Goal: Task Accomplishment & Management: Manage account settings

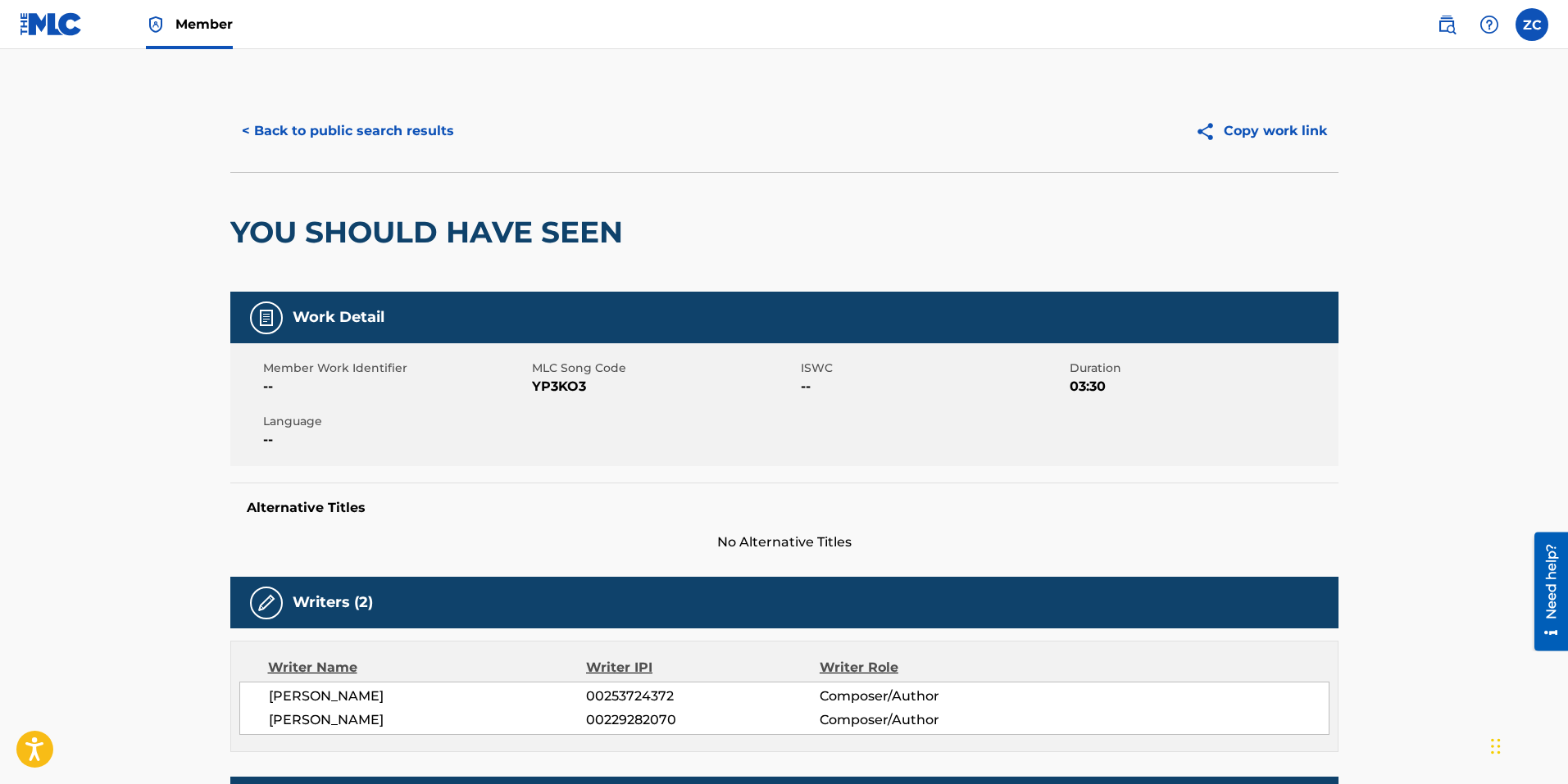
drag, startPoint x: 313, startPoint y: 134, endPoint x: 291, endPoint y: 155, distance: 30.4
click at [313, 133] on button "< Back to public search results" at bounding box center [348, 130] width 235 height 41
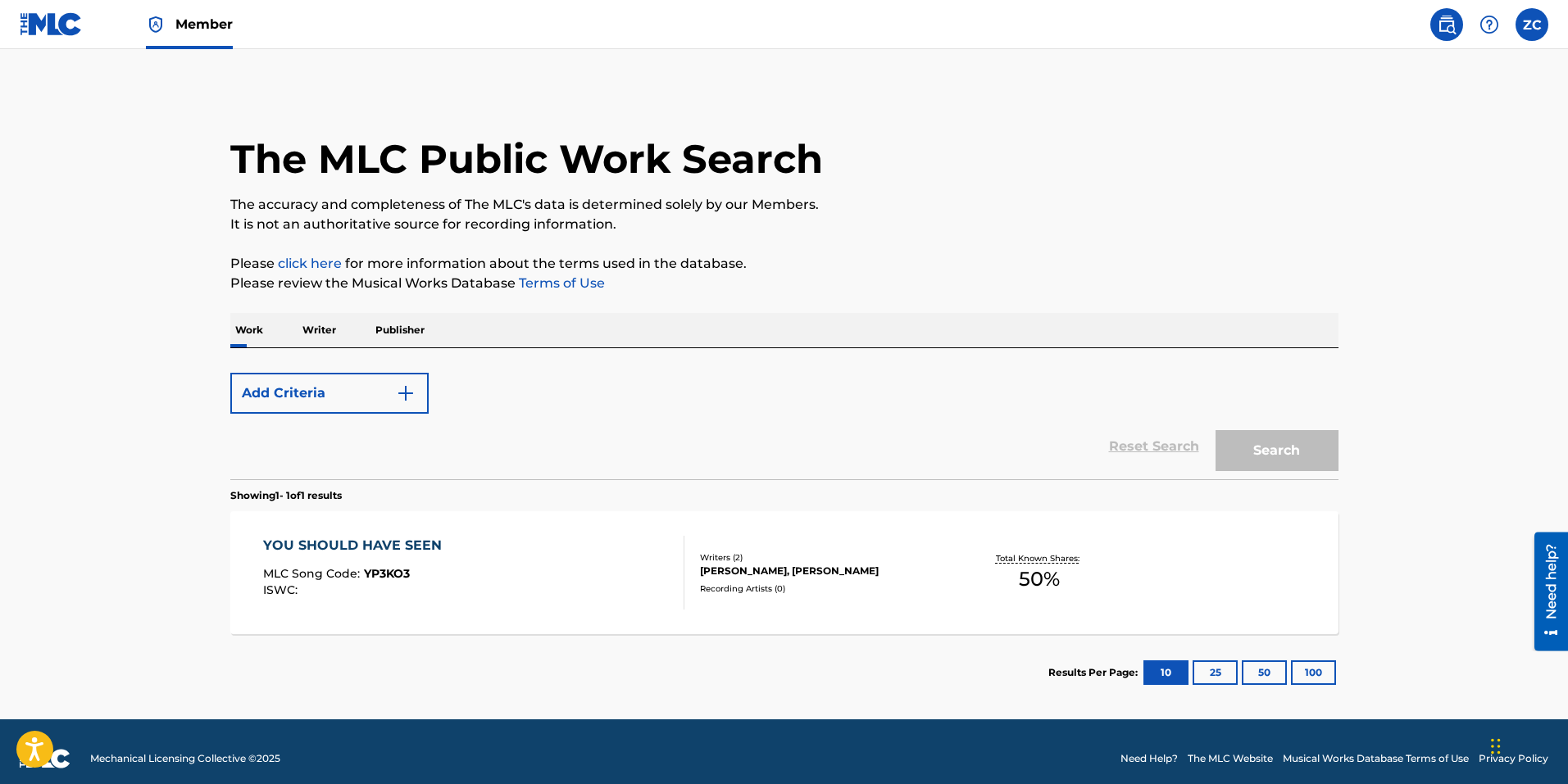
scroll to position [14, 0]
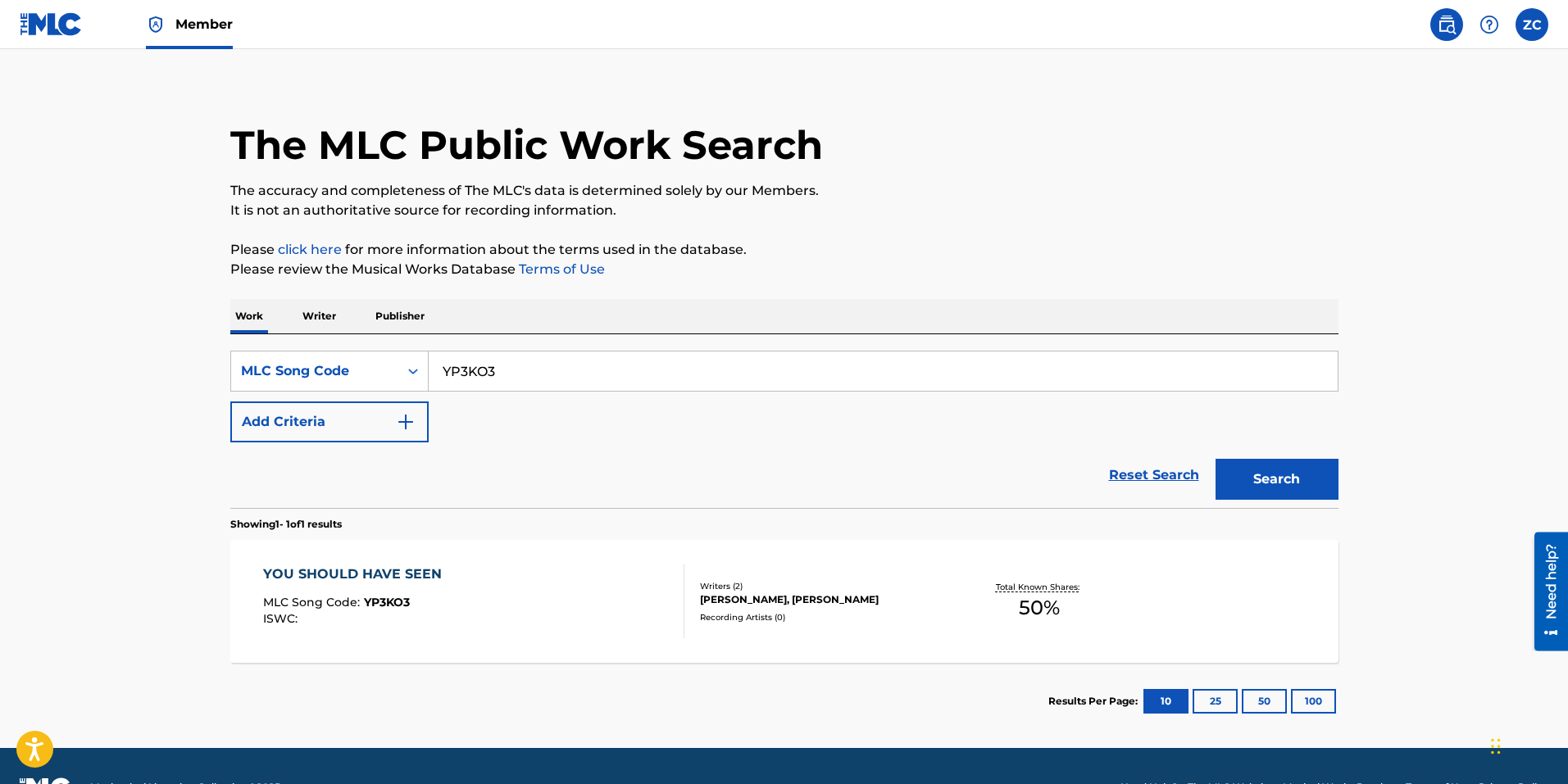
drag, startPoint x: 360, startPoint y: 427, endPoint x: 455, endPoint y: 439, distance: 95.8
click at [360, 427] on button "Add Criteria" at bounding box center [330, 421] width 199 height 41
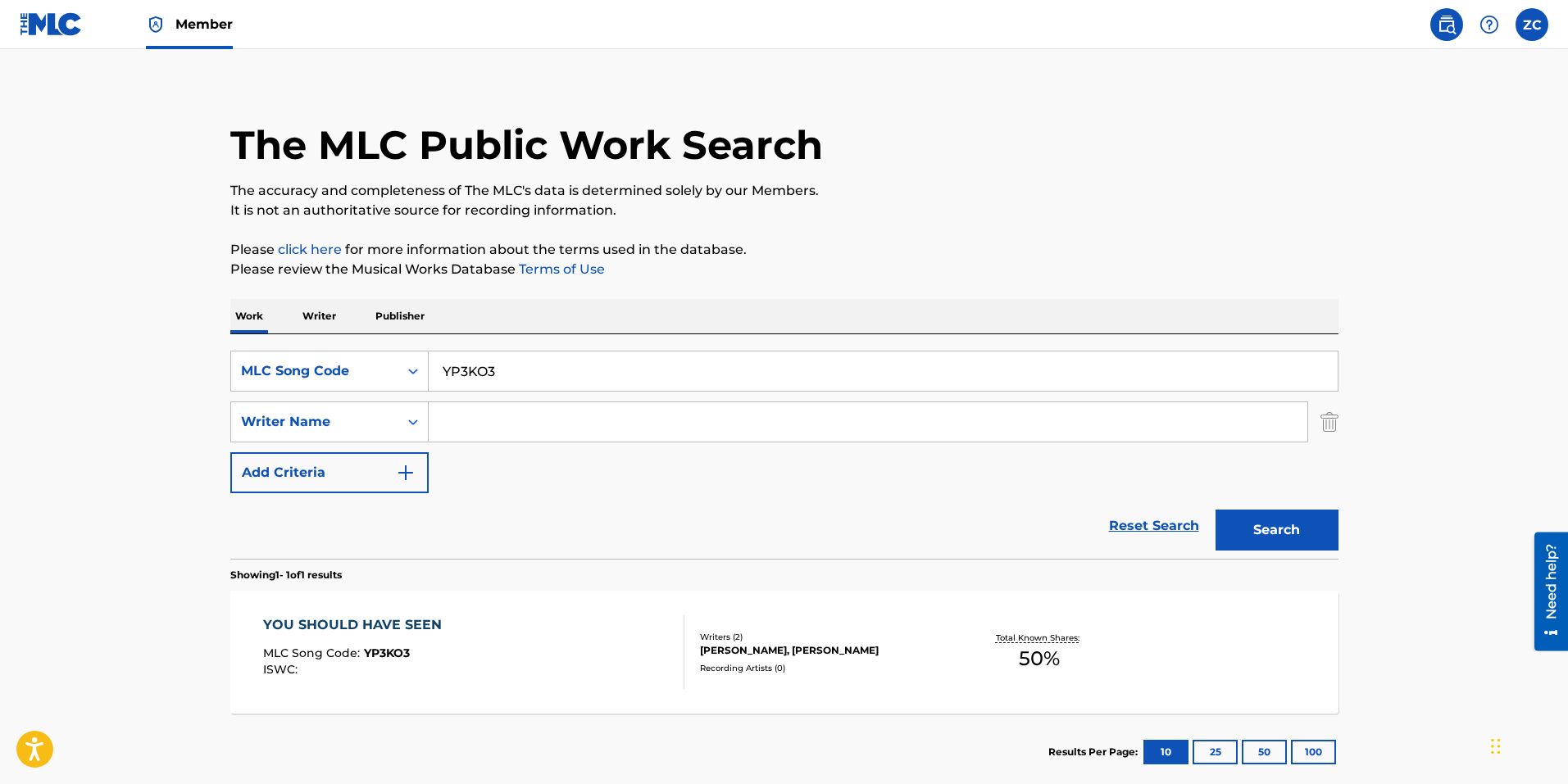
click at [509, 429] on input "Search Form" at bounding box center [867, 422] width 878 height 40
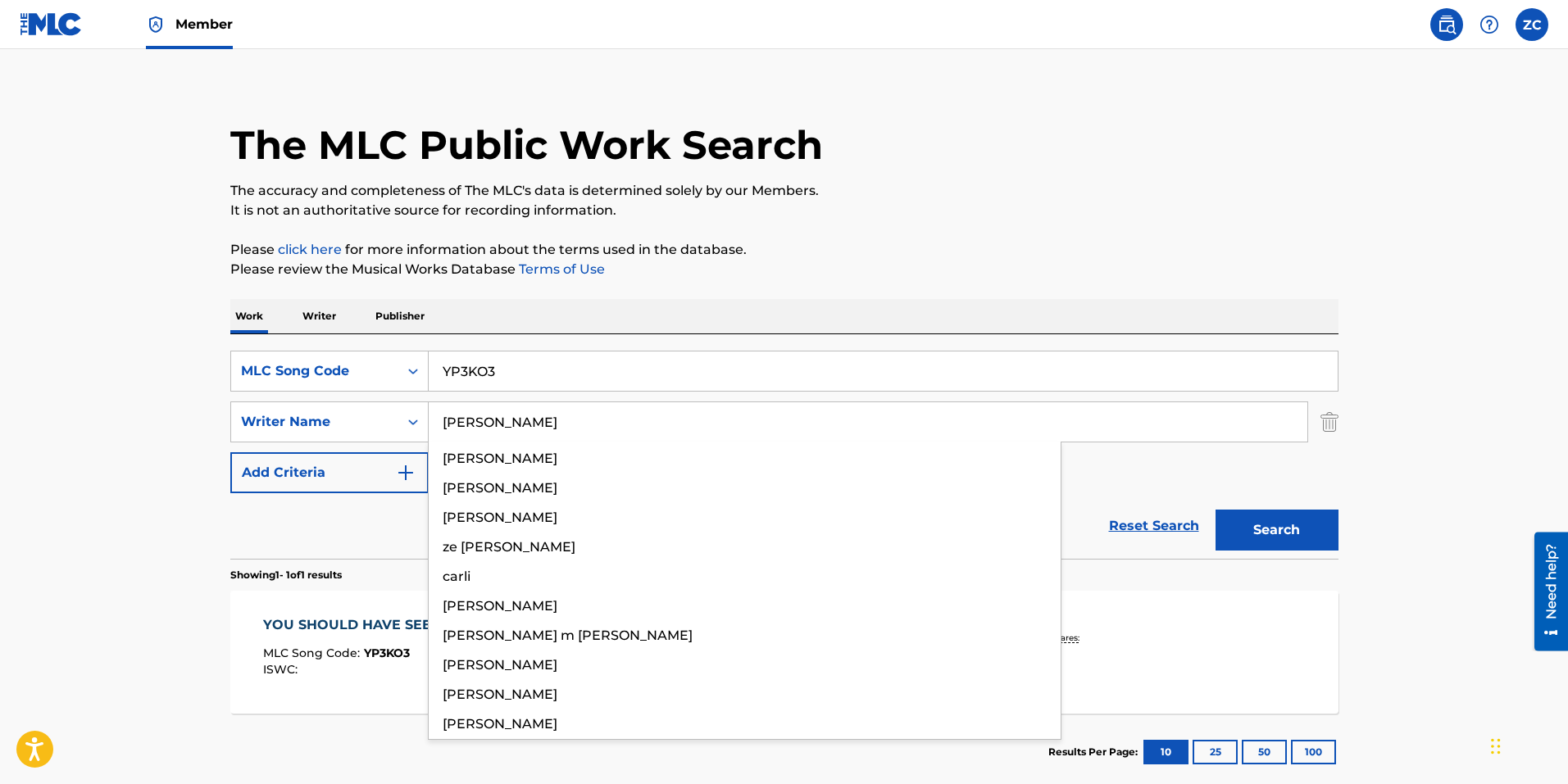
type input "[PERSON_NAME]"
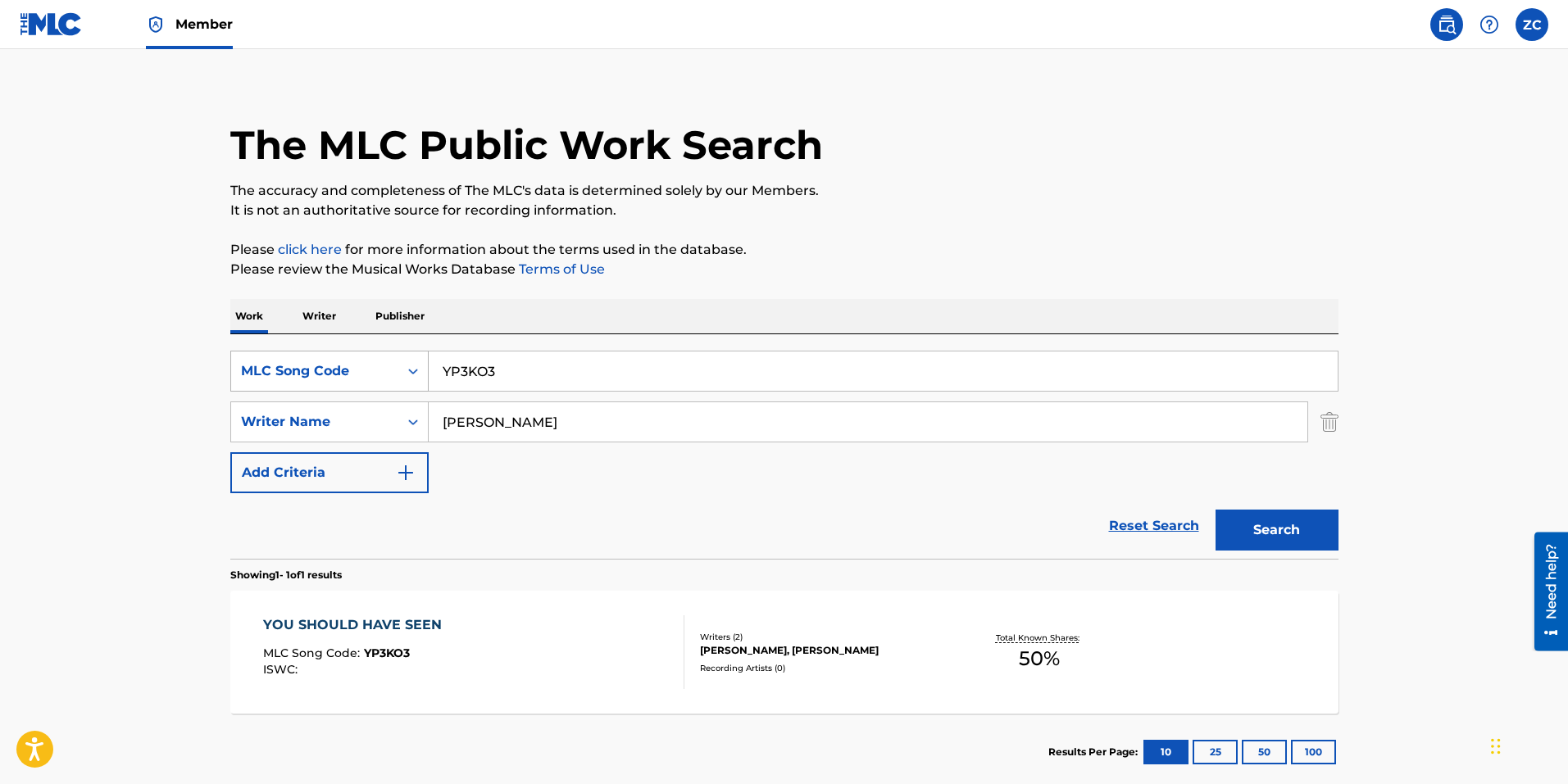
click at [375, 363] on div "MLC Song Code" at bounding box center [314, 371] width 148 height 20
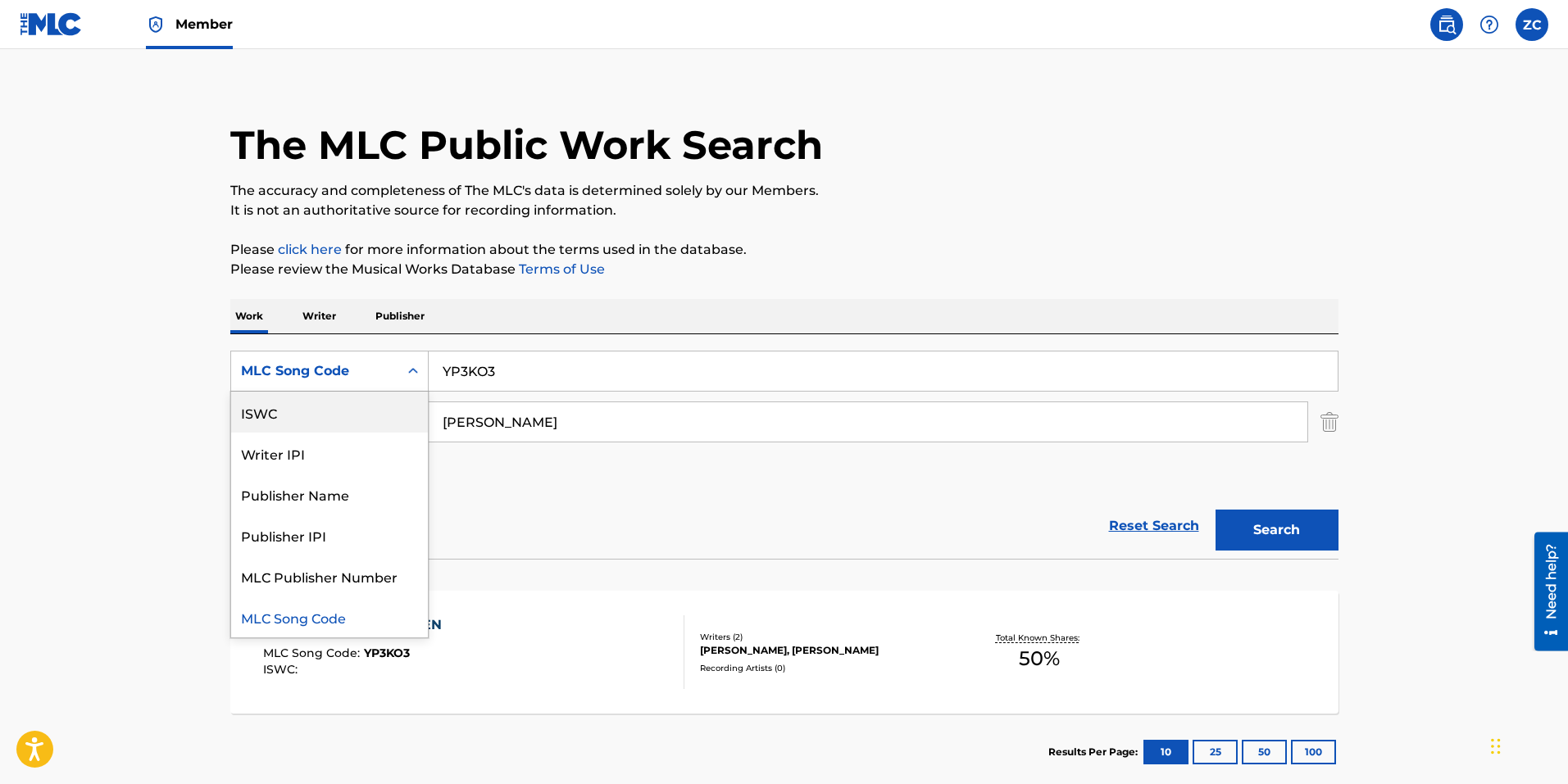
scroll to position [0, 0]
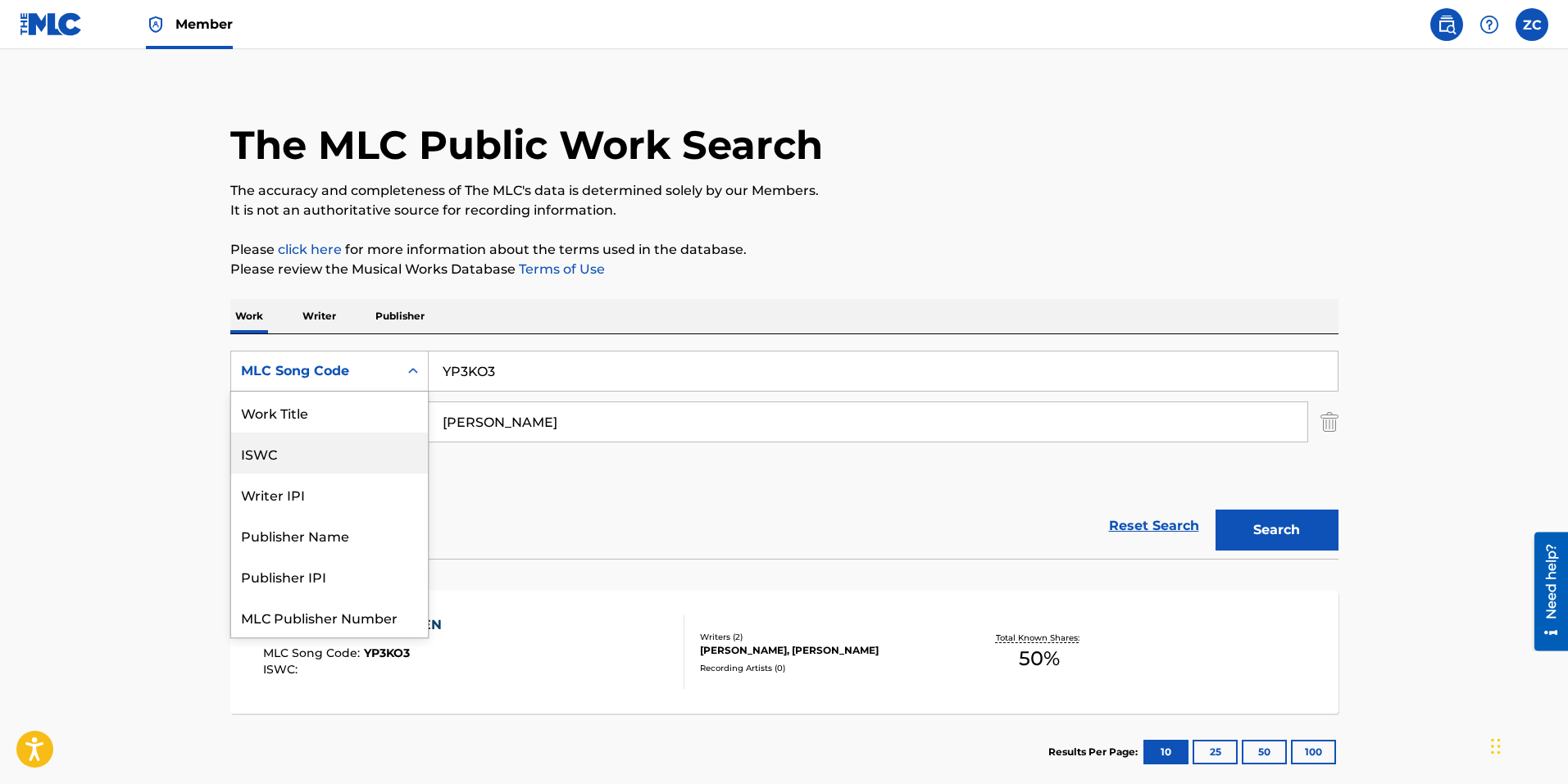
drag, startPoint x: 330, startPoint y: 411, endPoint x: 345, endPoint y: 404, distance: 16.6
click at [330, 410] on div "Work Title" at bounding box center [330, 412] width 197 height 41
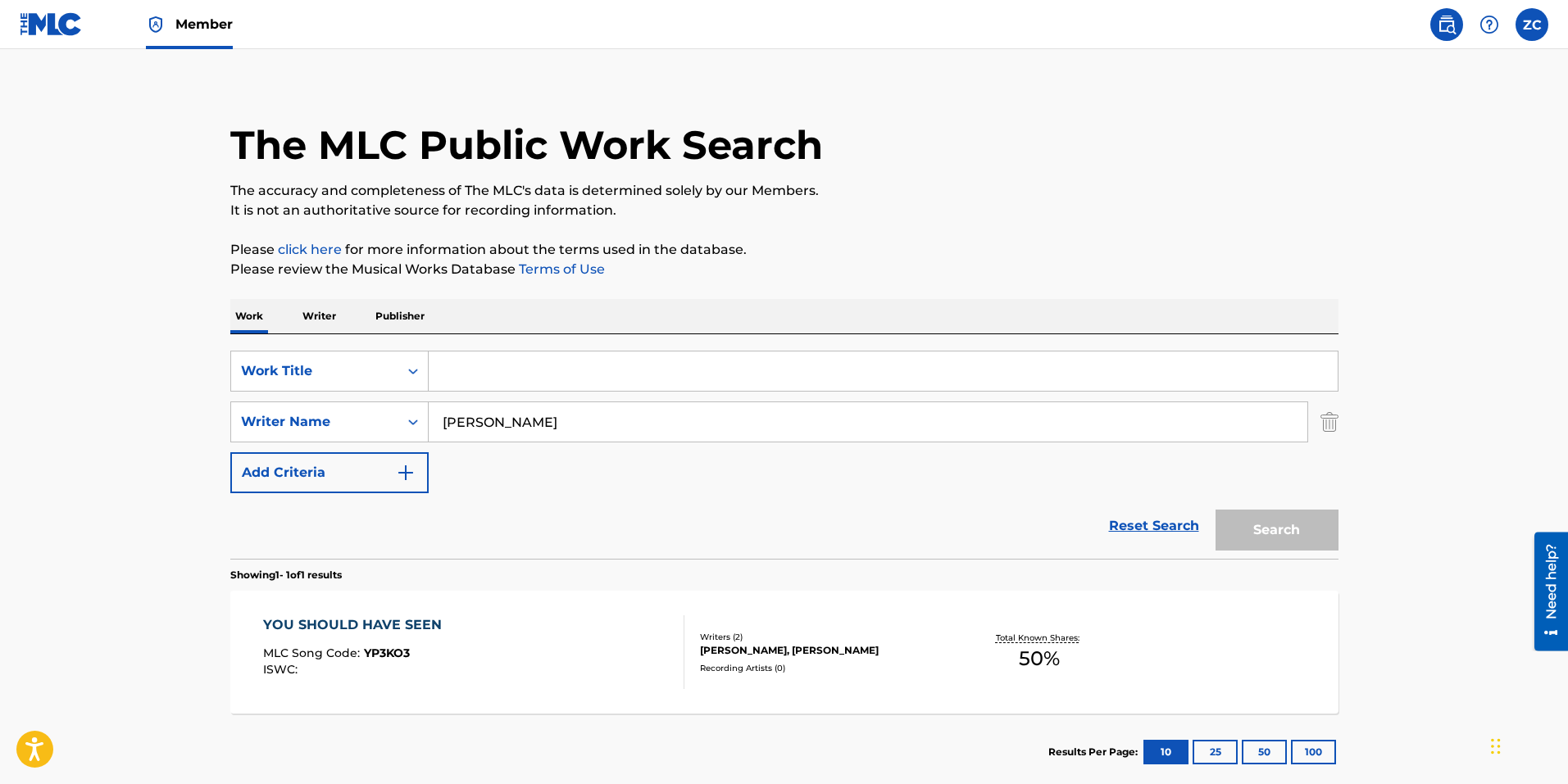
click at [496, 363] on input "Search Form" at bounding box center [882, 371] width 909 height 40
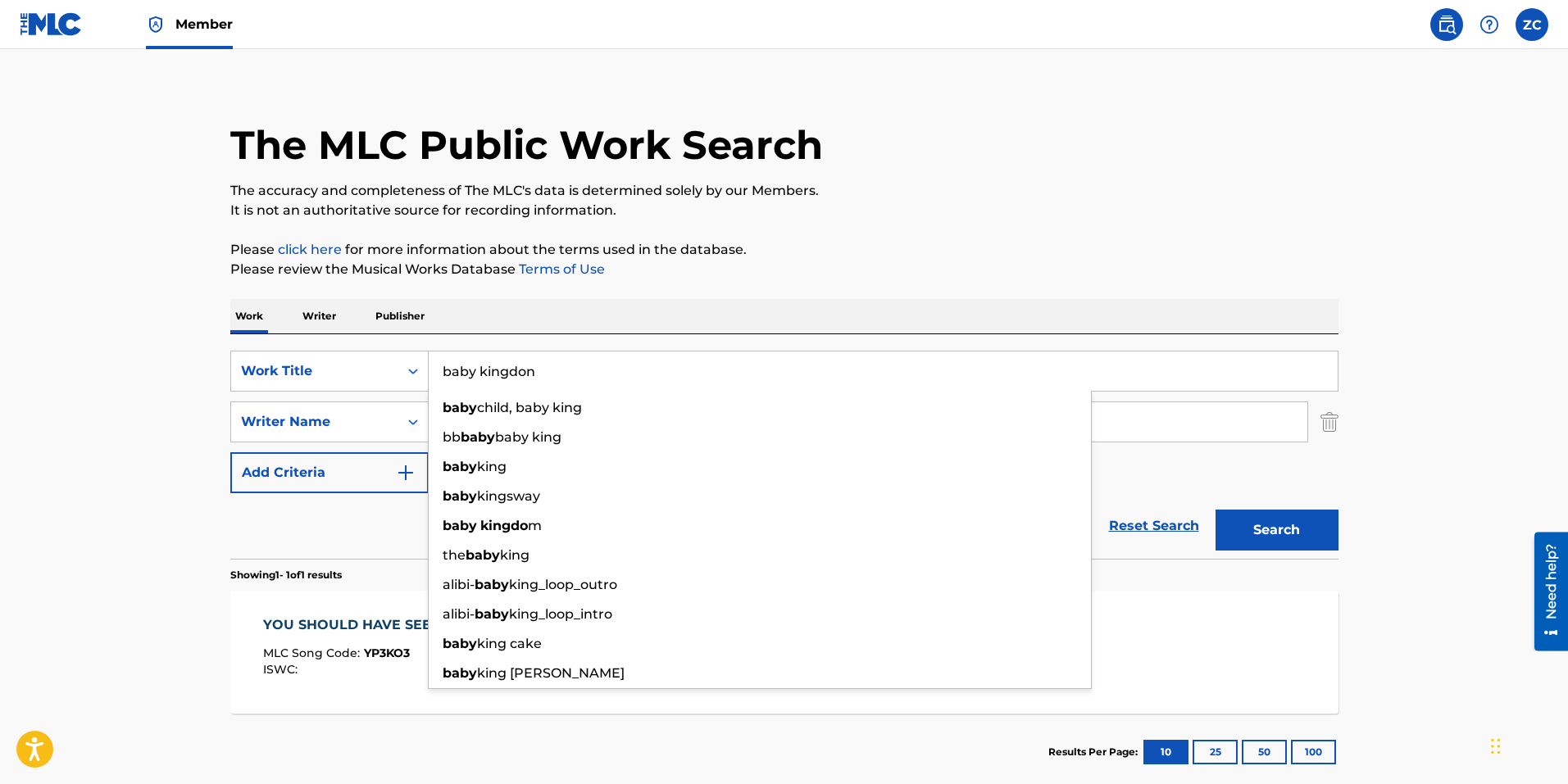
click at [1215, 509] on button "Search" at bounding box center [1276, 529] width 123 height 41
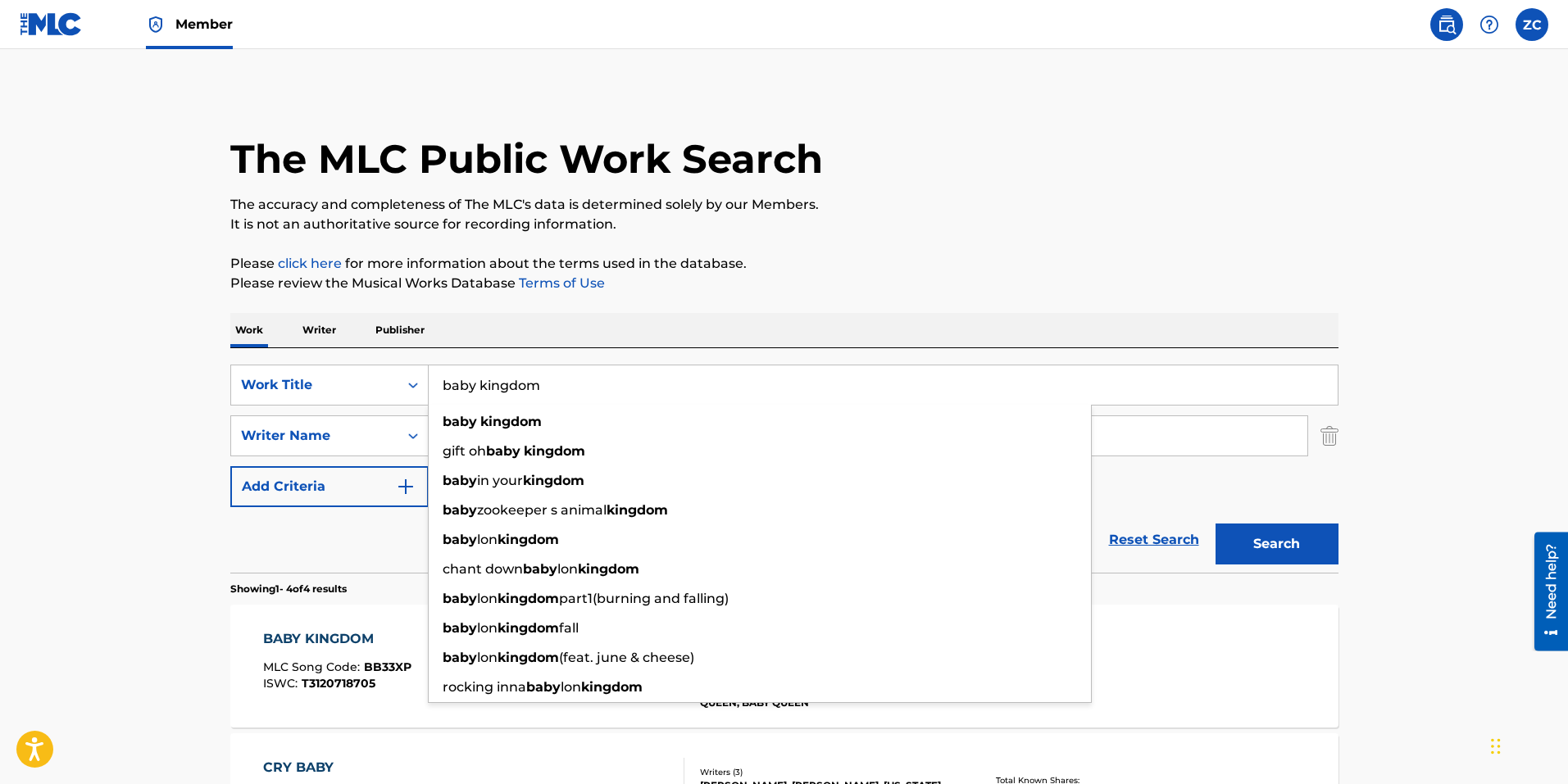
type input "baby kingdom"
click at [1215, 523] on button "Search" at bounding box center [1276, 543] width 123 height 41
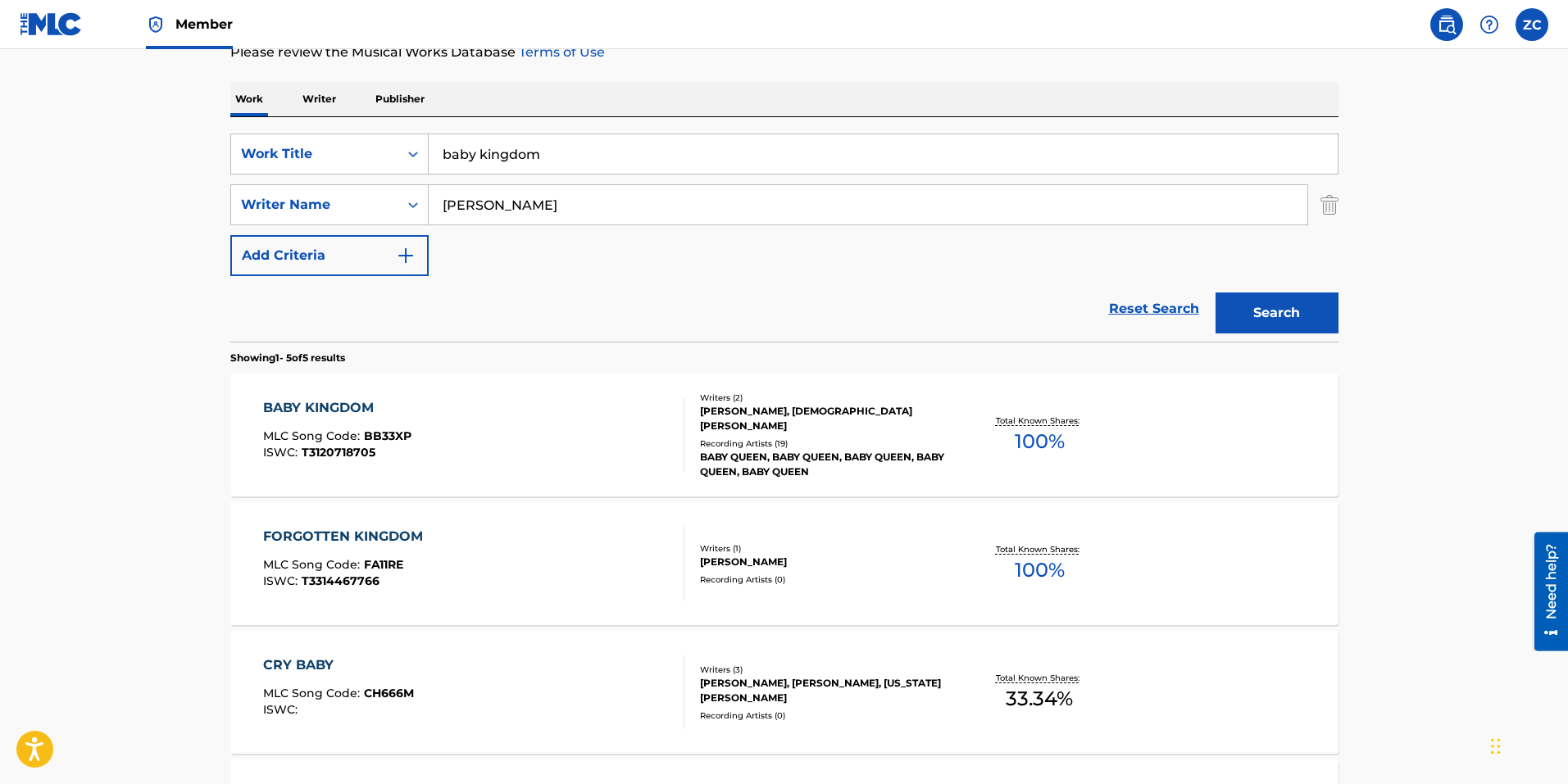
scroll to position [246, 0]
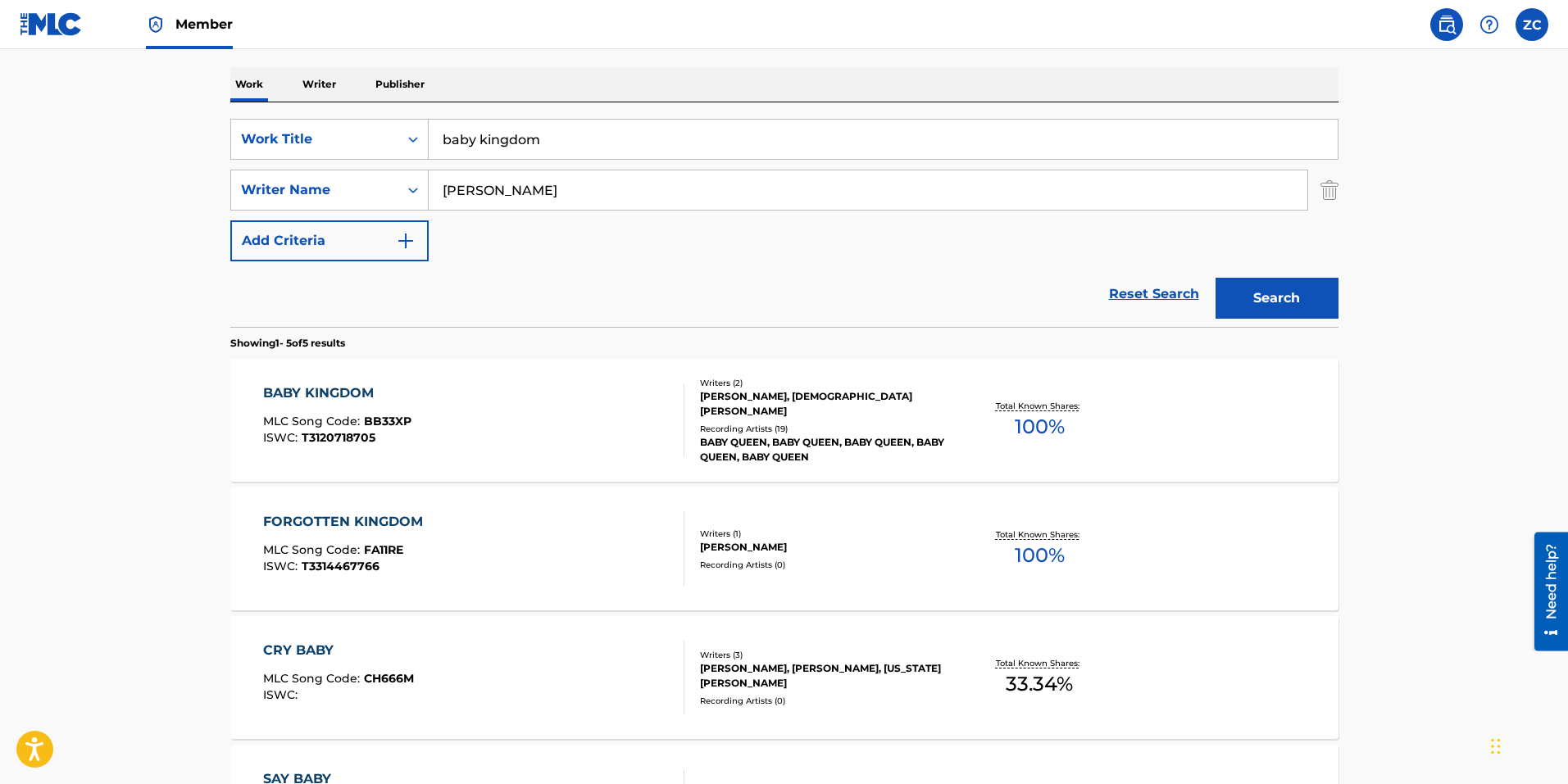
click at [488, 420] on div "BABY KINGDOM MLC Song Code : BB33XP ISWC : T3120718705" at bounding box center [474, 420] width 421 height 73
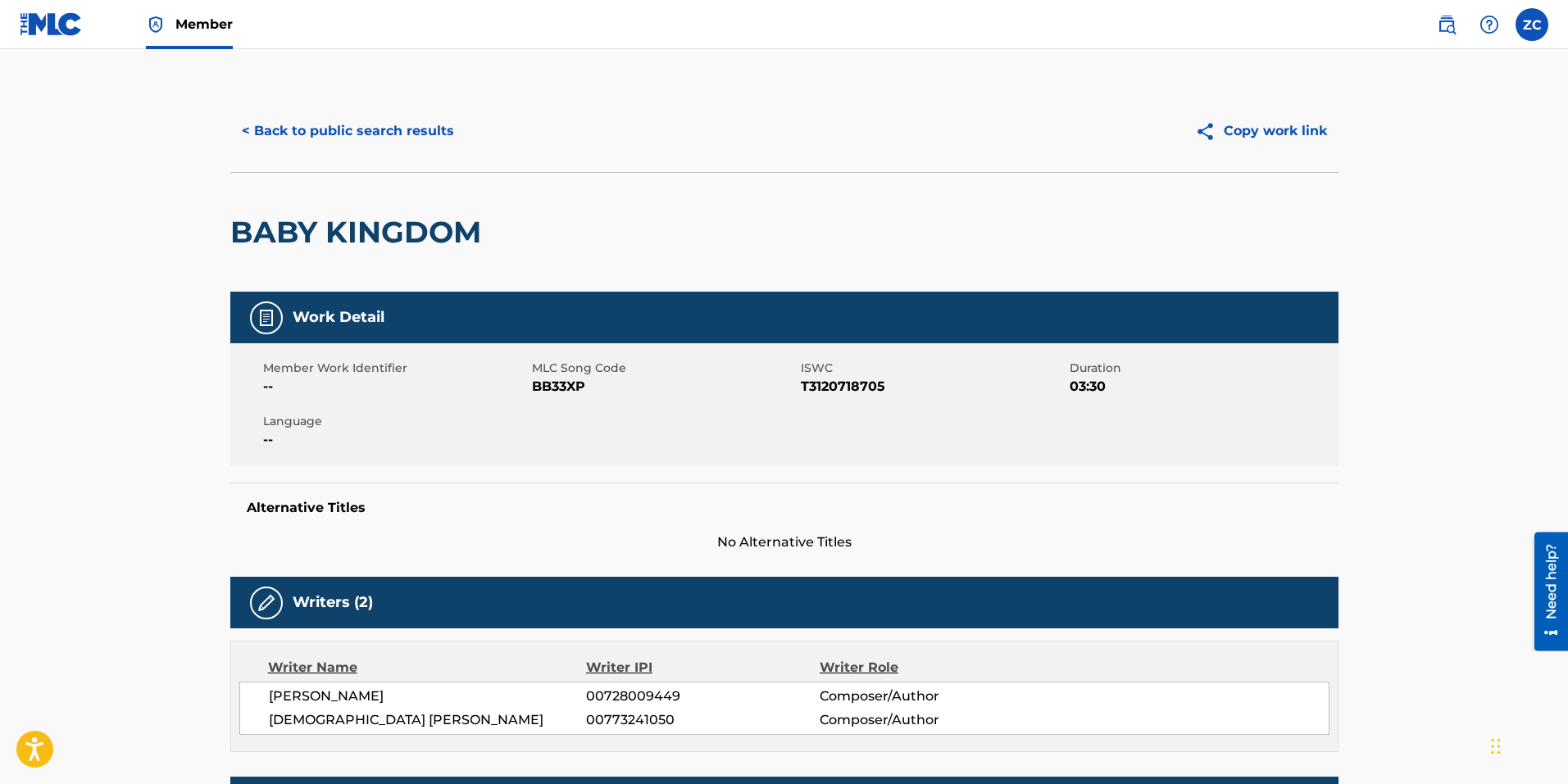
click at [389, 158] on div "< Back to public search results Copy work link" at bounding box center [784, 130] width 1108 height 82
click at [411, 127] on button "< Back to public search results" at bounding box center [348, 130] width 235 height 41
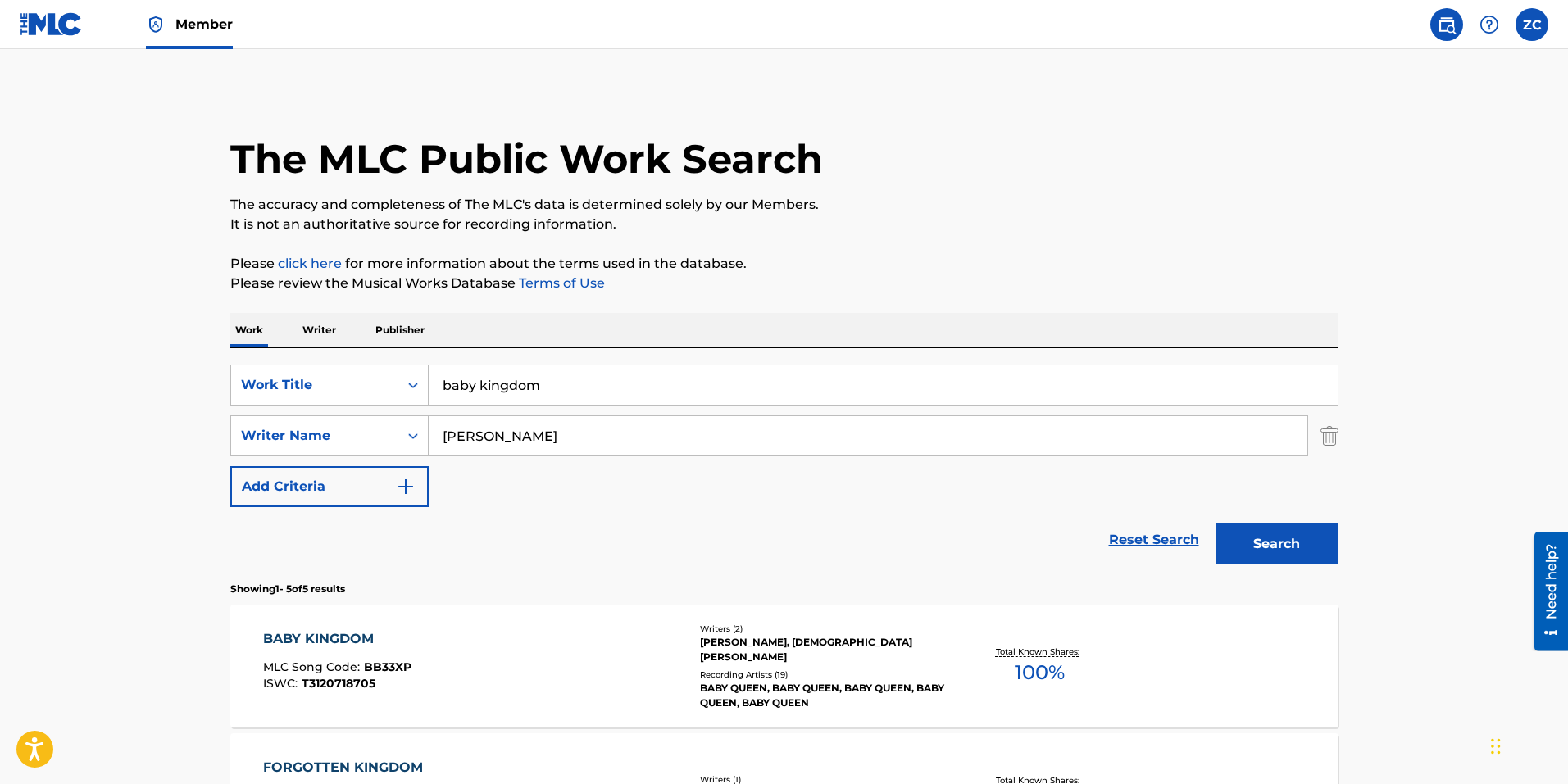
scroll to position [246, 0]
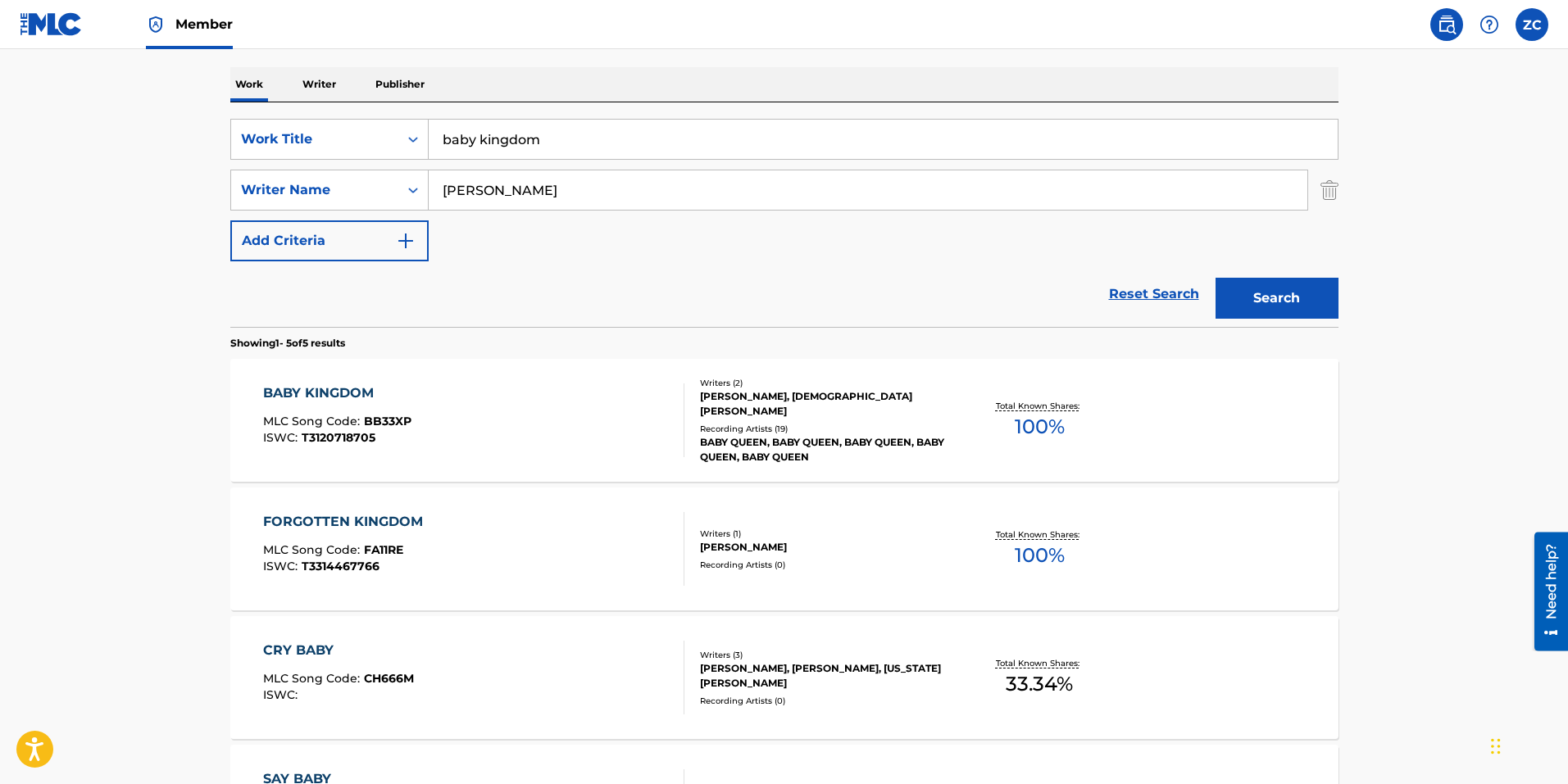
click at [667, 153] on input "baby kingdom" at bounding box center [882, 140] width 909 height 40
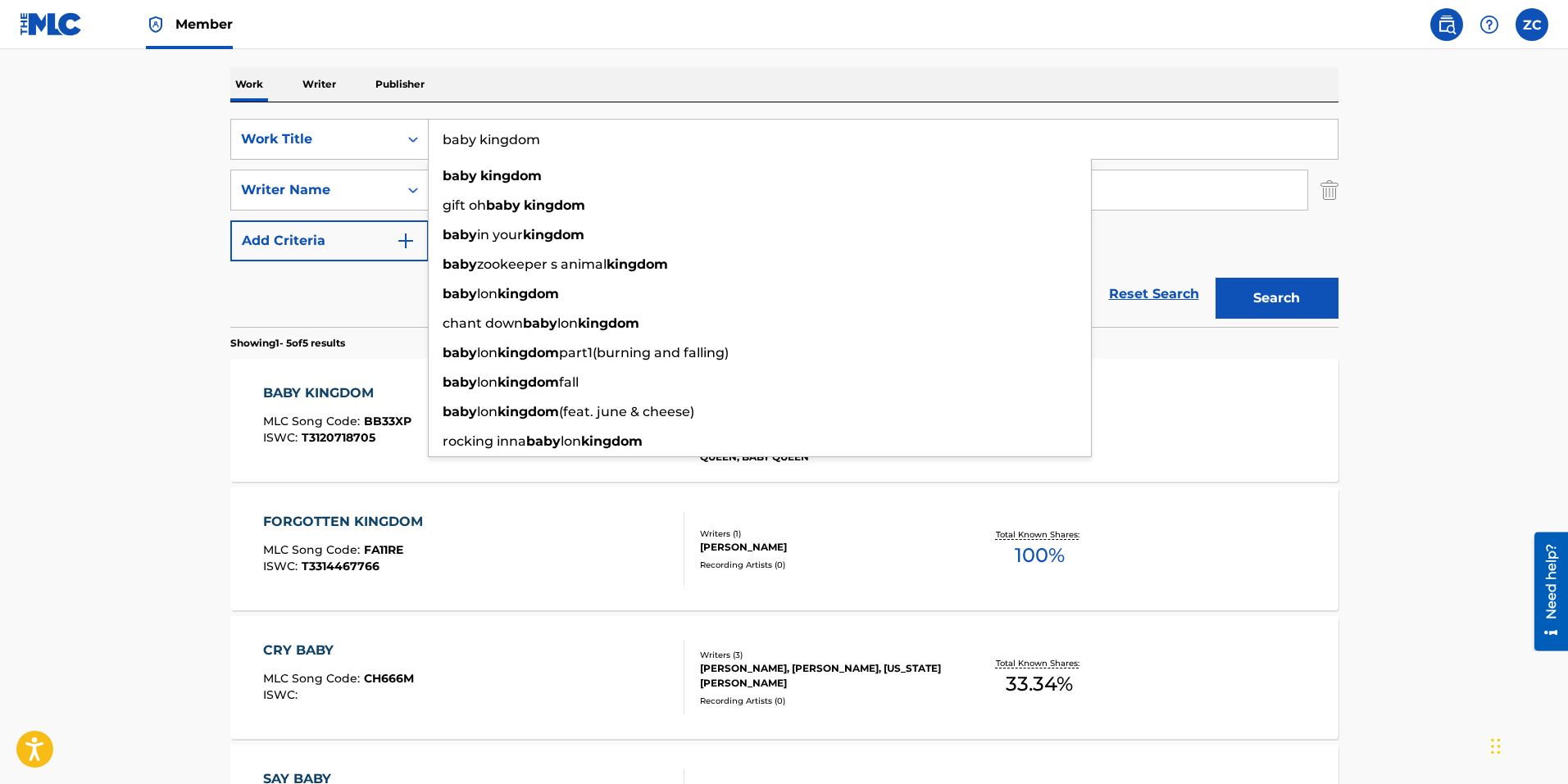
click at [667, 136] on input "baby kingdom" at bounding box center [882, 140] width 909 height 40
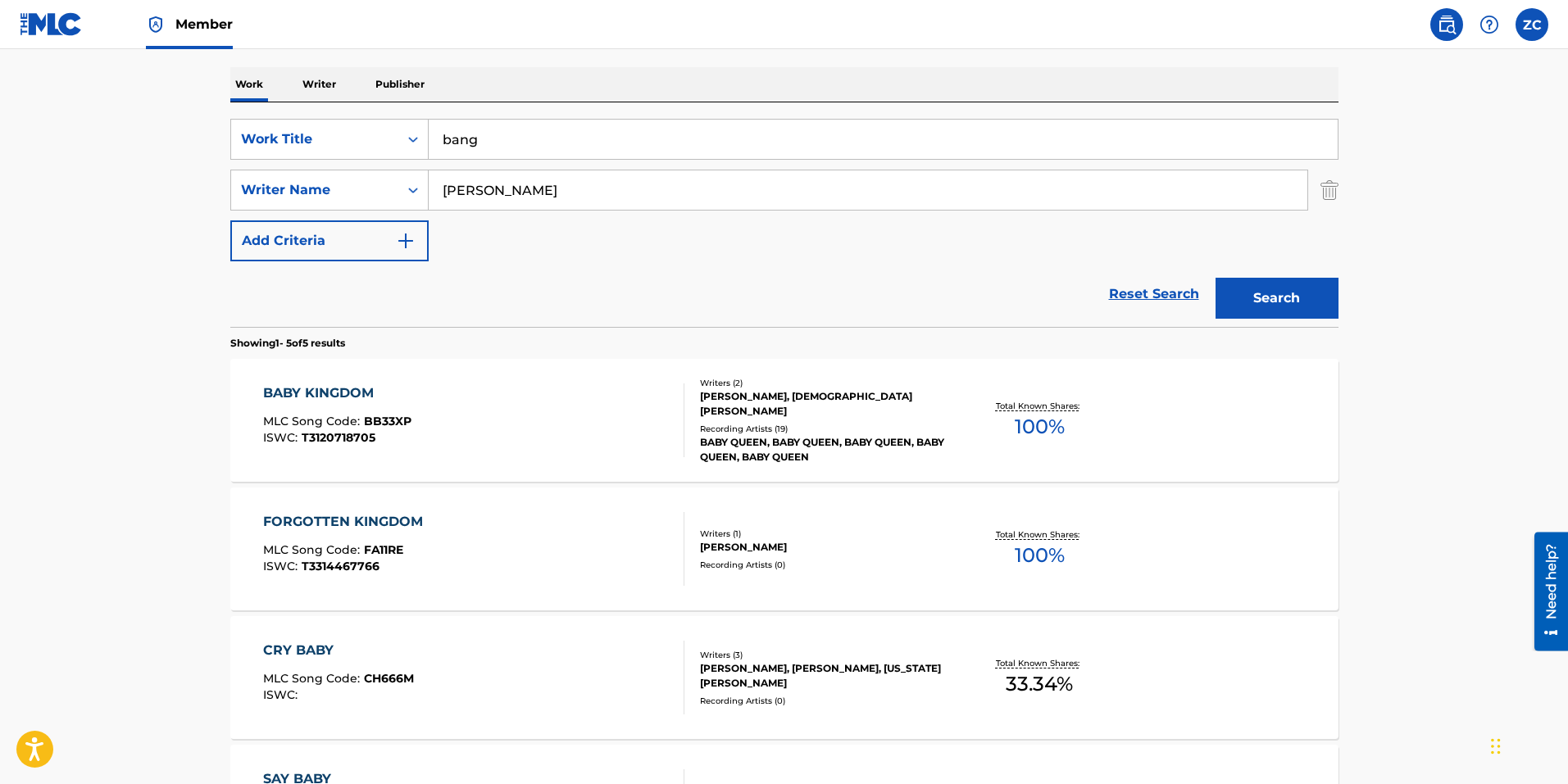
type input "bang"
click at [1215, 278] on button "Search" at bounding box center [1276, 298] width 123 height 41
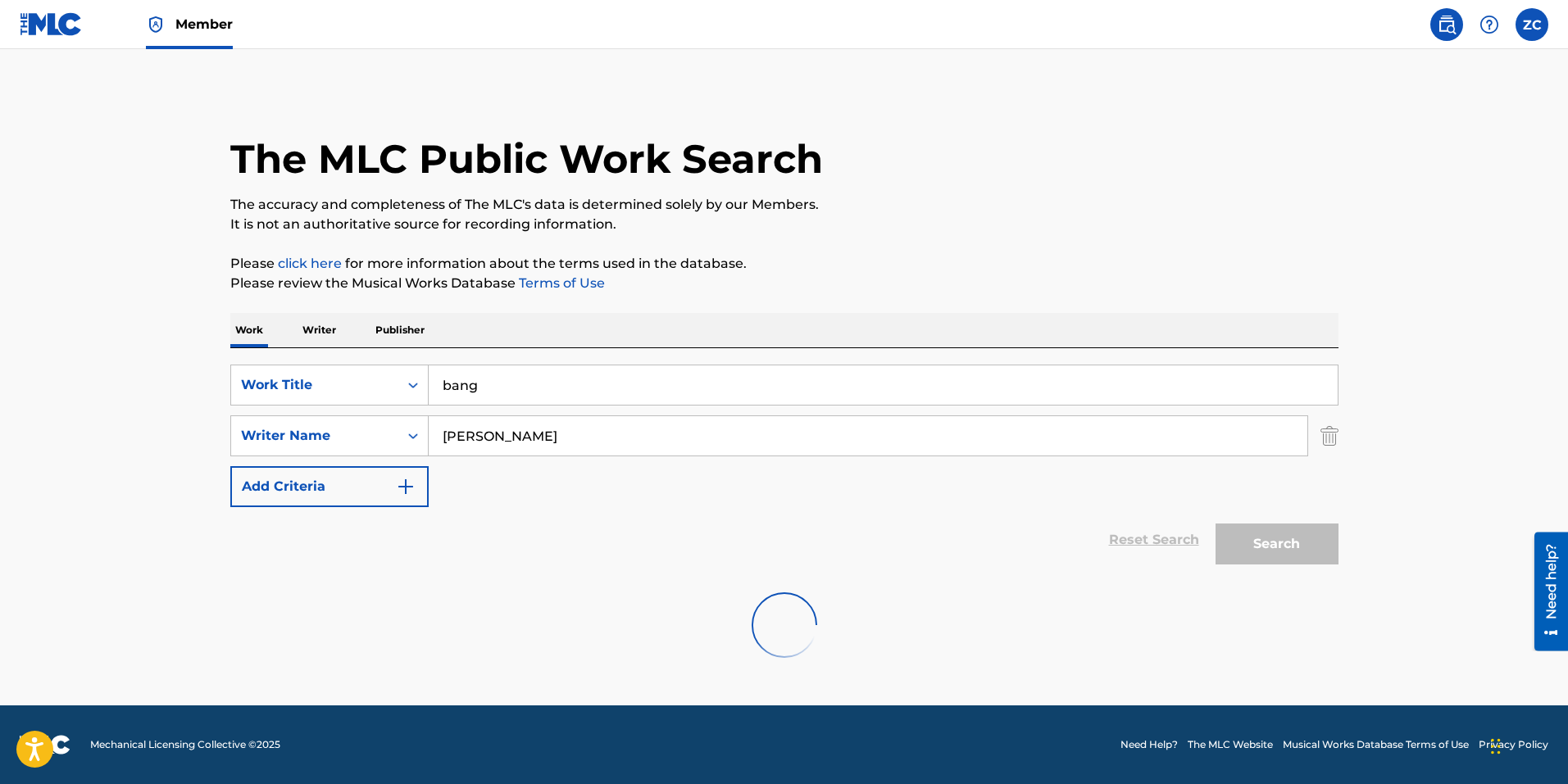
scroll to position [0, 0]
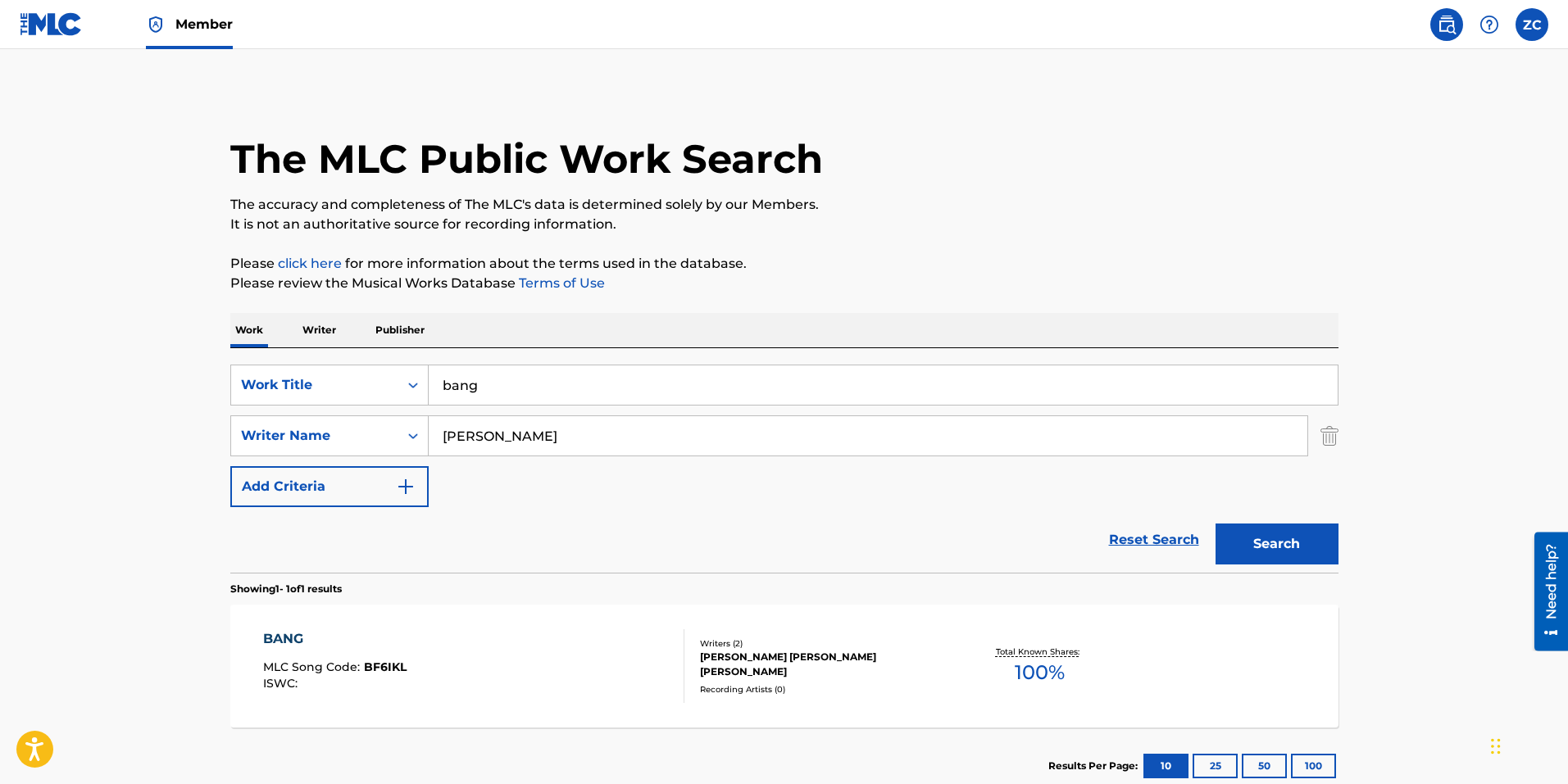
click at [531, 394] on input "bang" at bounding box center [882, 385] width 909 height 40
click at [531, 393] on input "bang" at bounding box center [882, 385] width 909 height 40
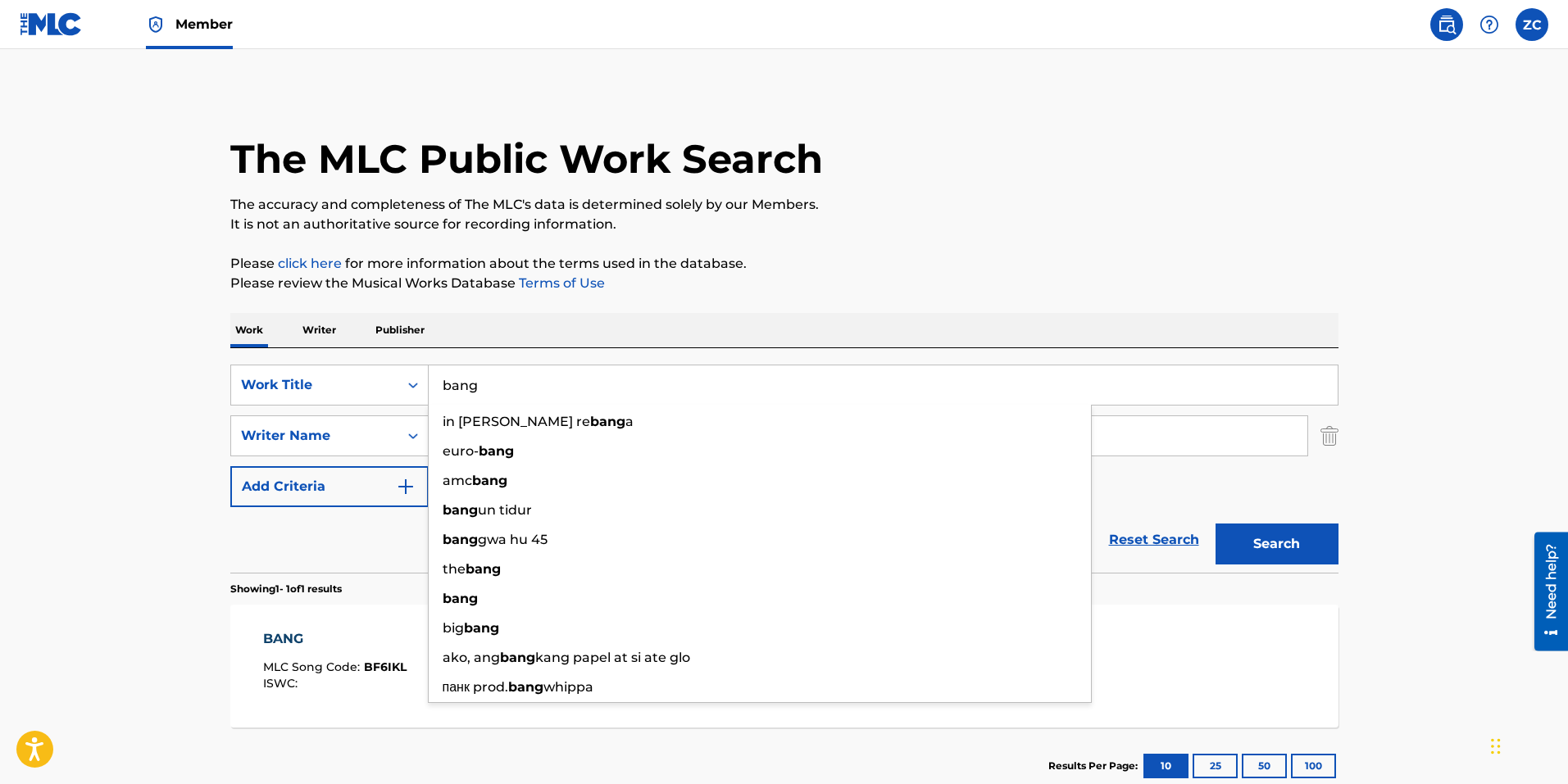
click at [130, 523] on main "The MLC Public Work Search The accuracy and completeness of The MLC's data is d…" at bounding box center [784, 431] width 1568 height 764
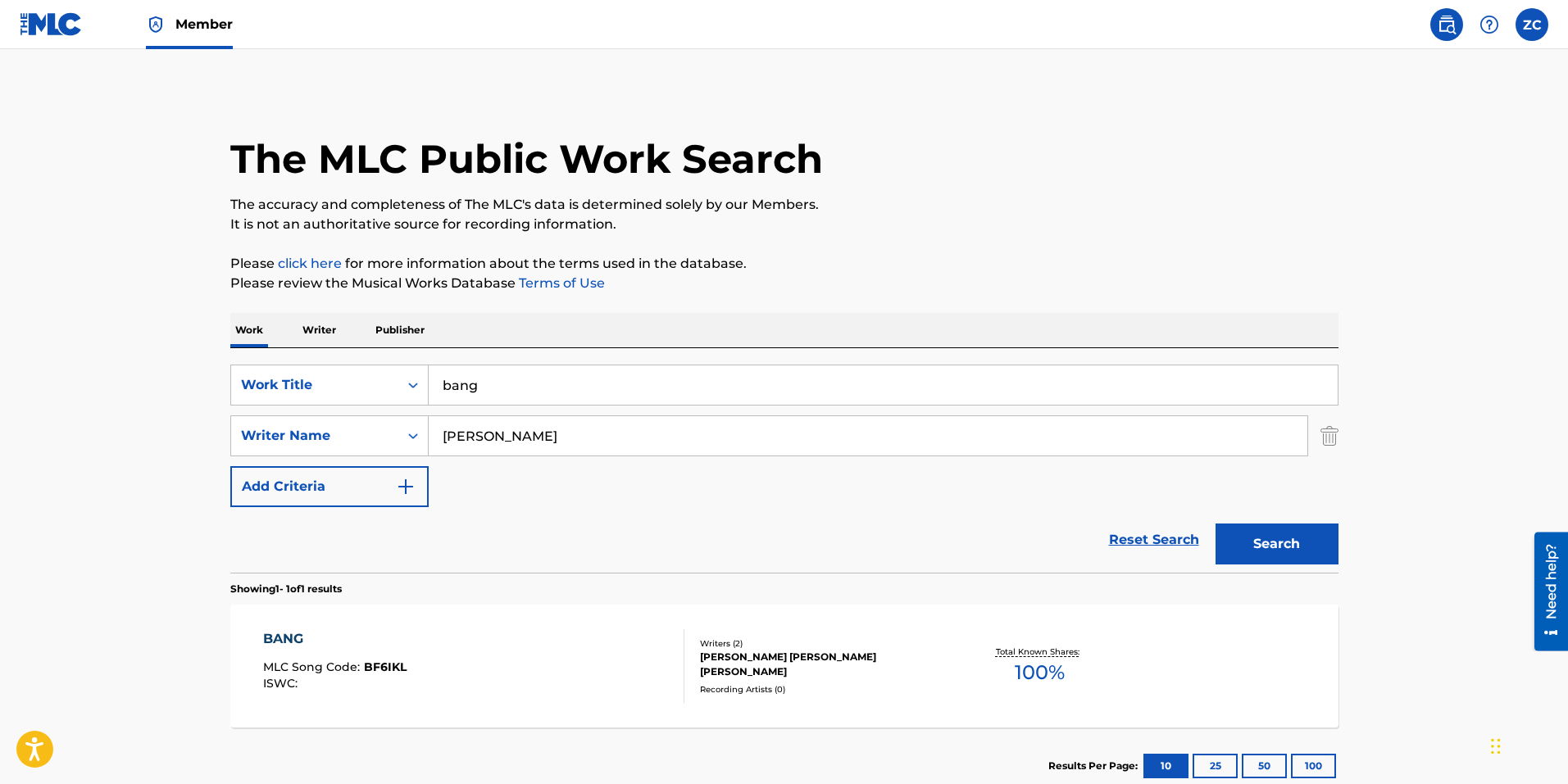
click at [527, 667] on div "BANG MLC Song Code : BF6IKL ISWC :" at bounding box center [474, 666] width 421 height 73
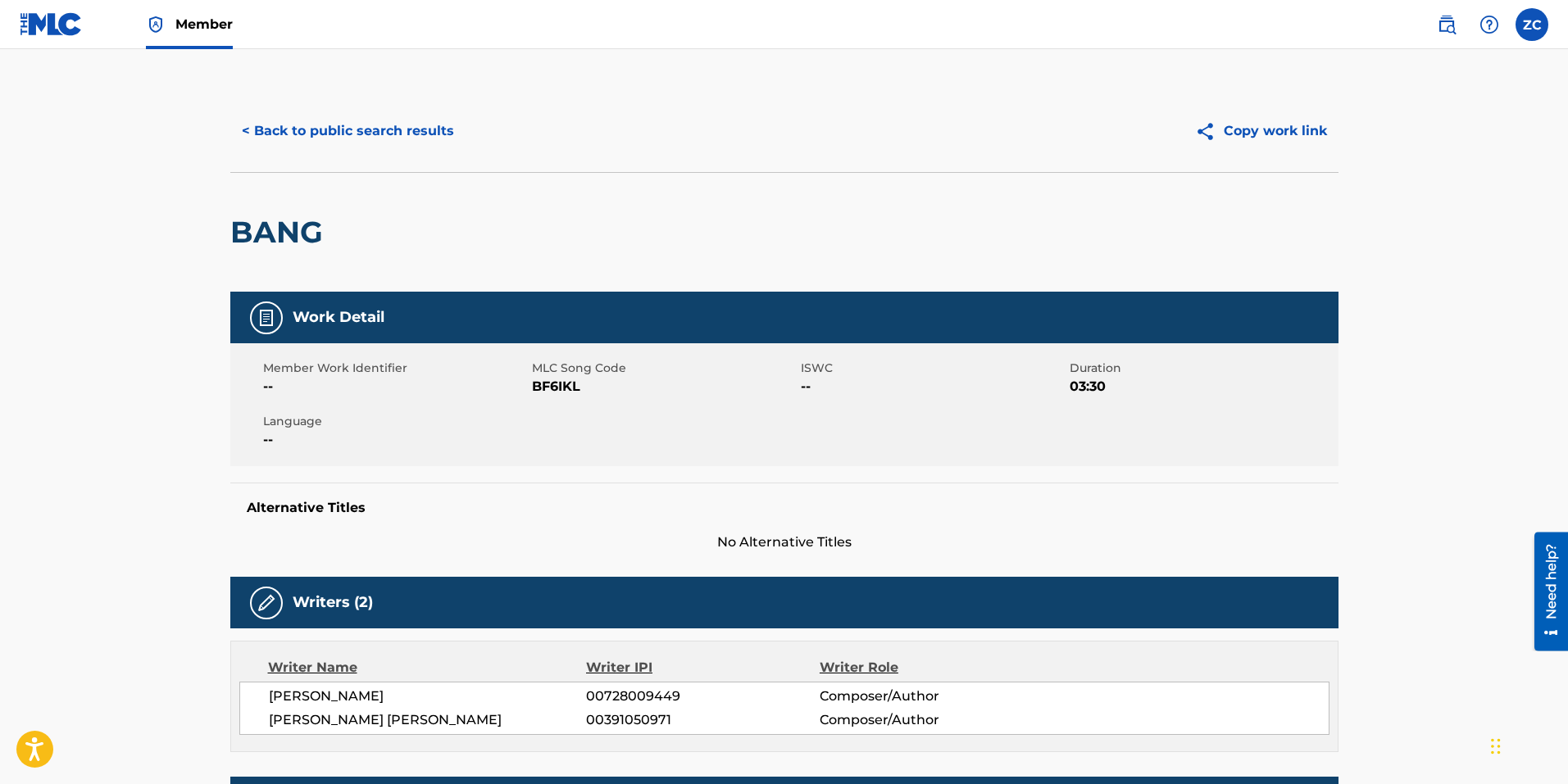
click at [335, 138] on button "< Back to public search results" at bounding box center [348, 130] width 235 height 41
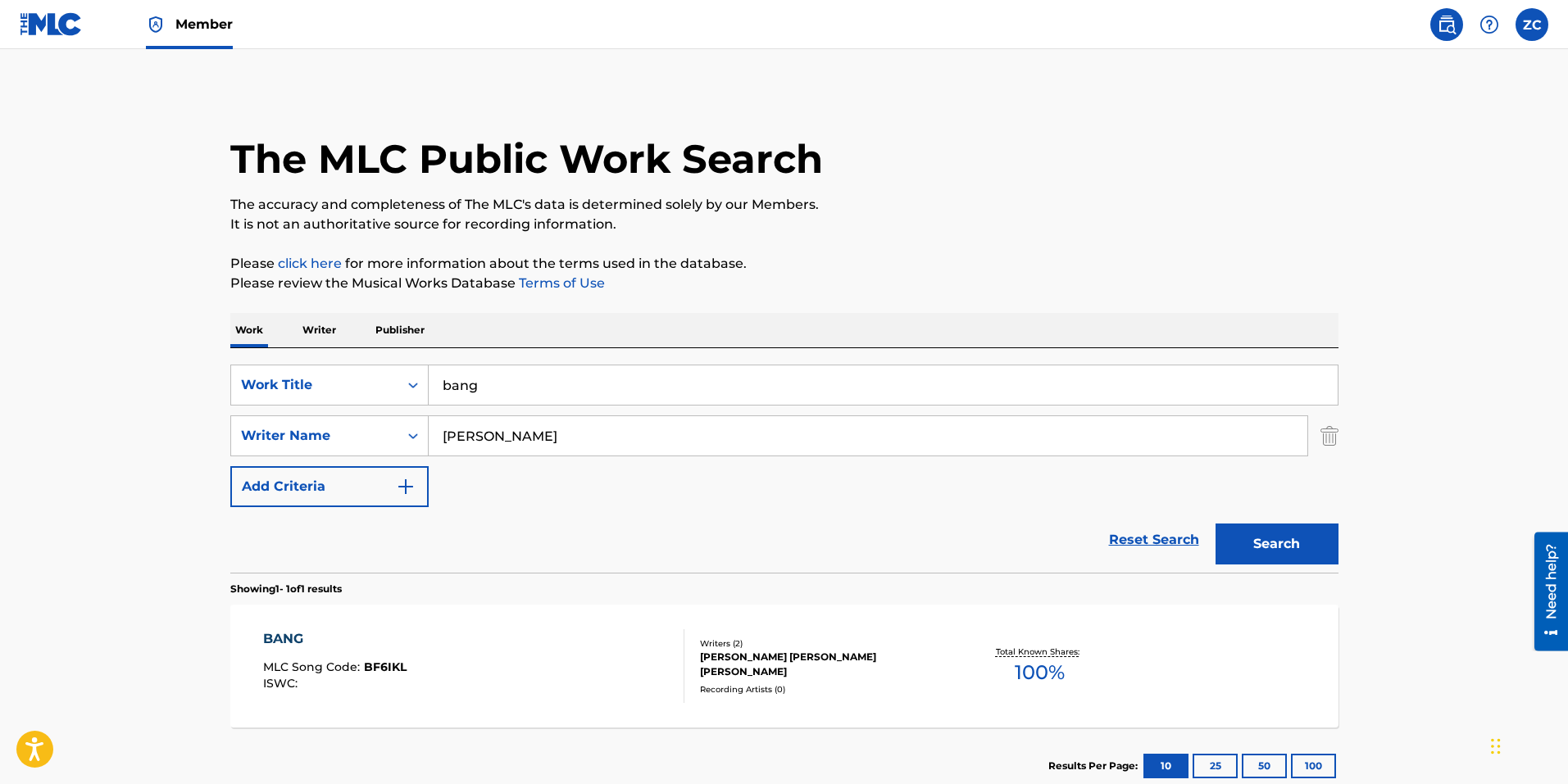
drag, startPoint x: 507, startPoint y: 388, endPoint x: 199, endPoint y: 368, distance: 308.6
click at [199, 368] on main "The MLC Public Work Search The accuracy and completeness of The MLC's data is d…" at bounding box center [784, 431] width 1568 height 764
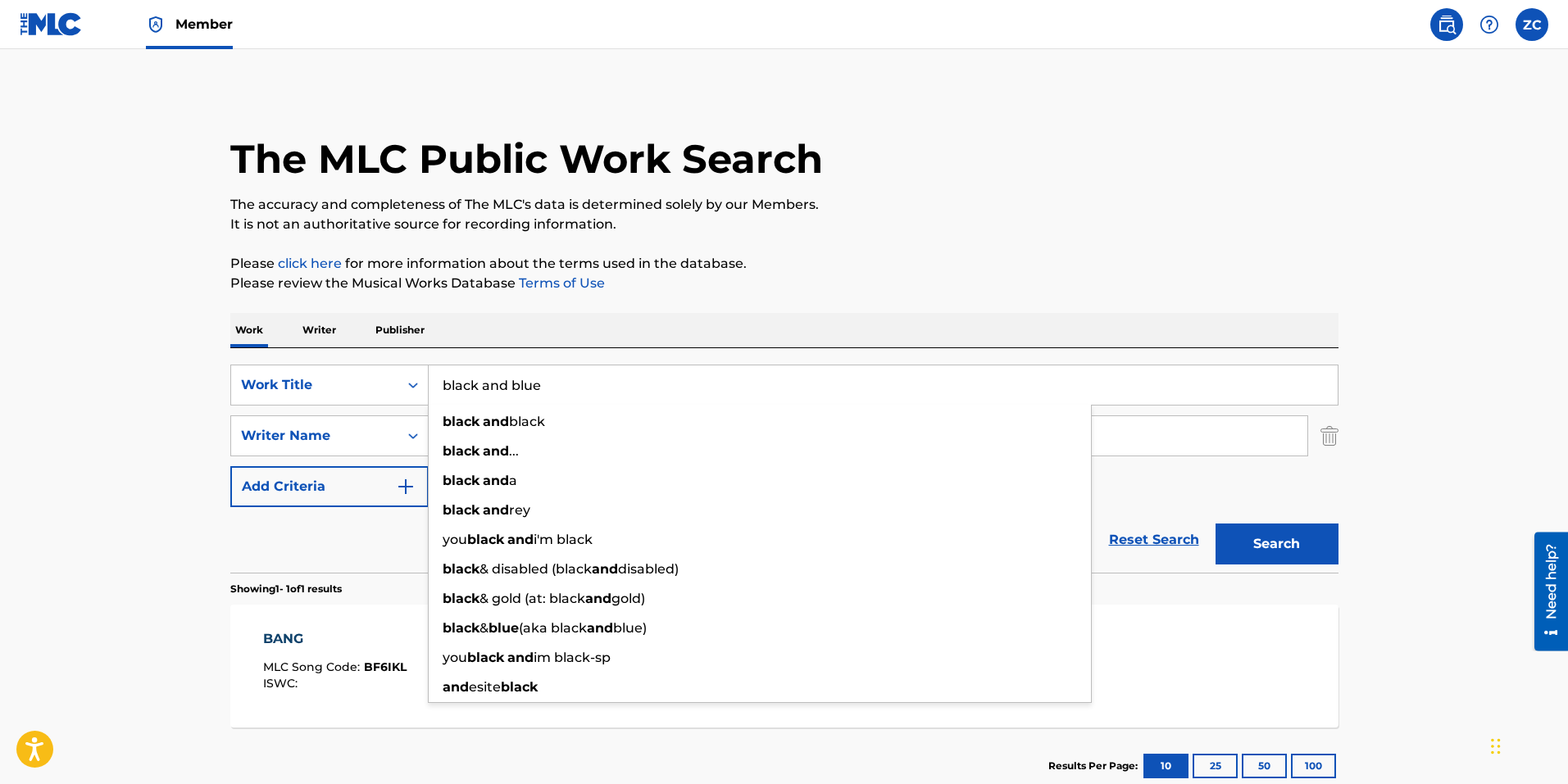
type input "black and blue"
click at [1215, 523] on button "Search" at bounding box center [1276, 543] width 123 height 41
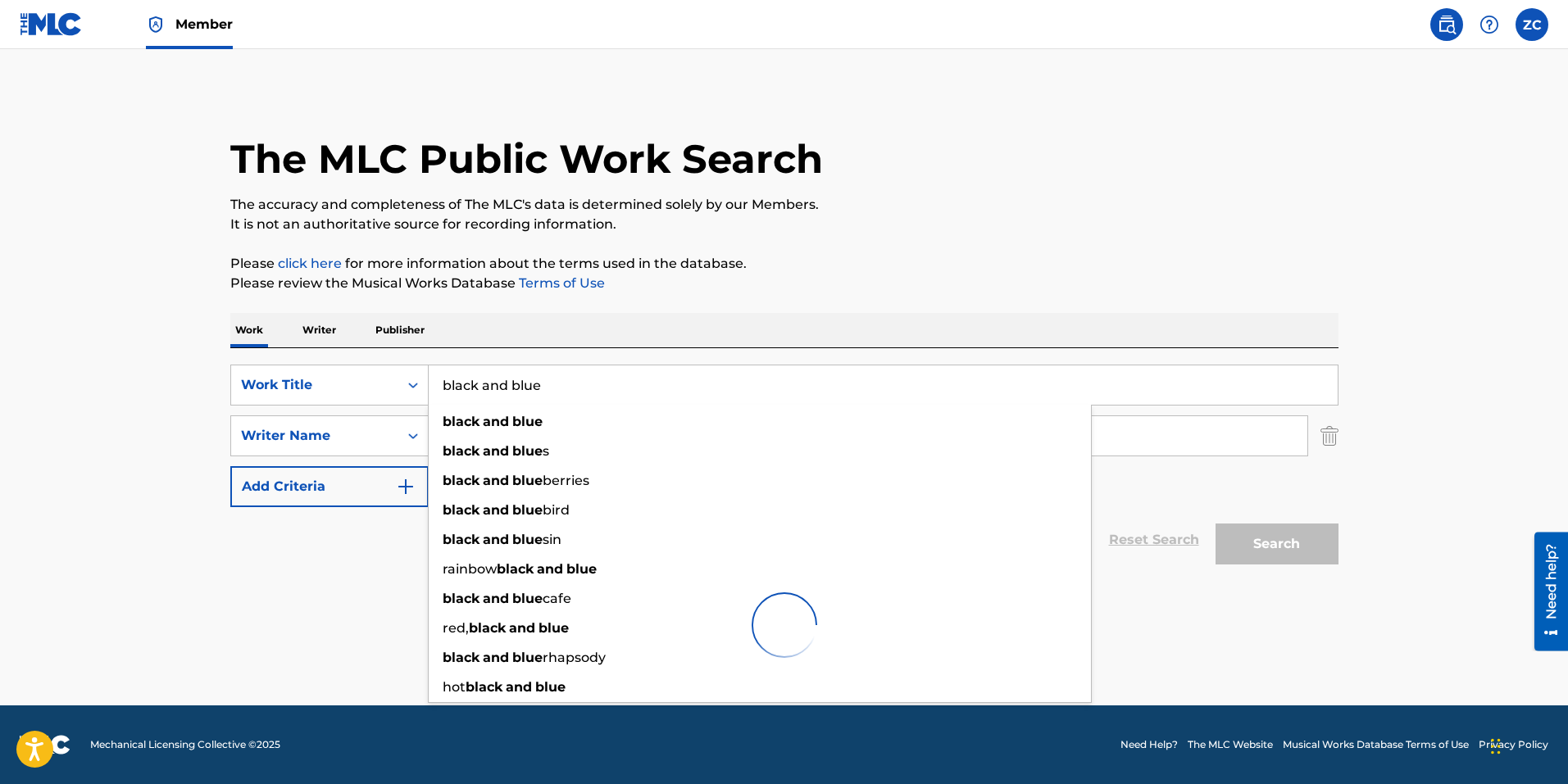
click at [146, 397] on main "The MLC Public Work Search The accuracy and completeness of The MLC's data is d…" at bounding box center [784, 377] width 1568 height 656
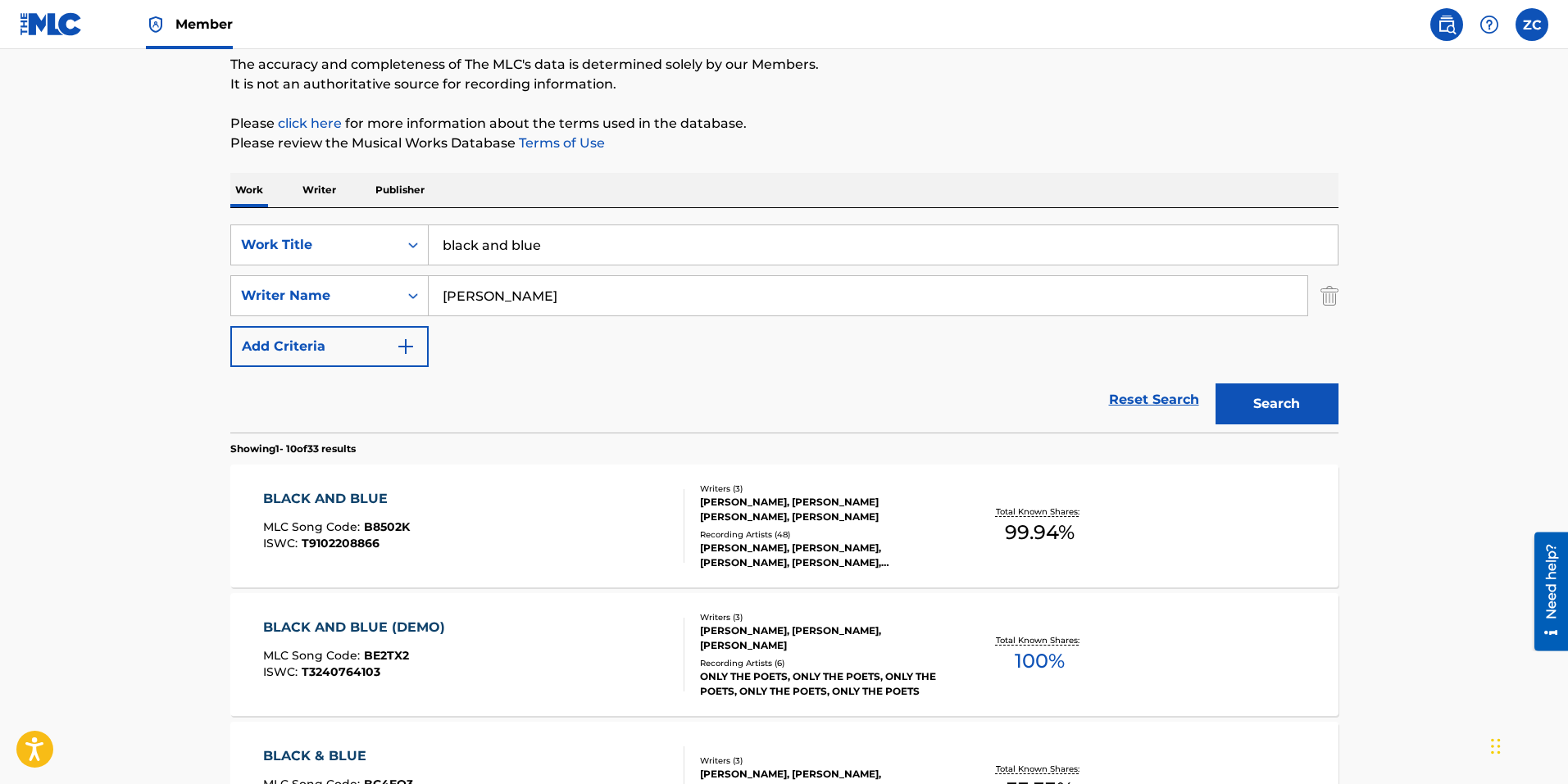
scroll to position [246, 0]
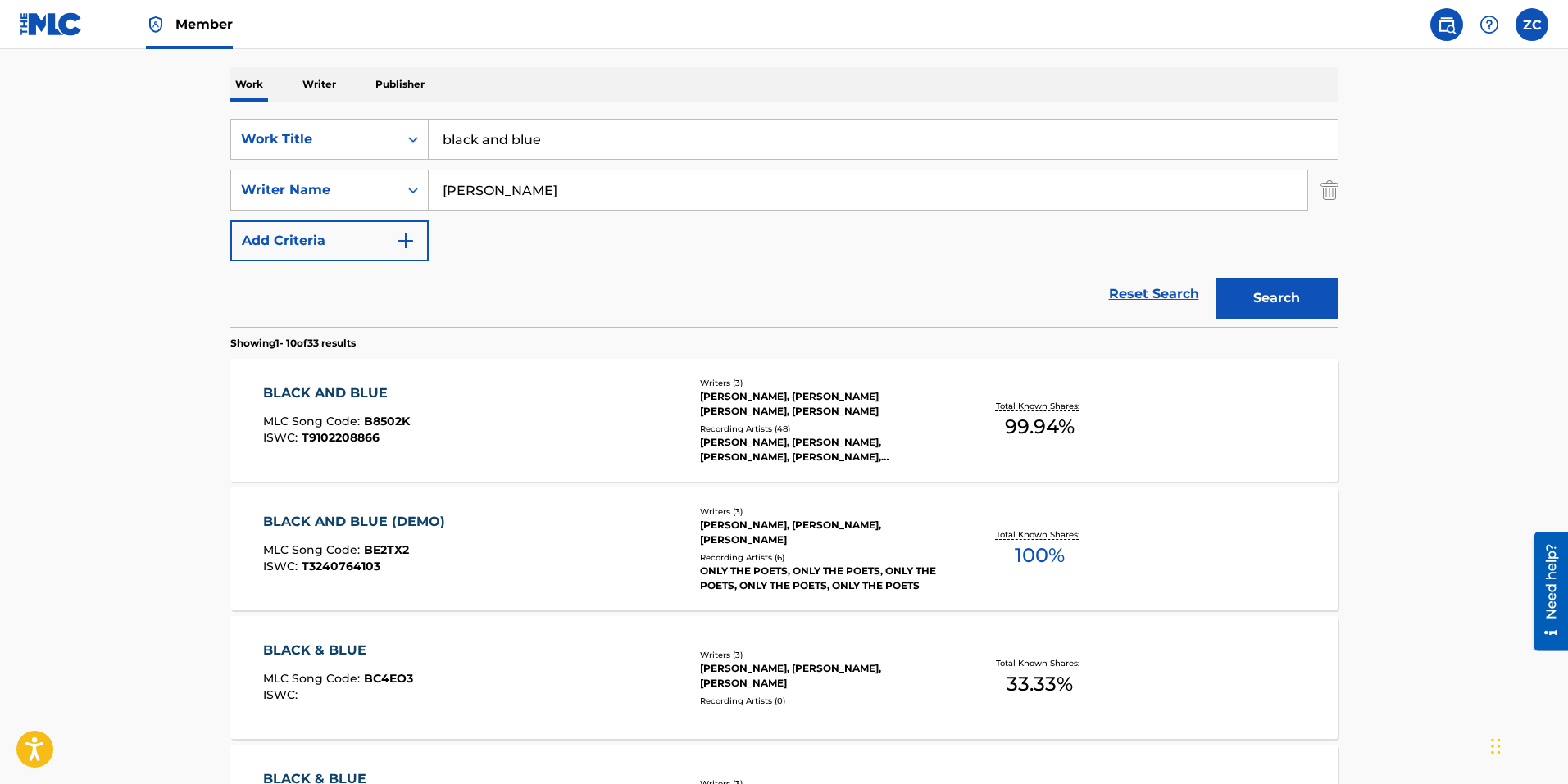
click at [571, 551] on div "BLACK AND BLUE (DEMO) MLC Song Code : BE2TX2 ISWC : T3240764103" at bounding box center [474, 548] width 421 height 73
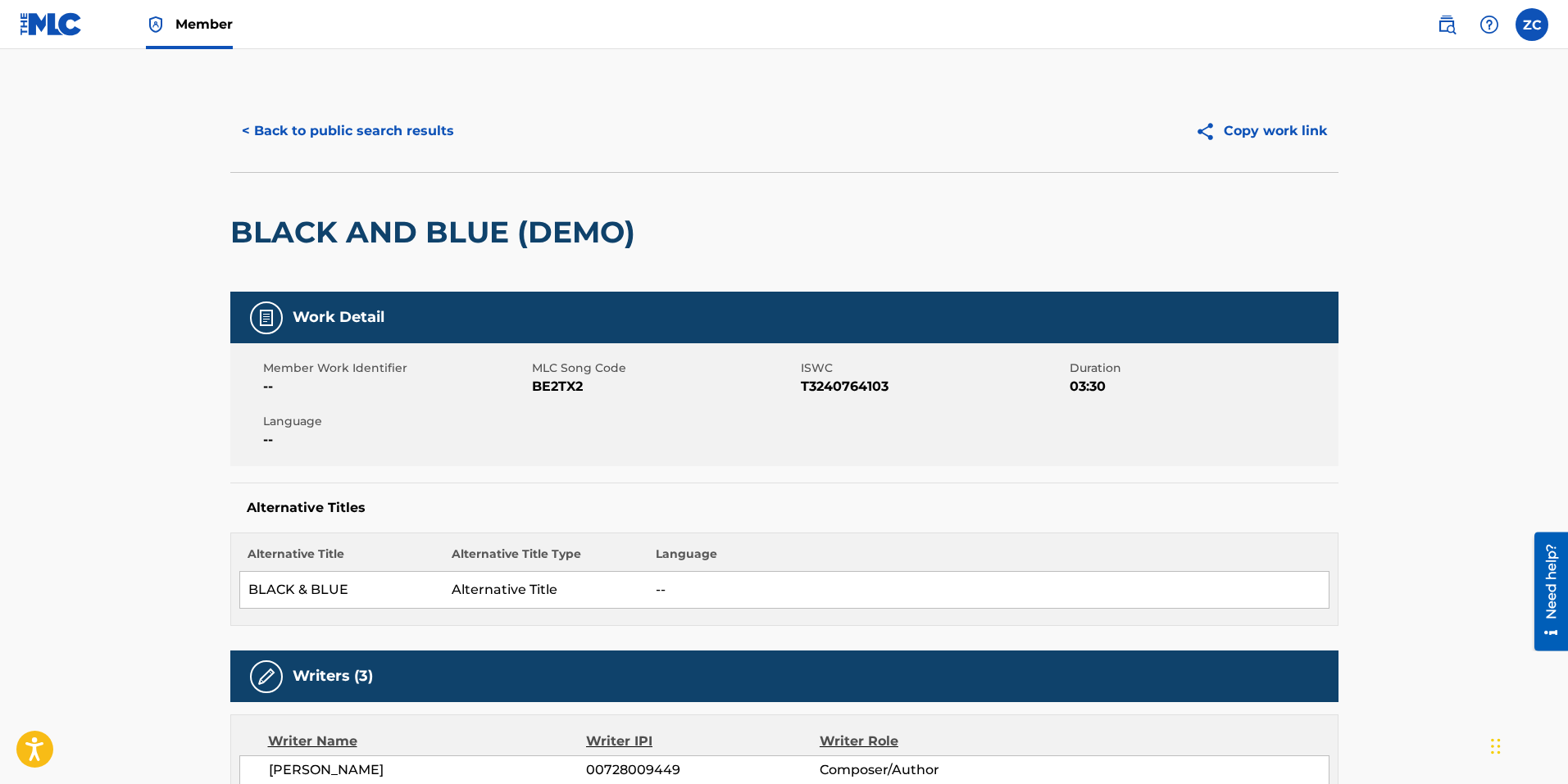
click at [411, 142] on button "< Back to public search results" at bounding box center [348, 130] width 235 height 41
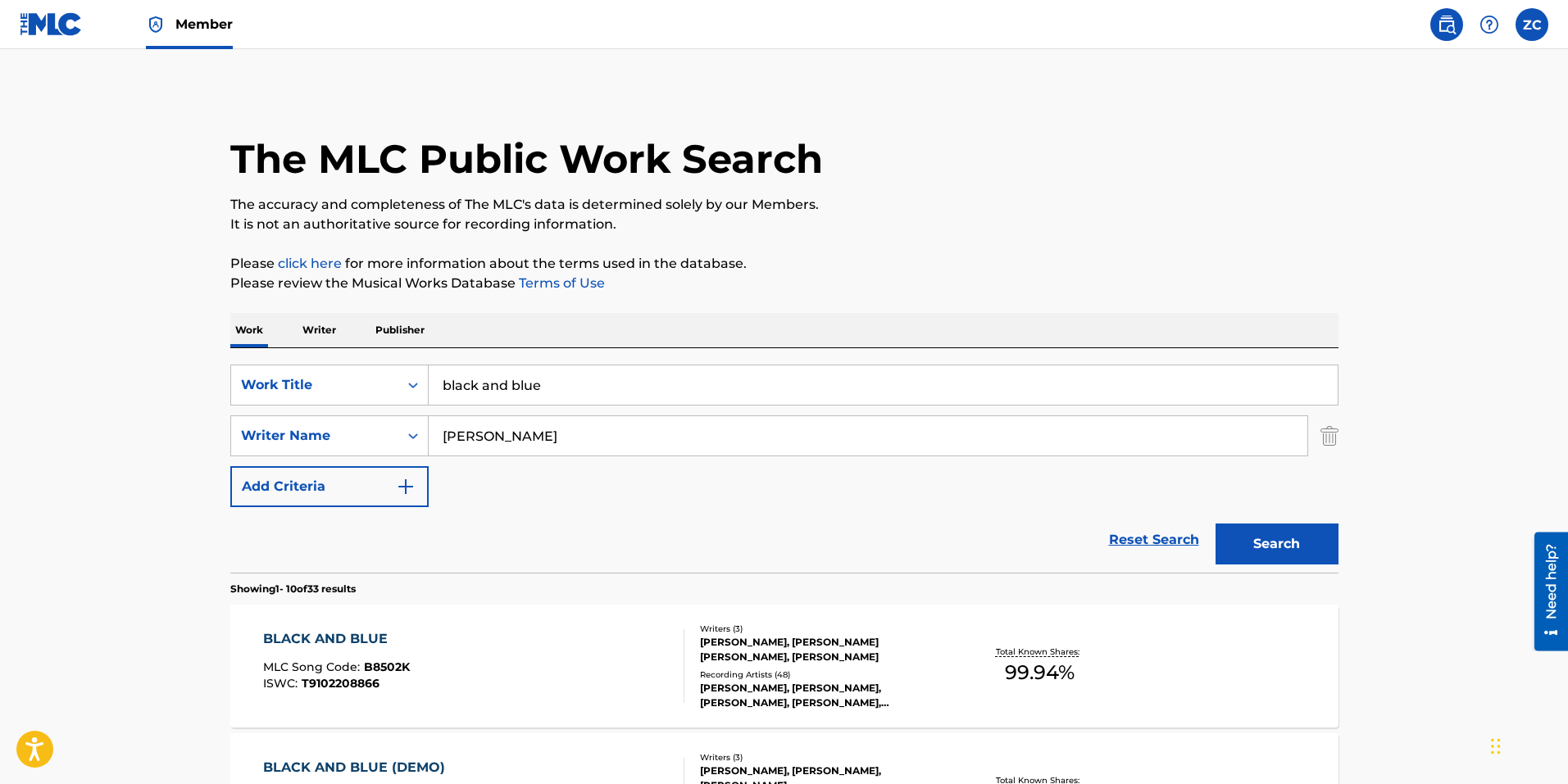
scroll to position [246, 0]
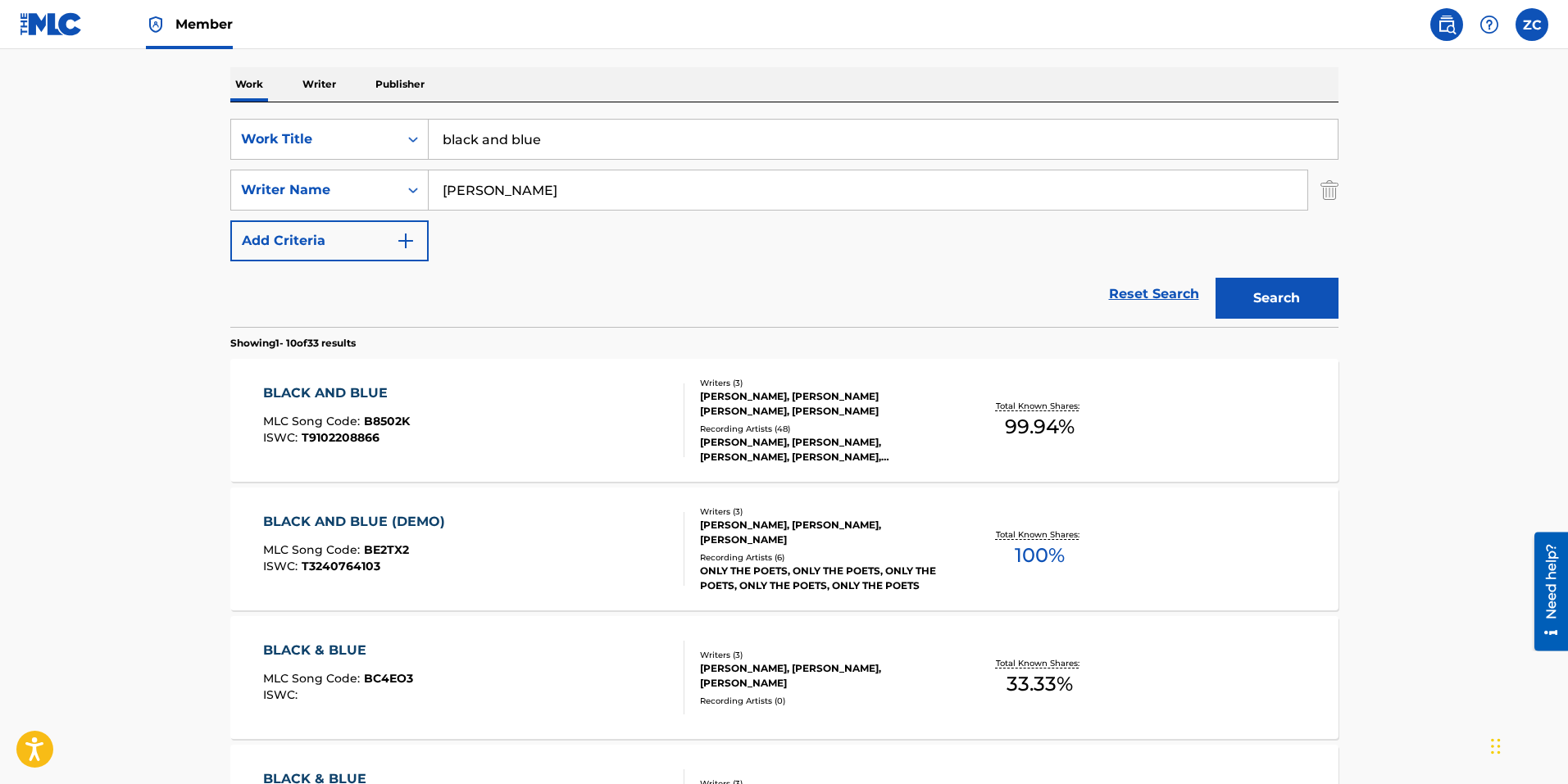
click at [395, 413] on div "BLACK AND BLUE MLC Song Code : B8502K ISWC : T9102208866" at bounding box center [337, 420] width 147 height 73
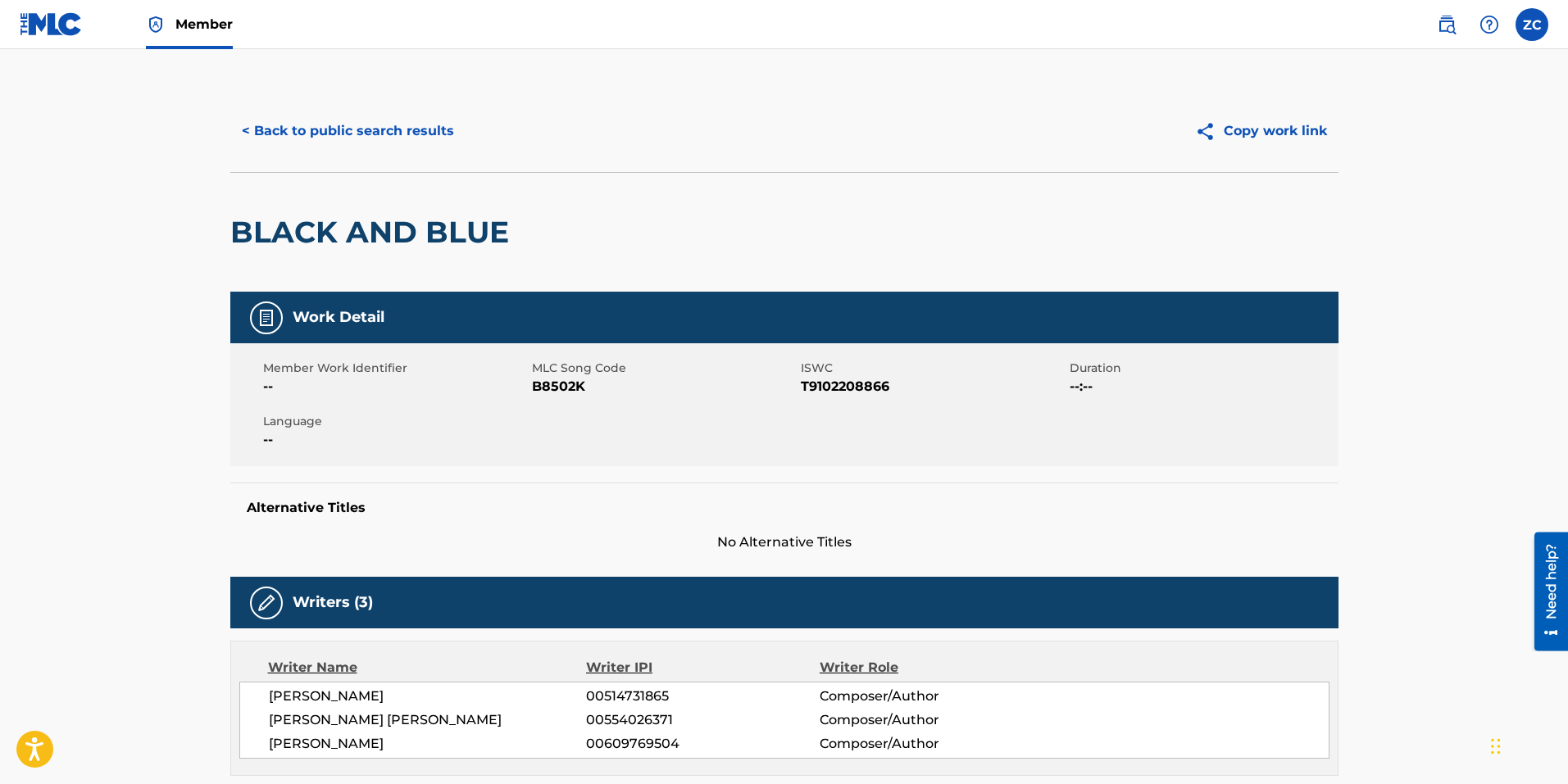
click at [294, 122] on button "< Back to public search results" at bounding box center [348, 130] width 235 height 41
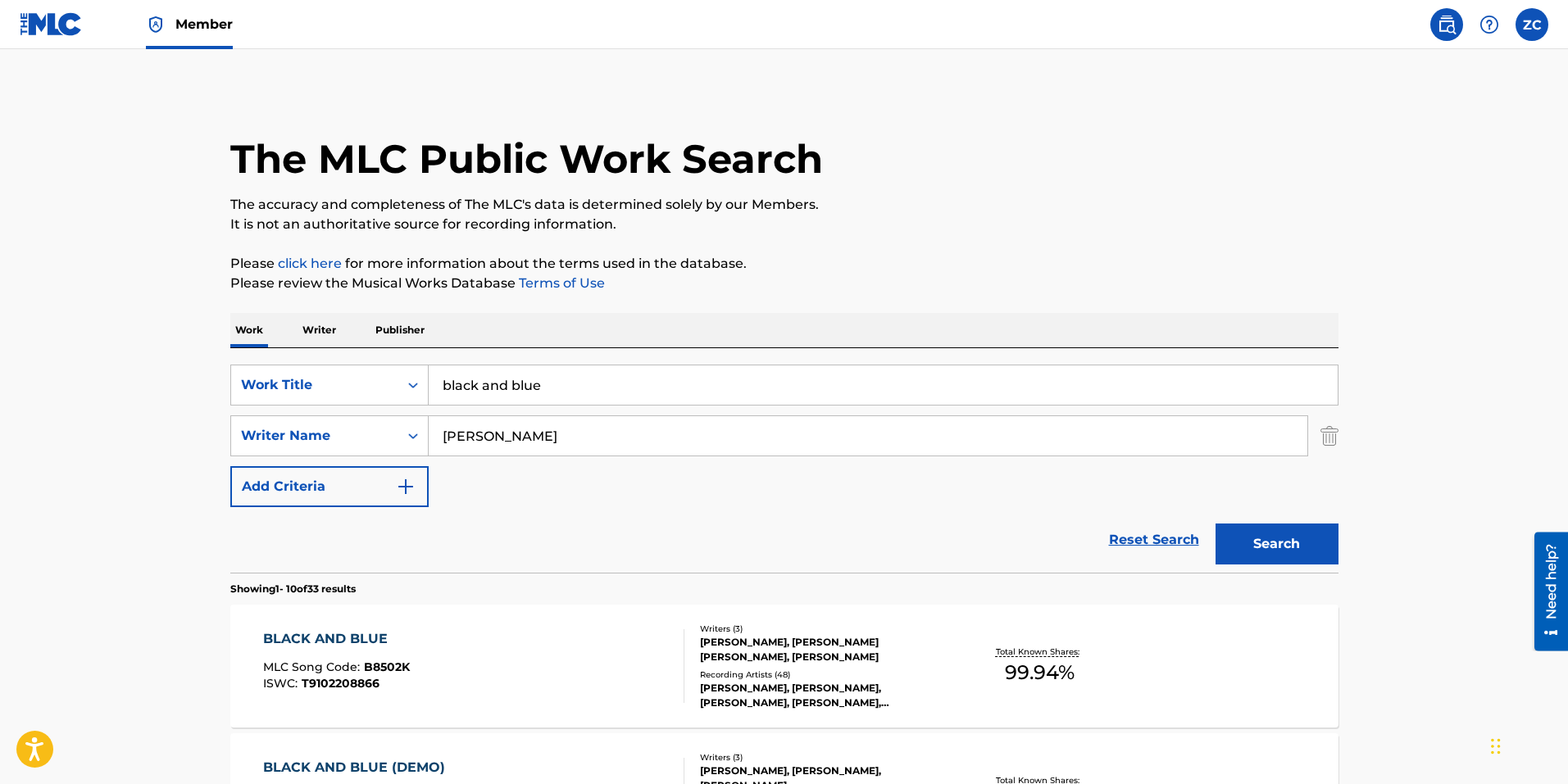
drag, startPoint x: 552, startPoint y: 410, endPoint x: 568, endPoint y: 387, distance: 28.0
click at [552, 408] on div "SearchWithCriteria7f3ea3de-58a6-4a98-beaf-c22096c909be Work Title black and blu…" at bounding box center [784, 435] width 1108 height 142
click at [566, 387] on input "black and blue" at bounding box center [882, 385] width 909 height 40
drag, startPoint x: 566, startPoint y: 387, endPoint x: 297, endPoint y: 385, distance: 269.0
click at [297, 385] on div "SearchWithCriteria7f3ea3de-58a6-4a98-beaf-c22096c909be Work Title black and blue" at bounding box center [784, 384] width 1108 height 41
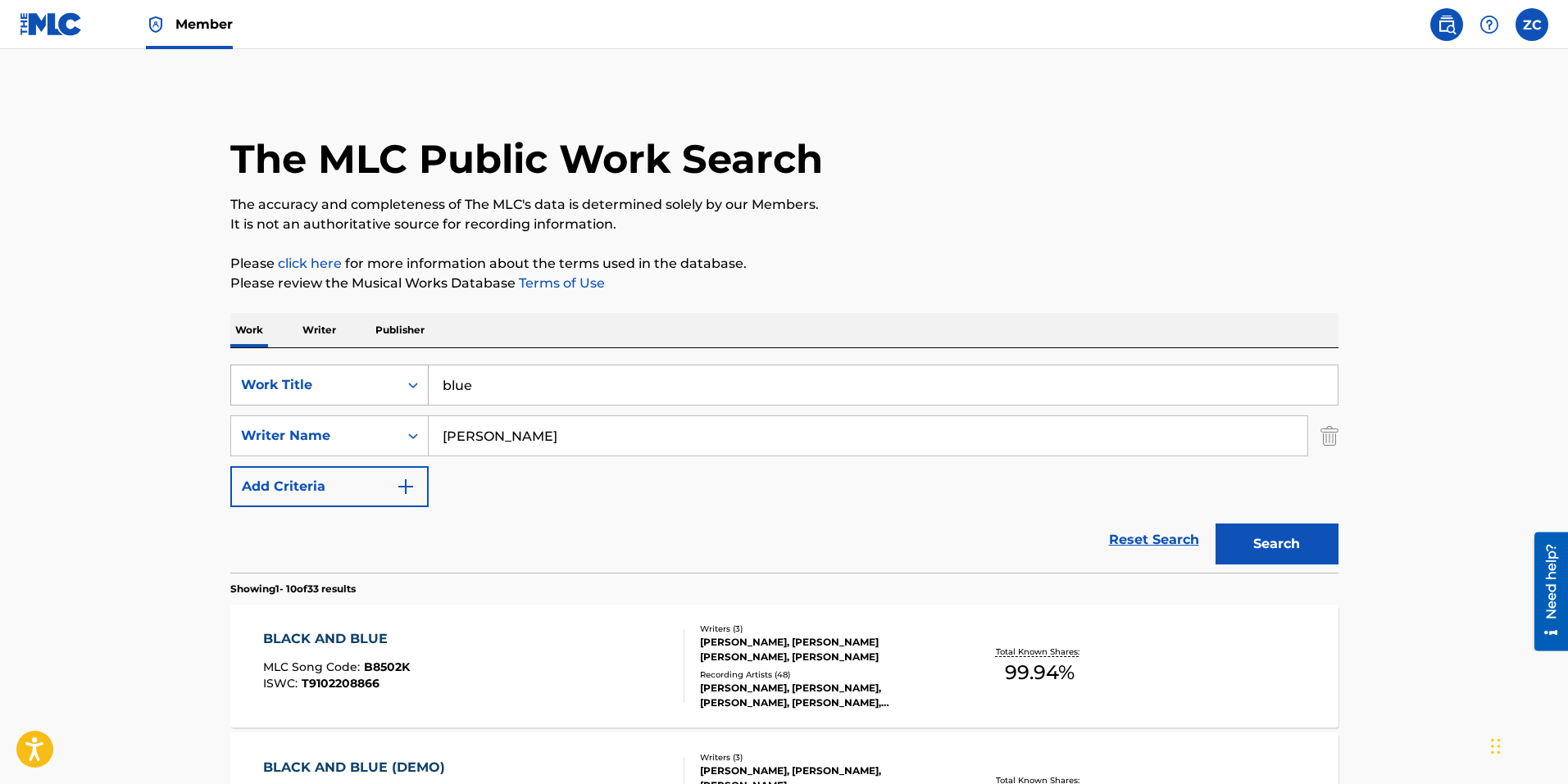
click at [1215, 523] on button "Search" at bounding box center [1276, 543] width 123 height 41
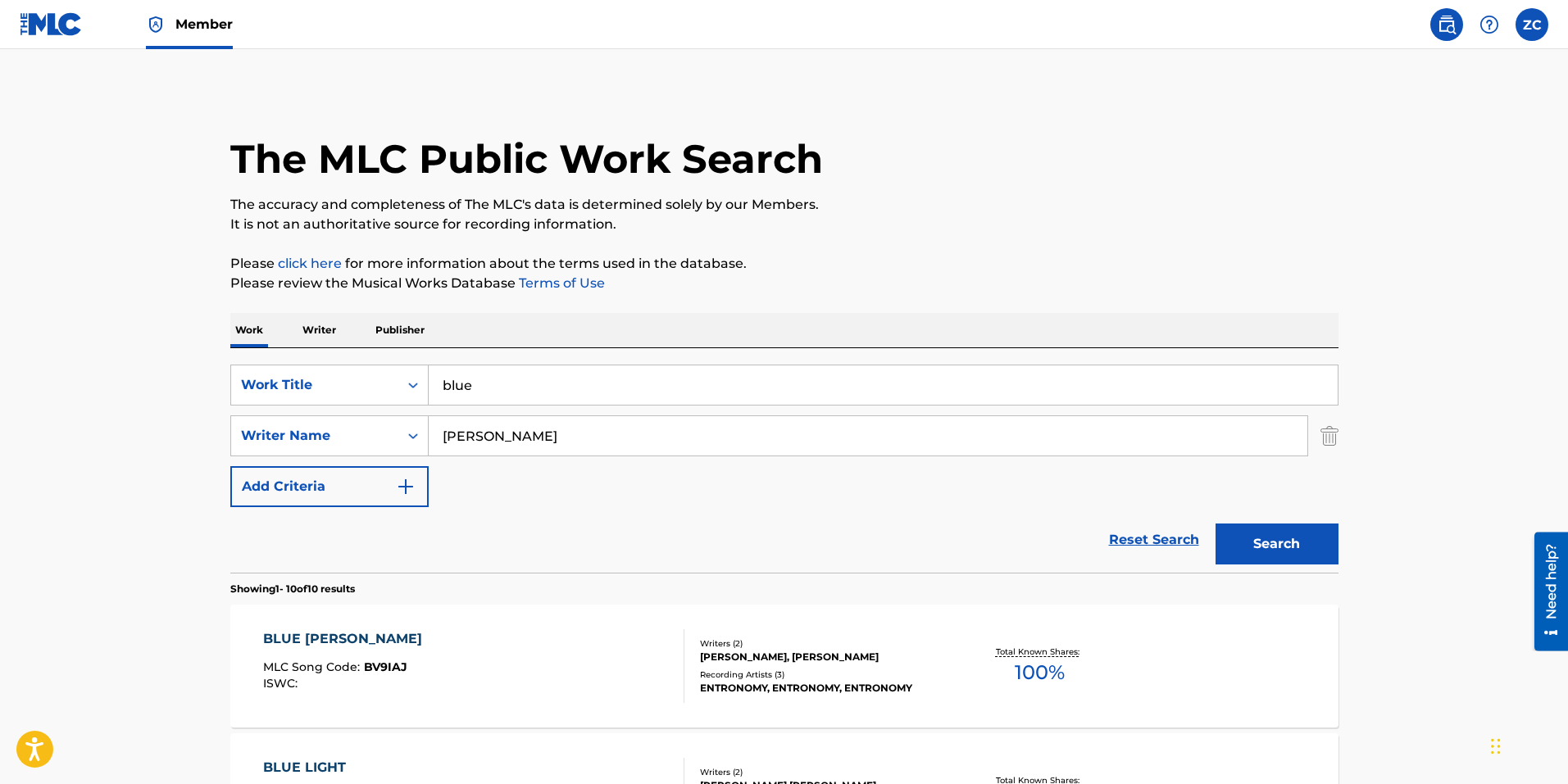
click at [521, 380] on input "blue" at bounding box center [882, 385] width 909 height 40
type input "blue - live"
click at [1215, 523] on button "Search" at bounding box center [1276, 543] width 123 height 41
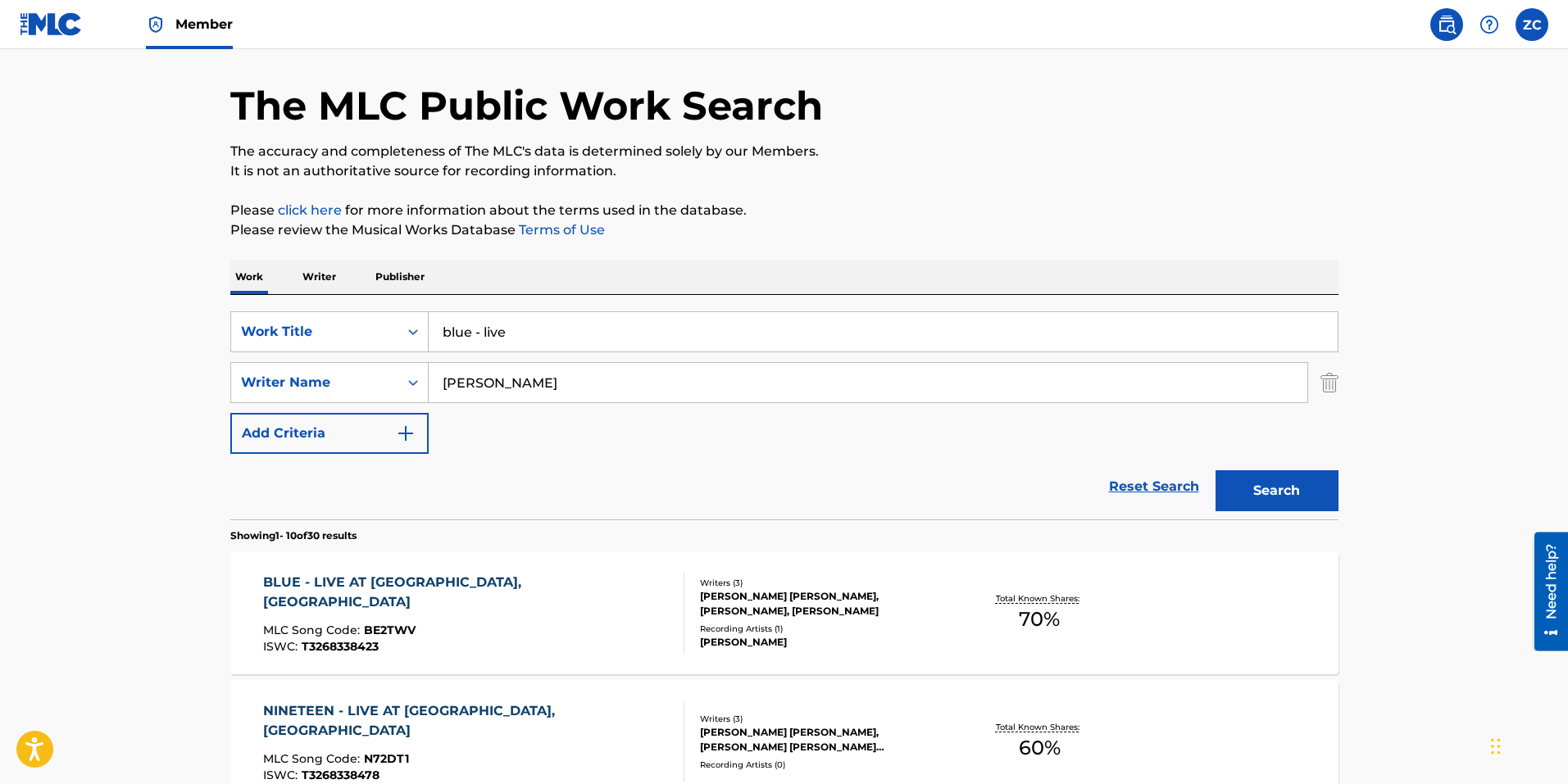
scroll to position [82, 0]
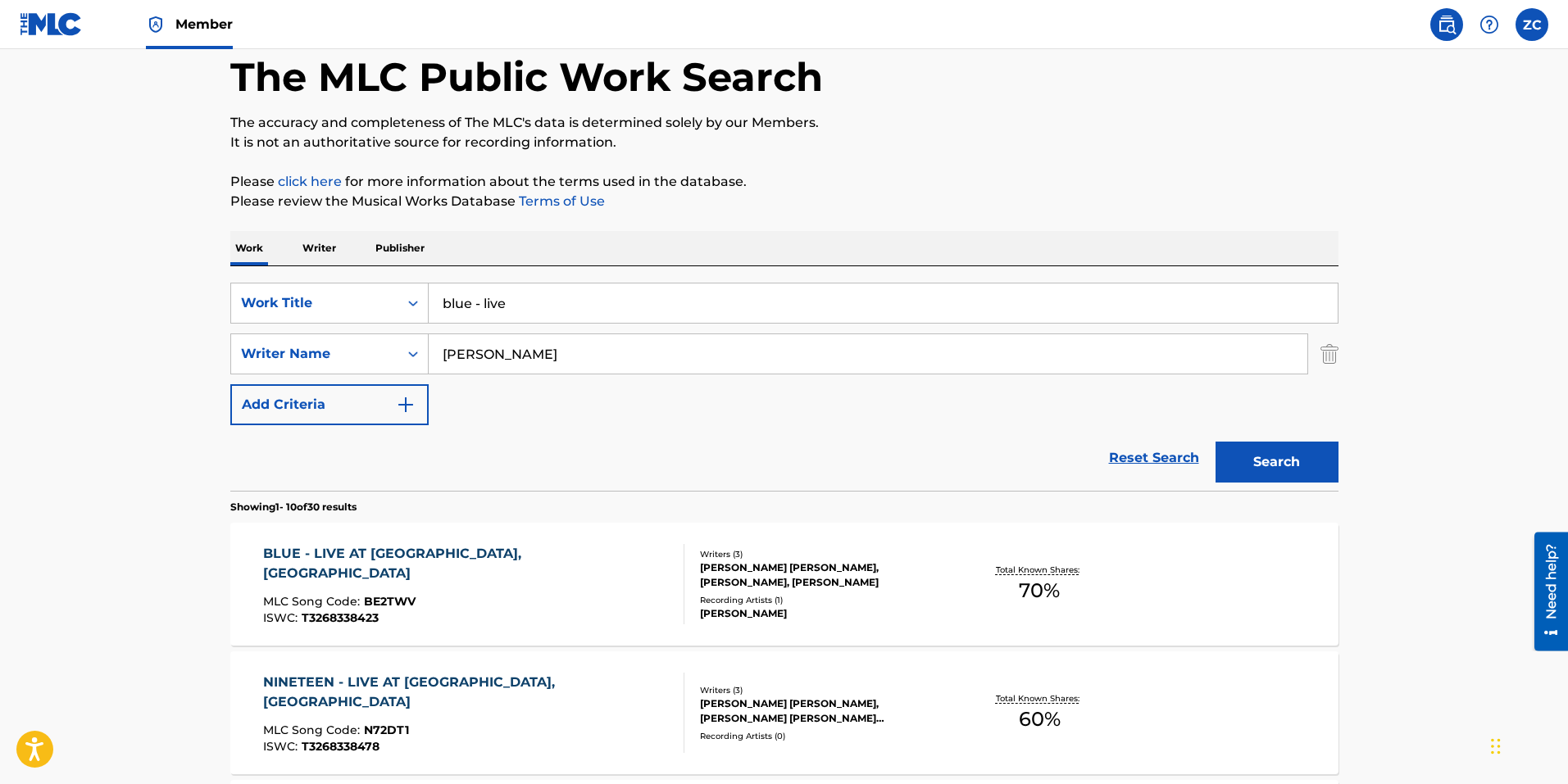
click at [558, 574] on div "BLUE - LIVE AT [GEOGRAPHIC_DATA], [GEOGRAPHIC_DATA] MLC Song Code : BE2TWV ISWC…" at bounding box center [474, 584] width 421 height 80
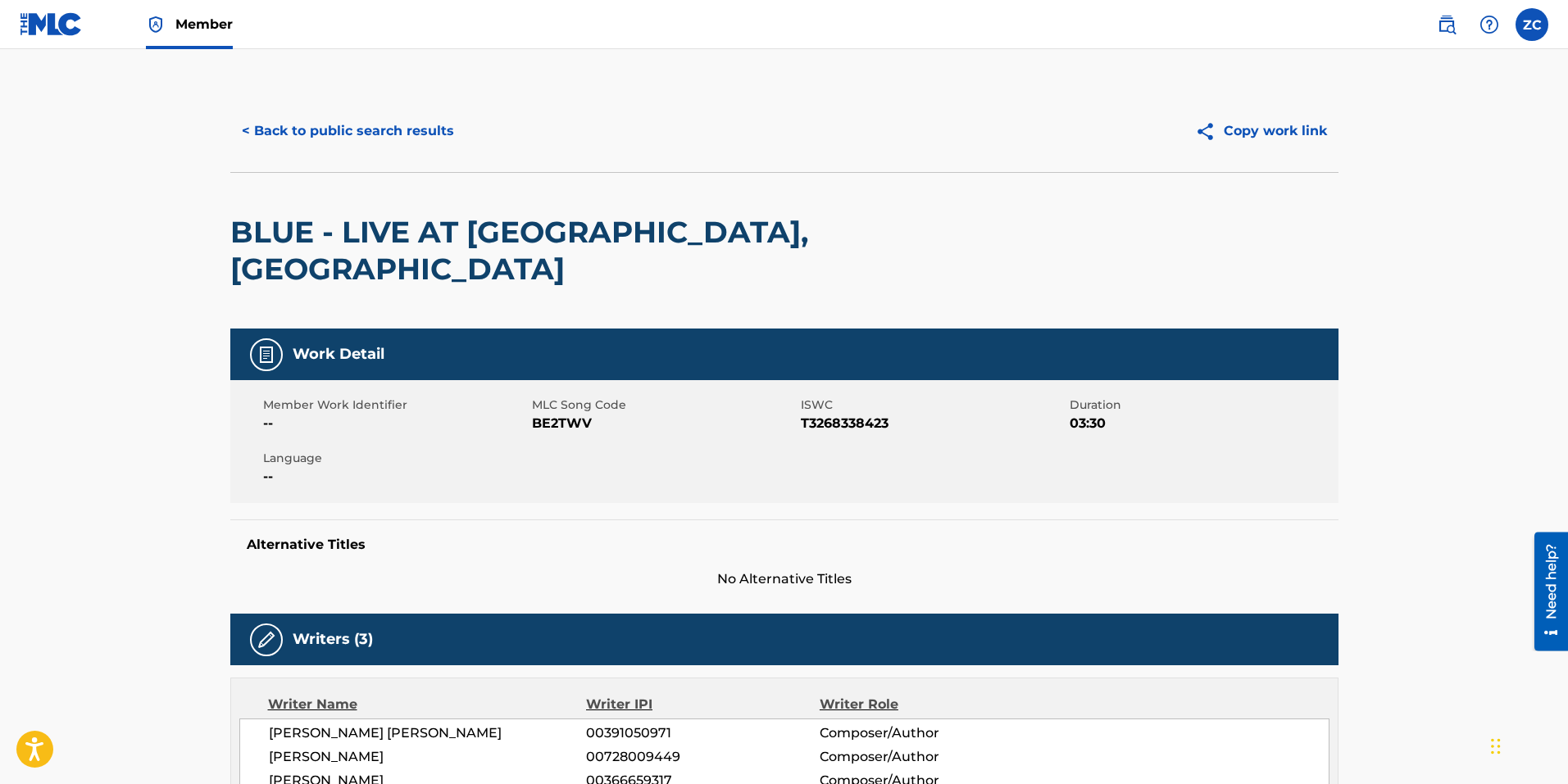
click at [363, 135] on button "< Back to public search results" at bounding box center [348, 130] width 235 height 41
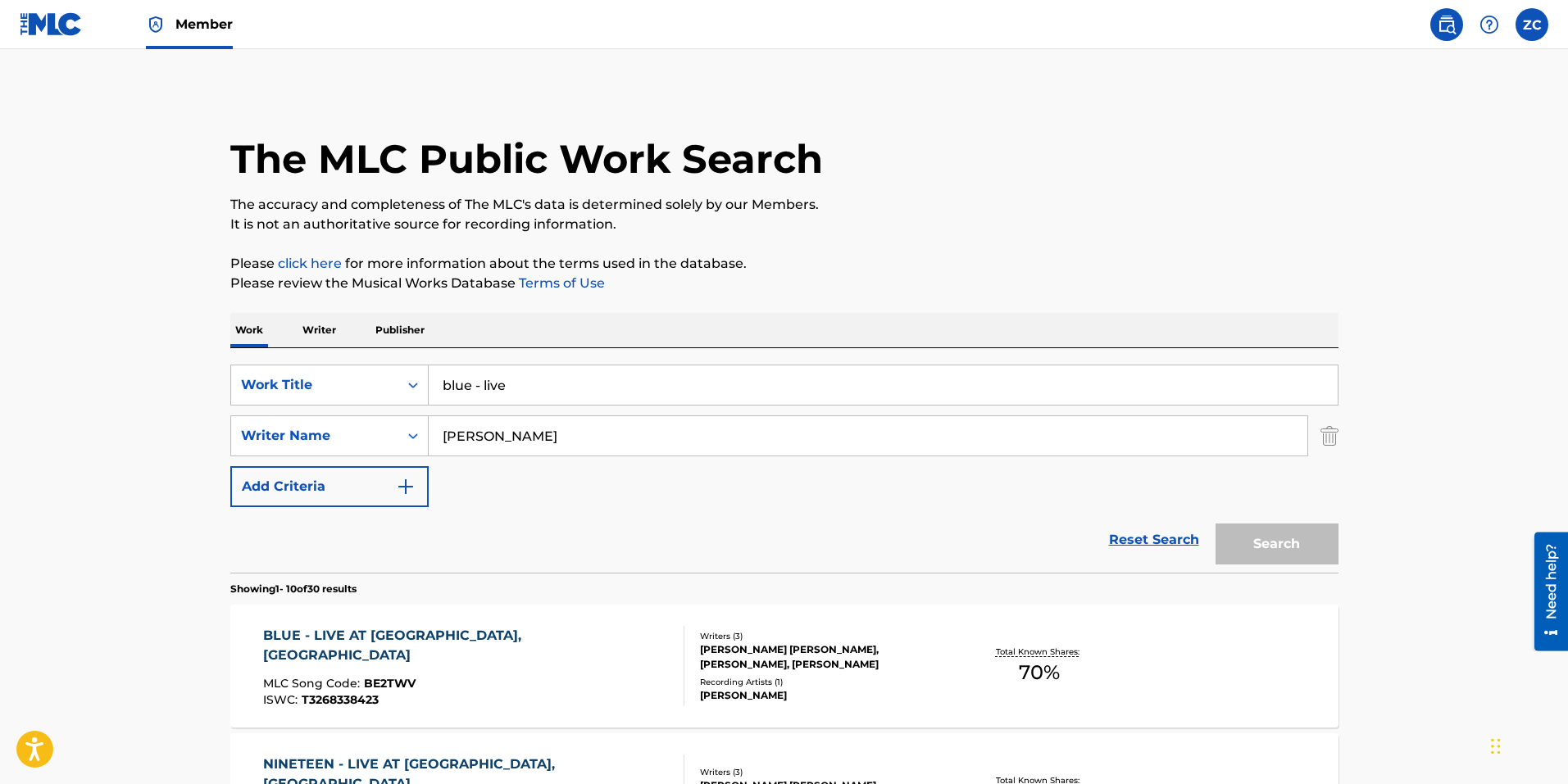
scroll to position [82, 0]
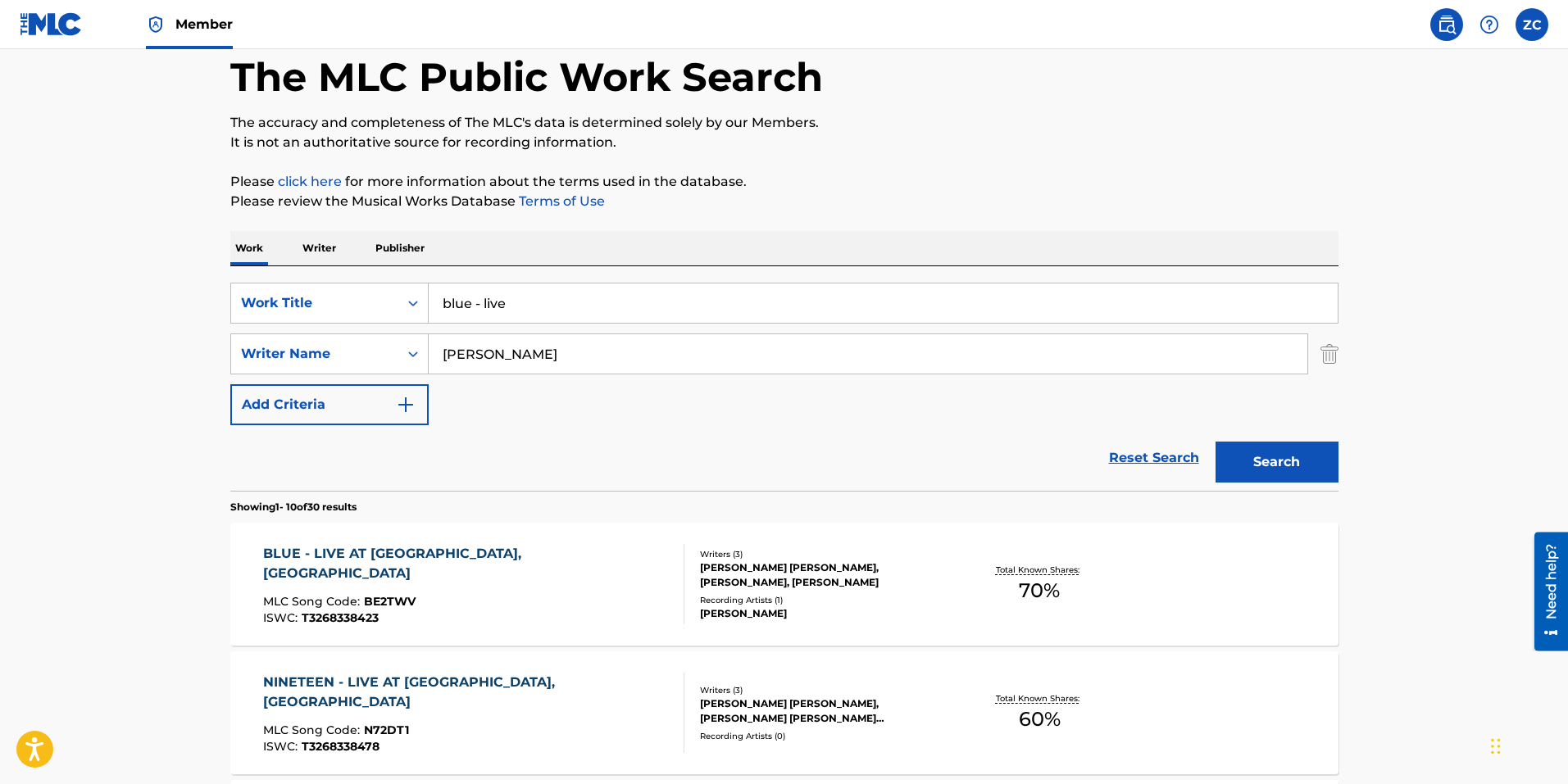
click at [507, 309] on input "blue - live" at bounding box center [882, 303] width 909 height 40
click at [507, 308] on input "blue - live" at bounding box center [882, 303] width 909 height 40
type input "clours"
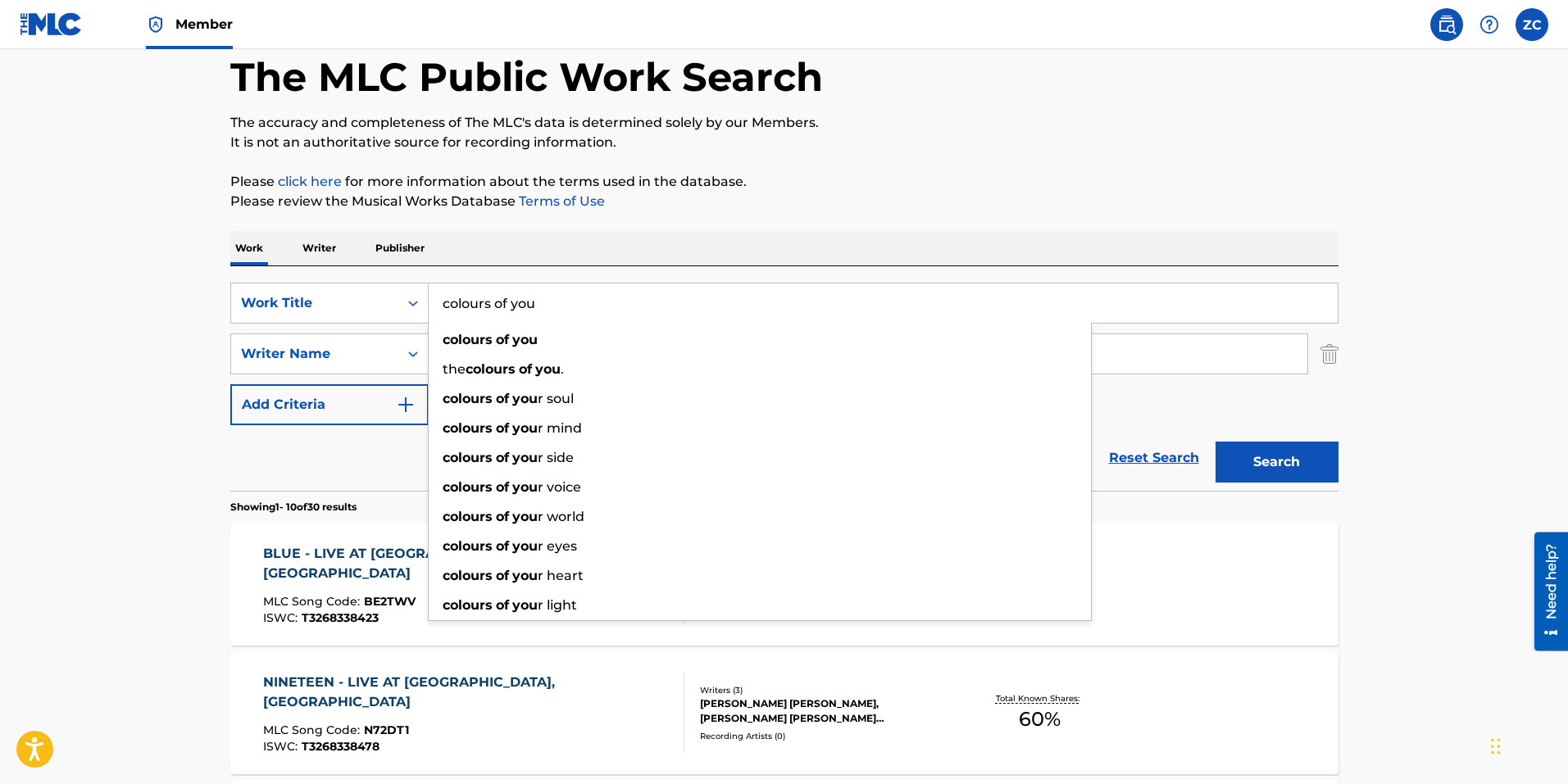
type input "colours of you"
click at [1215, 442] on button "Search" at bounding box center [1276, 462] width 123 height 41
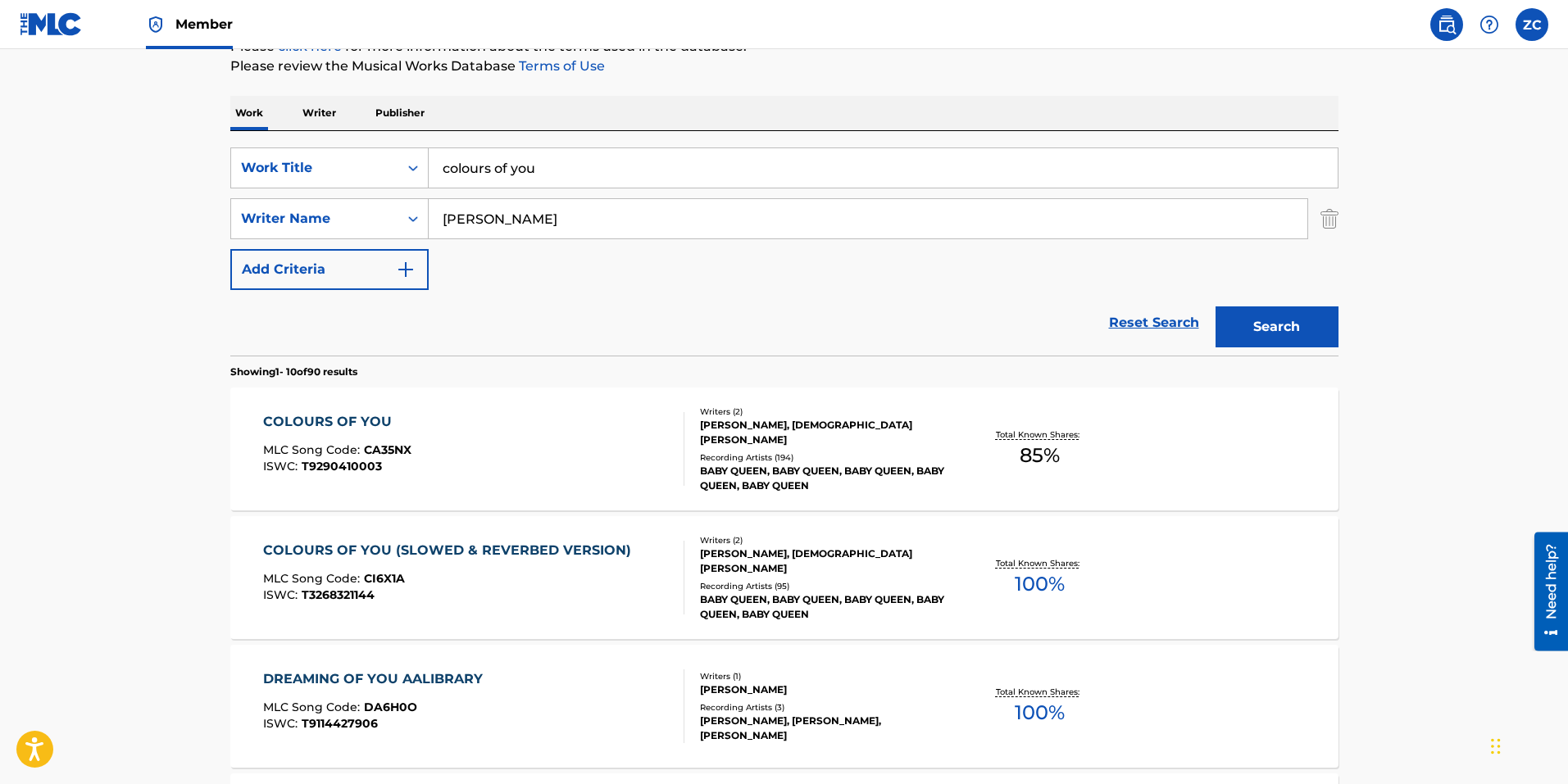
scroll to position [246, 0]
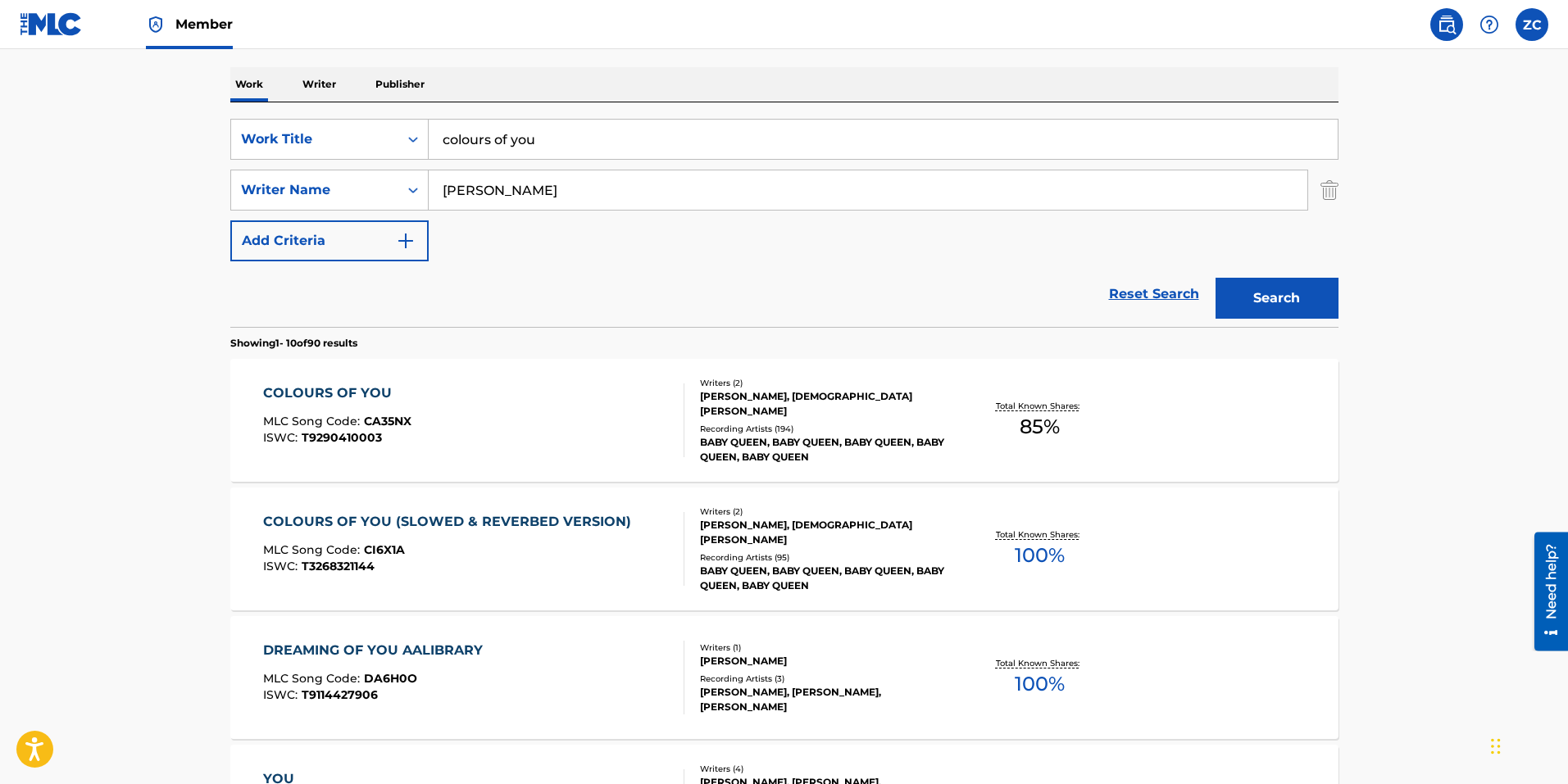
click at [501, 554] on div "MLC Song Code : CI6X1A" at bounding box center [452, 552] width 376 height 16
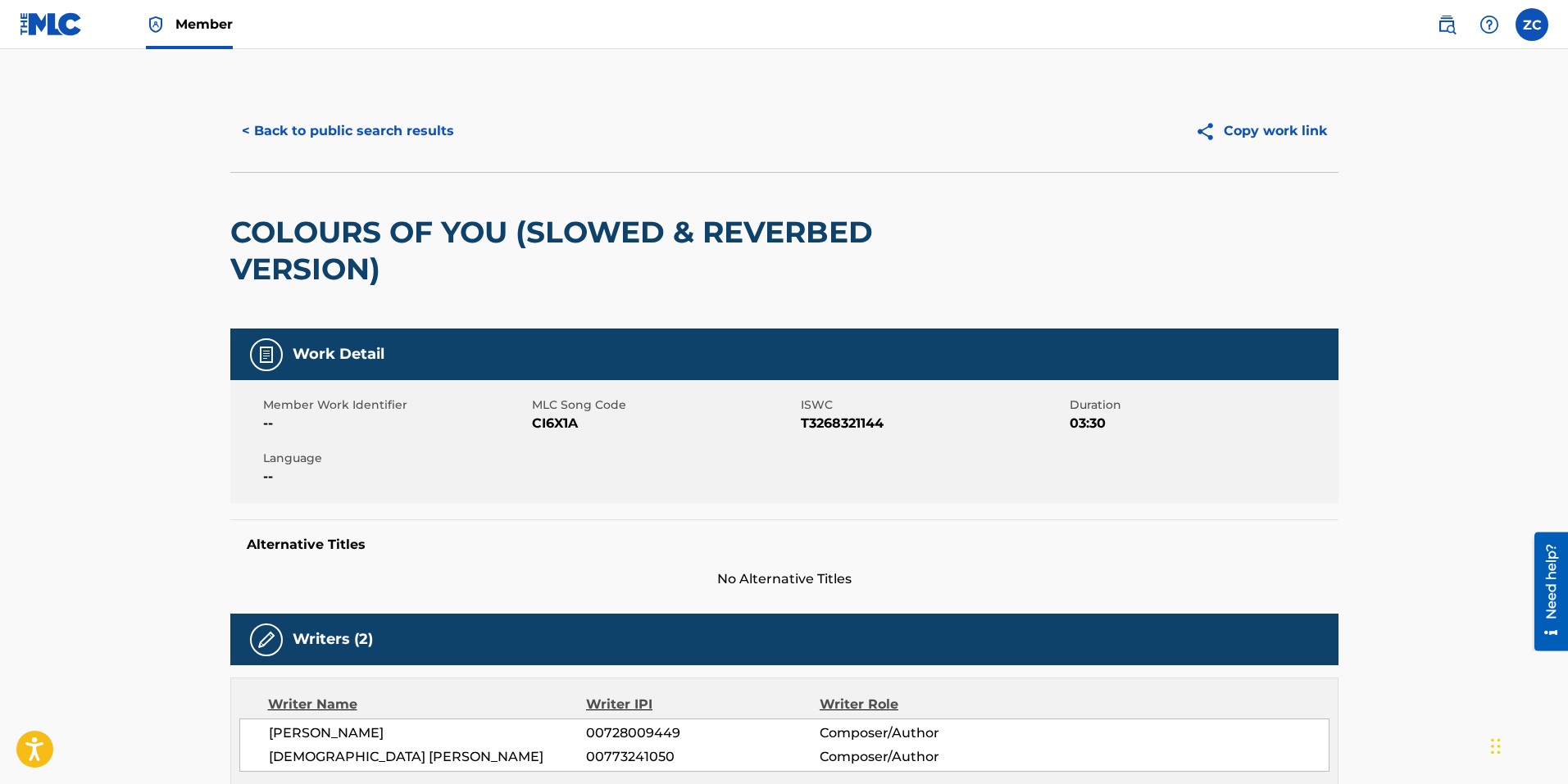
click at [325, 123] on button "< Back to public search results" at bounding box center [348, 130] width 235 height 41
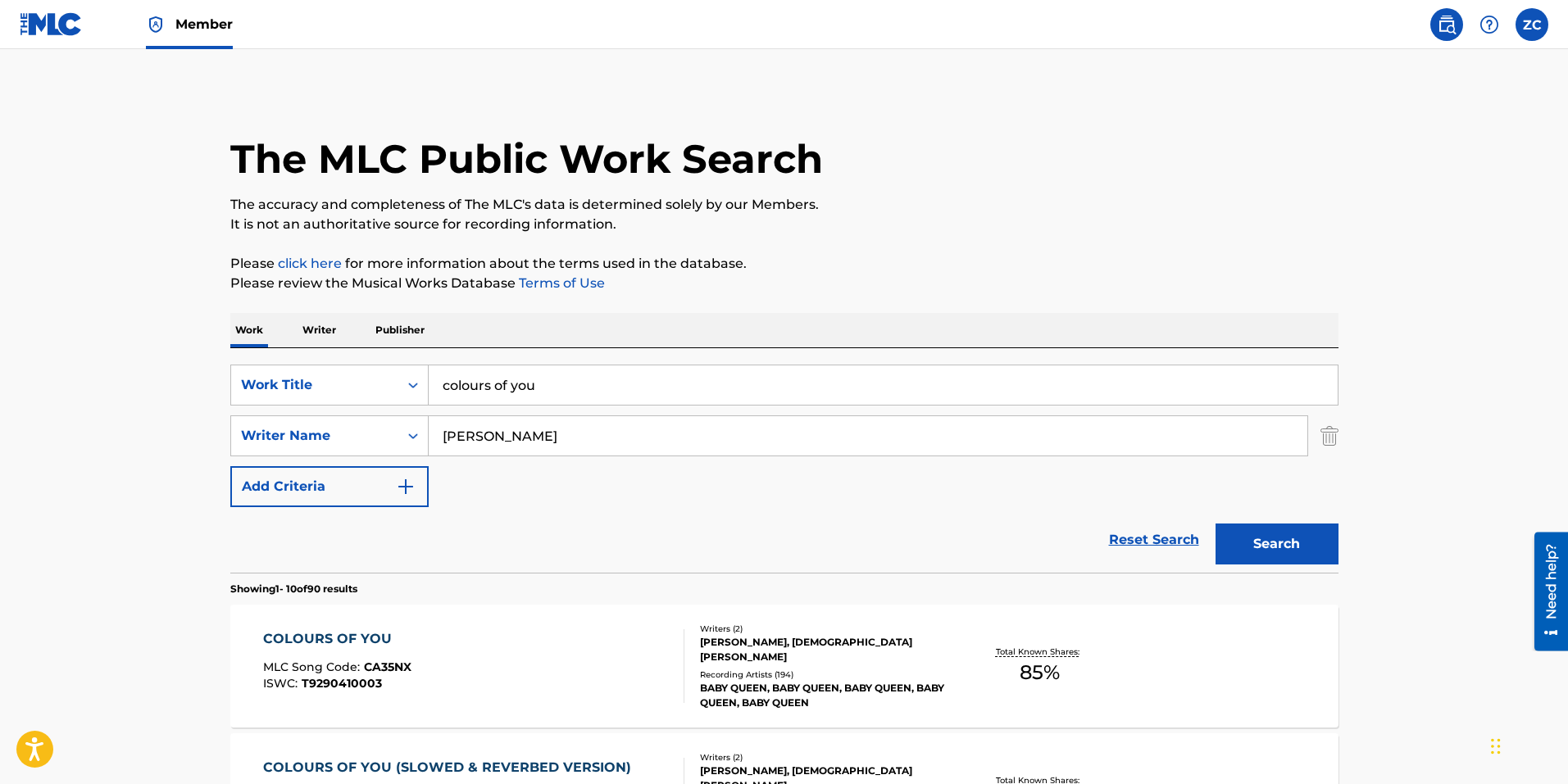
click at [648, 377] on input "colours of you" at bounding box center [882, 385] width 909 height 40
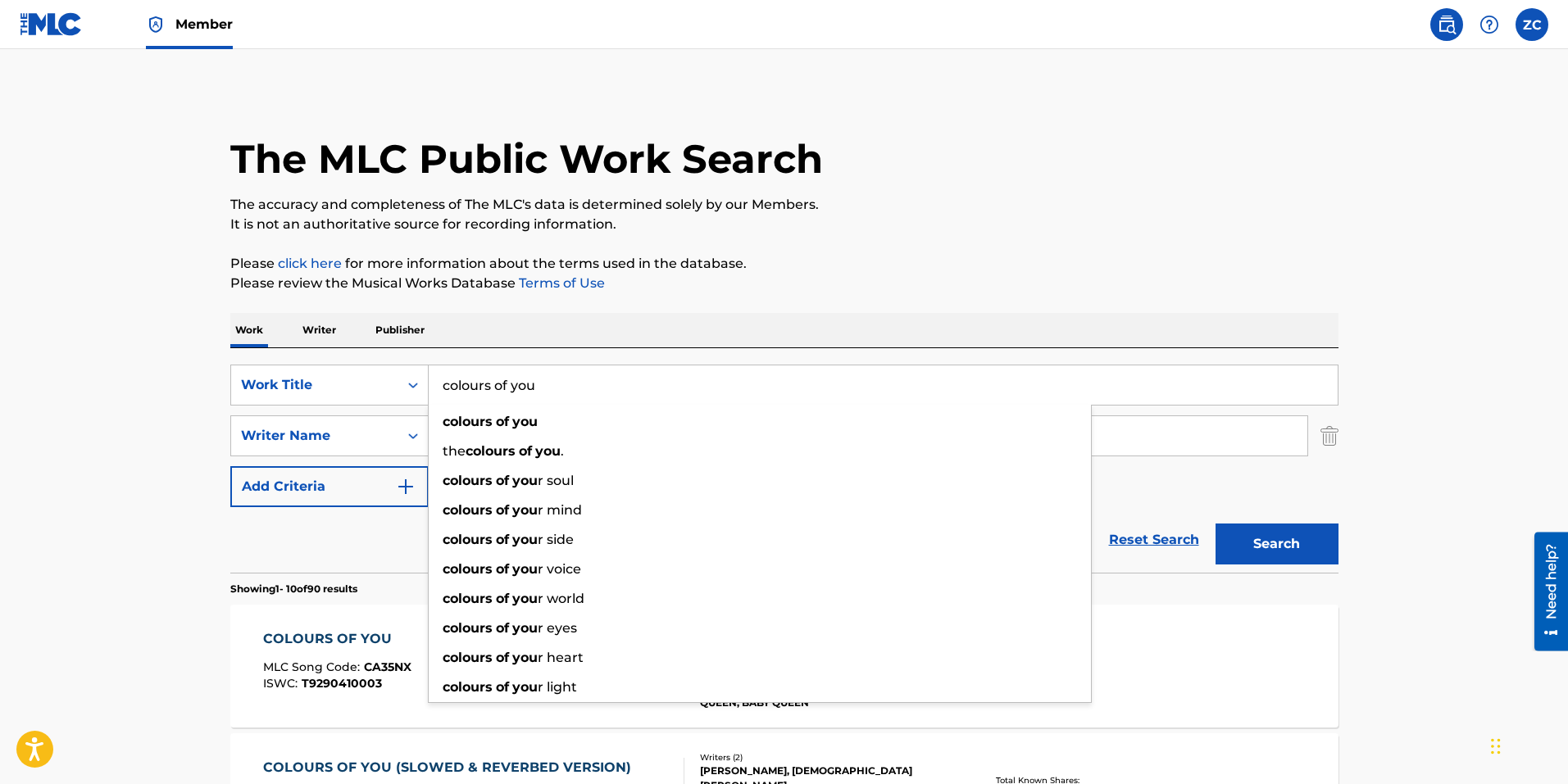
click at [648, 377] on input "colours of you" at bounding box center [882, 385] width 909 height 40
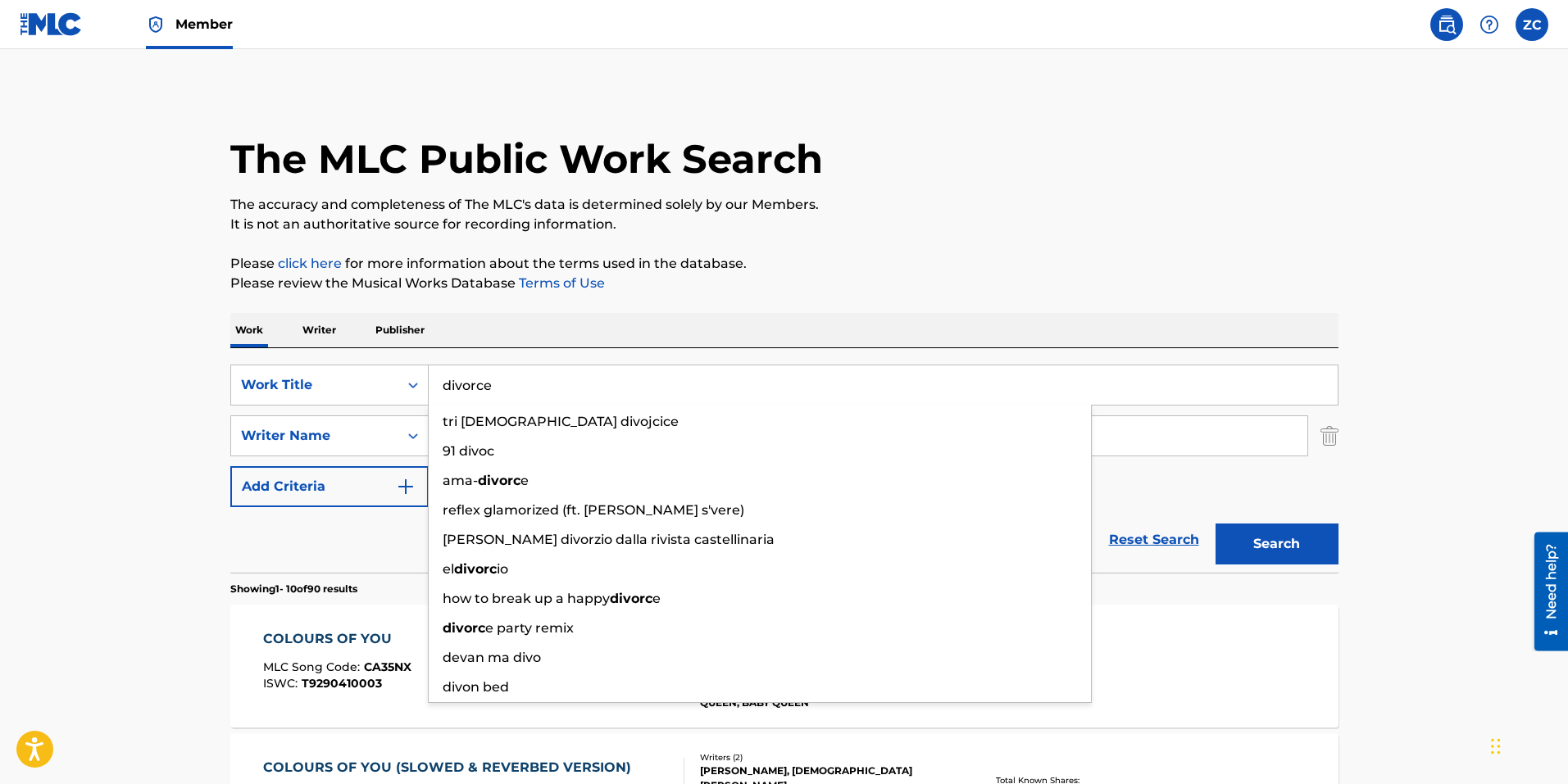
click at [1215, 523] on button "Search" at bounding box center [1276, 543] width 123 height 41
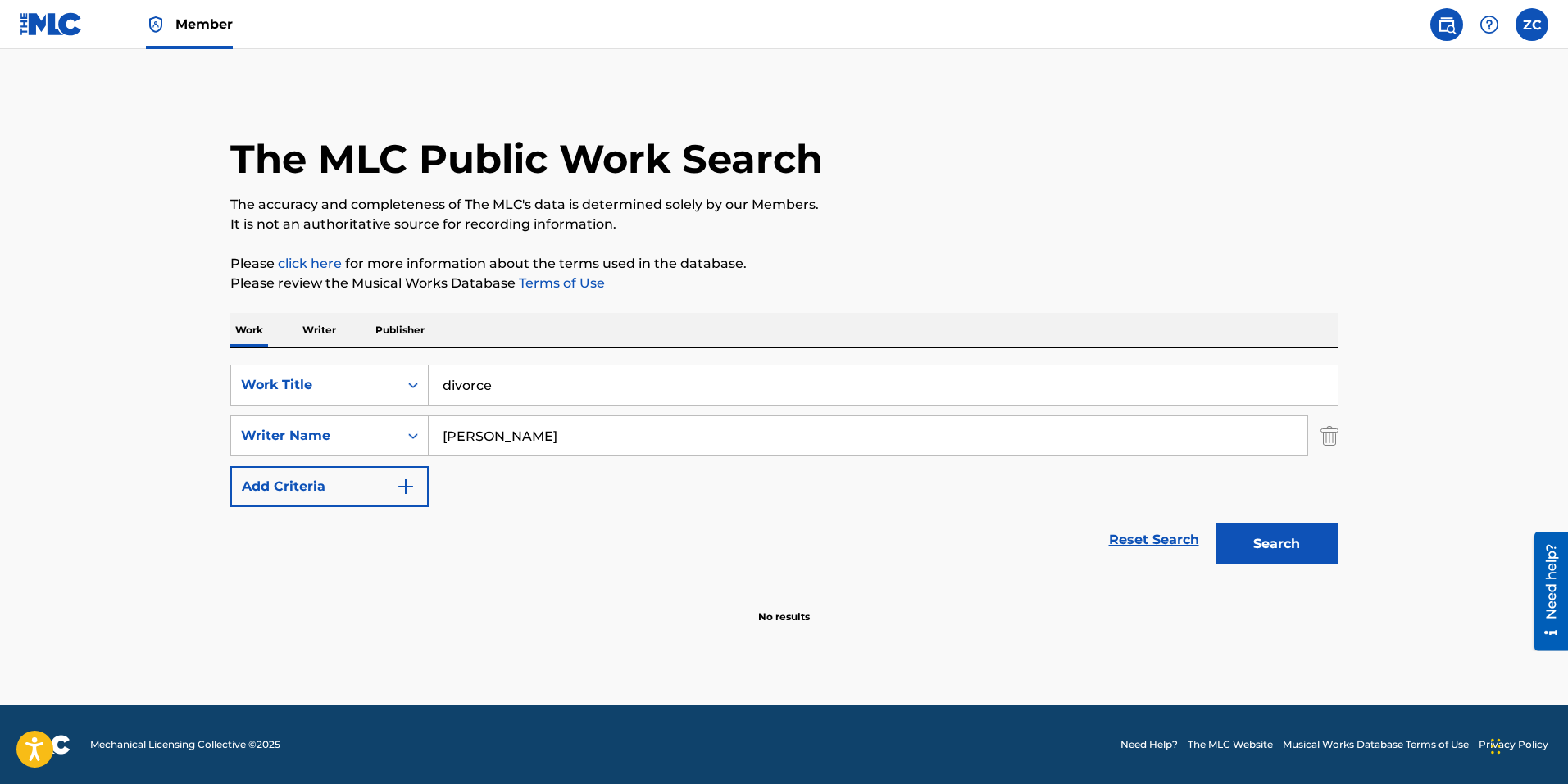
click at [1356, 552] on div "The MLC Public Work Search The accuracy and completeness of The MLC's data is d…" at bounding box center [784, 357] width 1148 height 534
click at [1298, 551] on button "Search" at bounding box center [1276, 543] width 123 height 41
click at [531, 382] on input "divorce" at bounding box center [882, 385] width 909 height 40
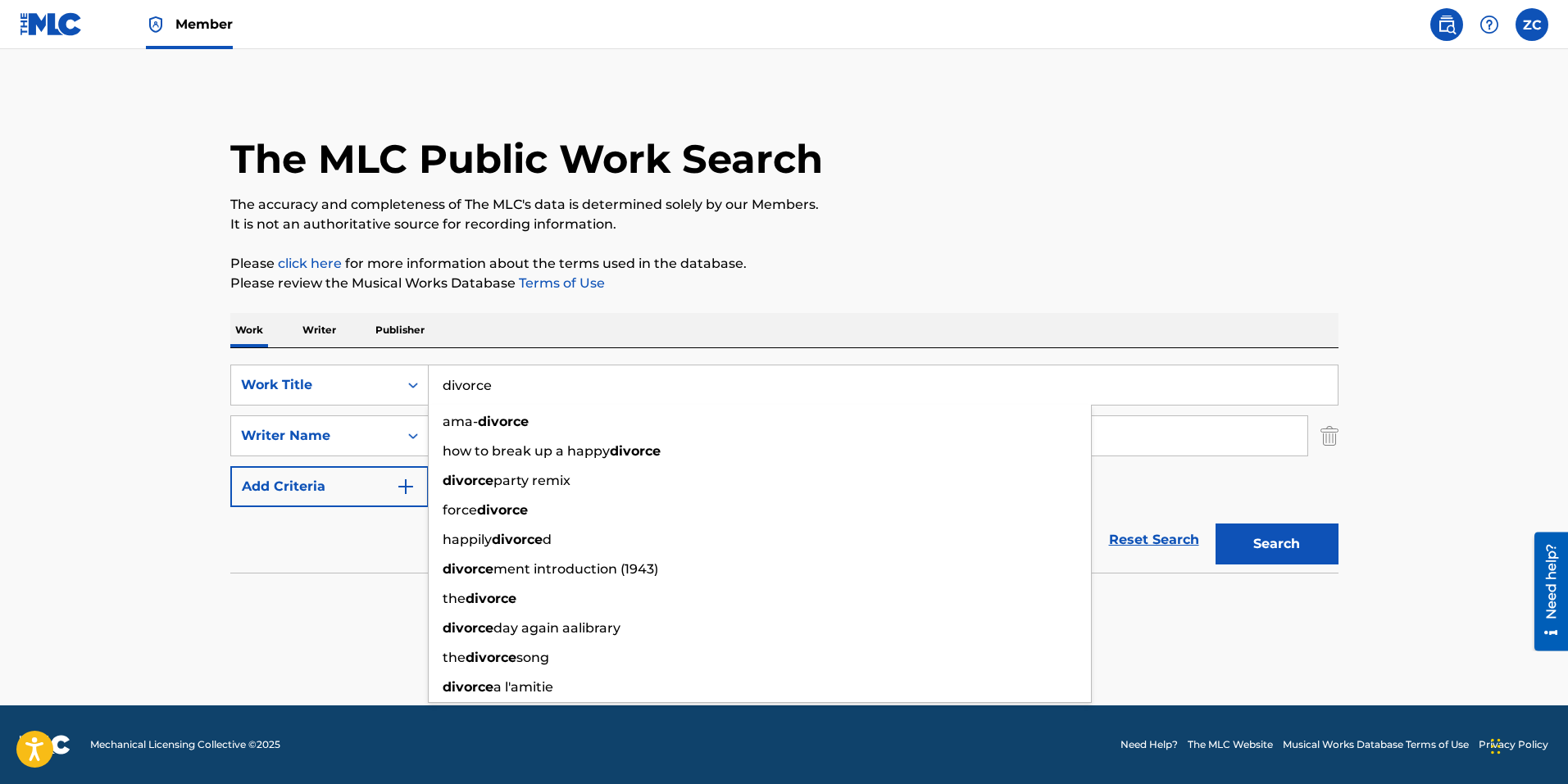
click at [133, 623] on main "The MLC Public Work Search The accuracy and completeness of The MLC's data is d…" at bounding box center [784, 377] width 1568 height 656
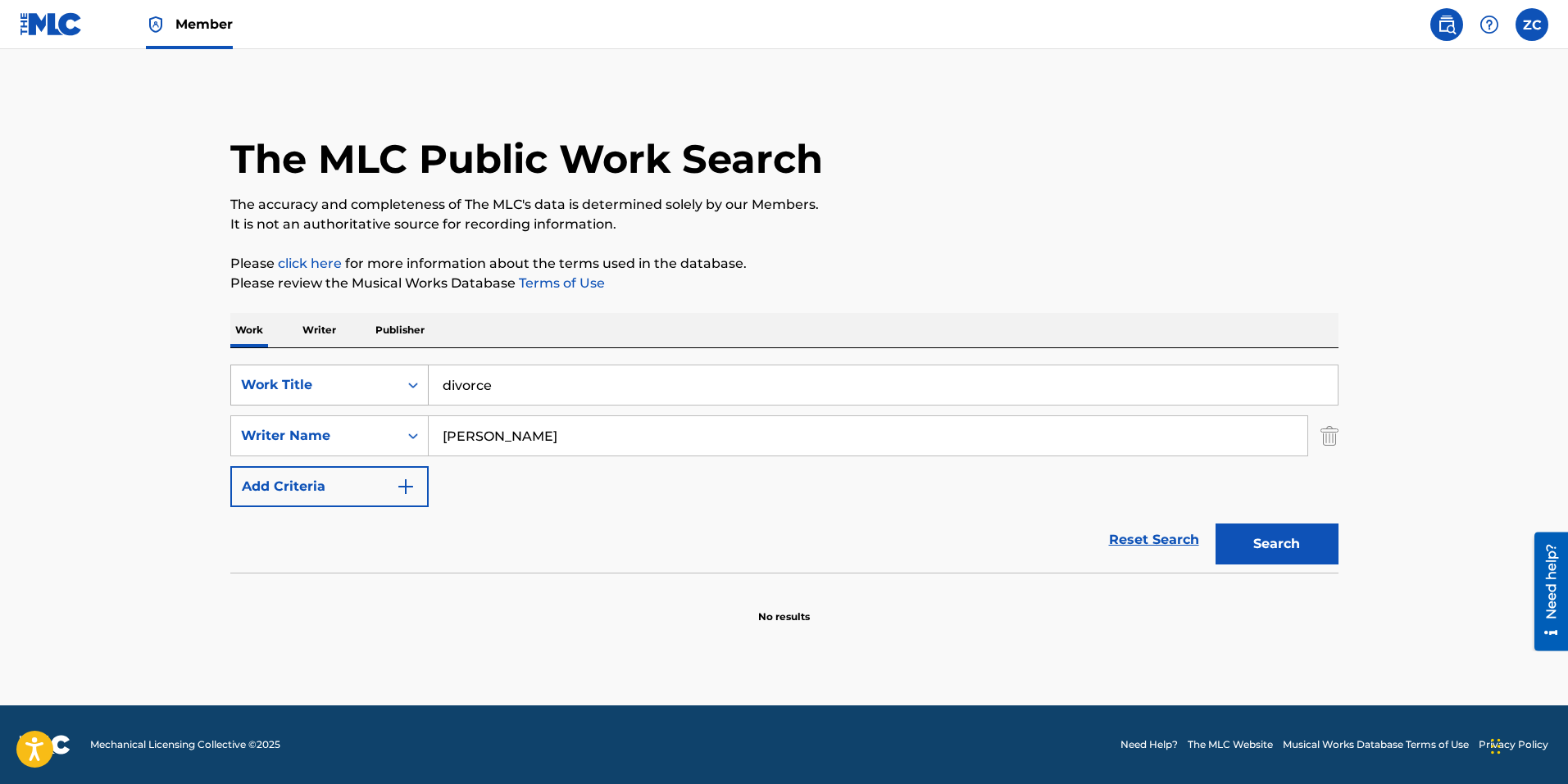
drag, startPoint x: 508, startPoint y: 389, endPoint x: 230, endPoint y: 383, distance: 278.1
click at [231, 383] on div "SearchWithCriteria7f3ea3de-58a6-4a98-beaf-c22096c909be Work Title divorce" at bounding box center [784, 384] width 1108 height 41
paste input "DC0HFE"
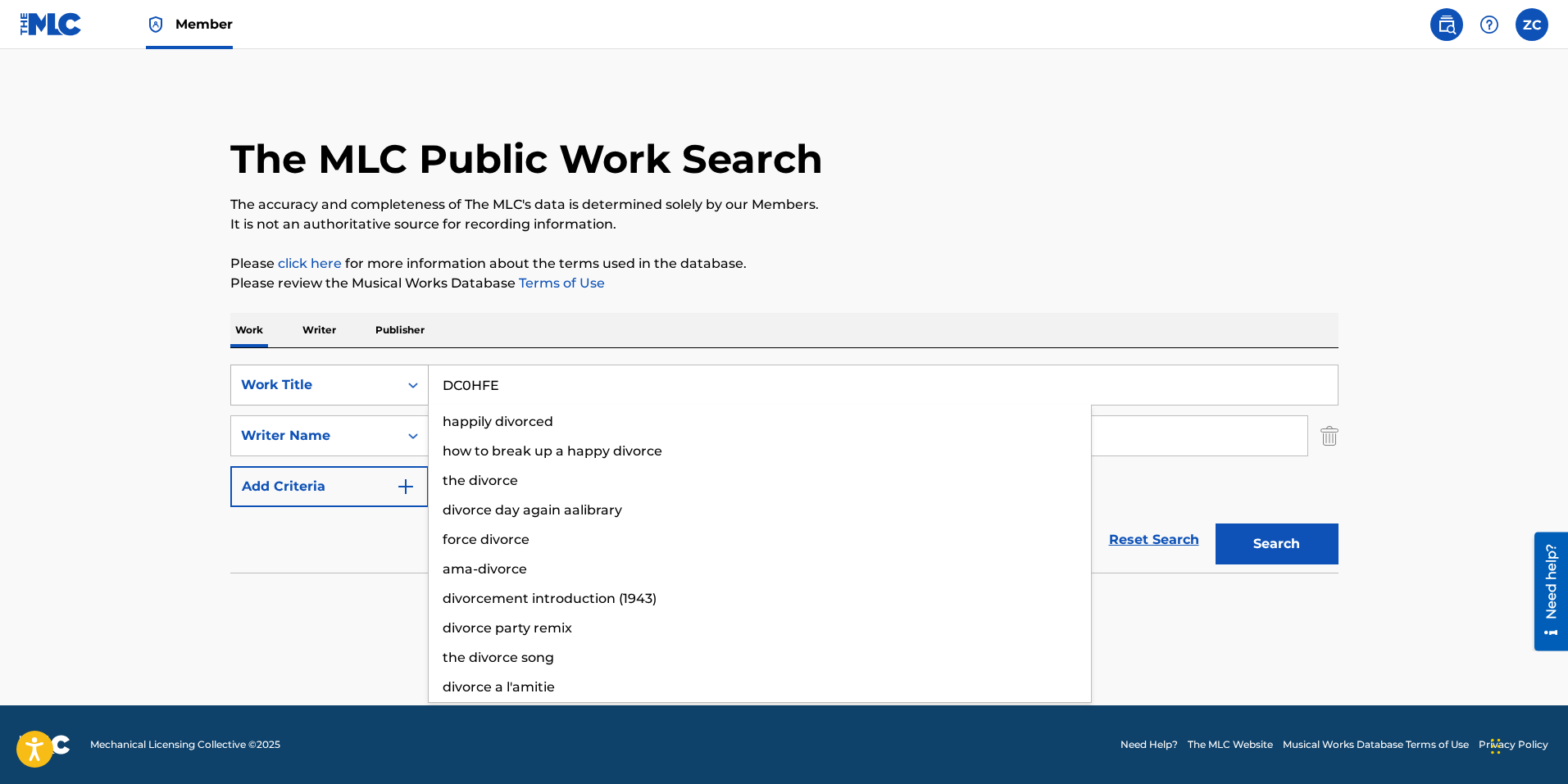
type input "DC0HFE"
click at [269, 381] on div "Work Title" at bounding box center [314, 385] width 148 height 20
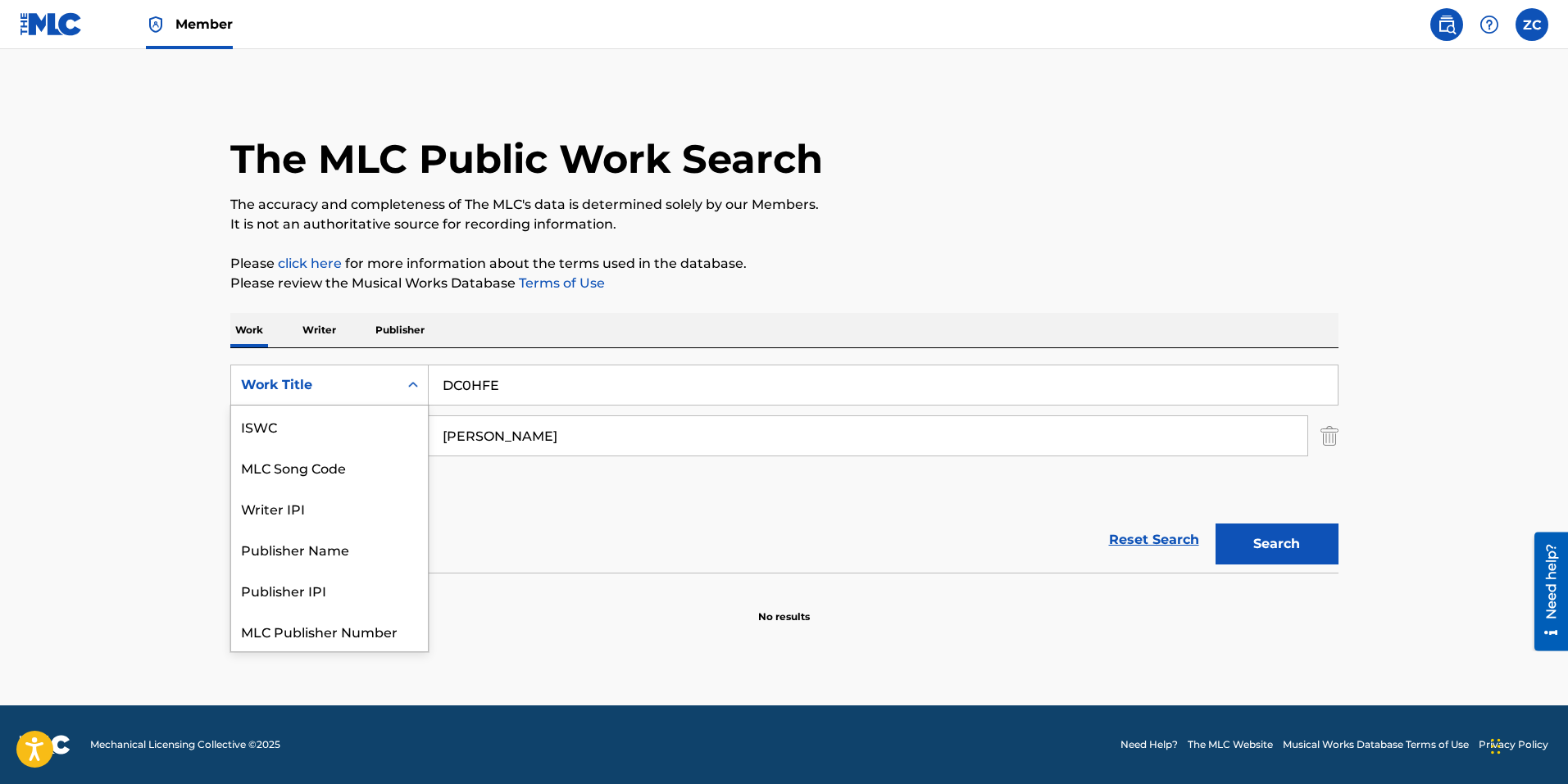
scroll to position [41, 0]
drag, startPoint x: 340, startPoint y: 429, endPoint x: 374, endPoint y: 417, distance: 36.1
click at [340, 428] on div "MLC Song Code" at bounding box center [330, 426] width 197 height 41
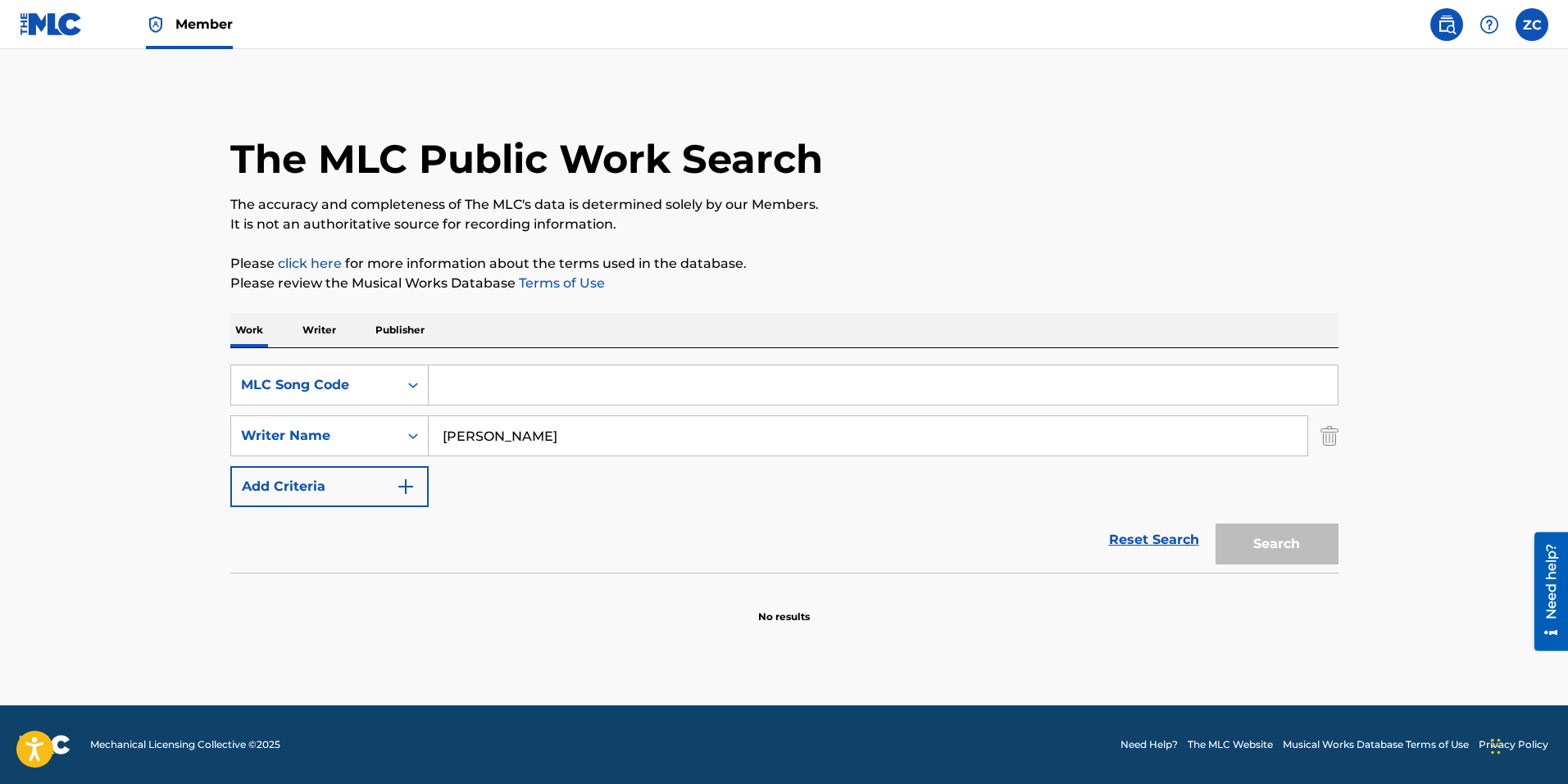
click at [534, 401] on input "Search Form" at bounding box center [882, 385] width 909 height 40
paste input "DC0HFE"
type input "DC0HFE"
click at [1307, 544] on button "Search" at bounding box center [1276, 543] width 123 height 41
click at [1321, 443] on img "Search Form" at bounding box center [1329, 435] width 18 height 41
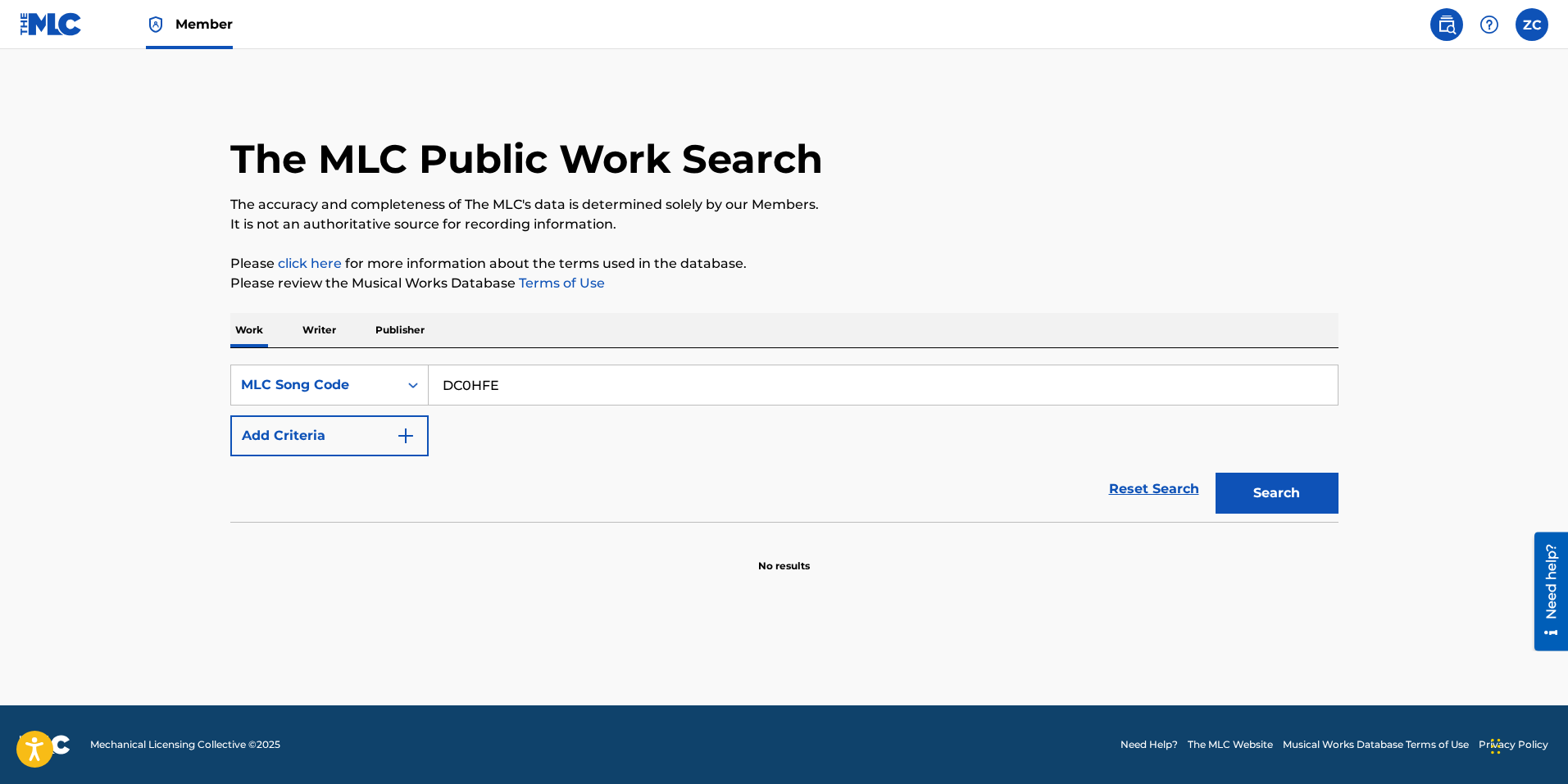
click at [1300, 513] on button "Search" at bounding box center [1276, 493] width 123 height 41
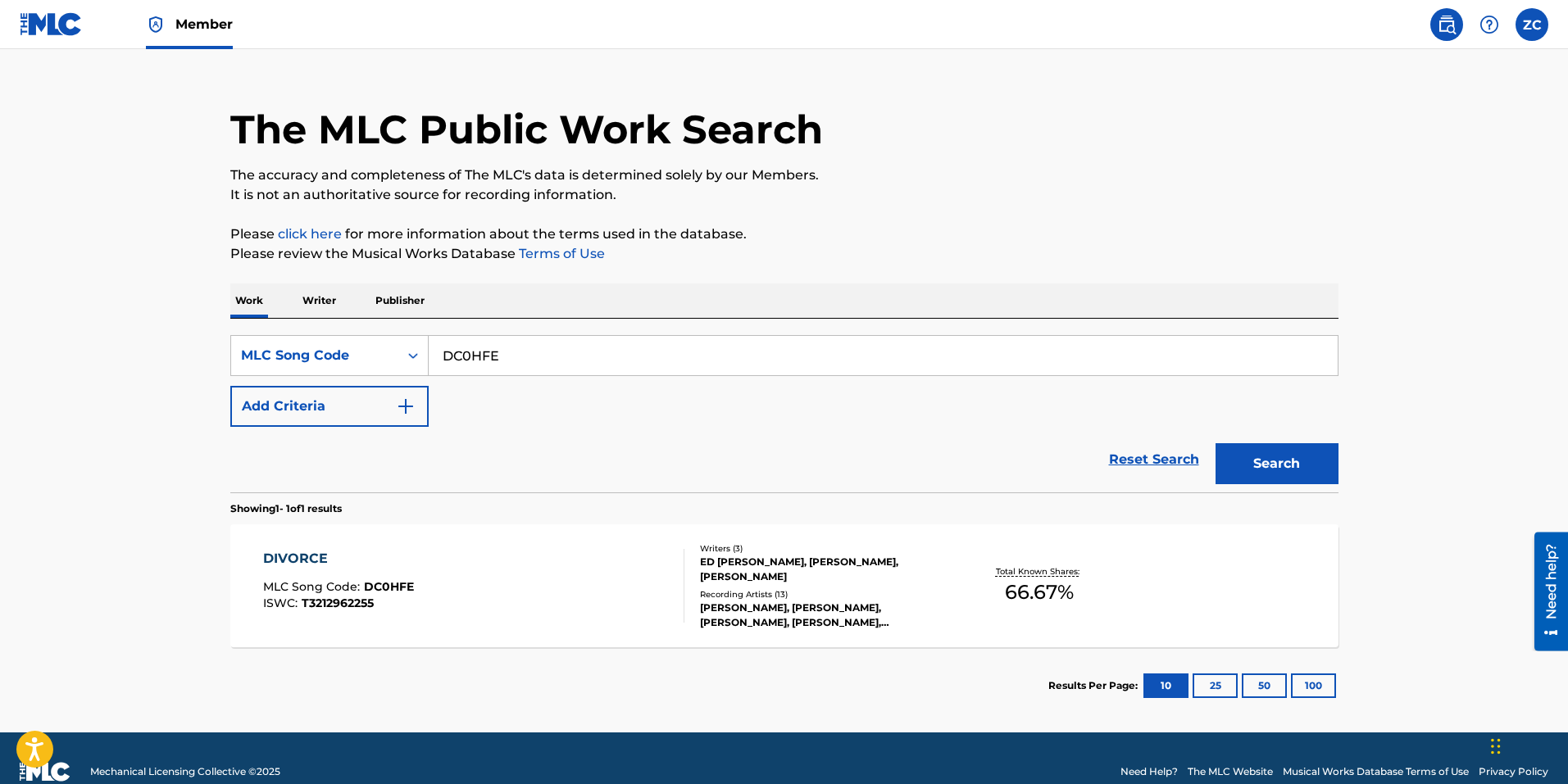
scroll to position [56, 0]
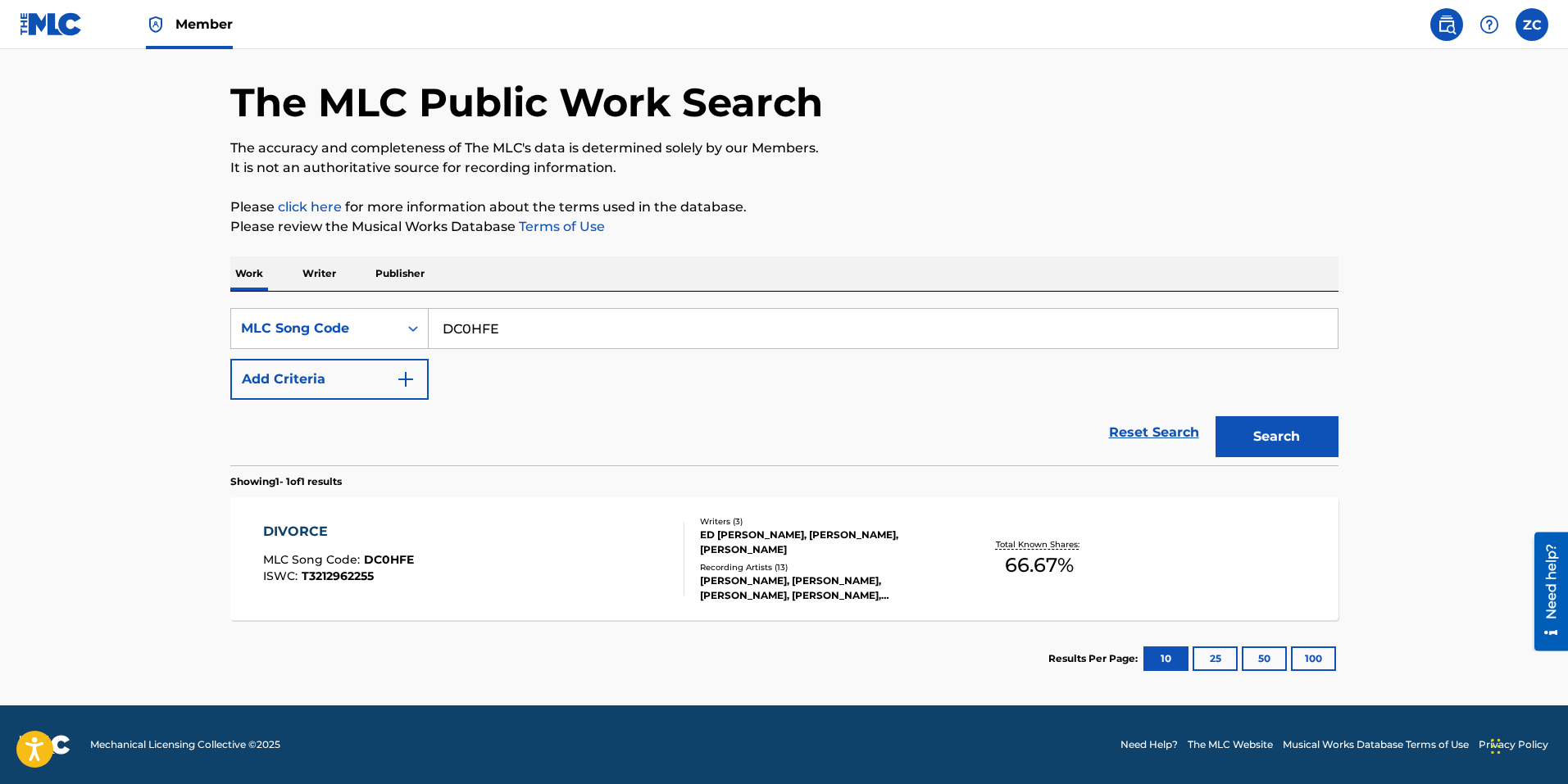
click at [288, 543] on div "DIVORCE MLC Song Code : DC0HFE ISWC : T3212962255" at bounding box center [338, 559] width 151 height 73
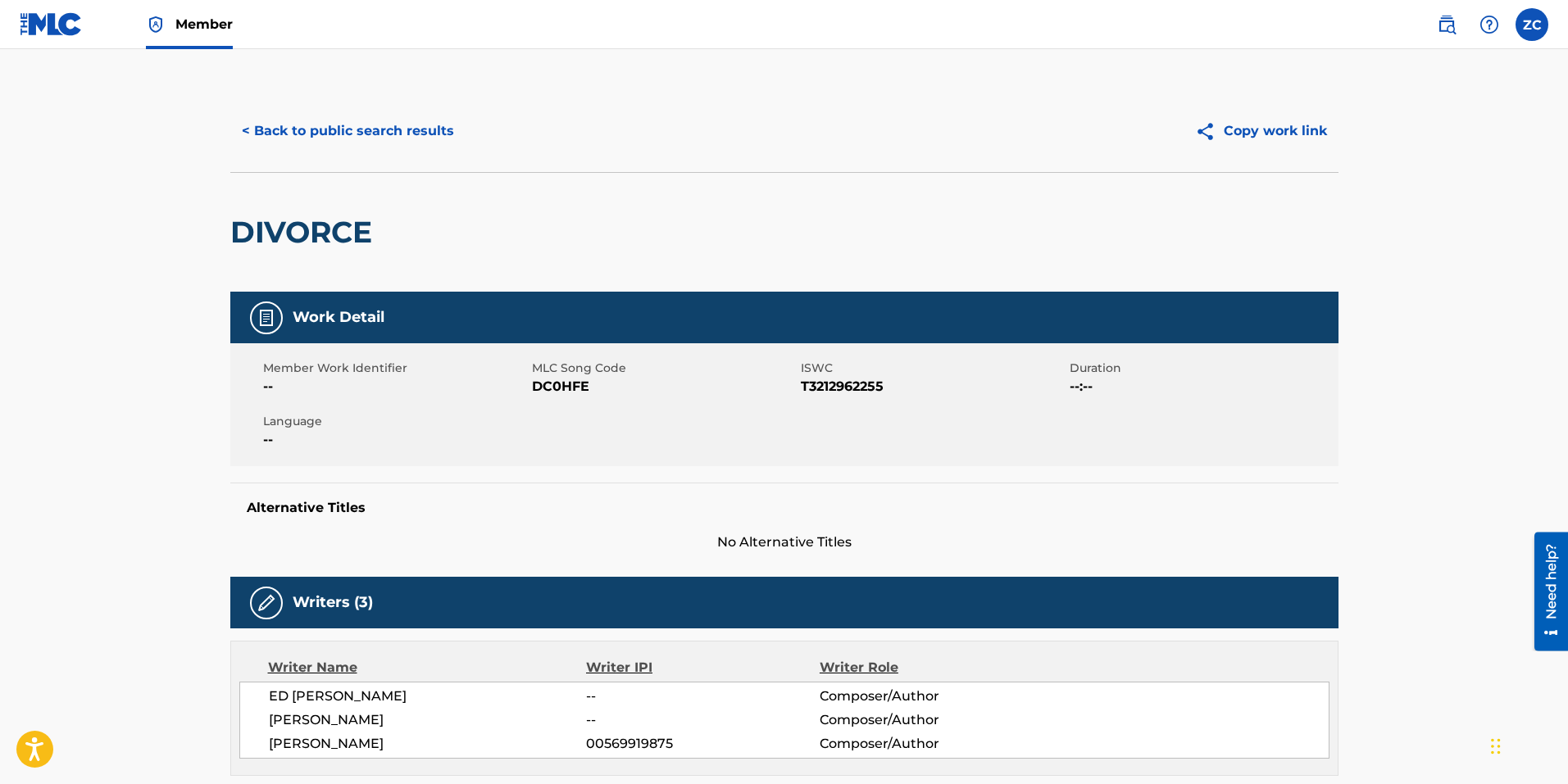
click at [1077, 544] on span "No Alternative Titles" at bounding box center [784, 542] width 1108 height 20
click at [555, 382] on span "DC0HFE" at bounding box center [664, 387] width 265 height 20
copy span "DC0HFE"
click at [304, 116] on button "< Back to public search results" at bounding box center [348, 130] width 235 height 41
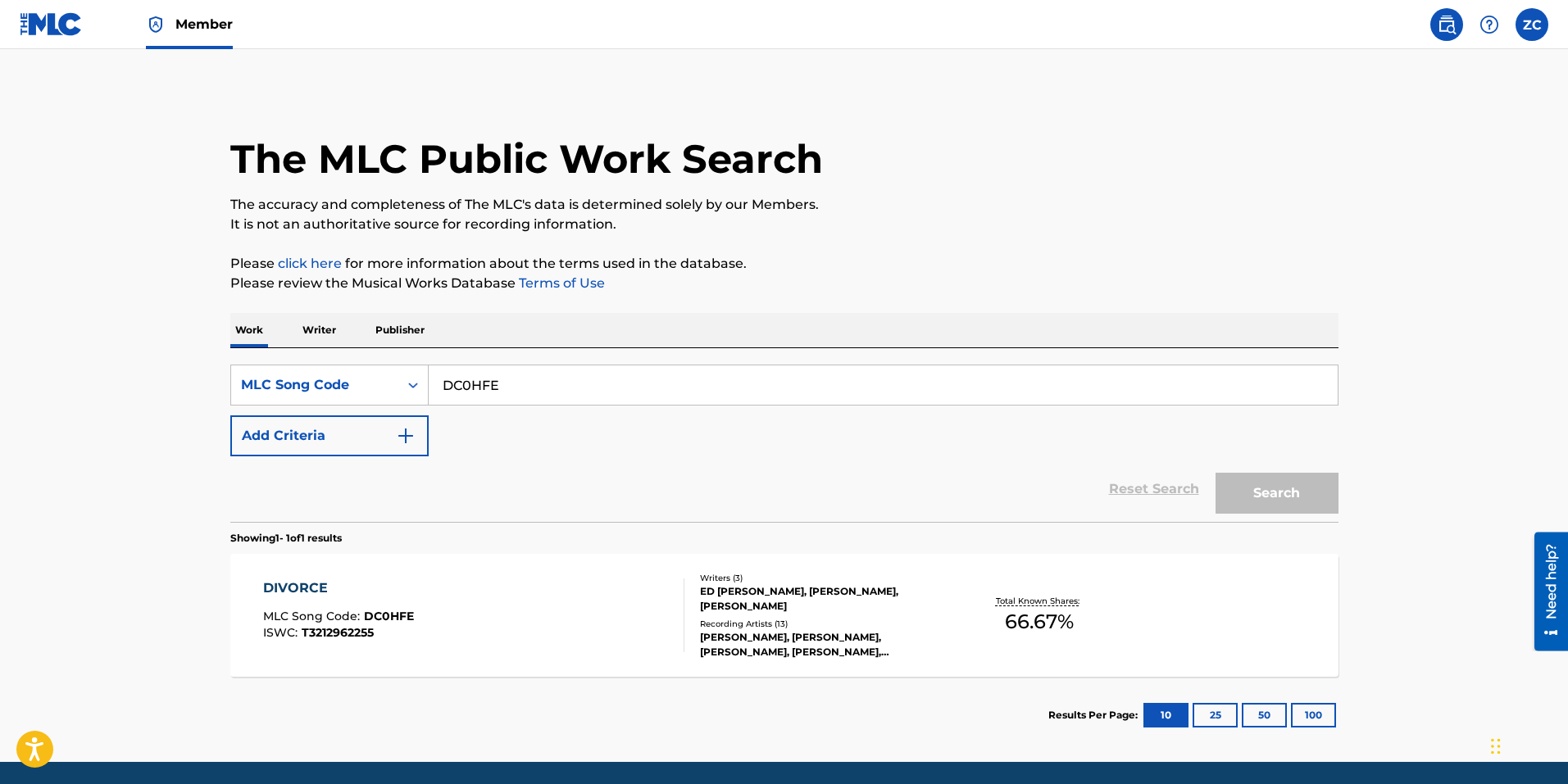
scroll to position [14, 0]
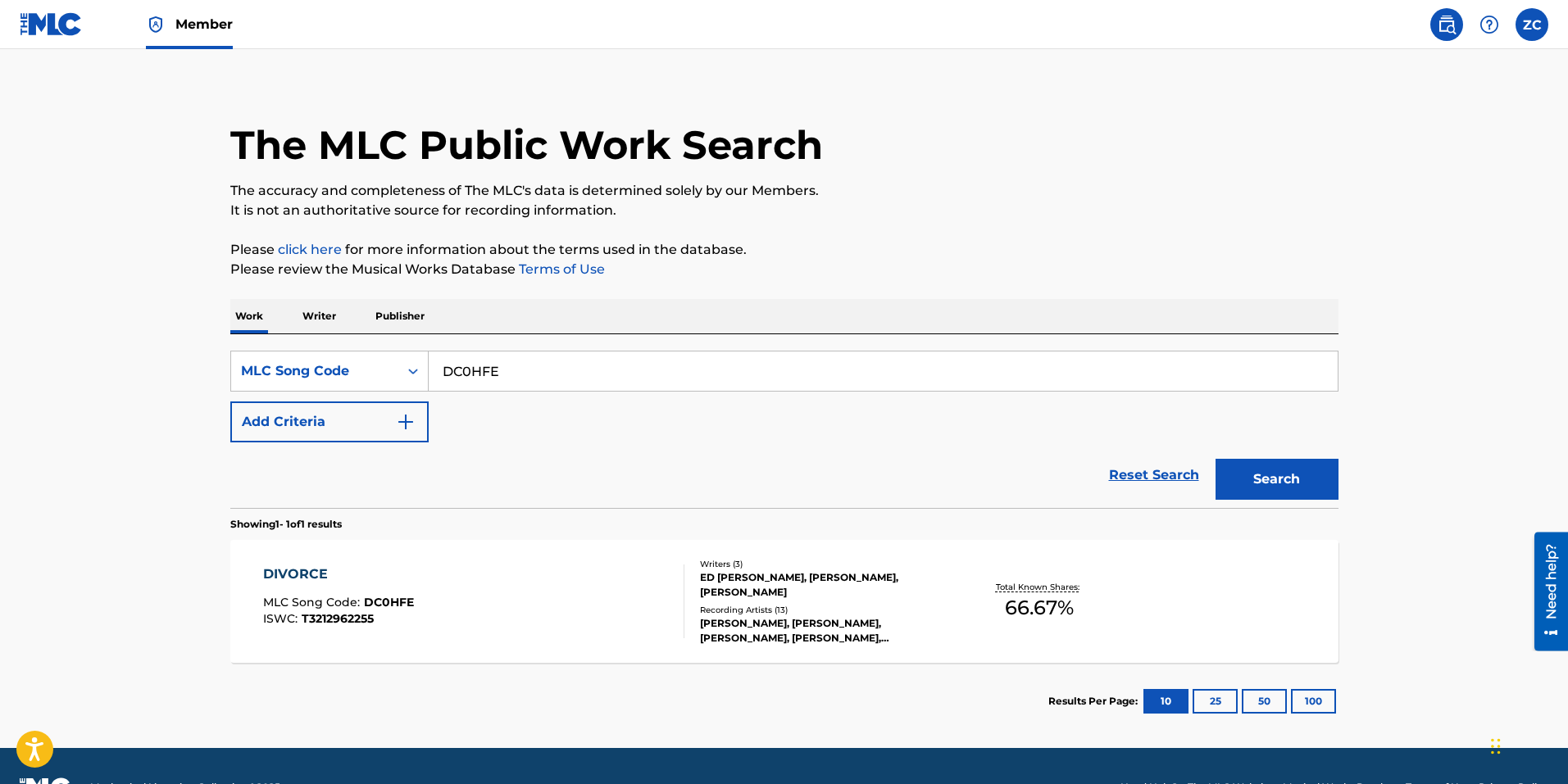
drag, startPoint x: 530, startPoint y: 363, endPoint x: 60, endPoint y: 324, distance: 471.6
click at [60, 324] on main "The MLC Public Work Search The accuracy and completeness of The MLC's data is d…" at bounding box center [784, 392] width 1568 height 713
click at [364, 362] on div "MLC Song Code" at bounding box center [314, 371] width 148 height 20
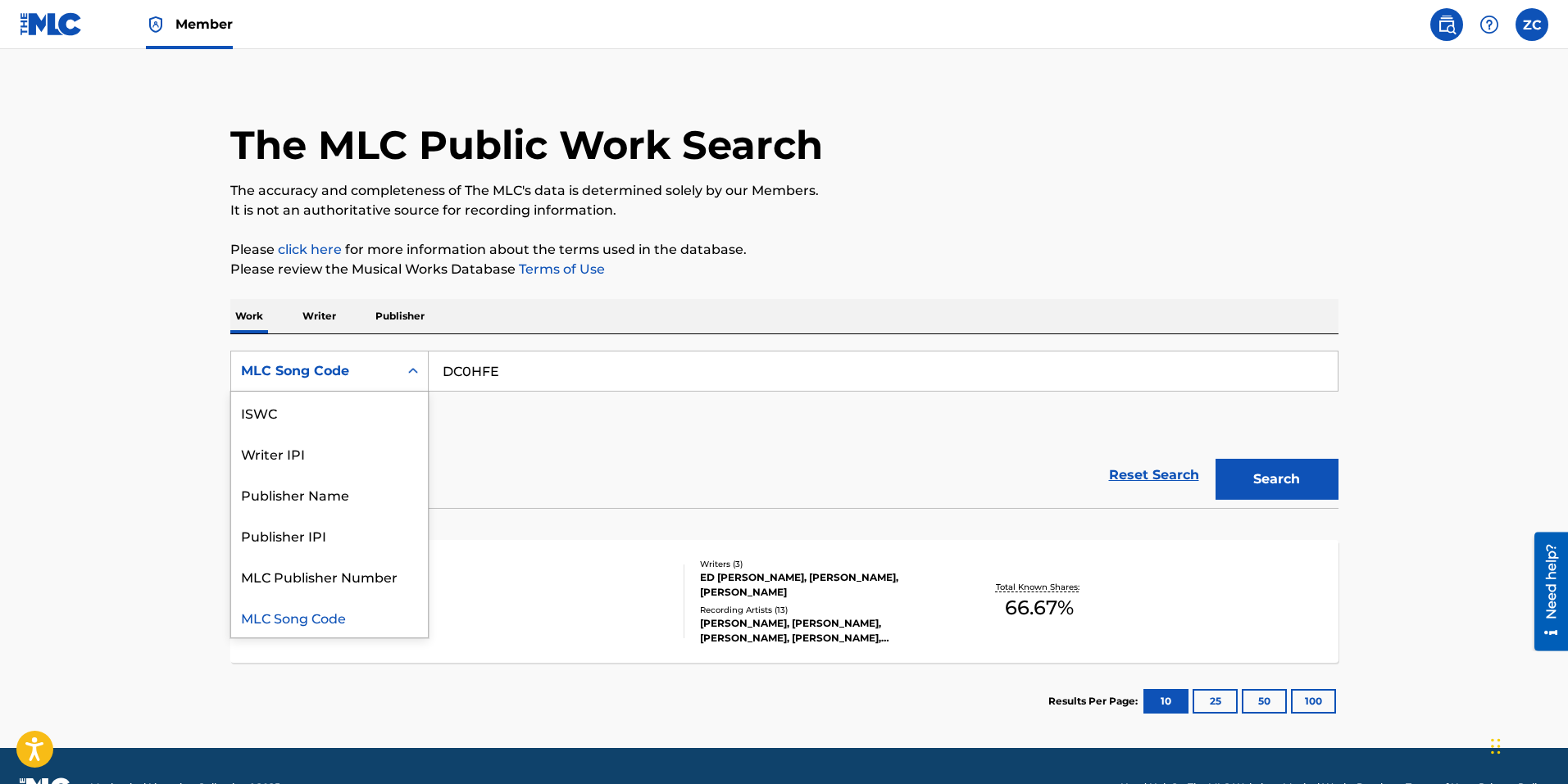
scroll to position [0, 0]
click at [369, 421] on div "Work Title" at bounding box center [330, 412] width 197 height 41
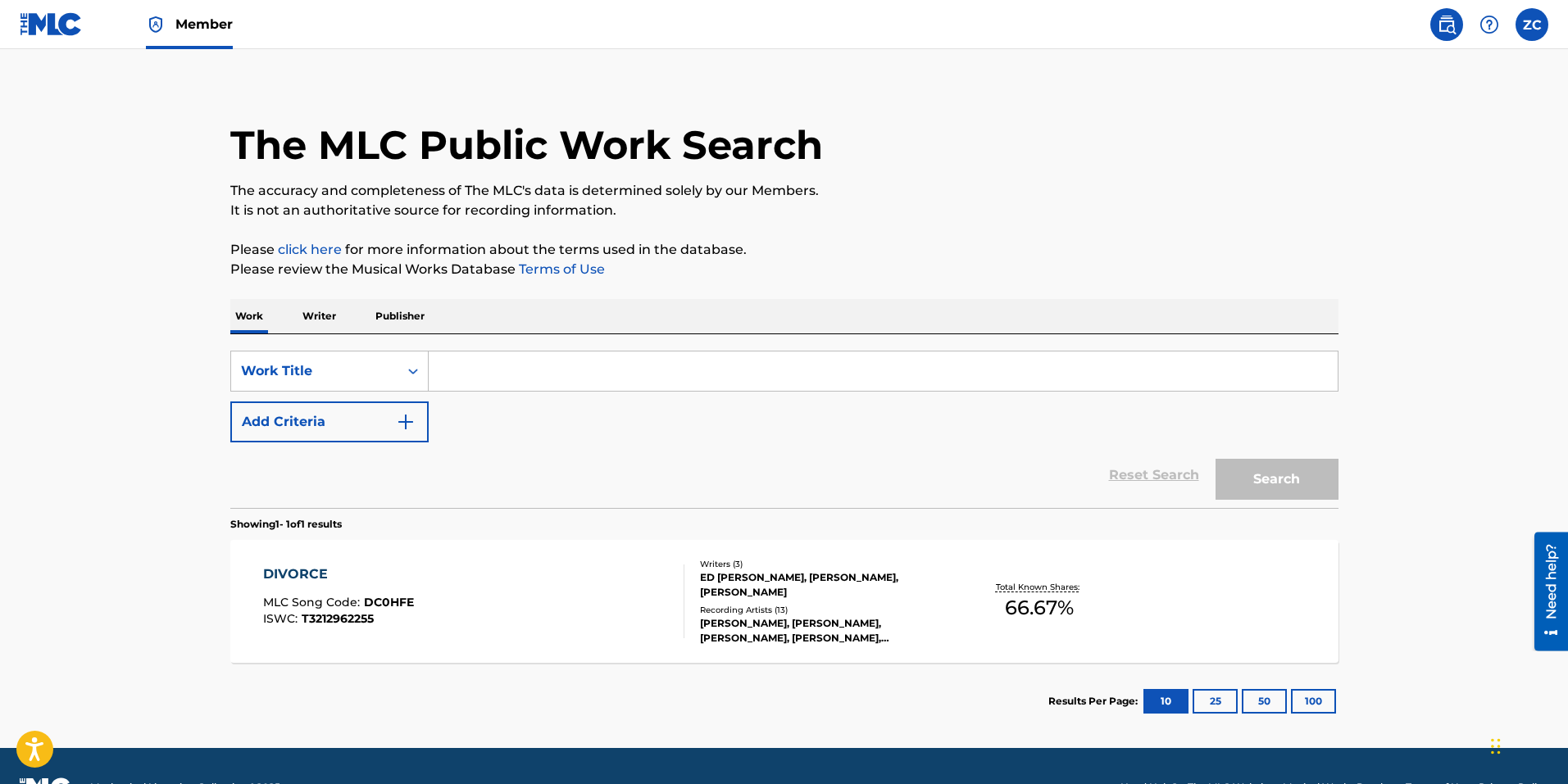
click at [384, 425] on button "Add Criteria" at bounding box center [330, 421] width 199 height 41
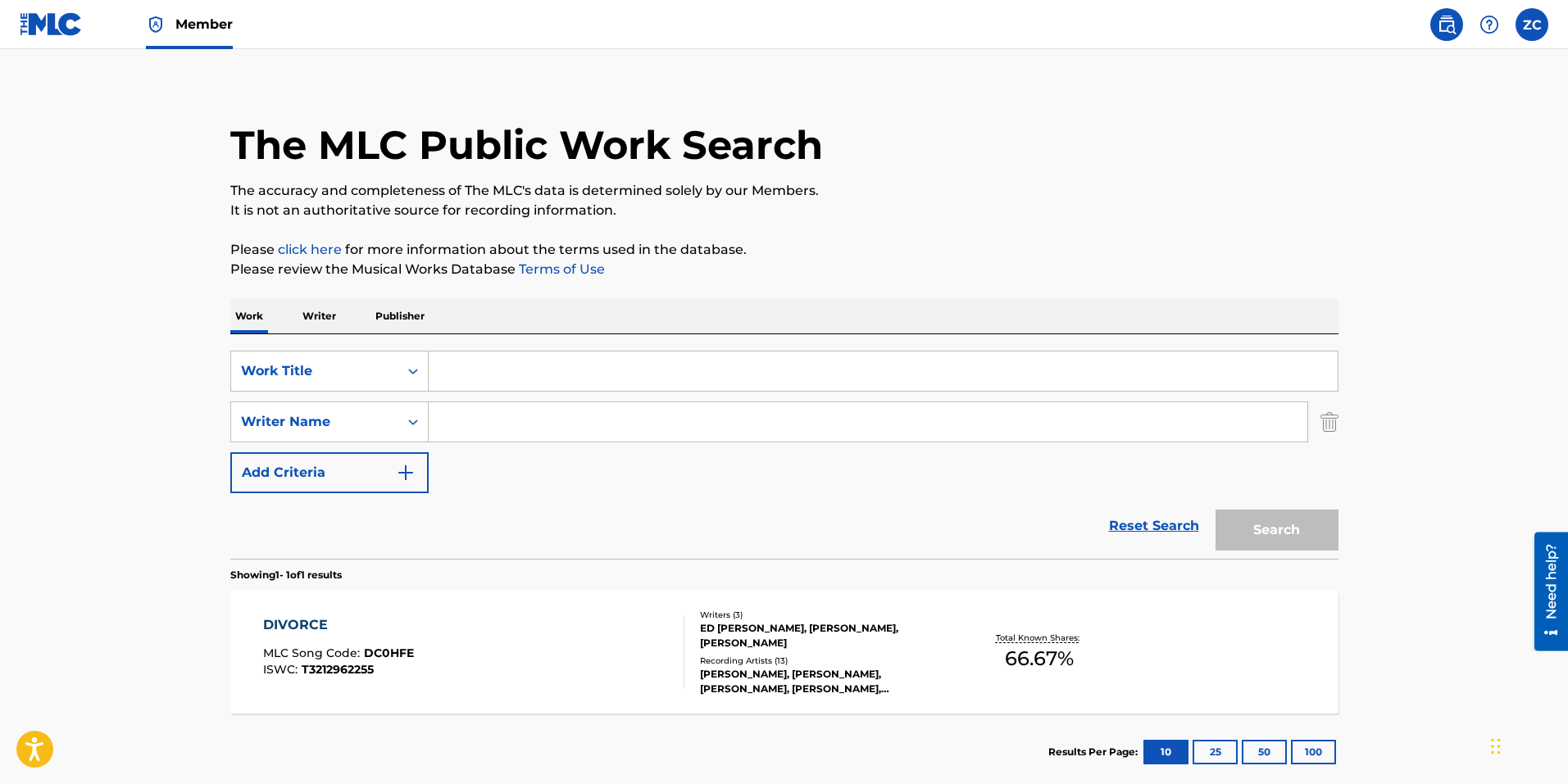
drag, startPoint x: 578, startPoint y: 367, endPoint x: 572, endPoint y: 374, distance: 9.2
click at [577, 367] on input "Search Form" at bounding box center [882, 371] width 909 height 40
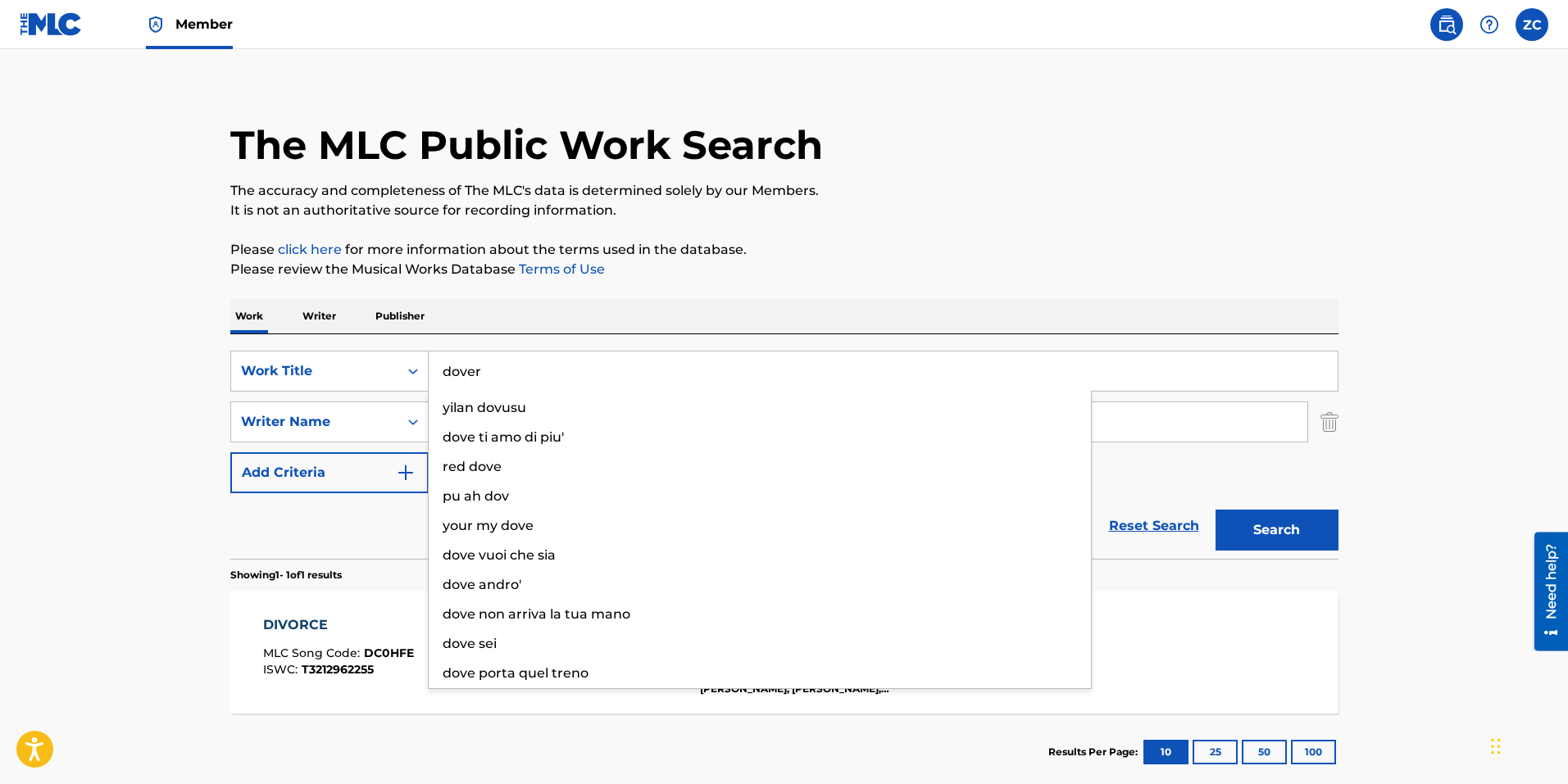
type input "dover"
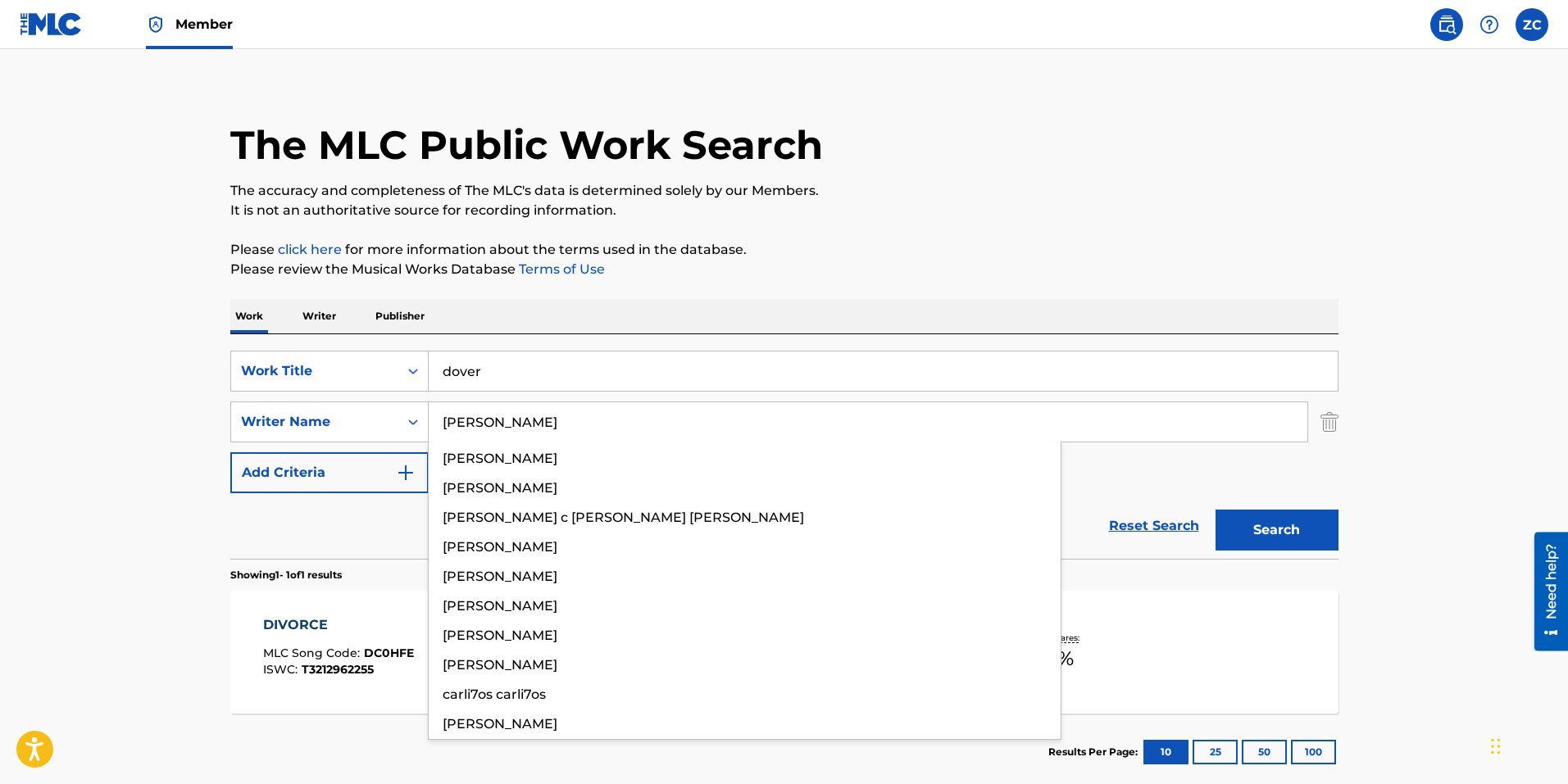
type input "[PERSON_NAME]"
click at [1215, 509] on button "Search" at bounding box center [1276, 529] width 123 height 41
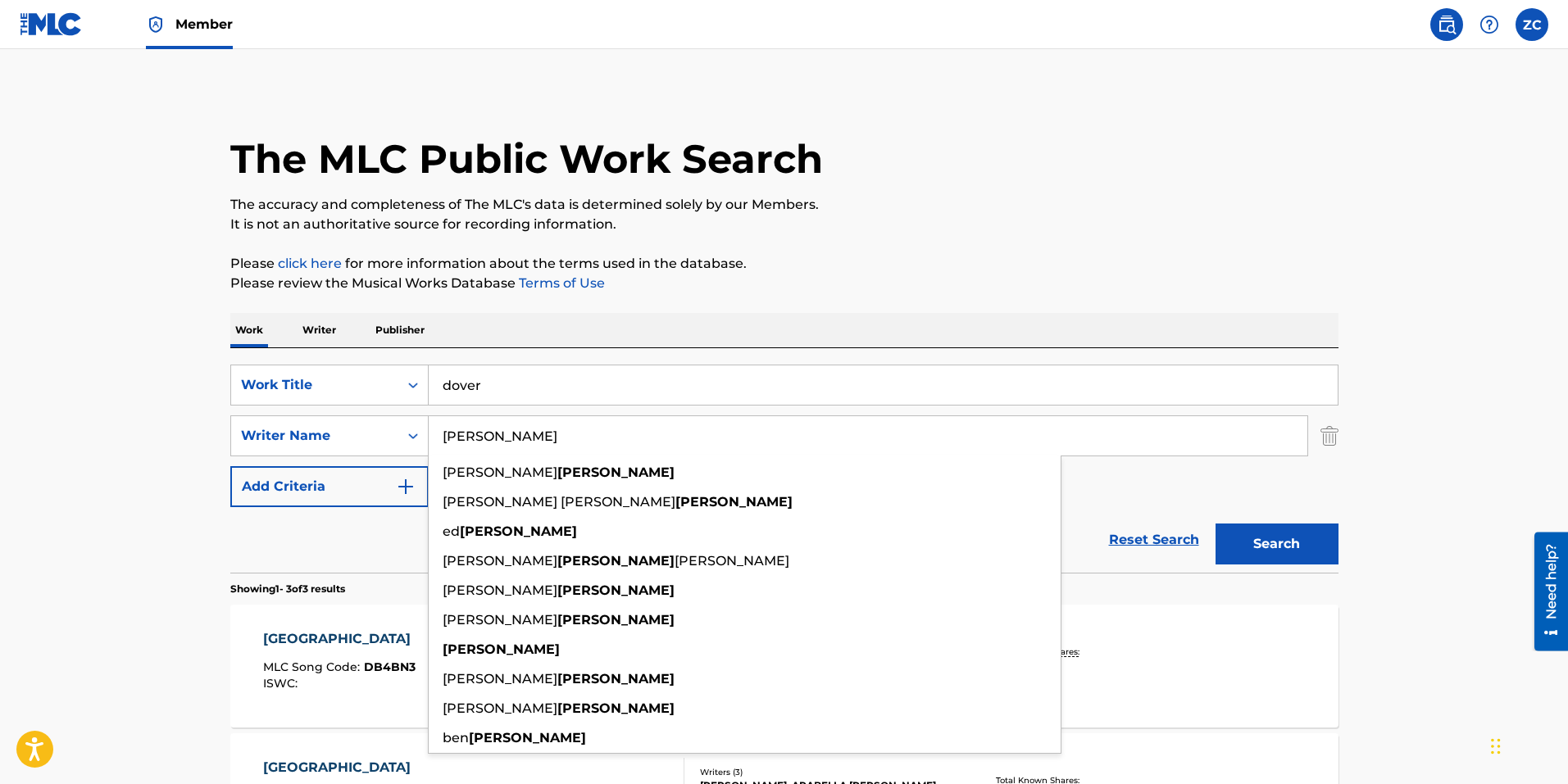
click at [180, 498] on main "The MLC Public Work Search The accuracy and completeness of The MLC's data is d…" at bounding box center [784, 560] width 1568 height 1021
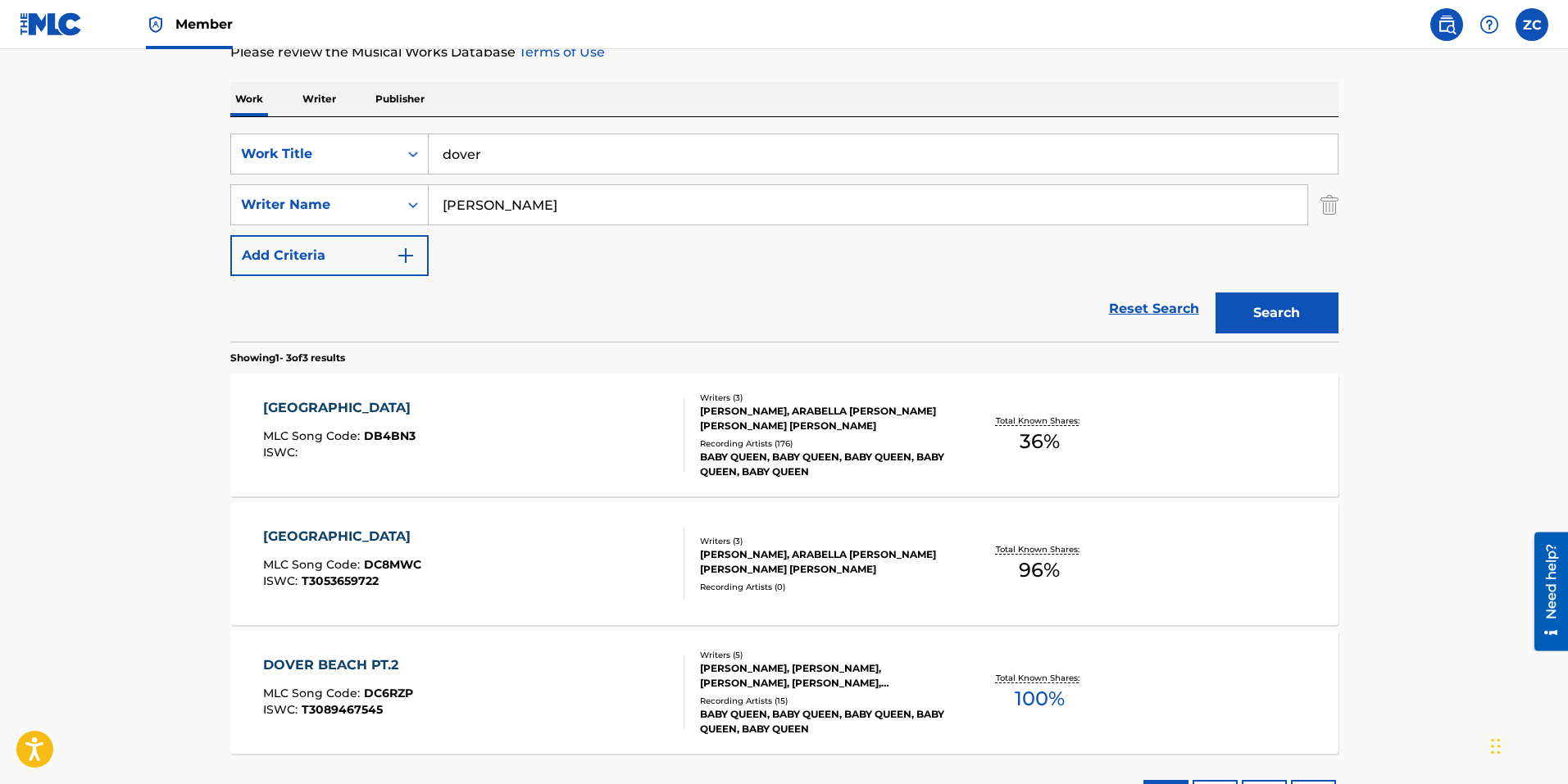
scroll to position [328, 0]
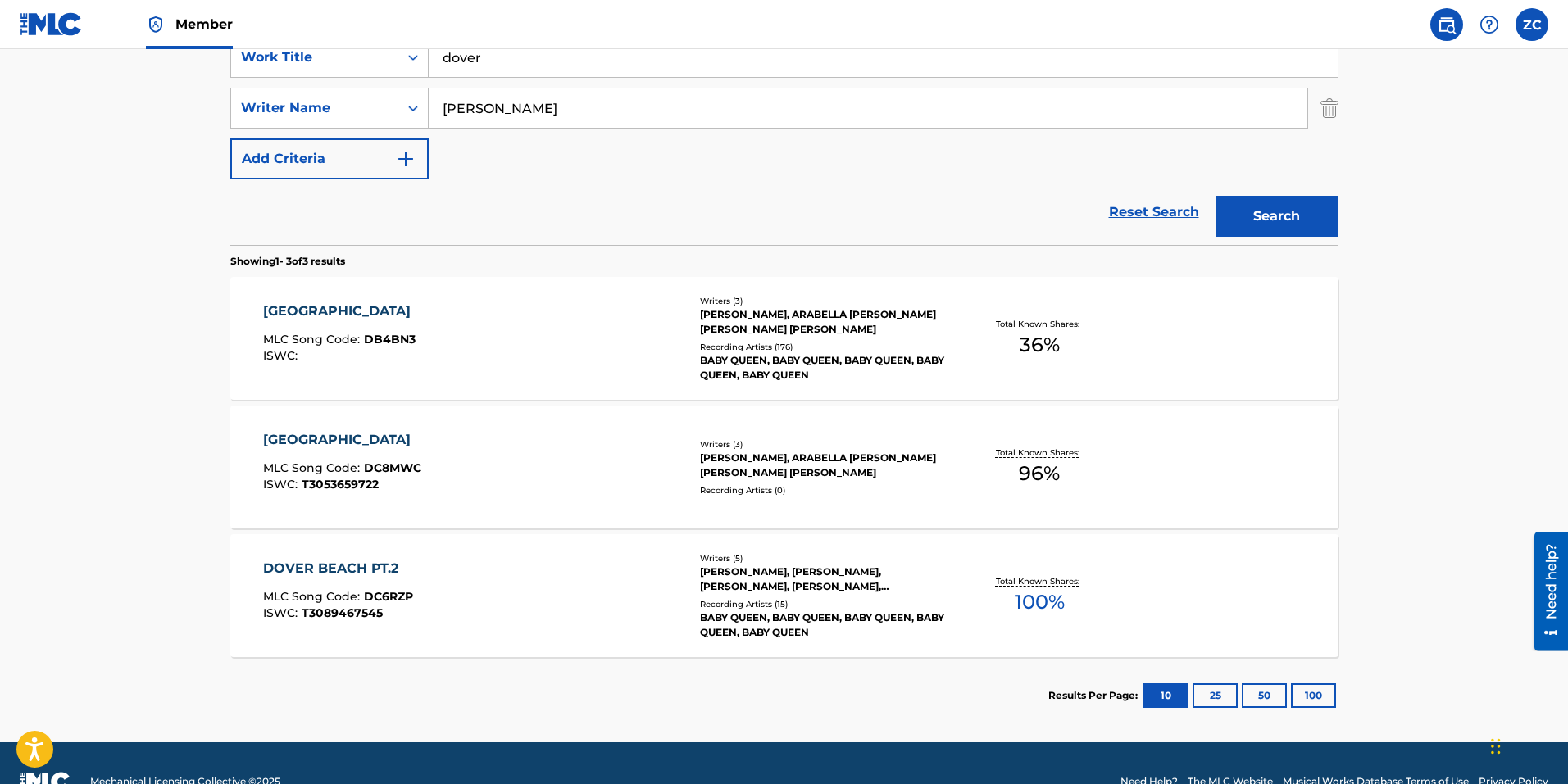
click at [634, 567] on div "DOVER BEACH PT.2 MLC Song Code : DC6RZP ISWC : T3089467545" at bounding box center [474, 595] width 421 height 73
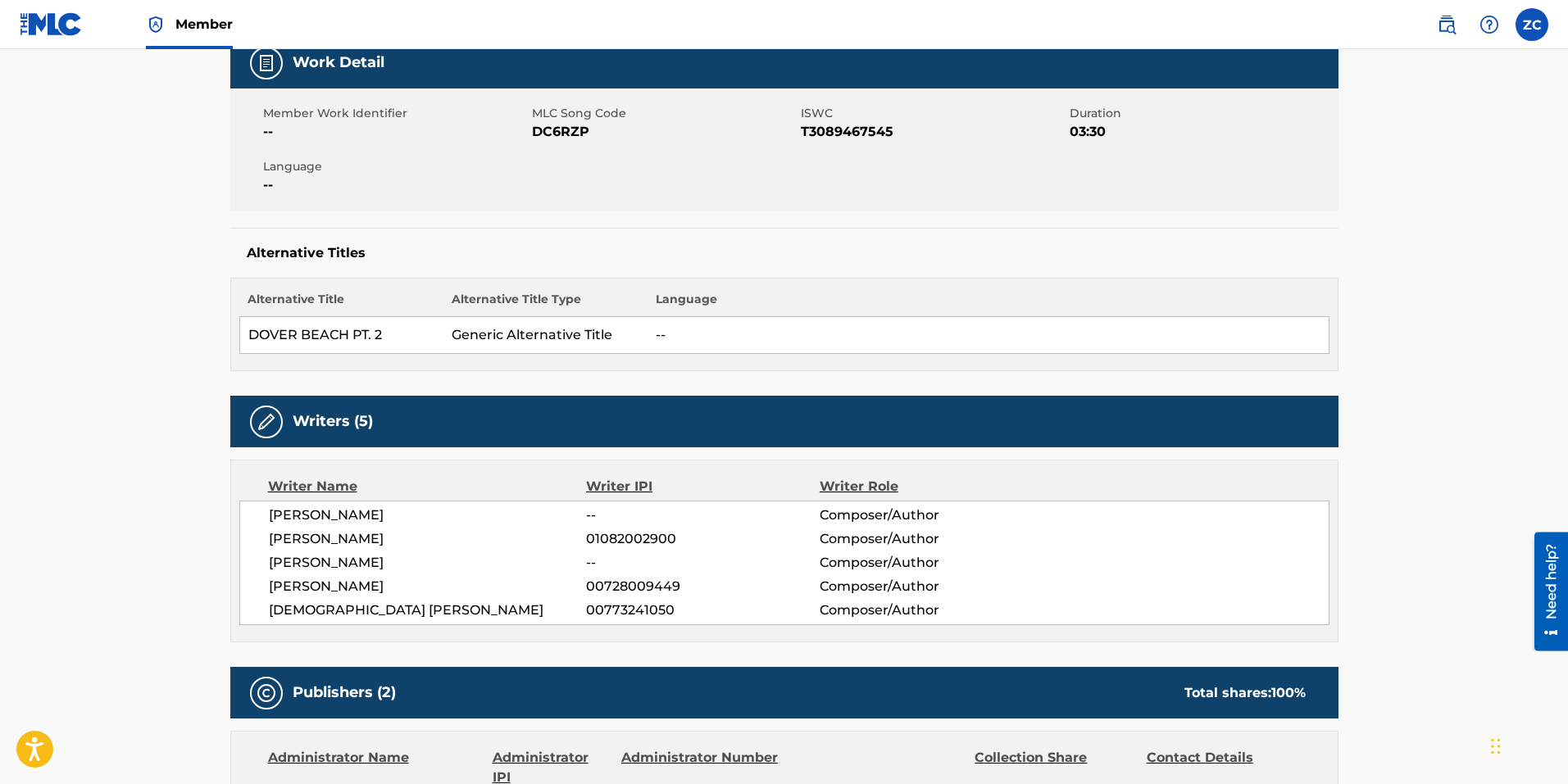
scroll to position [82, 0]
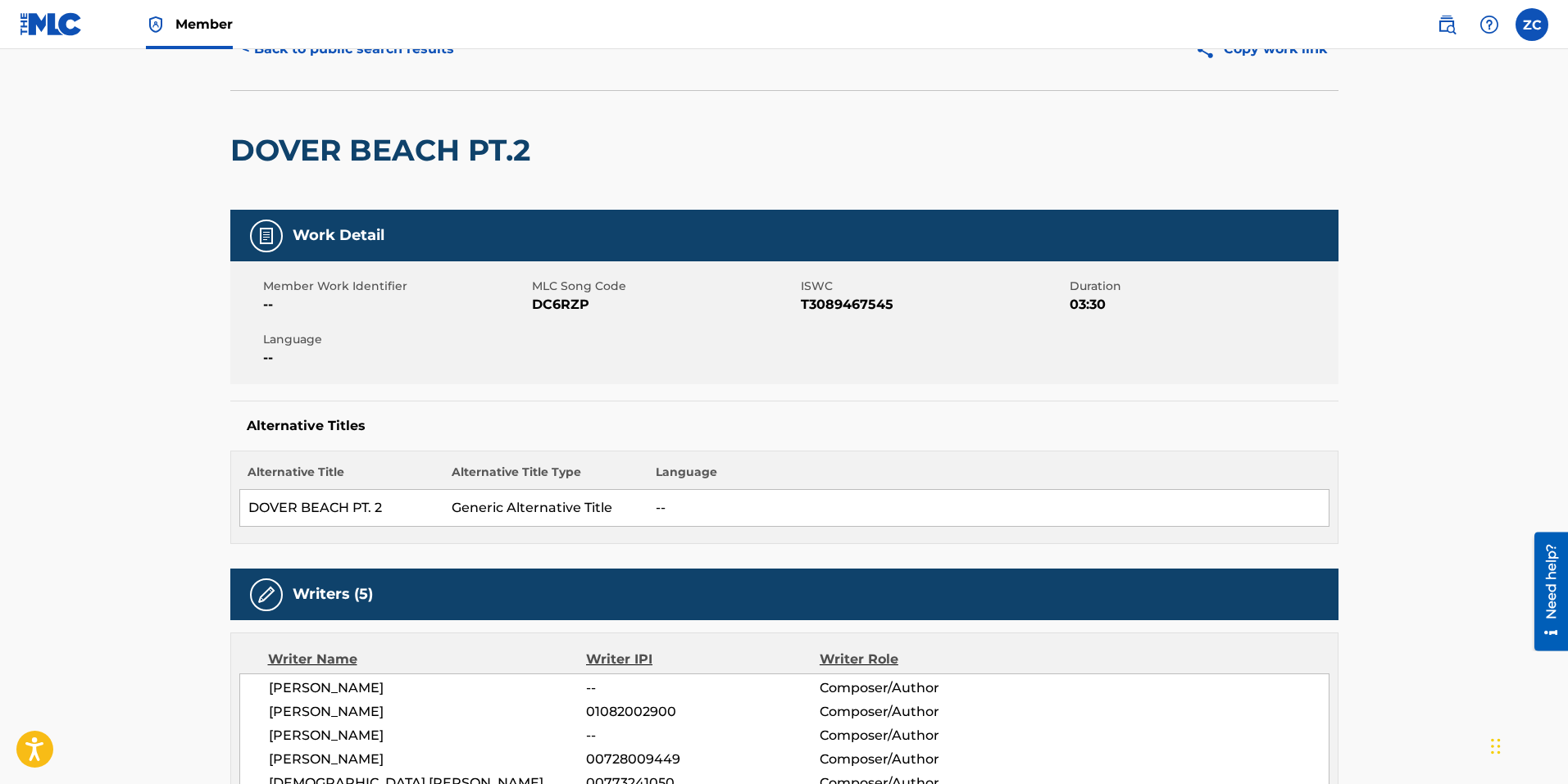
drag, startPoint x: 87, startPoint y: 477, endPoint x: 3, endPoint y: 400, distance: 114.0
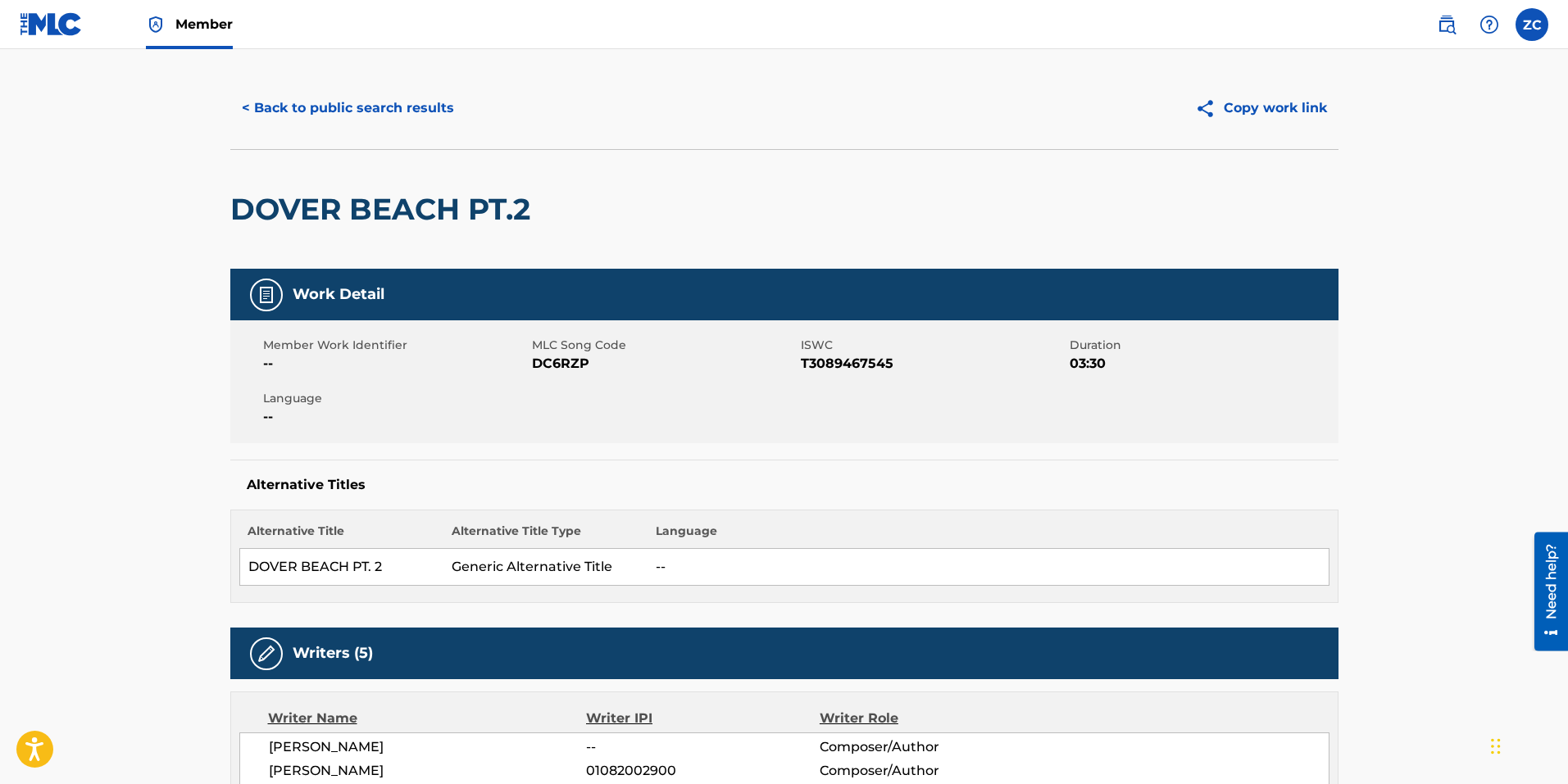
scroll to position [0, 0]
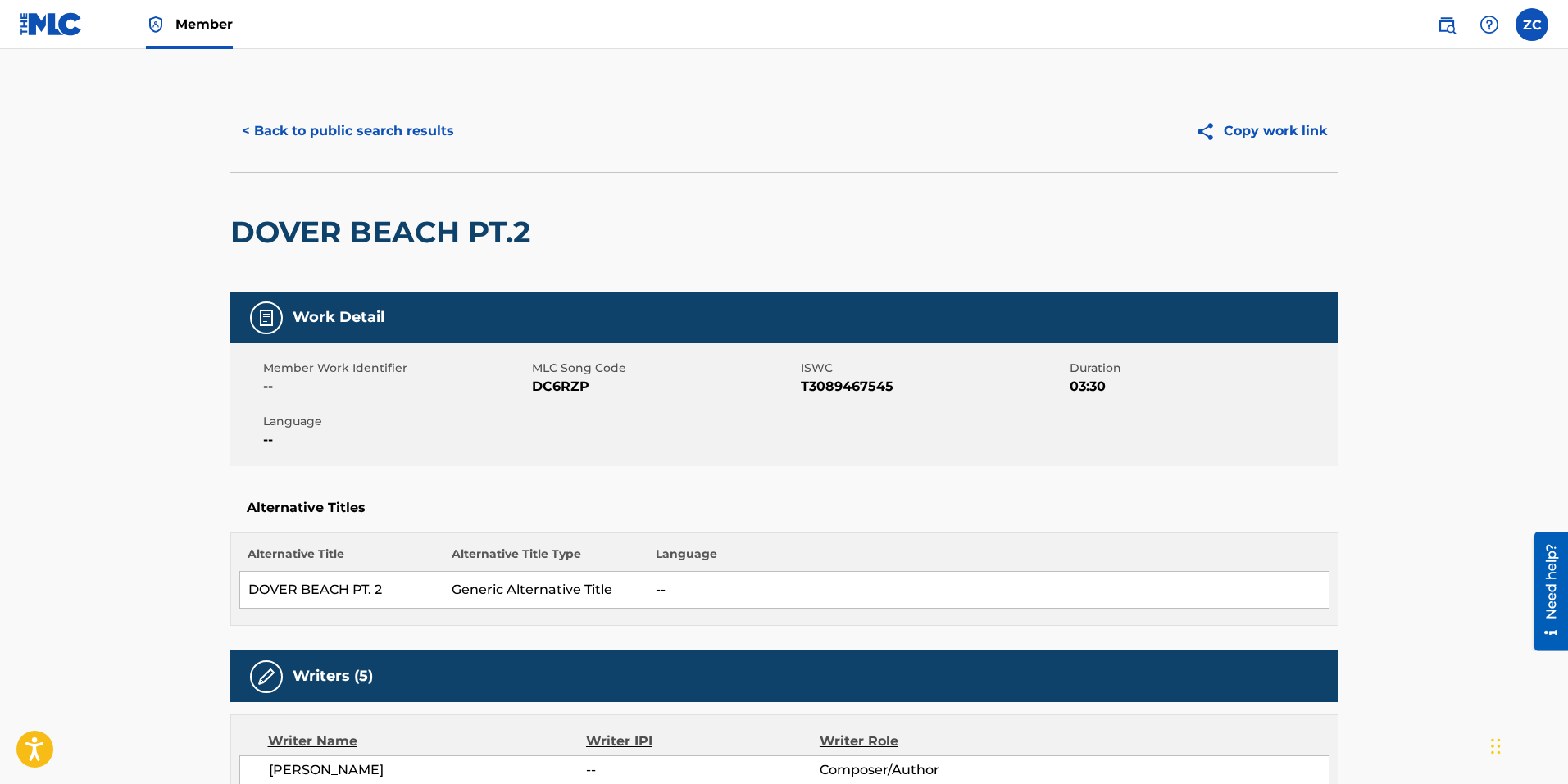
click at [376, 137] on button "< Back to public search results" at bounding box center [348, 130] width 235 height 41
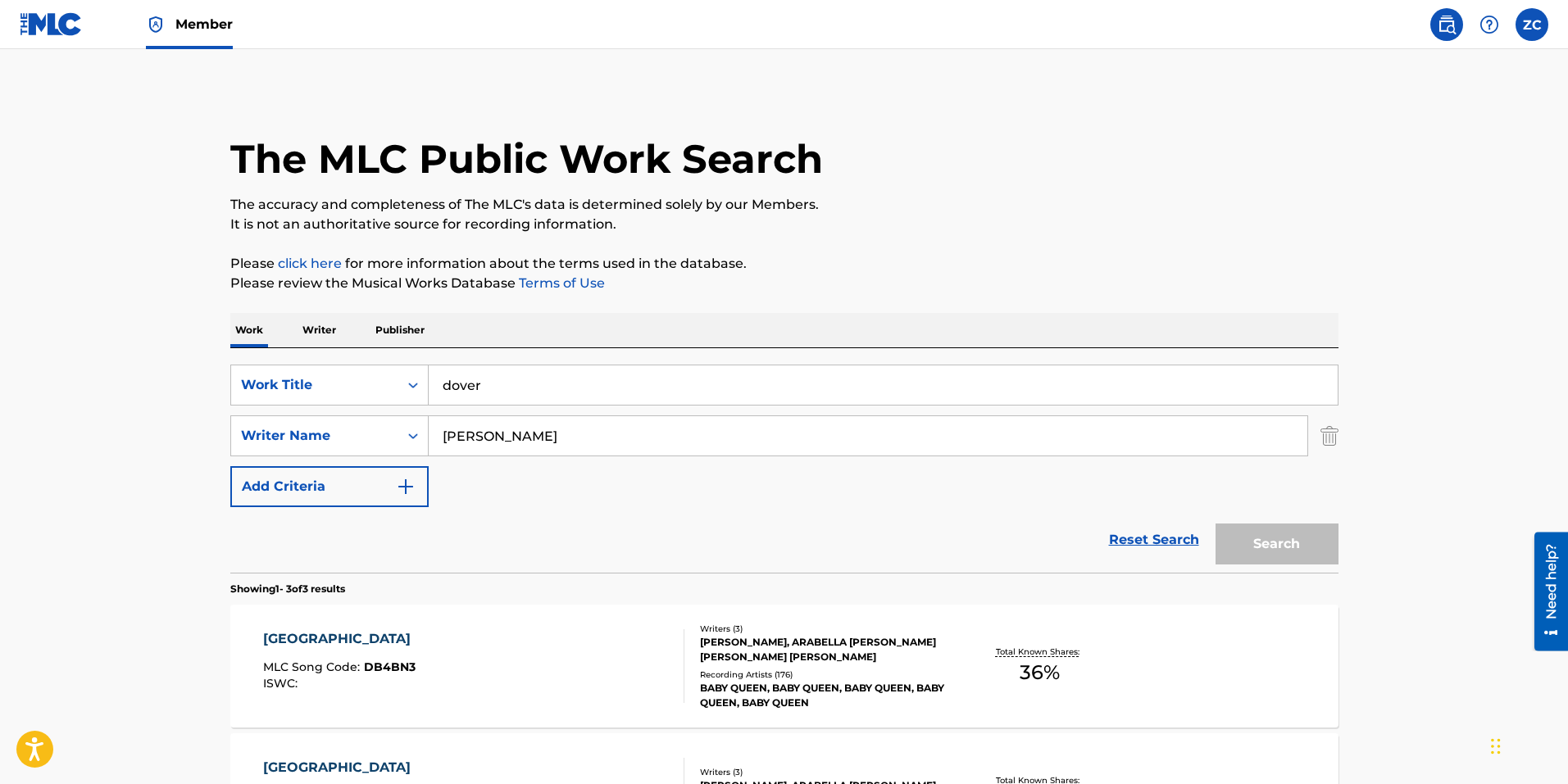
scroll to position [271, 0]
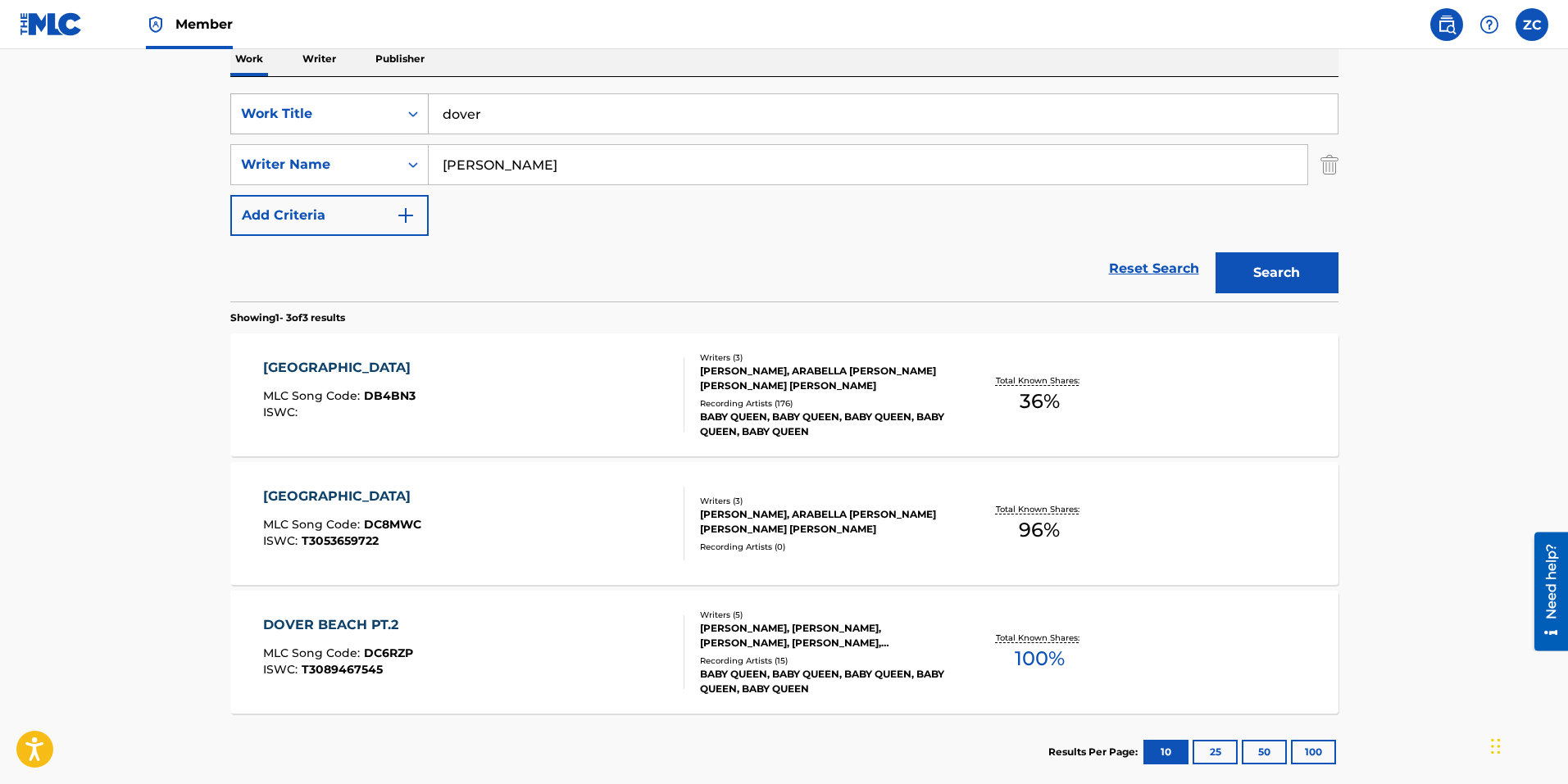
drag, startPoint x: 497, startPoint y: 107, endPoint x: 272, endPoint y: 104, distance: 225.0
click at [272, 104] on div "SearchWithCriteria8bc47480-775f-4fbe-b346-09da14d51da7 Work Title dover" at bounding box center [784, 113] width 1108 height 41
type input "girls"
click at [1215, 252] on button "Search" at bounding box center [1276, 272] width 123 height 41
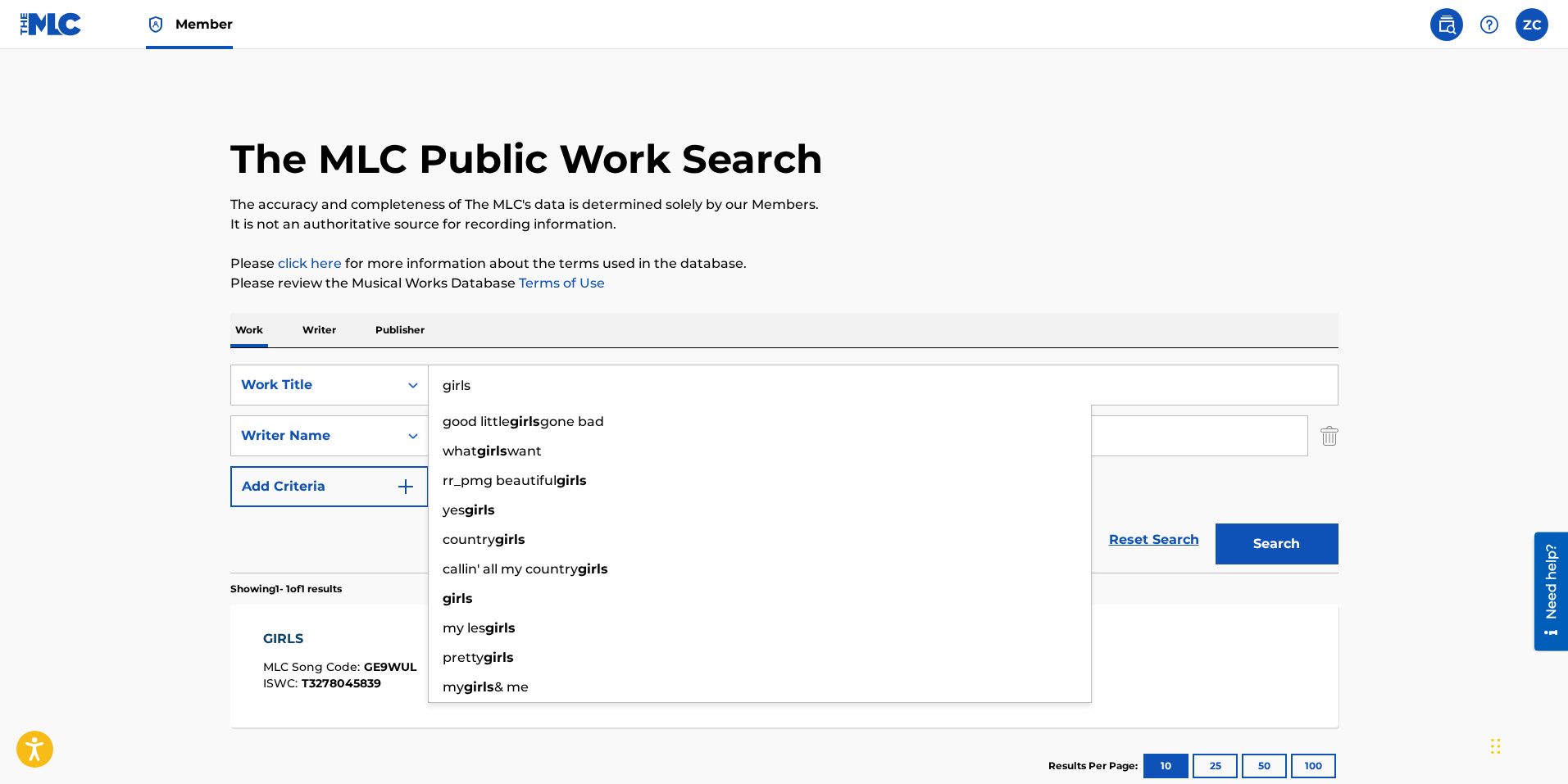
click at [121, 458] on main "The MLC Public Work Search The accuracy and completeness of The MLC's data is d…" at bounding box center [784, 431] width 1568 height 764
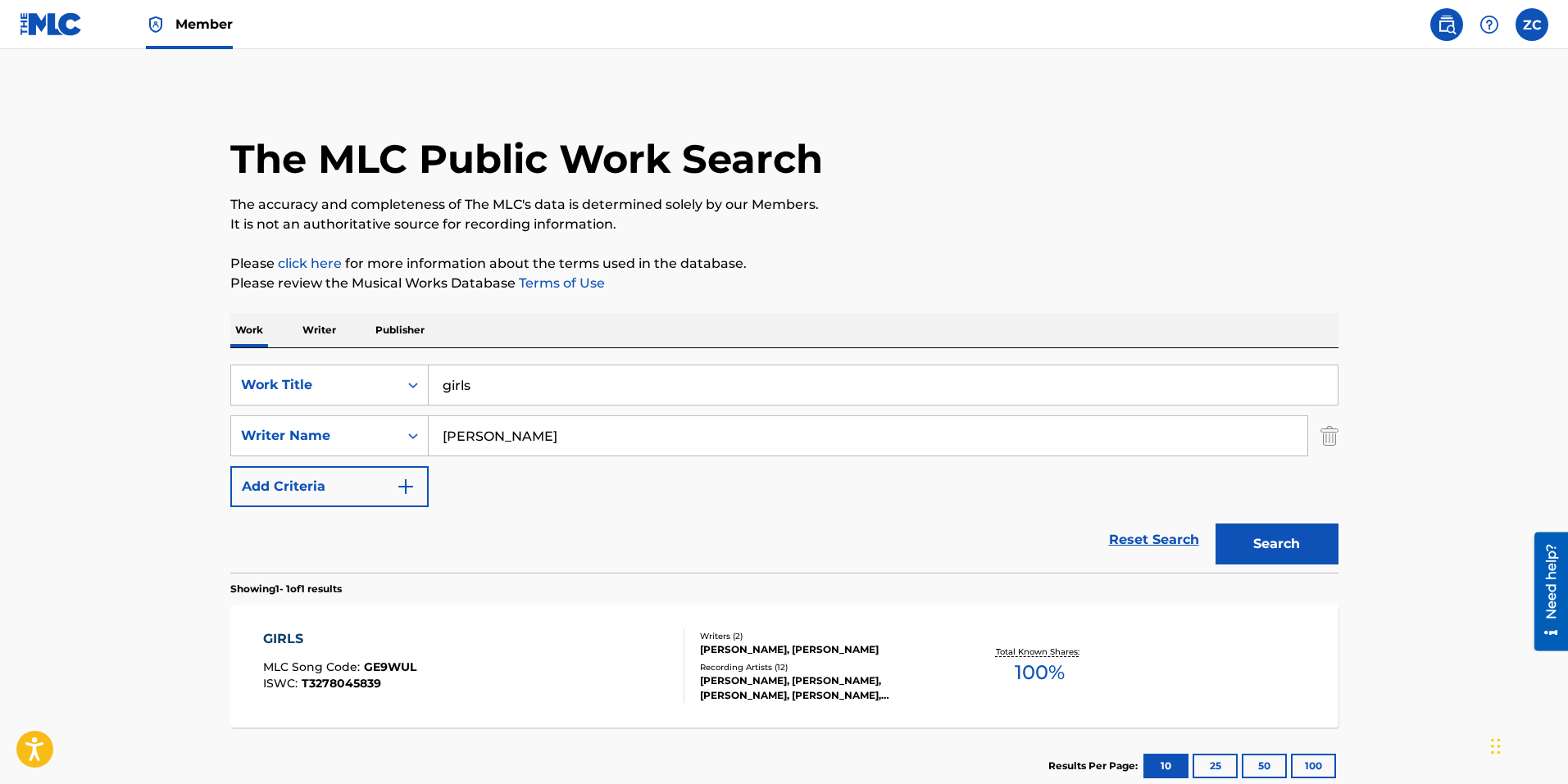
click at [293, 640] on div "GIRLS" at bounding box center [339, 639] width 153 height 20
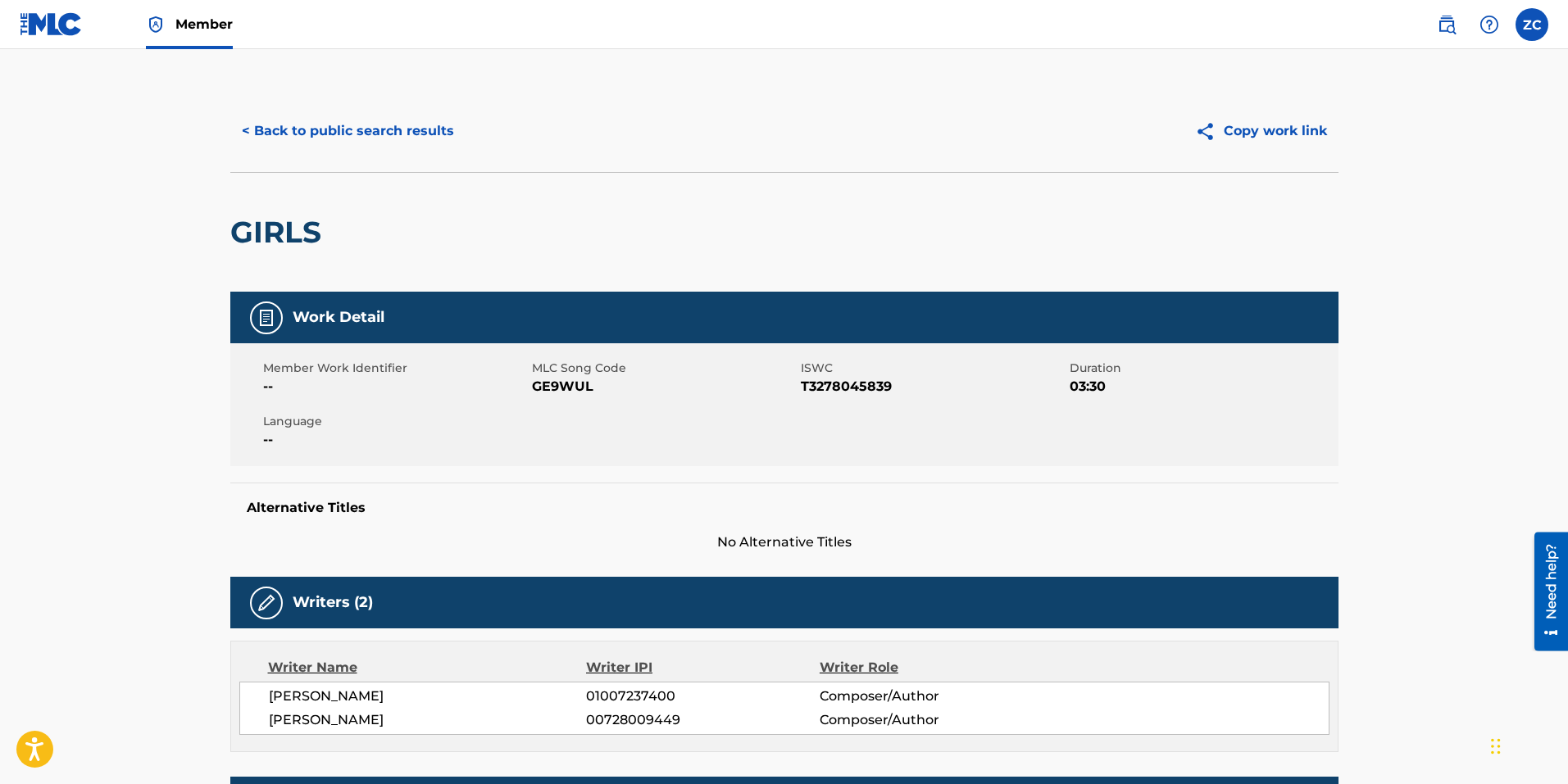
click at [347, 107] on div "< Back to public search results Copy work link" at bounding box center [784, 130] width 1108 height 82
click at [351, 122] on button "< Back to public search results" at bounding box center [348, 130] width 235 height 41
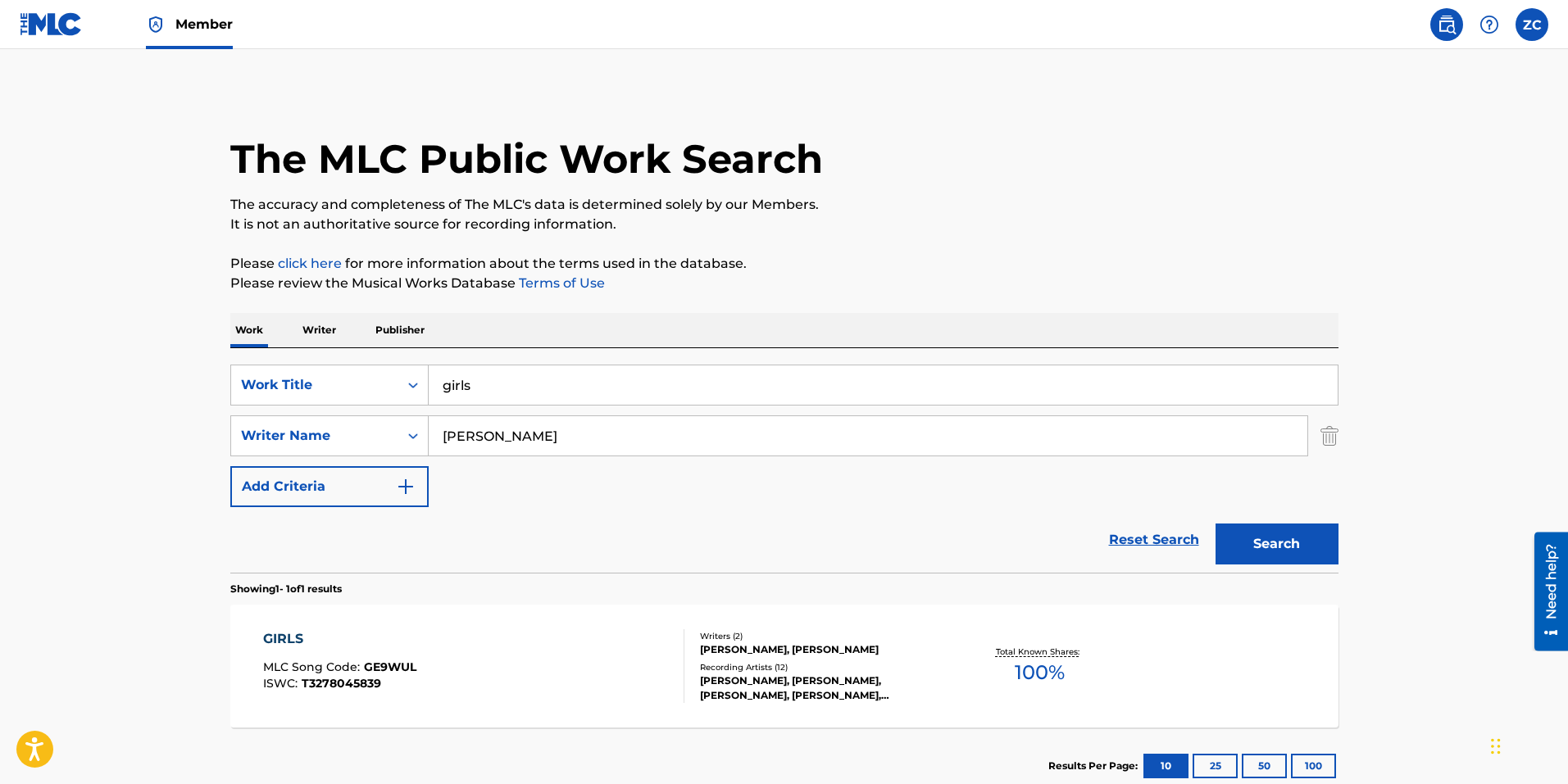
drag, startPoint x: 512, startPoint y: 387, endPoint x: 41, endPoint y: 318, distance: 476.0
click at [39, 318] on main "The MLC Public Work Search The accuracy and completeness of The MLC's data is d…" at bounding box center [784, 431] width 1568 height 764
type input "jump"
click at [1215, 523] on button "Search" at bounding box center [1276, 543] width 123 height 41
drag, startPoint x: 895, startPoint y: 163, endPoint x: 909, endPoint y: 263, distance: 101.0
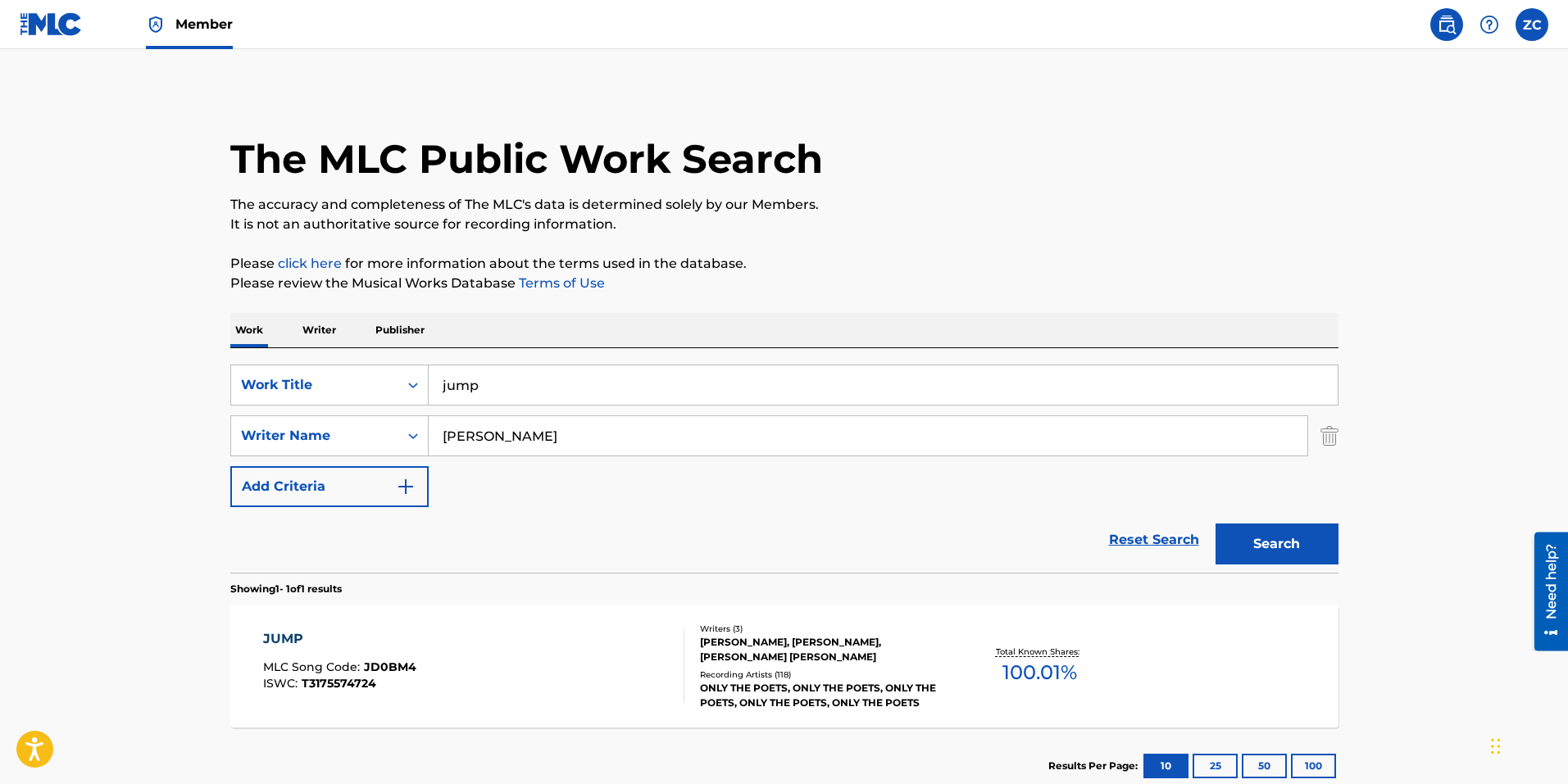
click at [894, 165] on div "The MLC Public Work Search" at bounding box center [784, 149] width 1108 height 120
click at [452, 685] on div "JUMP MLC Song Code : JD0BM4 ISWC : T3175574724" at bounding box center [474, 666] width 421 height 73
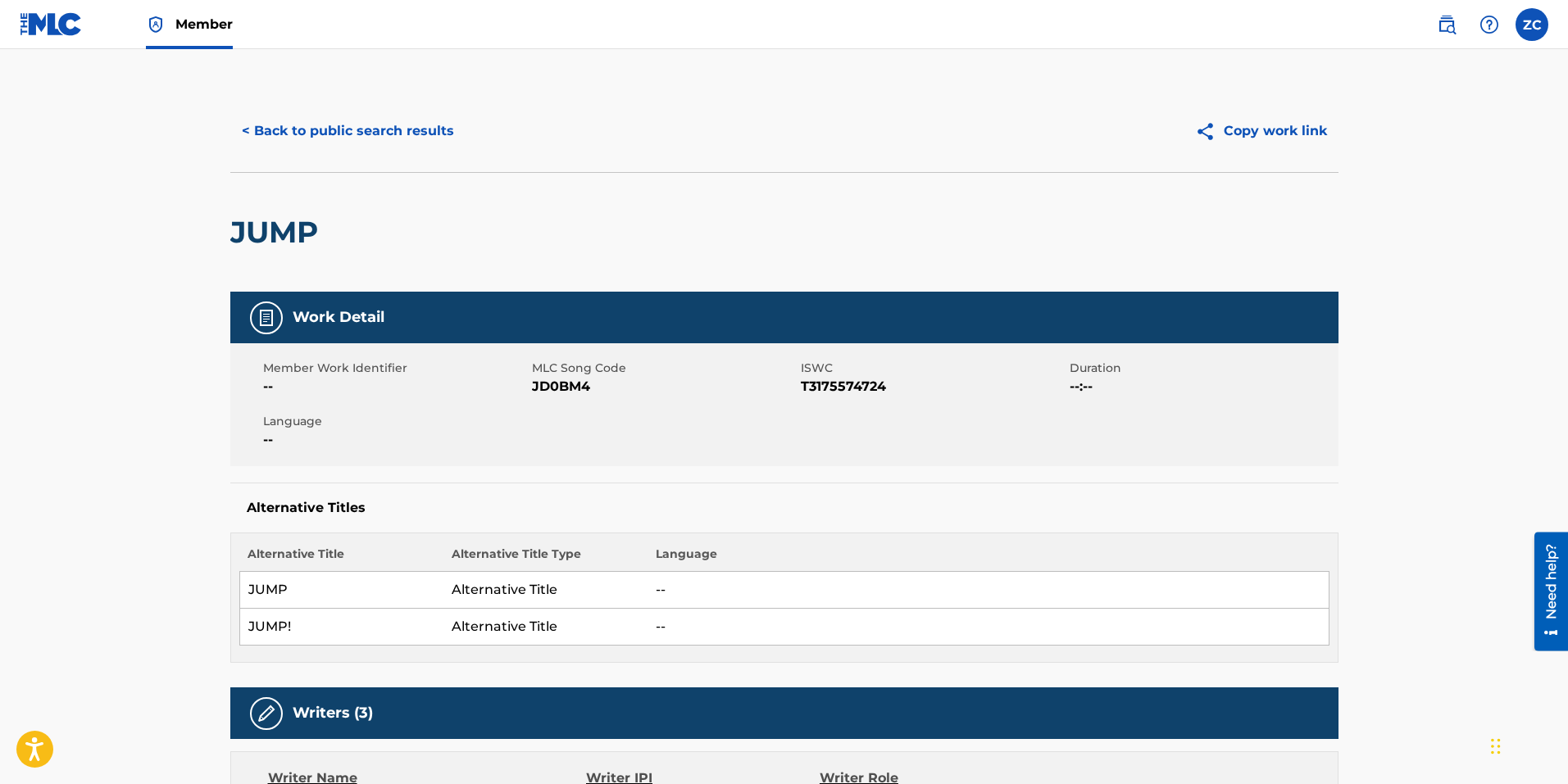
click at [554, 383] on span "JD0BM4" at bounding box center [664, 387] width 265 height 20
click at [554, 383] on span "JD0BM4" at bounding box center [664, 387] width 265 height 20
copy span "JD0BM4"
click at [410, 122] on button "< Back to public search results" at bounding box center [348, 130] width 235 height 41
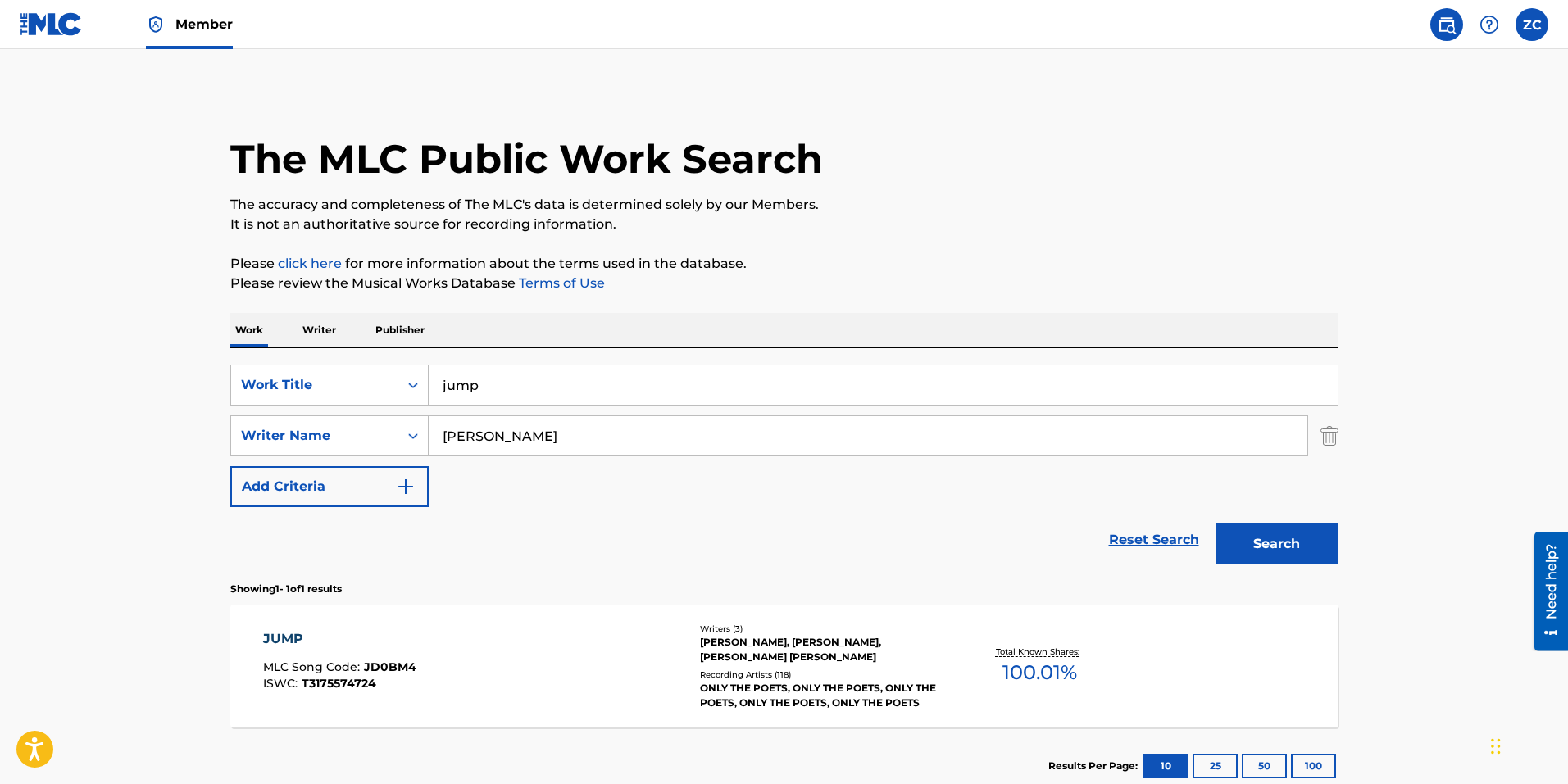
click at [534, 383] on input "jump" at bounding box center [882, 385] width 909 height 40
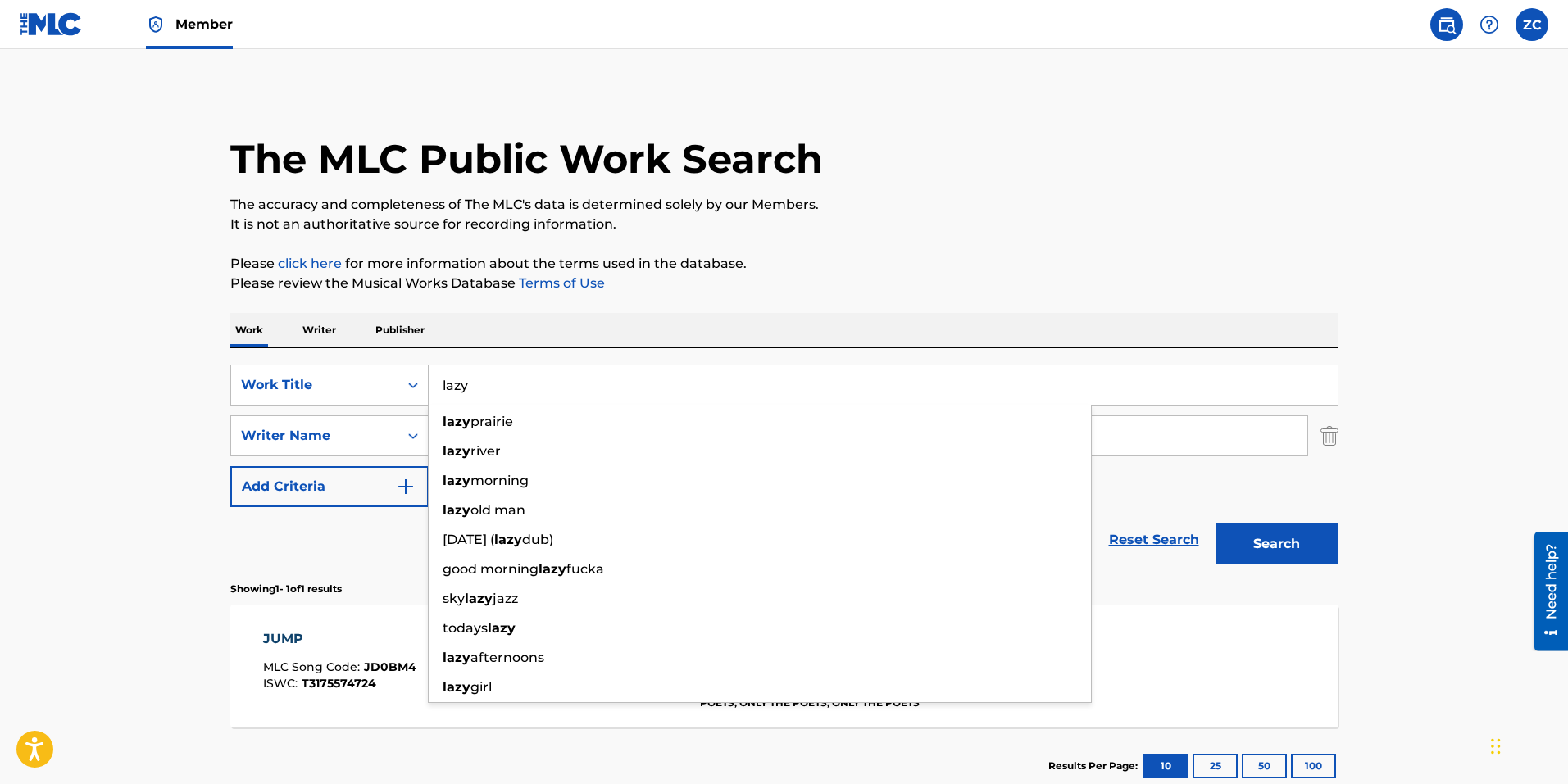
type input "lazy"
click at [1215, 523] on button "Search" at bounding box center [1276, 543] width 123 height 41
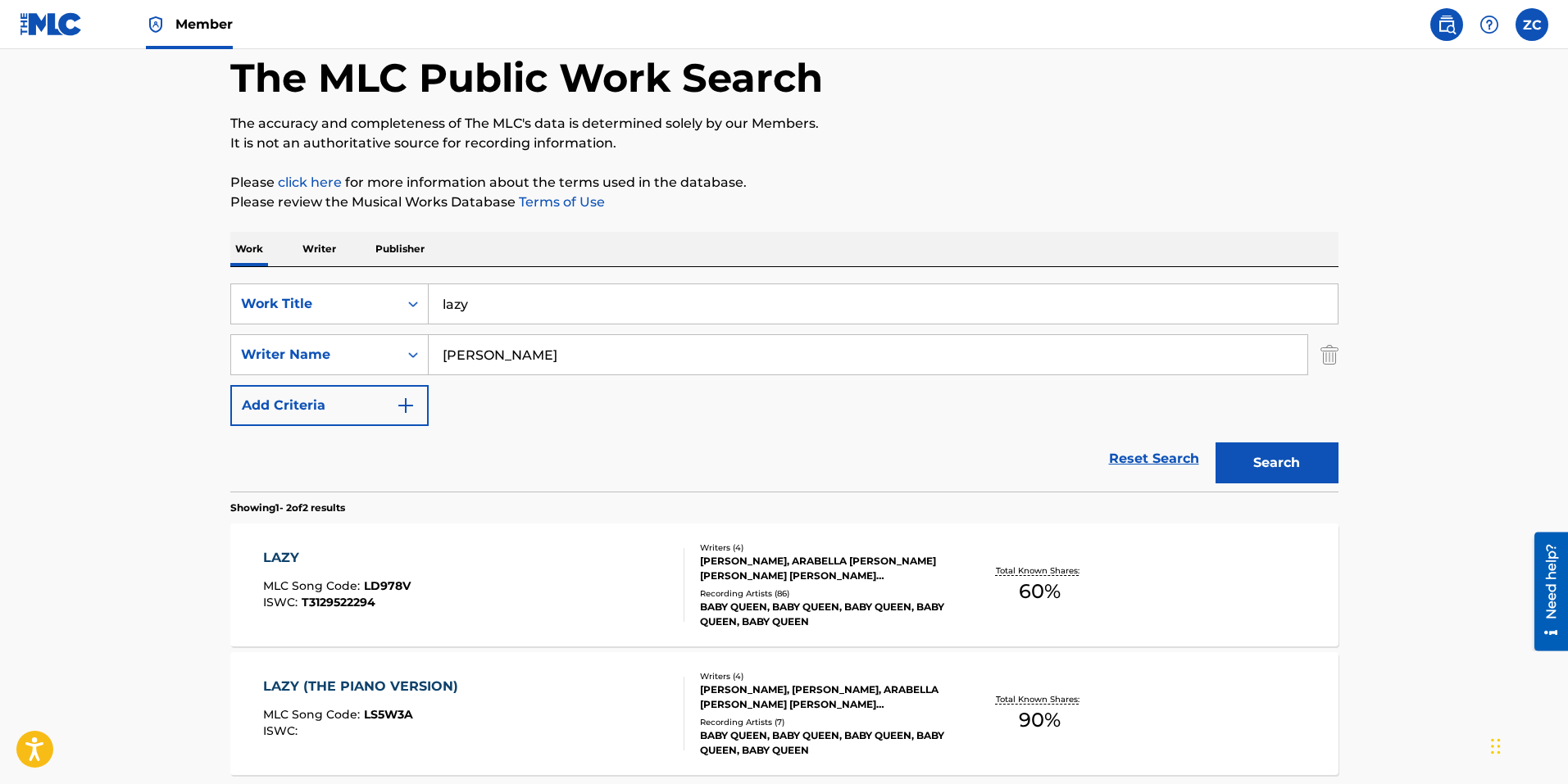
scroll to position [236, 0]
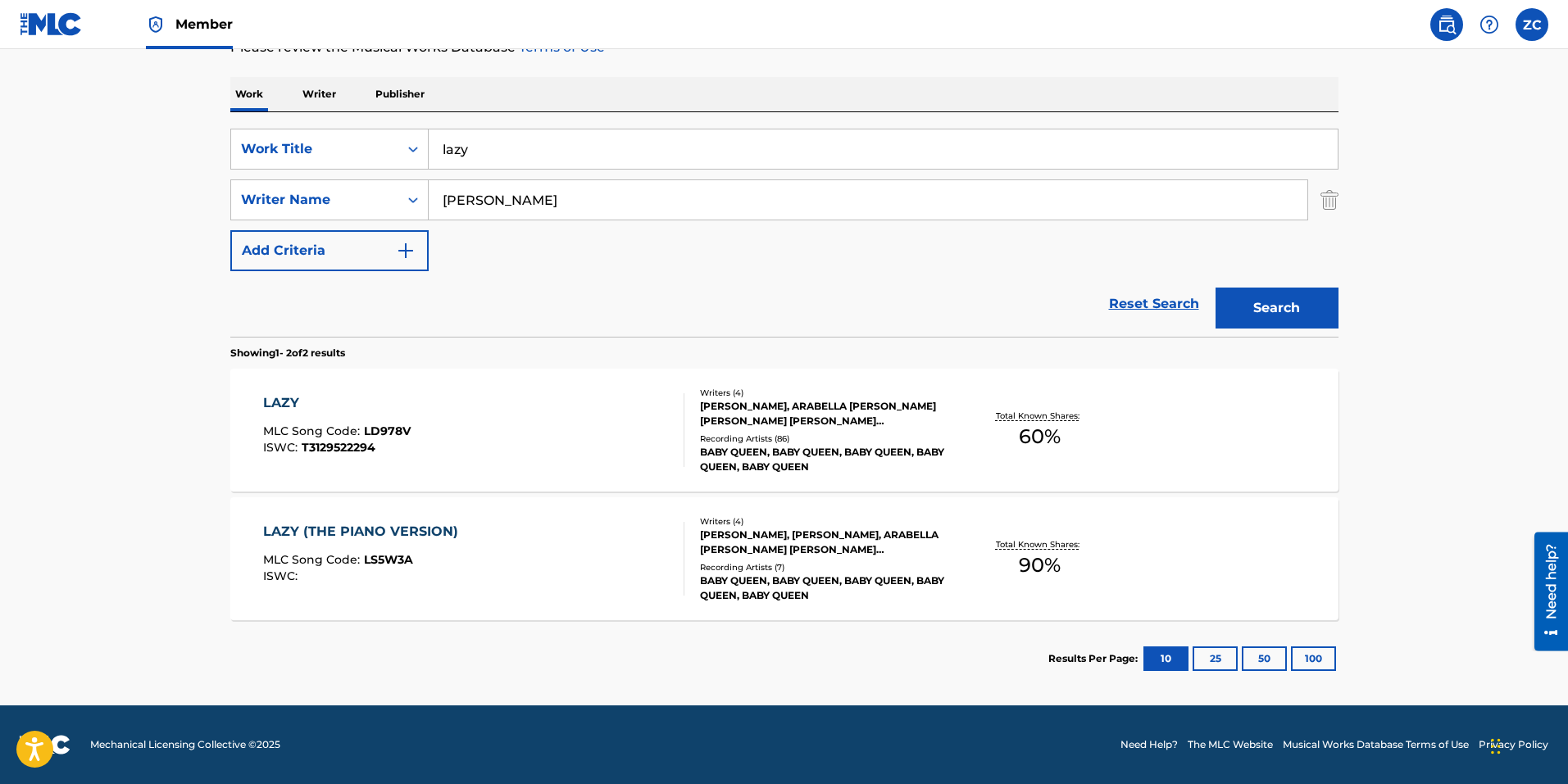
click at [560, 428] on div "LAZY MLC Song Code : LD978V ISWC : T3129522294" at bounding box center [474, 430] width 421 height 73
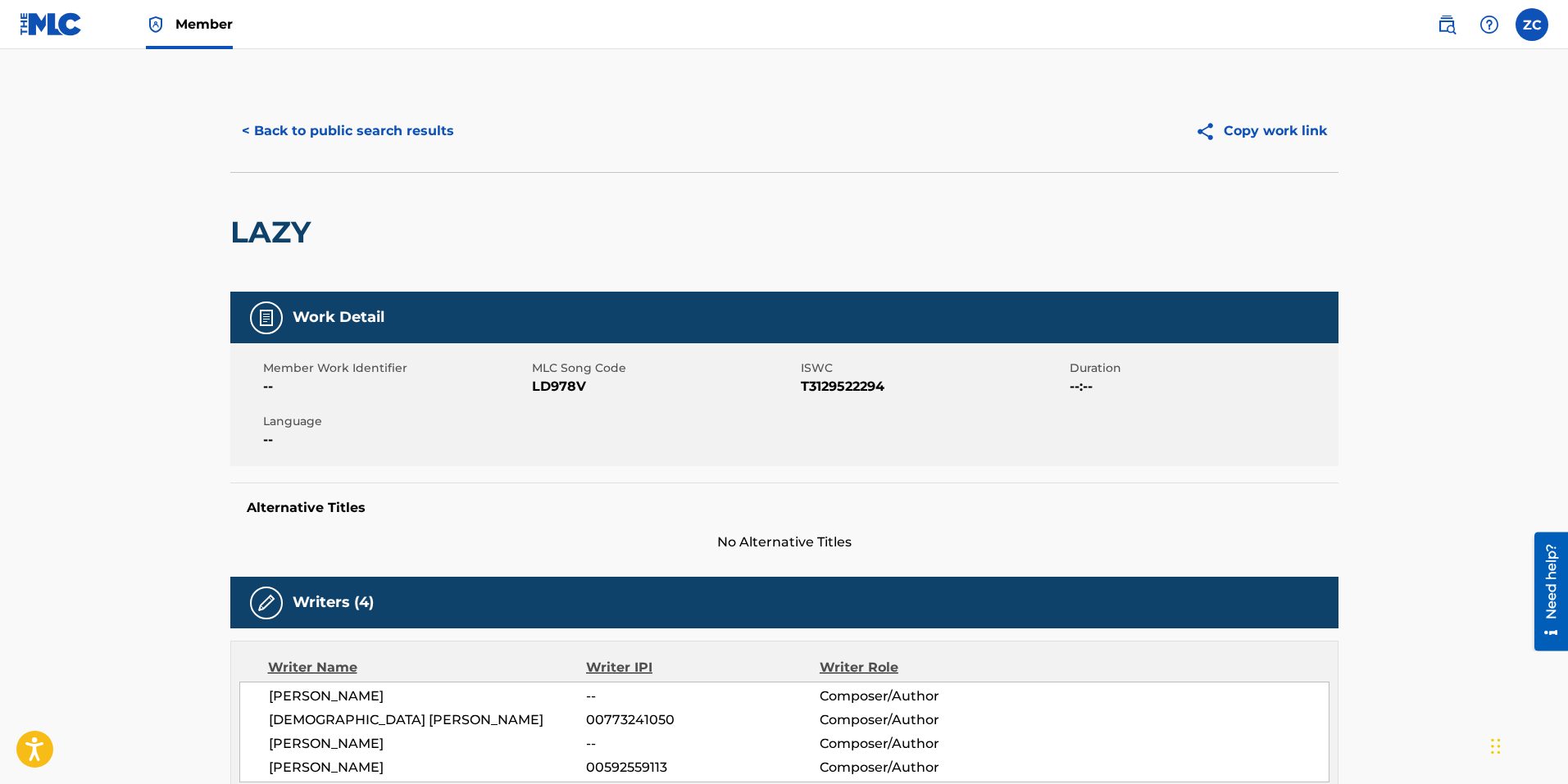
click at [308, 130] on button "< Back to public search results" at bounding box center [348, 130] width 235 height 41
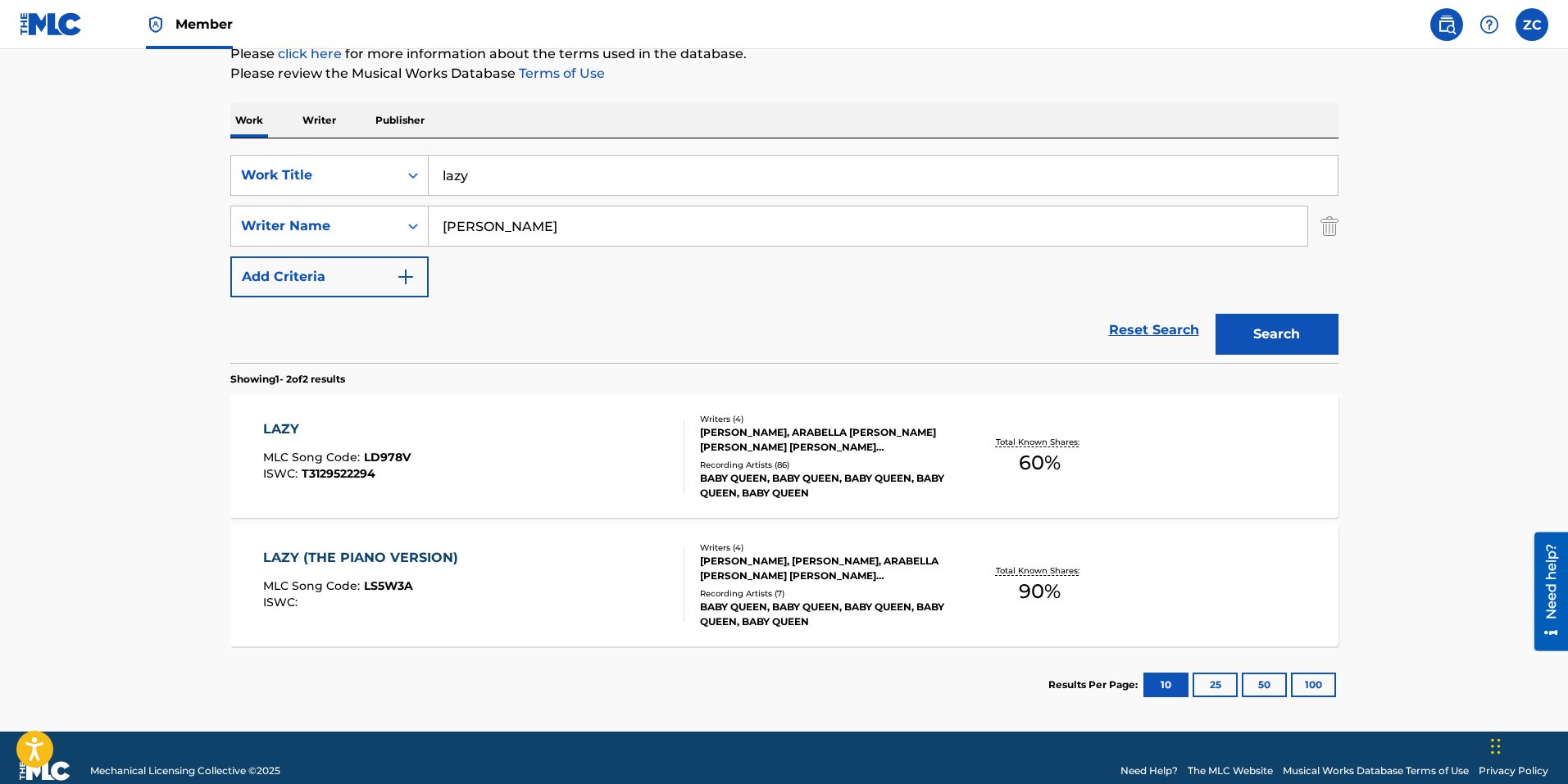
scroll to position [224, 0]
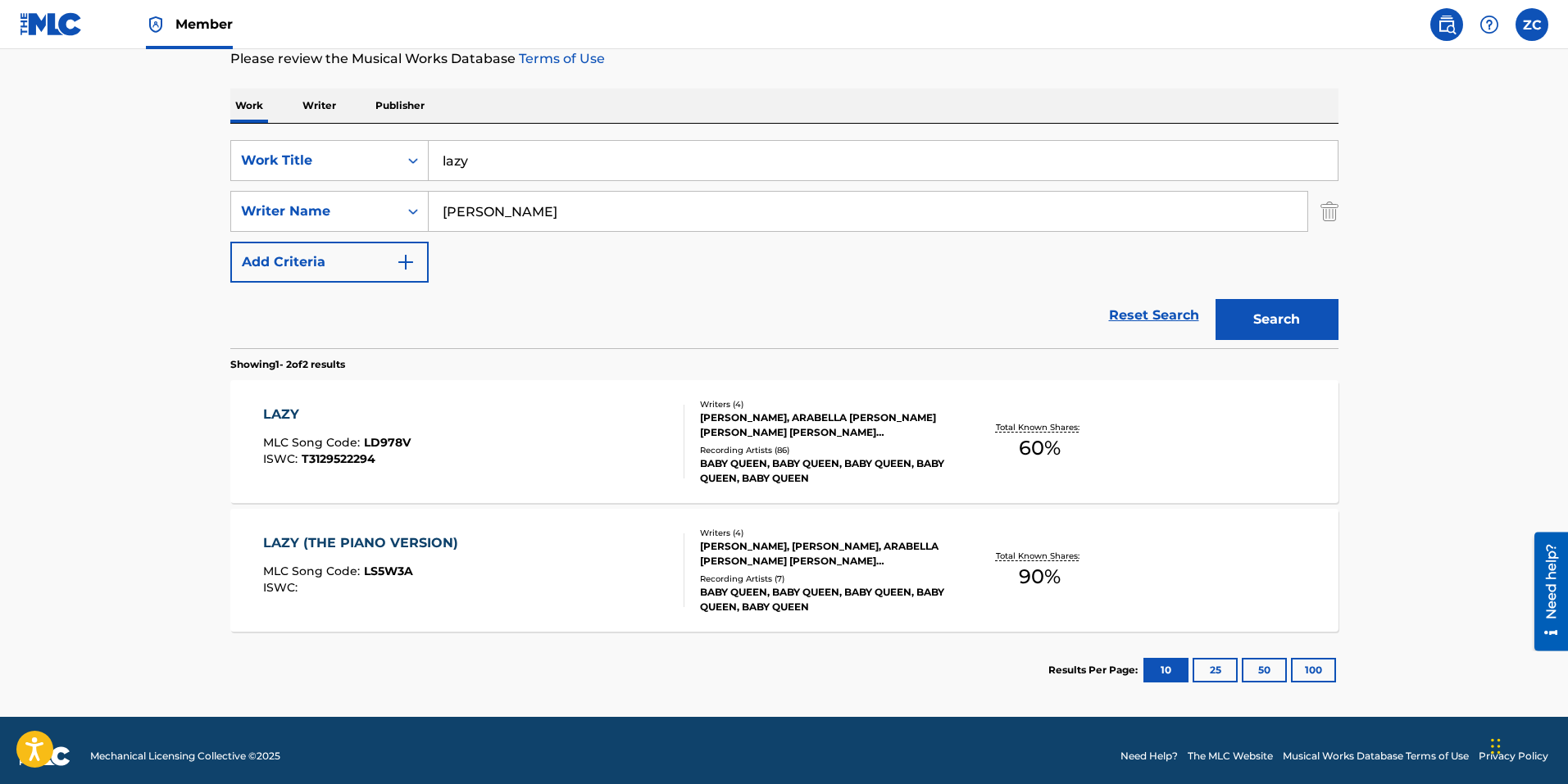
click at [536, 433] on div "LAZY MLC Song Code : LD978V ISWC : T3129522294" at bounding box center [474, 441] width 421 height 73
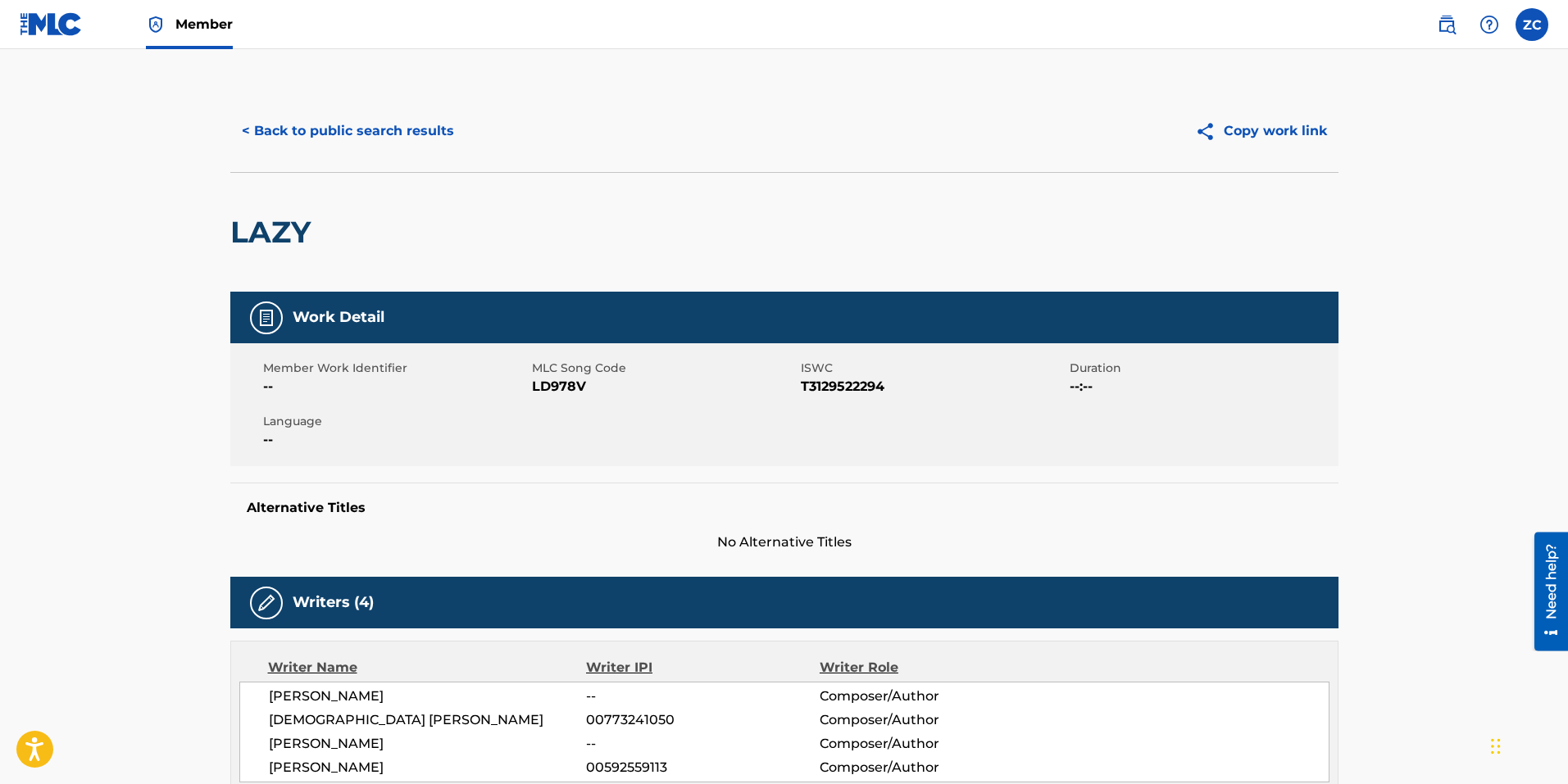
click at [574, 387] on span "LD978V" at bounding box center [664, 387] width 265 height 20
drag, startPoint x: 574, startPoint y: 387, endPoint x: 580, endPoint y: 394, distance: 9.2
click at [574, 386] on span "LD978V" at bounding box center [664, 387] width 265 height 20
copy span "LD978V"
click at [593, 133] on div "< Back to public search results" at bounding box center [508, 130] width 554 height 41
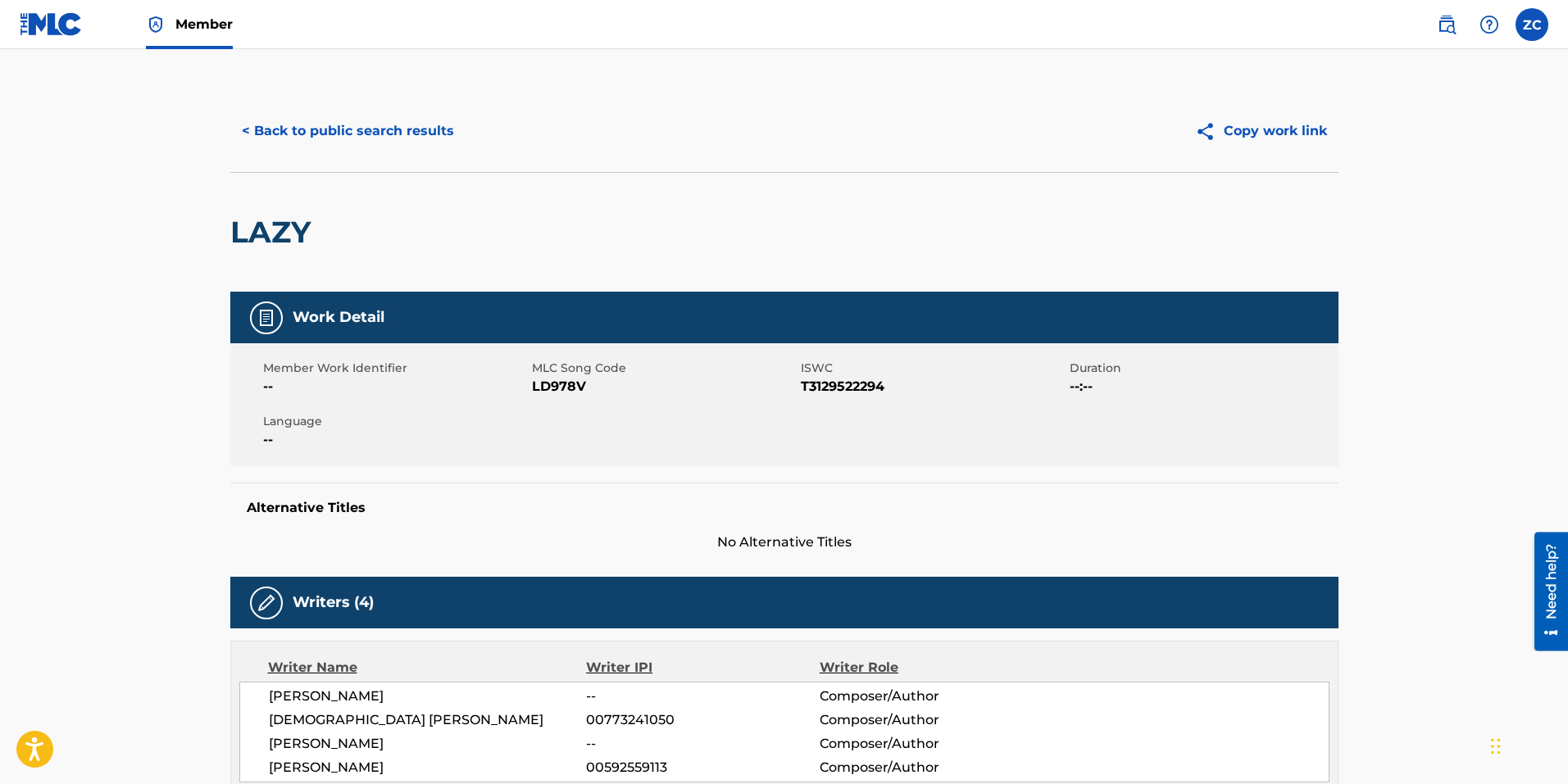
click at [551, 387] on span "LD978V" at bounding box center [664, 387] width 265 height 20
click at [551, 386] on span "LD978V" at bounding box center [664, 387] width 265 height 20
copy span "LD978V"
click at [324, 125] on button "< Back to public search results" at bounding box center [348, 130] width 235 height 41
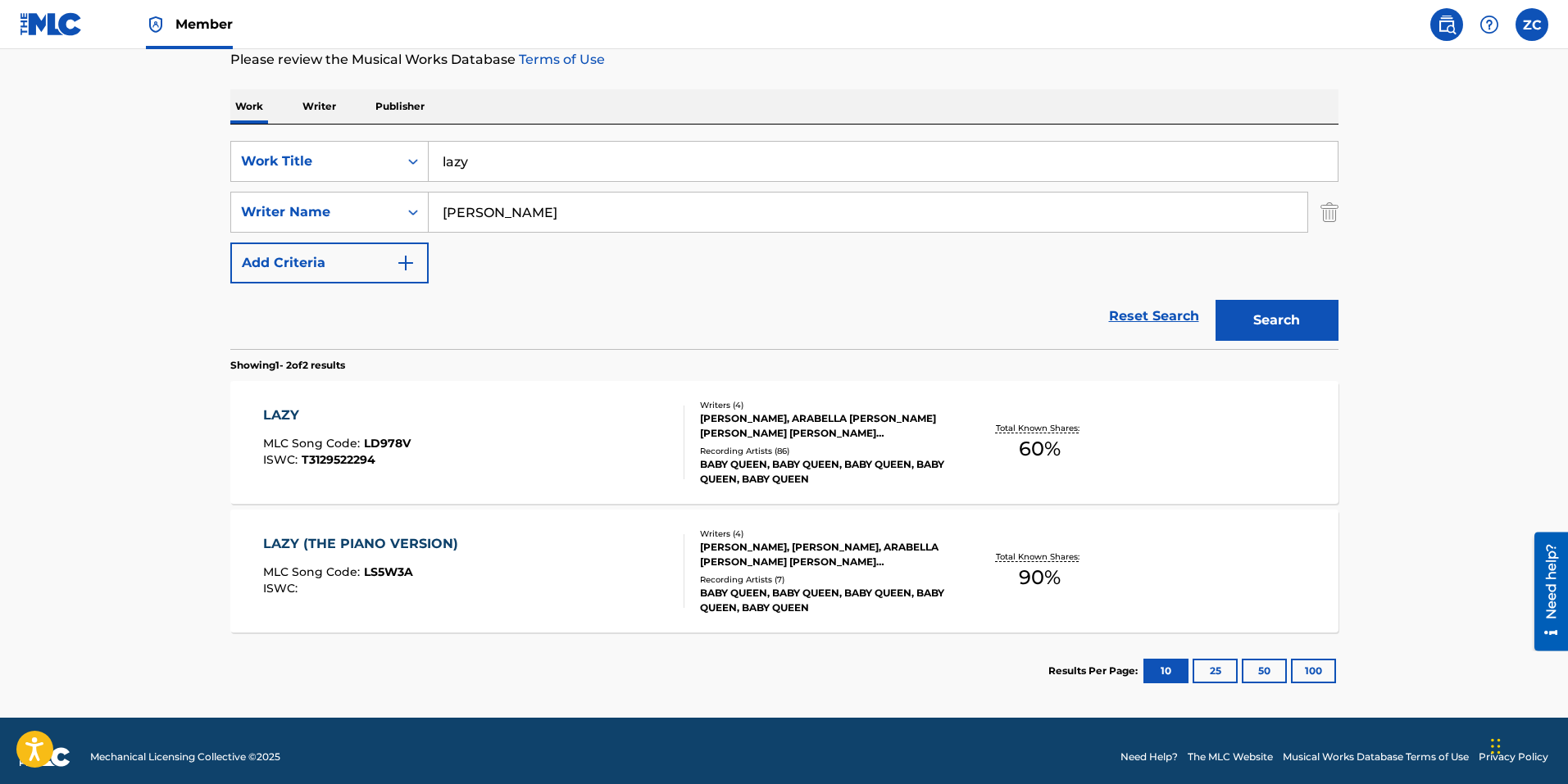
scroll to position [236, 0]
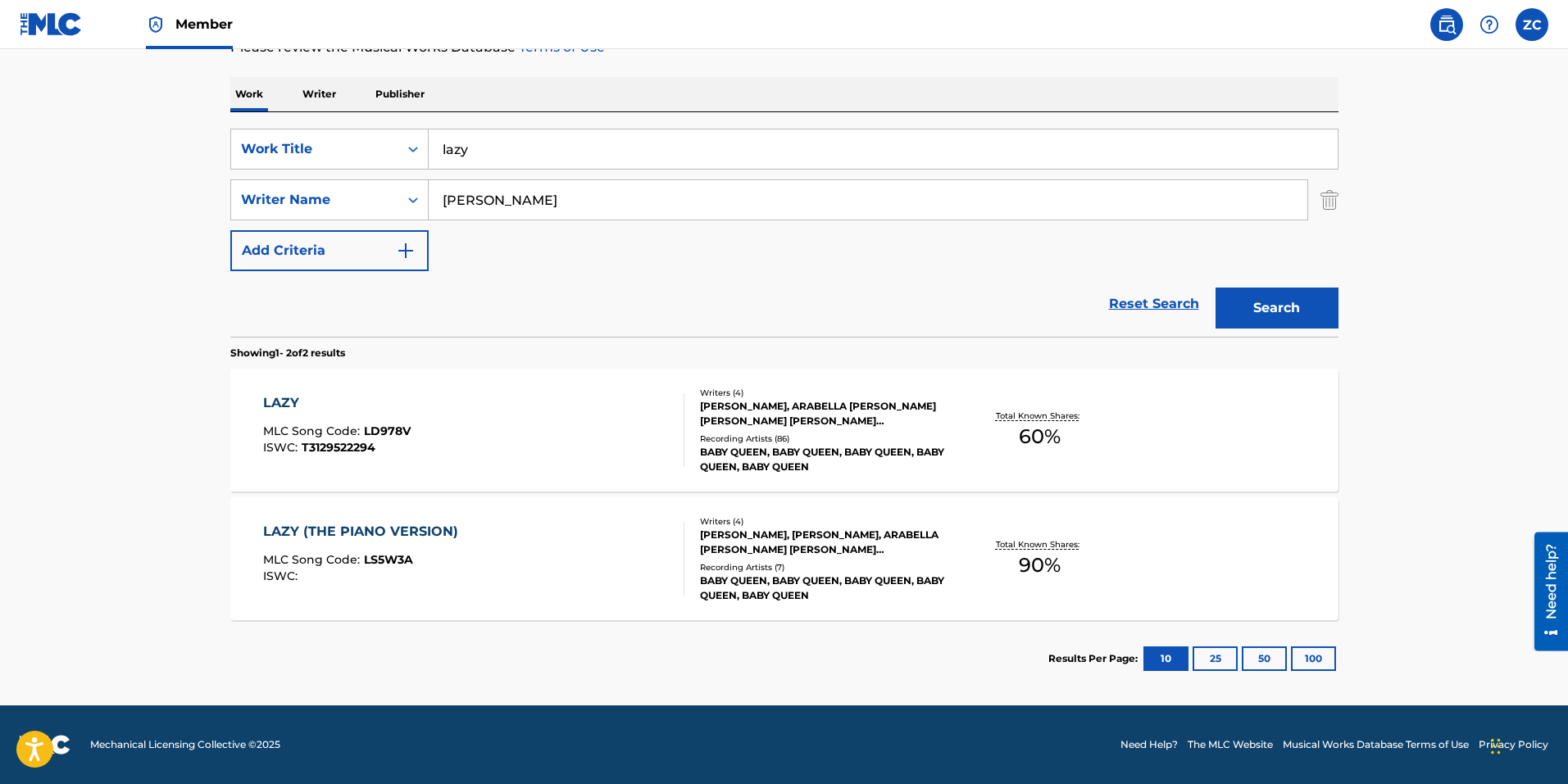
click at [565, 594] on div "LAZY (THE PIANO VERSION) MLC Song Code : LS5W3A ISWC :" at bounding box center [474, 559] width 421 height 73
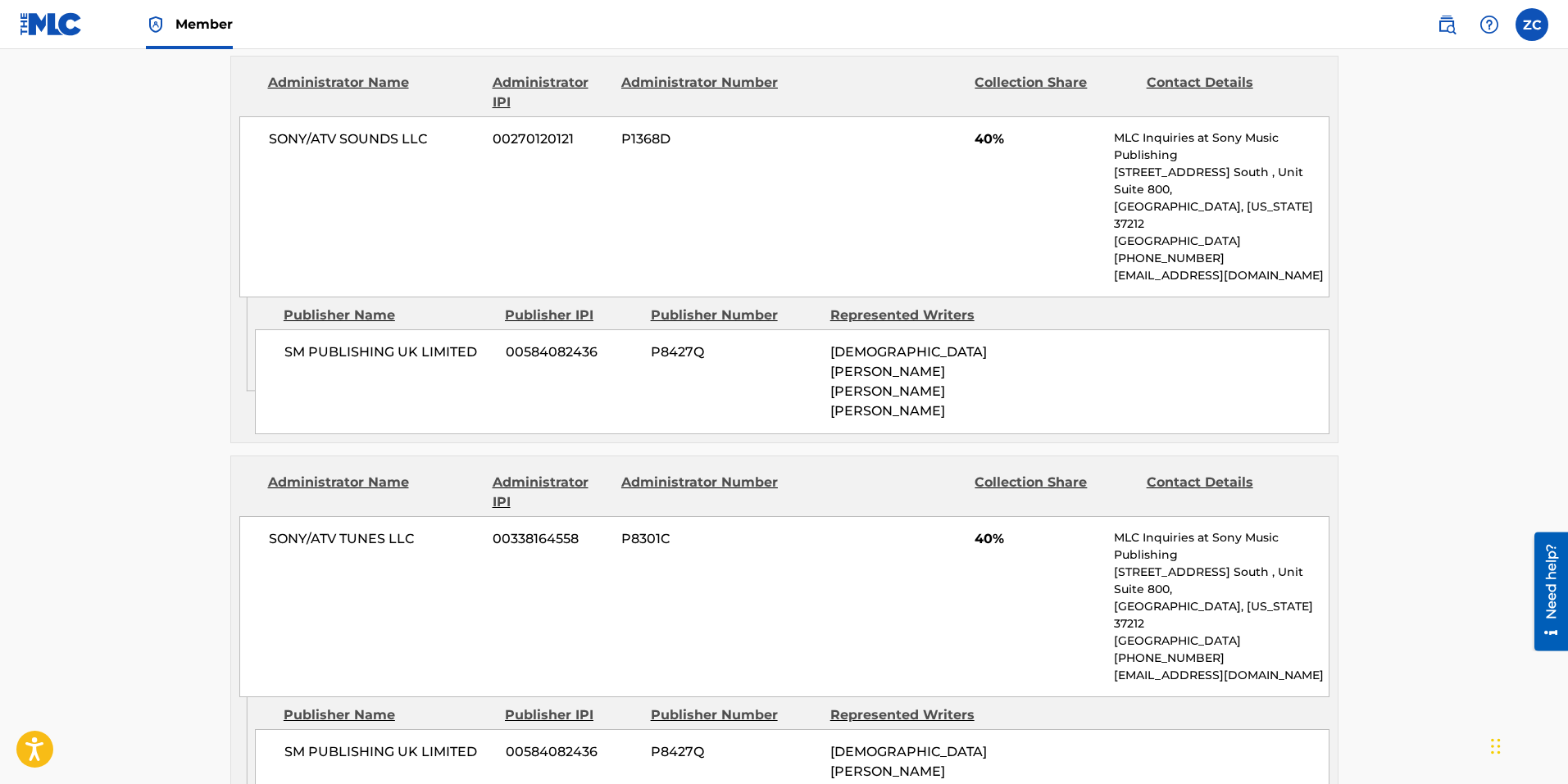
scroll to position [1148, 0]
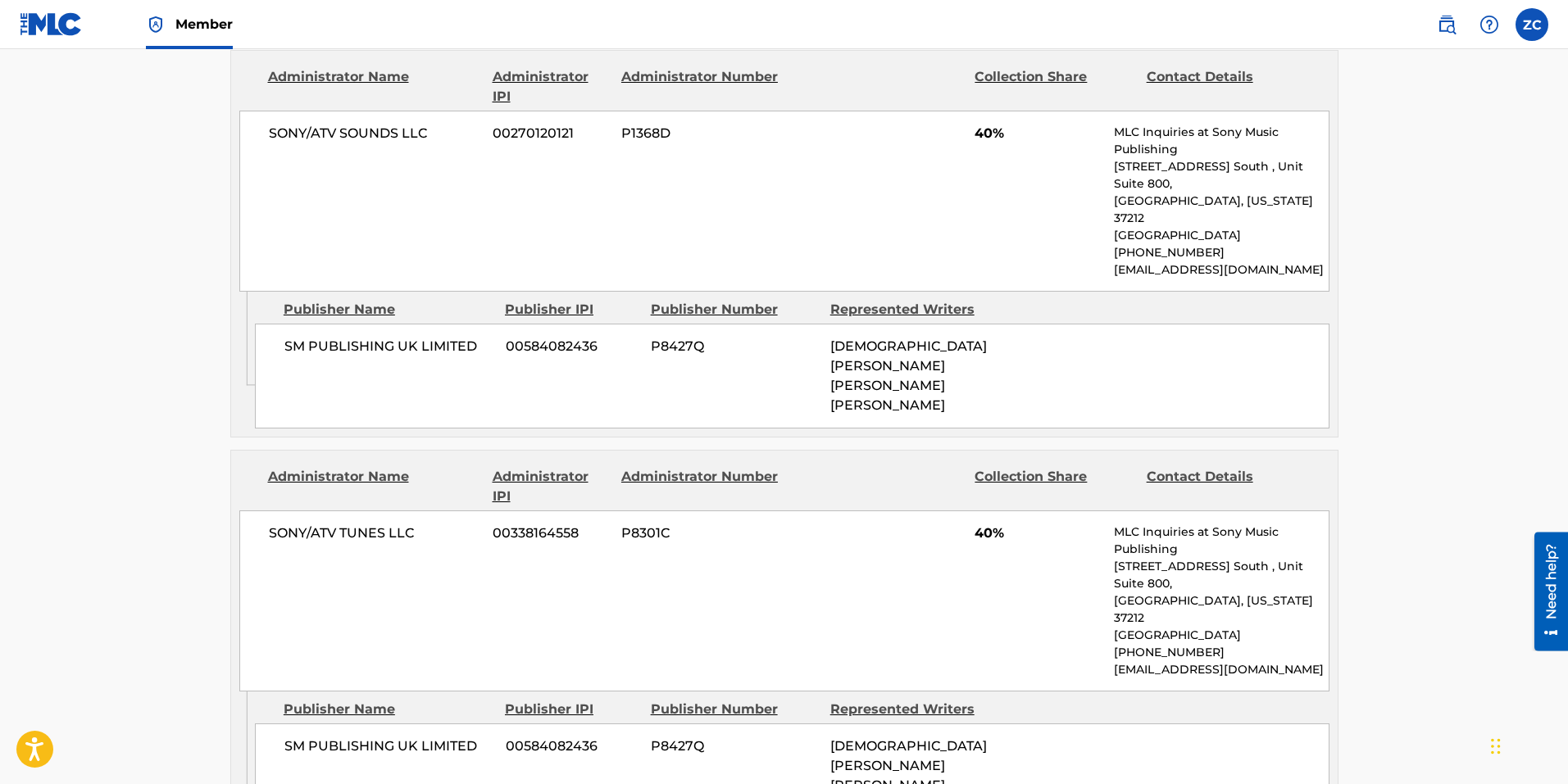
click at [925, 547] on div "SONY/ATV TUNES LLC 00338164558 P8301C 40% MLC Inquiries at Sony Music Publishin…" at bounding box center [784, 601] width 1090 height 181
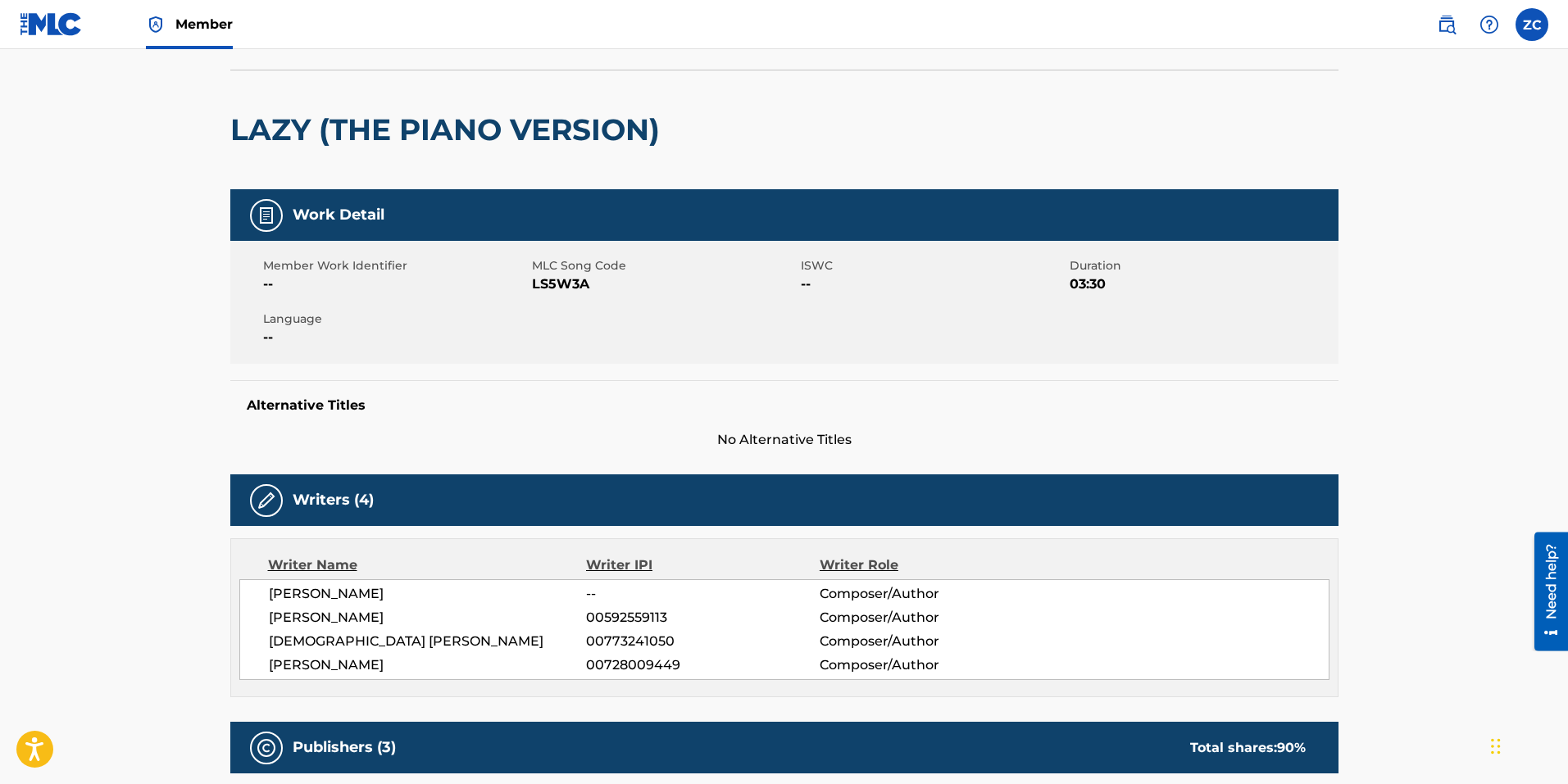
scroll to position [0, 0]
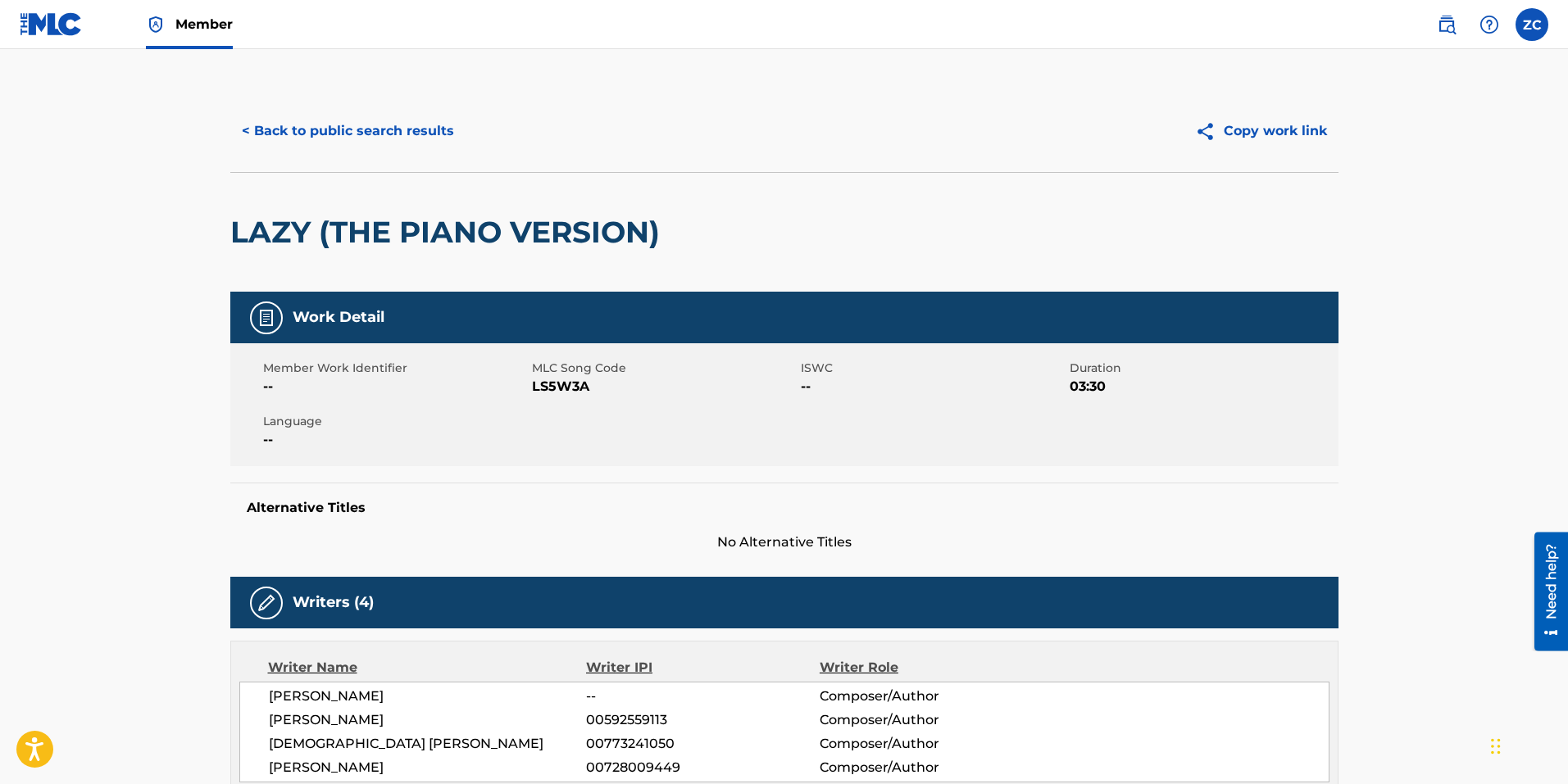
click at [366, 136] on button "< Back to public search results" at bounding box center [348, 130] width 235 height 41
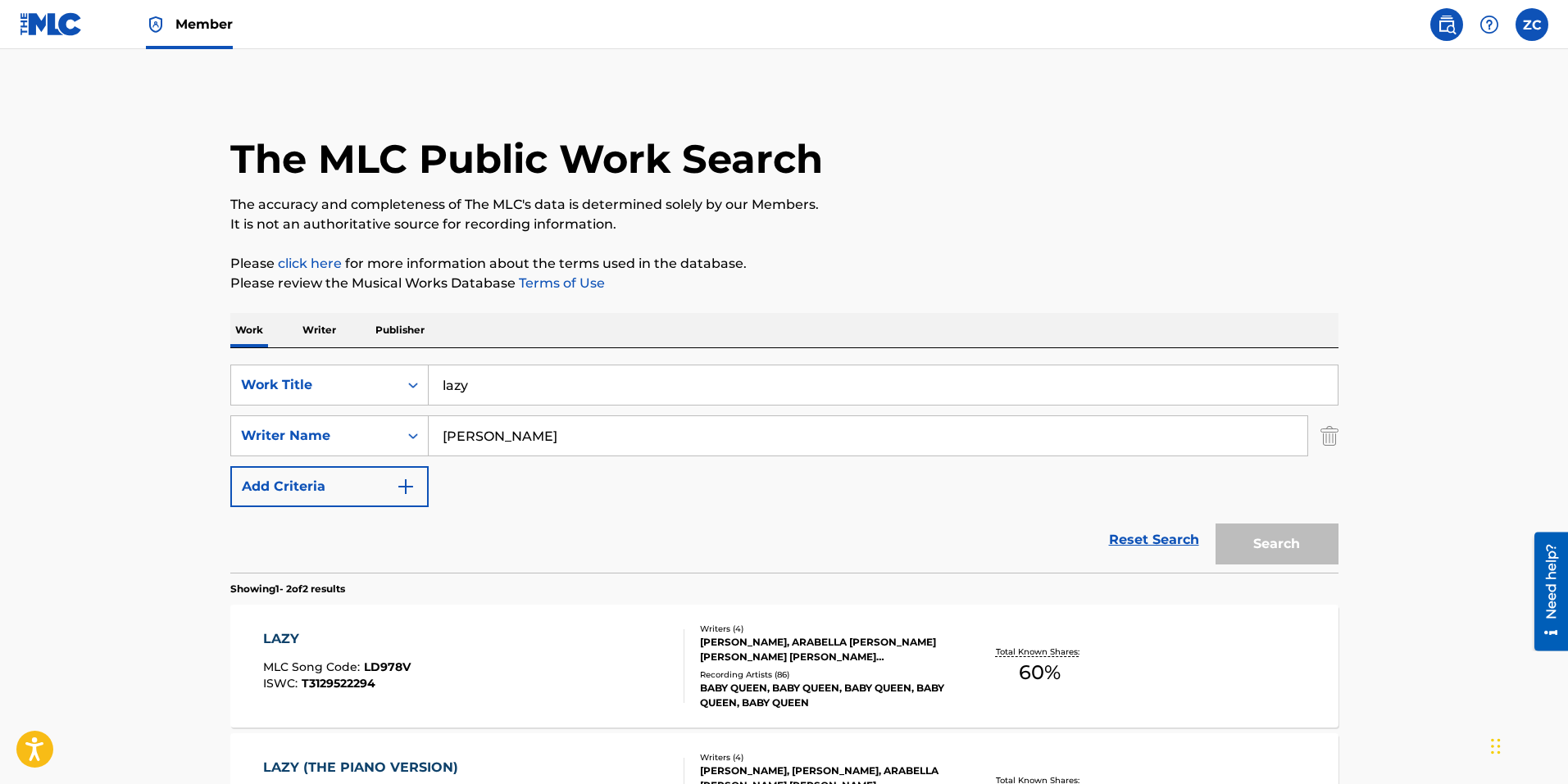
scroll to position [142, 0]
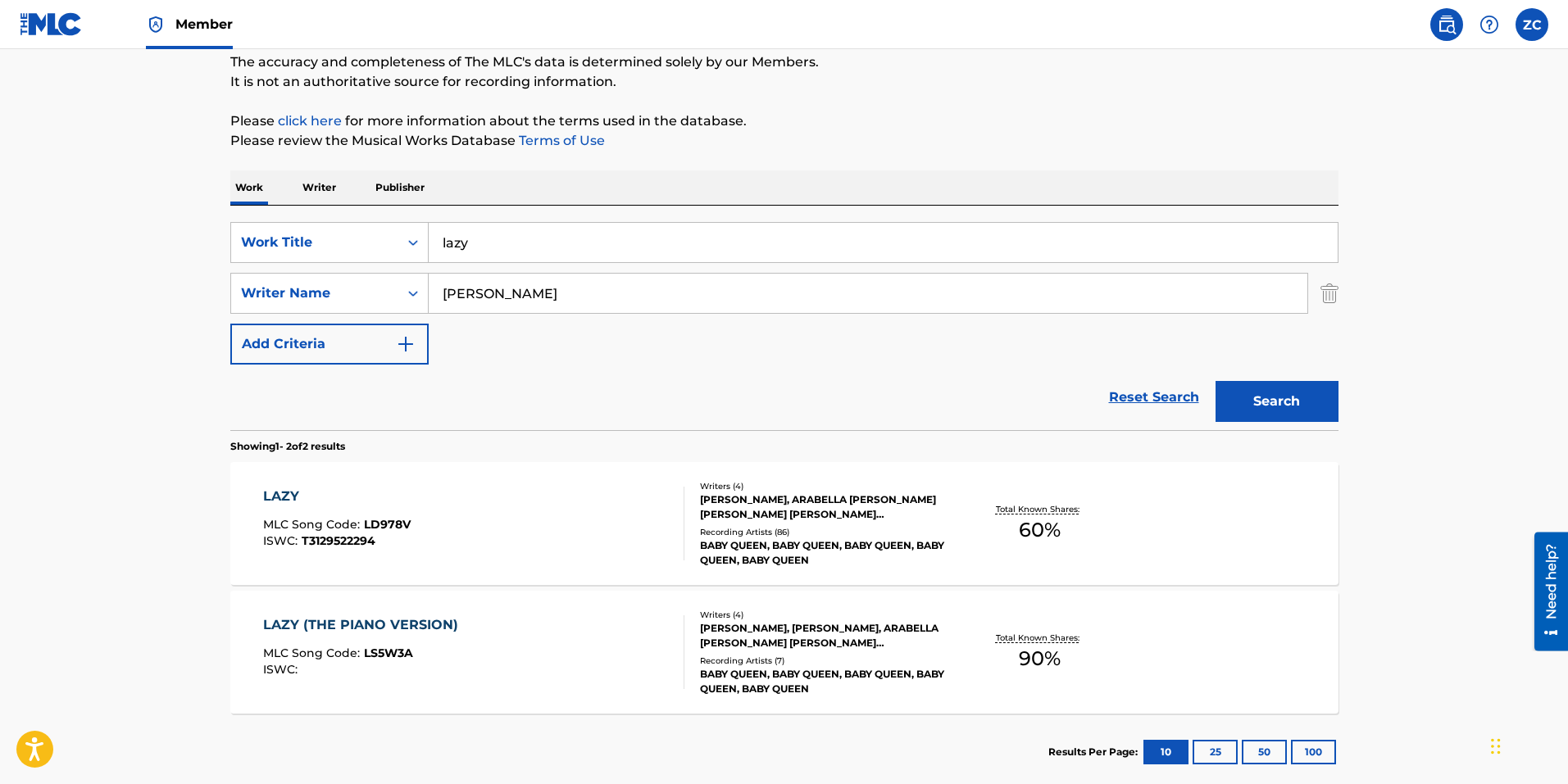
drag, startPoint x: 582, startPoint y: 253, endPoint x: 297, endPoint y: 208, distance: 288.5
click at [297, 208] on div "SearchWithCriteria8bc47480-775f-4fbe-b346-09da14d51da7 Work Title lazy SearchWi…" at bounding box center [784, 318] width 1108 height 224
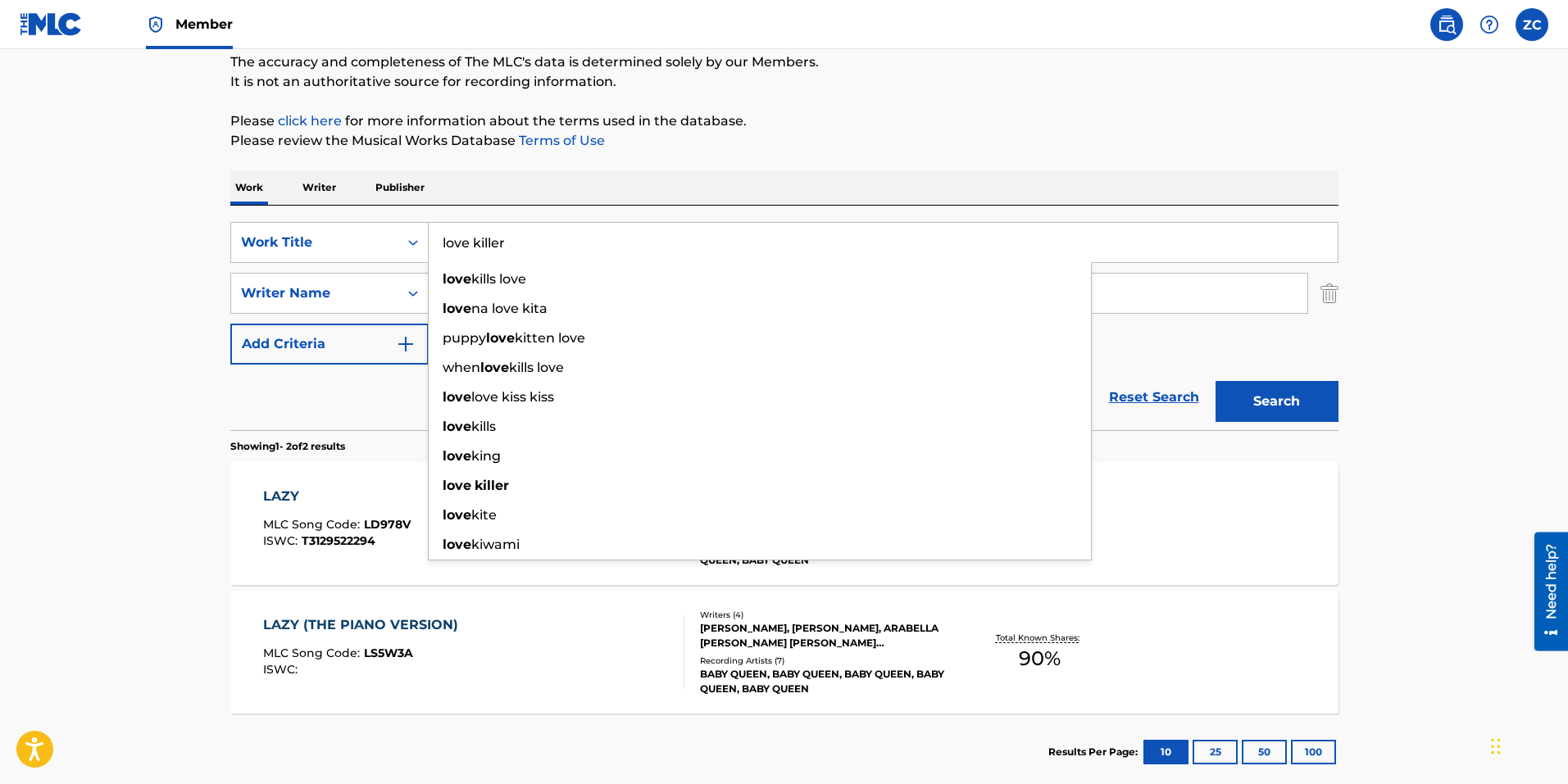
type input "love killer"
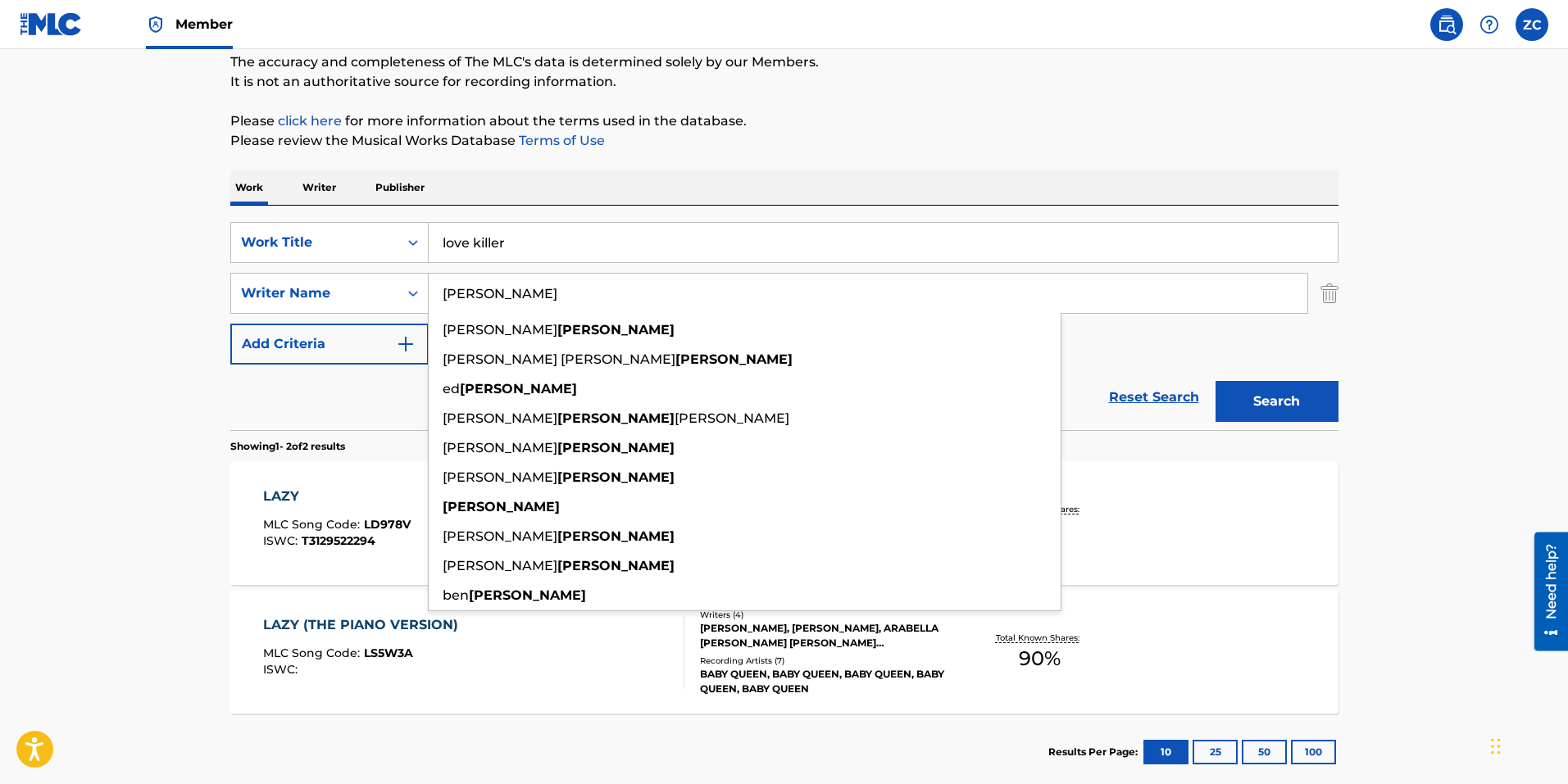
click at [1215, 381] on button "Search" at bounding box center [1276, 401] width 123 height 41
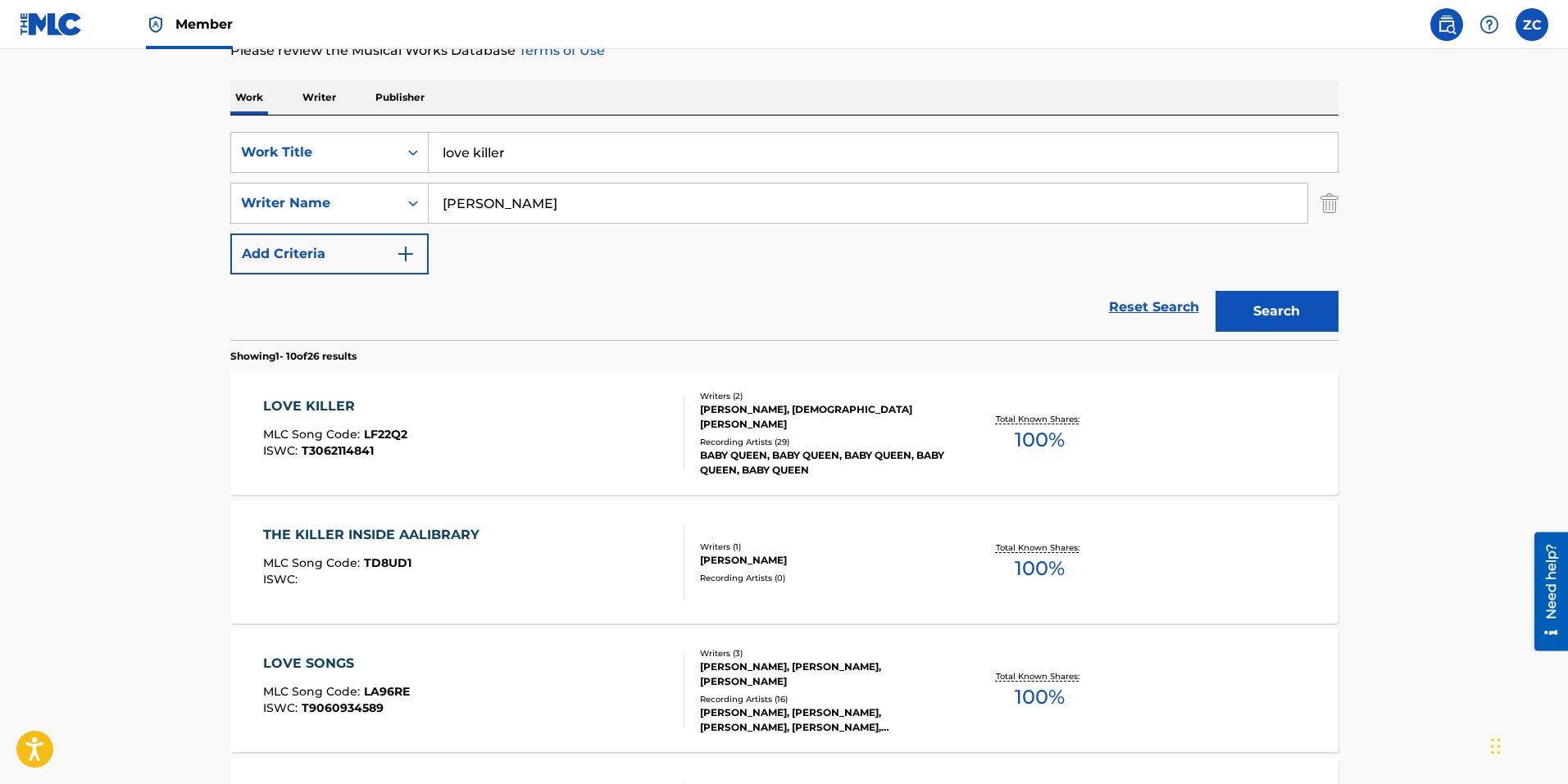
scroll to position [246, 0]
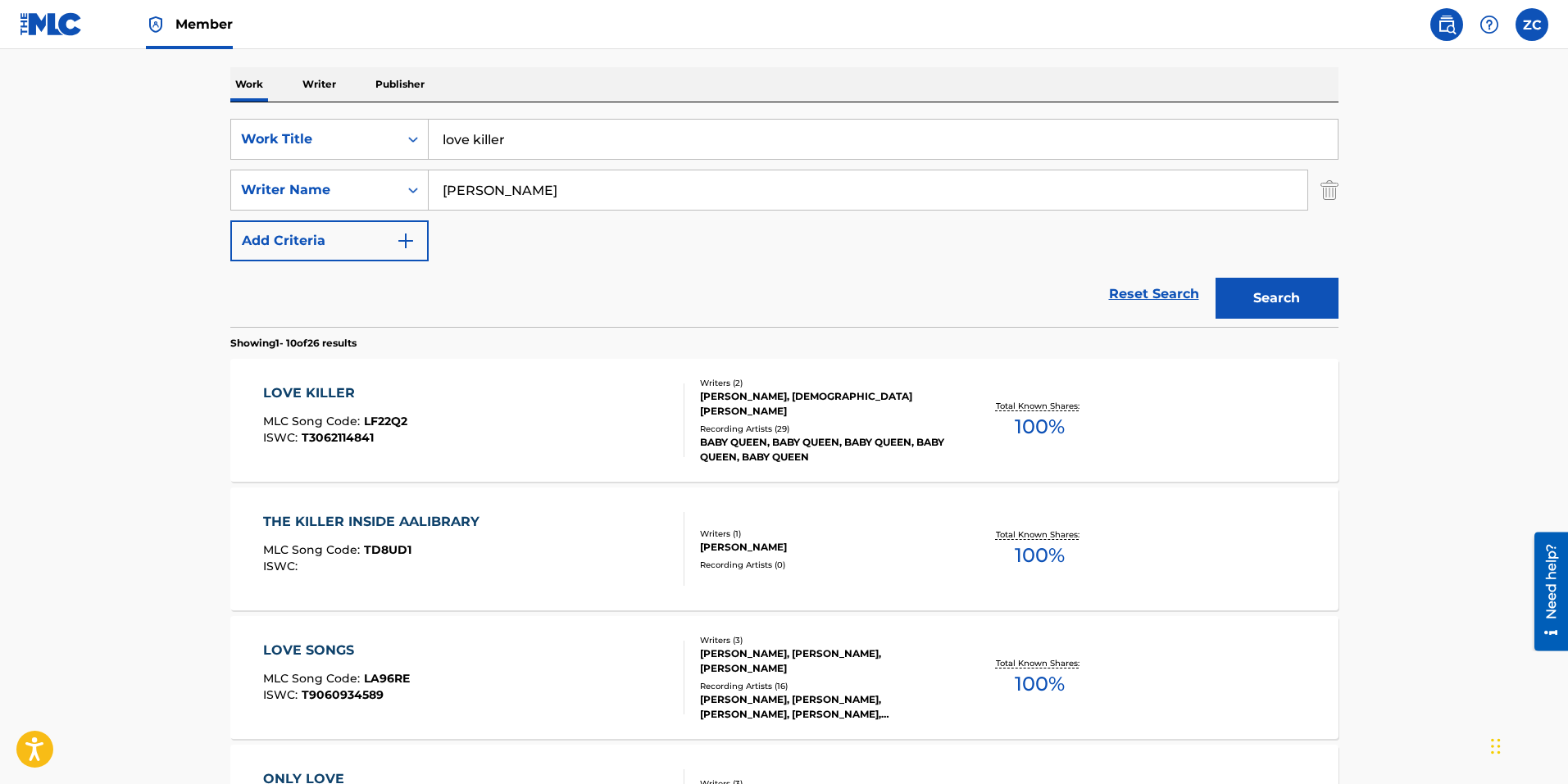
click at [496, 428] on div "LOVE KILLER MLC Song Code : LF22Q2 ISWC : T3062114841" at bounding box center [474, 420] width 421 height 73
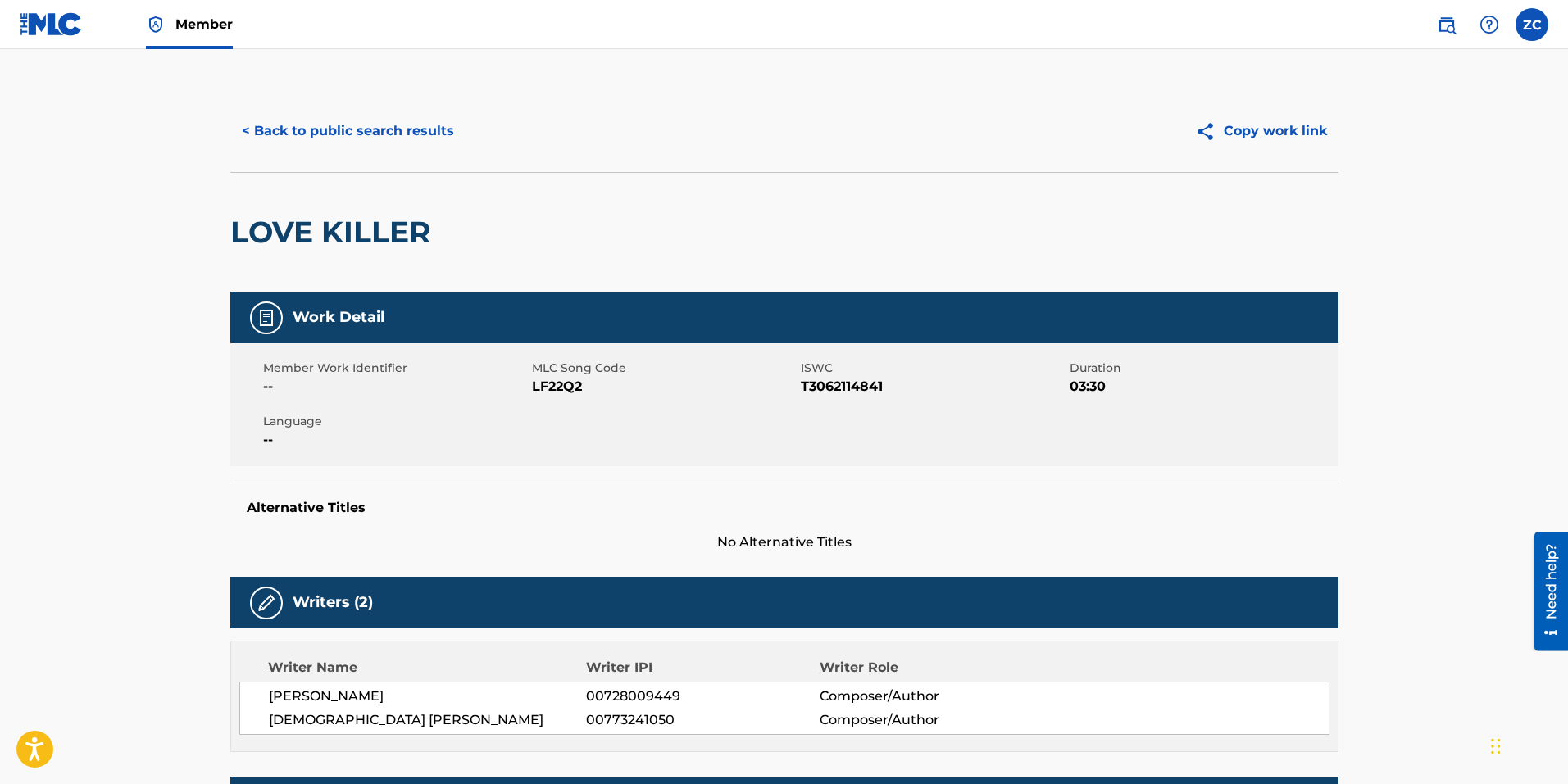
click at [350, 121] on button "< Back to public search results" at bounding box center [348, 130] width 235 height 41
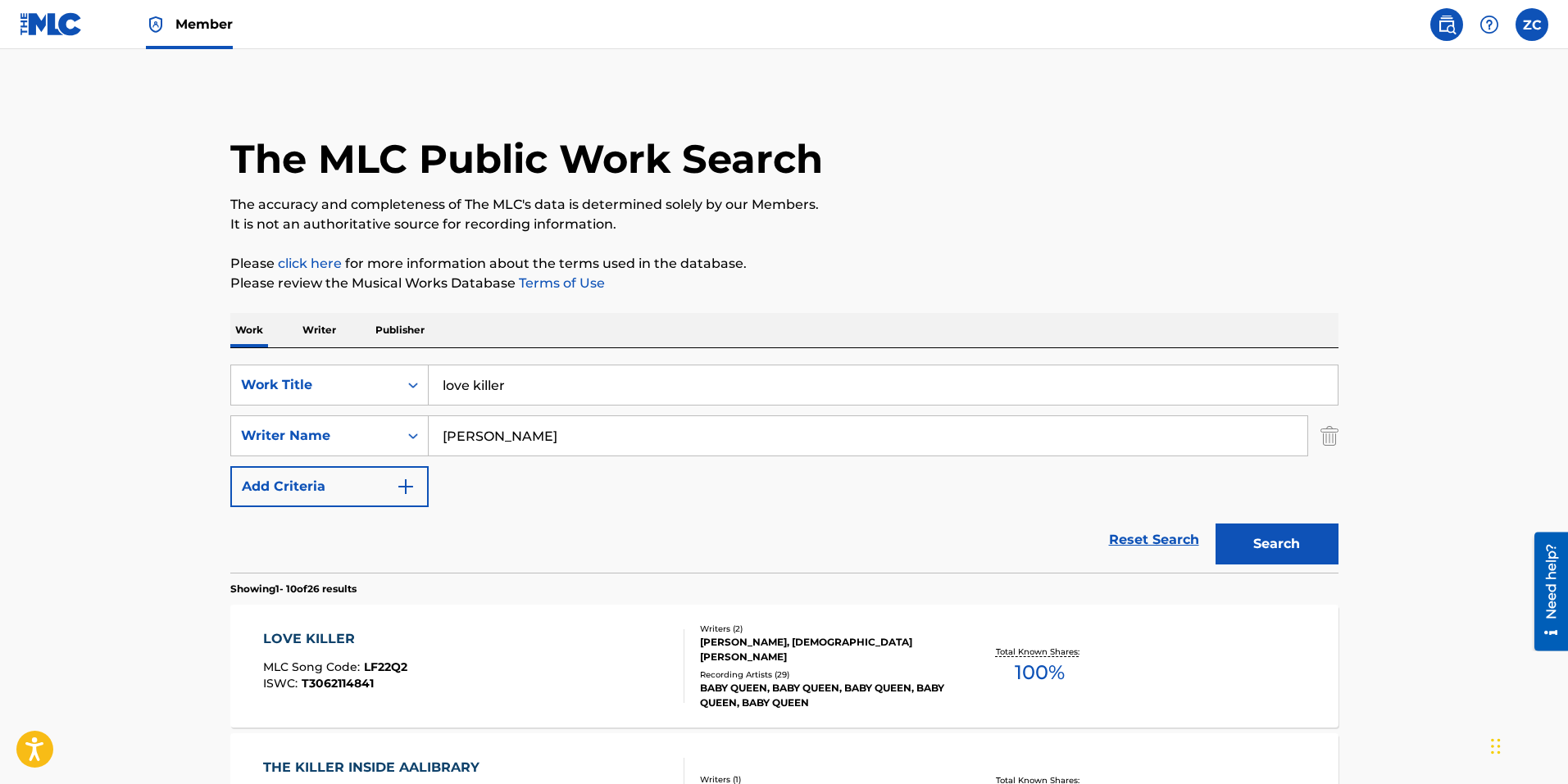
scroll to position [246, 0]
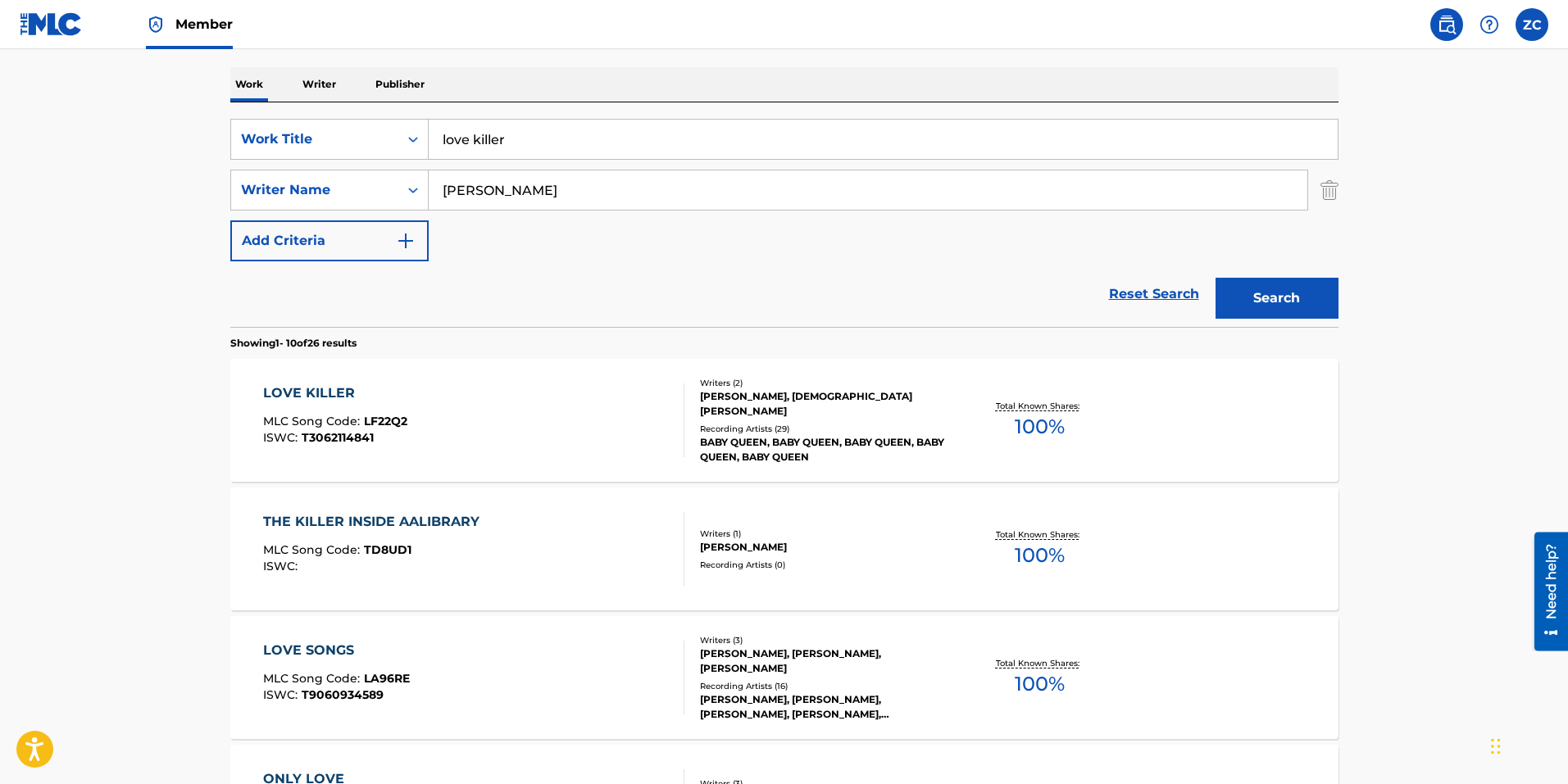
drag, startPoint x: 516, startPoint y: 136, endPoint x: 79, endPoint y: 76, distance: 441.1
click at [172, 92] on main "The MLC Public Work Search The accuracy and completeness of The MLC's data is d…" at bounding box center [784, 768] width 1568 height 1929
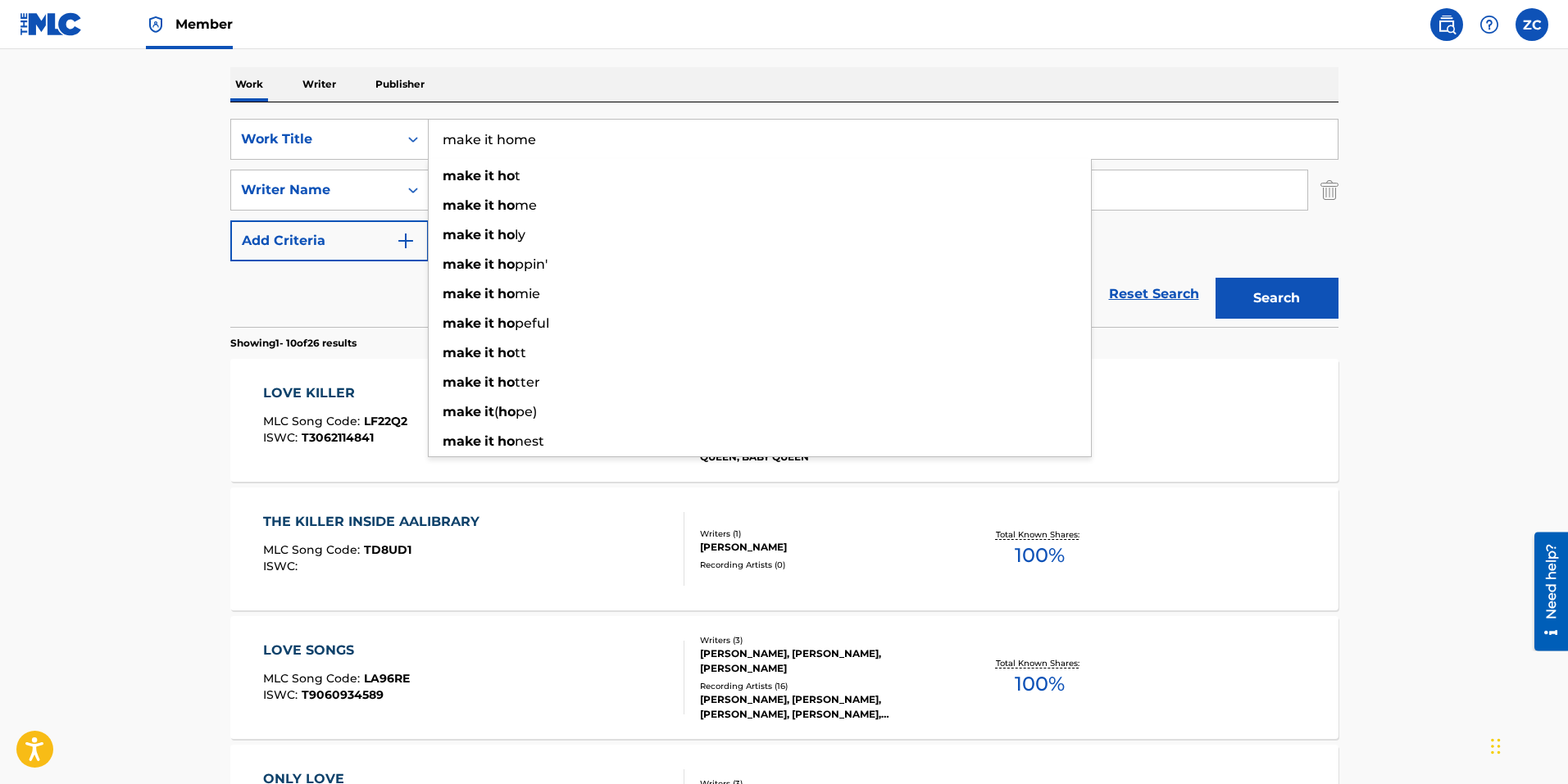
type input "make it home"
click at [1215, 278] on button "Search" at bounding box center [1276, 298] width 123 height 41
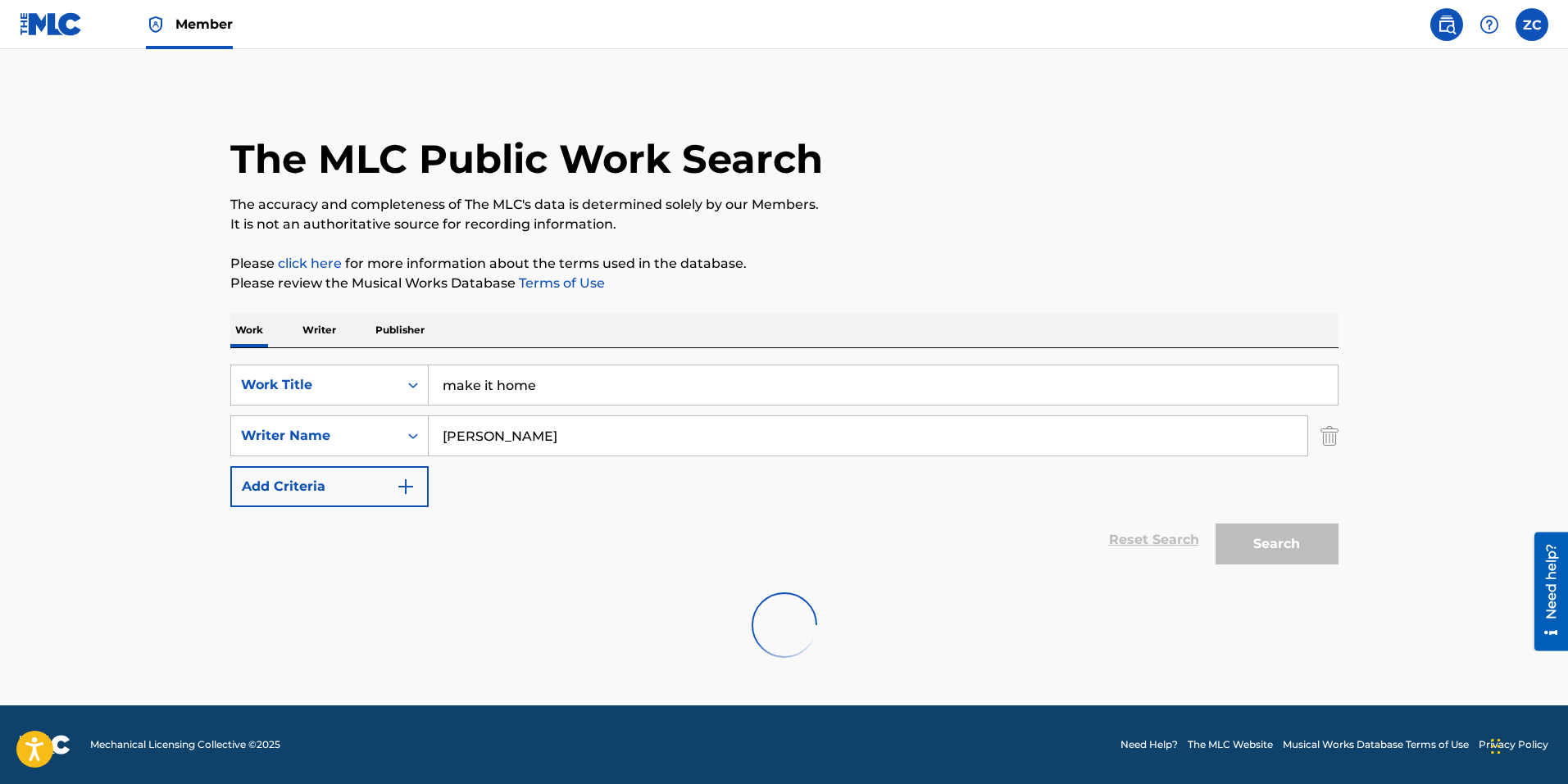
scroll to position [0, 0]
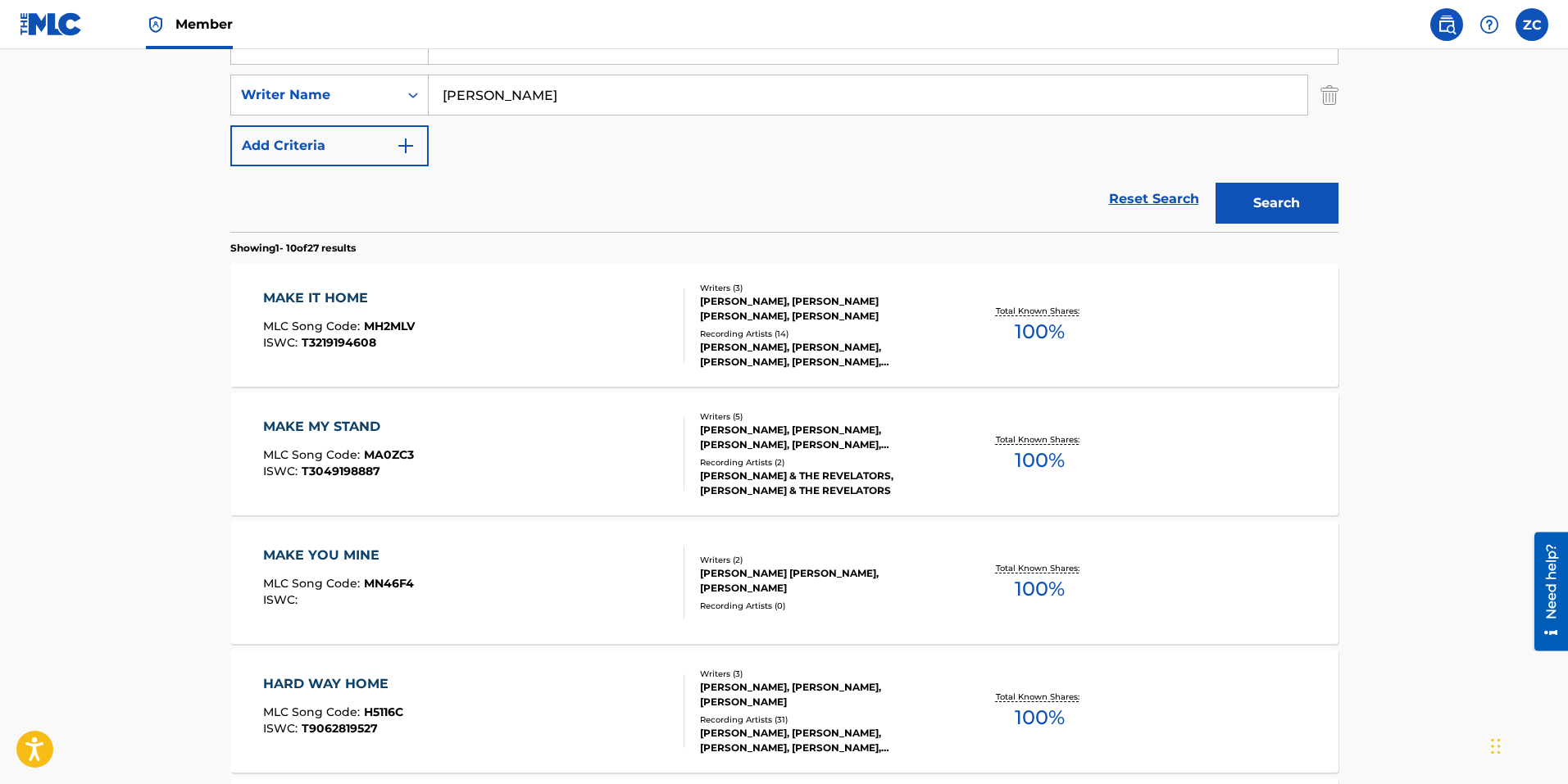
scroll to position [410, 0]
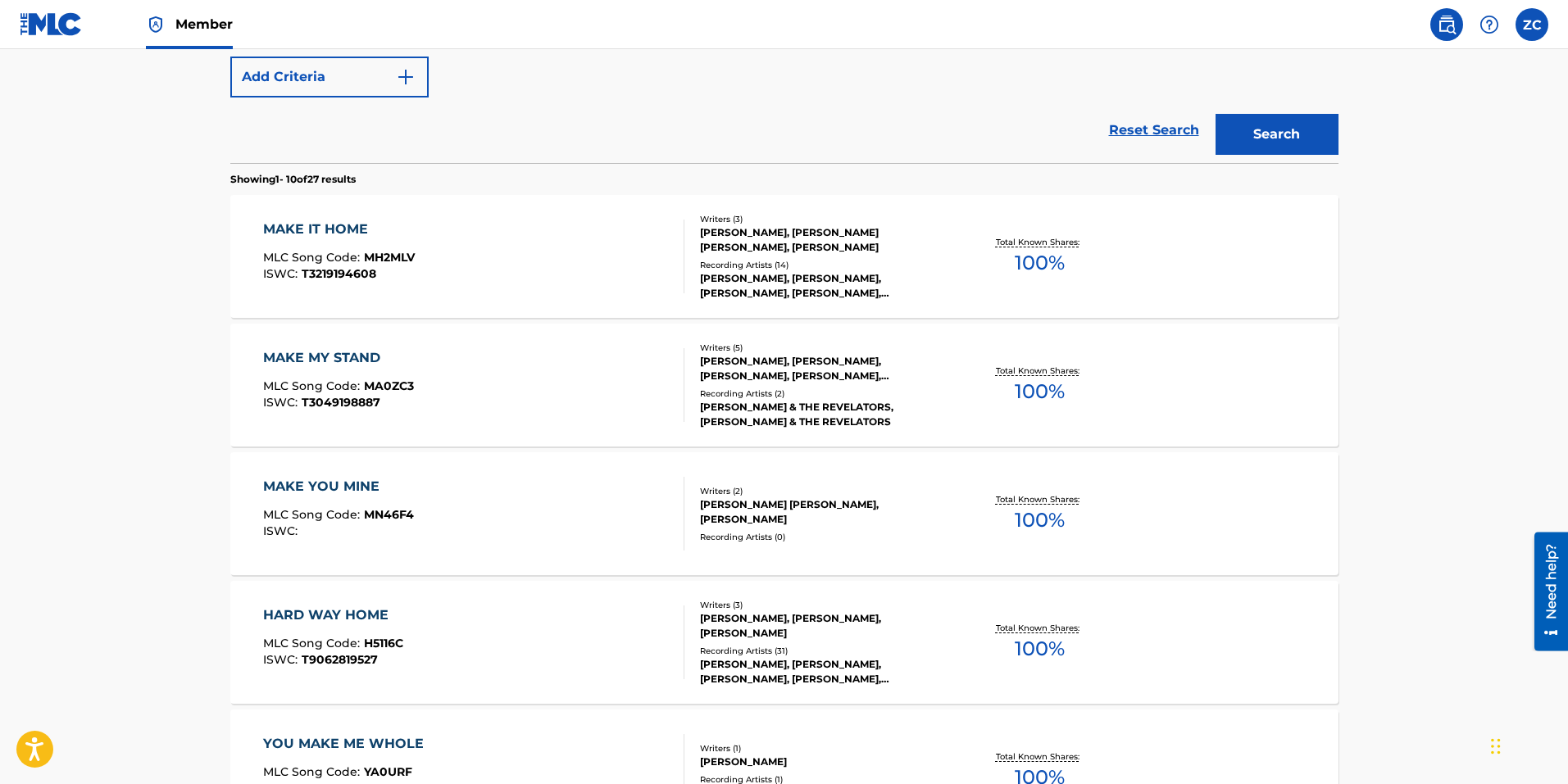
click at [566, 243] on div "MAKE IT HOME MLC Song Code : MH2MLV ISWC : T3219194608" at bounding box center [474, 256] width 421 height 73
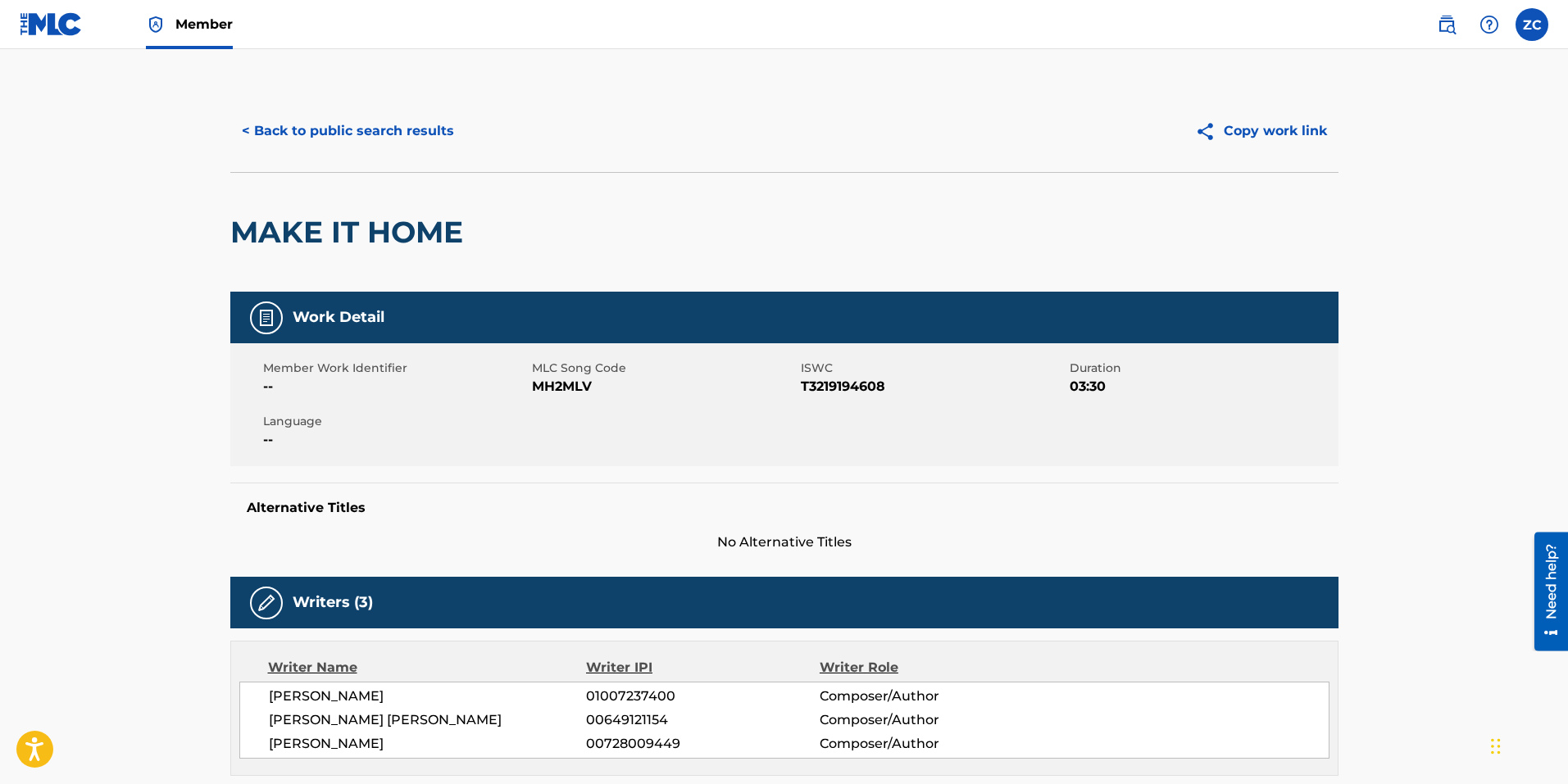
click at [352, 145] on button "< Back to public search results" at bounding box center [348, 130] width 235 height 41
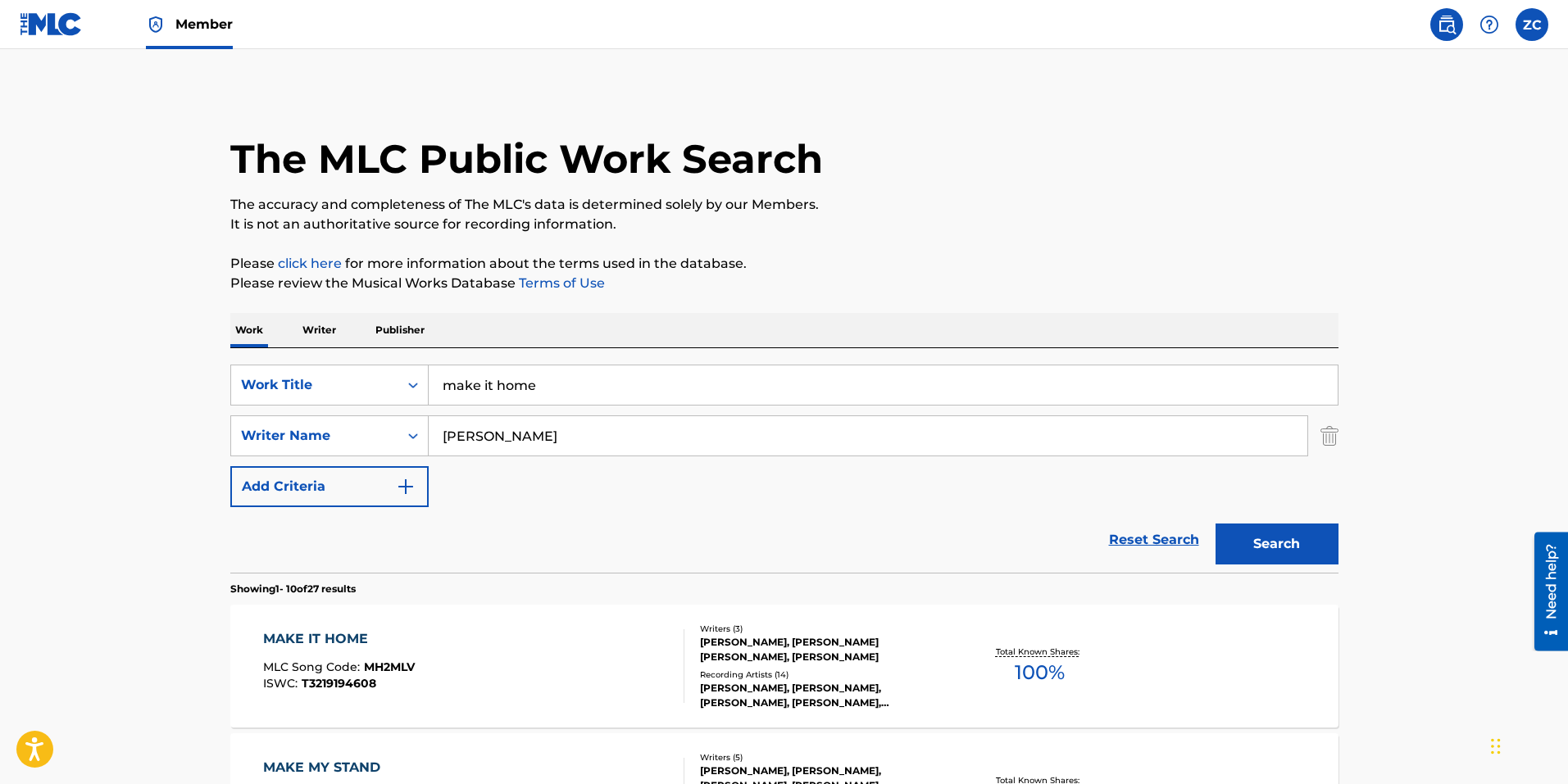
click at [552, 394] on input "make it home" at bounding box center [882, 385] width 909 height 40
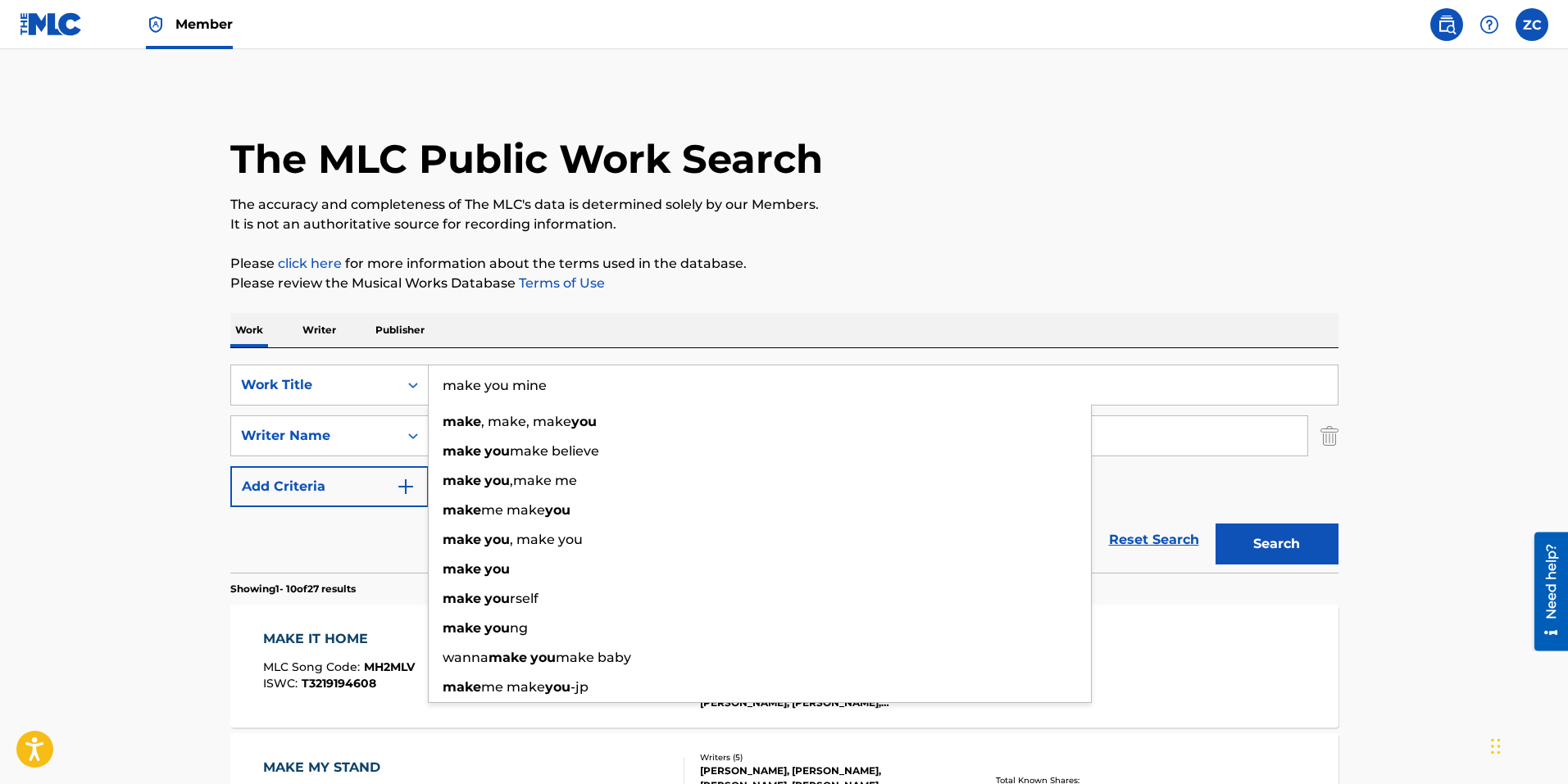
type input "make you mine"
click at [1215, 523] on button "Search" at bounding box center [1276, 543] width 123 height 41
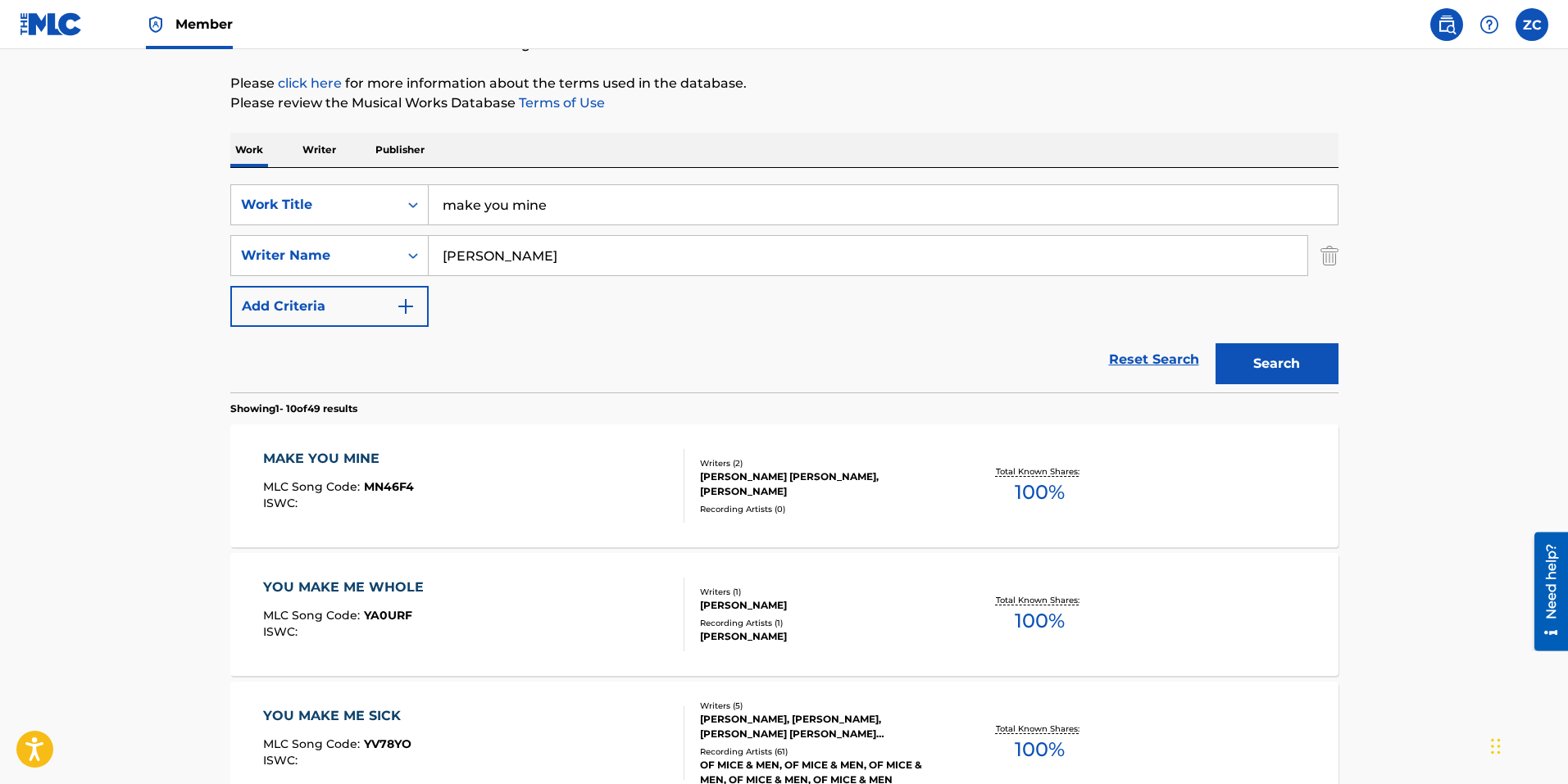
scroll to position [246, 0]
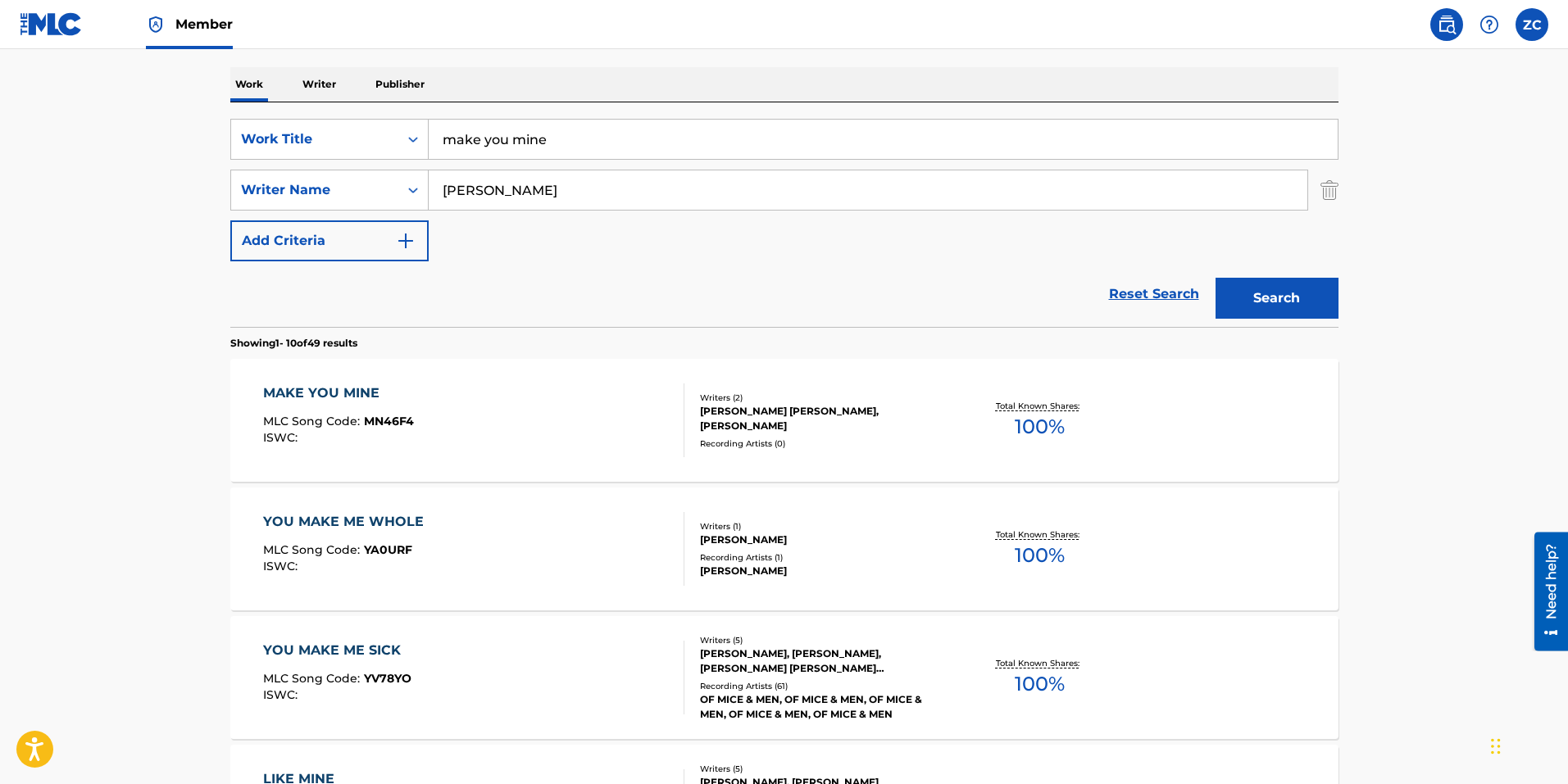
click at [440, 425] on div "MAKE YOU MINE MLC Song Code : MN46F4 ISWC :" at bounding box center [474, 420] width 421 height 73
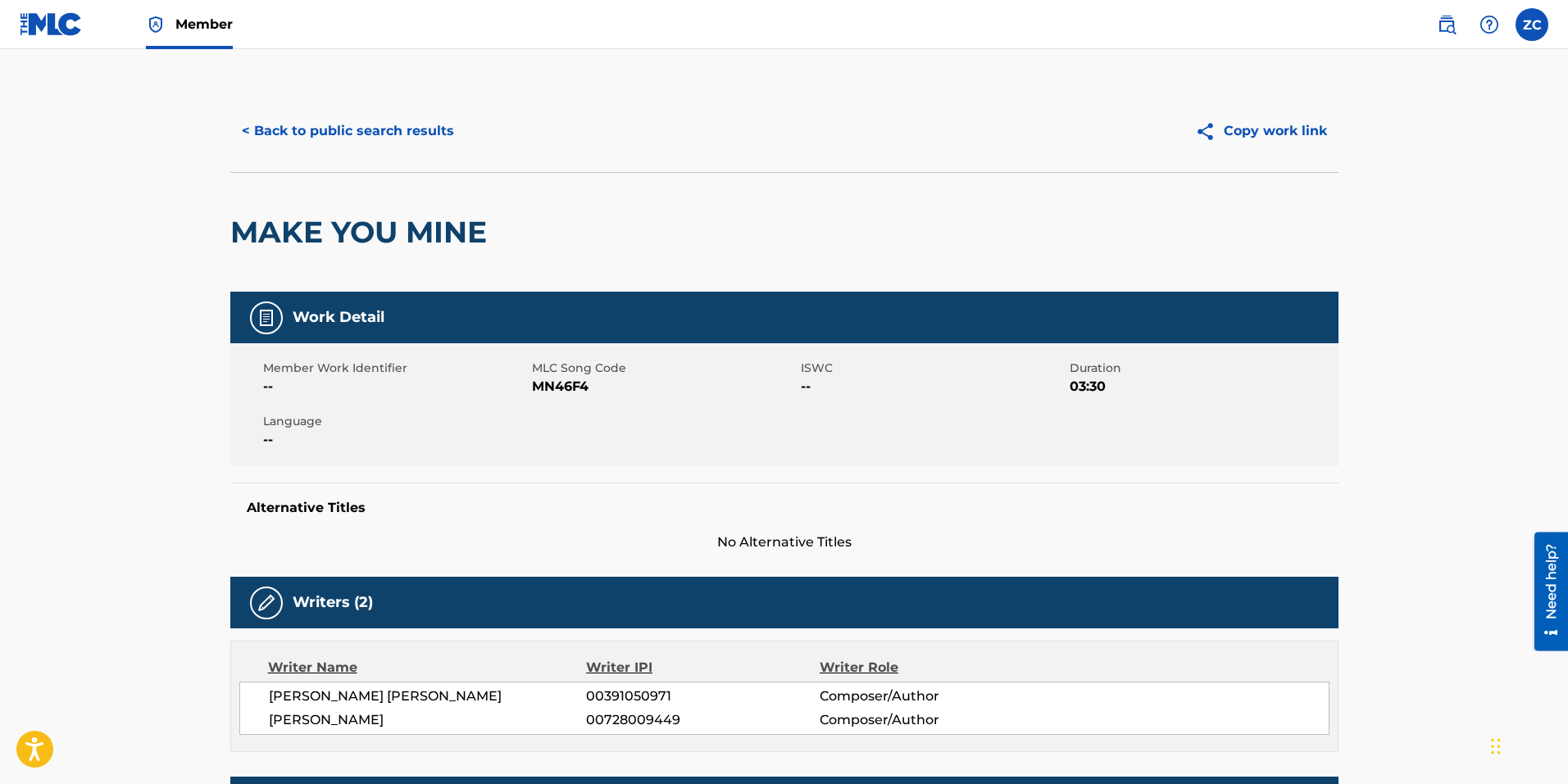
drag, startPoint x: 326, startPoint y: 138, endPoint x: 256, endPoint y: 168, distance: 76.2
click at [326, 137] on button "< Back to public search results" at bounding box center [348, 130] width 235 height 41
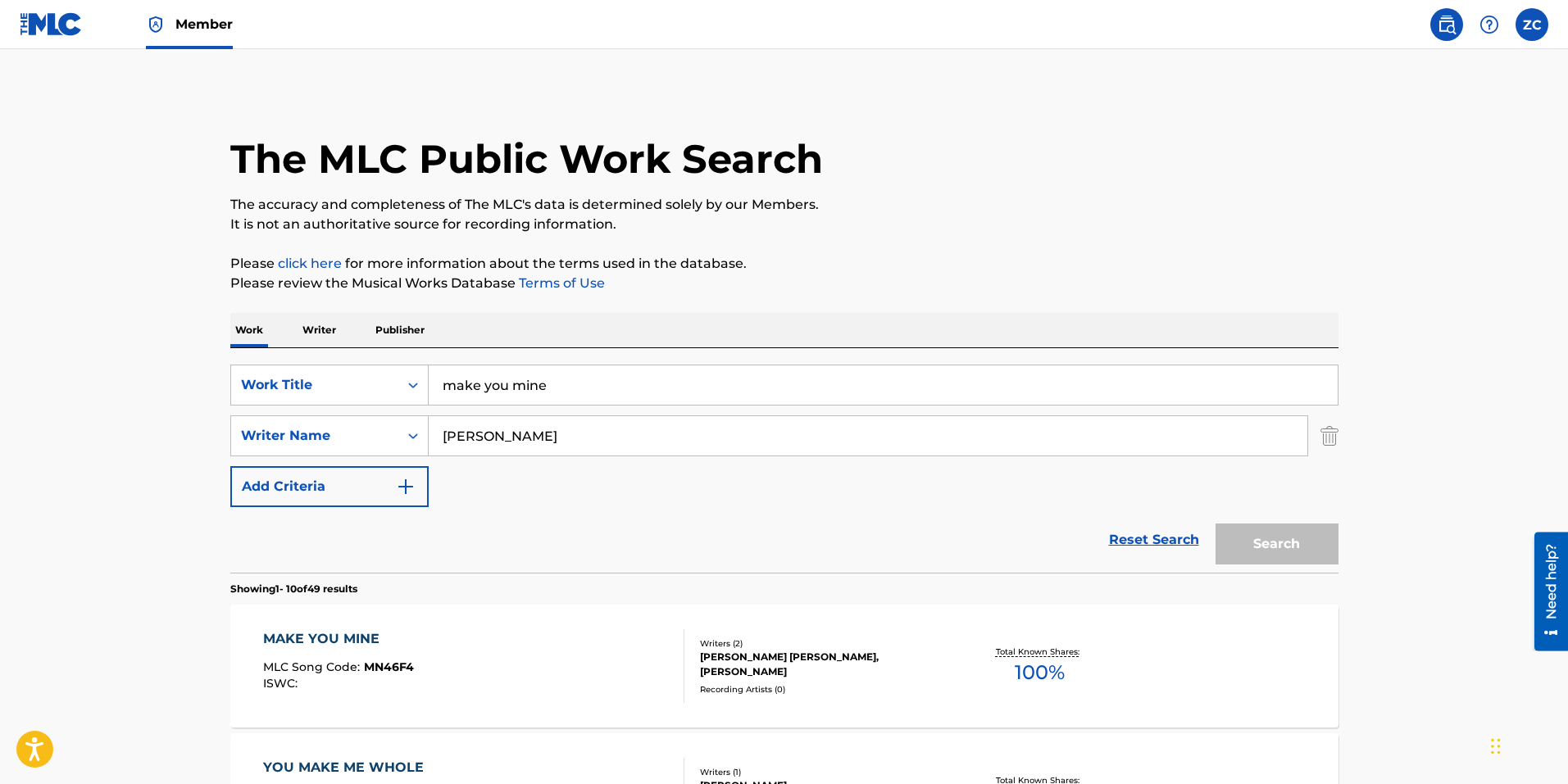
scroll to position [246, 0]
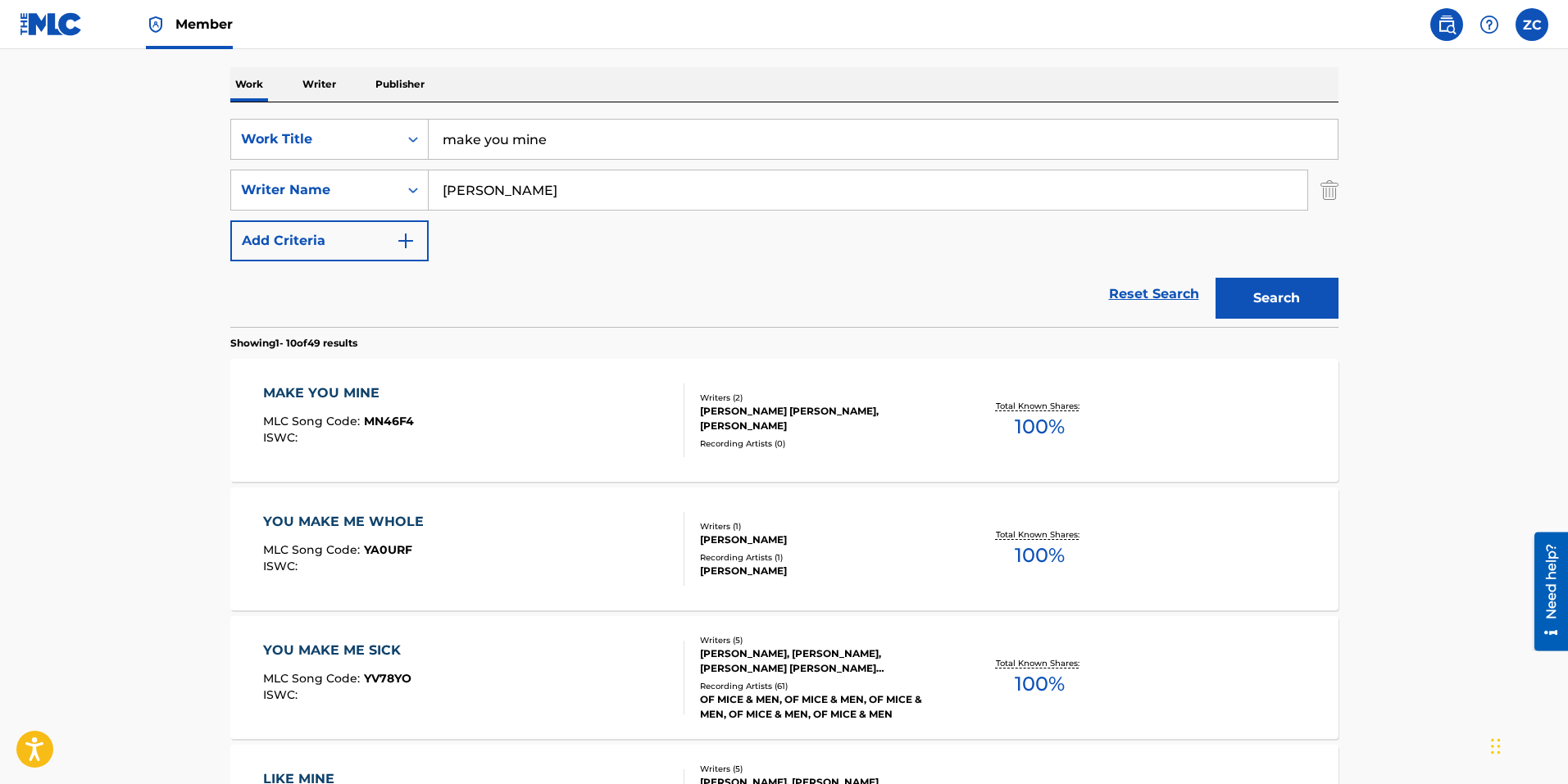
drag, startPoint x: 555, startPoint y: 130, endPoint x: 120, endPoint y: 96, distance: 436.3
click at [134, 97] on main "The MLC Public Work Search The accuracy and completeness of The MLC's data is d…" at bounding box center [784, 768] width 1568 height 1929
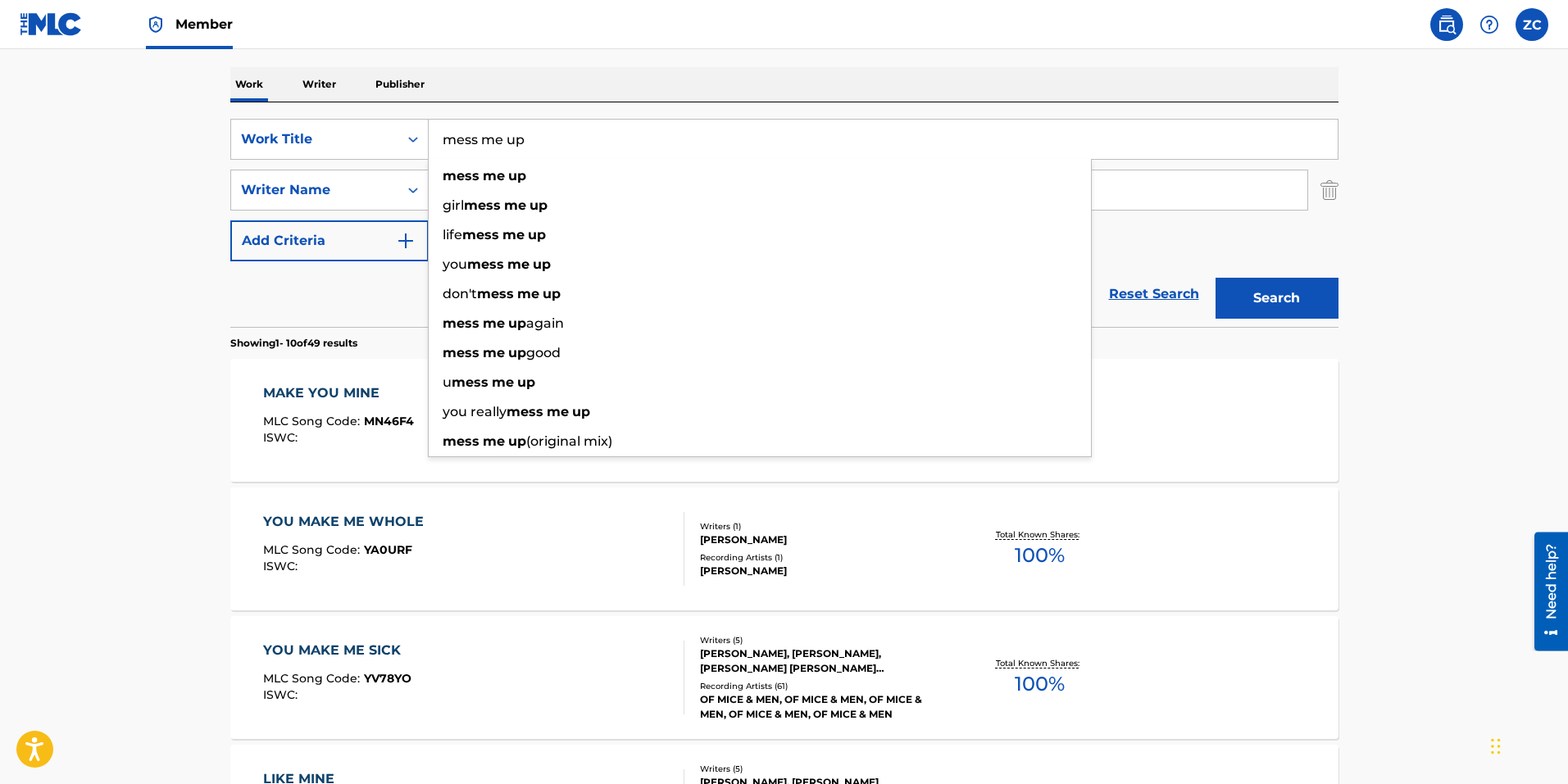
type input "mess me up"
click at [1215, 278] on button "Search" at bounding box center [1276, 298] width 123 height 41
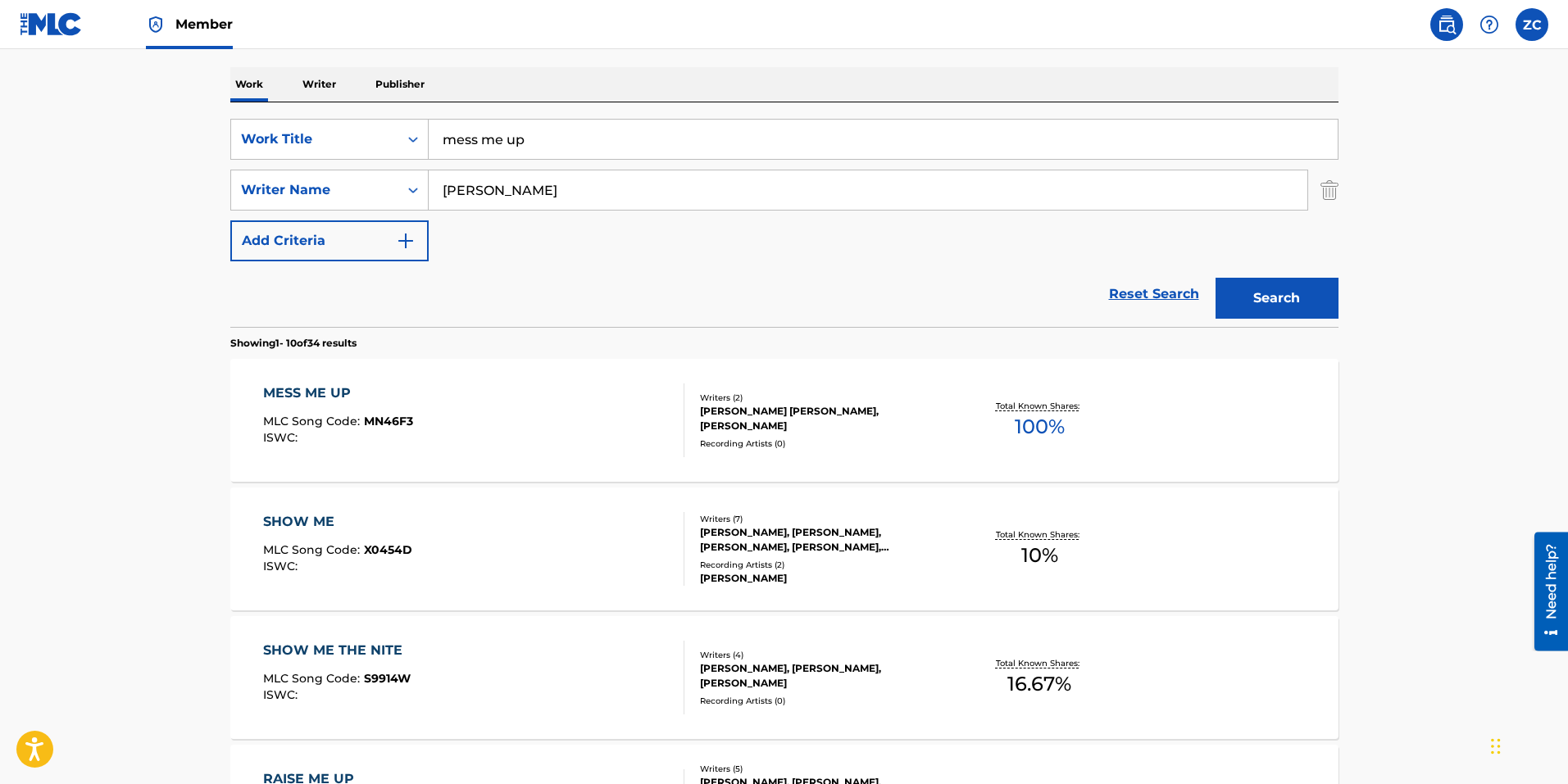
click at [598, 410] on div "MESS ME UP MLC Song Code : MN46F3 ISWC :" at bounding box center [474, 420] width 421 height 73
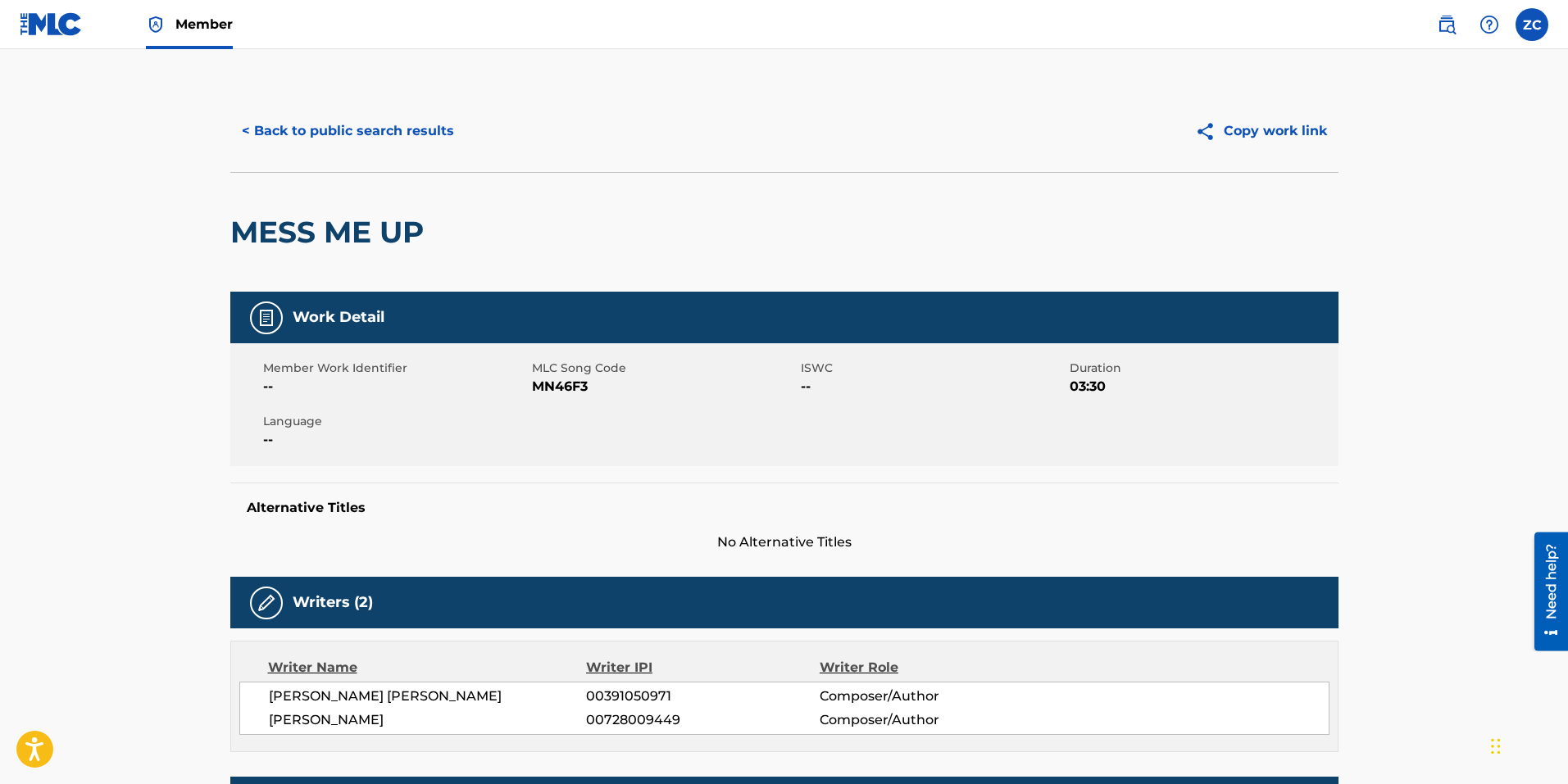
click at [393, 145] on button "< Back to public search results" at bounding box center [348, 130] width 235 height 41
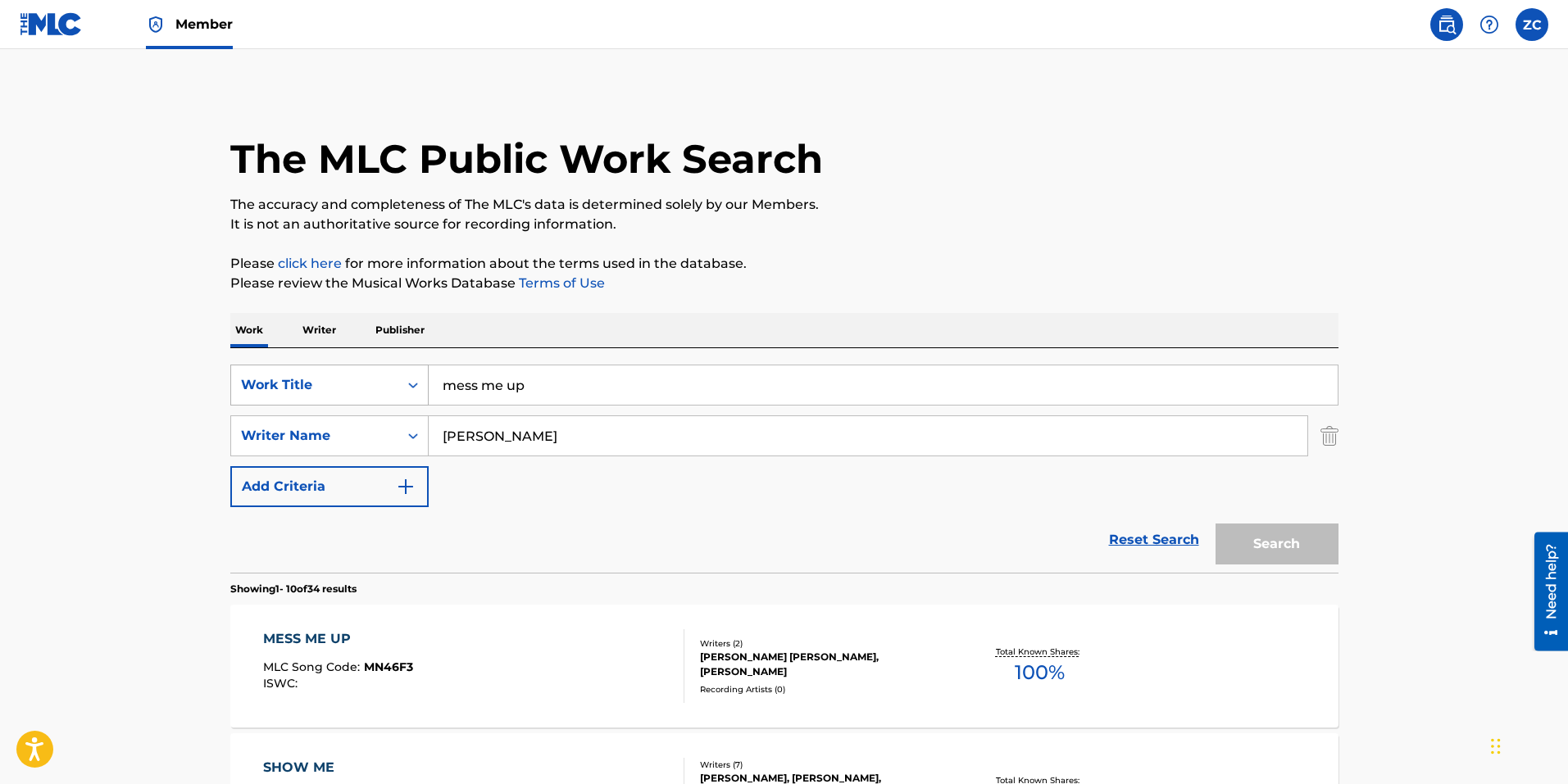
scroll to position [246, 0]
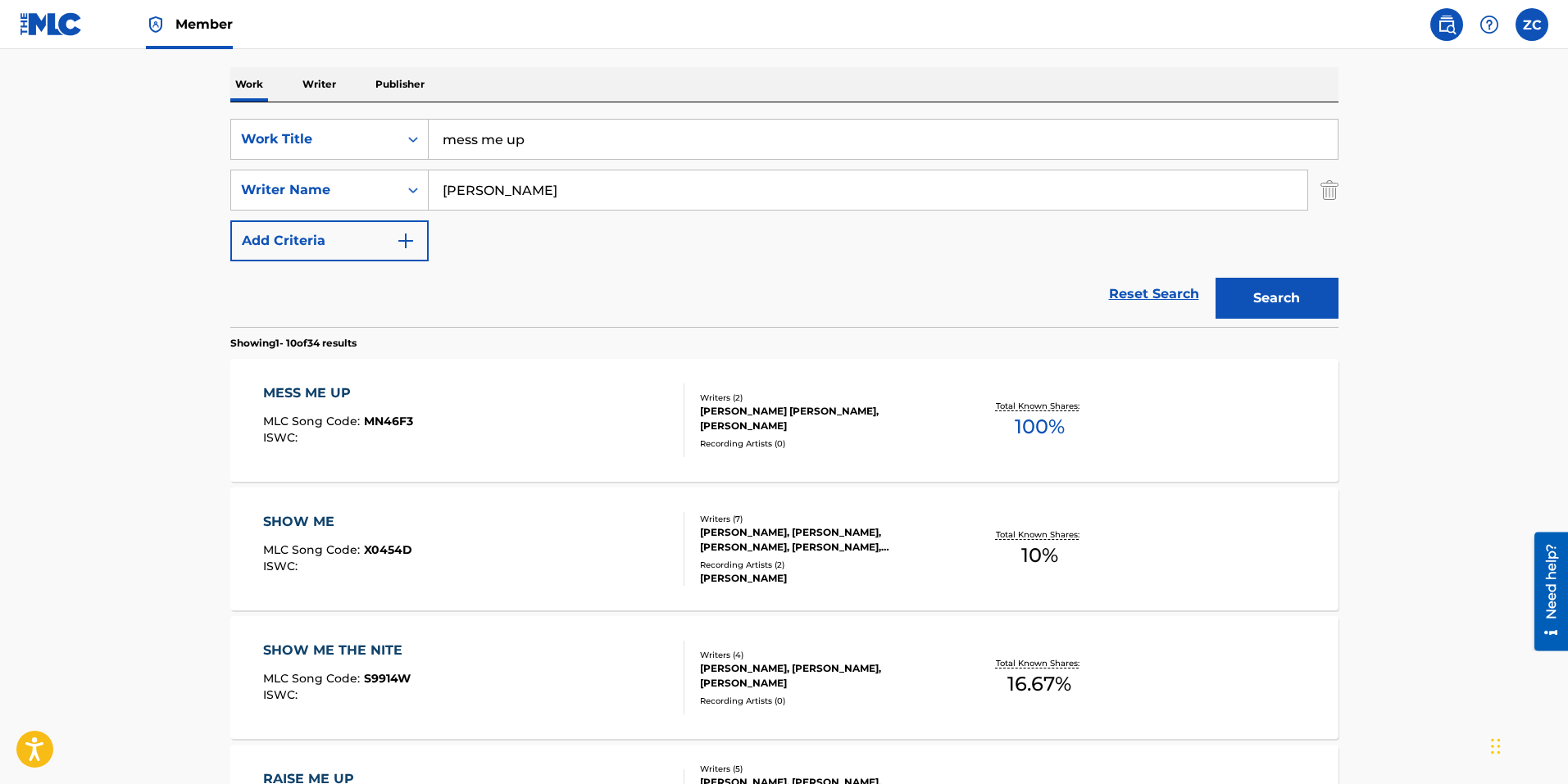
drag, startPoint x: 569, startPoint y: 143, endPoint x: 41, endPoint y: 88, distance: 530.9
click at [41, 88] on main "The MLC Public Work Search The accuracy and completeness of The MLC's data is d…" at bounding box center [784, 768] width 1568 height 1929
type input "nightmare being 19"
click at [1215, 278] on button "Search" at bounding box center [1276, 298] width 123 height 41
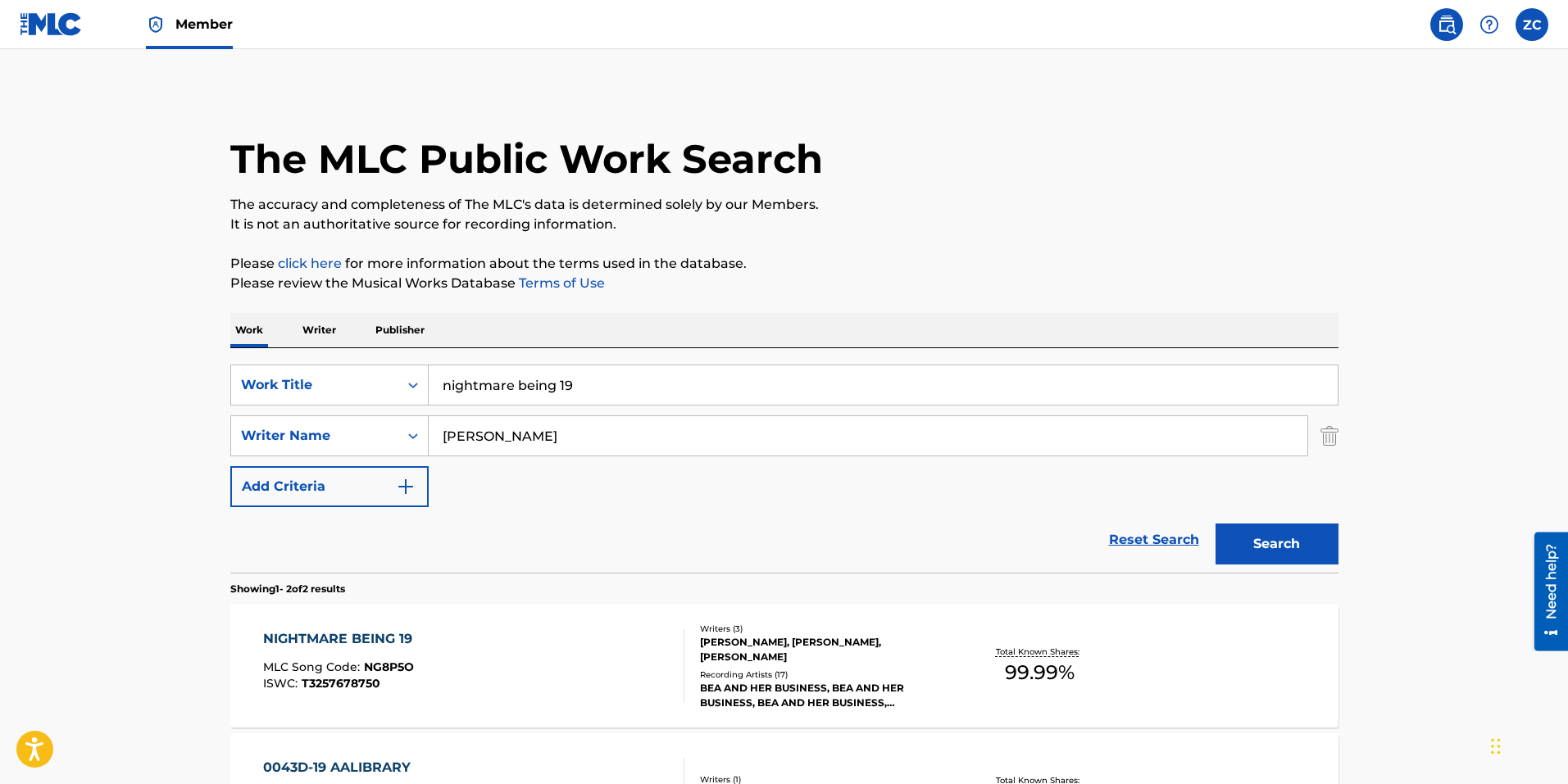
scroll to position [164, 0]
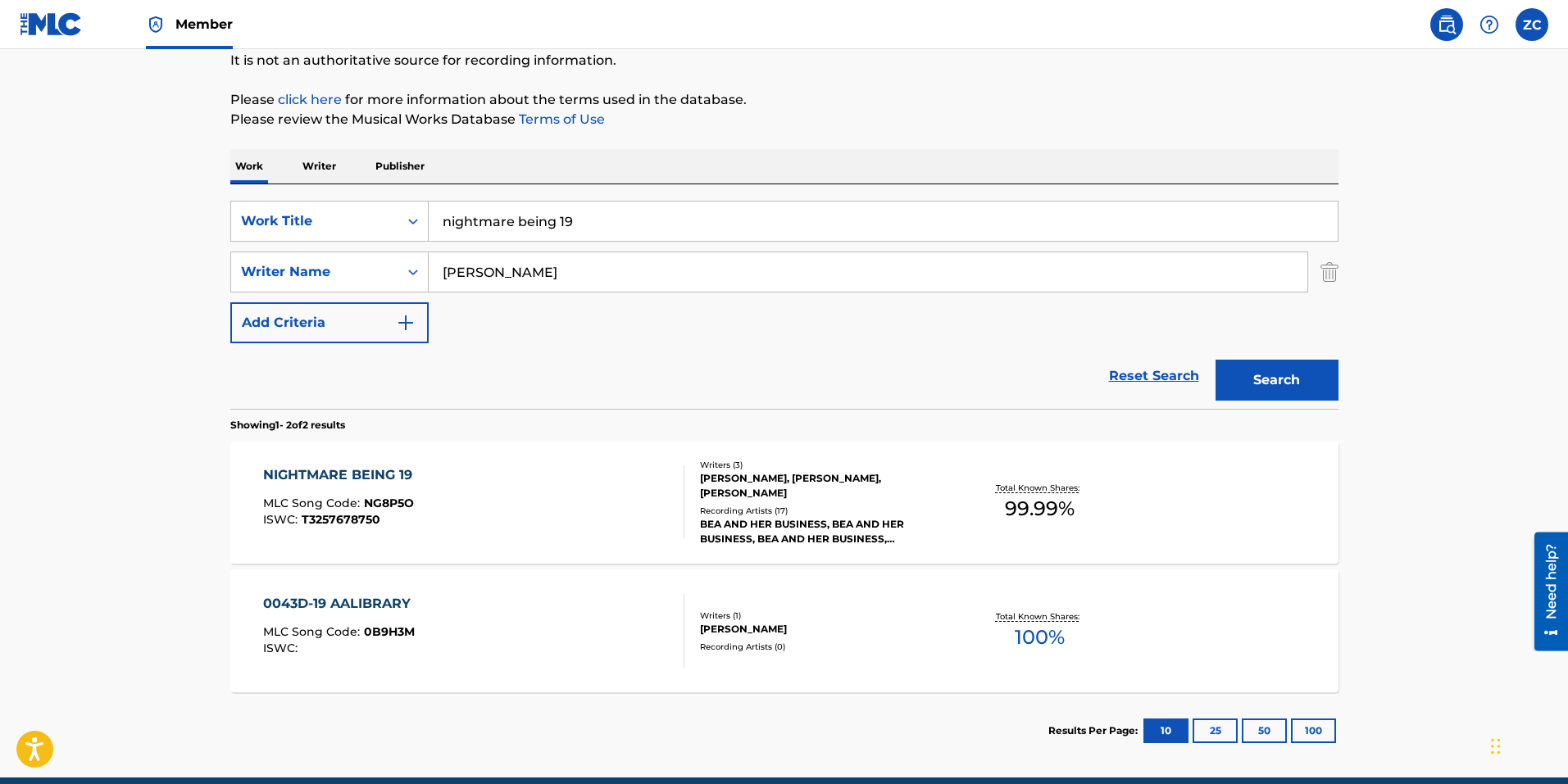
click at [454, 495] on div "NIGHTMARE BEING 19 MLC Song Code : NG8P5O ISWC : T3257678750" at bounding box center [474, 502] width 421 height 73
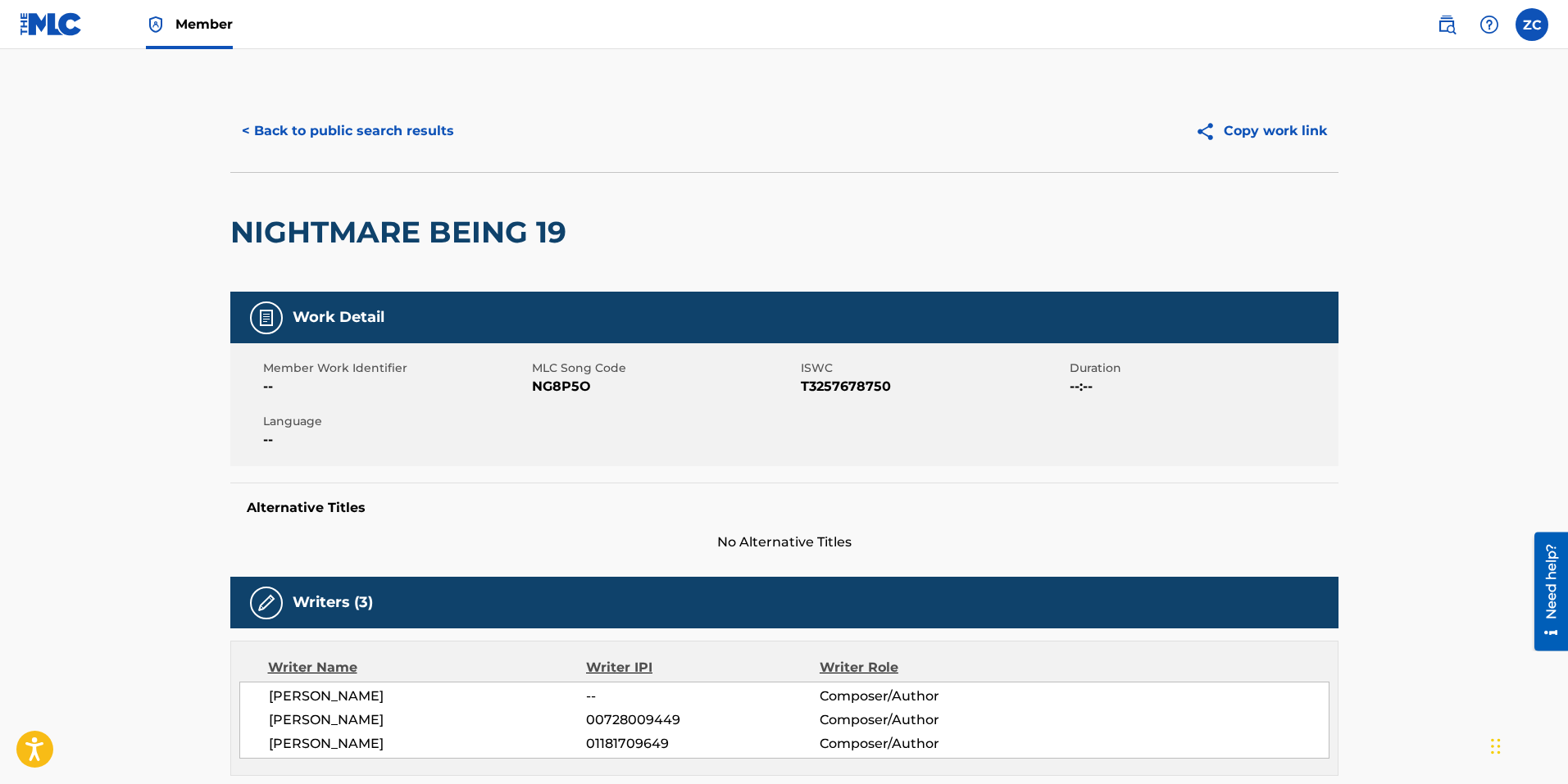
drag, startPoint x: 325, startPoint y: 137, endPoint x: 425, endPoint y: 175, distance: 107.0
click at [325, 137] on button "< Back to public search results" at bounding box center [348, 130] width 235 height 41
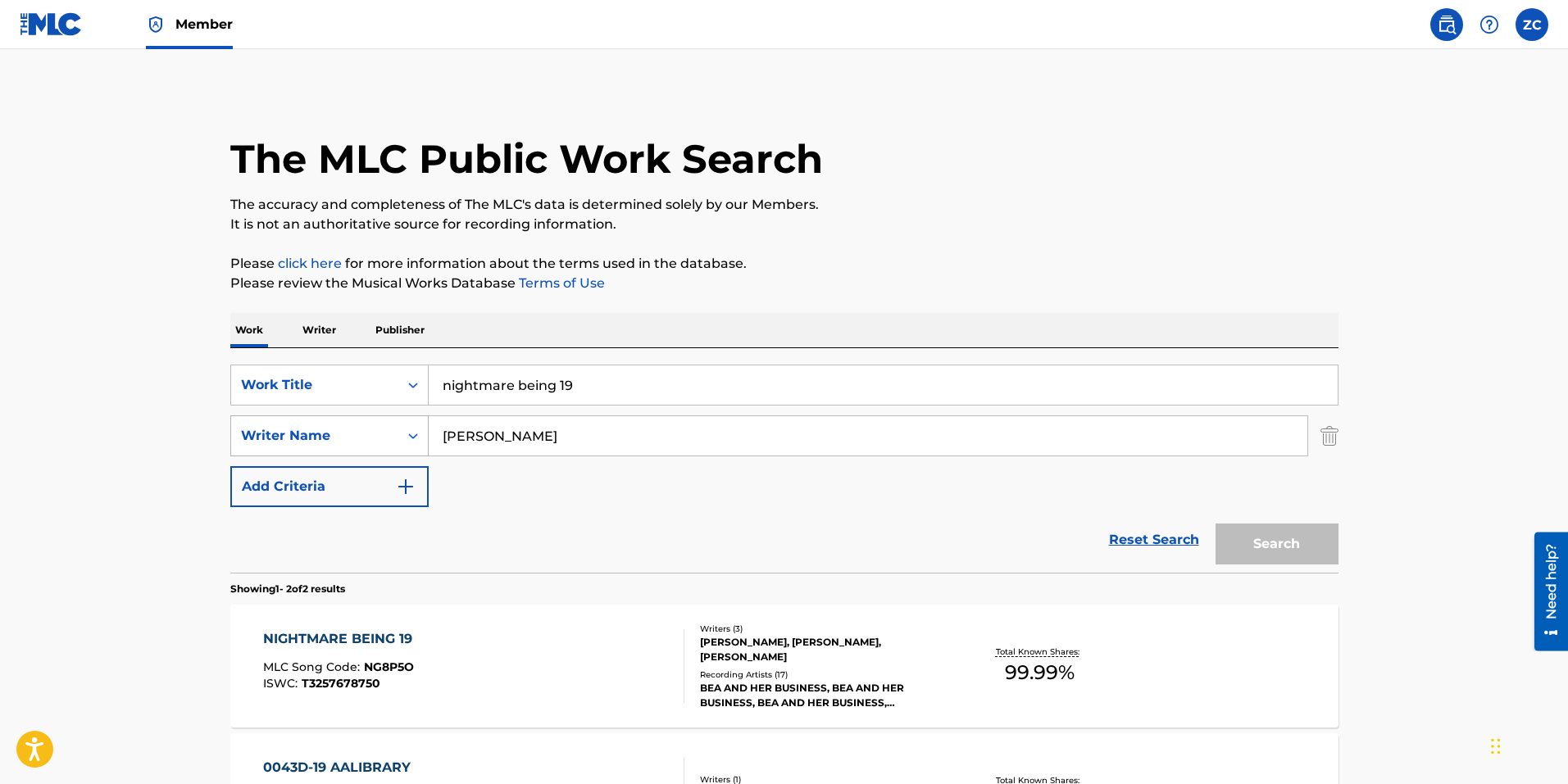
scroll to position [142, 0]
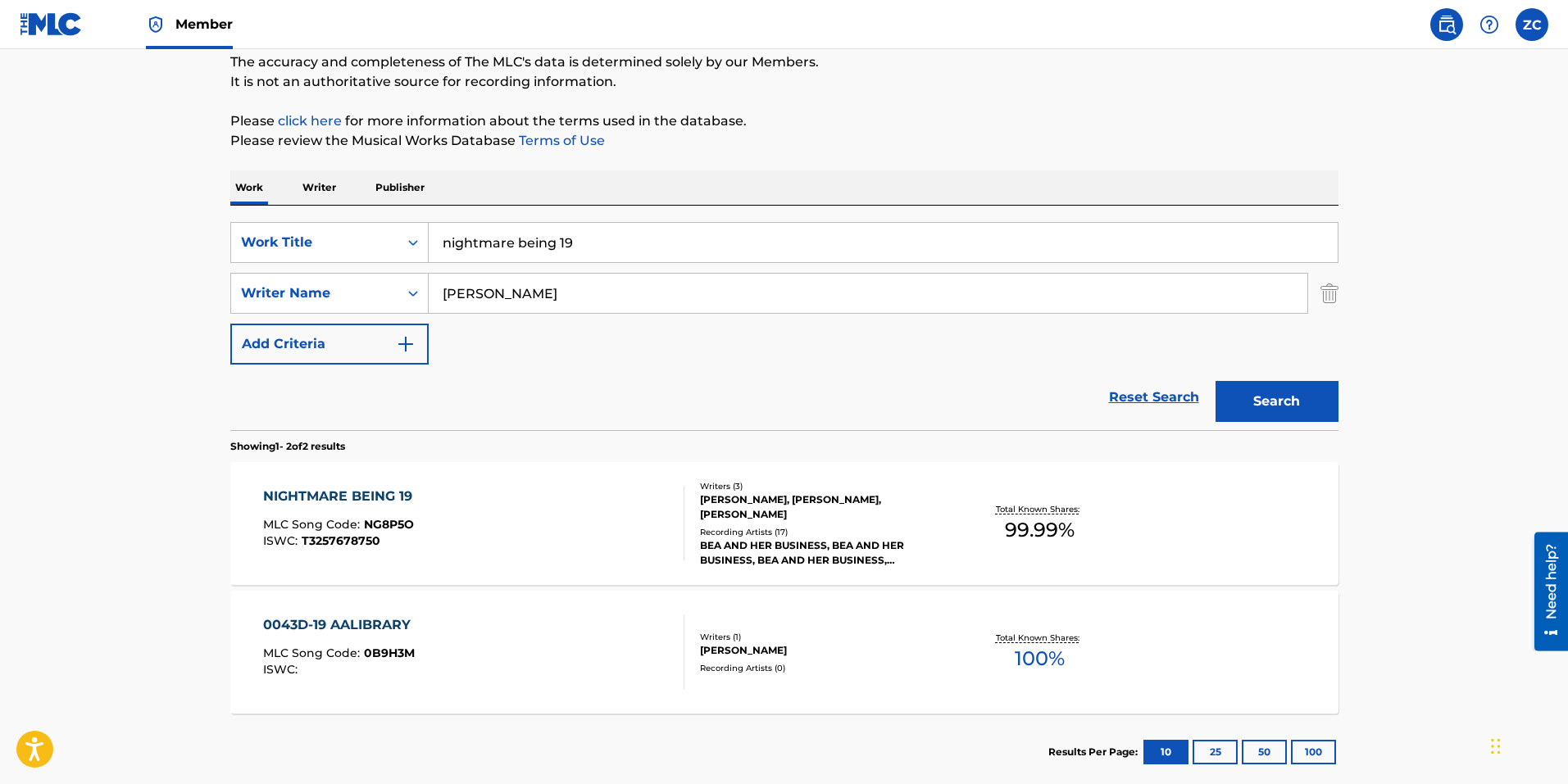
click at [632, 250] on input "nightmare being 19" at bounding box center [882, 243] width 909 height 40
click at [632, 249] on input "nightmare being 19" at bounding box center [882, 243] width 909 height 40
click at [632, 247] on input "nightmare being 19" at bounding box center [882, 243] width 909 height 40
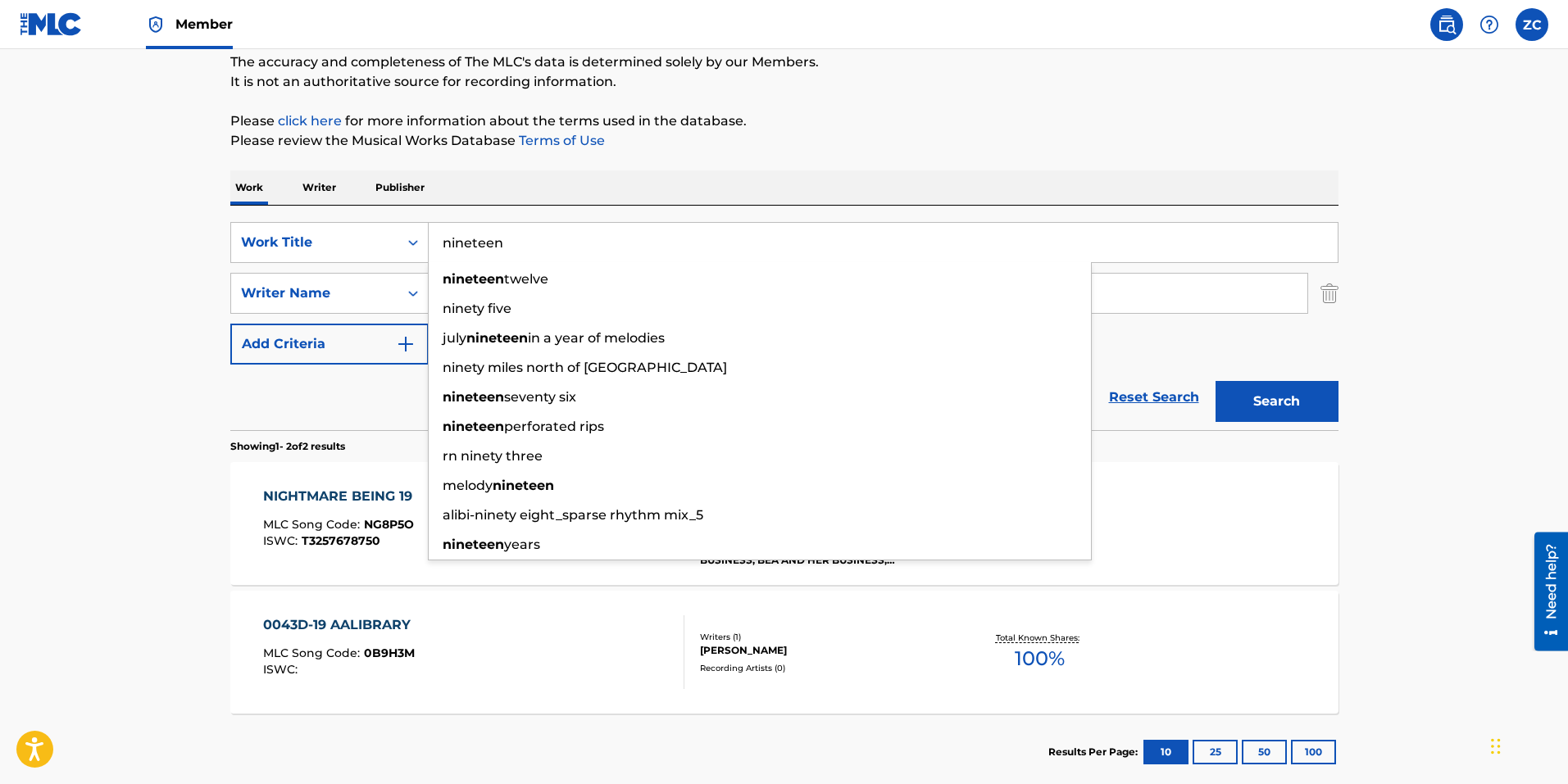
type input "nineteen"
click at [1215, 381] on button "Search" at bounding box center [1276, 401] width 123 height 41
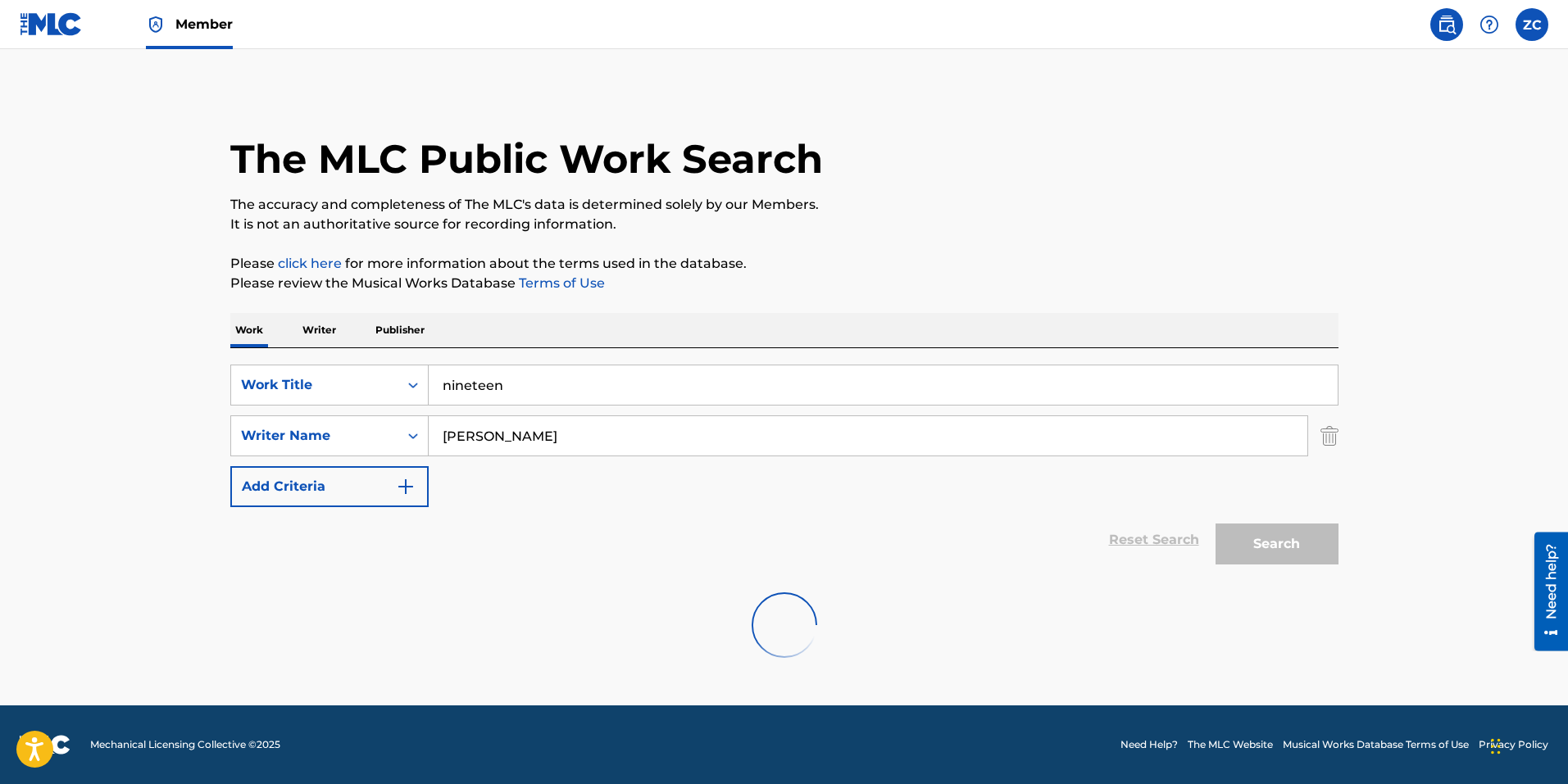
scroll to position [0, 0]
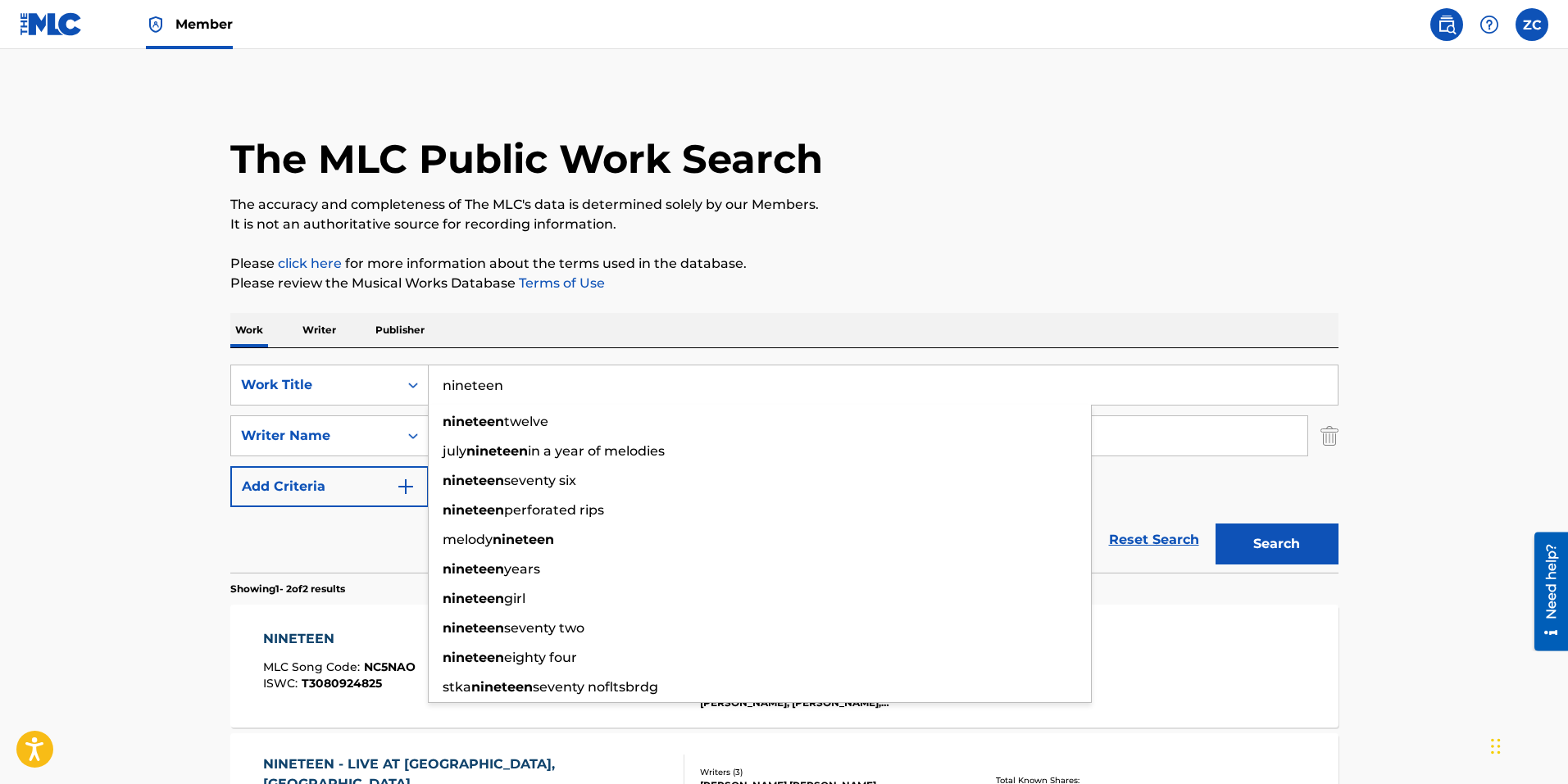
click at [97, 474] on main "The MLC Public Work Search The accuracy and completeness of The MLC's data is d…" at bounding box center [784, 496] width 1568 height 893
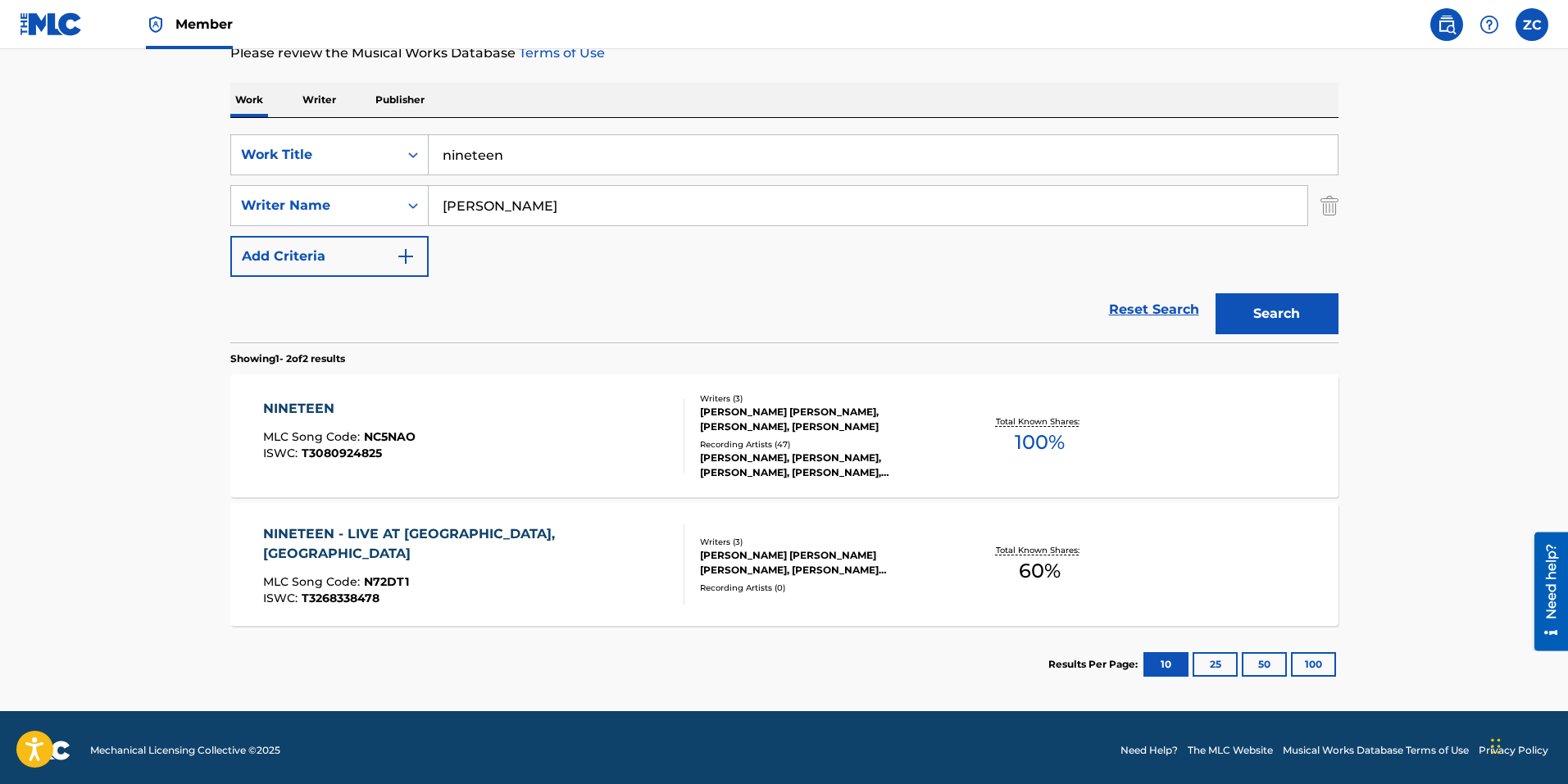
scroll to position [236, 0]
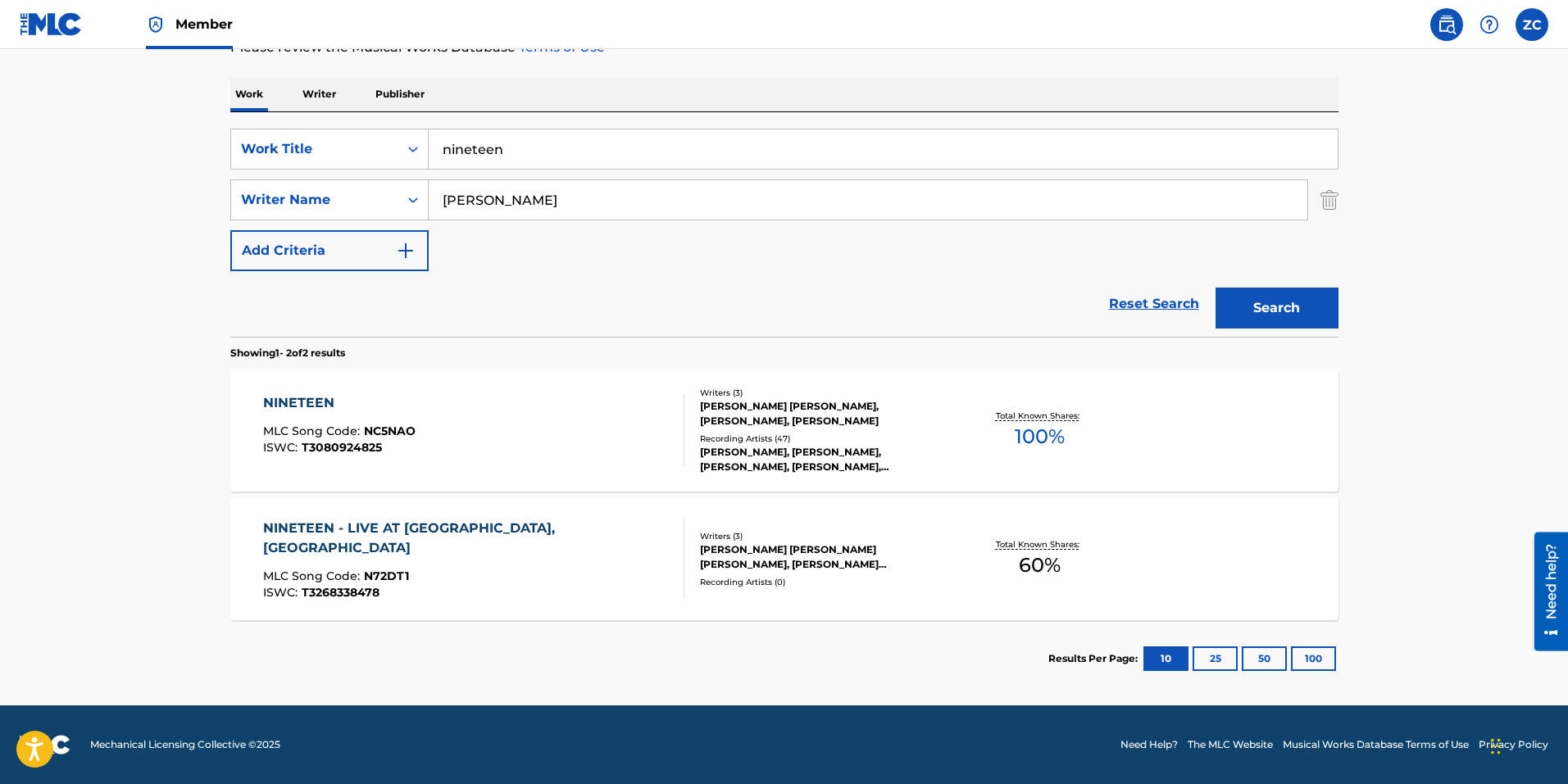
click at [543, 421] on div "NINETEEN MLC Song Code : NC5NAO ISWC : T3080924825" at bounding box center [474, 430] width 421 height 73
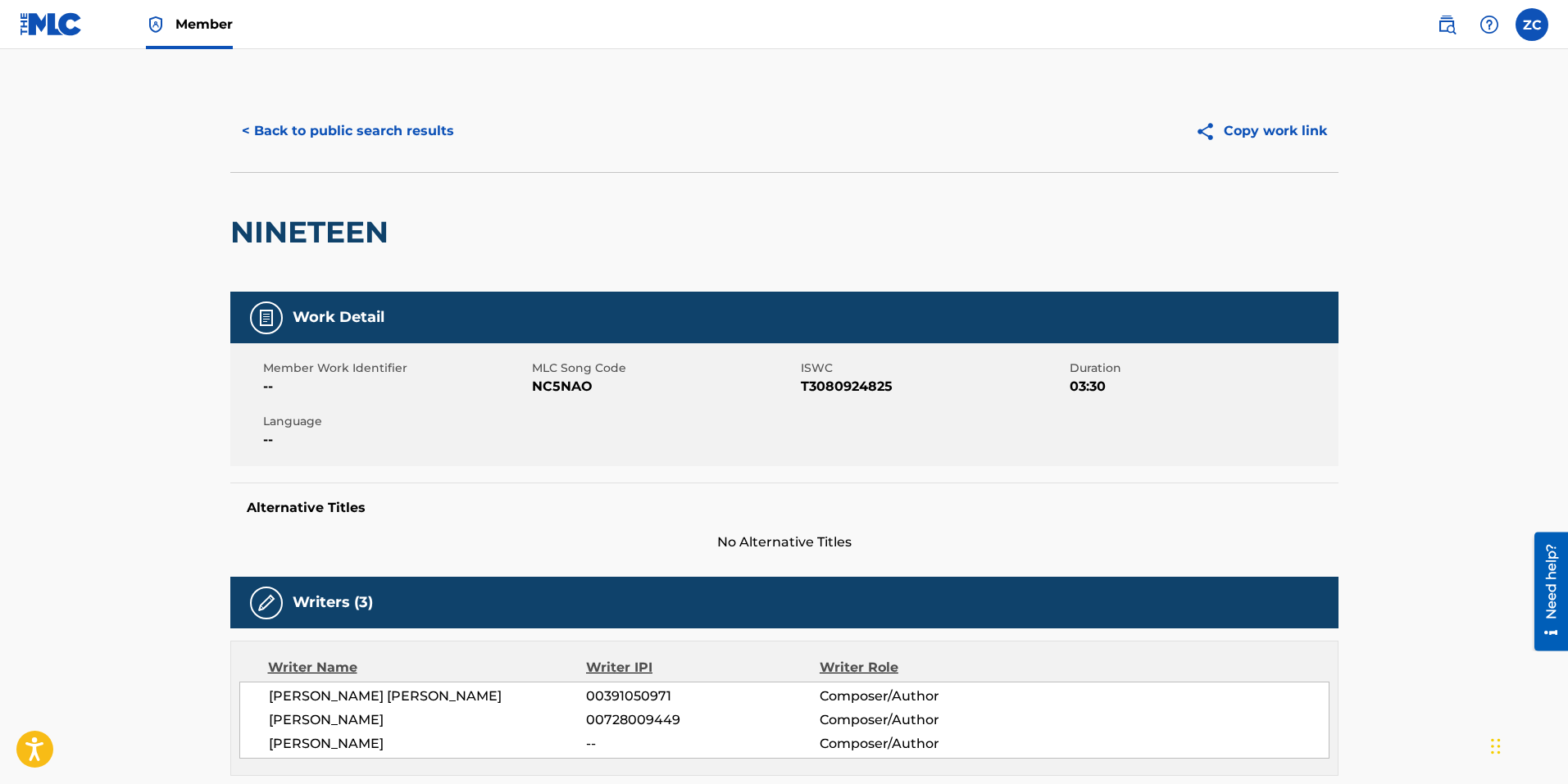
click at [379, 132] on button "< Back to public search results" at bounding box center [348, 130] width 235 height 41
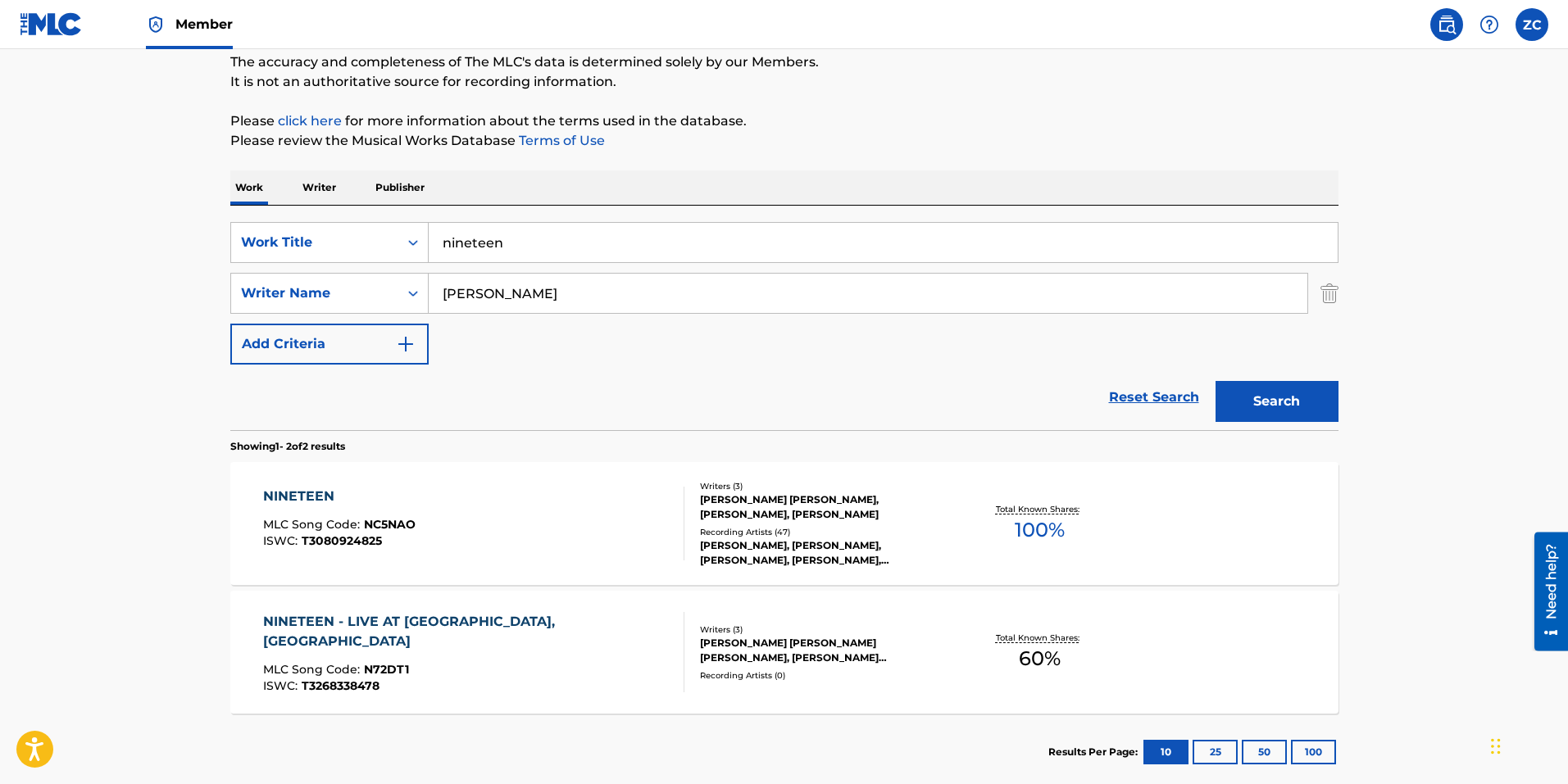
click at [534, 650] on div "NINETEEN - LIVE AT [GEOGRAPHIC_DATA], [GEOGRAPHIC_DATA] MLC Song Code : N72DT1 …" at bounding box center [474, 652] width 421 height 80
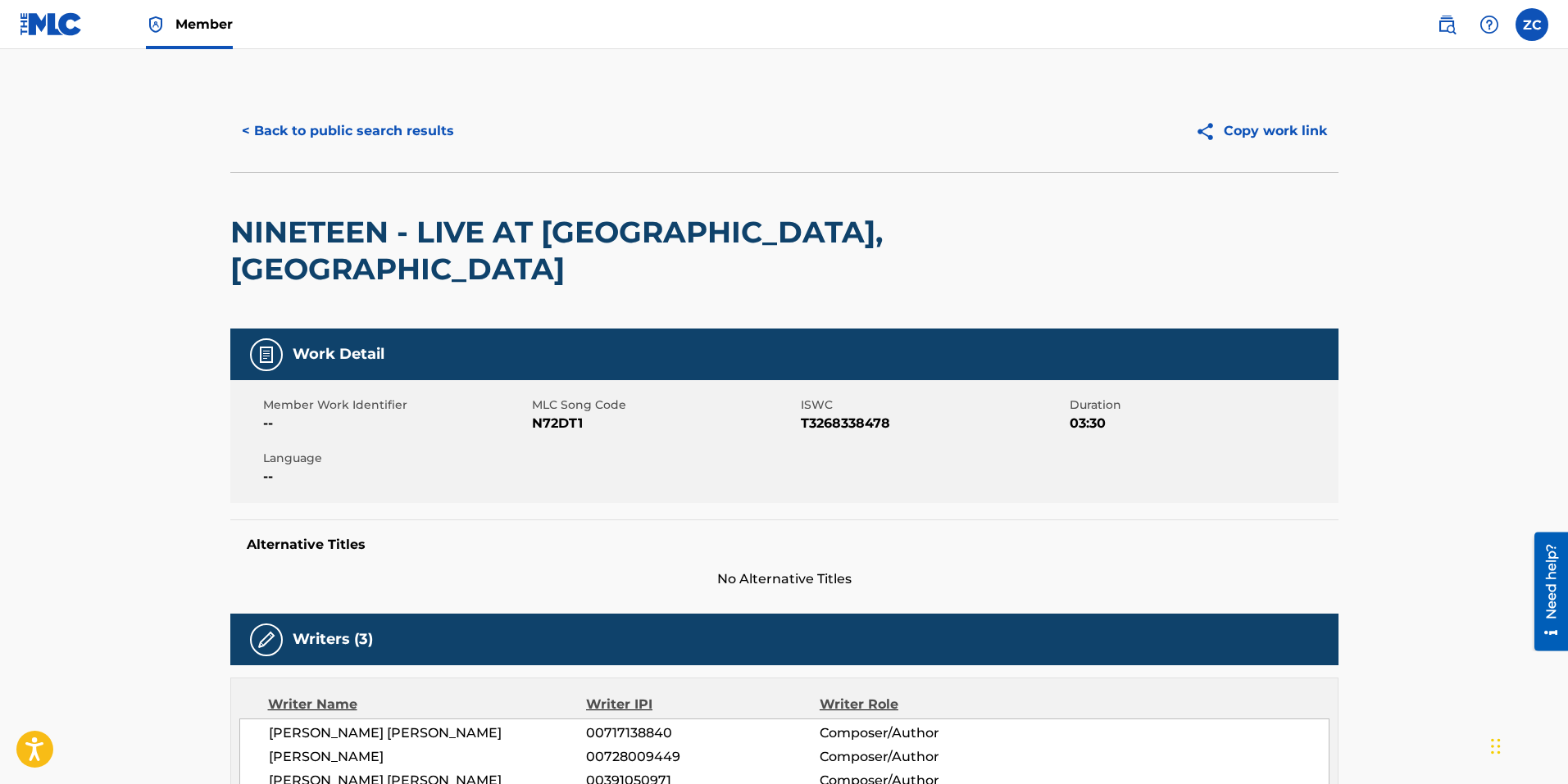
drag, startPoint x: 279, startPoint y: 124, endPoint x: 47, endPoint y: 150, distance: 233.5
click at [278, 124] on button "< Back to public search results" at bounding box center [348, 130] width 235 height 41
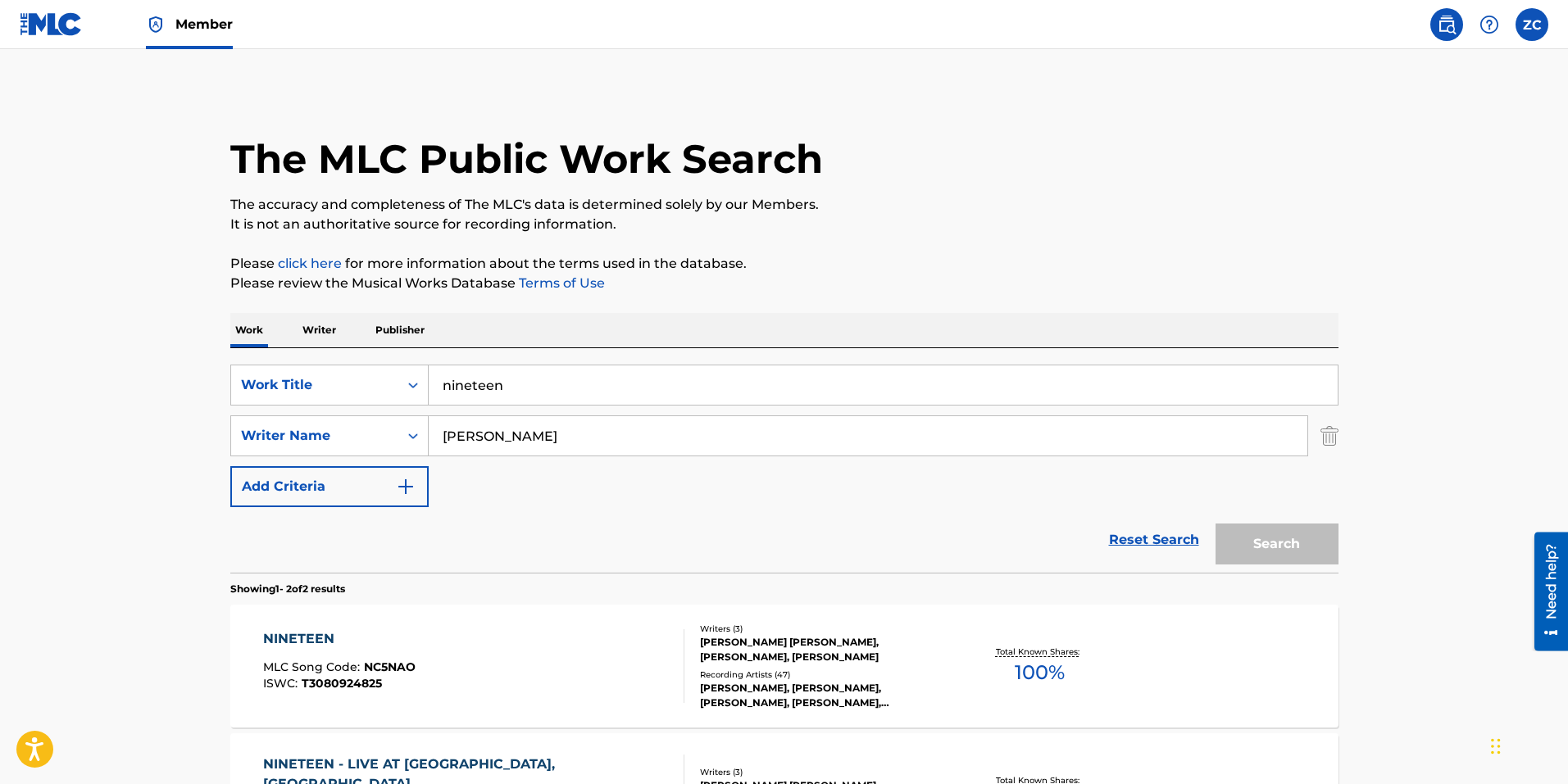
scroll to position [142, 0]
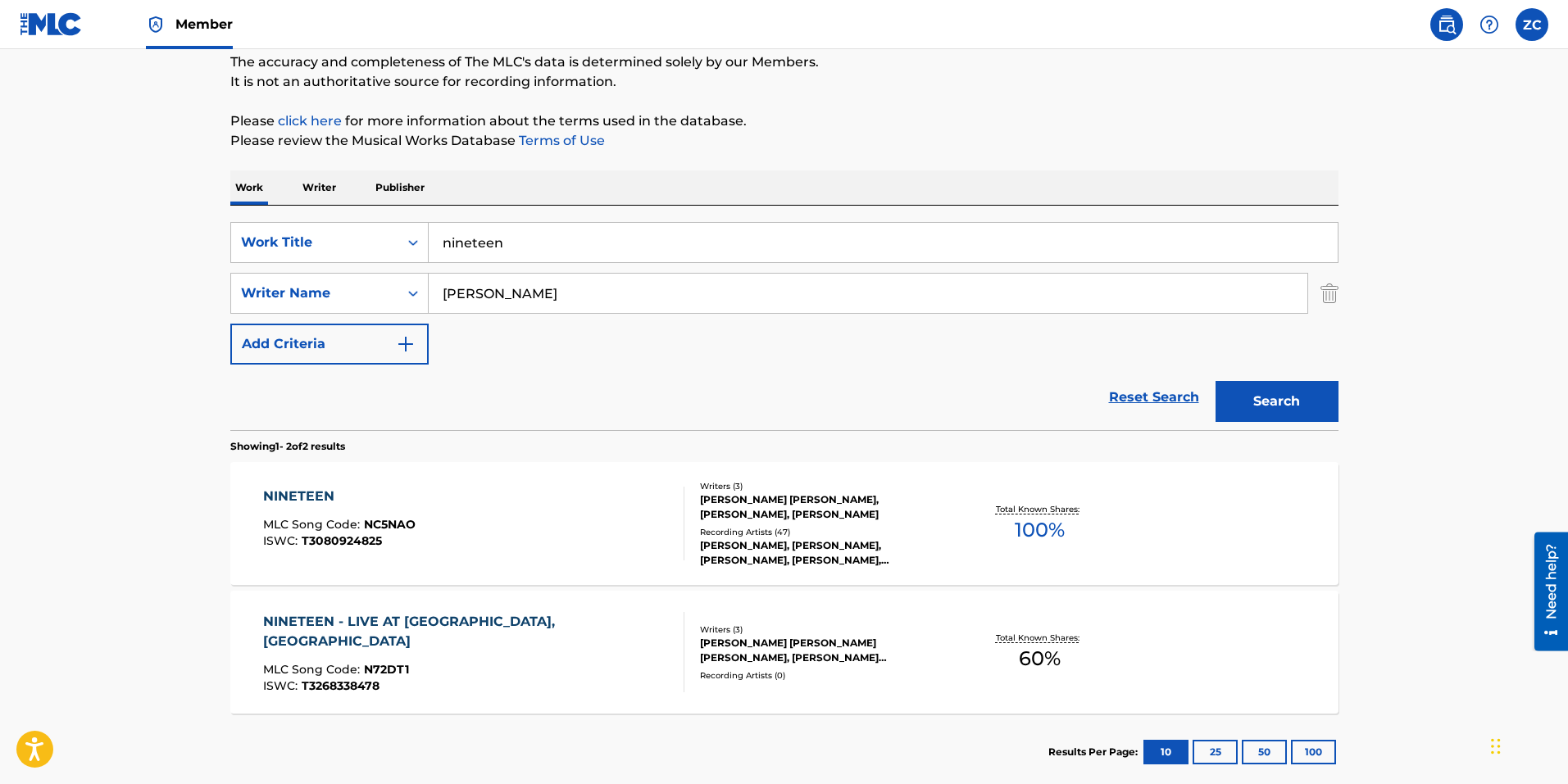
drag, startPoint x: 560, startPoint y: 258, endPoint x: 547, endPoint y: 258, distance: 13.0
click at [547, 258] on input "nineteen" at bounding box center [882, 243] width 909 height 40
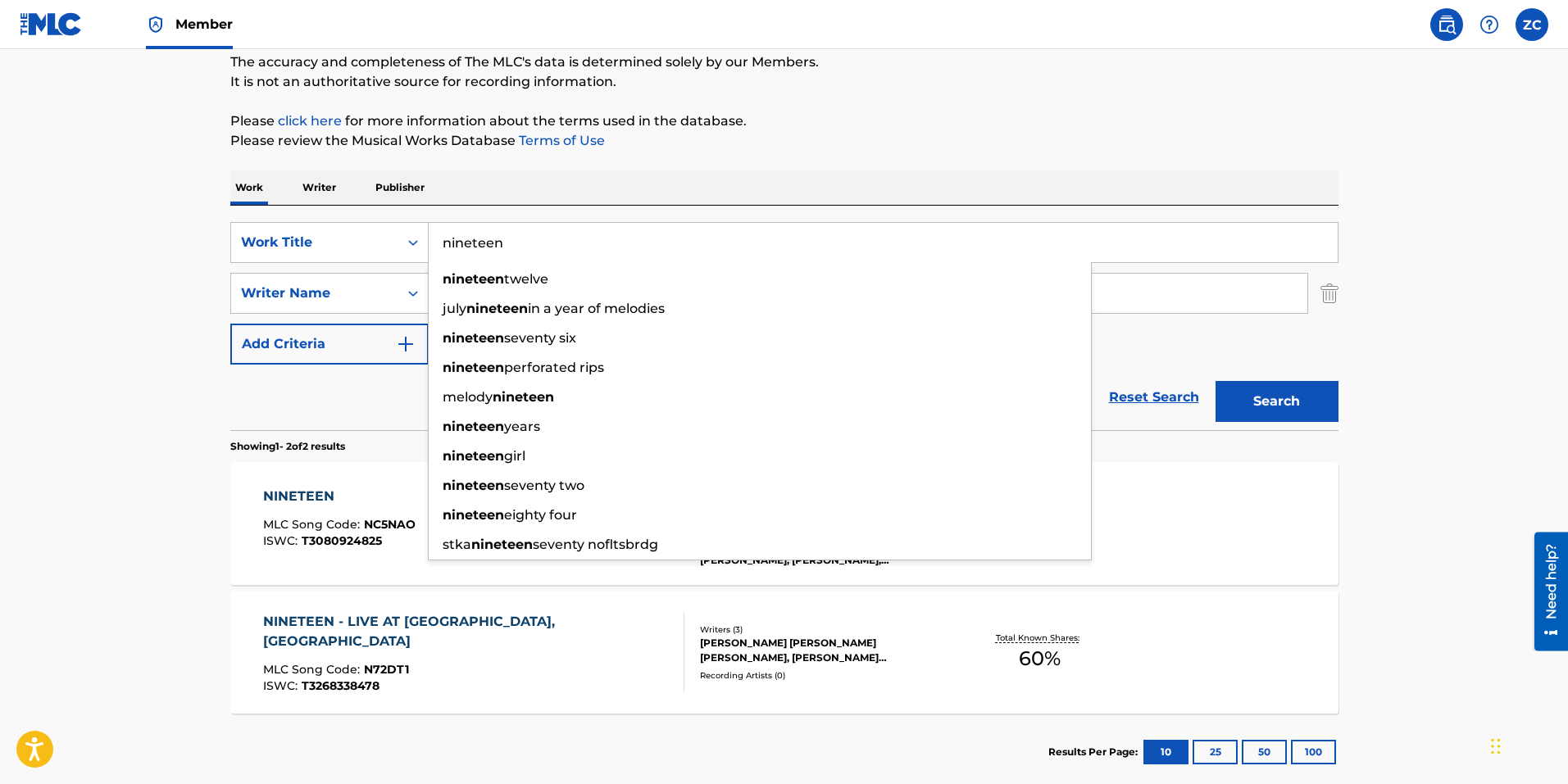
drag, startPoint x: 584, startPoint y: 236, endPoint x: 562, endPoint y: 238, distance: 22.1
click at [562, 238] on input "nineteen" at bounding box center [882, 243] width 909 height 40
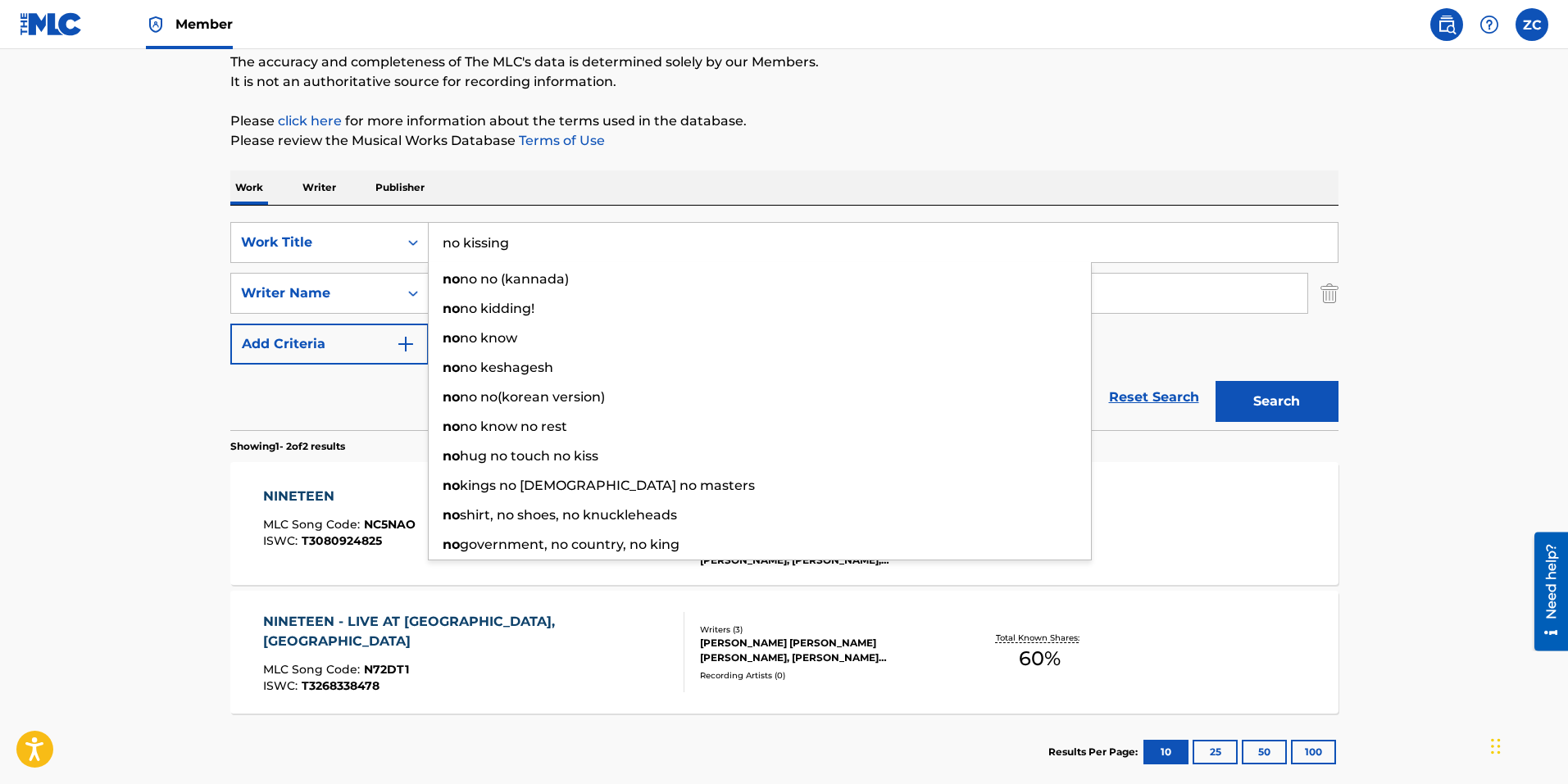
type input "no kissing"
click at [1215, 381] on button "Search" at bounding box center [1276, 401] width 123 height 41
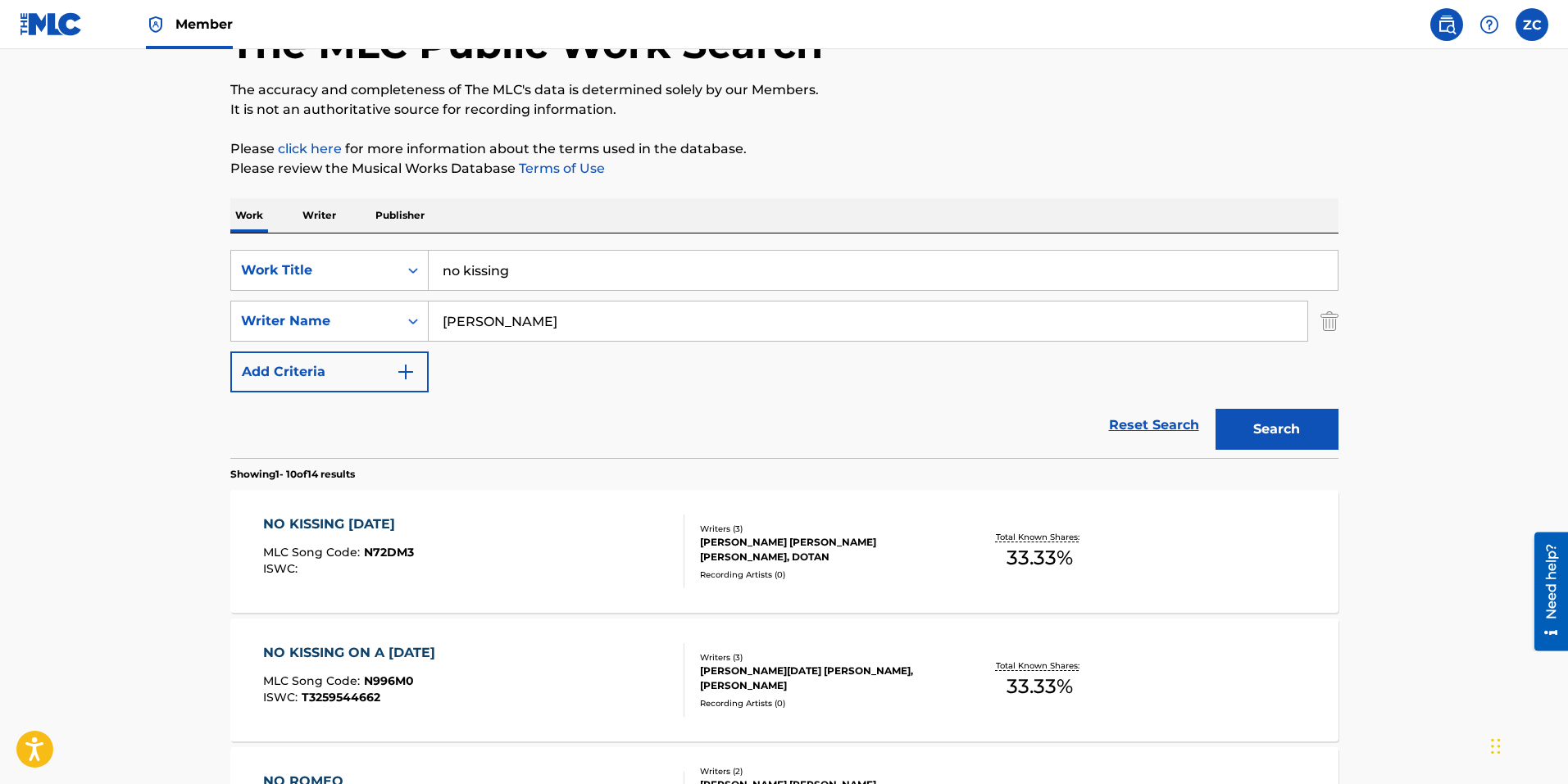
scroll to position [246, 0]
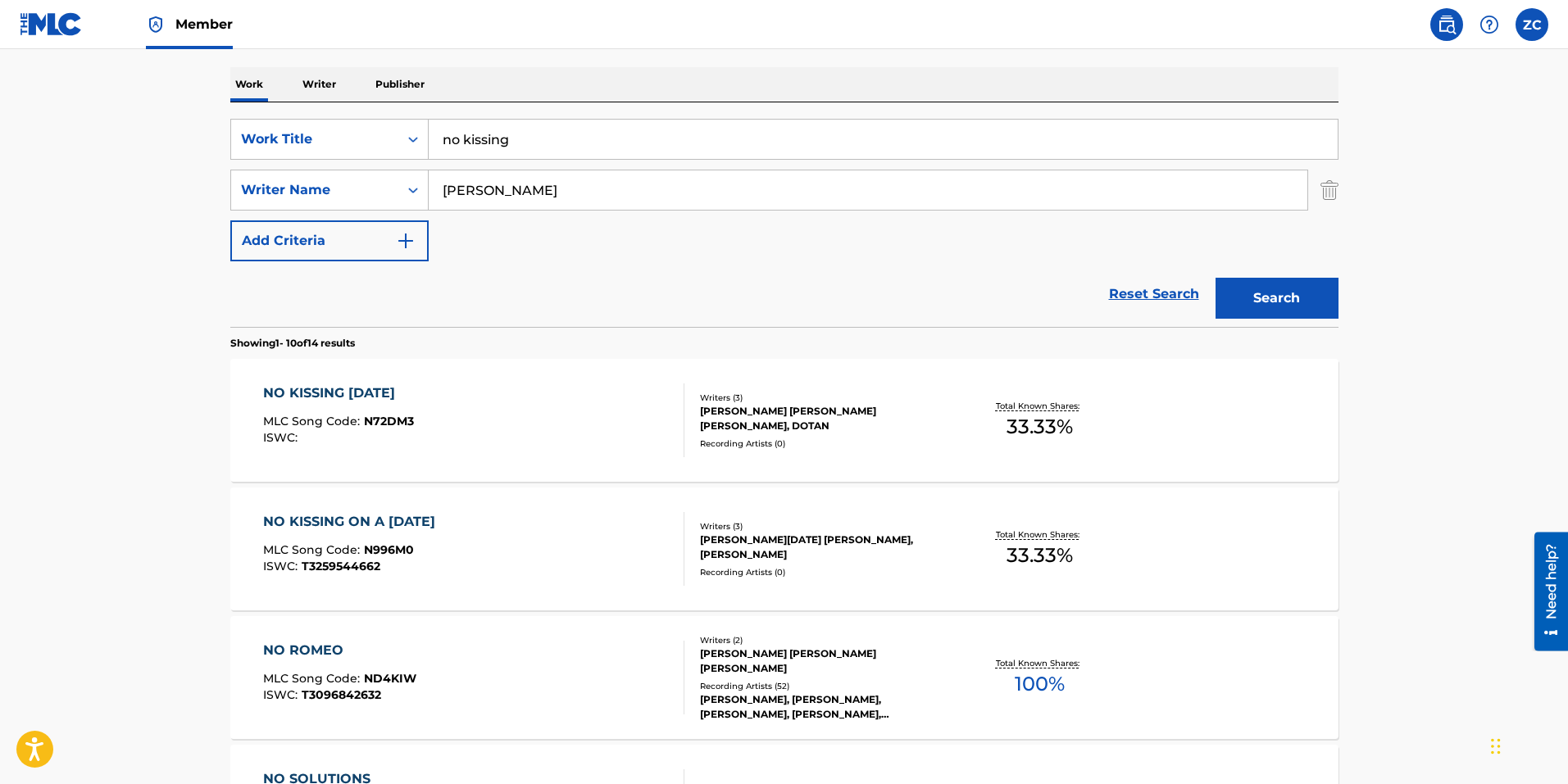
click at [811, 439] on div "Recording Artists ( 0 )" at bounding box center [824, 444] width 248 height 12
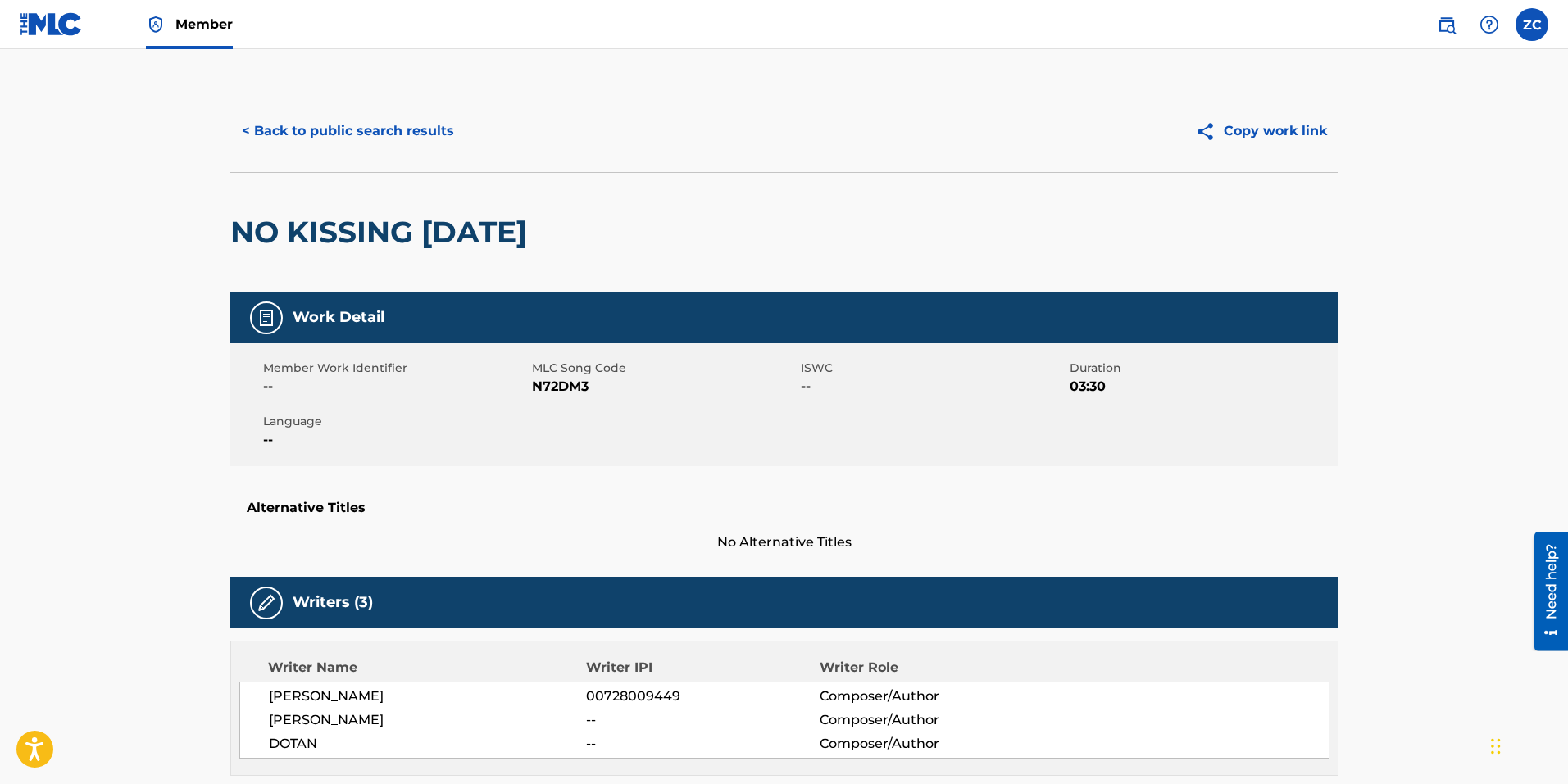
click at [426, 116] on button "< Back to public search results" at bounding box center [348, 130] width 235 height 41
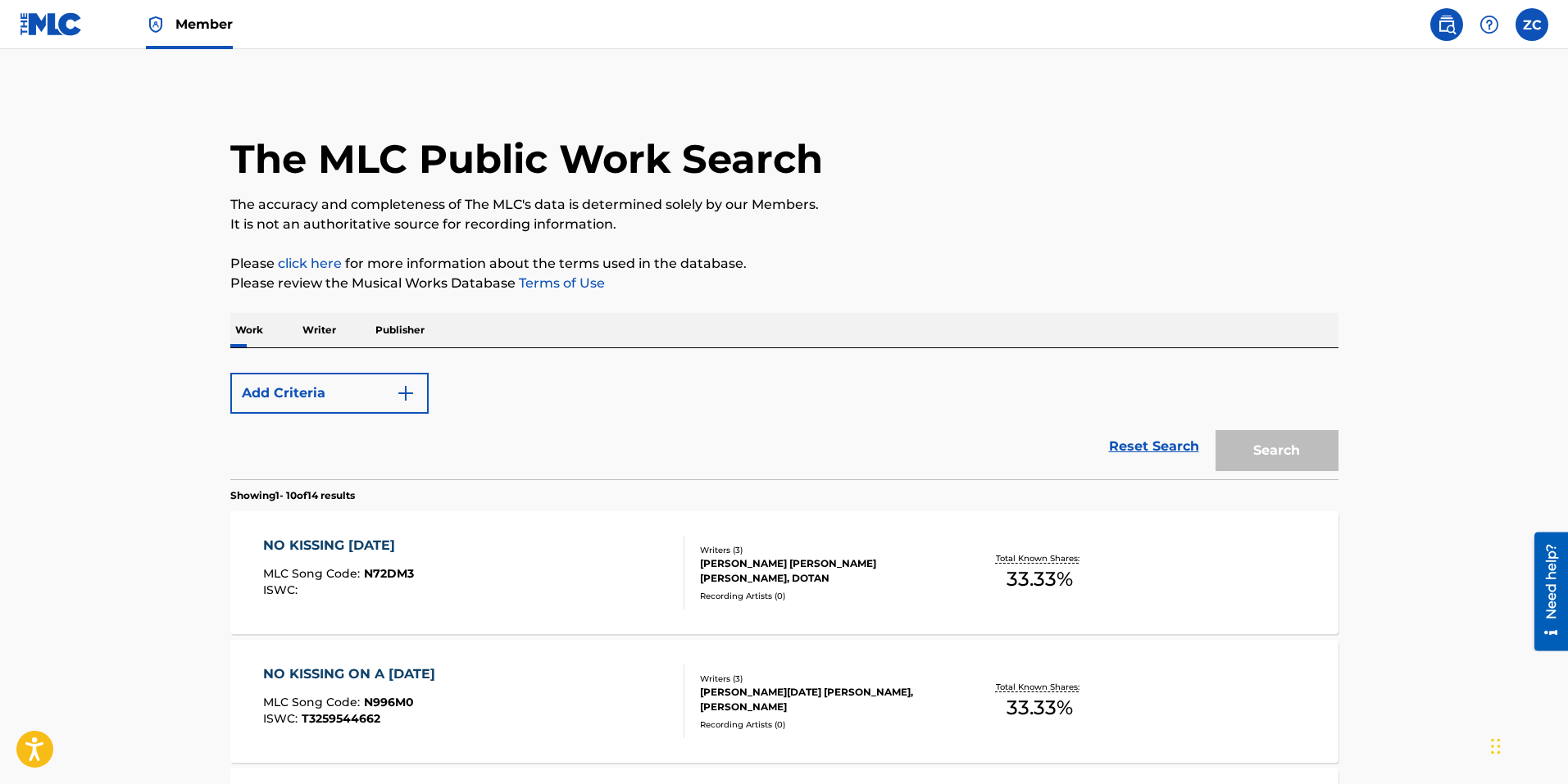
scroll to position [246, 0]
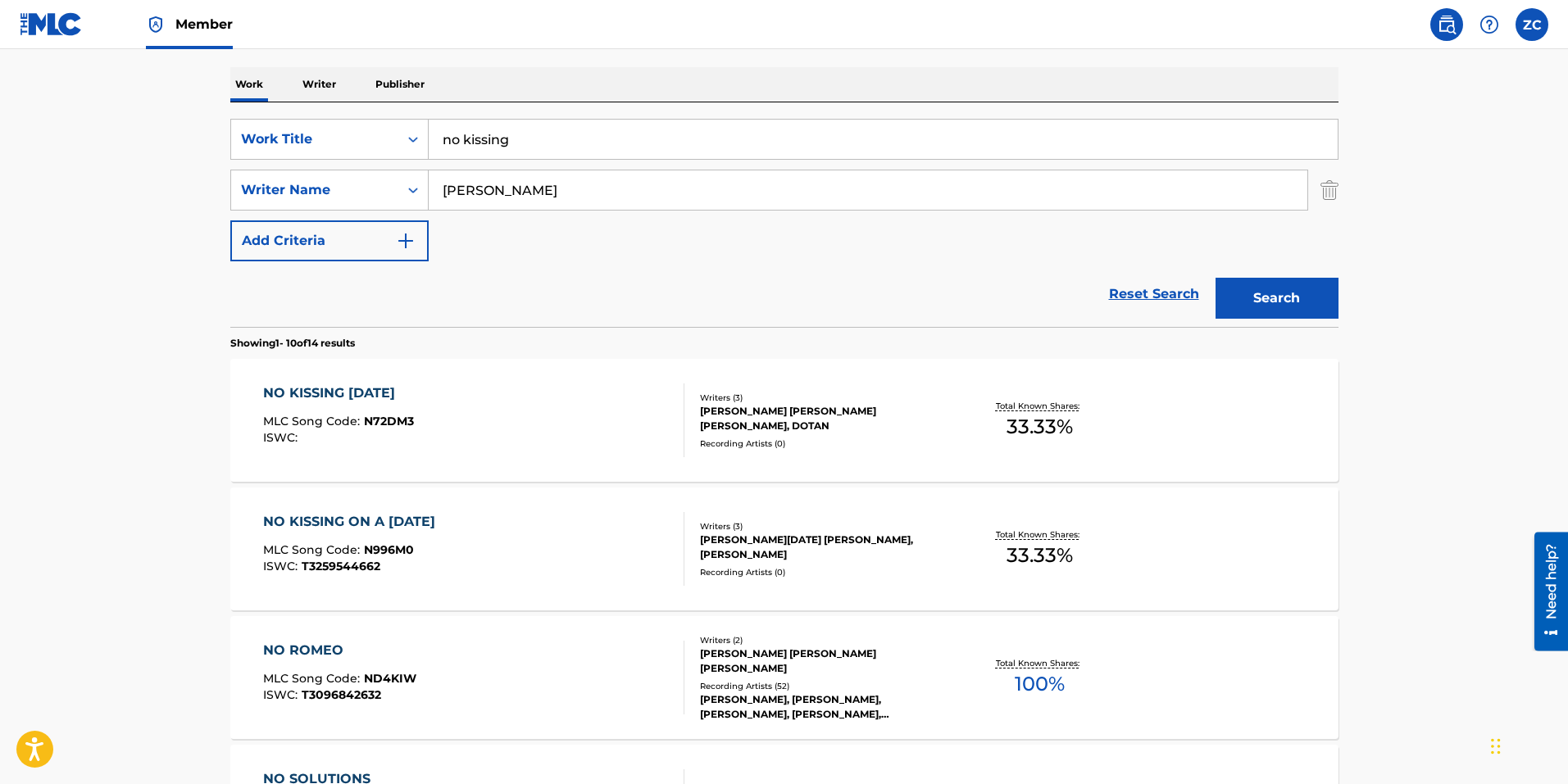
click at [570, 559] on div "NO KISSING ON A [DATE] MLC Song Code : N996M0 ISWC : T3259544662" at bounding box center [474, 548] width 421 height 73
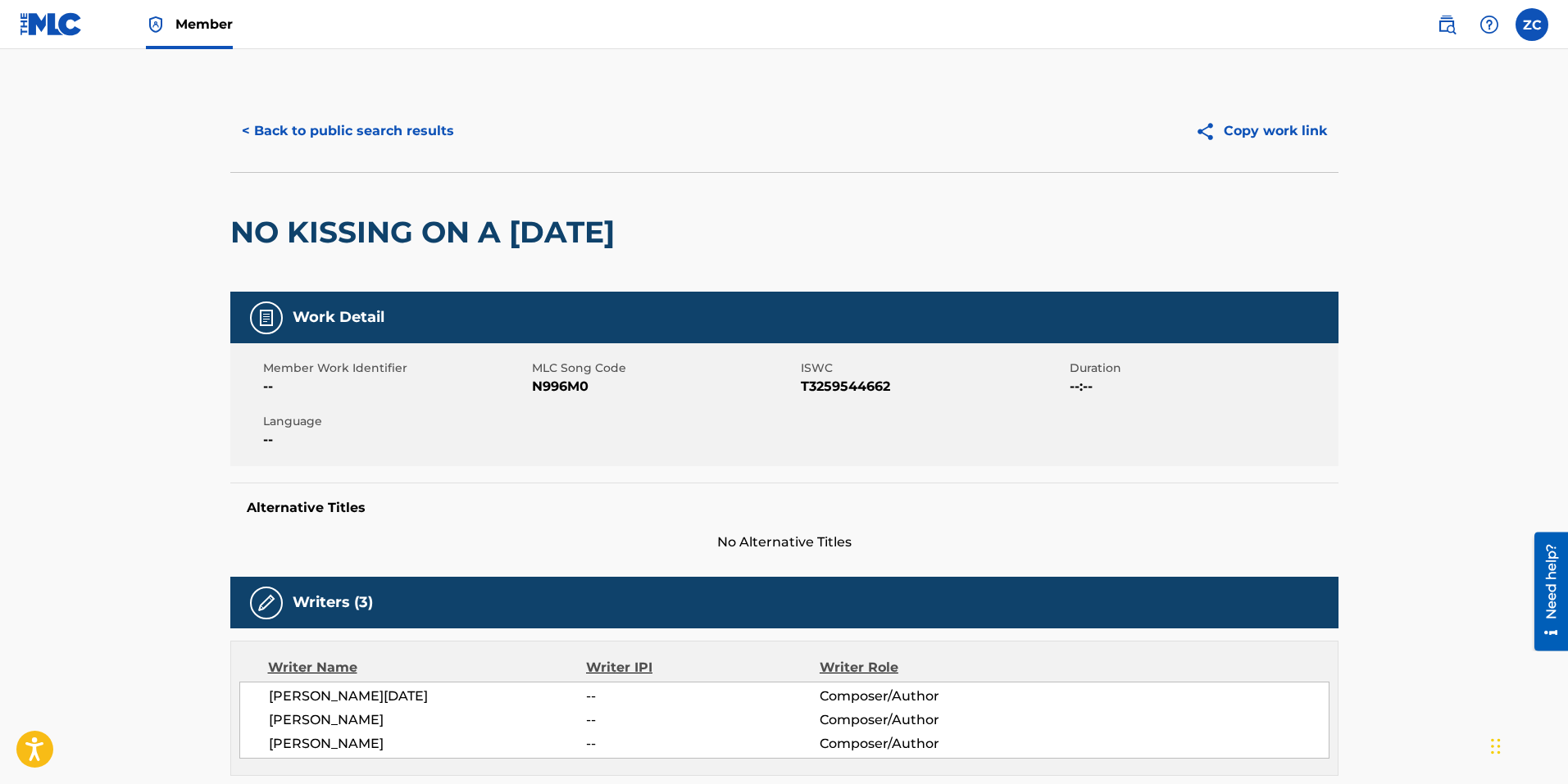
click at [339, 151] on button "< Back to public search results" at bounding box center [348, 130] width 235 height 41
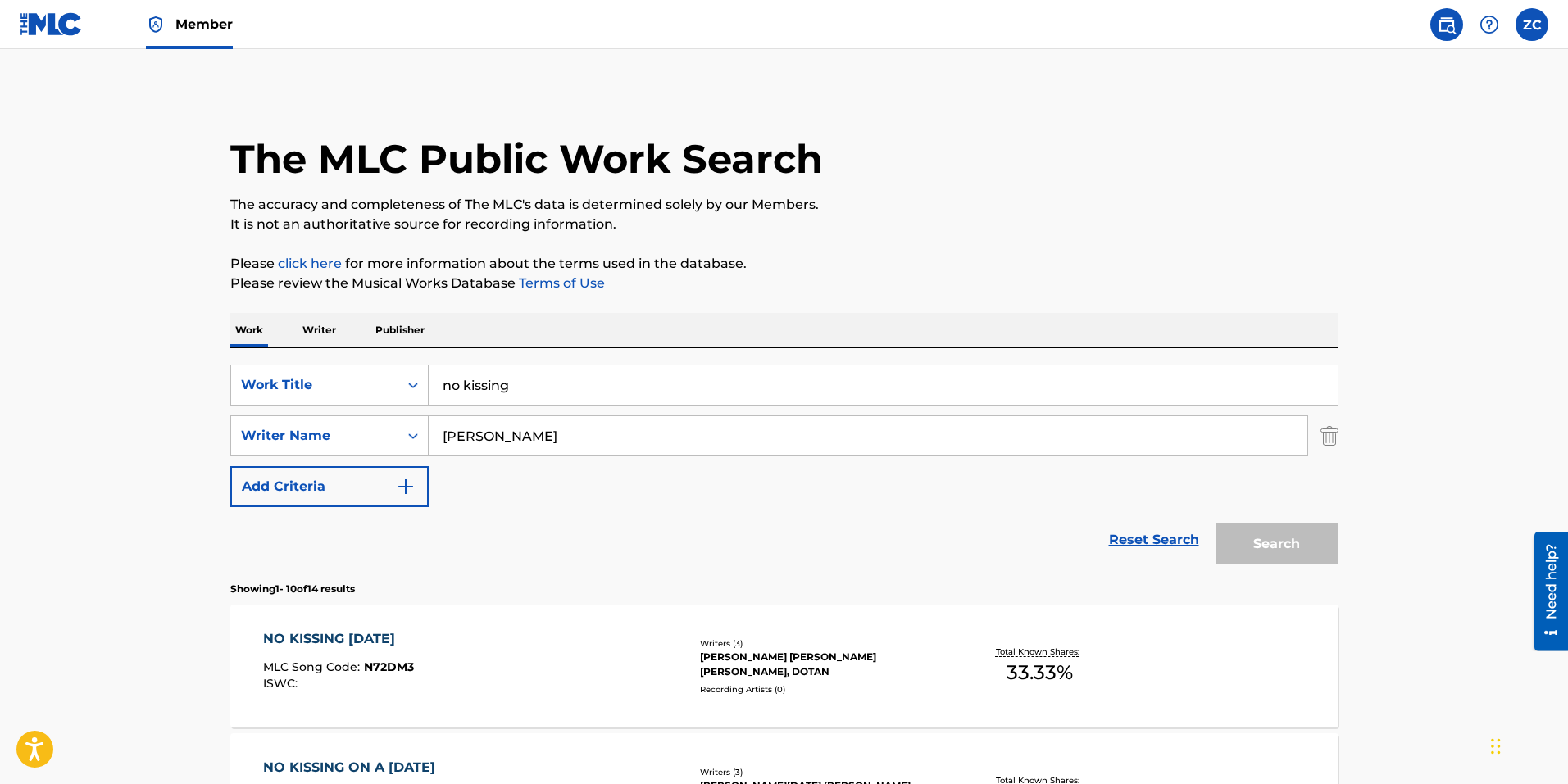
scroll to position [246, 0]
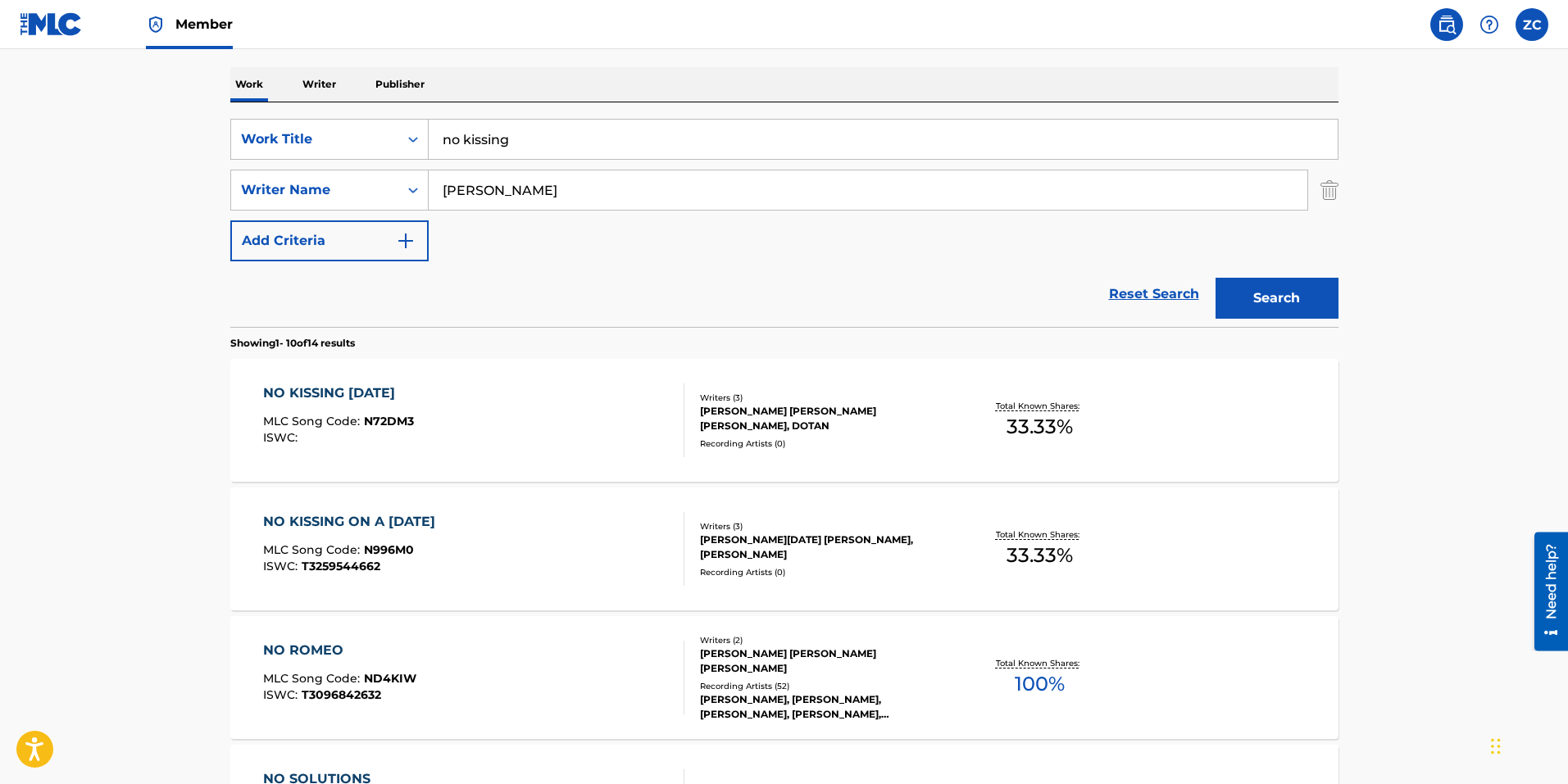
drag, startPoint x: 51, startPoint y: 132, endPoint x: 3, endPoint y: 125, distance: 48.5
click at [4, 126] on main "The MLC Public Work Search The accuracy and completeness of The MLC's data is d…" at bounding box center [784, 768] width 1568 height 1929
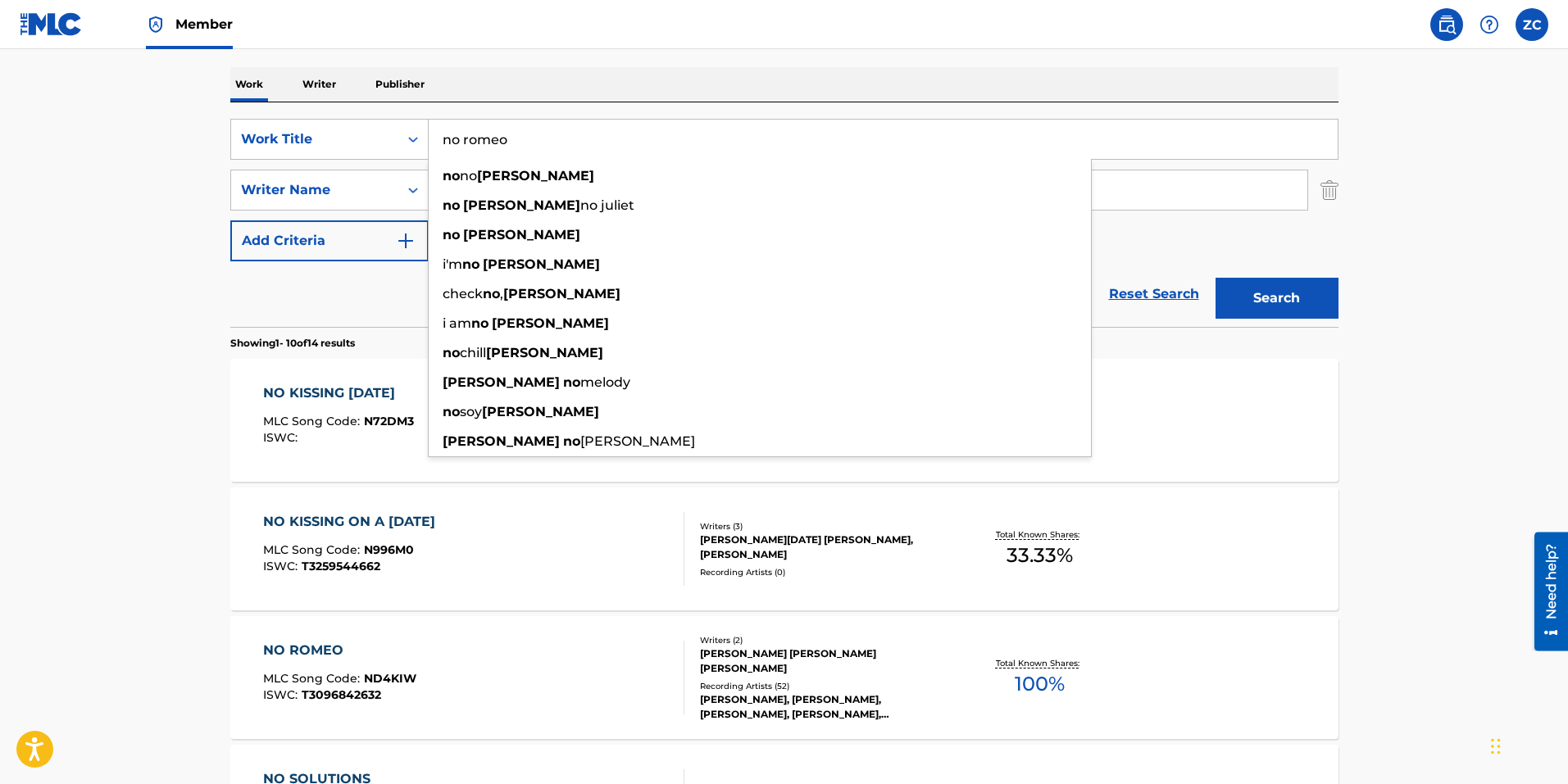
type input "no romeo"
click at [1215, 278] on button "Search" at bounding box center [1276, 298] width 123 height 41
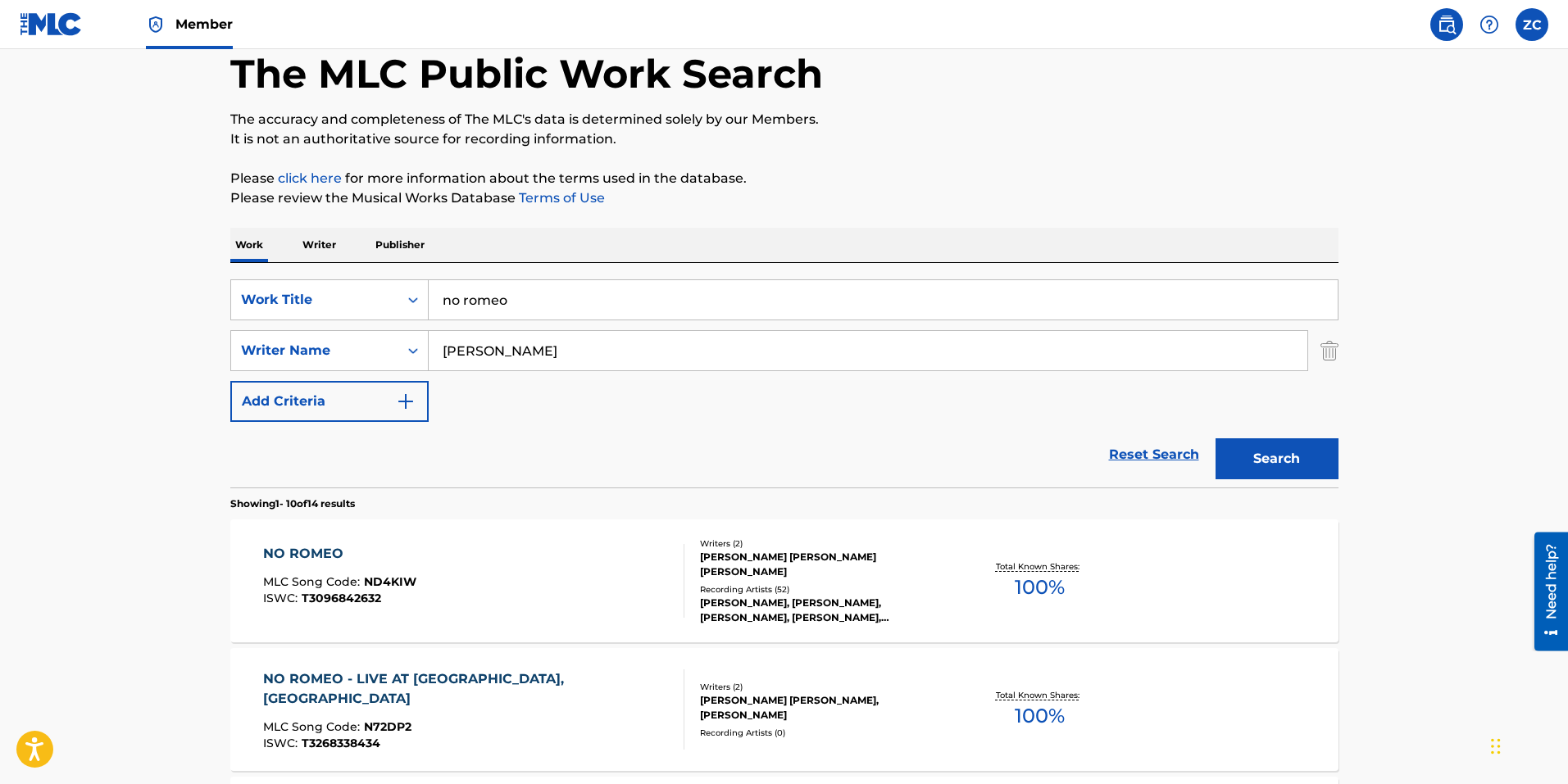
scroll to position [164, 0]
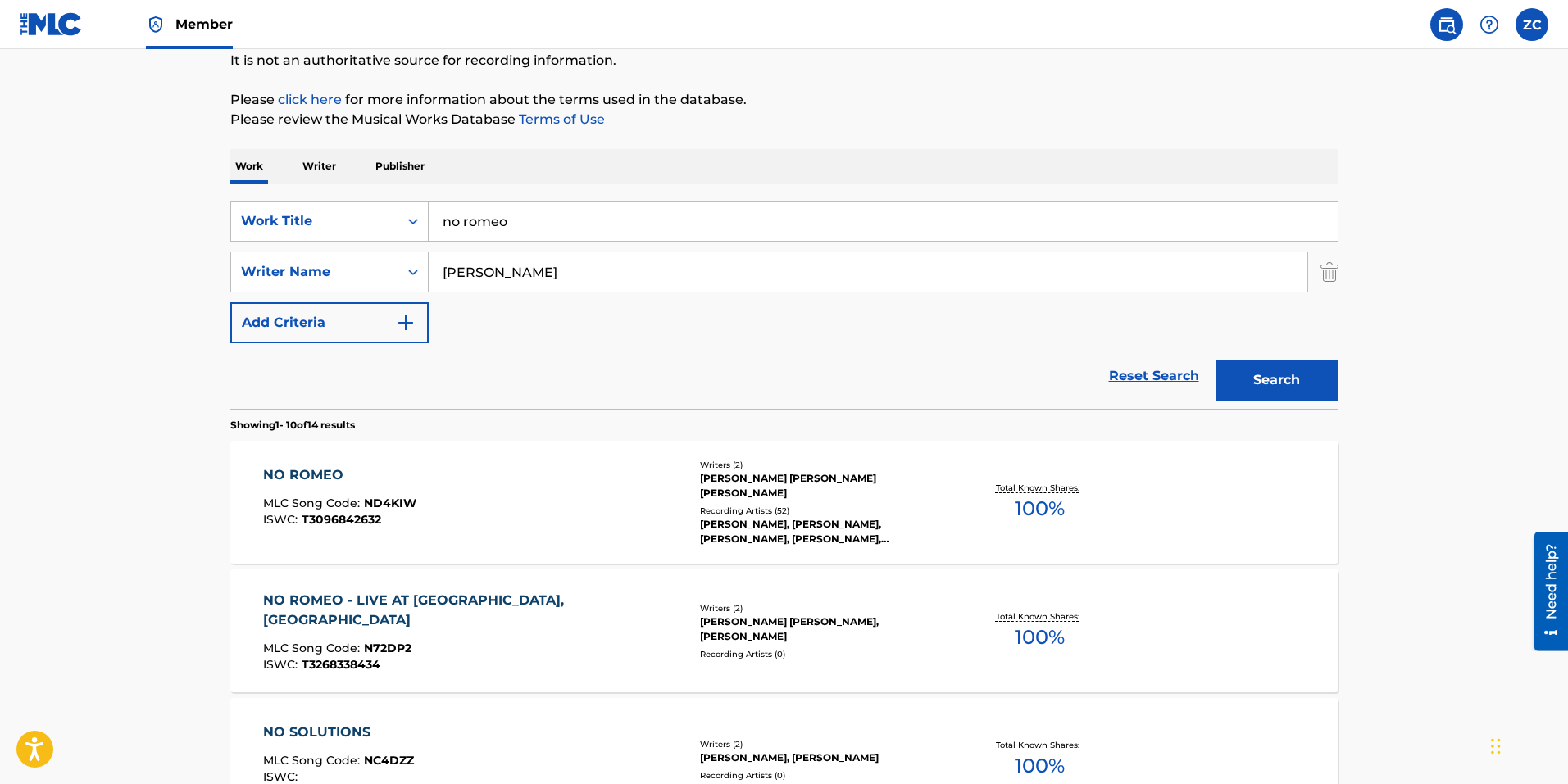
click at [597, 527] on div "NO ROMEO MLC Song Code : ND4KIW ISWC : T3096842632" at bounding box center [474, 502] width 421 height 73
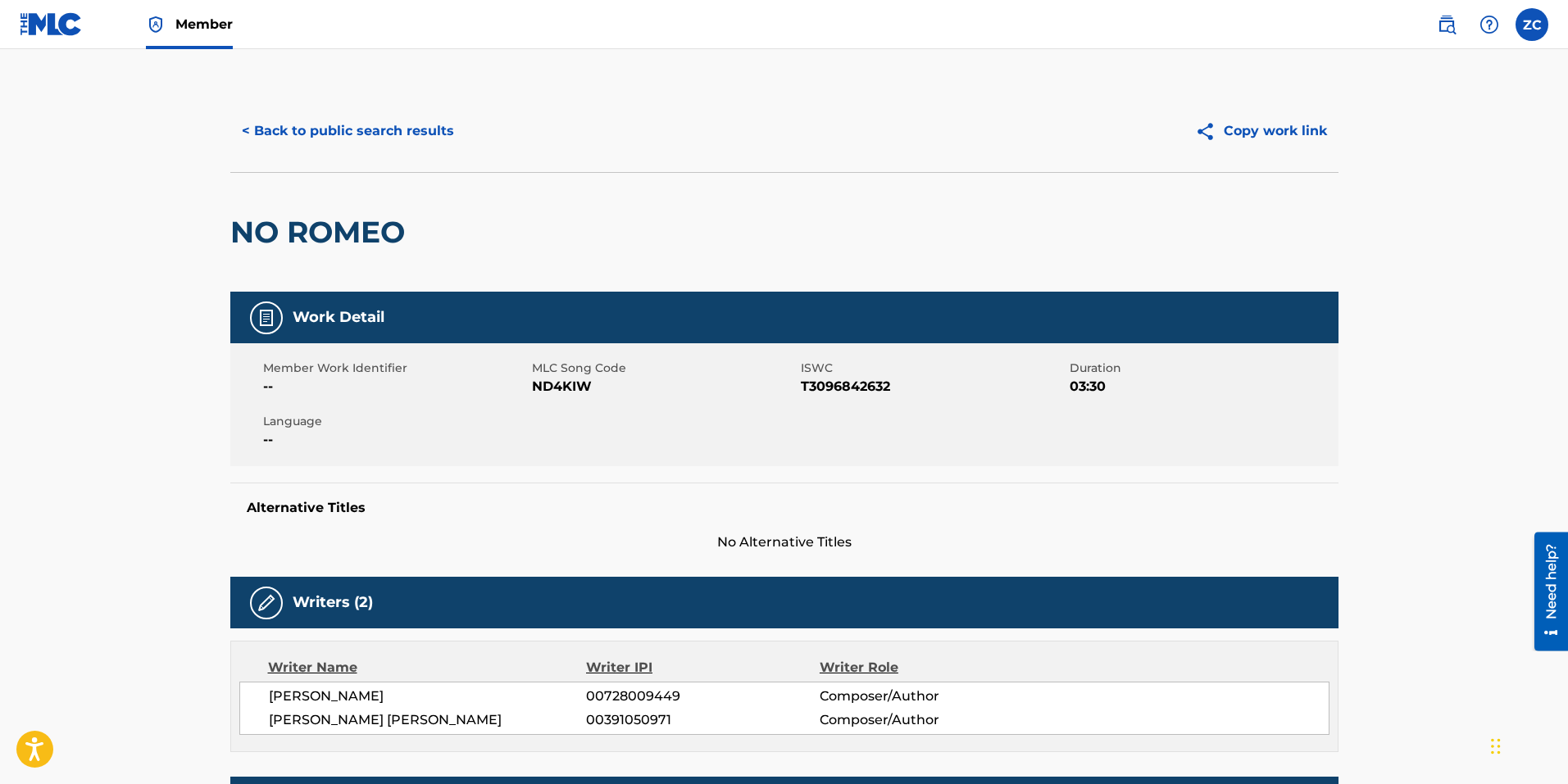
click at [369, 130] on button "< Back to public search results" at bounding box center [348, 130] width 235 height 41
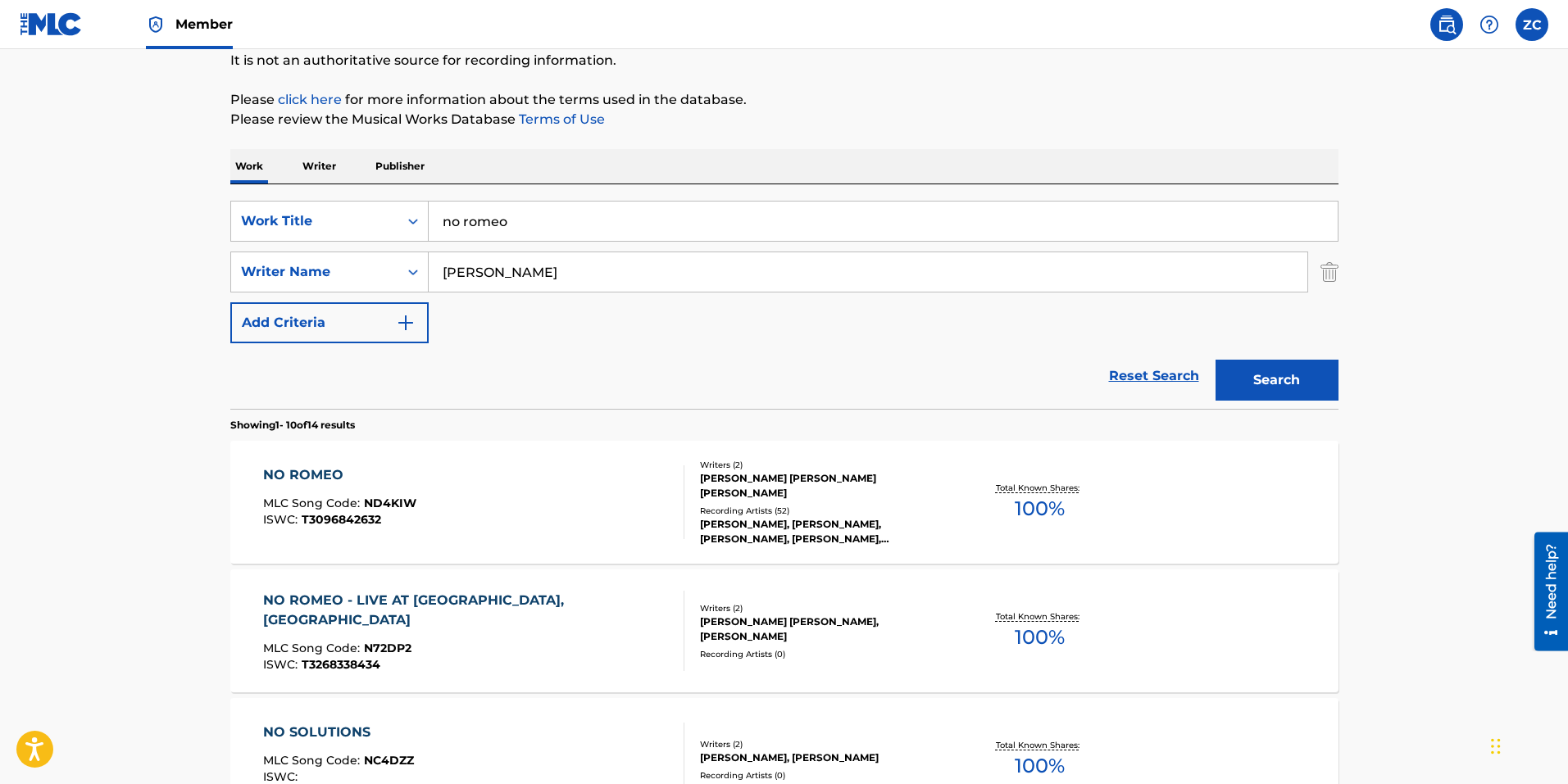
click at [573, 575] on div "NO ROMEO - LIVE AT [GEOGRAPHIC_DATA], [GEOGRAPHIC_DATA] MLC Song Code : N72DP2 …" at bounding box center [784, 631] width 1108 height 123
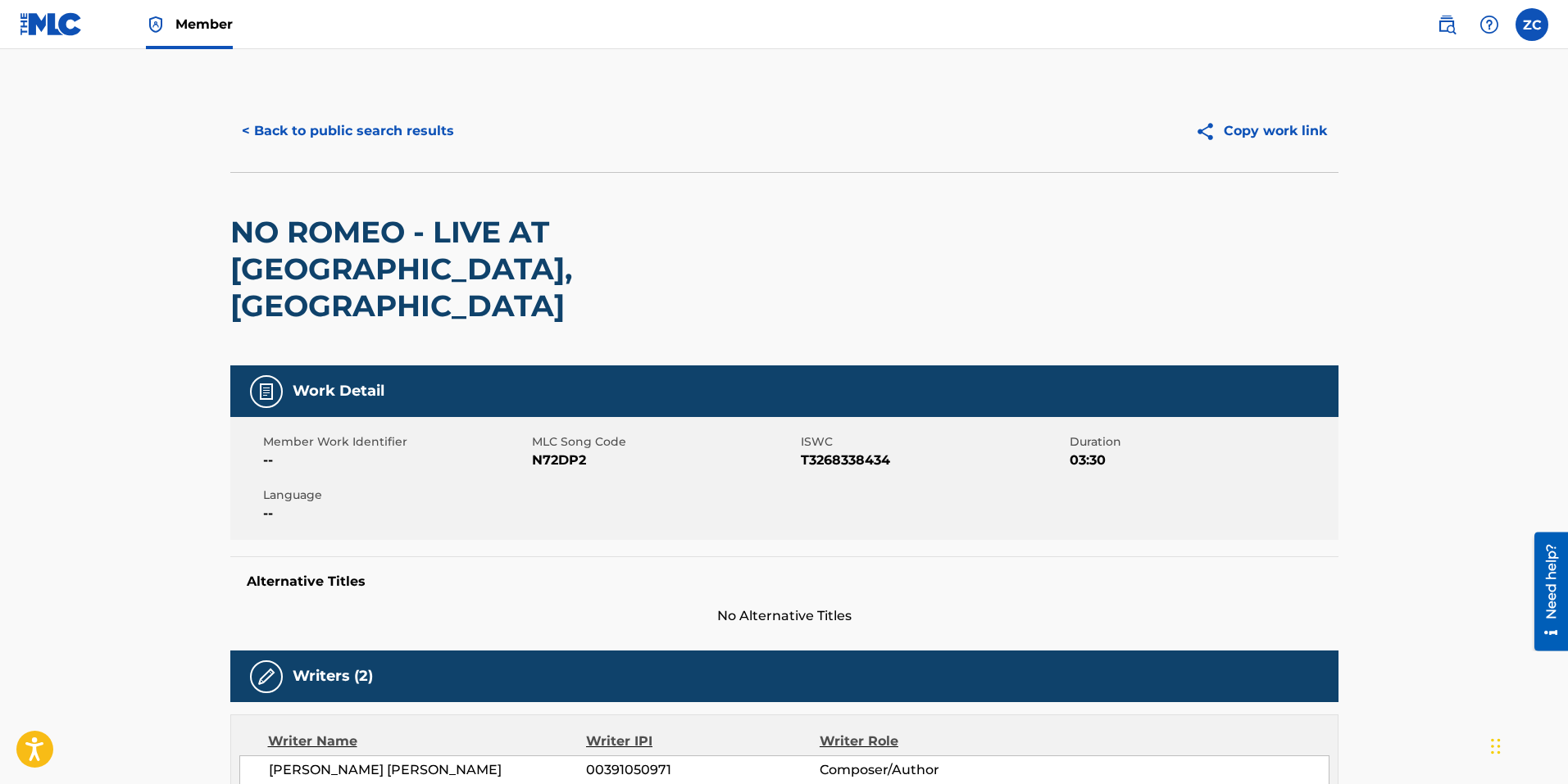
click at [410, 142] on button "< Back to public search results" at bounding box center [348, 130] width 235 height 41
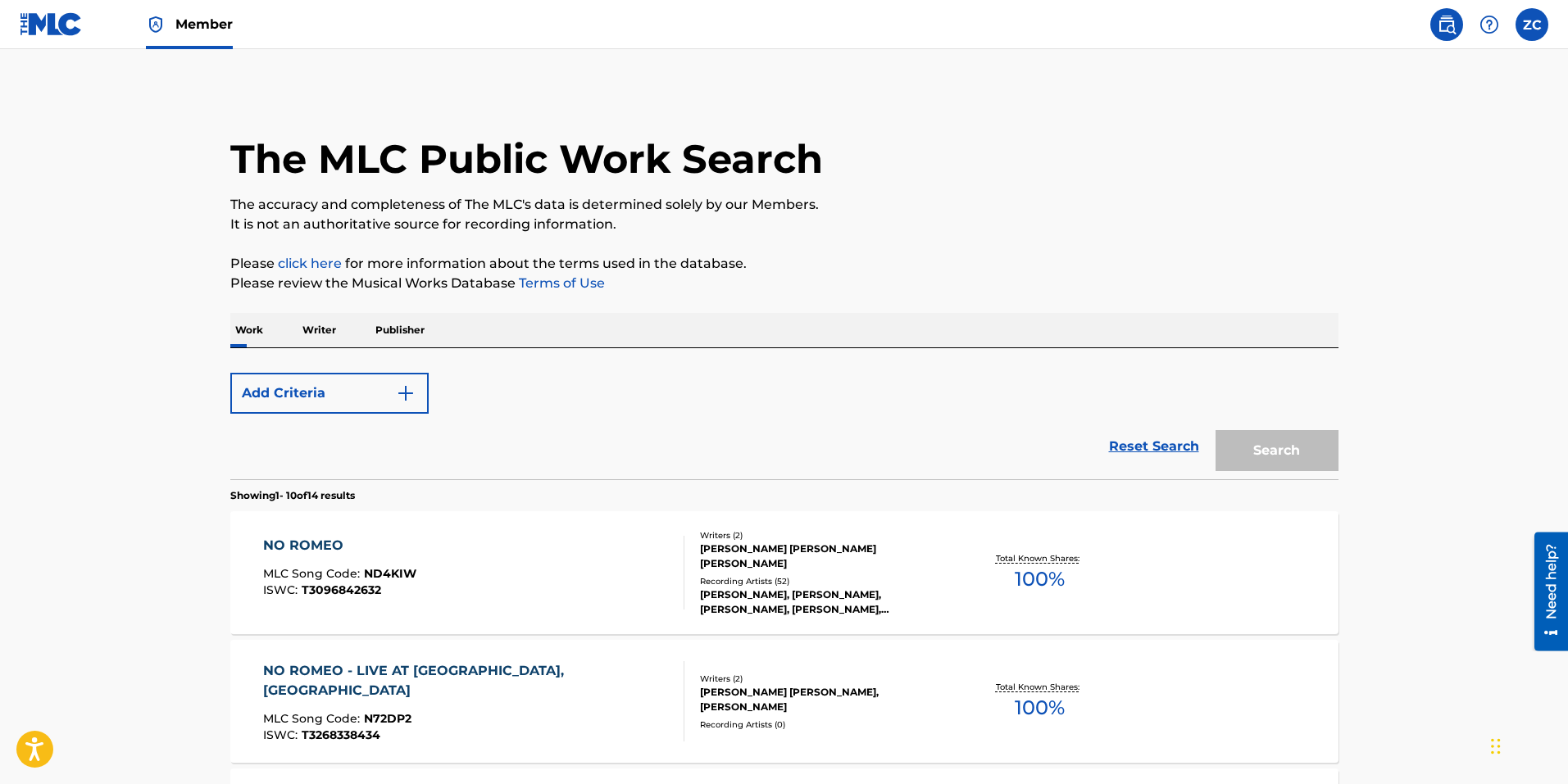
scroll to position [164, 0]
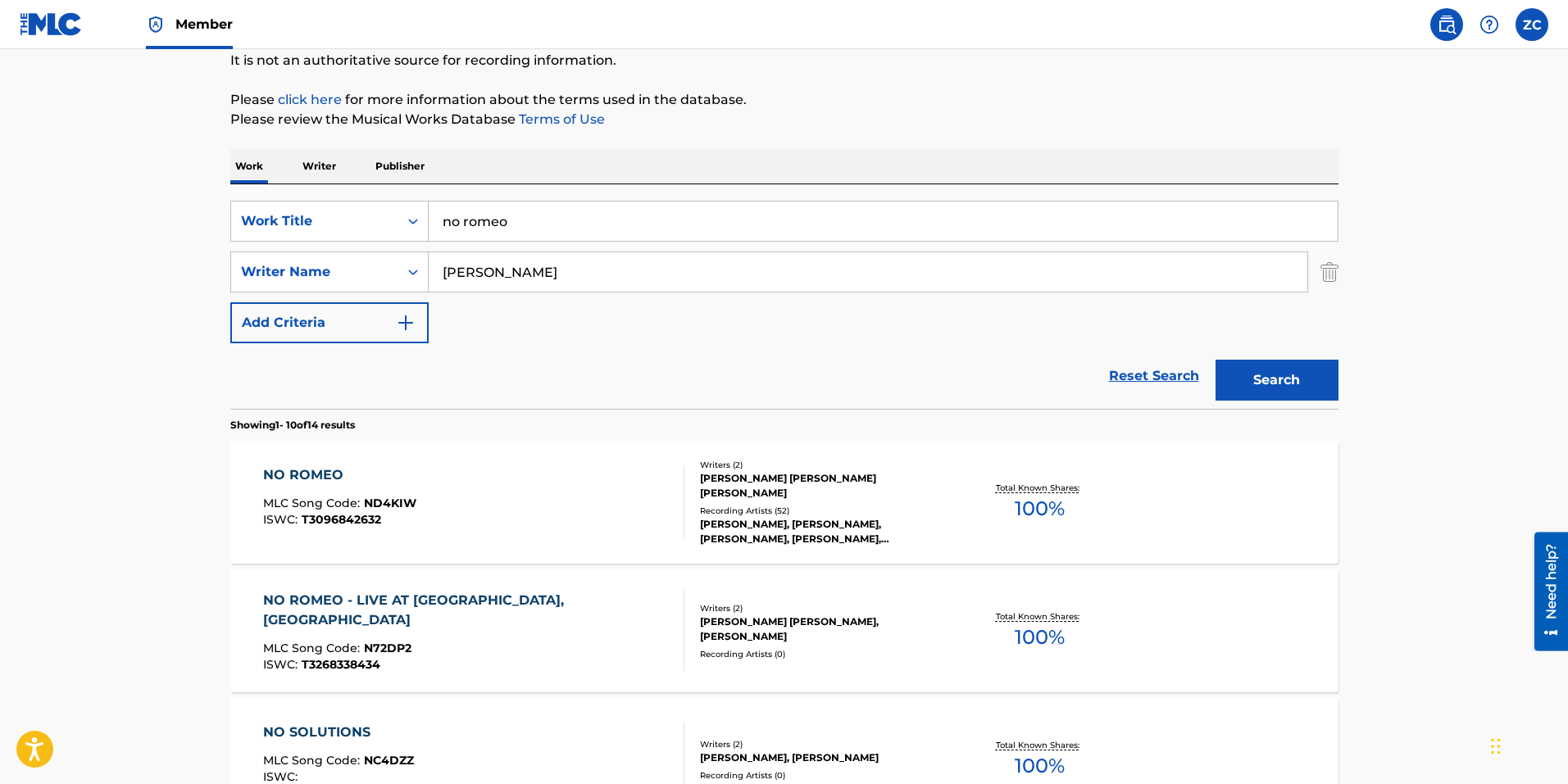
click at [516, 211] on input "no romeo" at bounding box center [882, 221] width 909 height 40
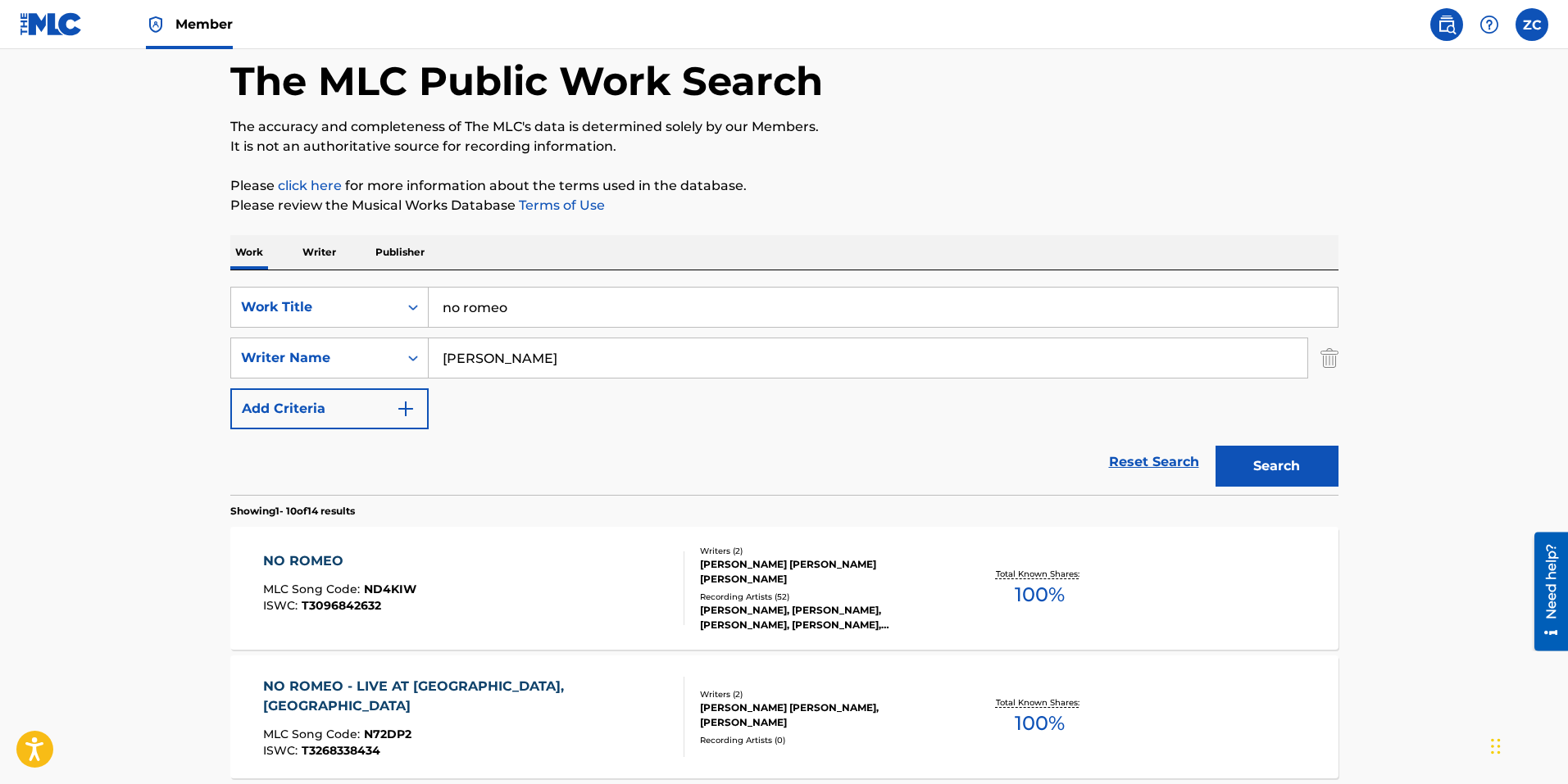
scroll to position [0, 0]
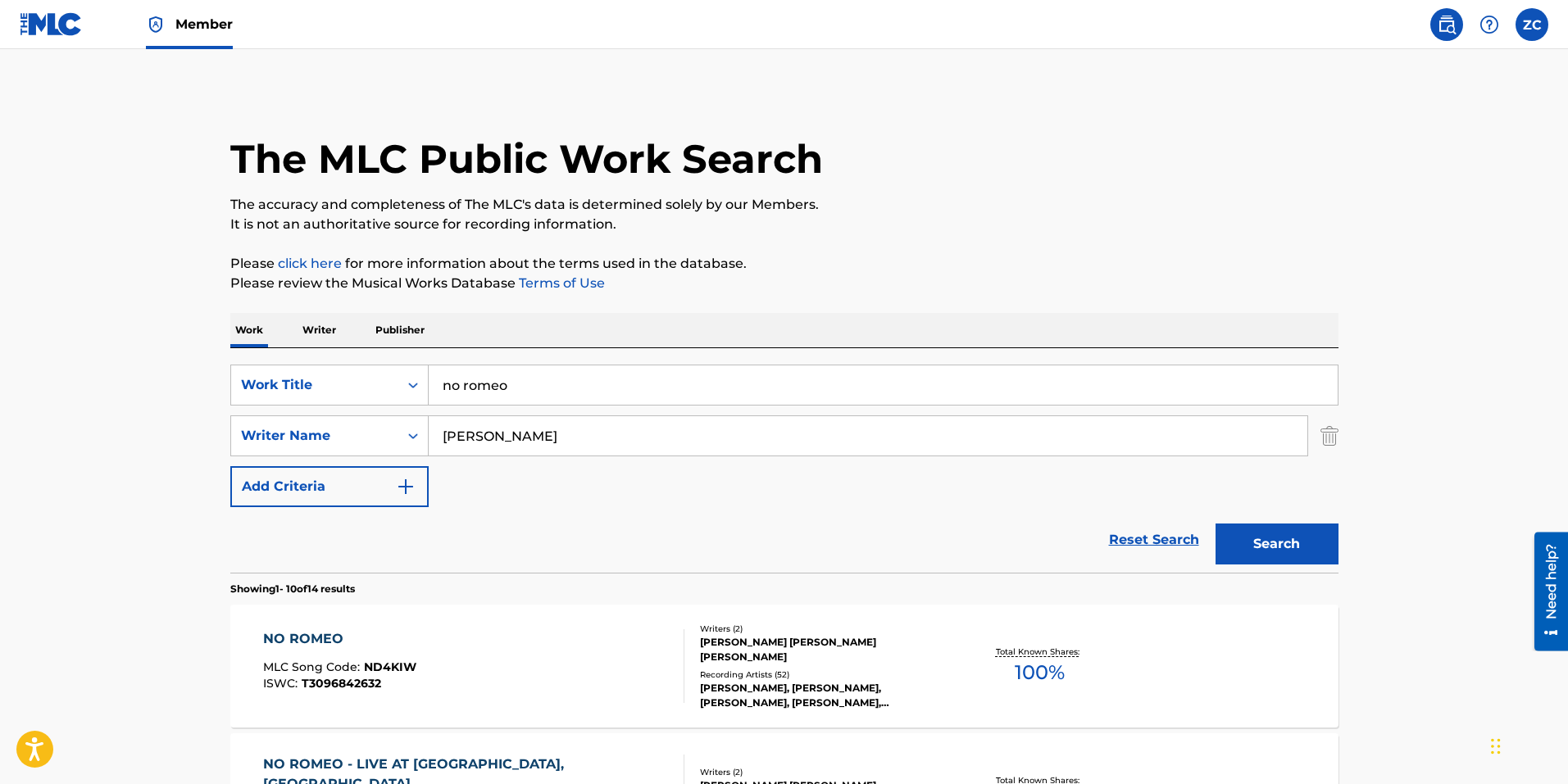
click at [231, 364] on div "SearchWithCriteria8bc47480-775f-4fbe-b346-09da14d51da7 Work Title no romeo" at bounding box center [784, 384] width 1108 height 41
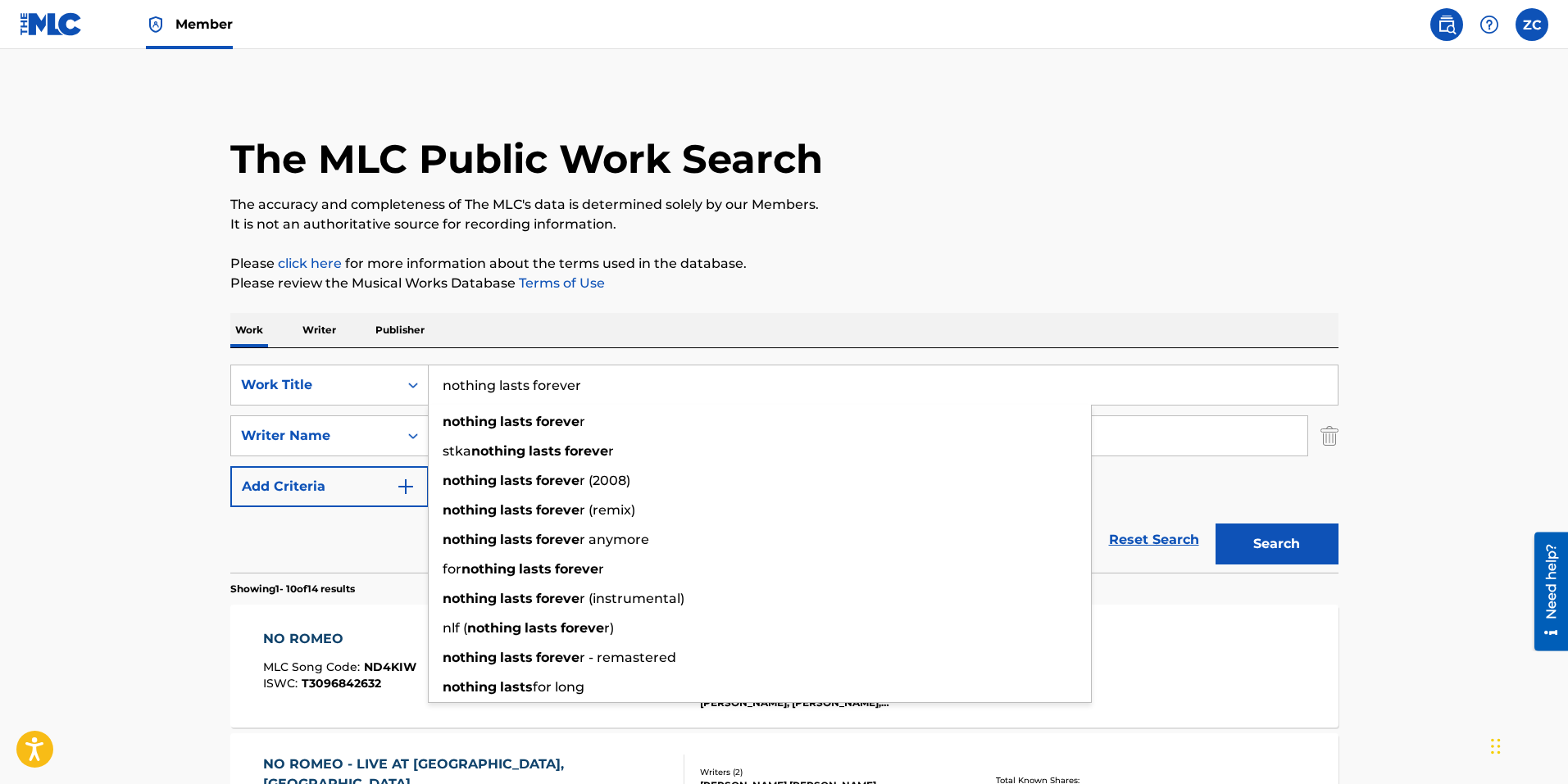
type input "nothing lasts forever"
click at [1215, 523] on button "Search" at bounding box center [1276, 543] width 123 height 41
click at [1111, 193] on div "The MLC Public Work Search" at bounding box center [784, 149] width 1108 height 120
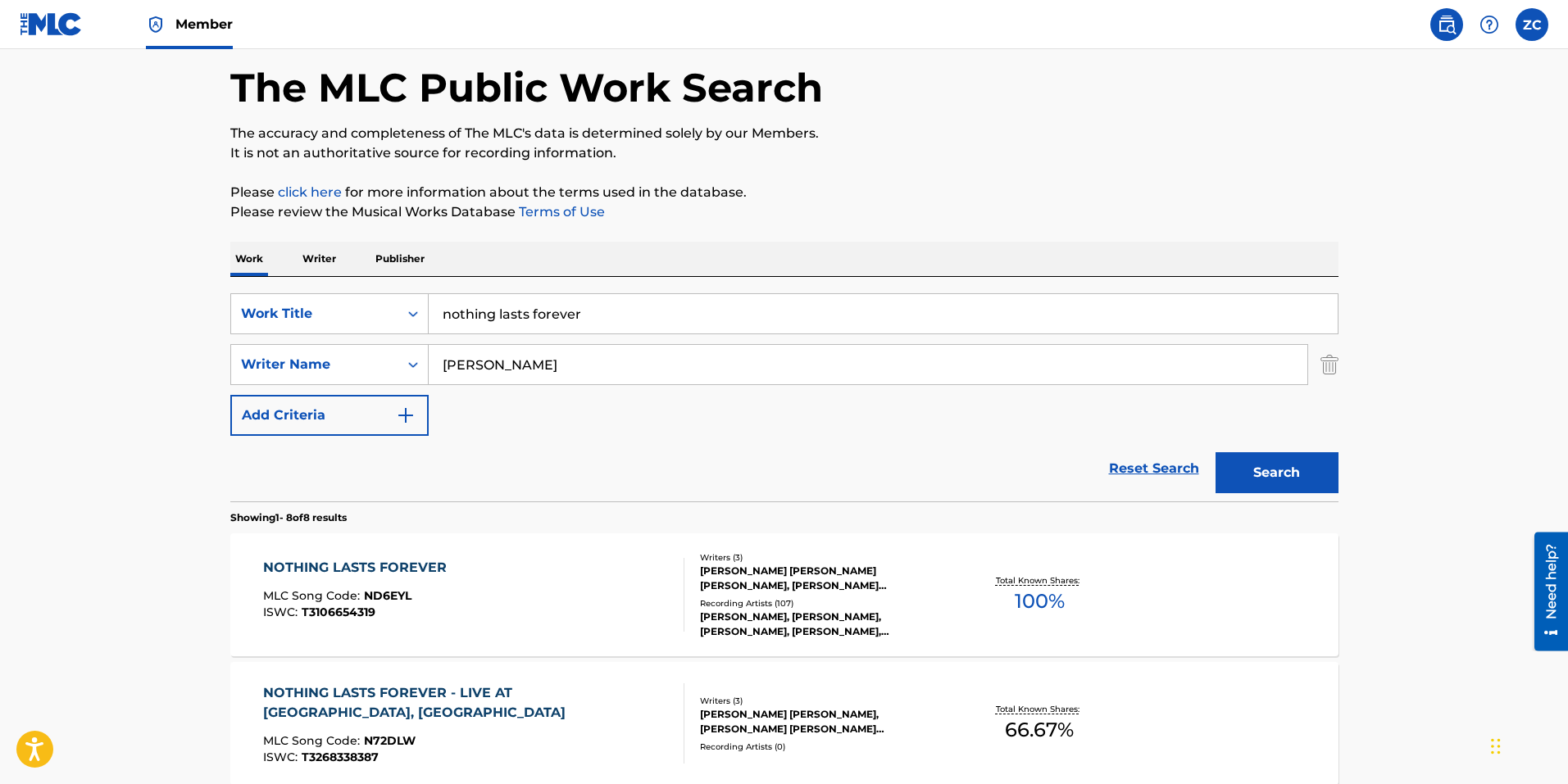
scroll to position [246, 0]
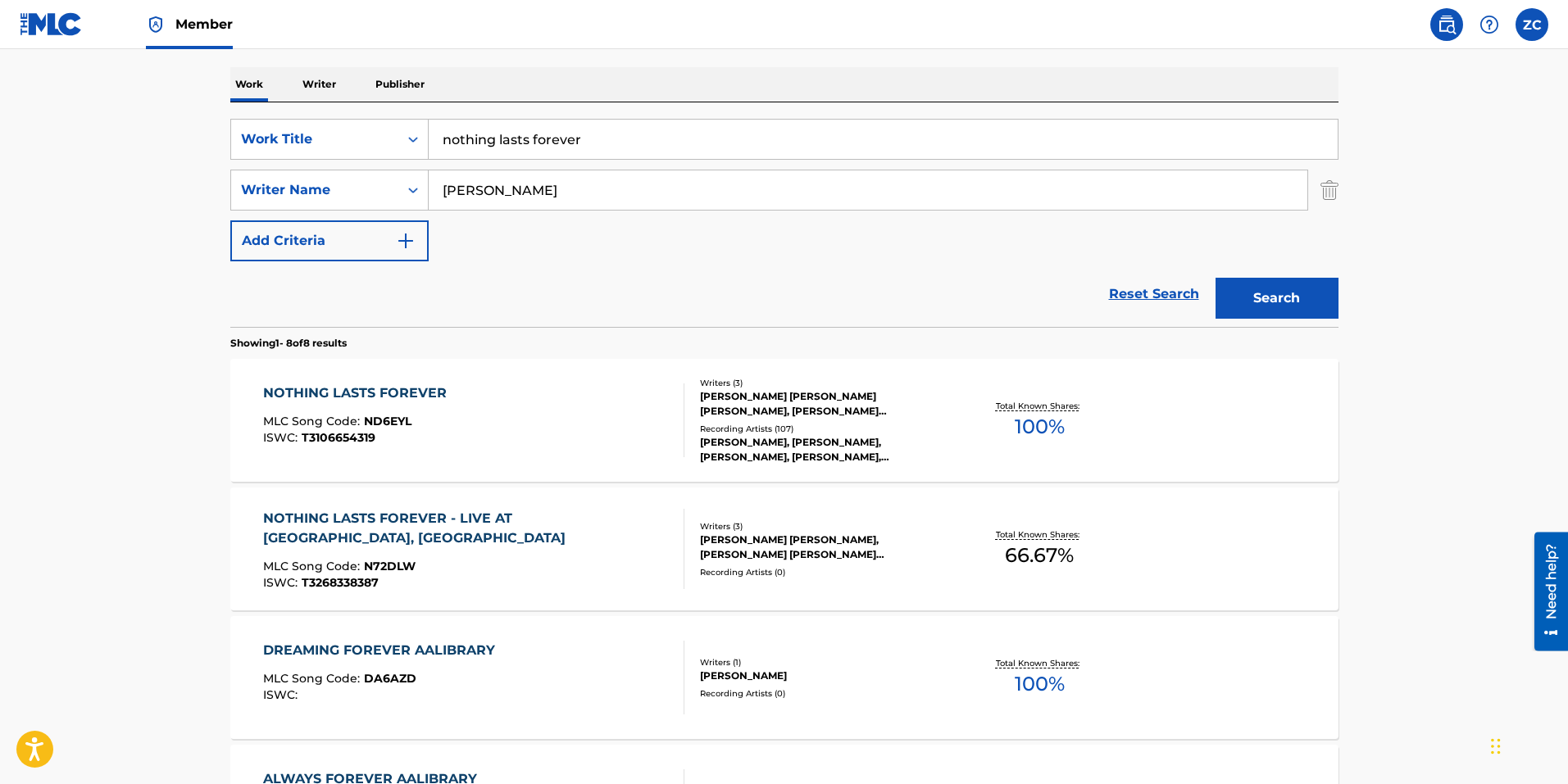
click at [599, 395] on div "NOTHING LASTS FOREVER MLC Song Code : ND6EYL ISWC : T3106654319" at bounding box center [474, 420] width 421 height 73
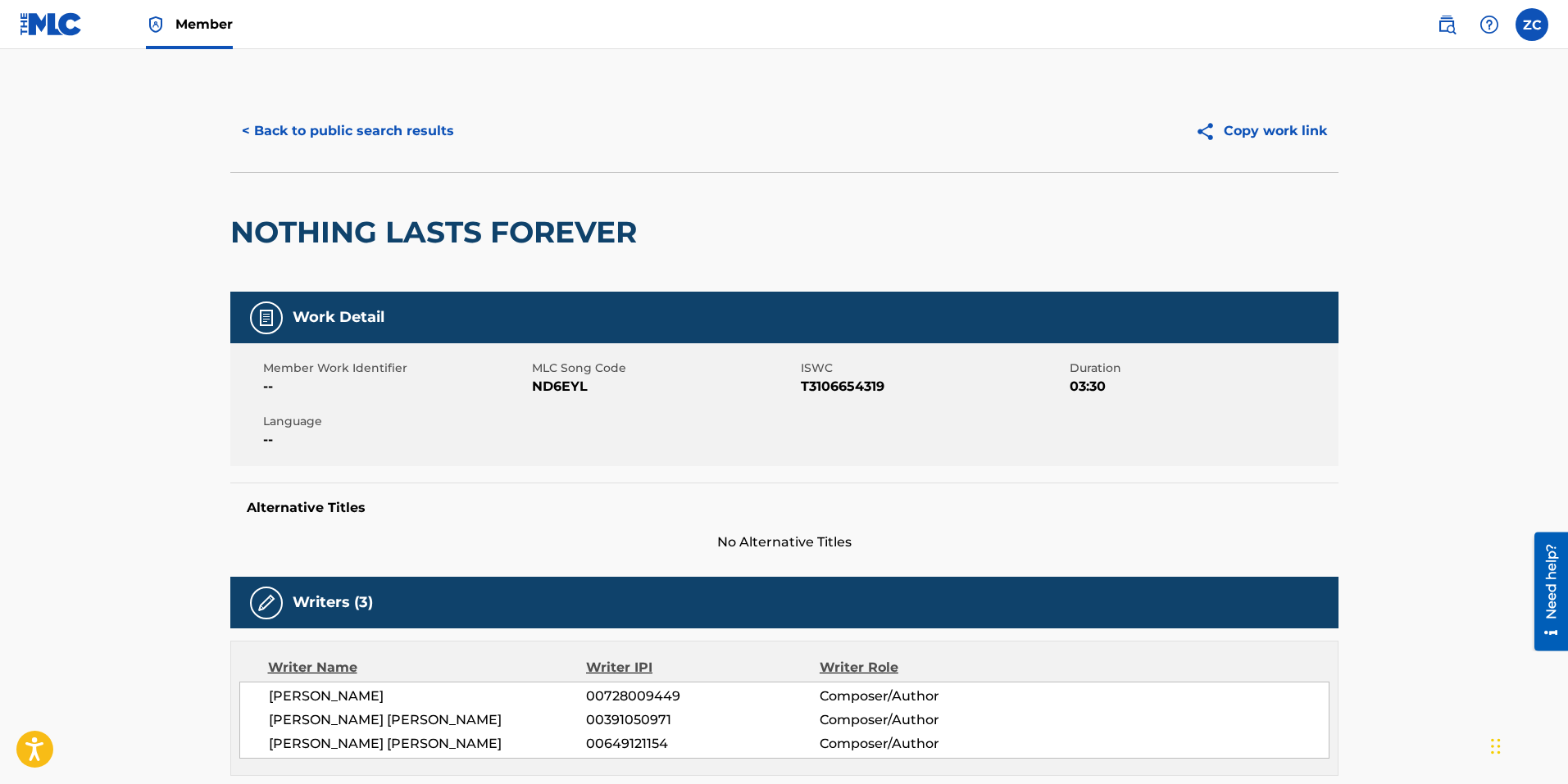
click at [380, 126] on button "< Back to public search results" at bounding box center [348, 130] width 235 height 41
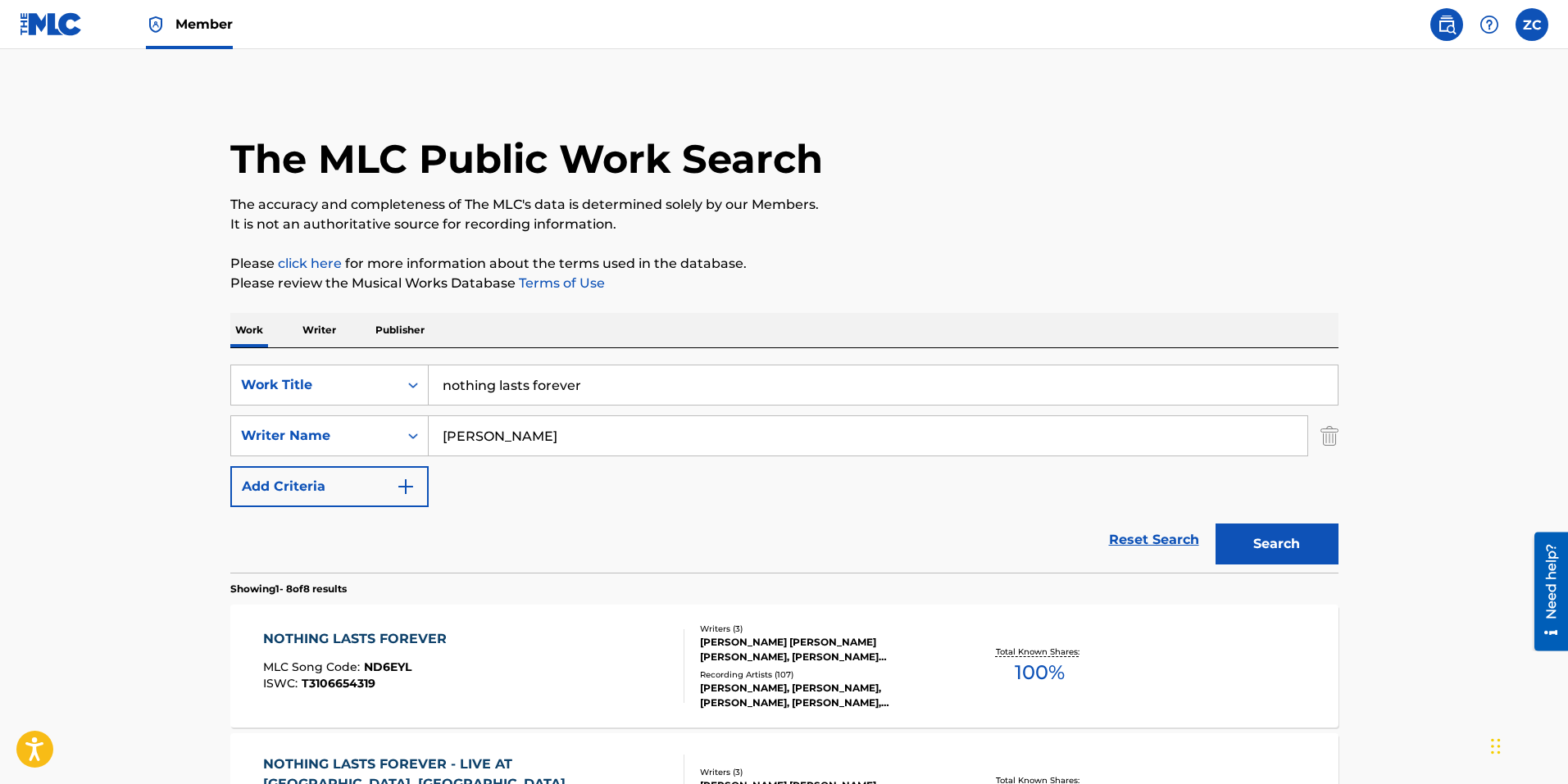
scroll to position [246, 0]
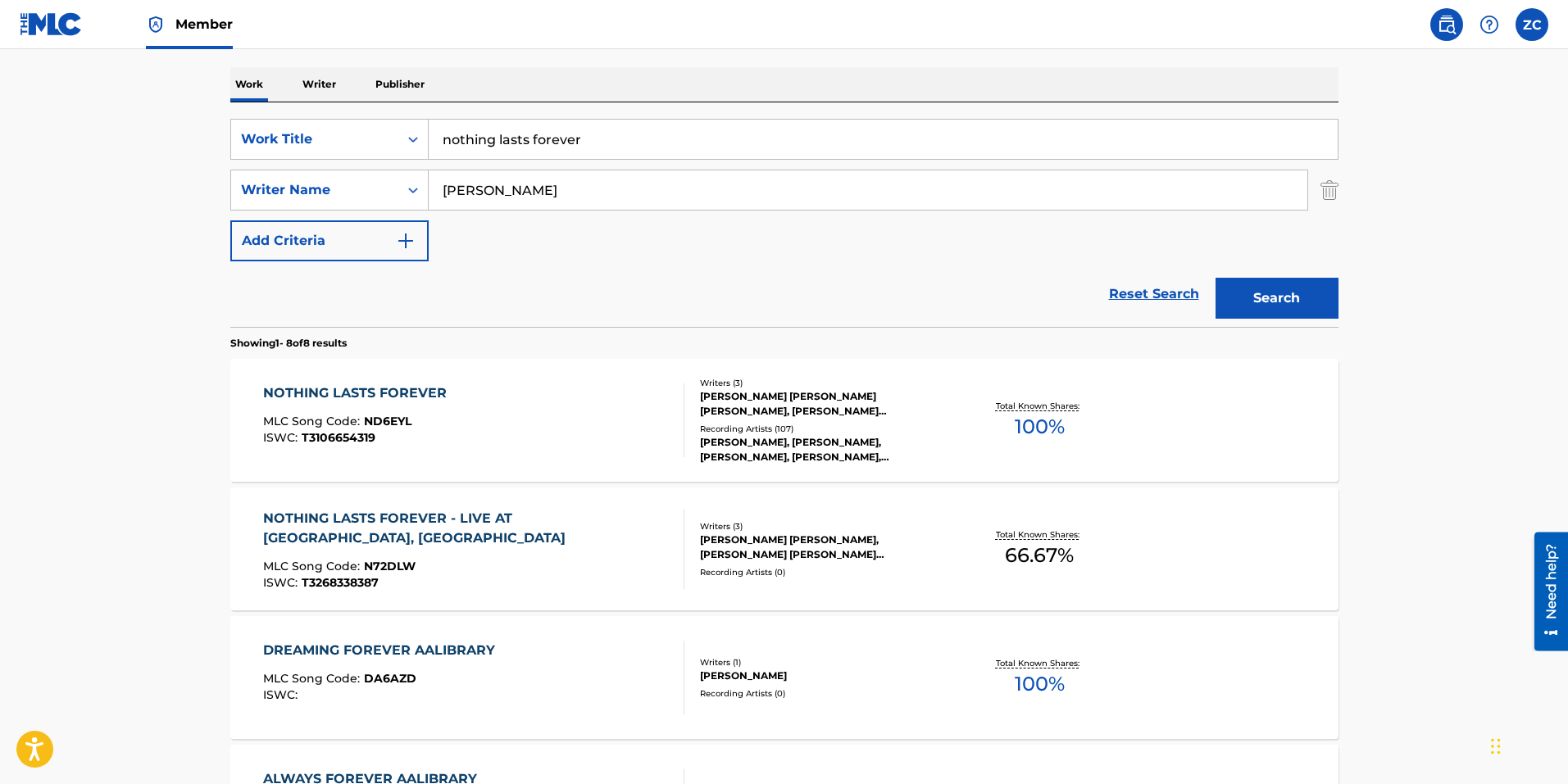
click at [512, 560] on div "MLC Song Code : N72DLW" at bounding box center [467, 568] width 408 height 16
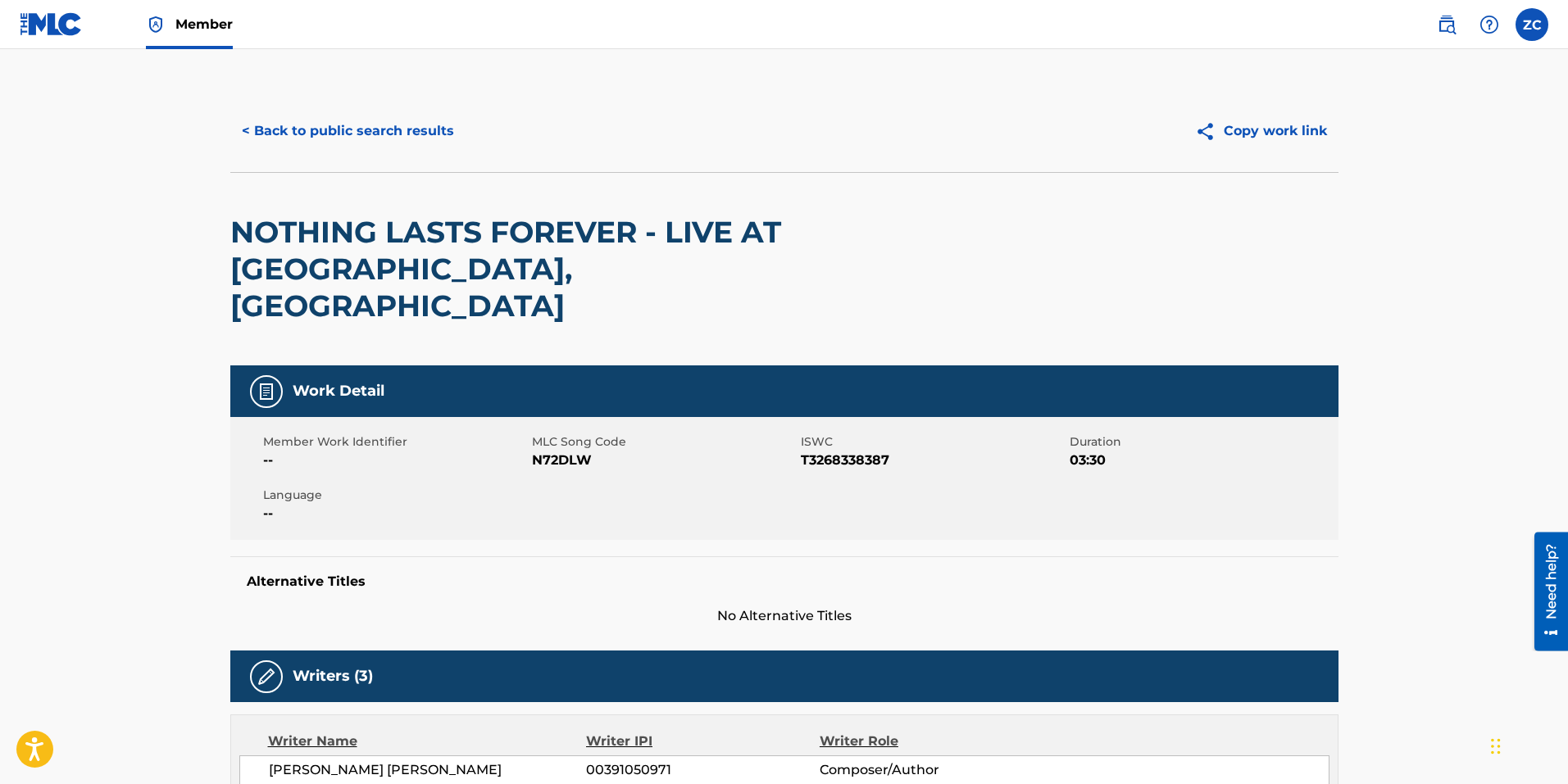
drag, startPoint x: 370, startPoint y: 134, endPoint x: 617, endPoint y: 254, distance: 274.6
click at [370, 134] on button "< Back to public search results" at bounding box center [348, 130] width 235 height 41
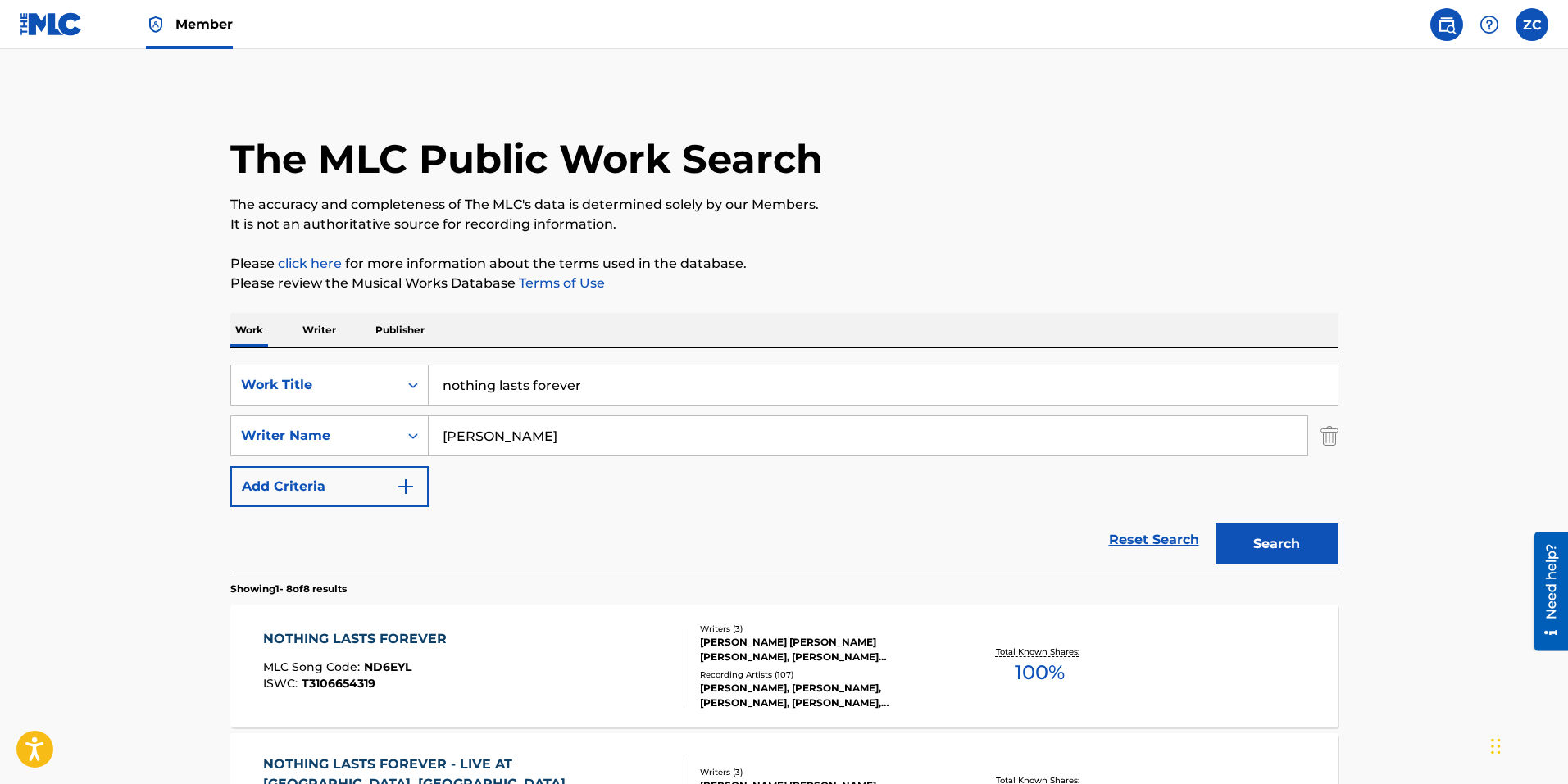
scroll to position [246, 0]
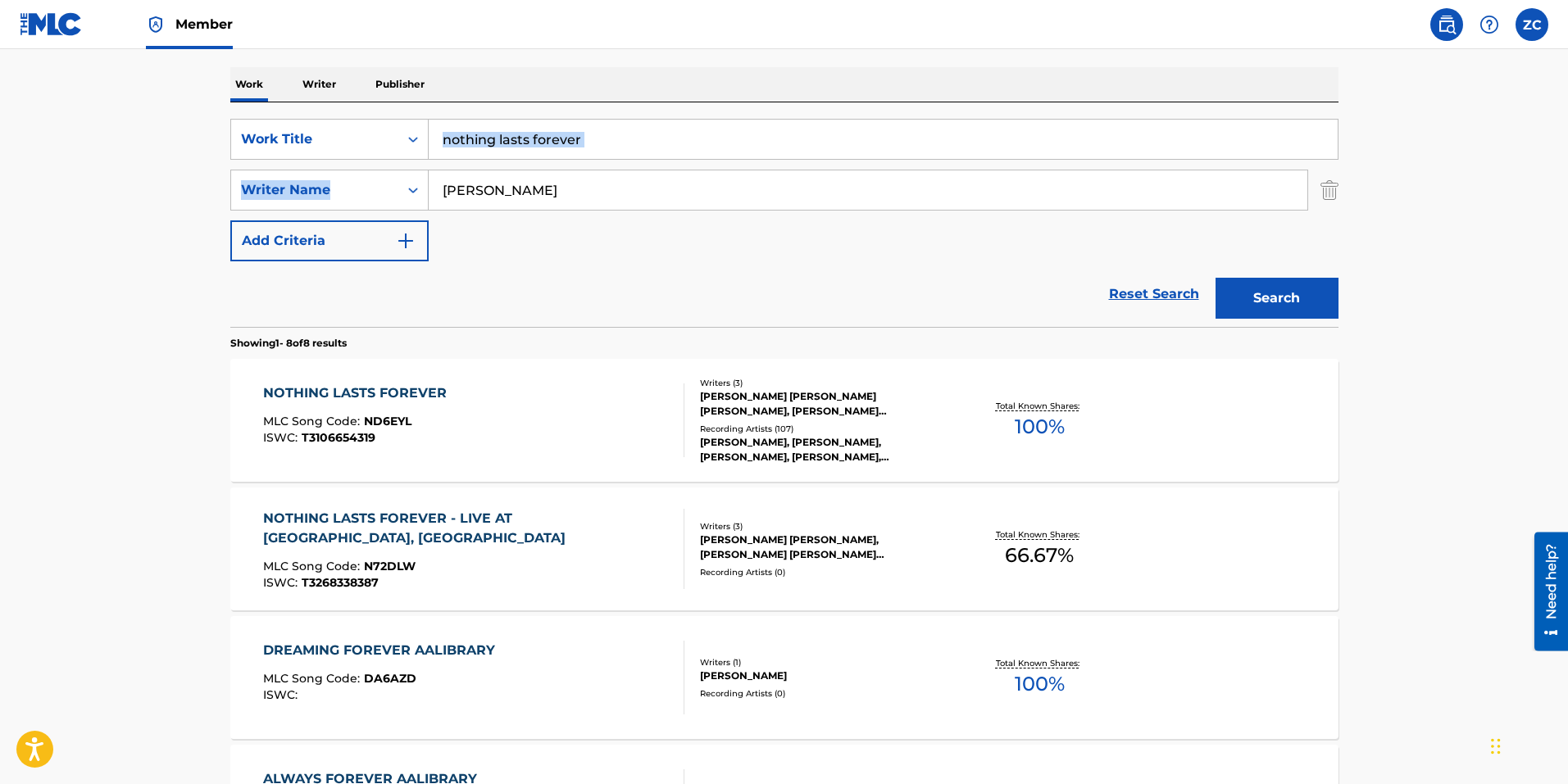
drag, startPoint x: 618, startPoint y: 156, endPoint x: 567, endPoint y: 142, distance: 52.9
click at [523, 151] on div "SearchWithCriteria8bc47480-775f-4fbe-b346-09da14d51da7 Work Title nothing lasts…" at bounding box center [784, 190] width 1108 height 142
click at [596, 133] on input "nothing lasts forever" at bounding box center [882, 140] width 909 height 40
click at [671, 130] on input "nothing lasts forever" at bounding box center [882, 140] width 909 height 40
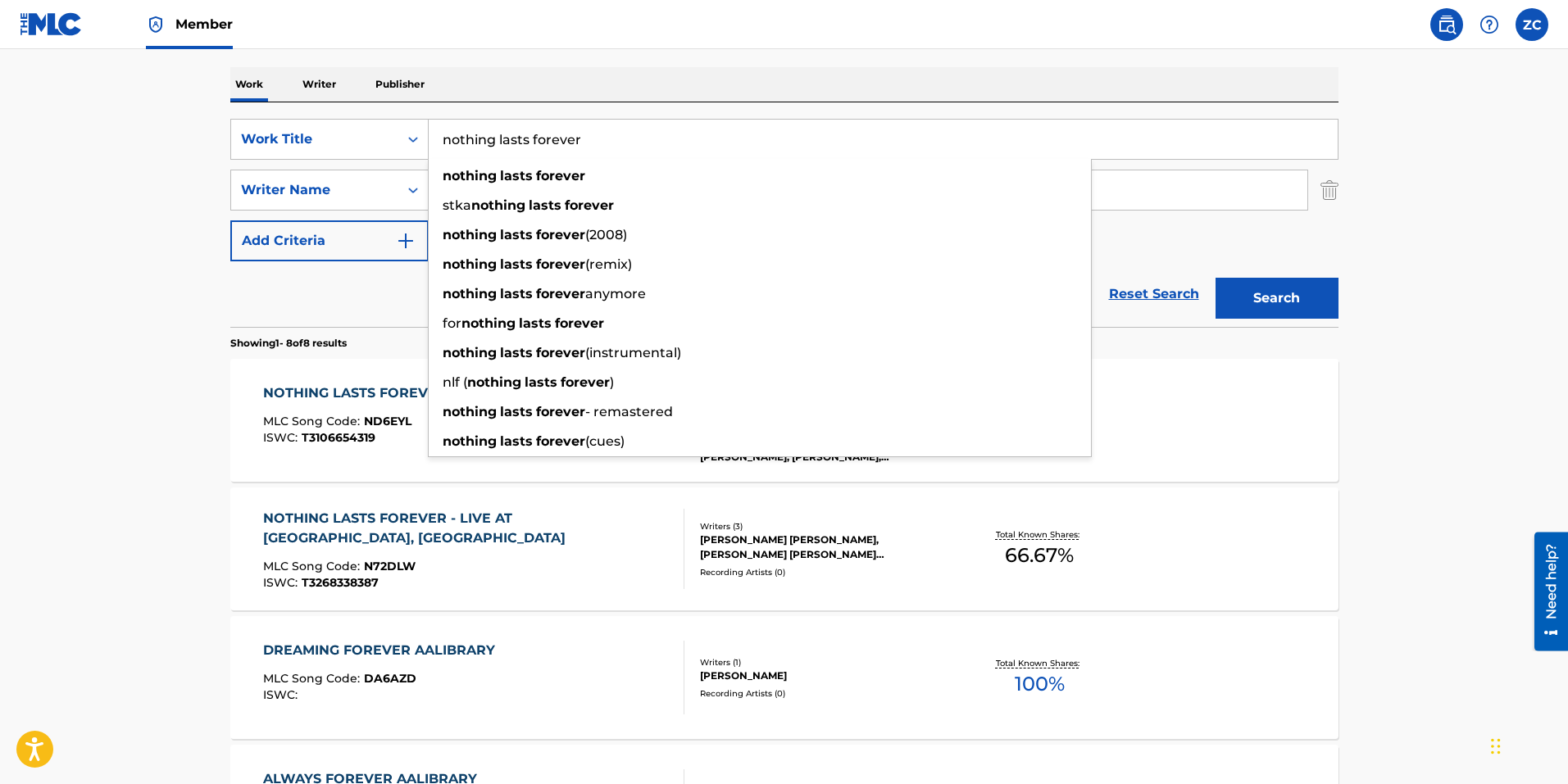
click at [671, 130] on input "nothing lasts forever" at bounding box center [882, 140] width 909 height 40
click at [668, 132] on input "nothing lasts forever" at bounding box center [882, 140] width 909 height 40
click at [668, 133] on input "nothing lasts forever" at bounding box center [882, 140] width 909 height 40
click at [672, 136] on input "nothing lasts forever" at bounding box center [882, 140] width 909 height 40
drag, startPoint x: 967, startPoint y: 142, endPoint x: 315, endPoint y: 143, distance: 652.0
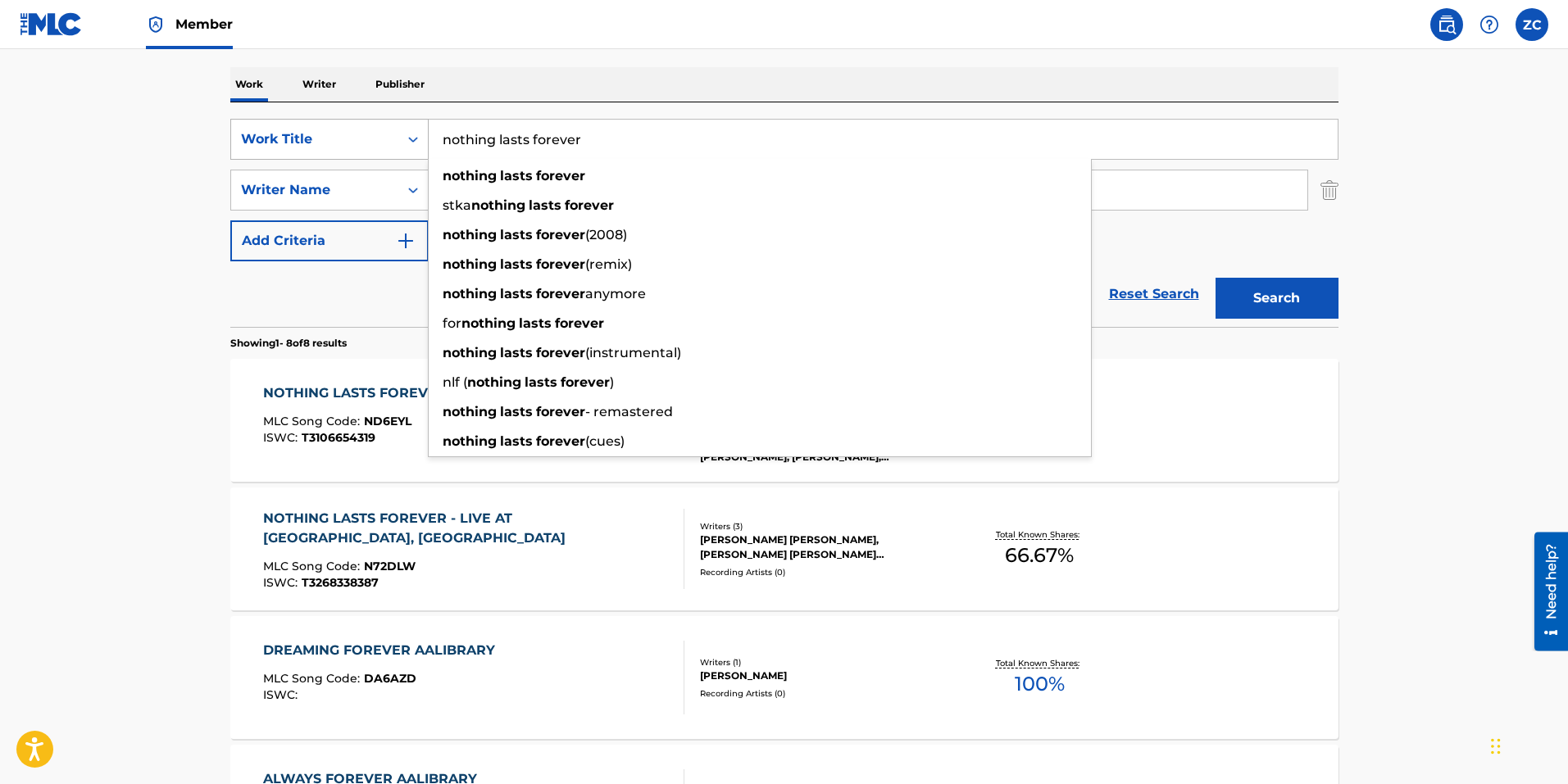
click at [315, 143] on div "SearchWithCriteria8bc47480-775f-4fbe-b346-09da14d51da7 Work Title nothing lasts…" at bounding box center [784, 139] width 1108 height 41
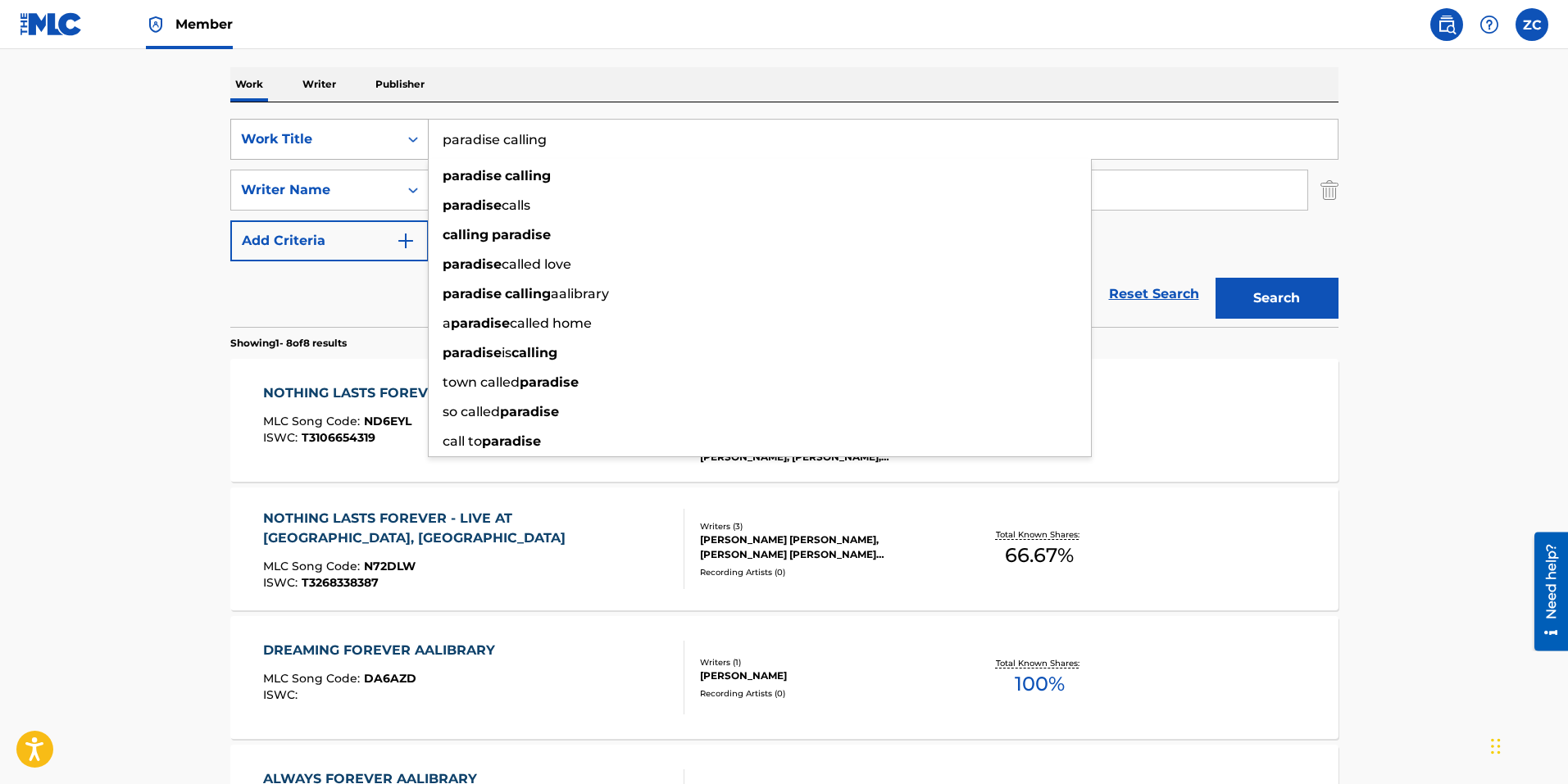
click at [1215, 278] on button "Search" at bounding box center [1276, 298] width 123 height 41
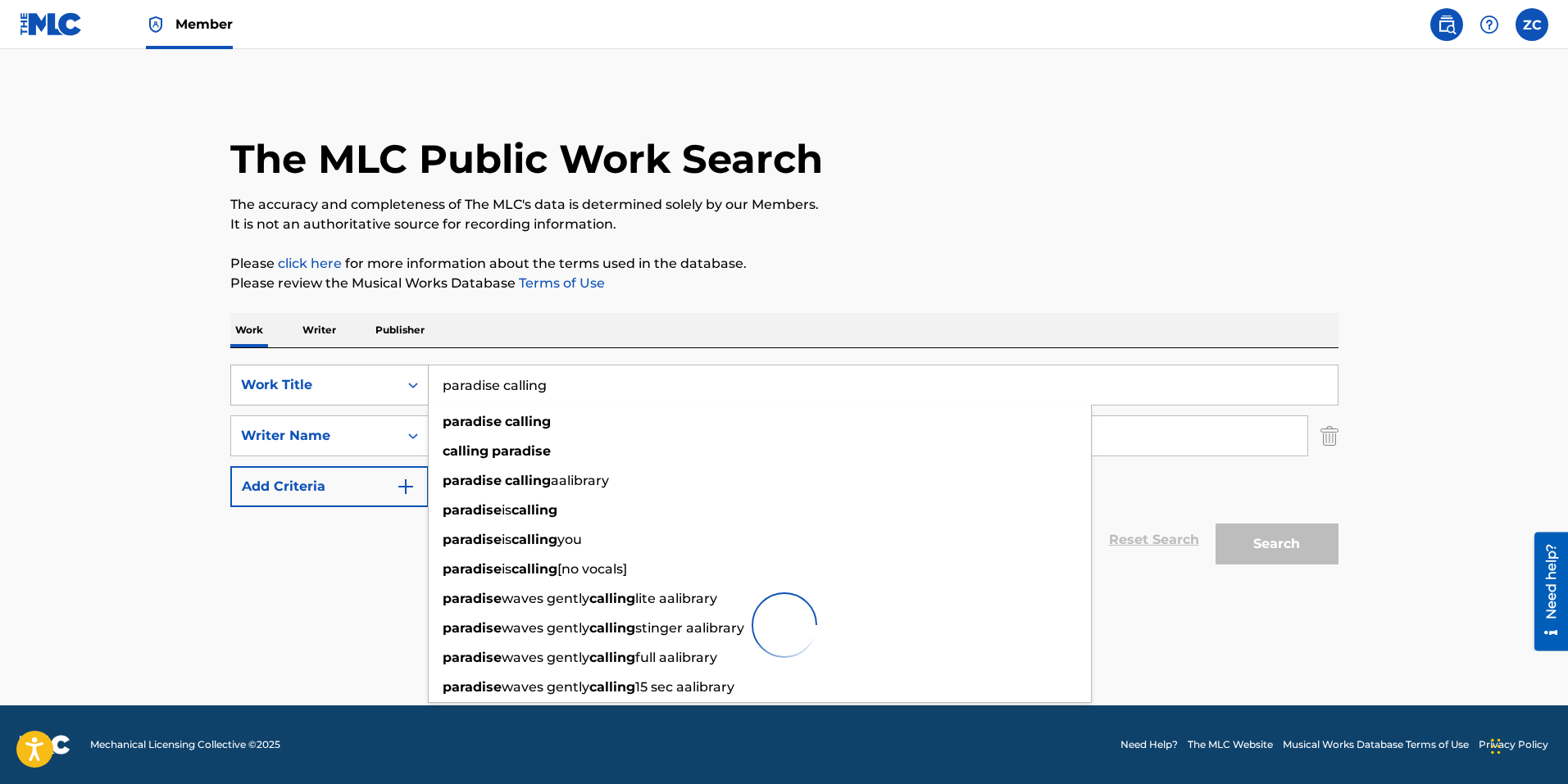
scroll to position [0, 0]
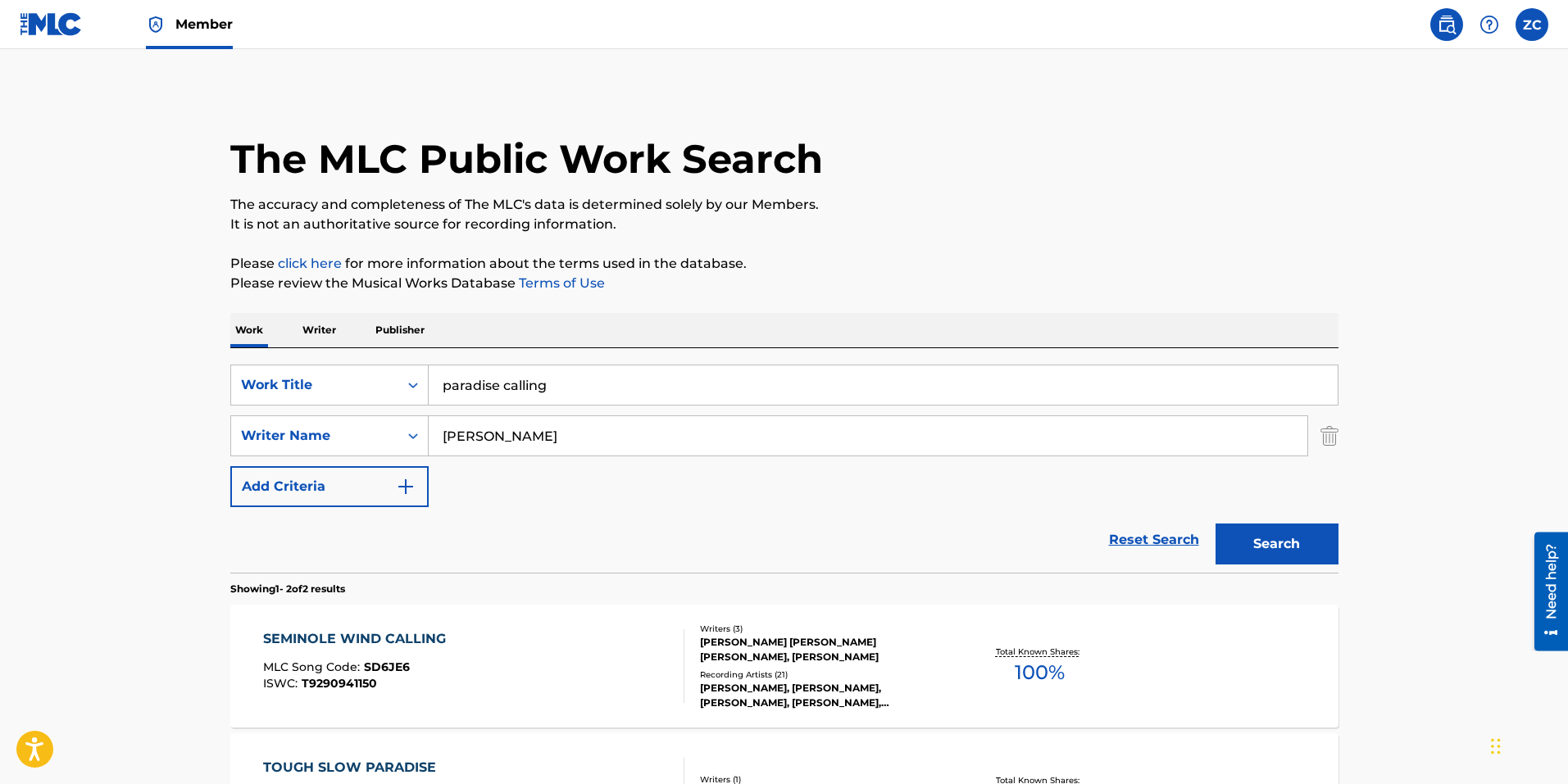
click at [136, 490] on main "The MLC Public Work Search The accuracy and completeness of The MLC's data is d…" at bounding box center [784, 496] width 1568 height 893
click at [569, 383] on input "paradise calling" at bounding box center [882, 385] width 909 height 40
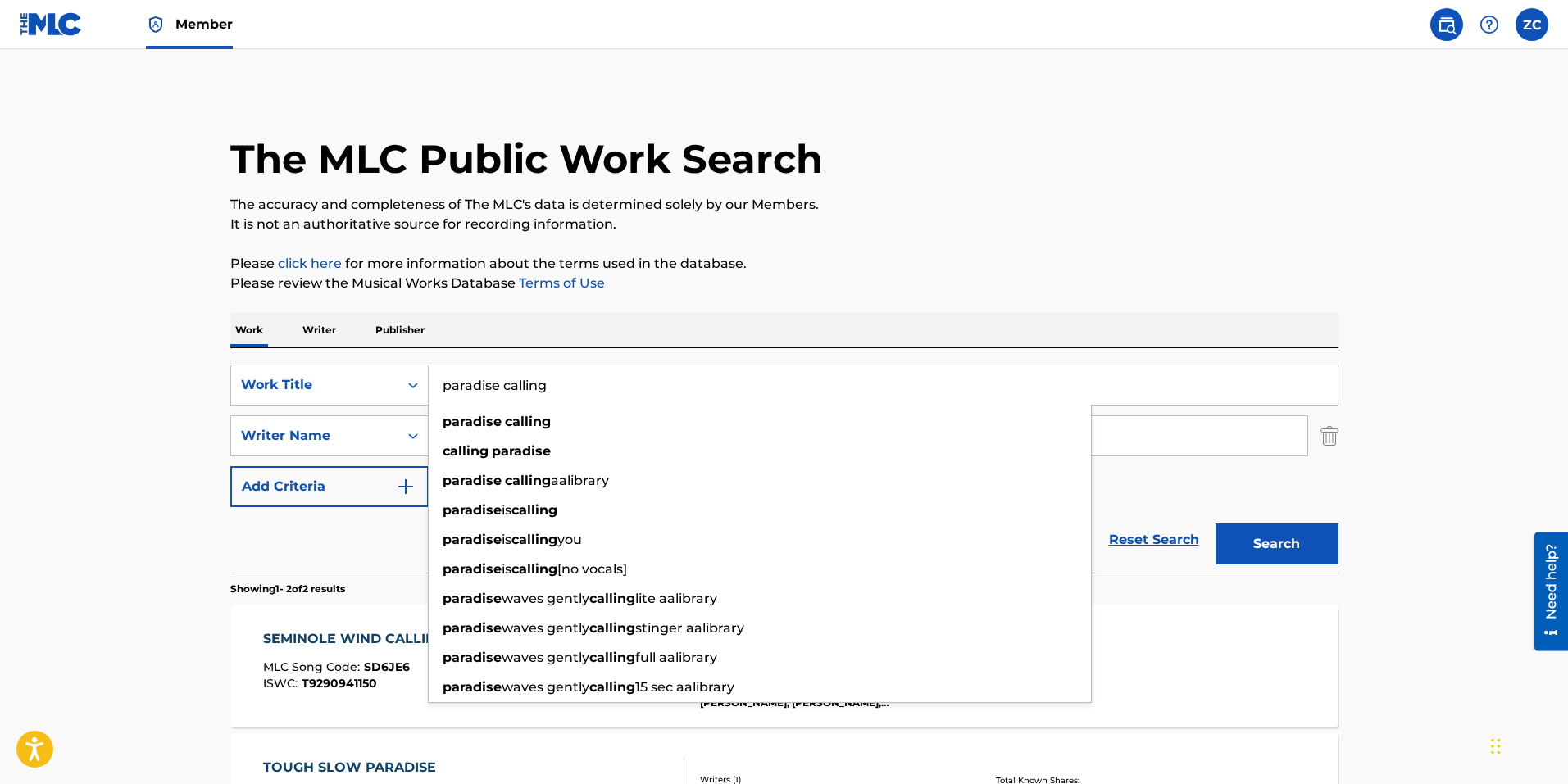
click at [527, 385] on input "paradise calling" at bounding box center [882, 385] width 909 height 40
click at [527, 384] on input "paradise calling" at bounding box center [882, 385] width 909 height 40
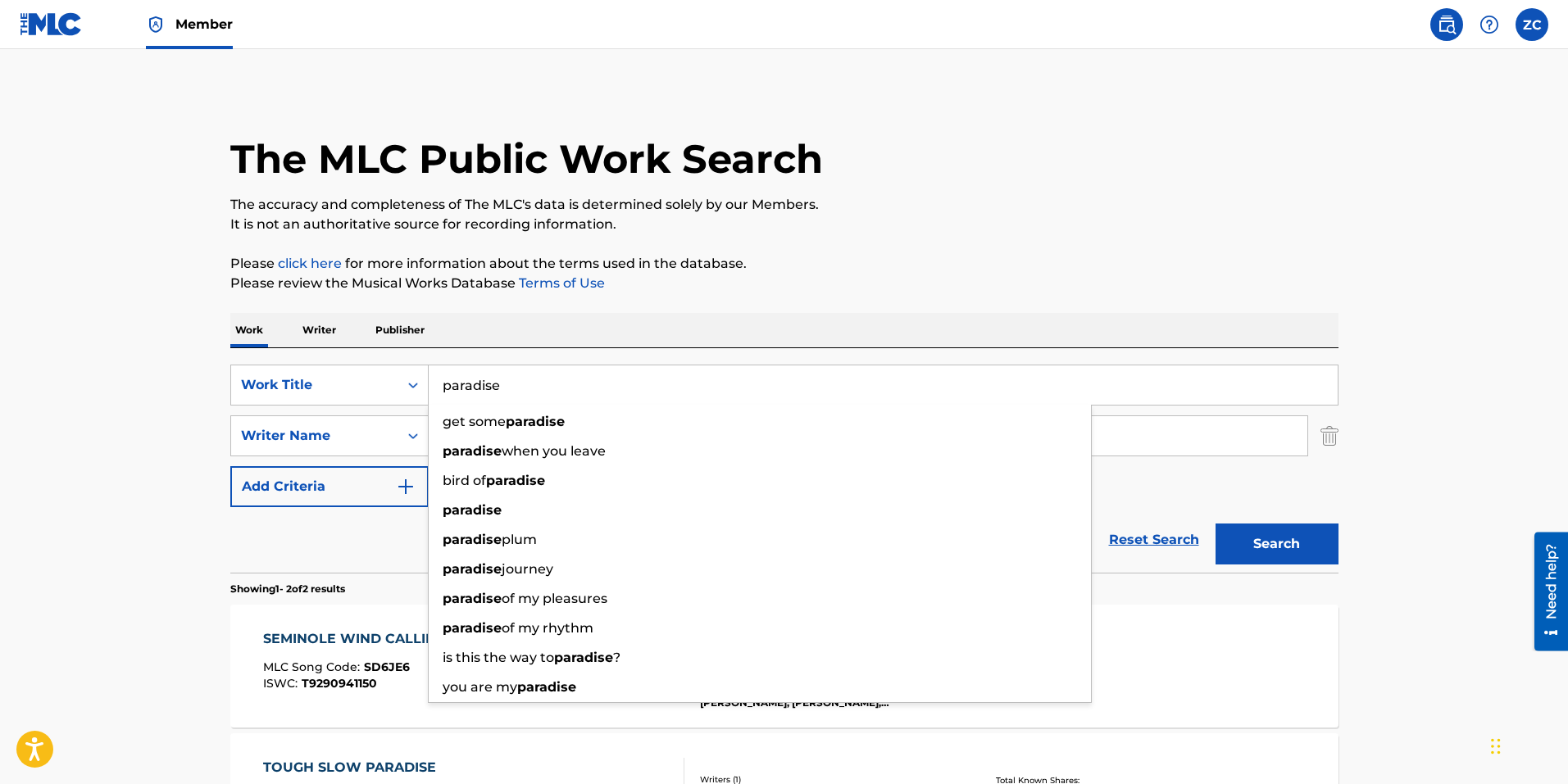
click at [1215, 523] on button "Search" at bounding box center [1276, 543] width 123 height 41
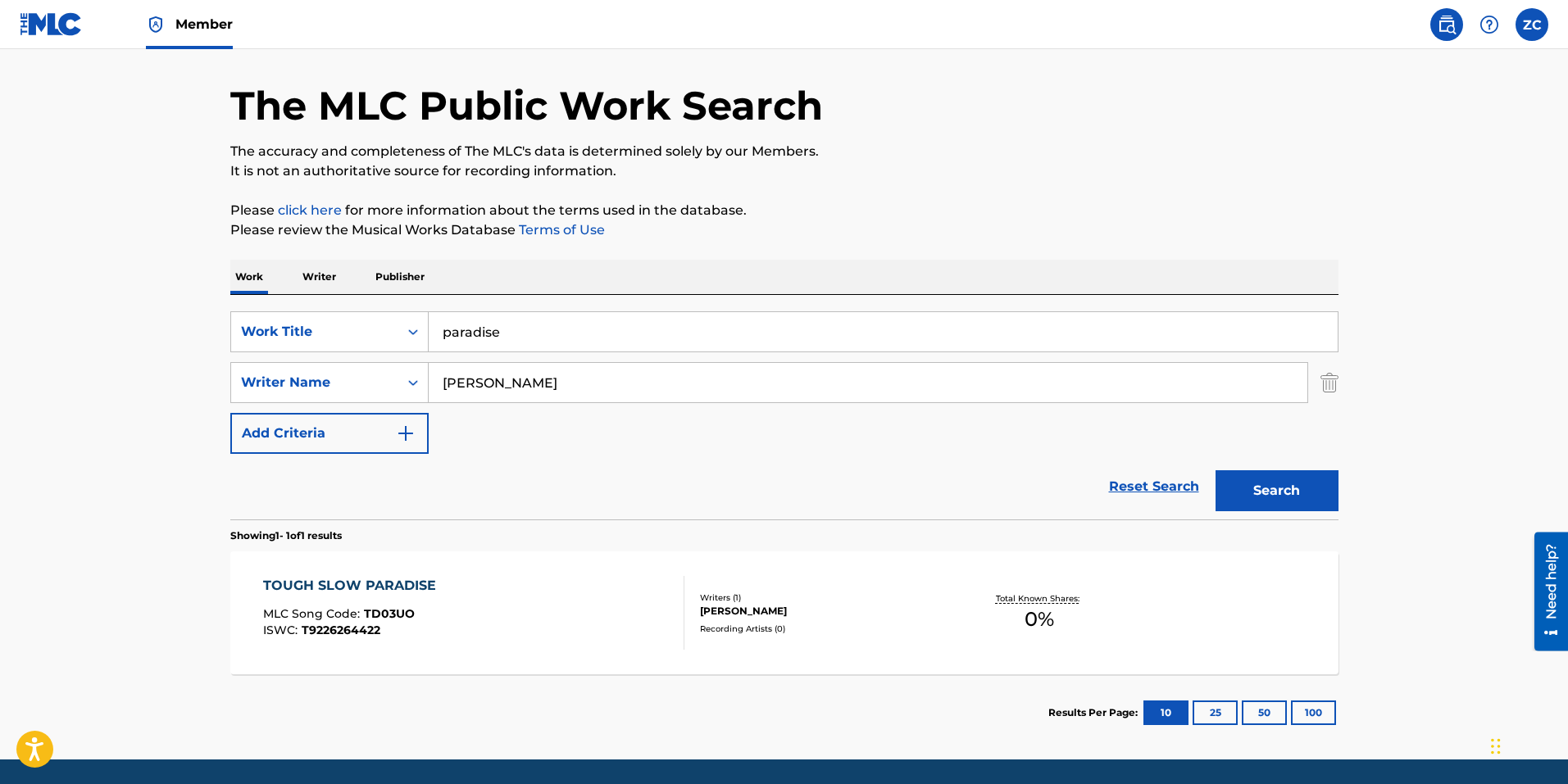
scroll to position [82, 0]
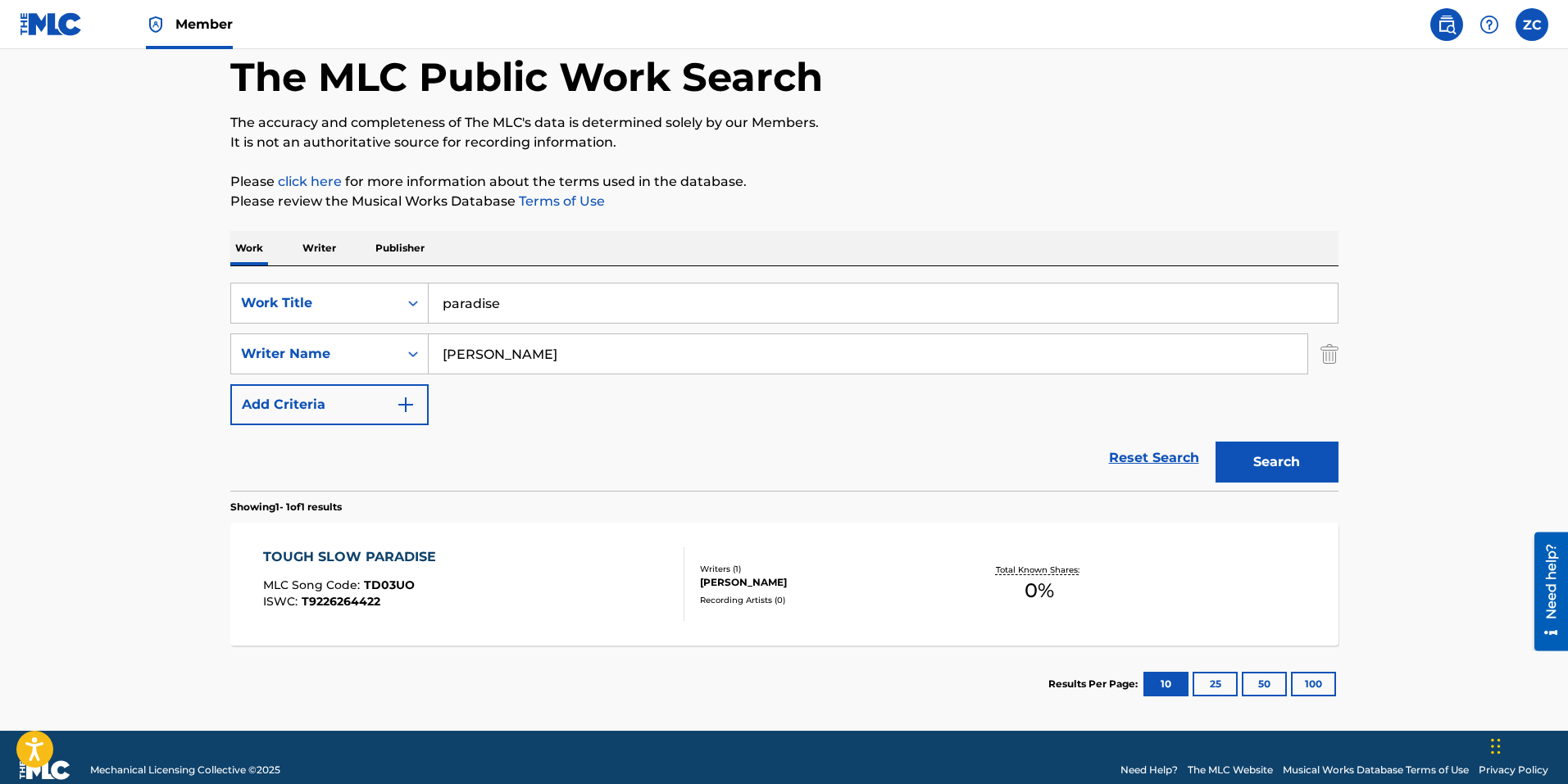
click at [568, 299] on input "paradise" at bounding box center [882, 303] width 909 height 40
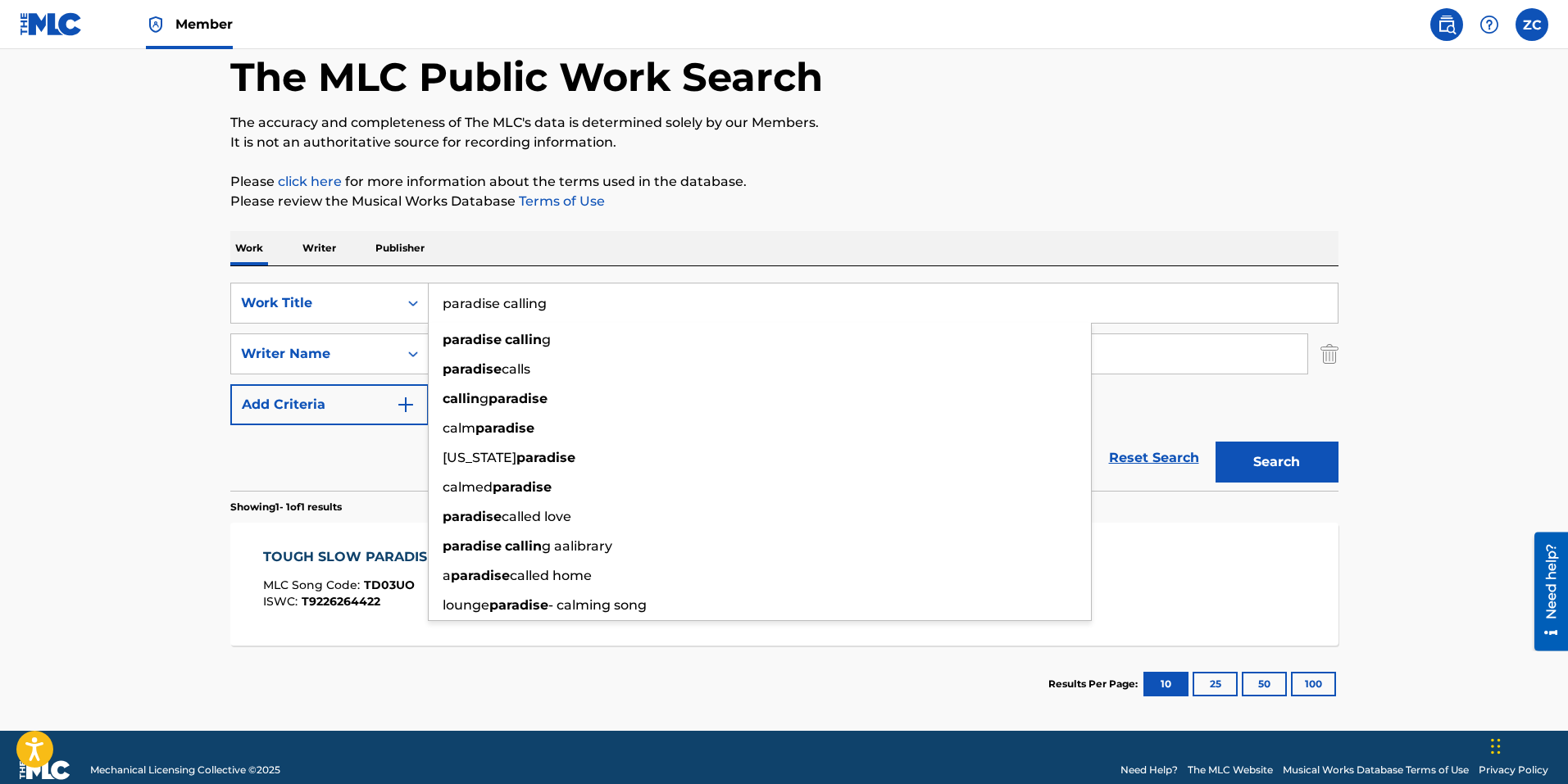
type input "paradise calling"
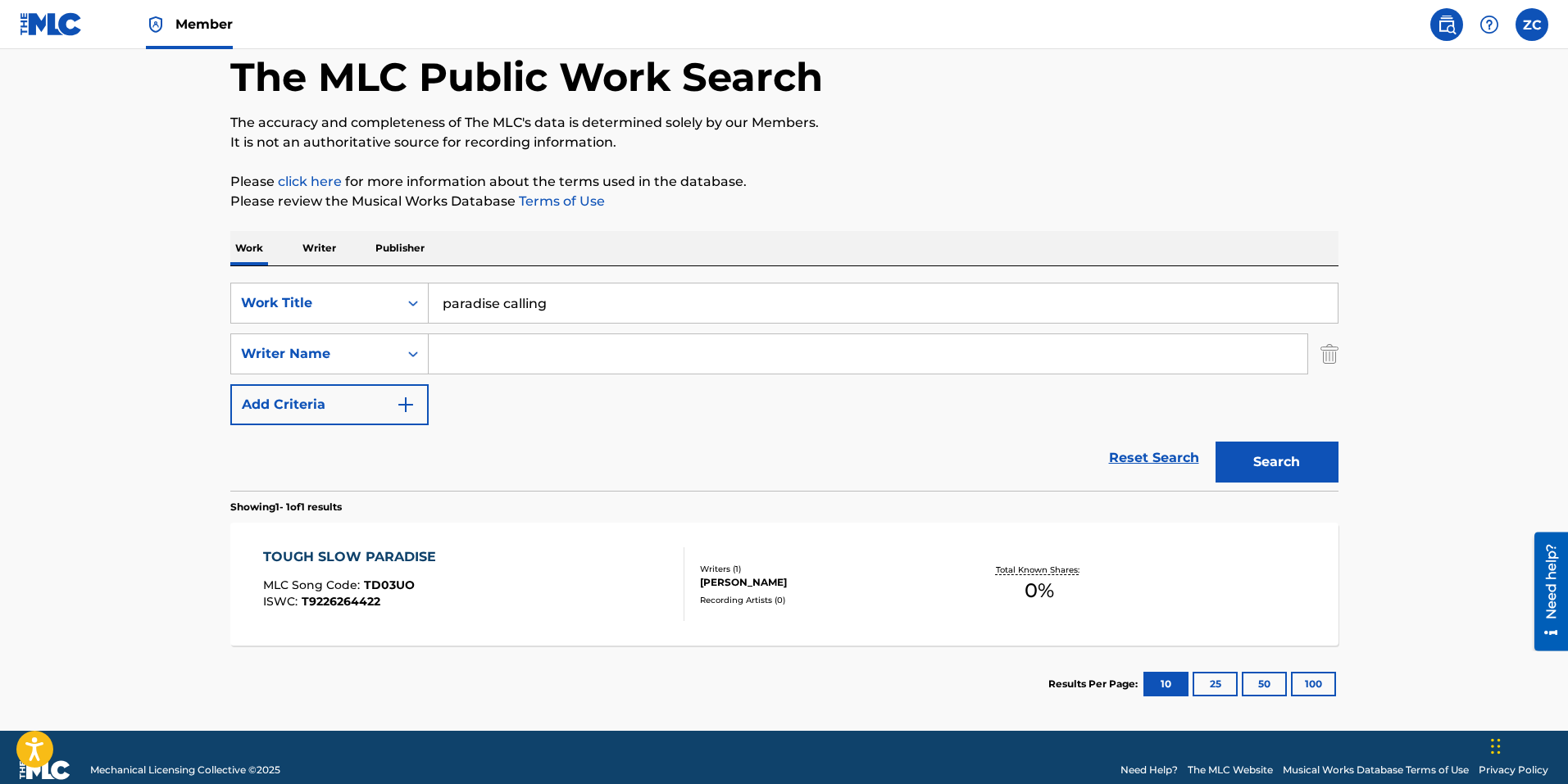
click at [1215, 442] on button "Search" at bounding box center [1276, 462] width 123 height 41
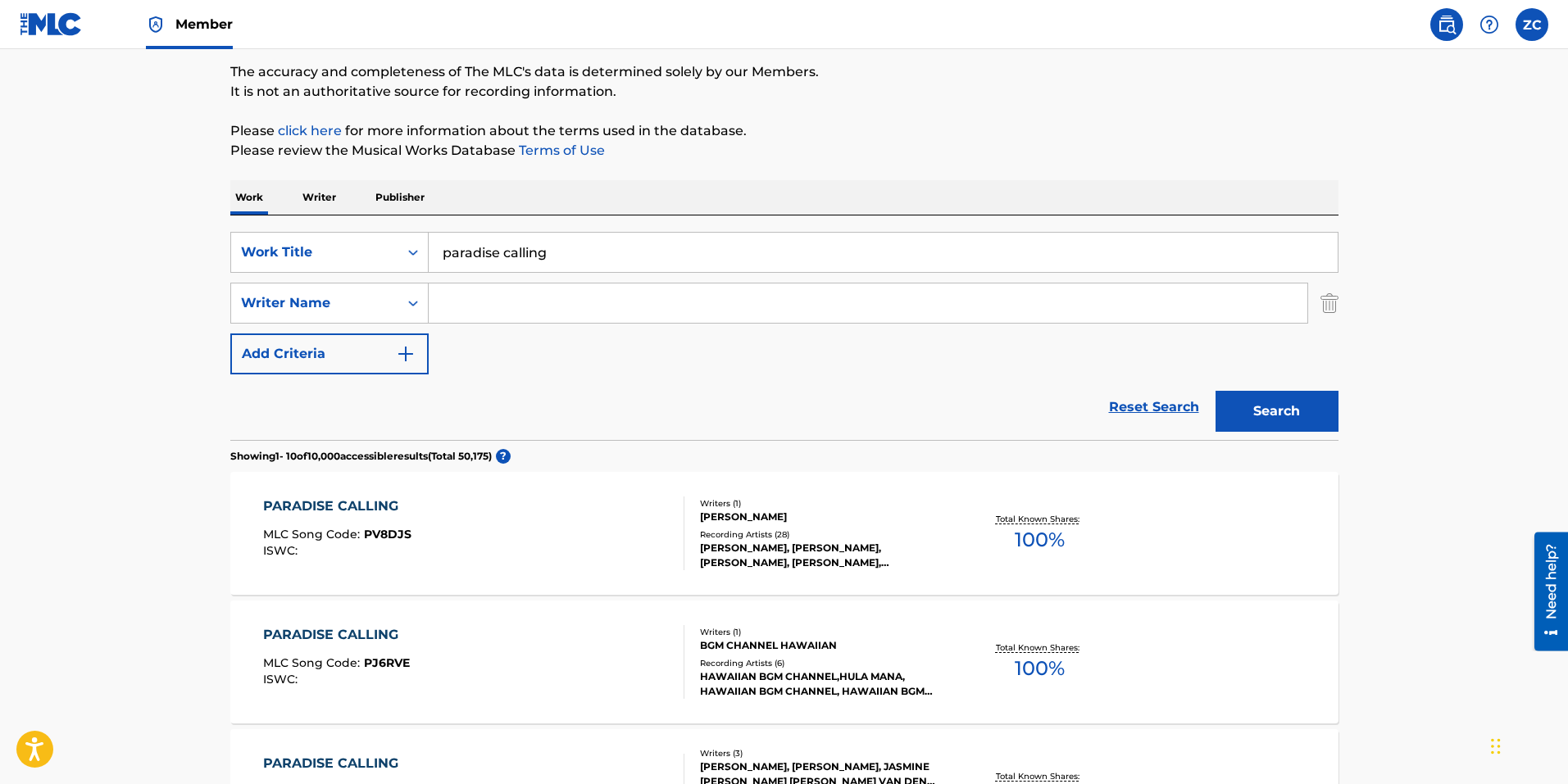
scroll to position [164, 0]
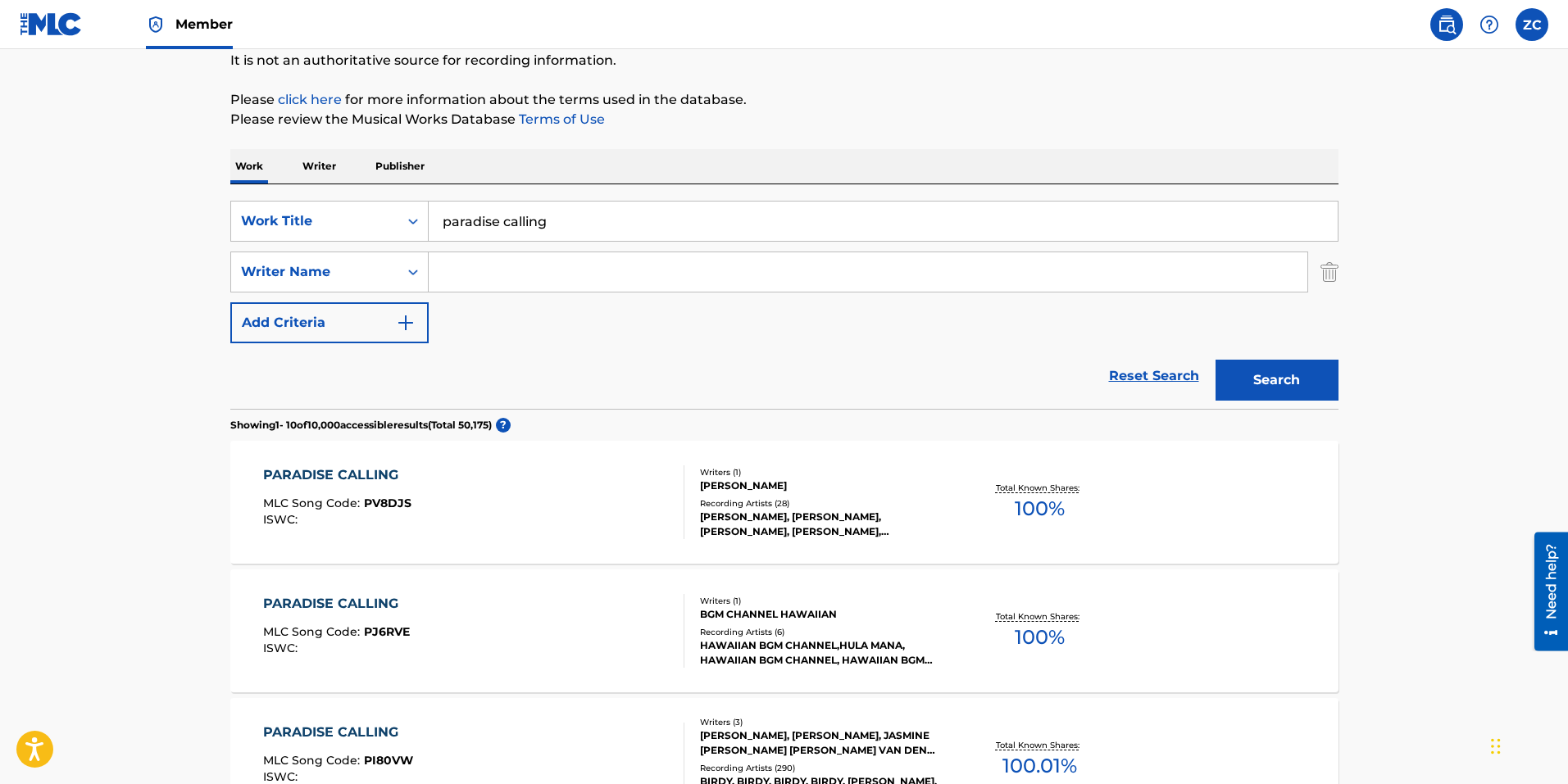
click at [571, 513] on div "PARADISE CALLING MLC Song Code : PV8DJS ISWC :" at bounding box center [474, 502] width 421 height 73
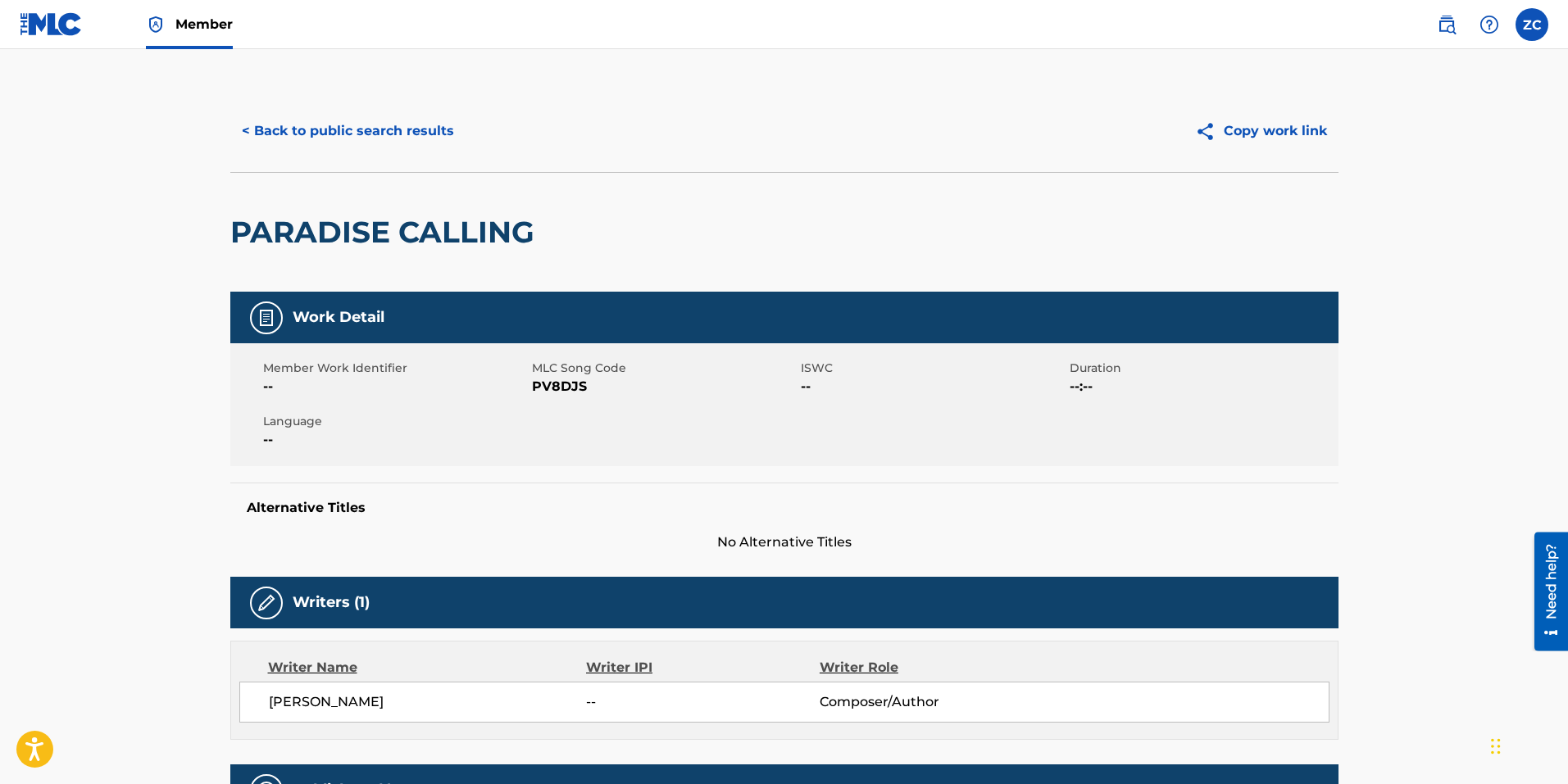
drag, startPoint x: 344, startPoint y: 134, endPoint x: 369, endPoint y: 149, distance: 29.2
click at [344, 133] on button "< Back to public search results" at bounding box center [348, 130] width 235 height 41
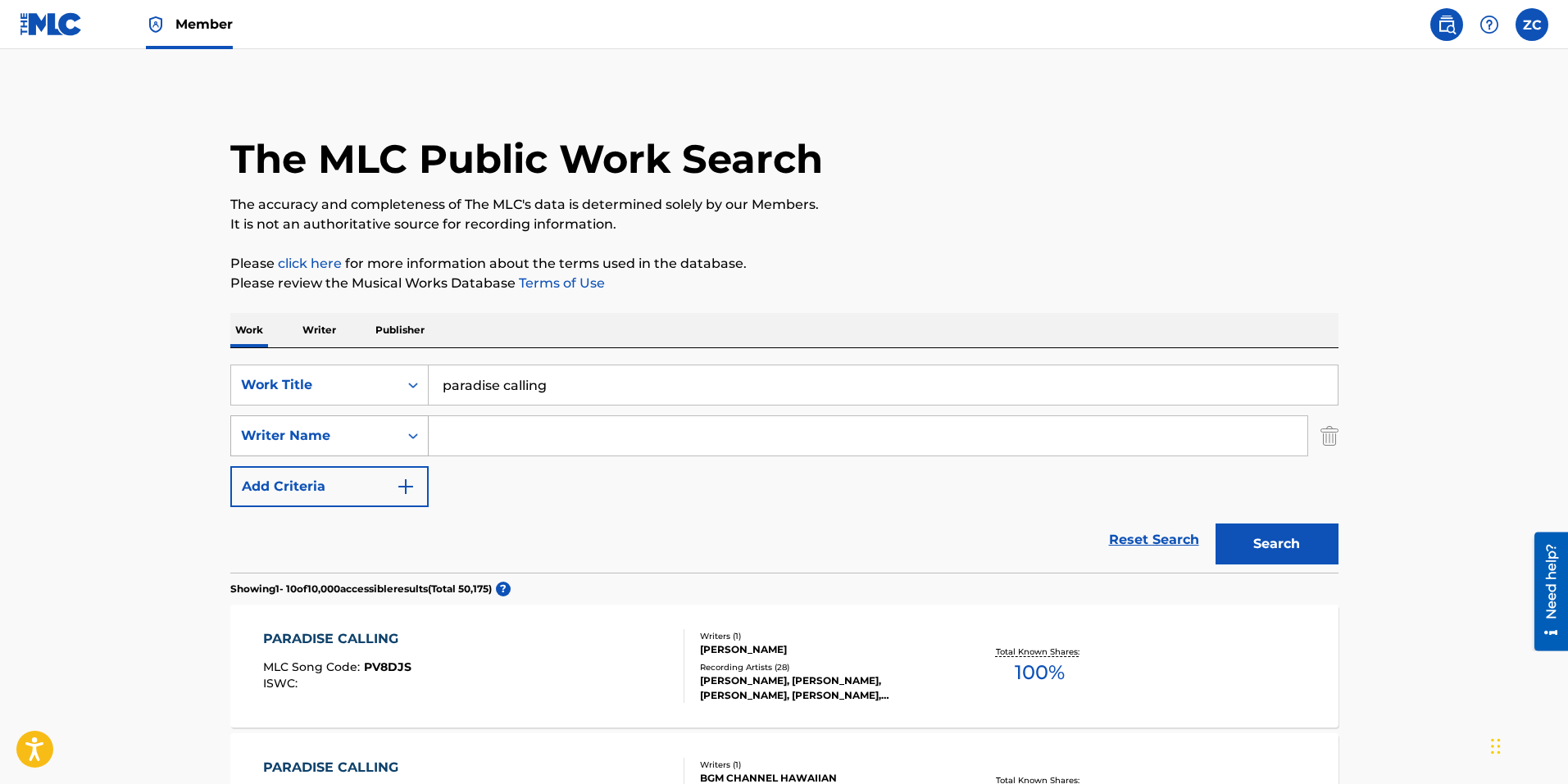
click at [331, 430] on div "Writer Name" at bounding box center [314, 436] width 148 height 20
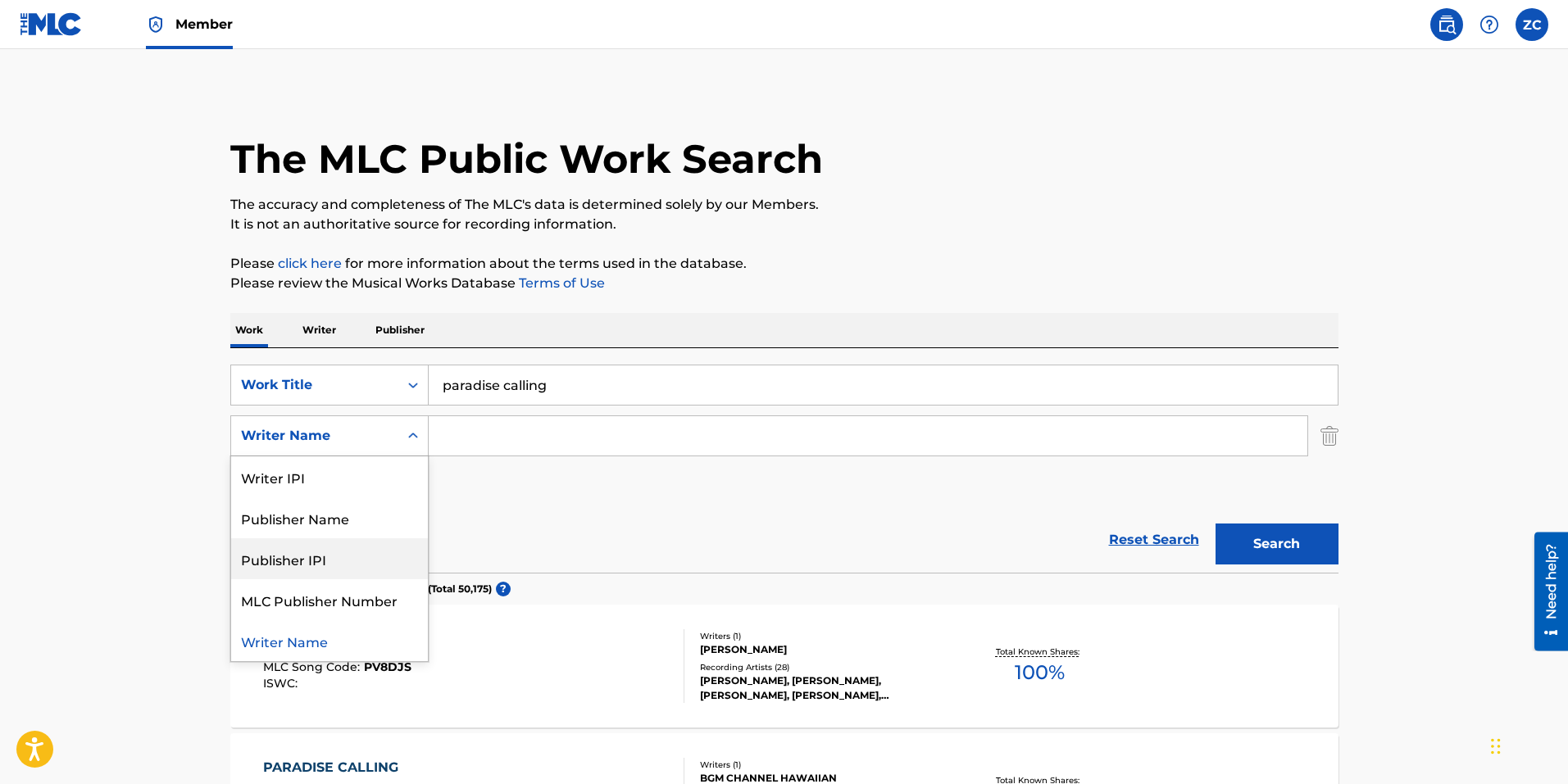
click at [701, 494] on div "SearchWithCriteria8bc47480-775f-4fbe-b346-09da14d51da7 Work Title paradise call…" at bounding box center [784, 435] width 1108 height 142
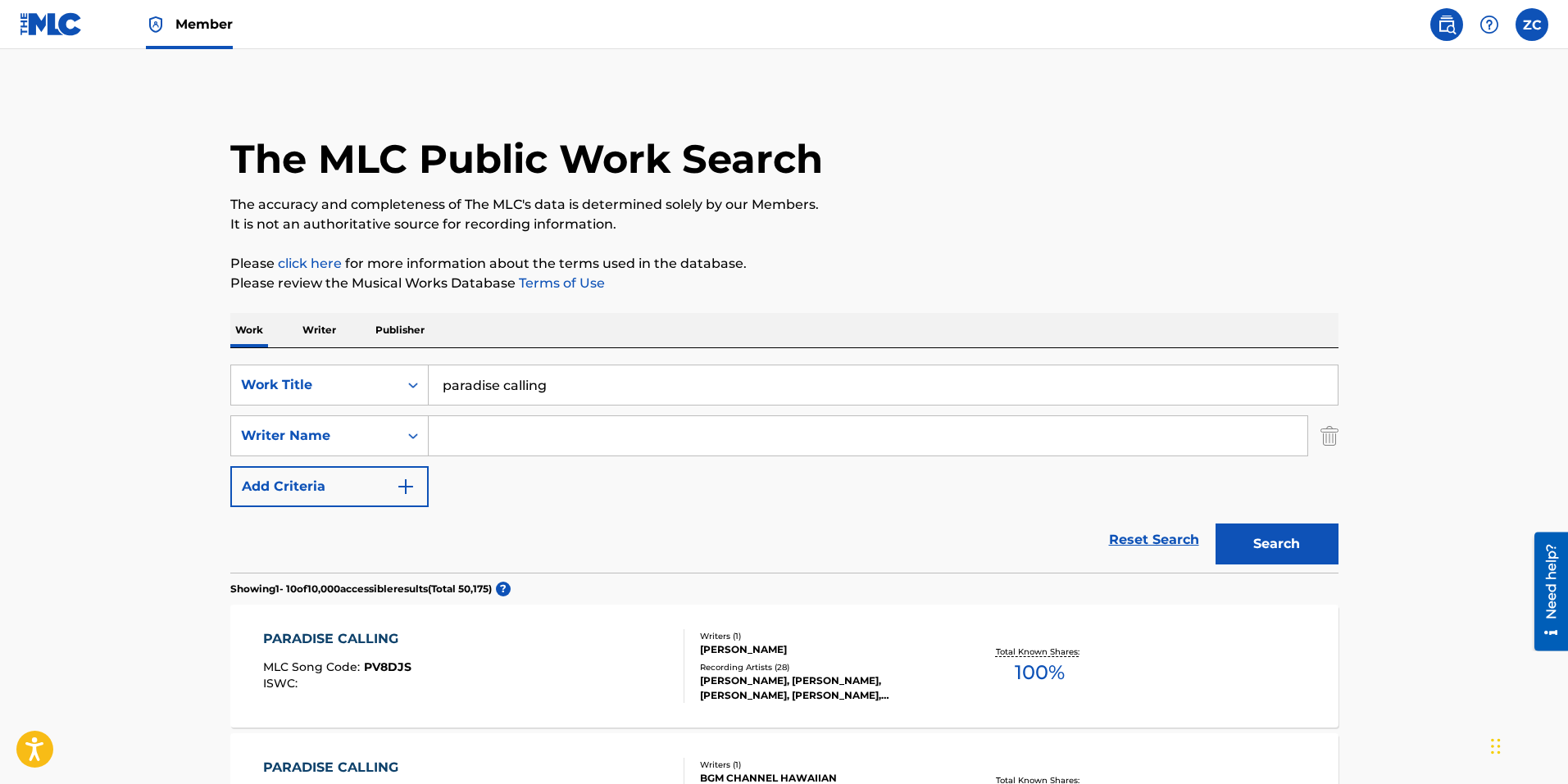
click at [635, 426] on input "Search Form" at bounding box center [867, 436] width 878 height 40
type input "jones"
click at [1215, 523] on button "Search" at bounding box center [1276, 543] width 123 height 41
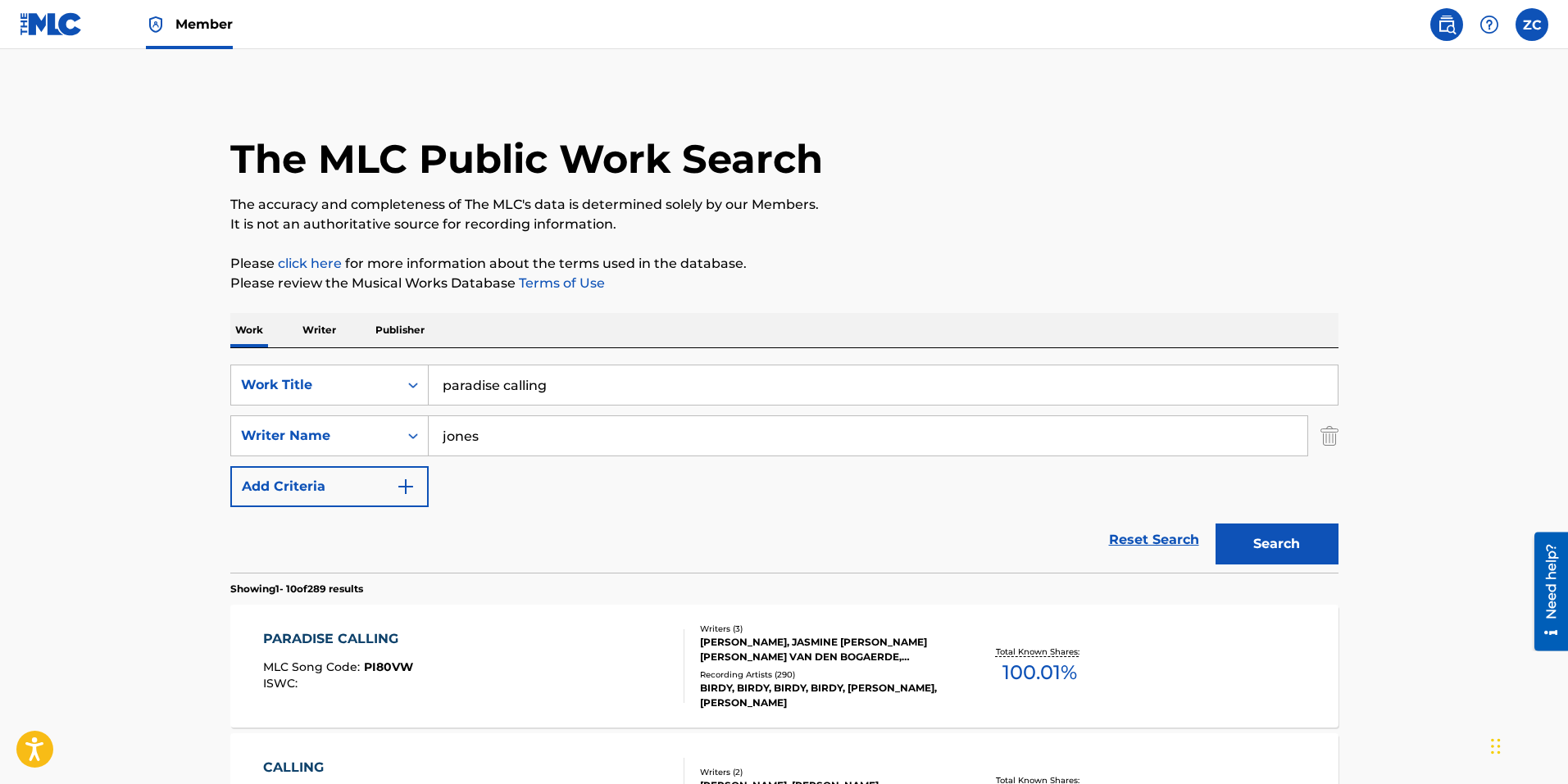
click at [708, 678] on div "Recording Artists ( 290 )" at bounding box center [824, 674] width 248 height 12
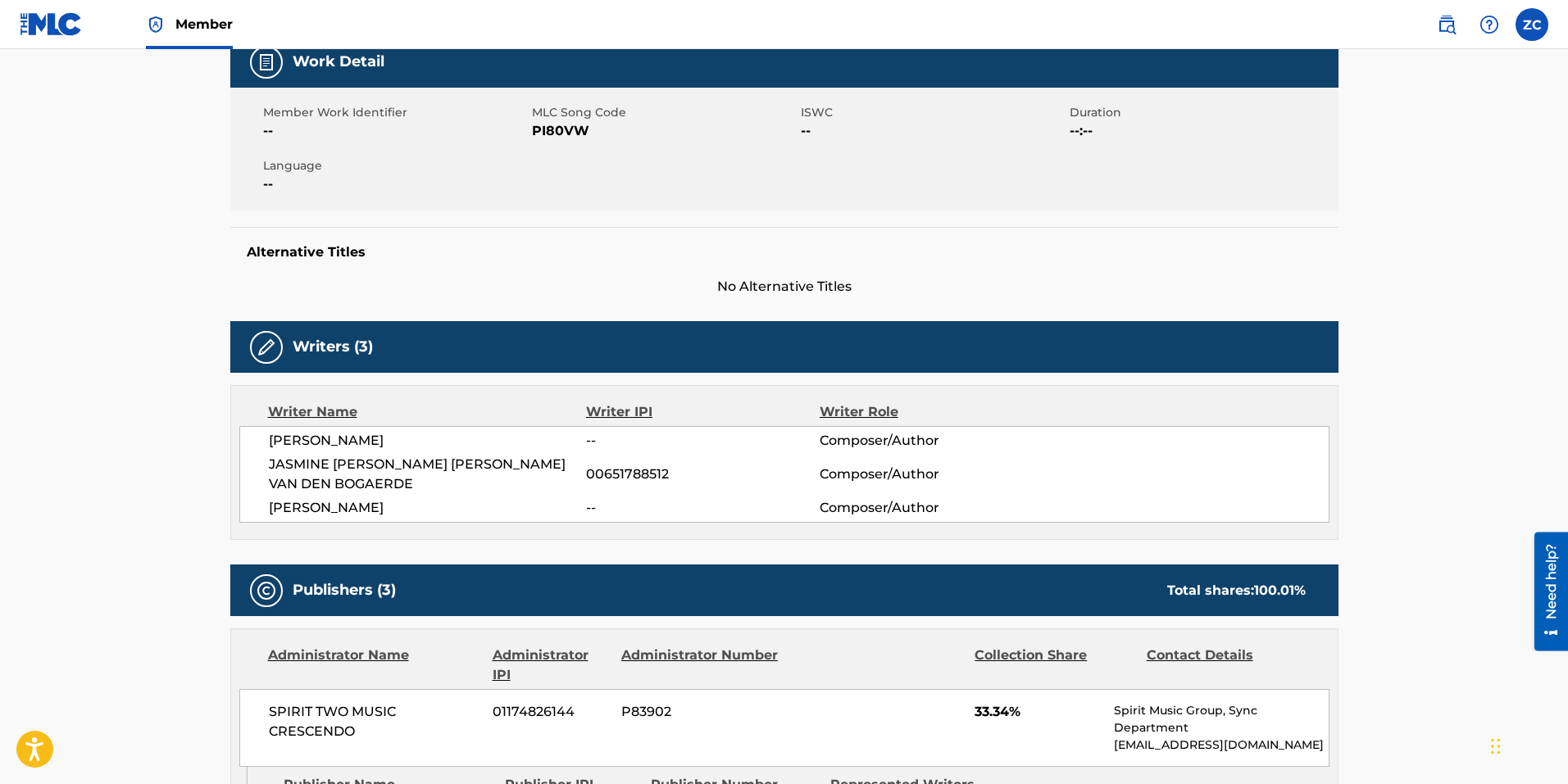
scroll to position [82, 0]
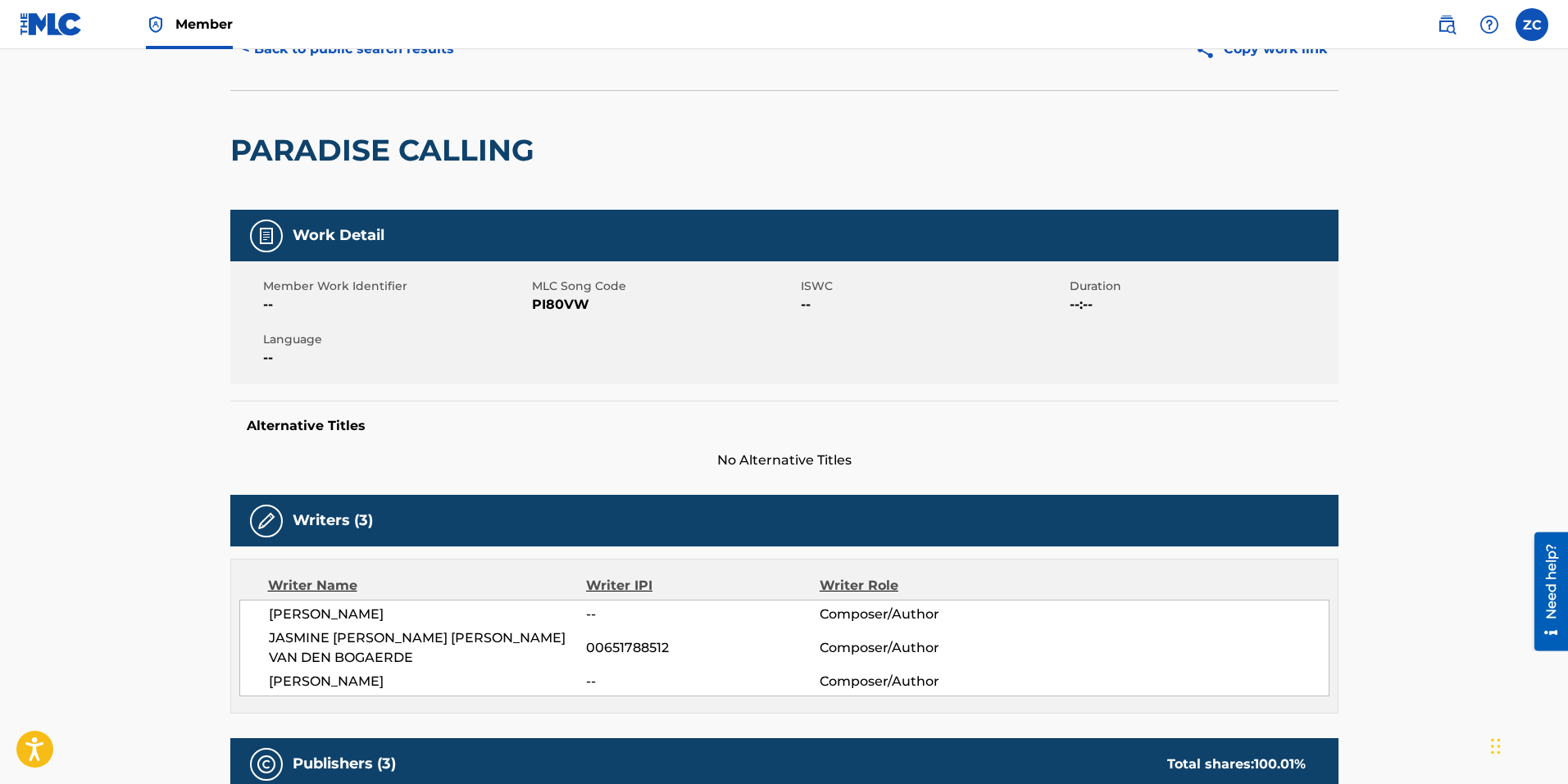
click at [558, 300] on span "PI80VW" at bounding box center [664, 305] width 265 height 20
click at [558, 299] on span "PI80VW" at bounding box center [664, 305] width 265 height 20
copy span "PI80VW"
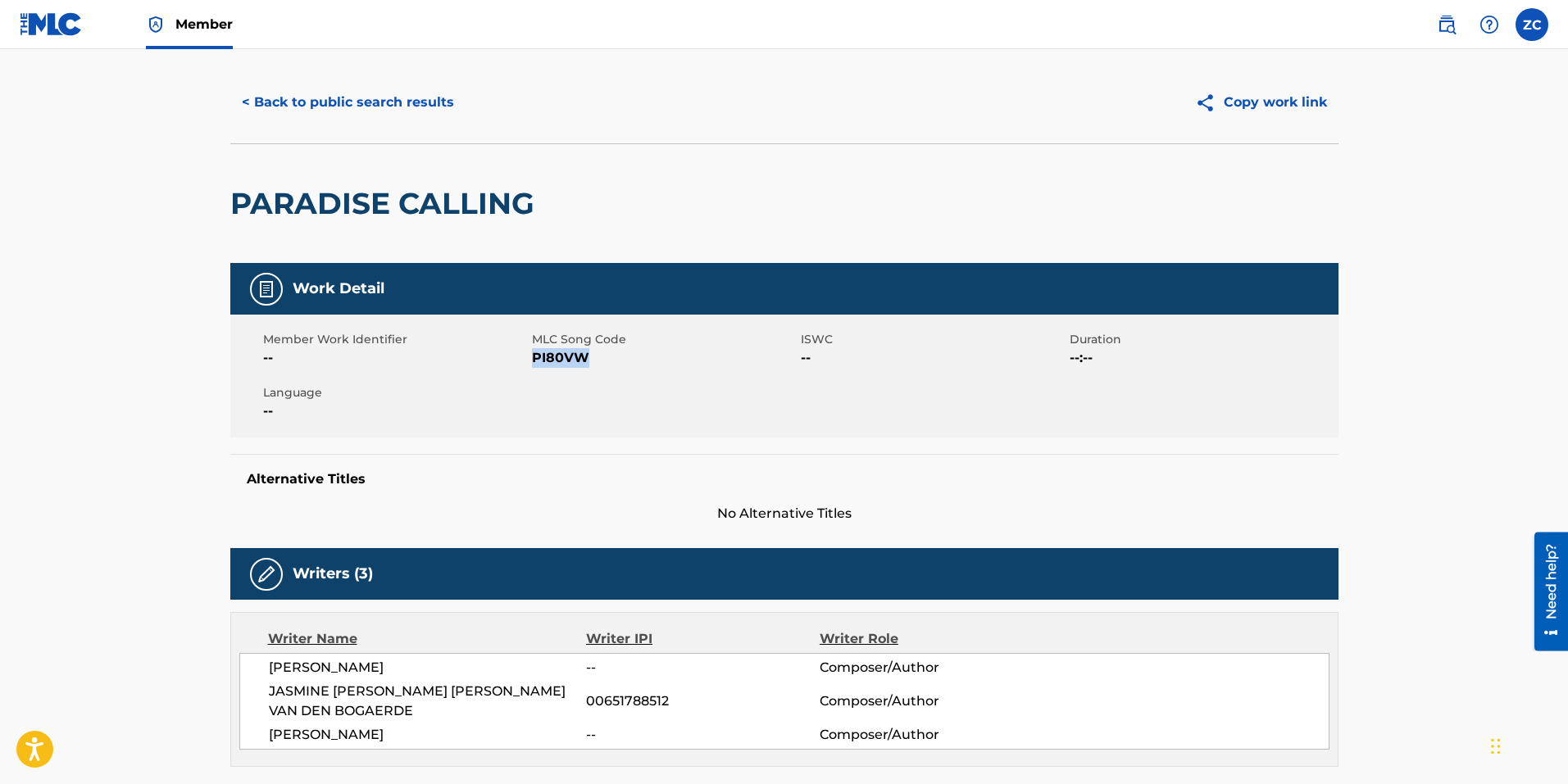
scroll to position [0, 0]
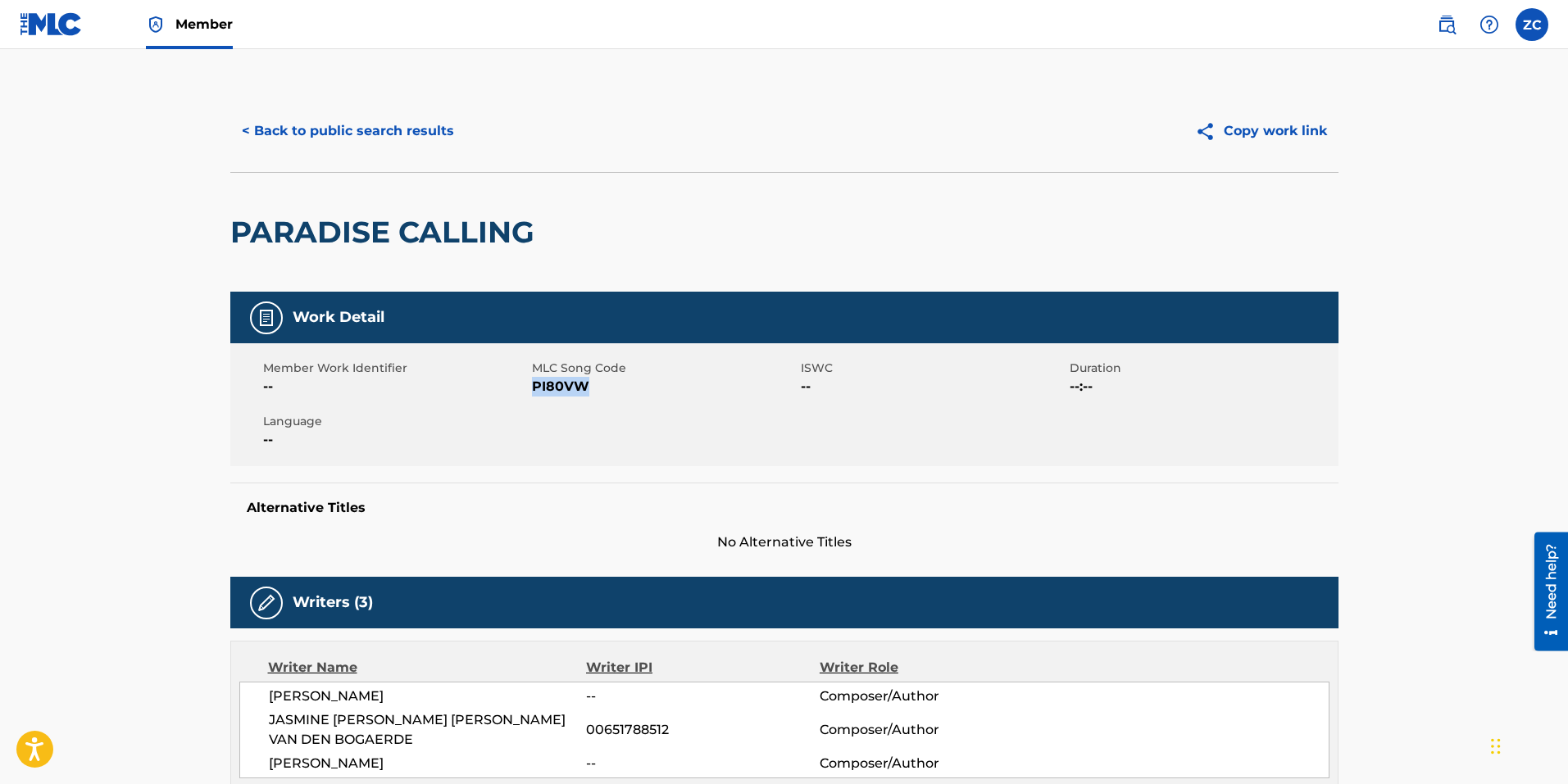
click at [378, 130] on button "< Back to public search results" at bounding box center [348, 130] width 235 height 41
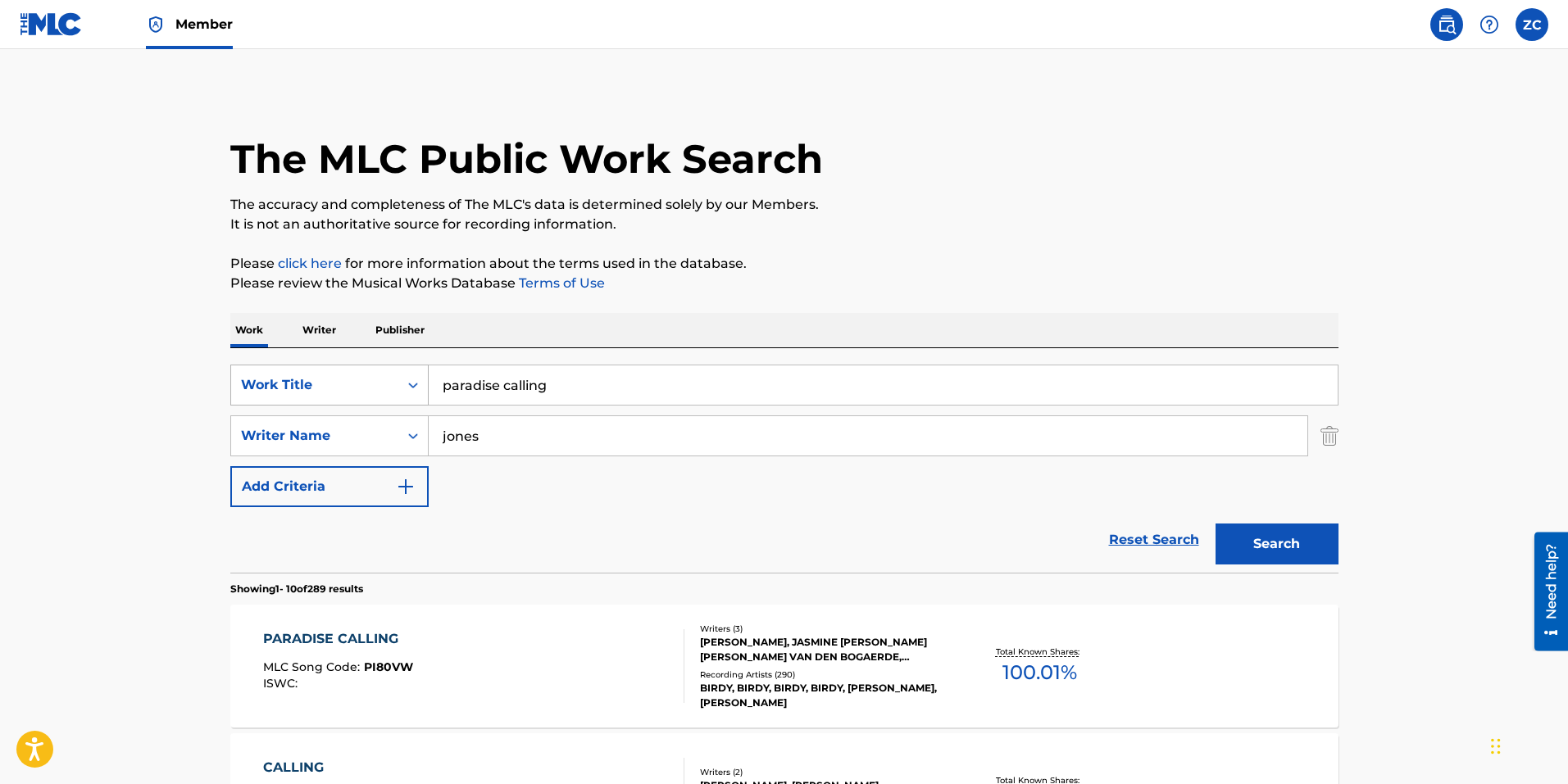
drag, startPoint x: 572, startPoint y: 386, endPoint x: 325, endPoint y: 368, distance: 247.7
click at [331, 368] on div "SearchWithCriteria8bc47480-775f-4fbe-b346-09da14d51da7 Work Title paradise call…" at bounding box center [784, 384] width 1108 height 41
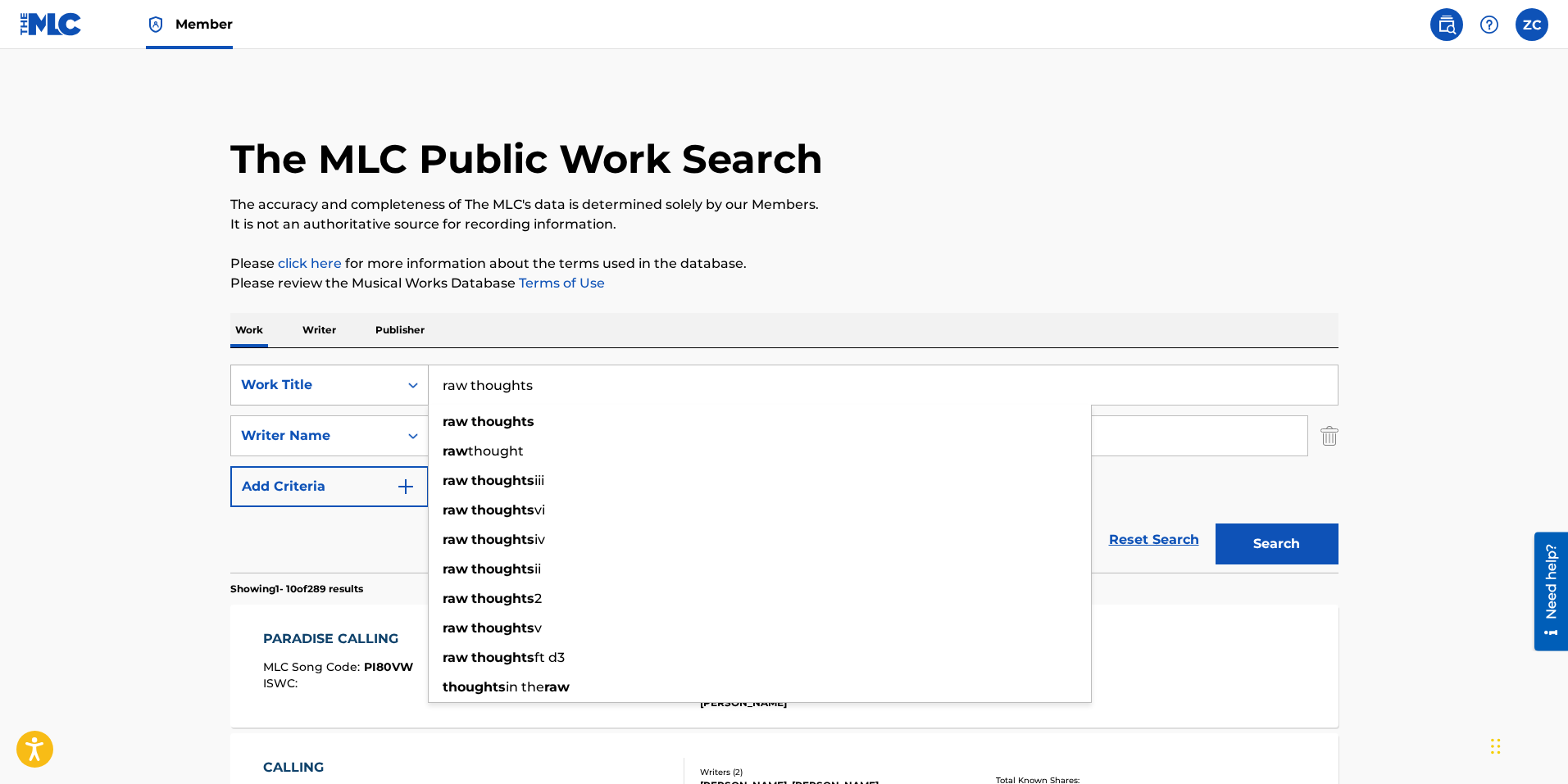
type input "raw thoughts"
click at [1215, 523] on button "Search" at bounding box center [1276, 543] width 123 height 41
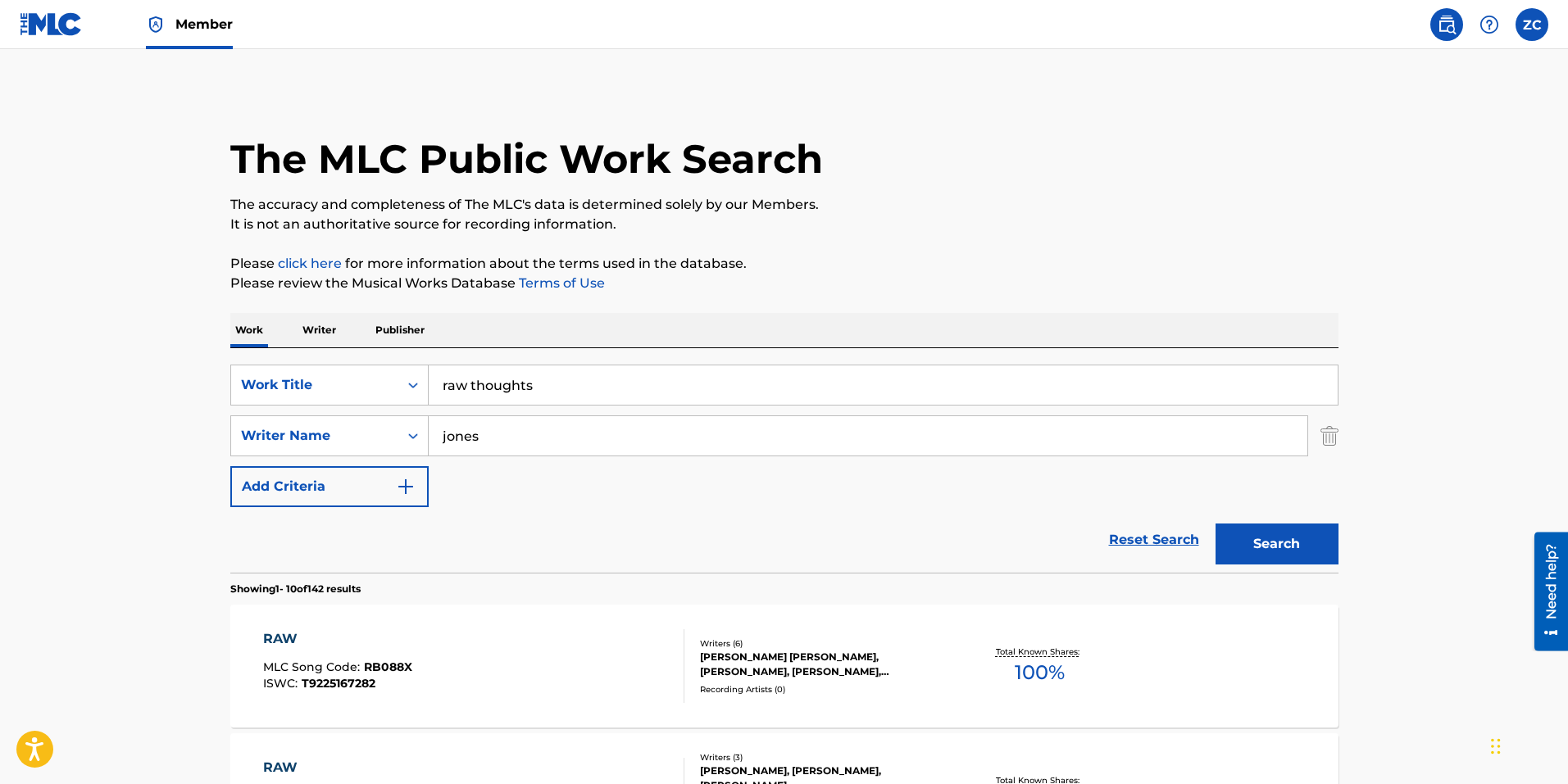
click at [623, 406] on div "SearchWithCriteria8bc47480-775f-4fbe-b346-09da14d51da7 Work Title raw thoughts …" at bounding box center [784, 435] width 1108 height 142
click at [616, 417] on input "jones" at bounding box center [867, 436] width 878 height 40
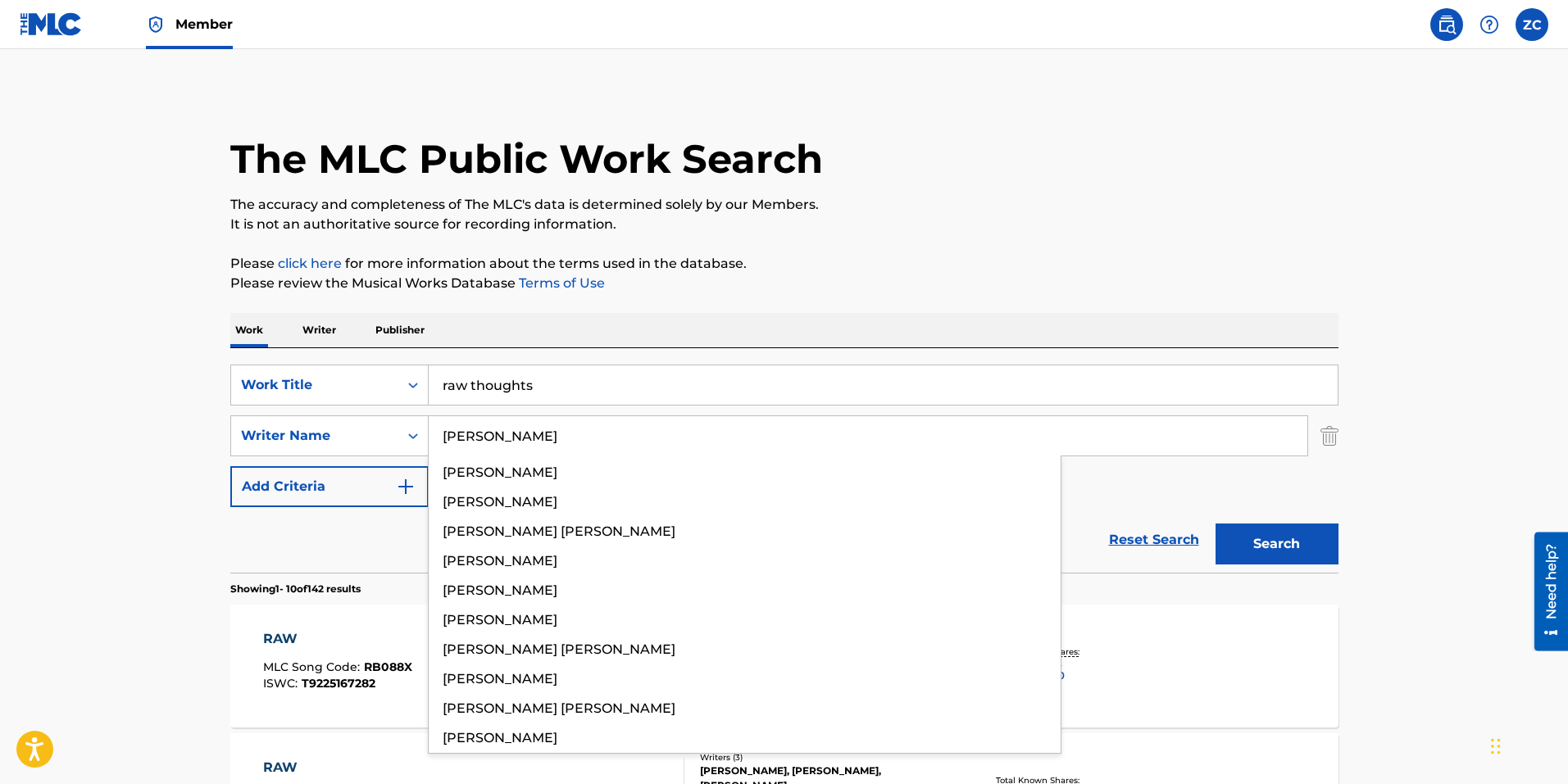
type input "[PERSON_NAME]"
click at [1215, 523] on button "Search" at bounding box center [1276, 543] width 123 height 41
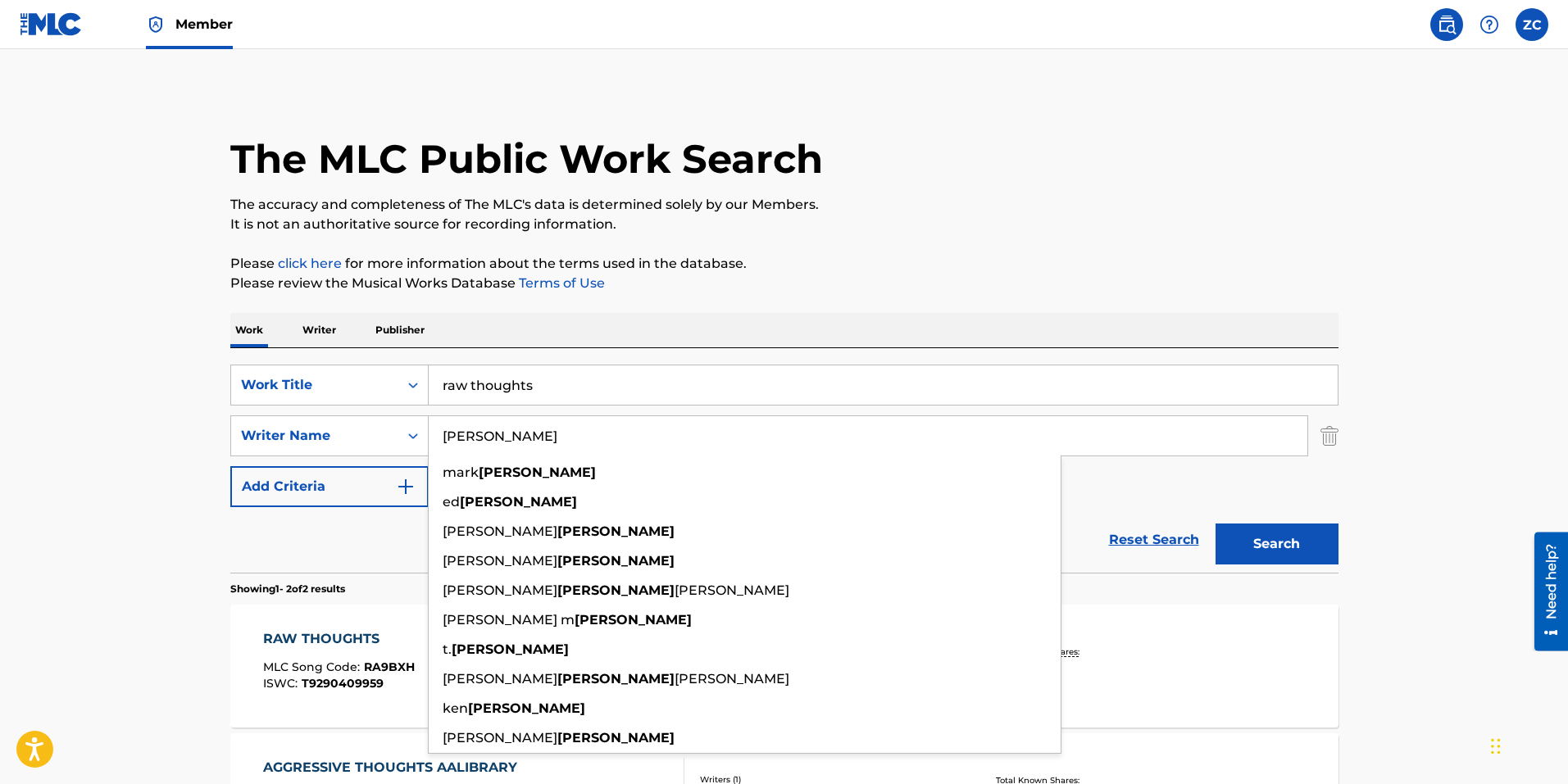
click at [101, 528] on main "The MLC Public Work Search The accuracy and completeness of The MLC's data is d…" at bounding box center [784, 496] width 1568 height 893
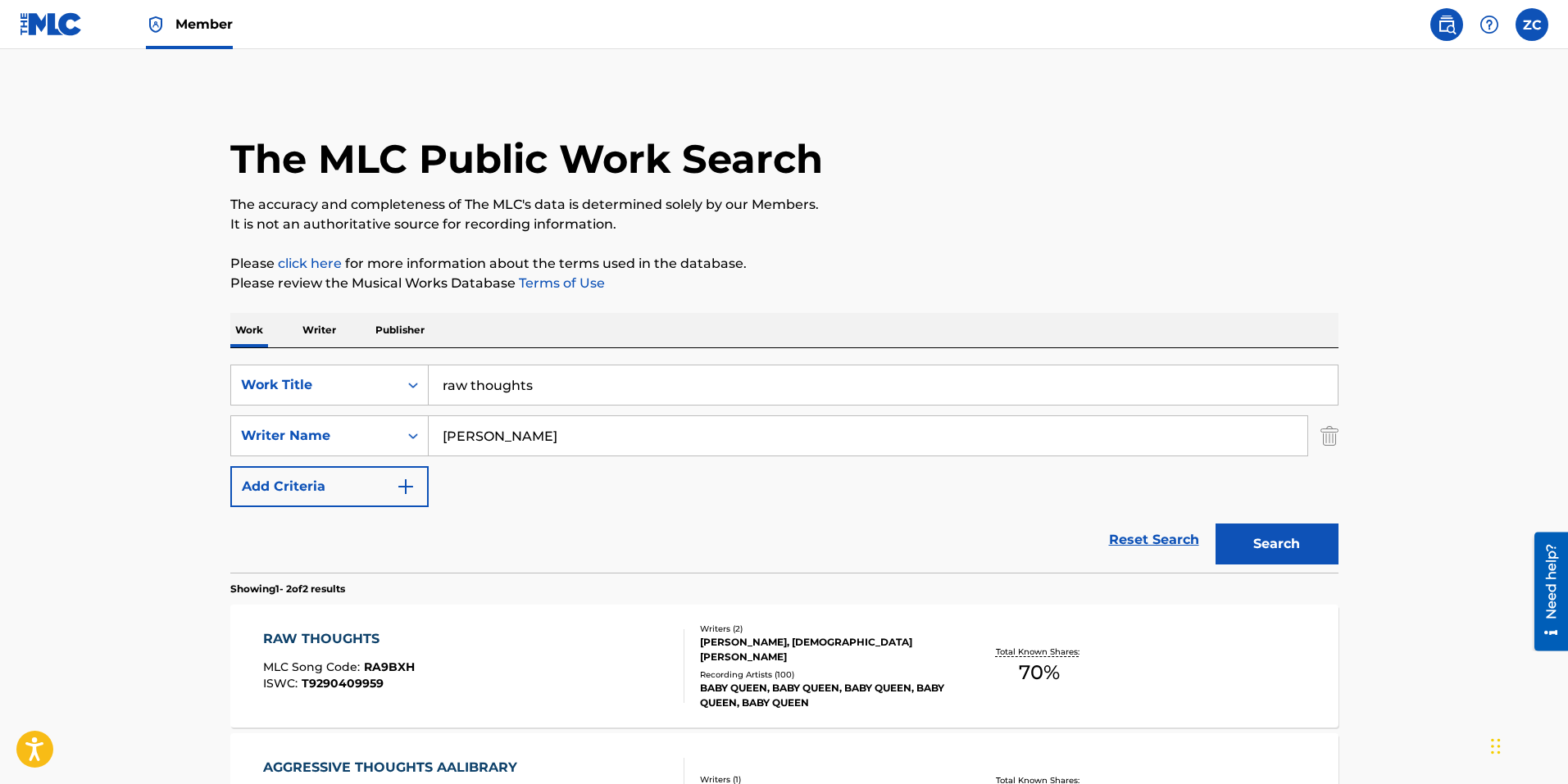
scroll to position [236, 0]
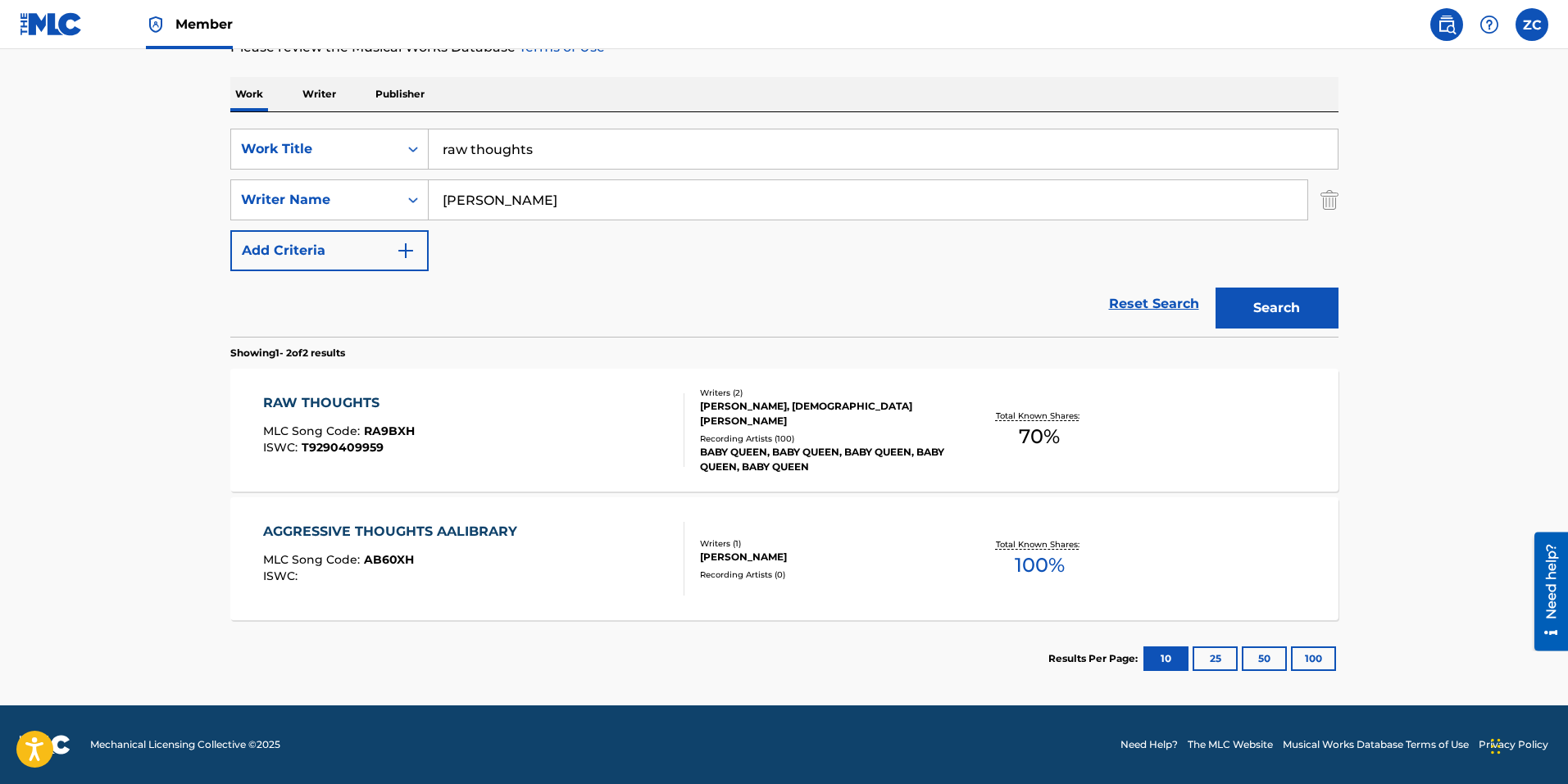
click at [390, 413] on div "RAW THOUGHTS MLC Song Code : RA9BXH ISWC : T9290409959" at bounding box center [339, 430] width 152 height 73
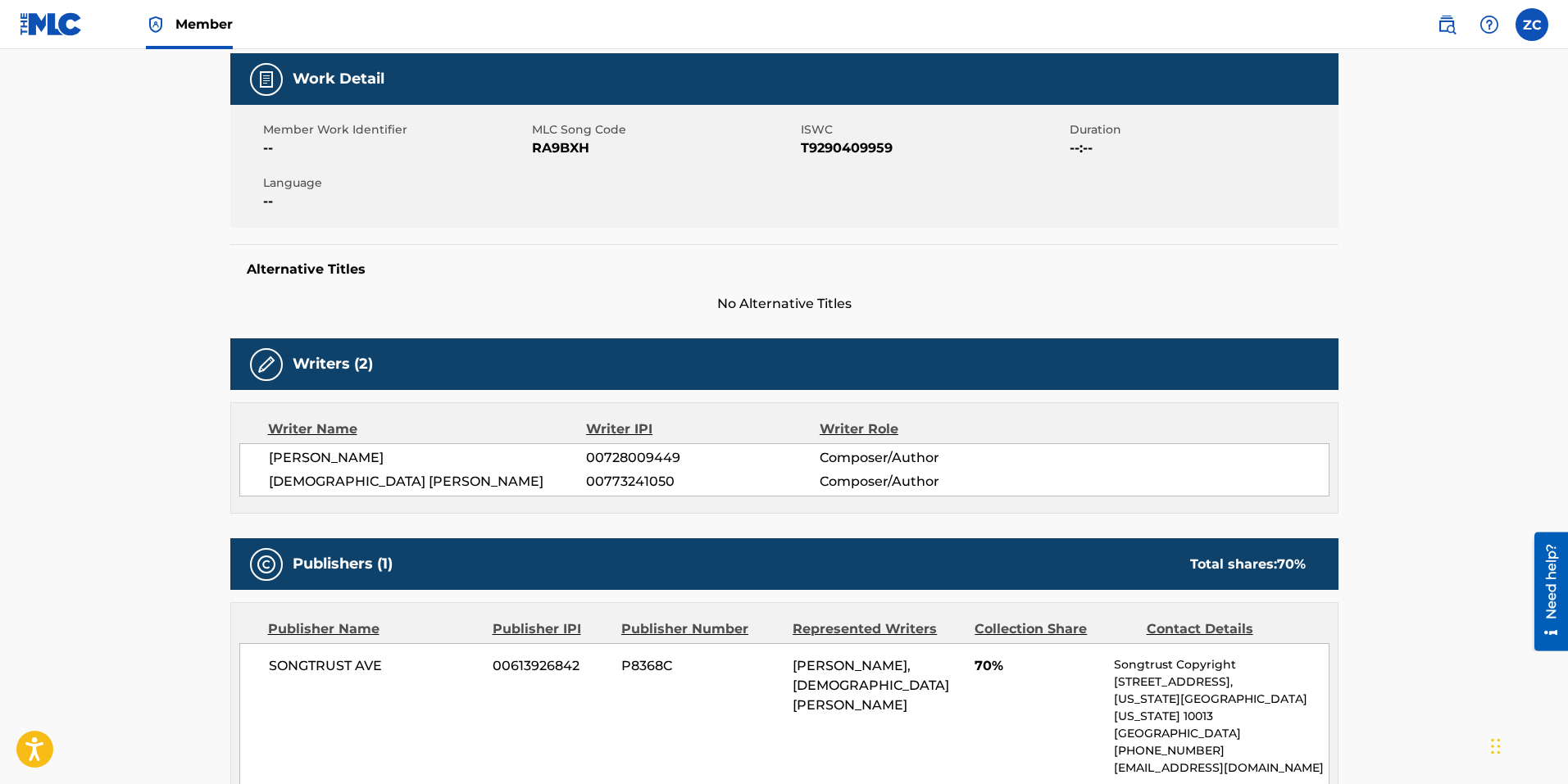
scroll to position [320, 0]
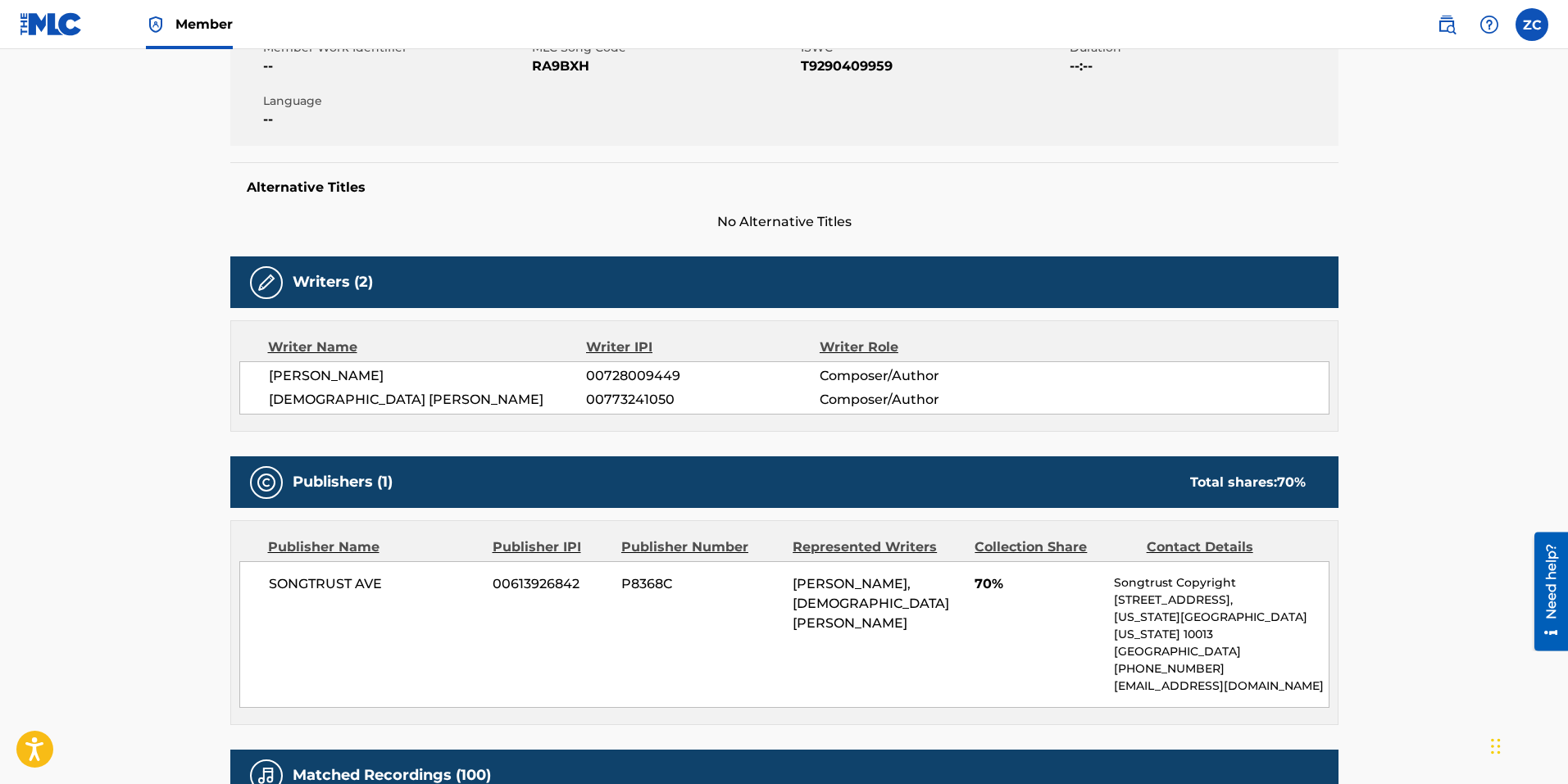
click at [67, 575] on main "< Back to public search results Copy work link RAW THOUGHTS Work Detail Member …" at bounding box center [784, 545] width 1568 height 1633
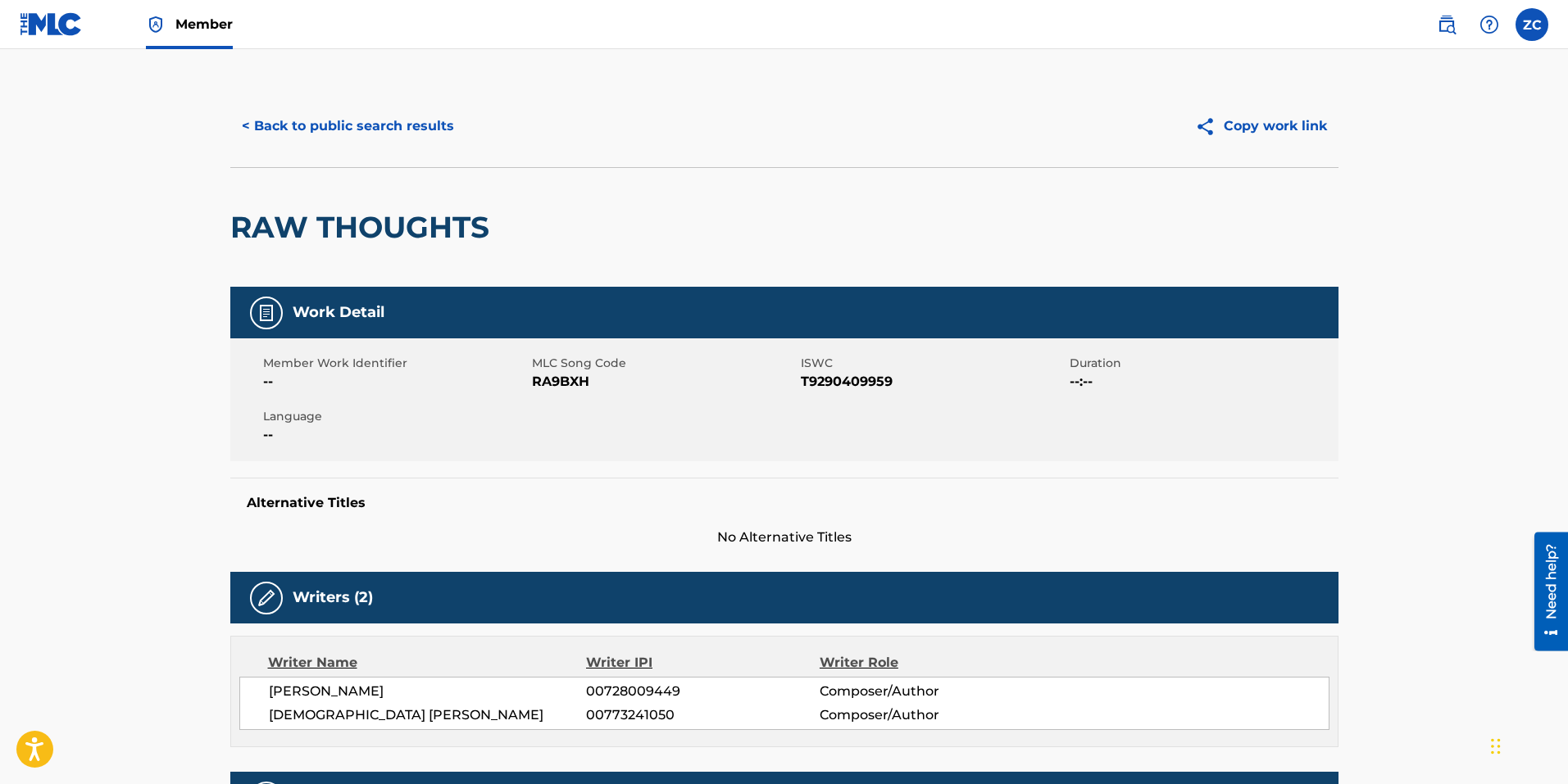
scroll to position [0, 0]
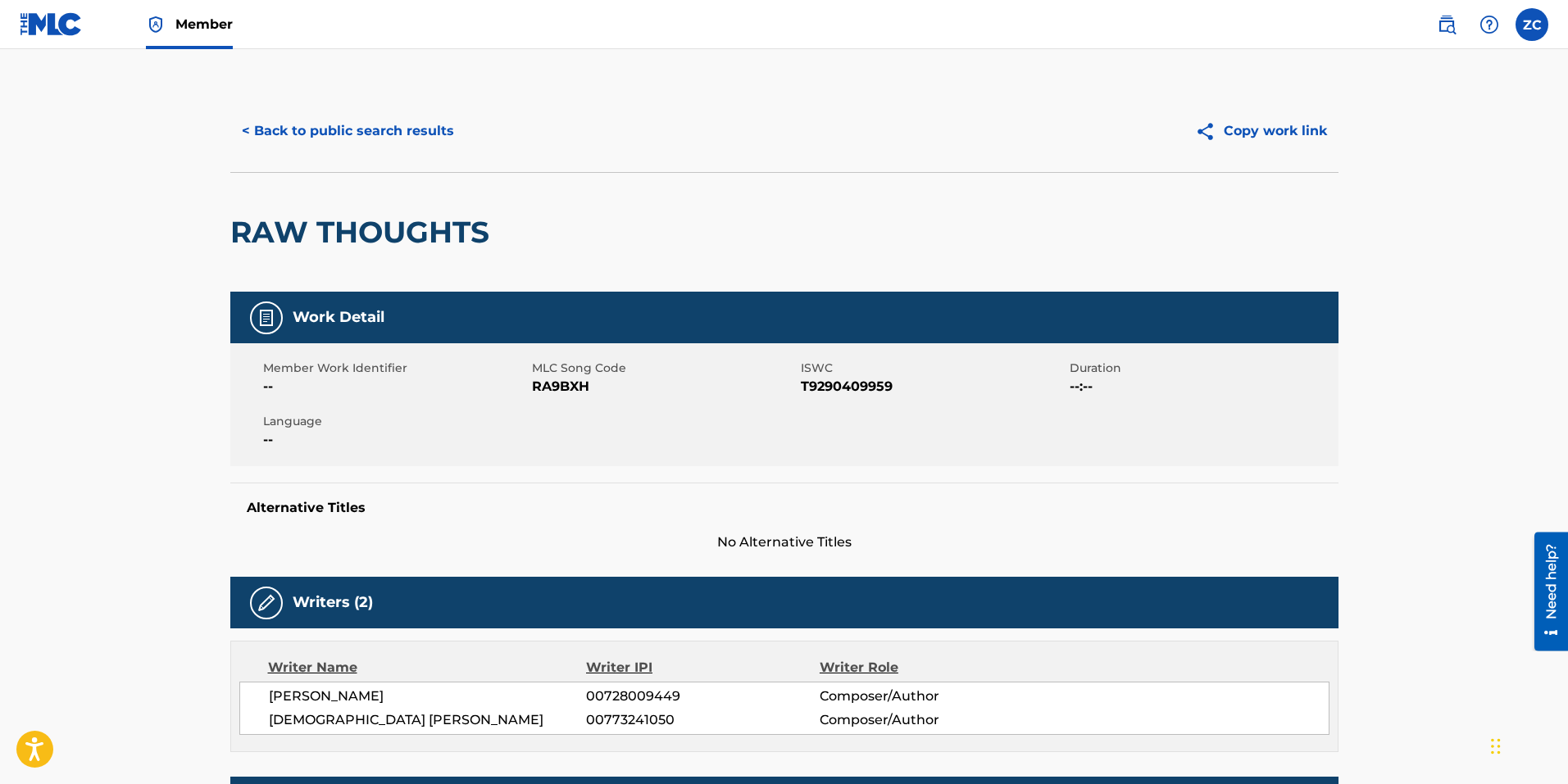
click at [296, 135] on button "< Back to public search results" at bounding box center [348, 130] width 235 height 41
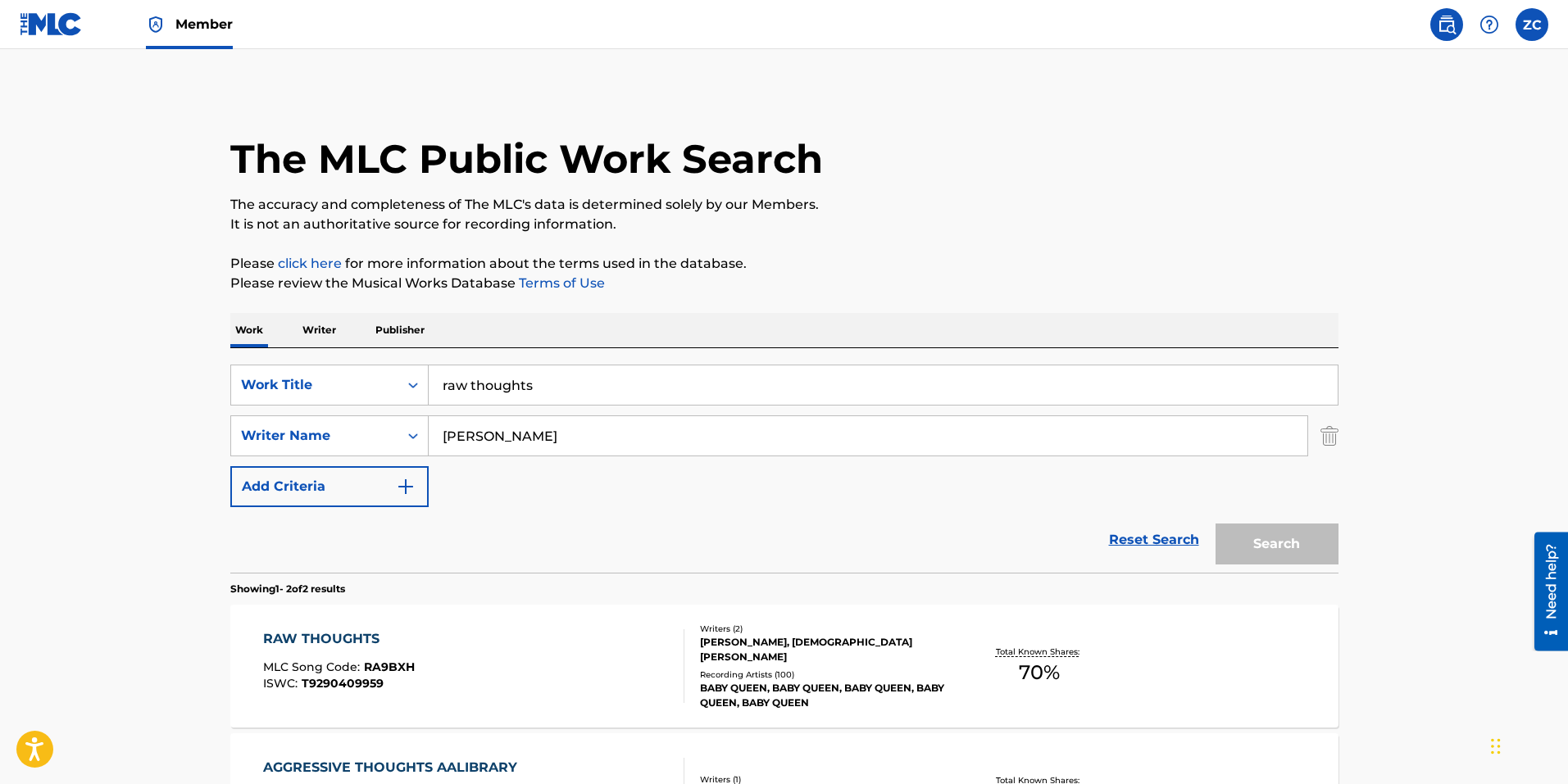
scroll to position [142, 0]
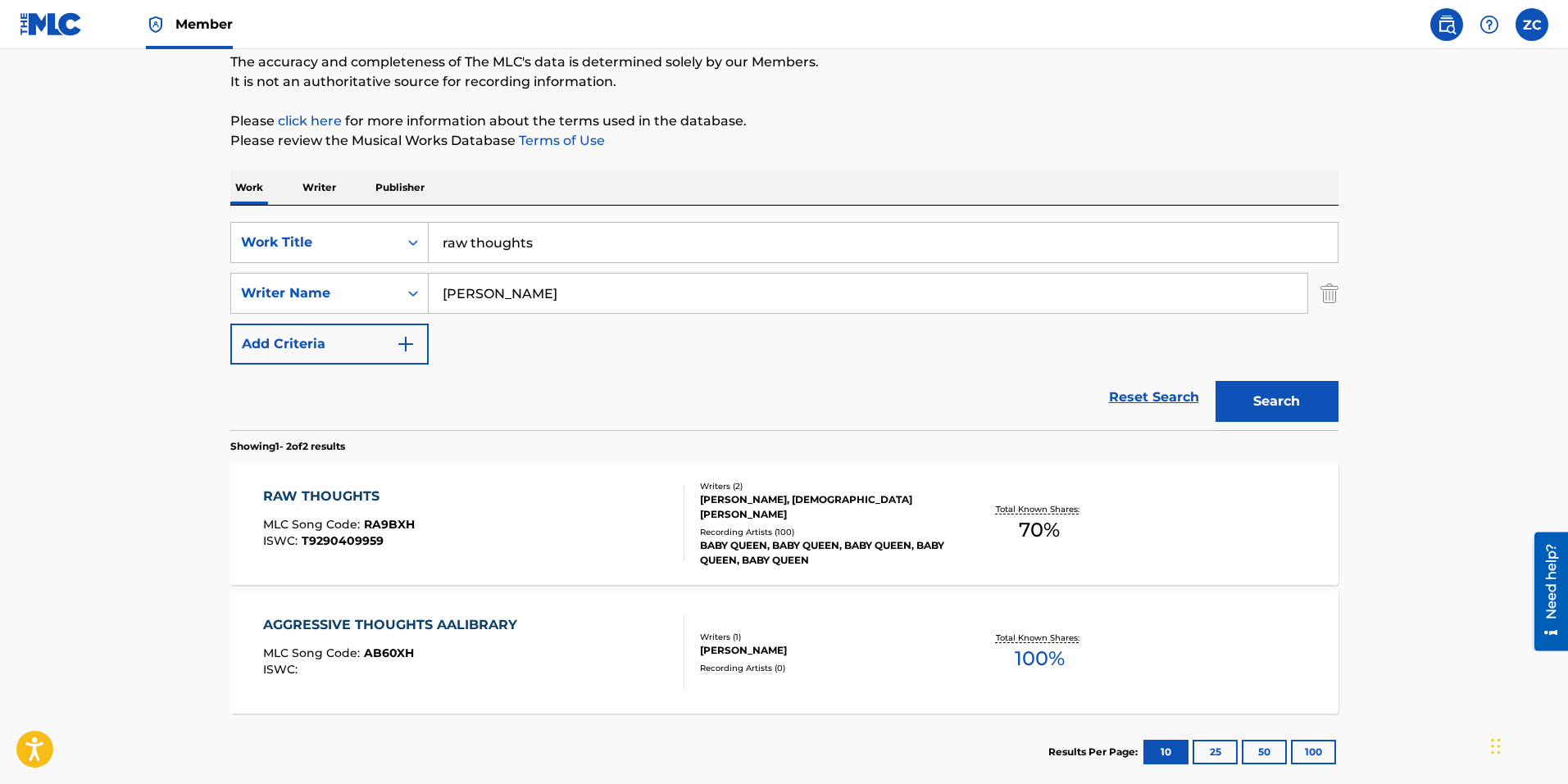
click at [503, 648] on div "MLC Song Code : AB60XH" at bounding box center [395, 655] width 262 height 16
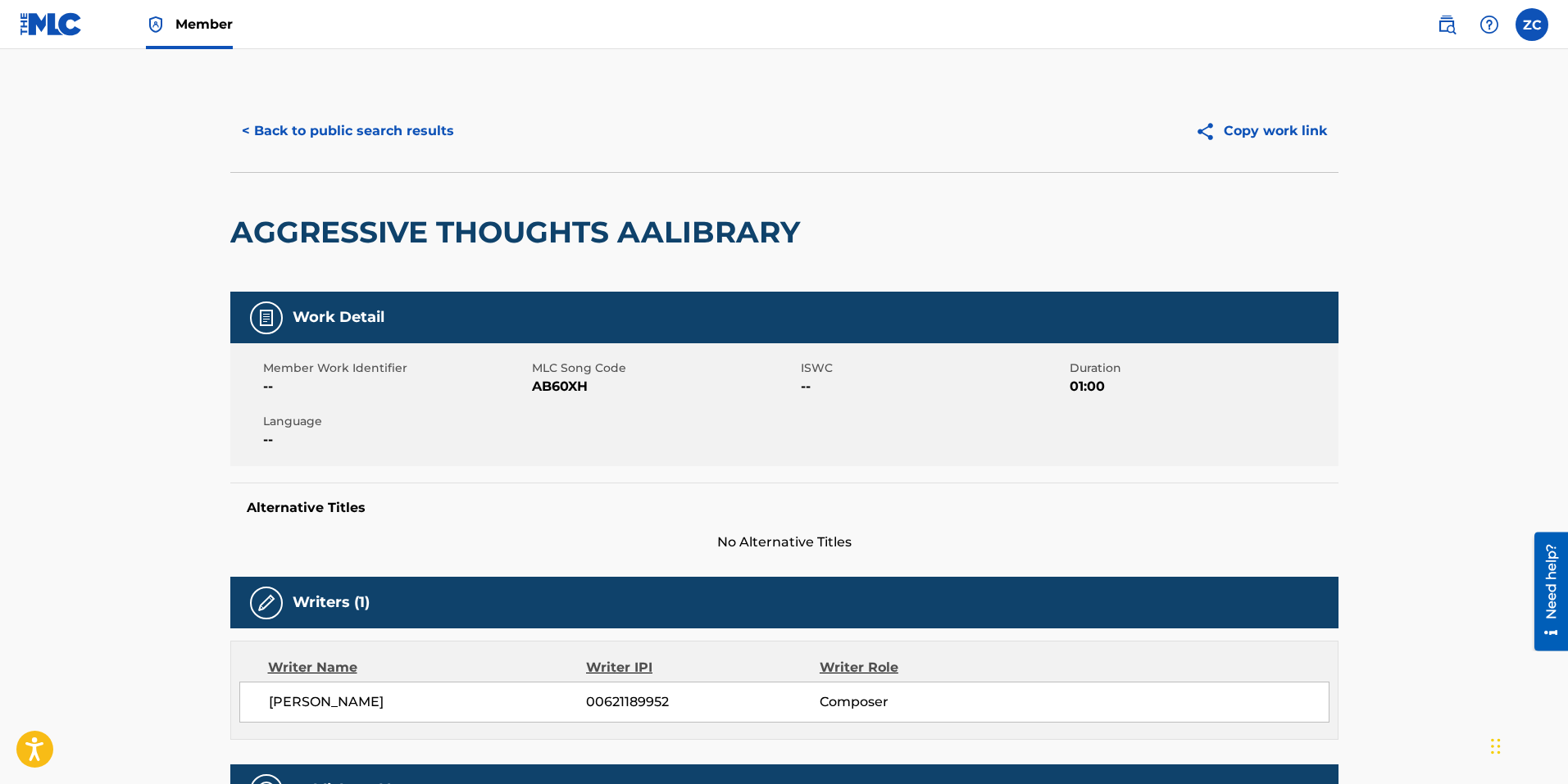
click at [317, 136] on button "< Back to public search results" at bounding box center [348, 130] width 235 height 41
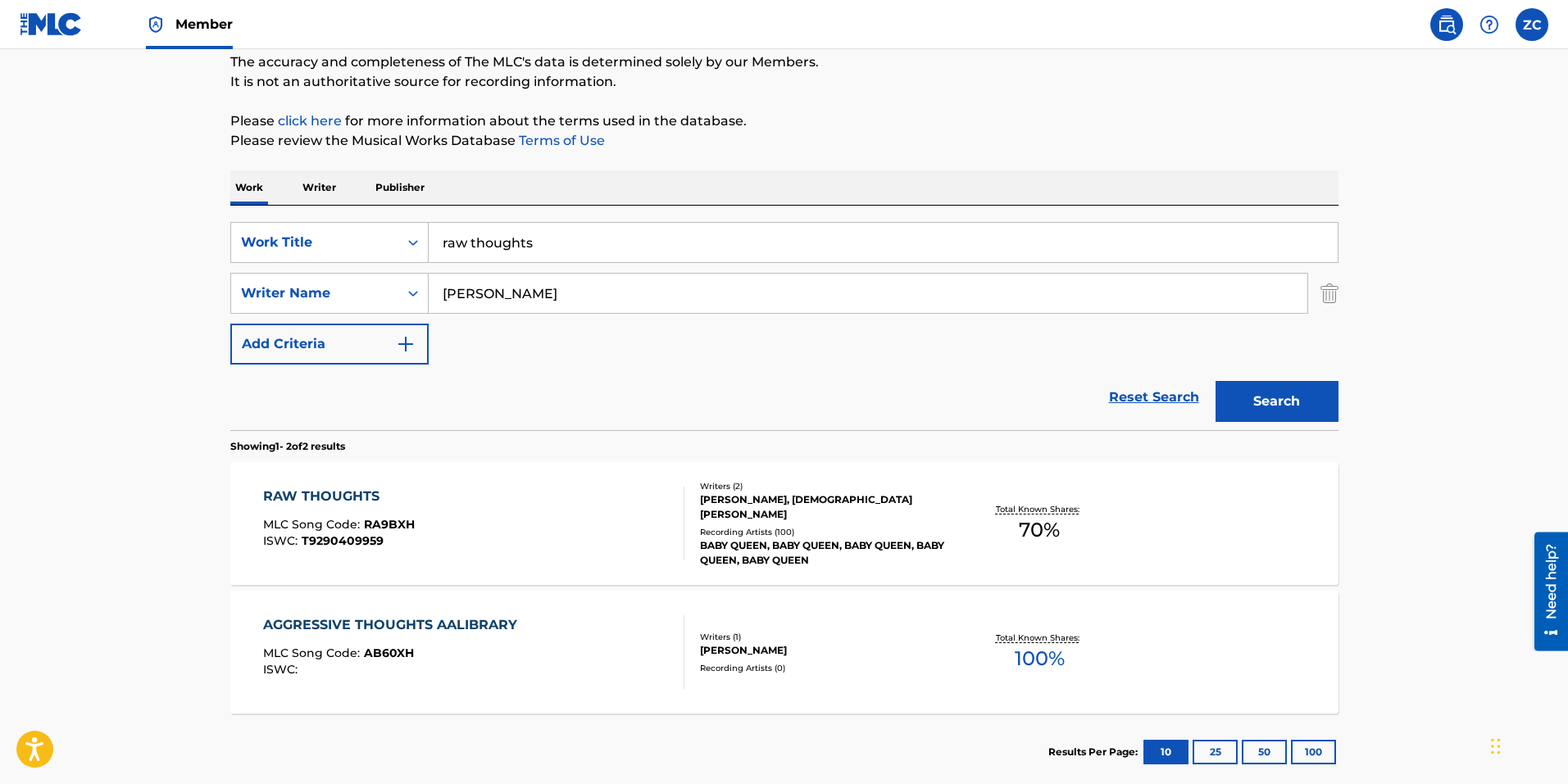
click at [578, 237] on input "raw thoughts" at bounding box center [882, 243] width 909 height 40
click at [632, 256] on input "raw thoughts" at bounding box center [882, 243] width 909 height 40
type input "raw thoughts (apple"
click at [1215, 381] on button "Search" at bounding box center [1276, 401] width 123 height 41
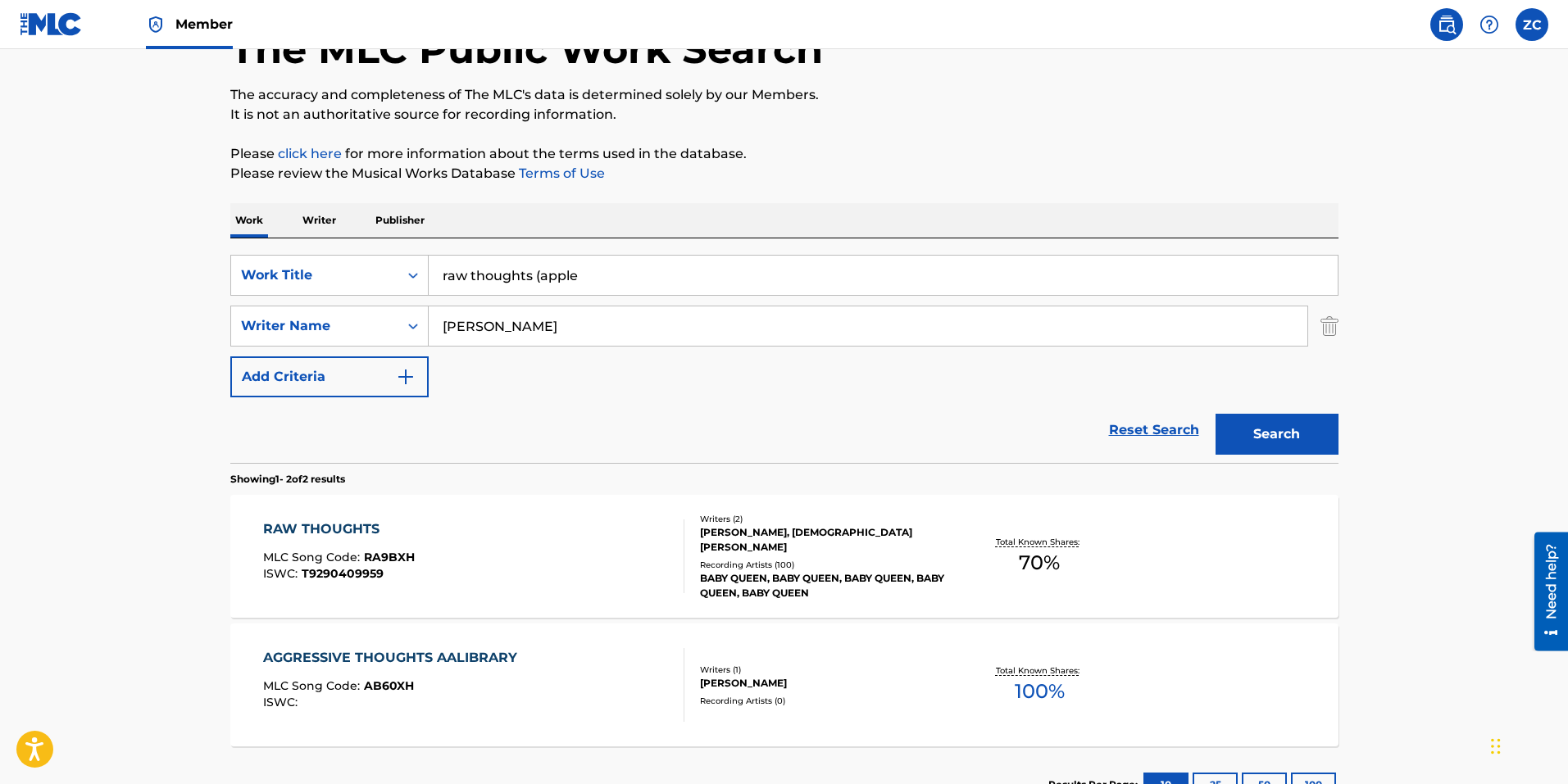
scroll to position [164, 0]
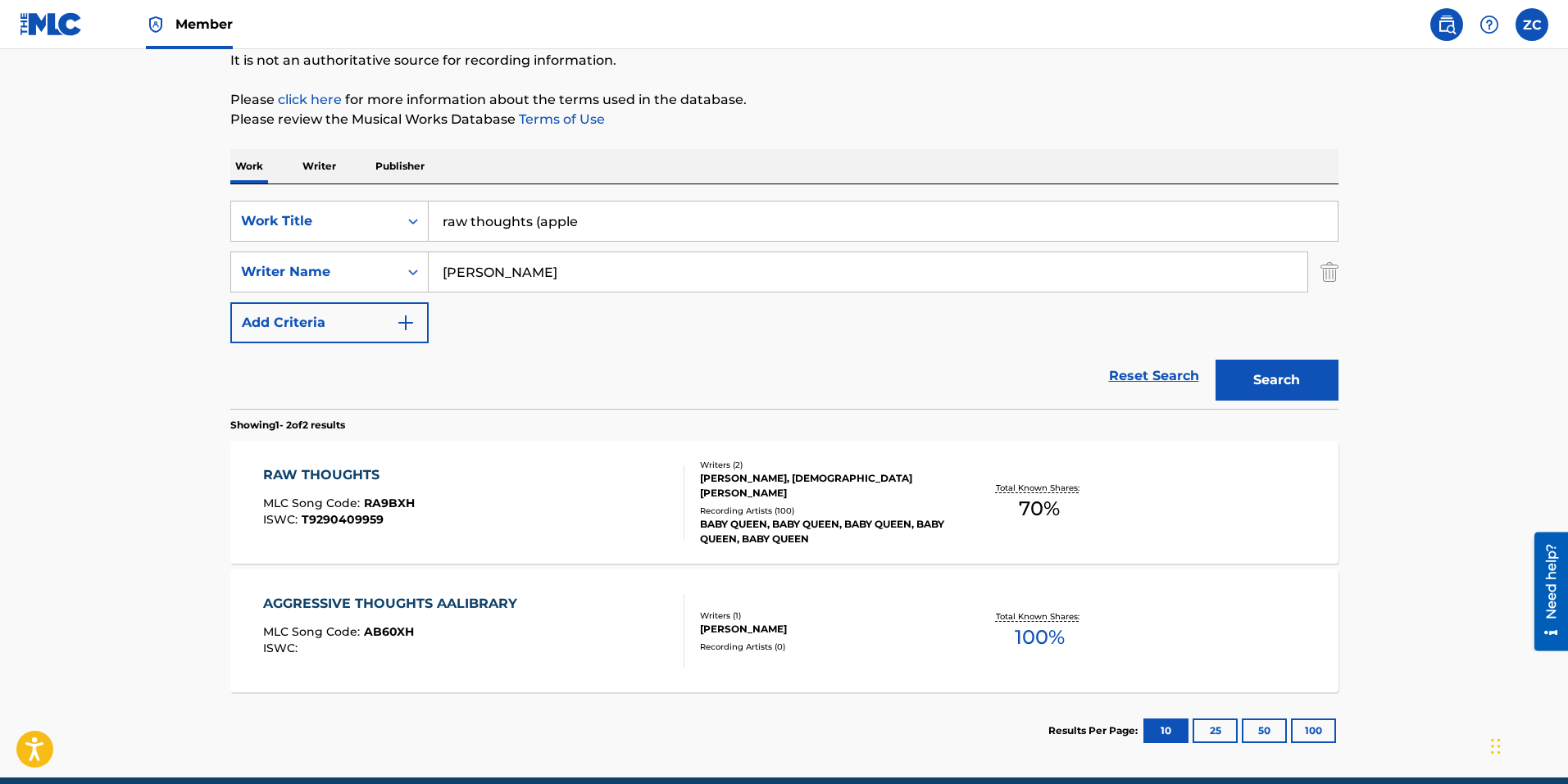
click at [419, 503] on div "RAW THOUGHTS MLC Song Code : RA9BXH ISWC : T9290409959" at bounding box center [474, 502] width 421 height 73
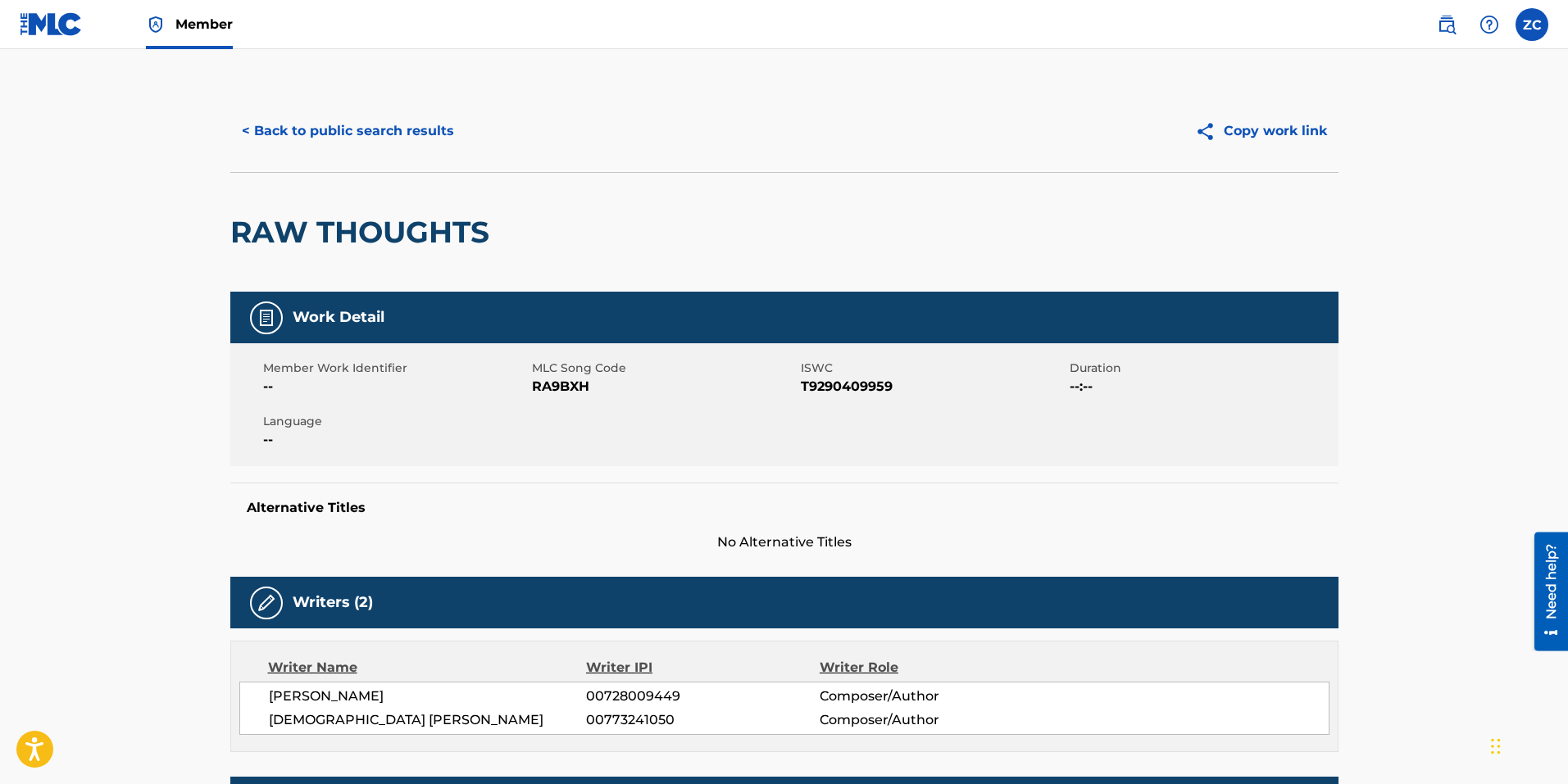
drag, startPoint x: 291, startPoint y: 126, endPoint x: 377, endPoint y: 204, distance: 116.1
click at [291, 125] on button "< Back to public search results" at bounding box center [348, 130] width 235 height 41
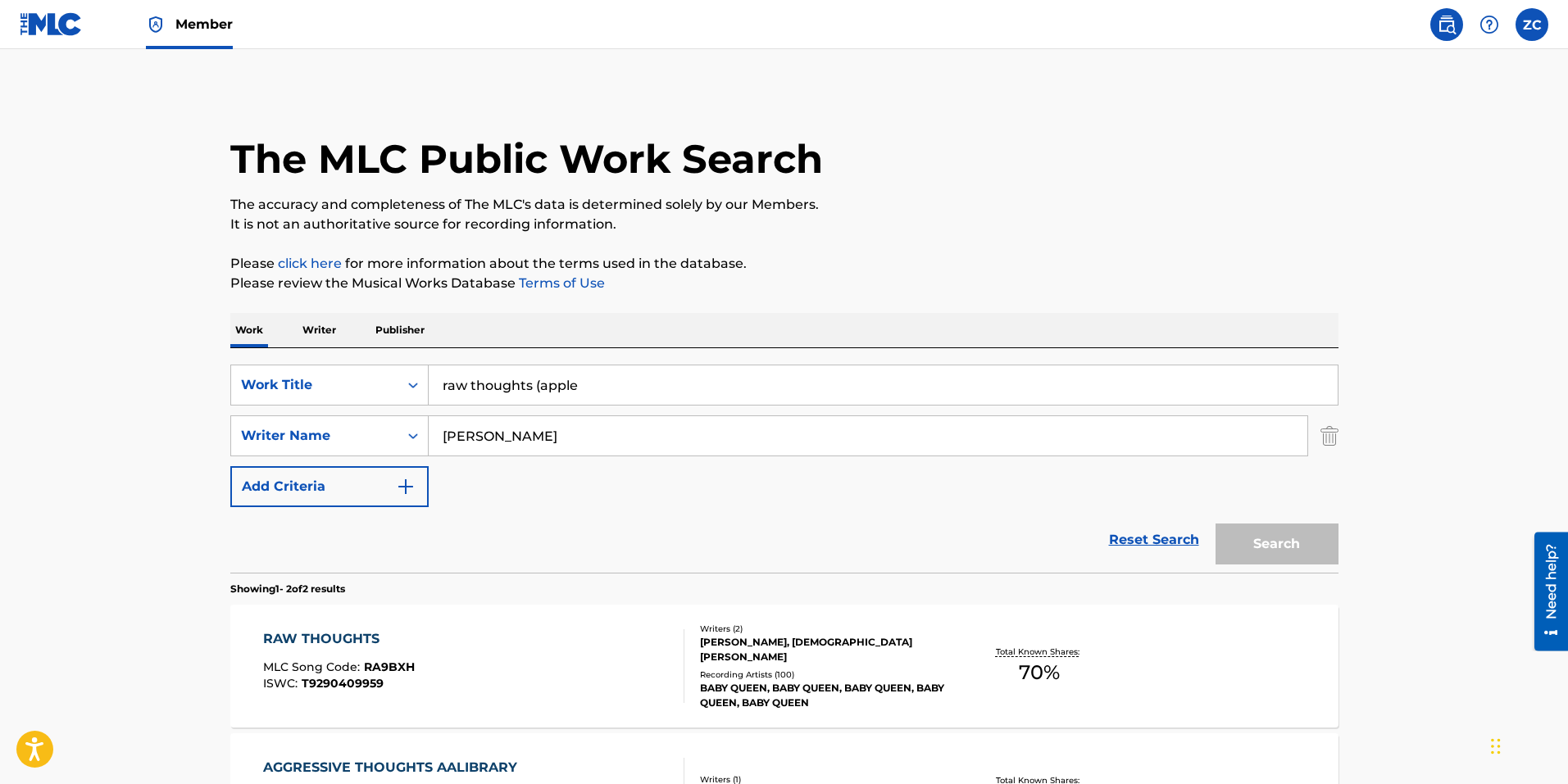
scroll to position [142, 0]
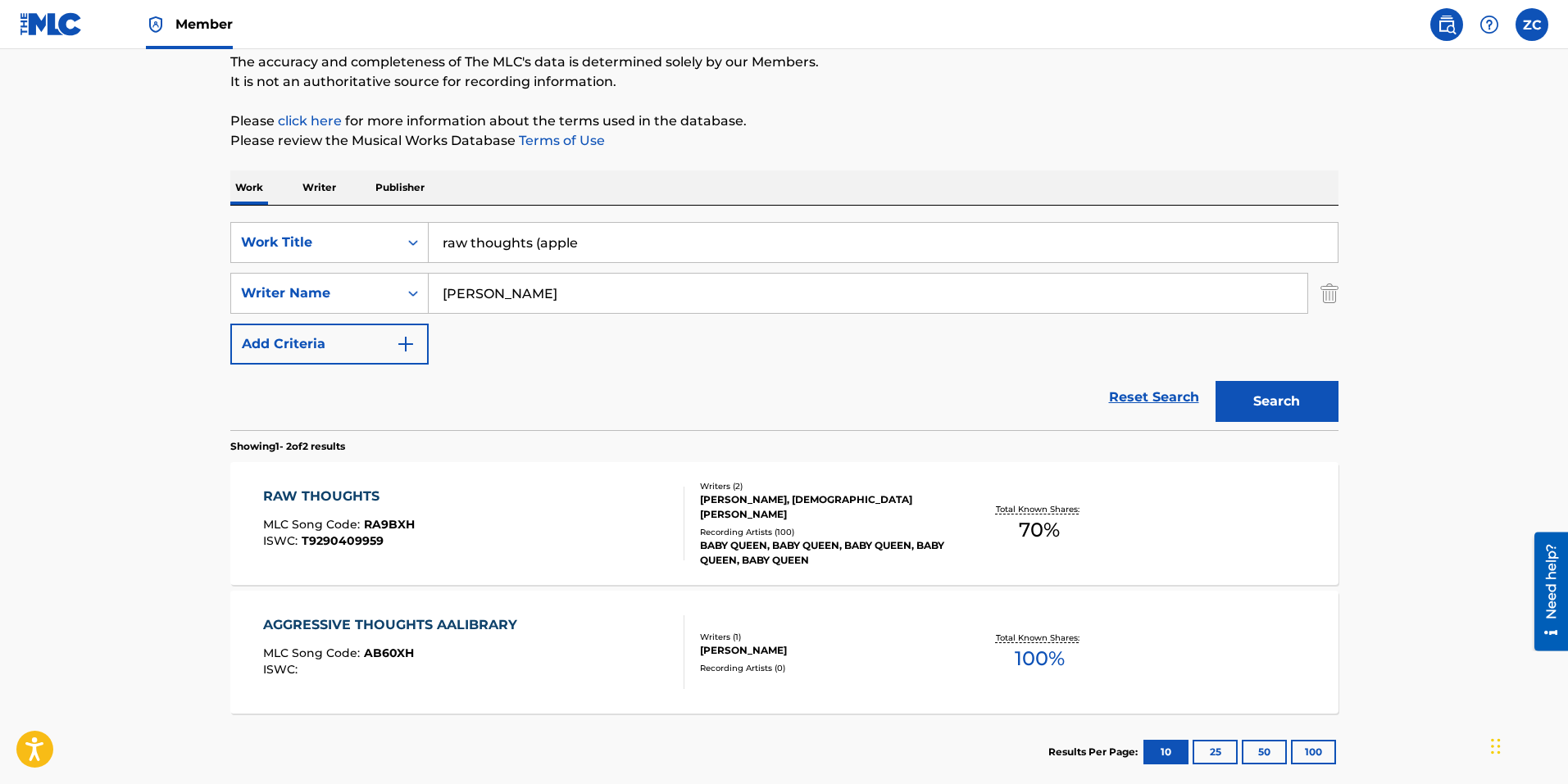
click at [627, 253] on input "raw thoughts (apple" at bounding box center [882, 243] width 909 height 40
click at [503, 346] on div "SearchWithCriteria8bc47480-775f-4fbe-b346-09da14d51da7 Work Title raw thoughts …" at bounding box center [784, 293] width 1108 height 142
drag, startPoint x: 598, startPoint y: 250, endPoint x: 169, endPoint y: 240, distance: 429.1
click at [174, 239] on main "The MLC Public Work Search The accuracy and completeness of The MLC's data is d…" at bounding box center [784, 353] width 1568 height 893
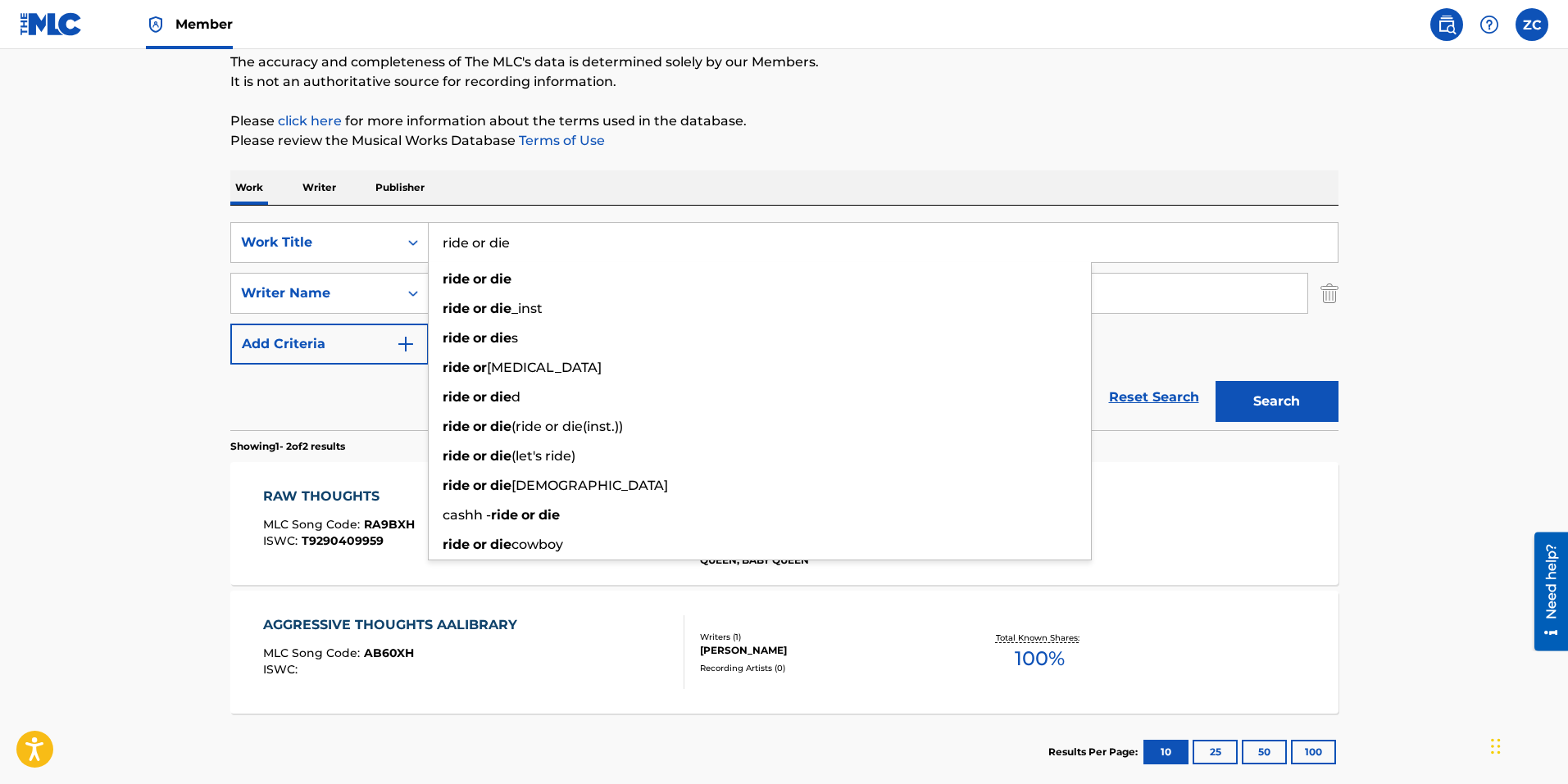
type input "ride or die"
click at [1215, 381] on button "Search" at bounding box center [1276, 401] width 123 height 41
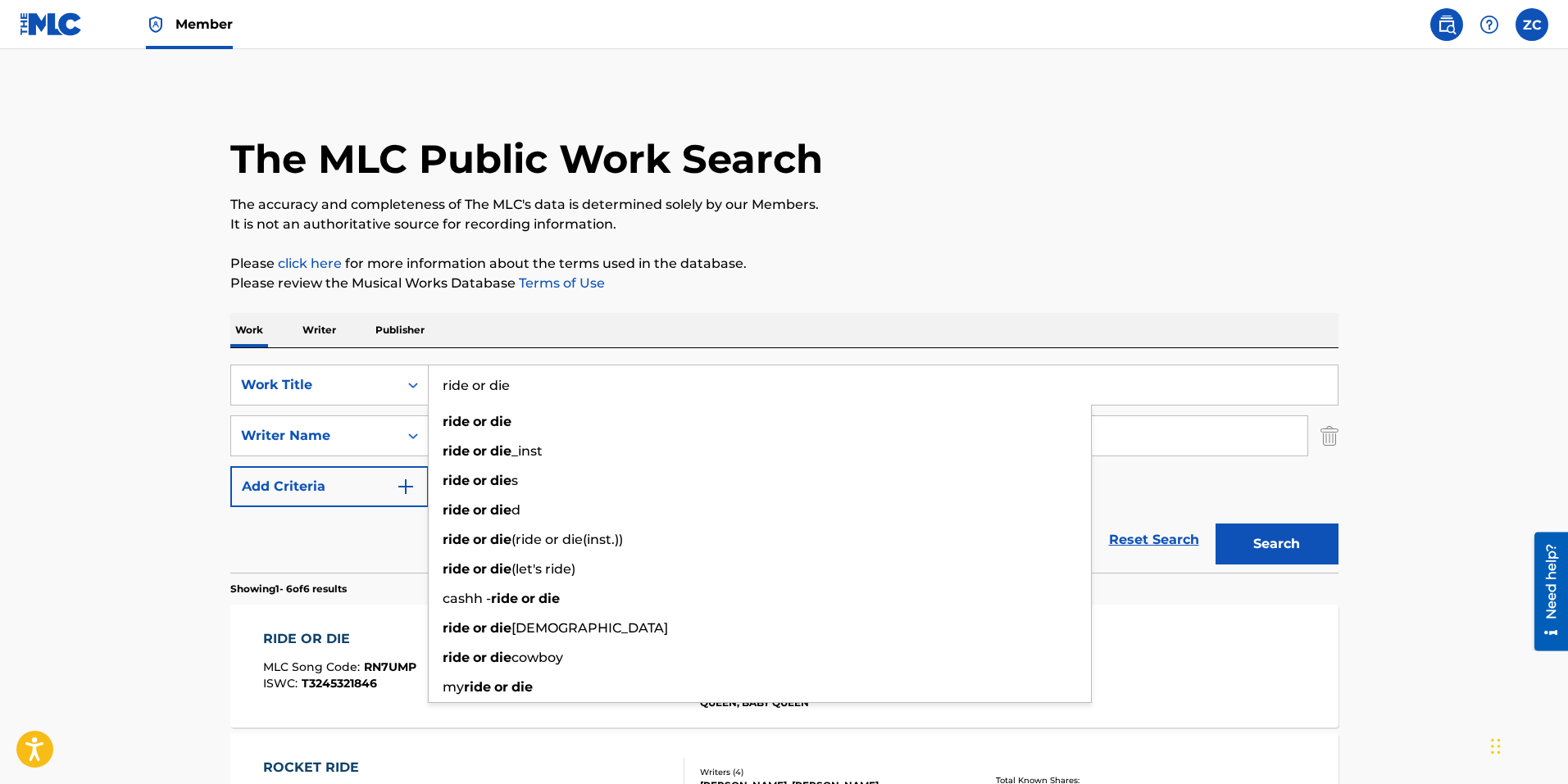
drag, startPoint x: 128, startPoint y: 572, endPoint x: 260, endPoint y: 607, distance: 136.6
click at [128, 572] on main "The MLC Public Work Search The accuracy and completeness of The MLC's data is d…" at bounding box center [784, 753] width 1568 height 1407
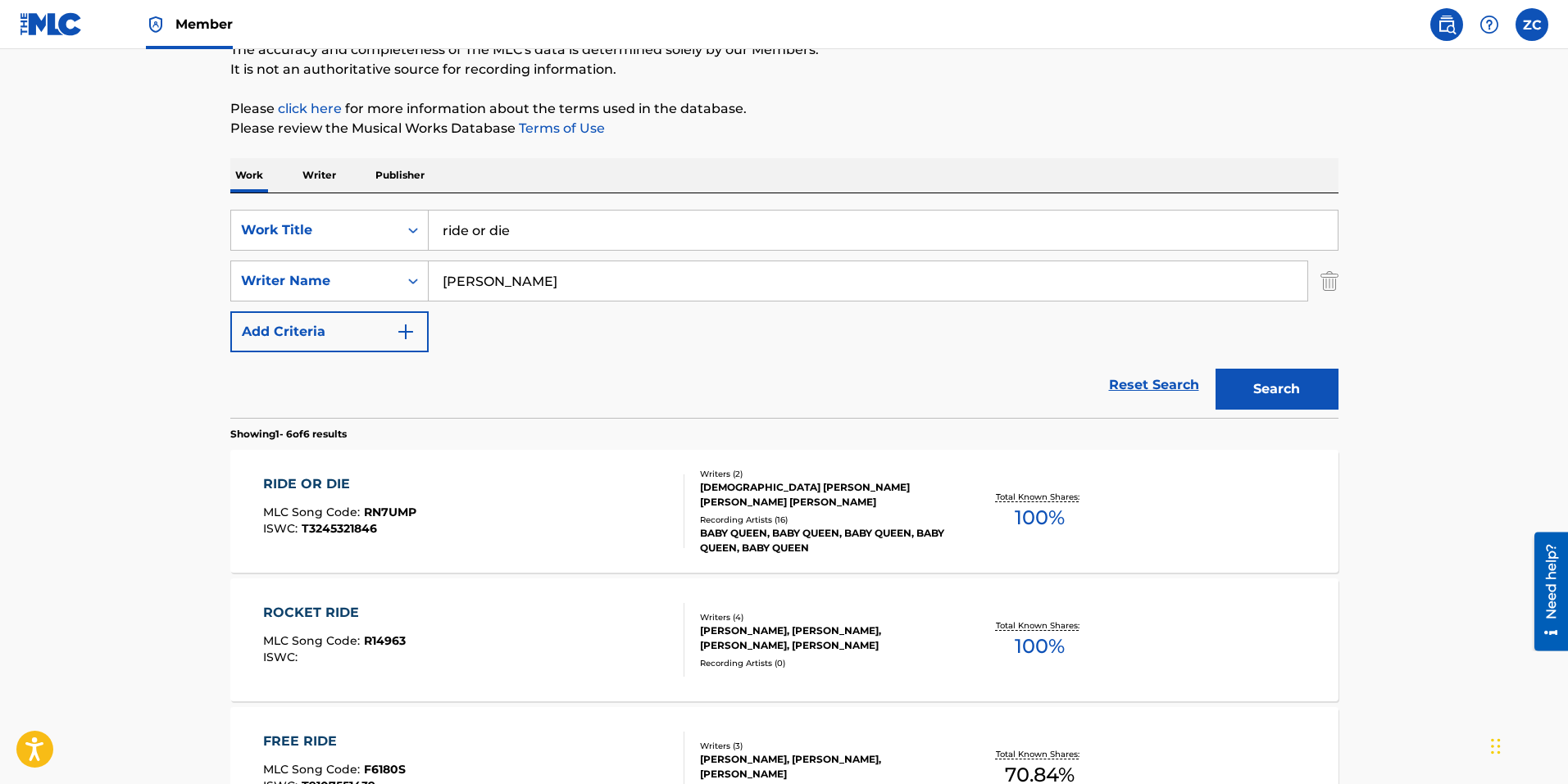
scroll to position [328, 0]
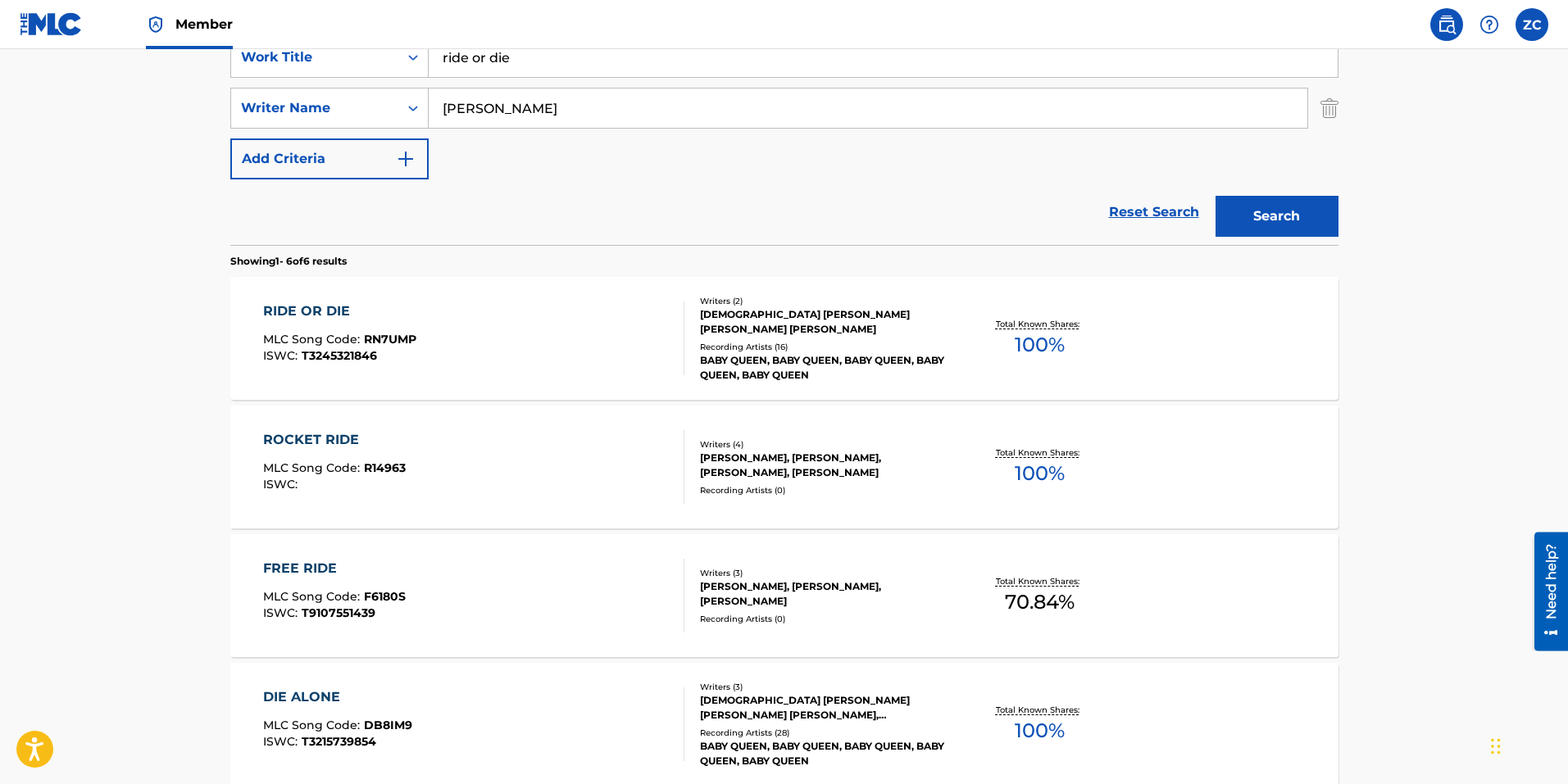
click at [477, 298] on div "RIDE OR DIE MLC Song Code : RN7UMP ISWC : T3245321846 Writers ( 2 ) ARABELLA [P…" at bounding box center [784, 338] width 1108 height 123
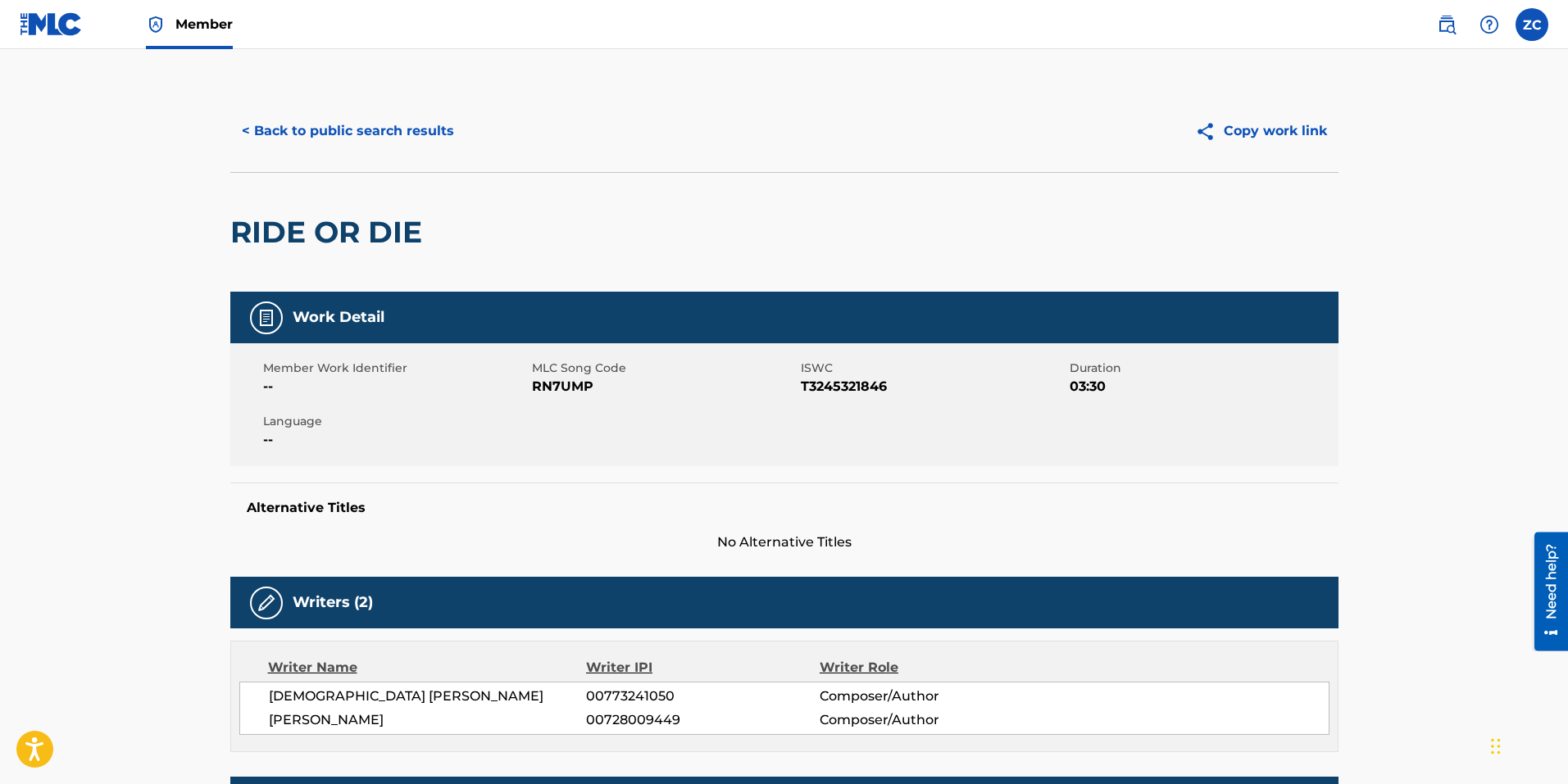
drag, startPoint x: 330, startPoint y: 120, endPoint x: 336, endPoint y: 136, distance: 17.1
click at [330, 119] on button "< Back to public search results" at bounding box center [348, 130] width 235 height 41
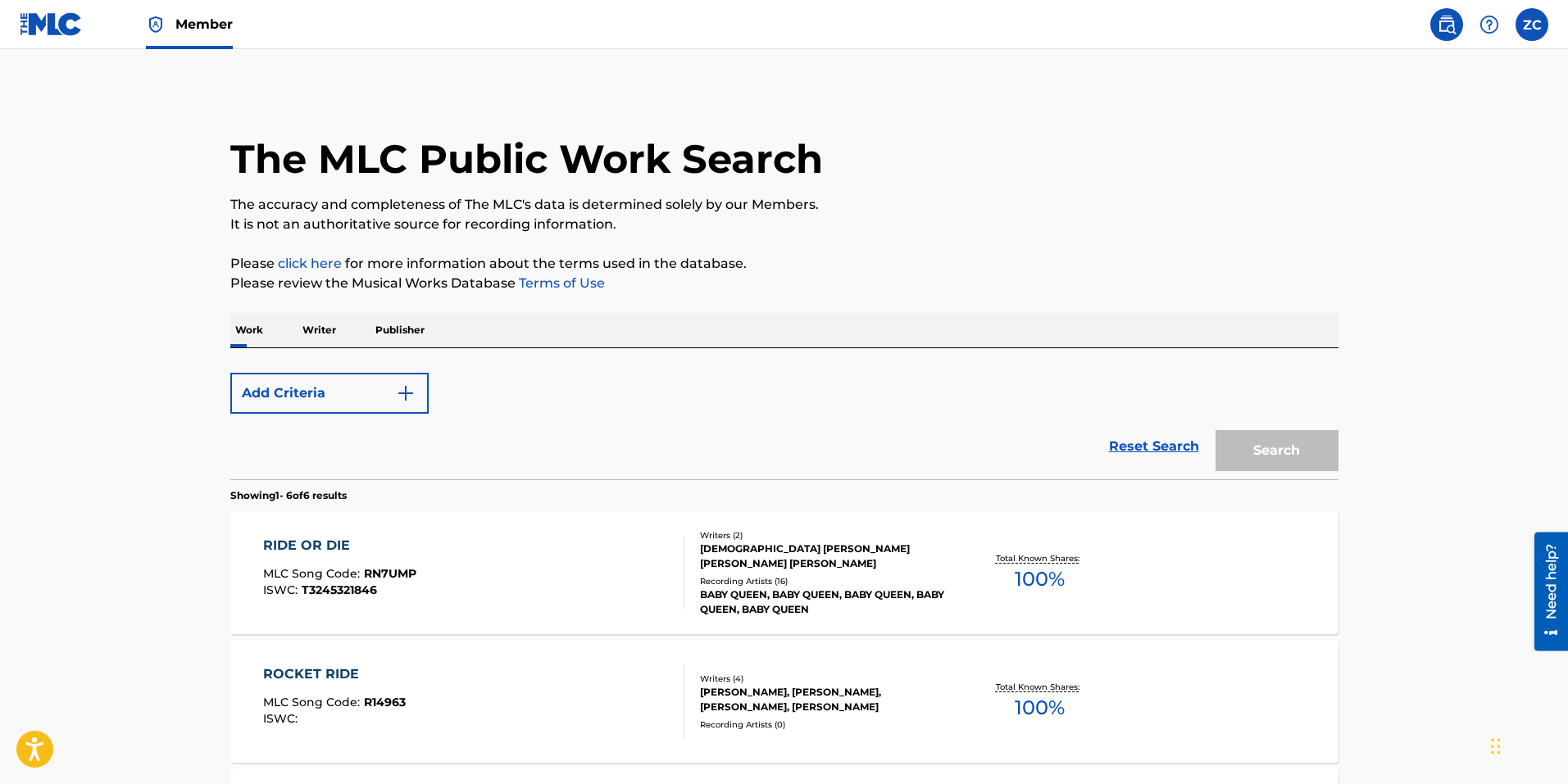
scroll to position [328, 0]
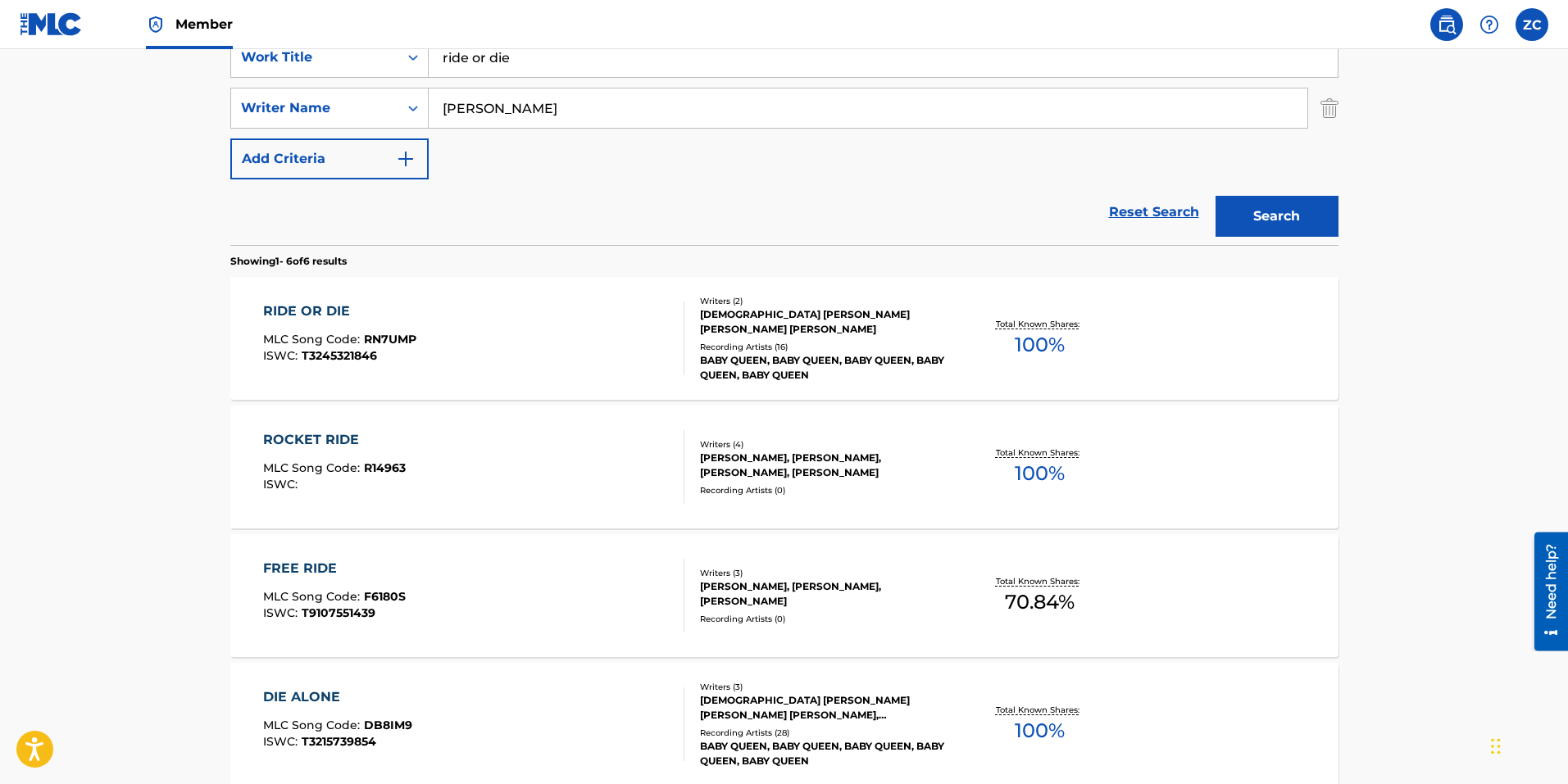
drag, startPoint x: 541, startPoint y: 60, endPoint x: 177, endPoint y: 50, distance: 364.1
click at [180, 50] on main "The MLC Public Work Search The accuracy and completeness of The MLC's data is d…" at bounding box center [784, 425] width 1568 height 1407
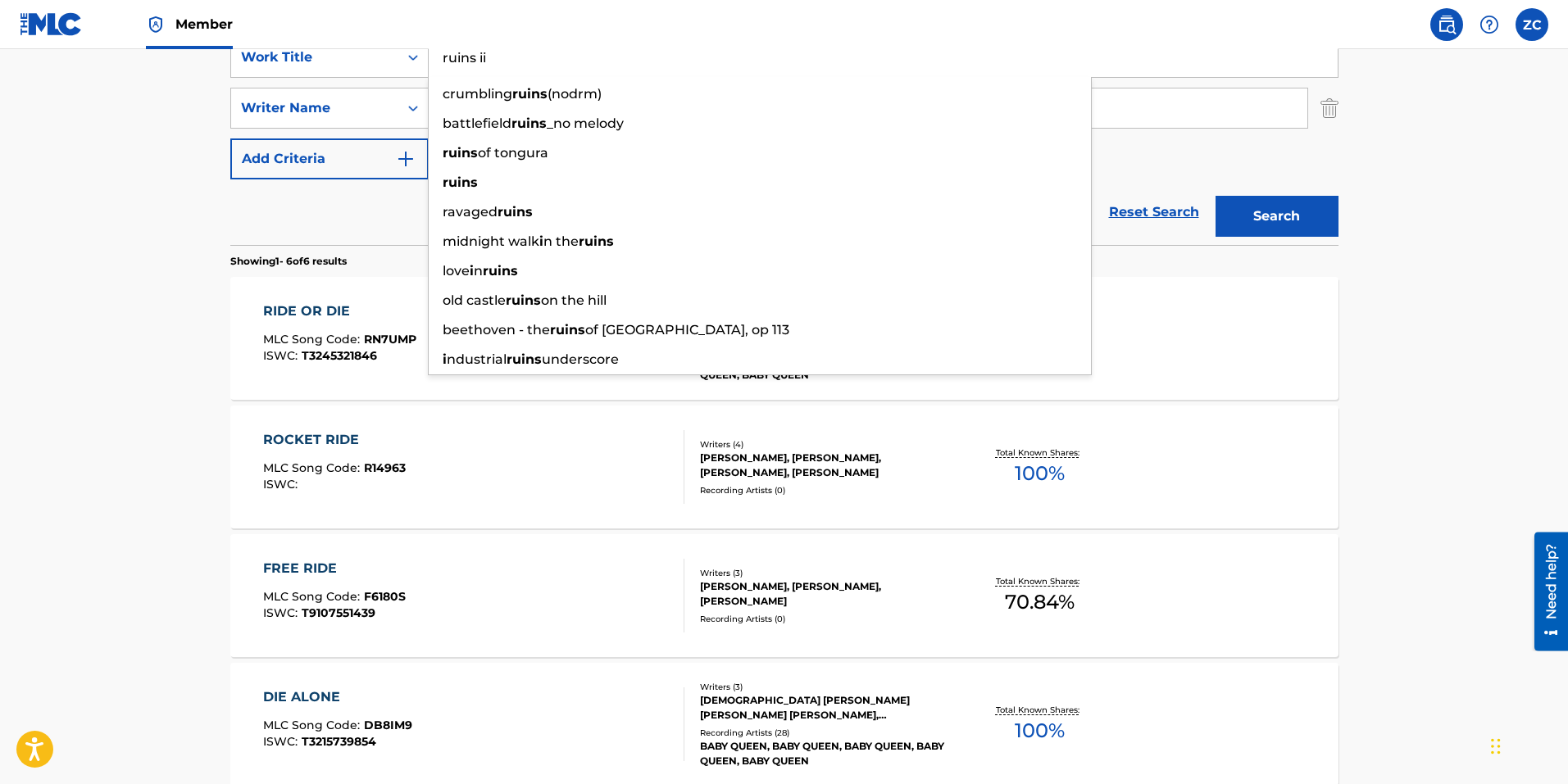
click at [1215, 196] on button "Search" at bounding box center [1276, 216] width 123 height 41
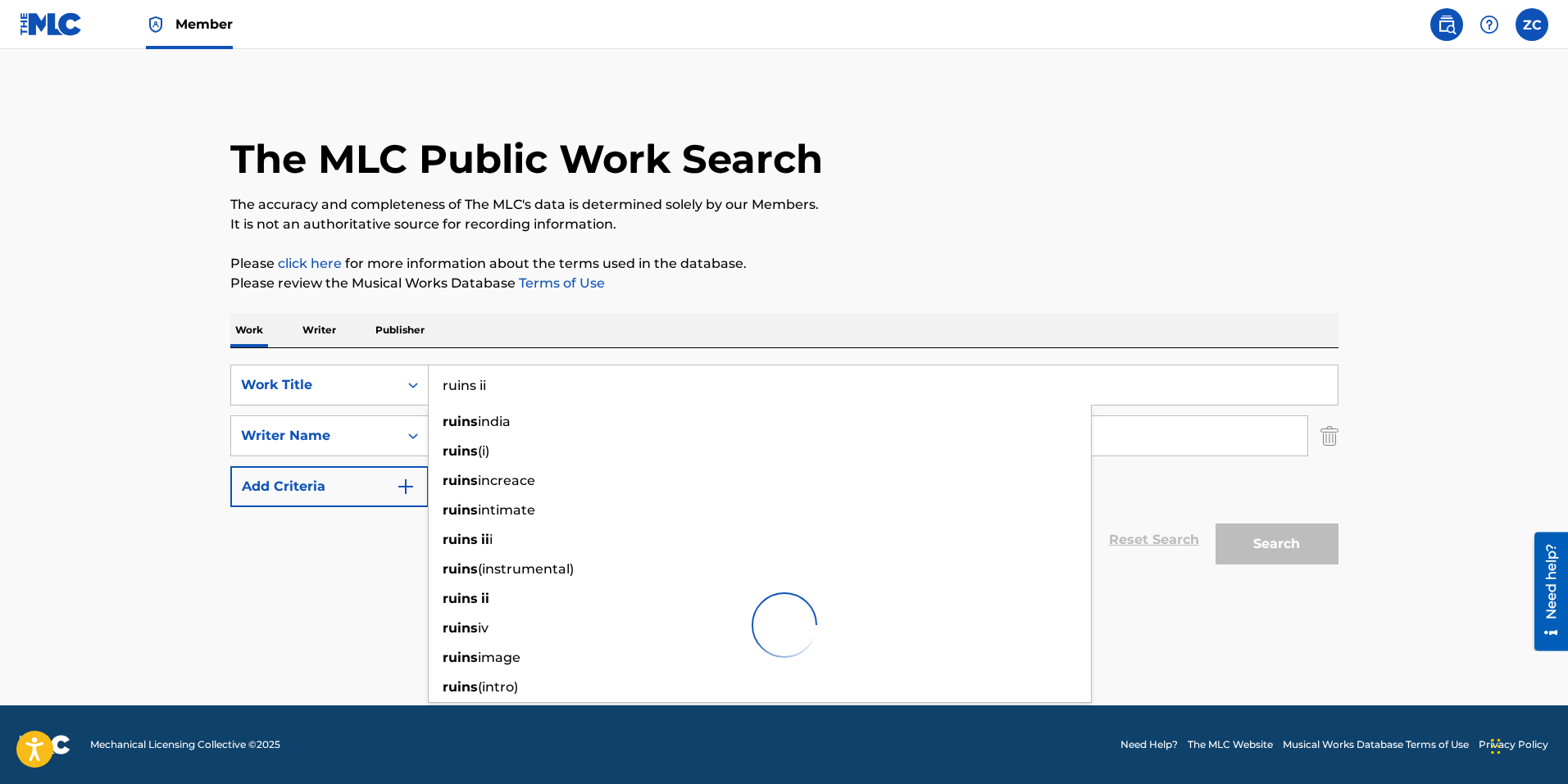
scroll to position [0, 0]
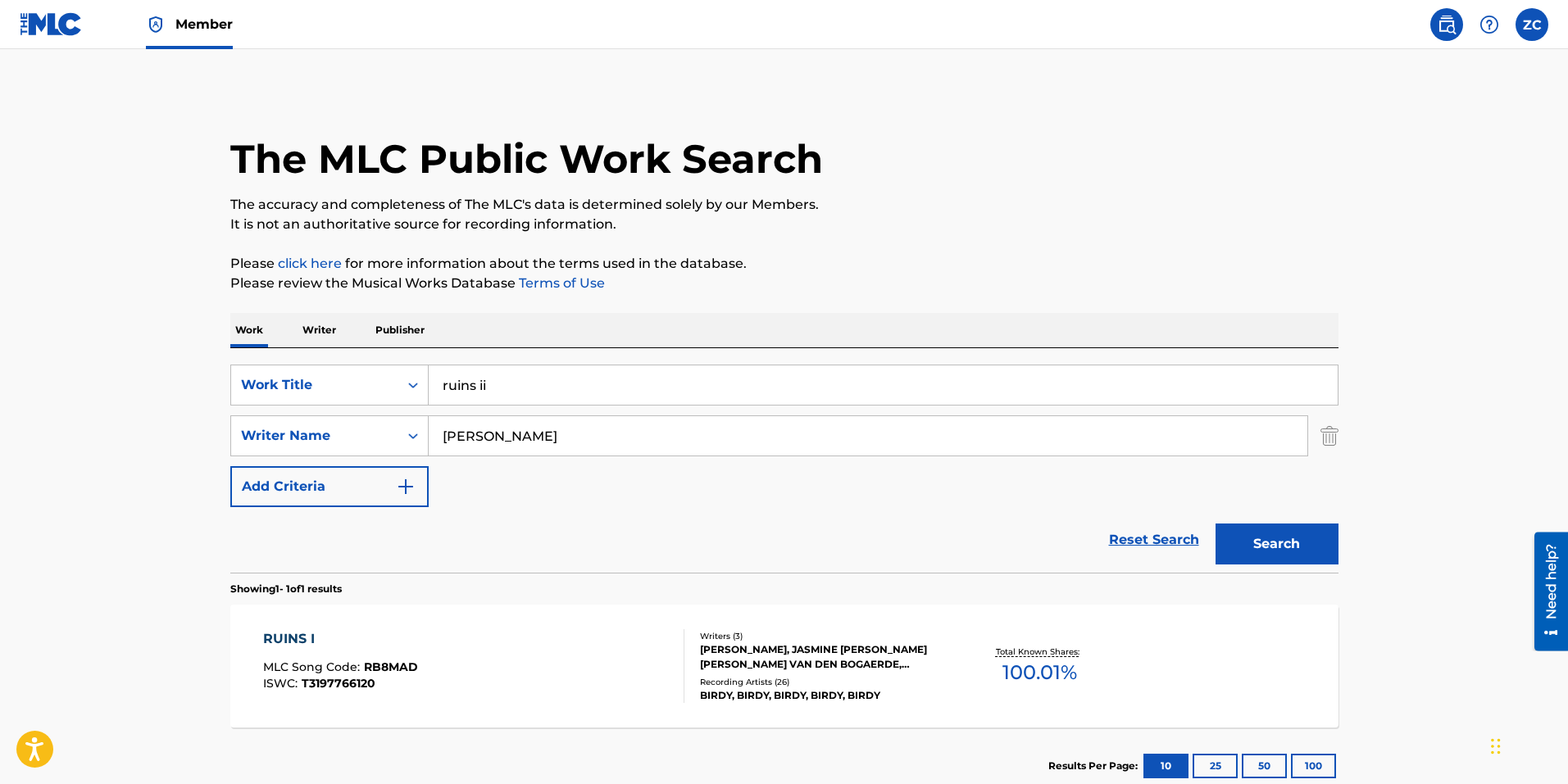
drag, startPoint x: 124, startPoint y: 465, endPoint x: 145, endPoint y: 462, distance: 21.2
click at [125, 464] on main "The MLC Public Work Search The accuracy and completeness of The MLC's data is d…" at bounding box center [784, 431] width 1568 height 764
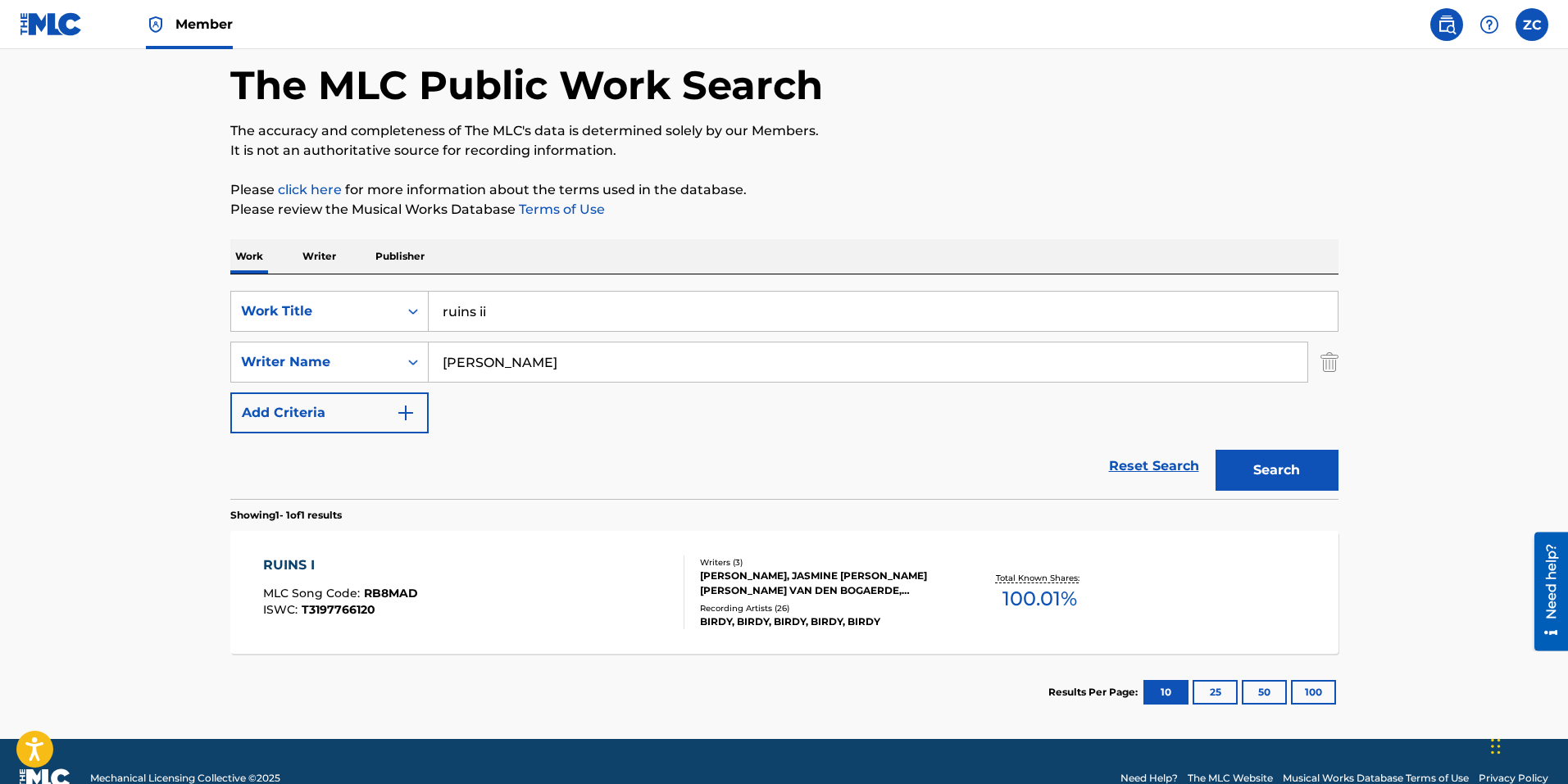
scroll to position [107, 0]
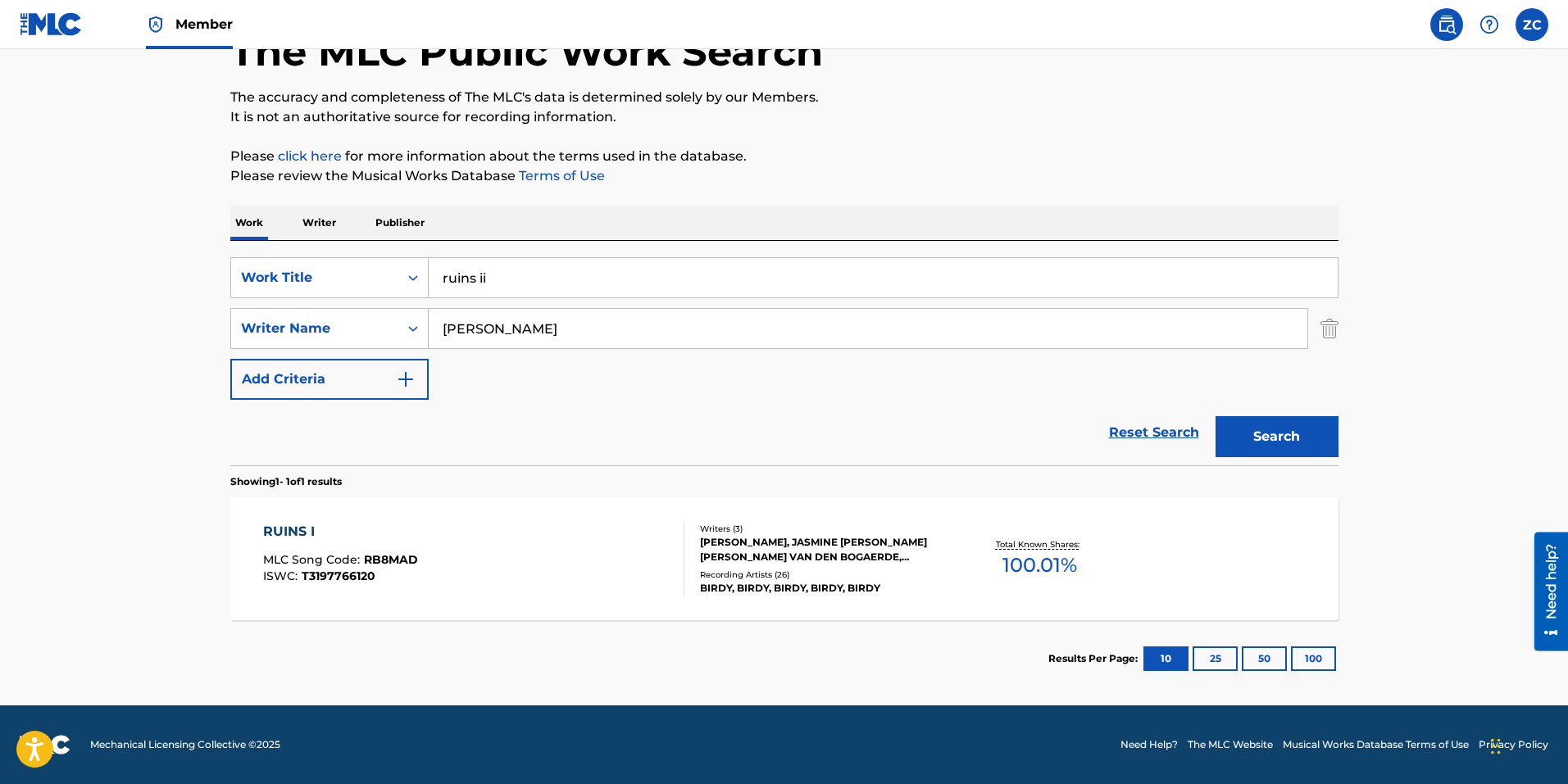
click at [529, 284] on input "ruins ii" at bounding box center [882, 278] width 909 height 40
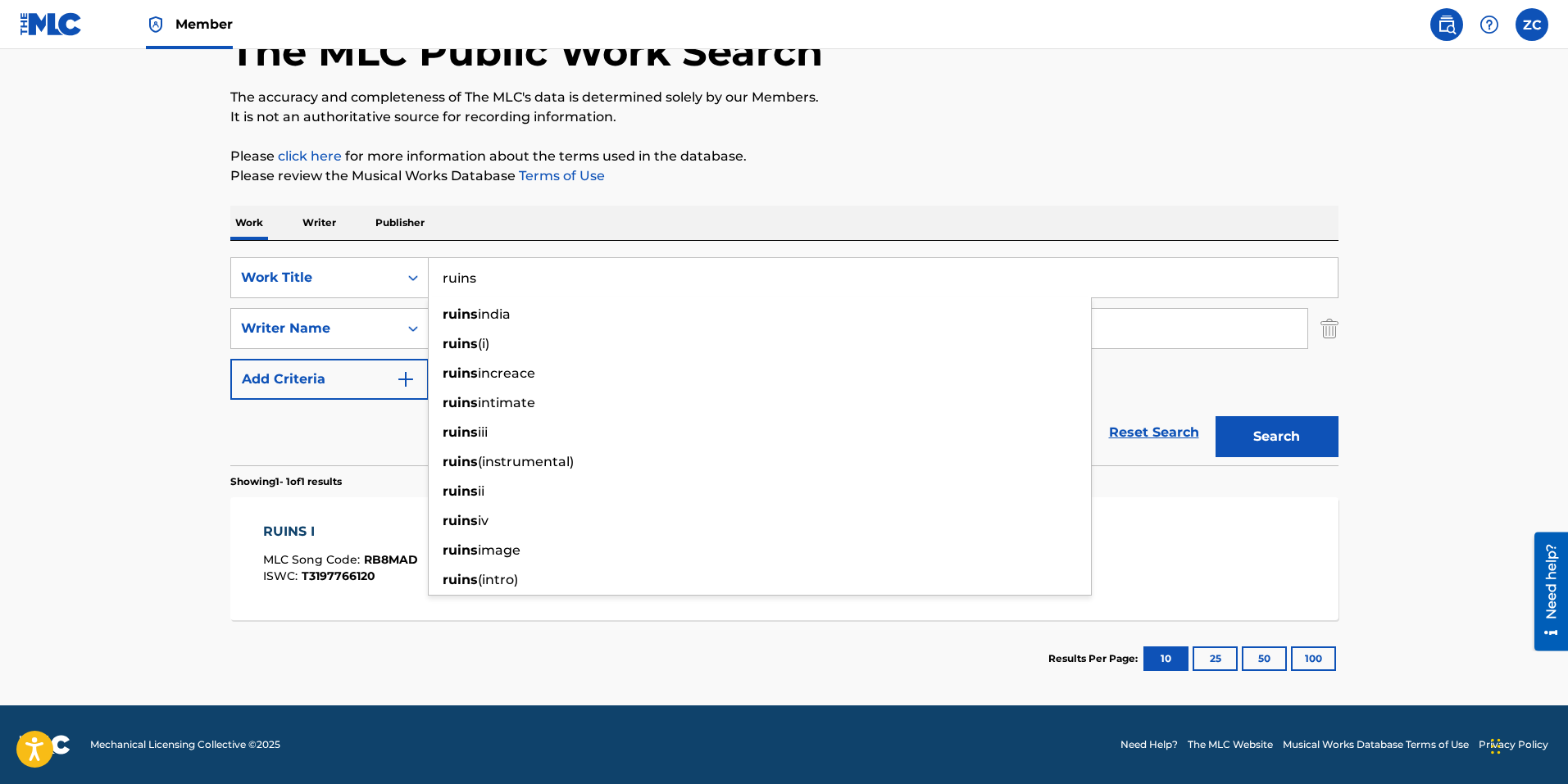
type input "ruins"
click at [1215, 416] on button "Search" at bounding box center [1276, 436] width 123 height 41
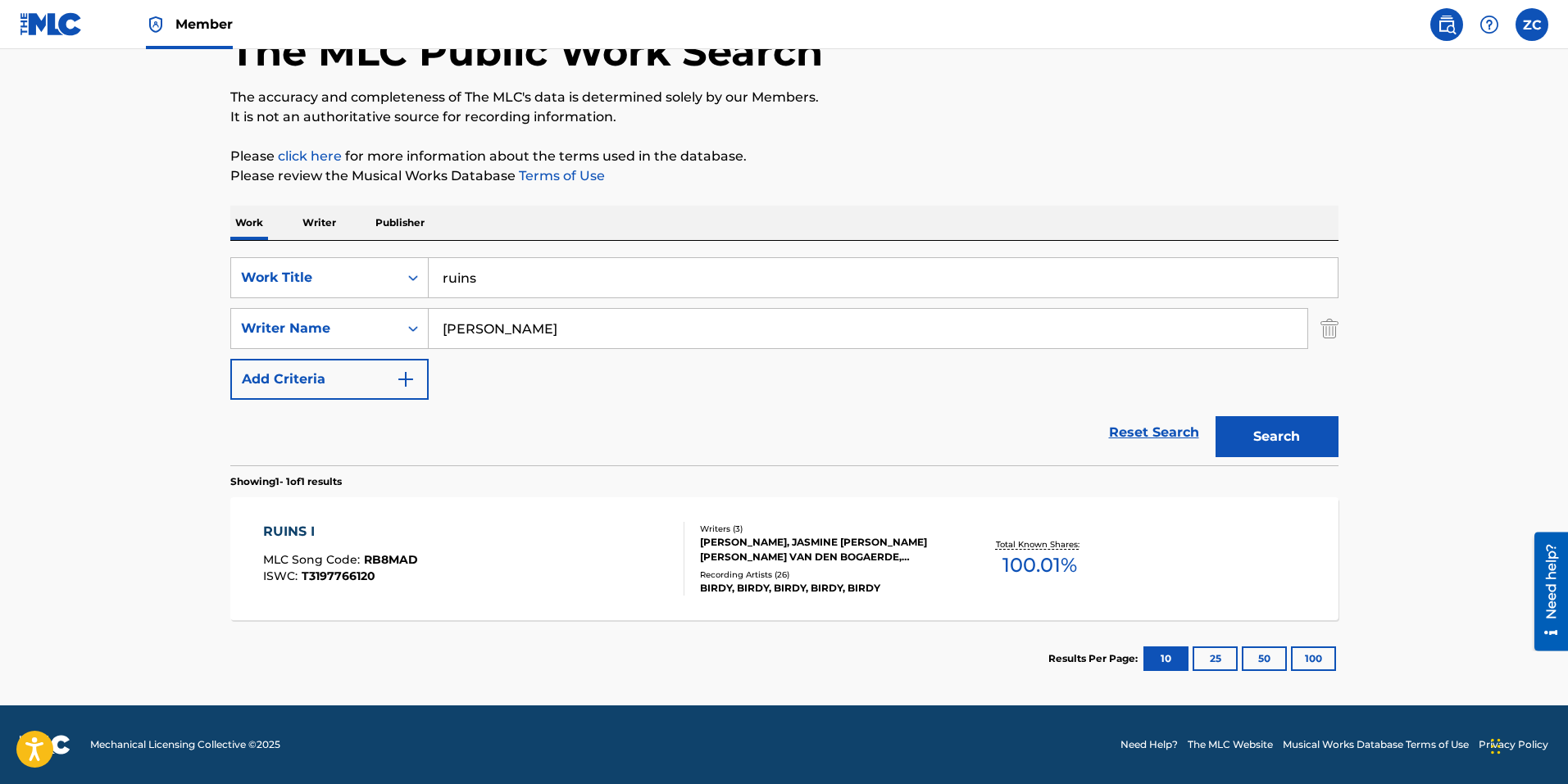
click at [735, 547] on div "[PERSON_NAME], JASMINE [PERSON_NAME] [PERSON_NAME] VAN DEN BOGAERDE, [PERSON_NA…" at bounding box center [824, 550] width 248 height 29
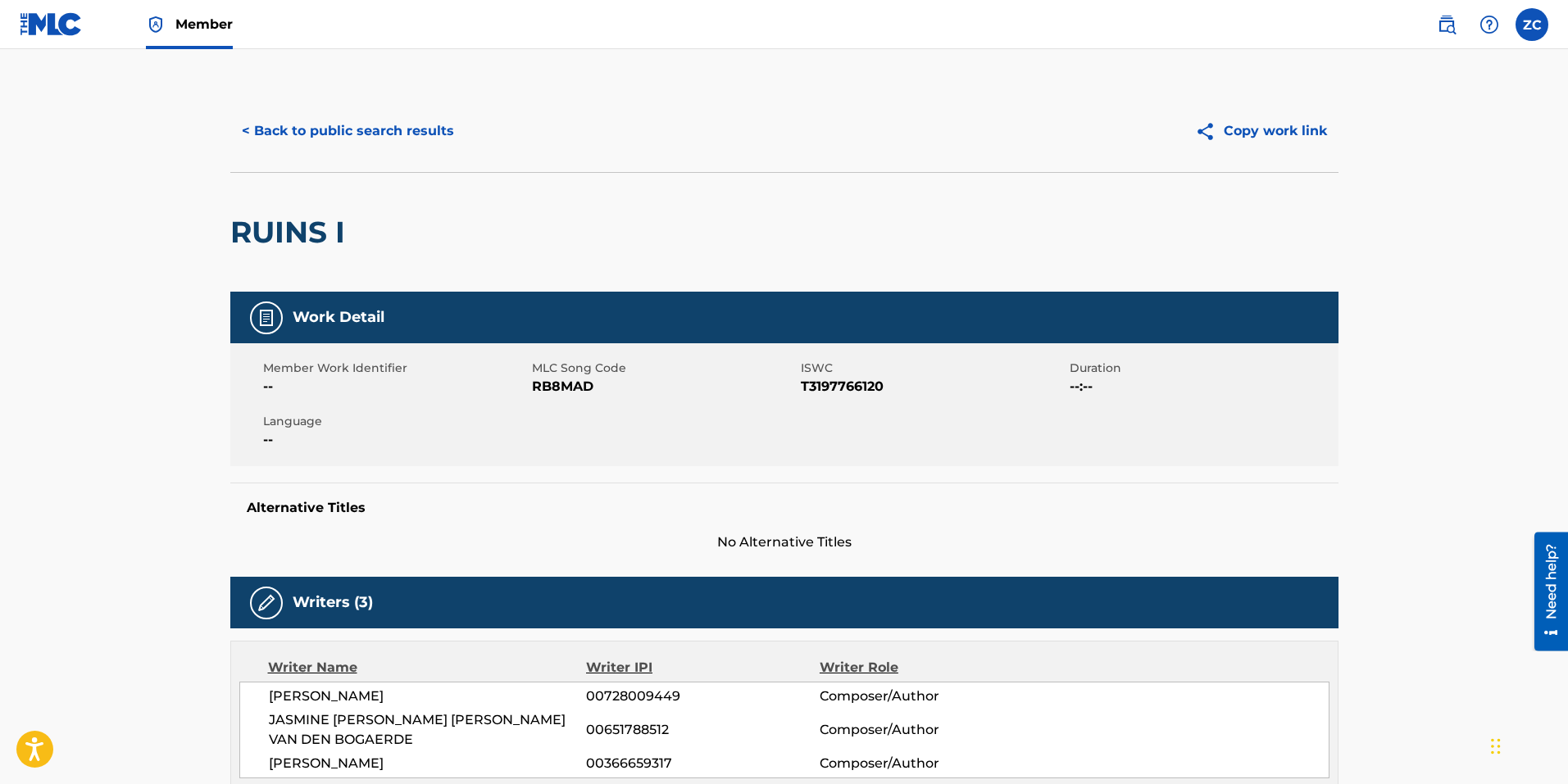
click at [345, 138] on button "< Back to public search results" at bounding box center [348, 130] width 235 height 41
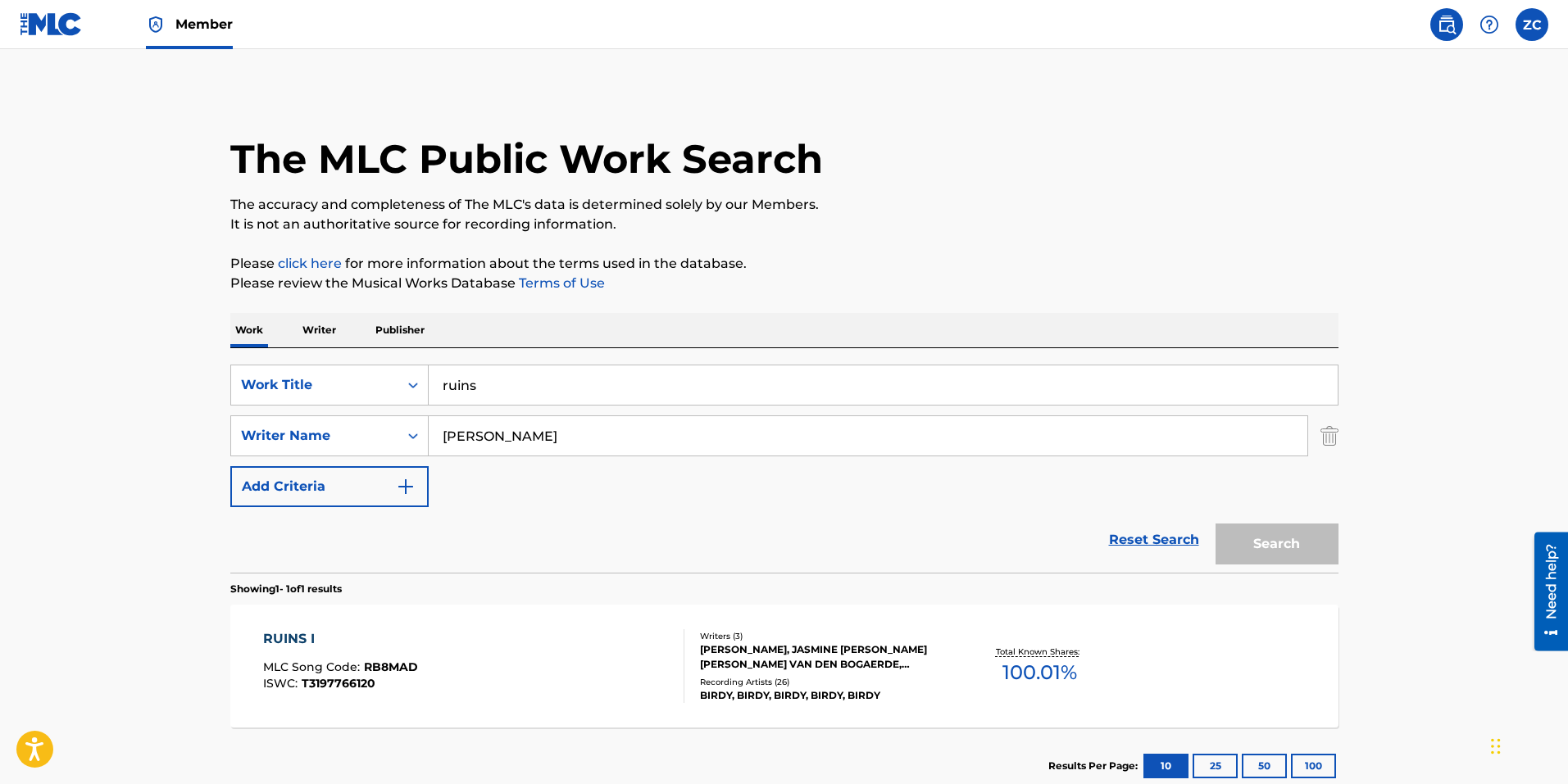
scroll to position [14, 0]
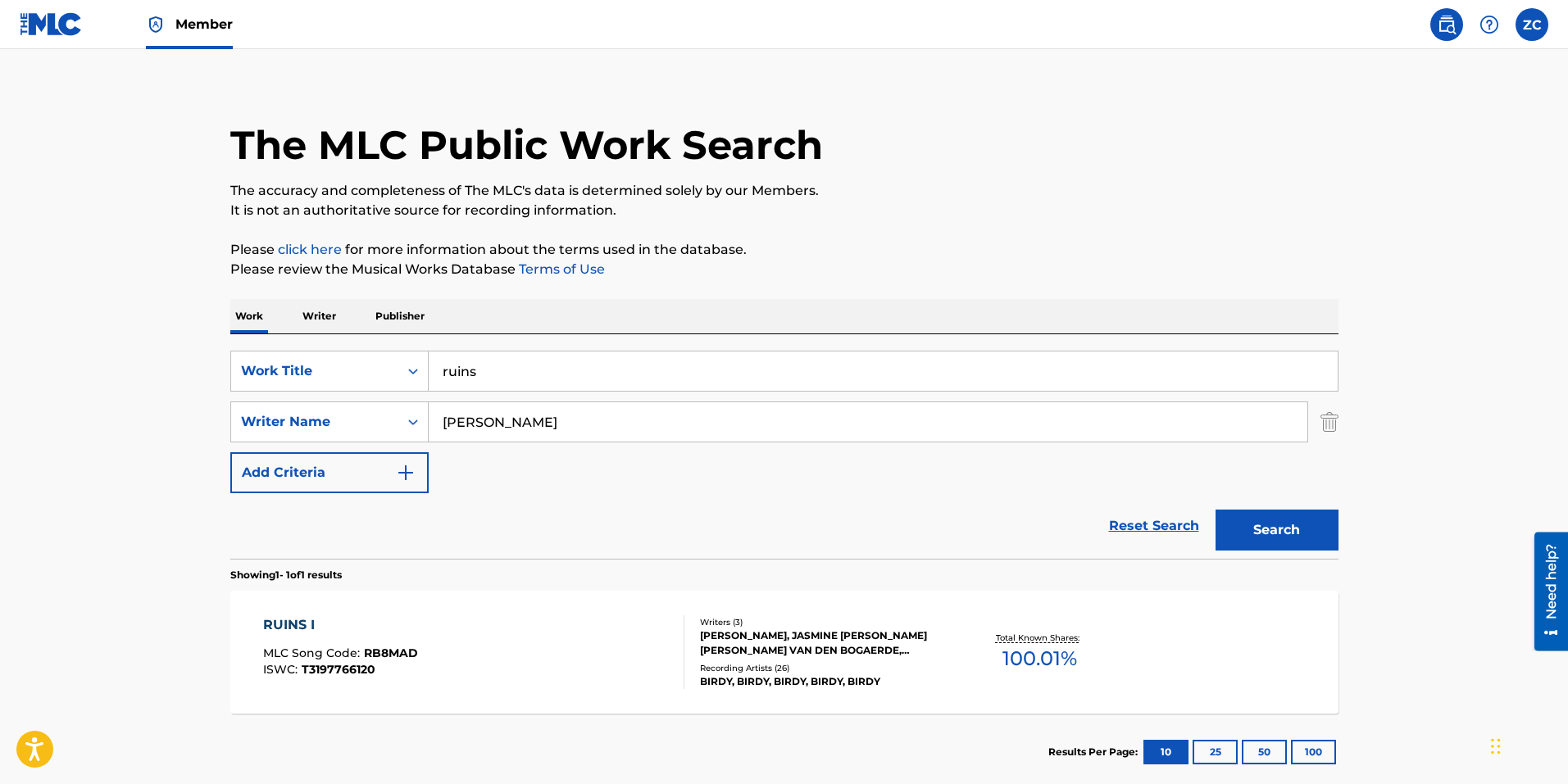
drag, startPoint x: 491, startPoint y: 417, endPoint x: 224, endPoint y: 419, distance: 267.0
click at [250, 422] on div "SearchWithCriteriac5771917-6098-4dbd-8140-6cf792863d3b Writer Name [PERSON_NAME]" at bounding box center [784, 421] width 1108 height 41
click at [1215, 509] on button "Search" at bounding box center [1276, 529] width 123 height 41
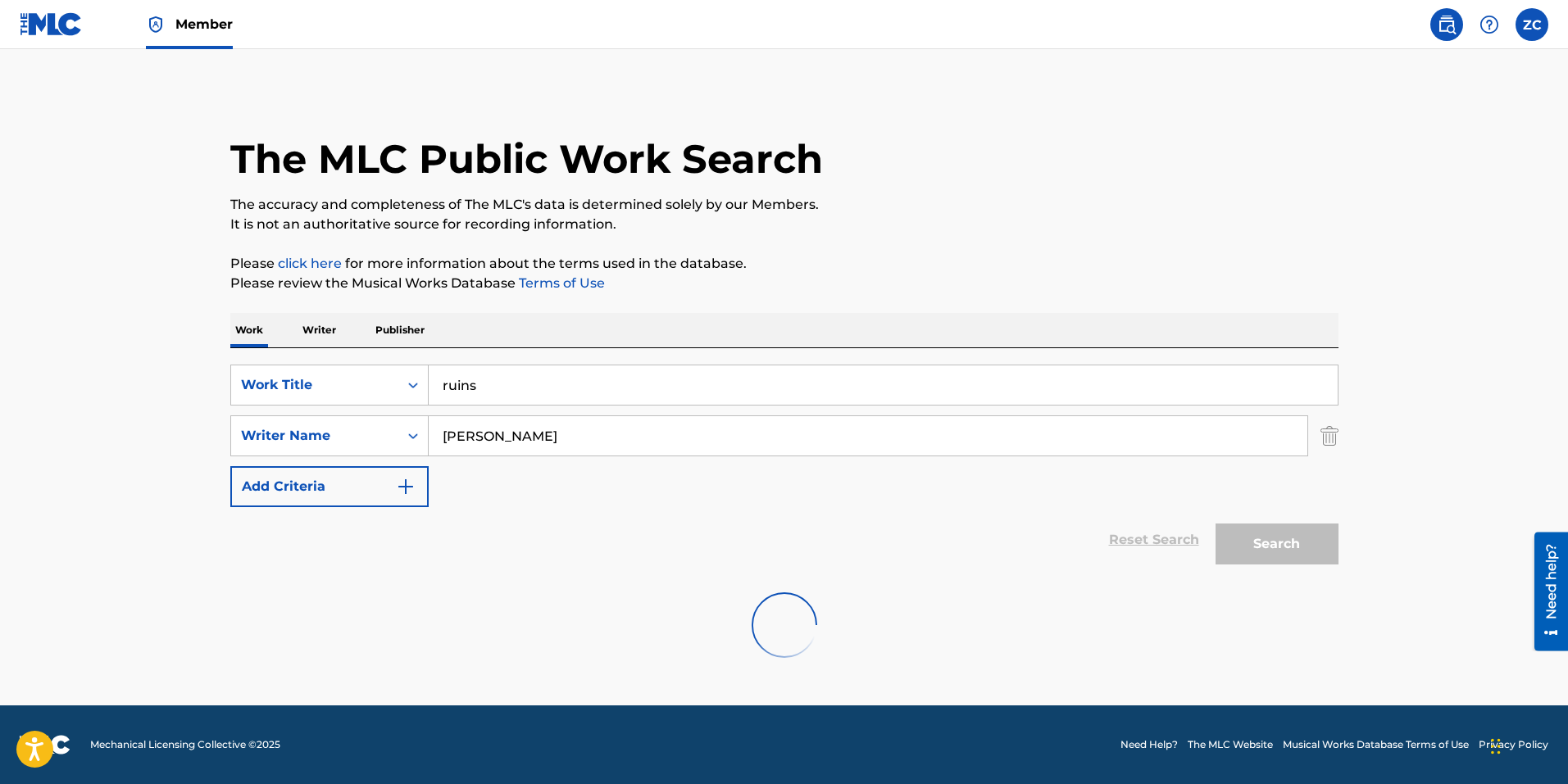
scroll to position [0, 0]
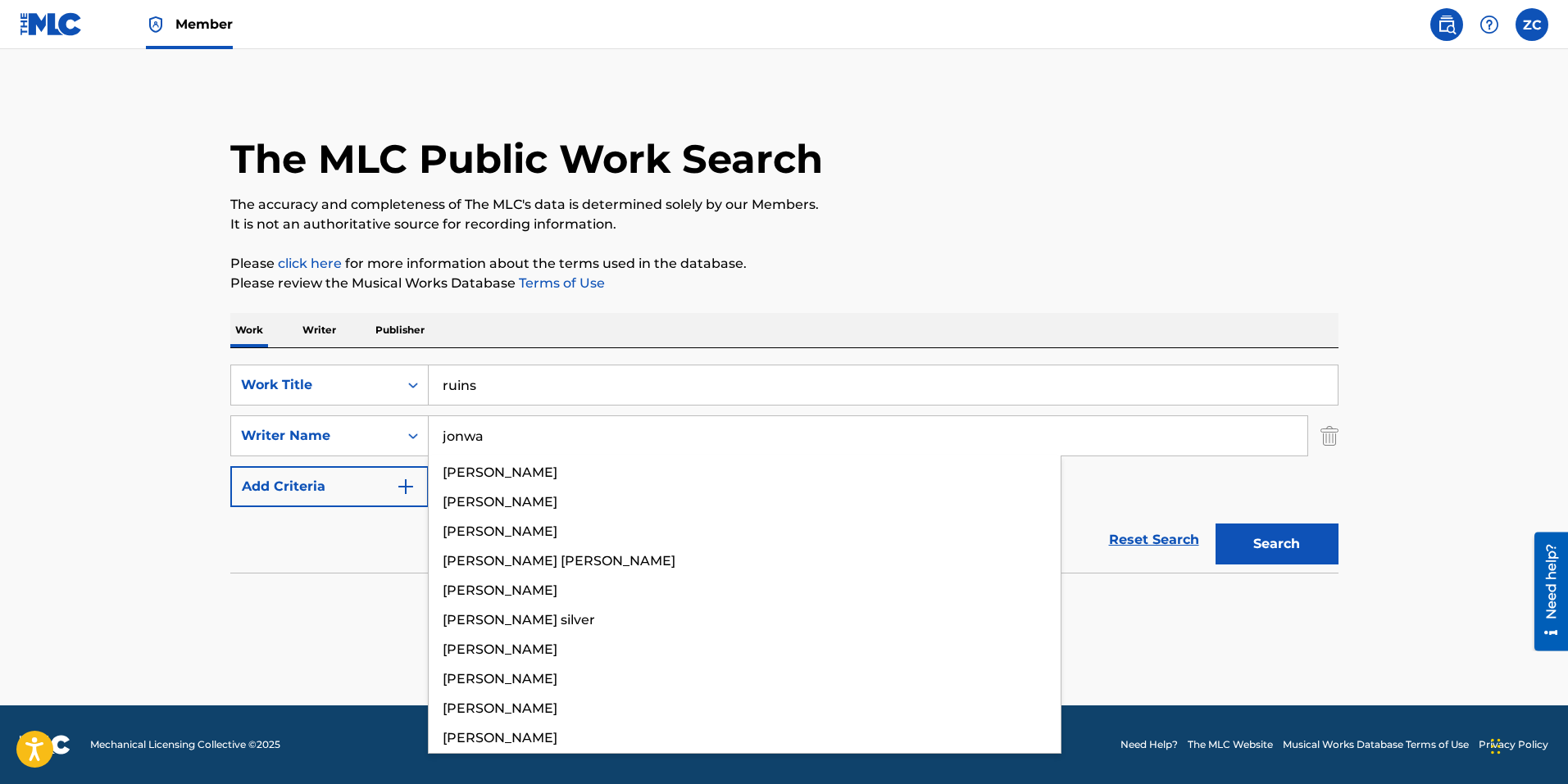
click at [1215, 523] on button "Search" at bounding box center [1276, 543] width 123 height 41
type input "jones"
click at [1215, 523] on button "Search" at bounding box center [1276, 543] width 123 height 41
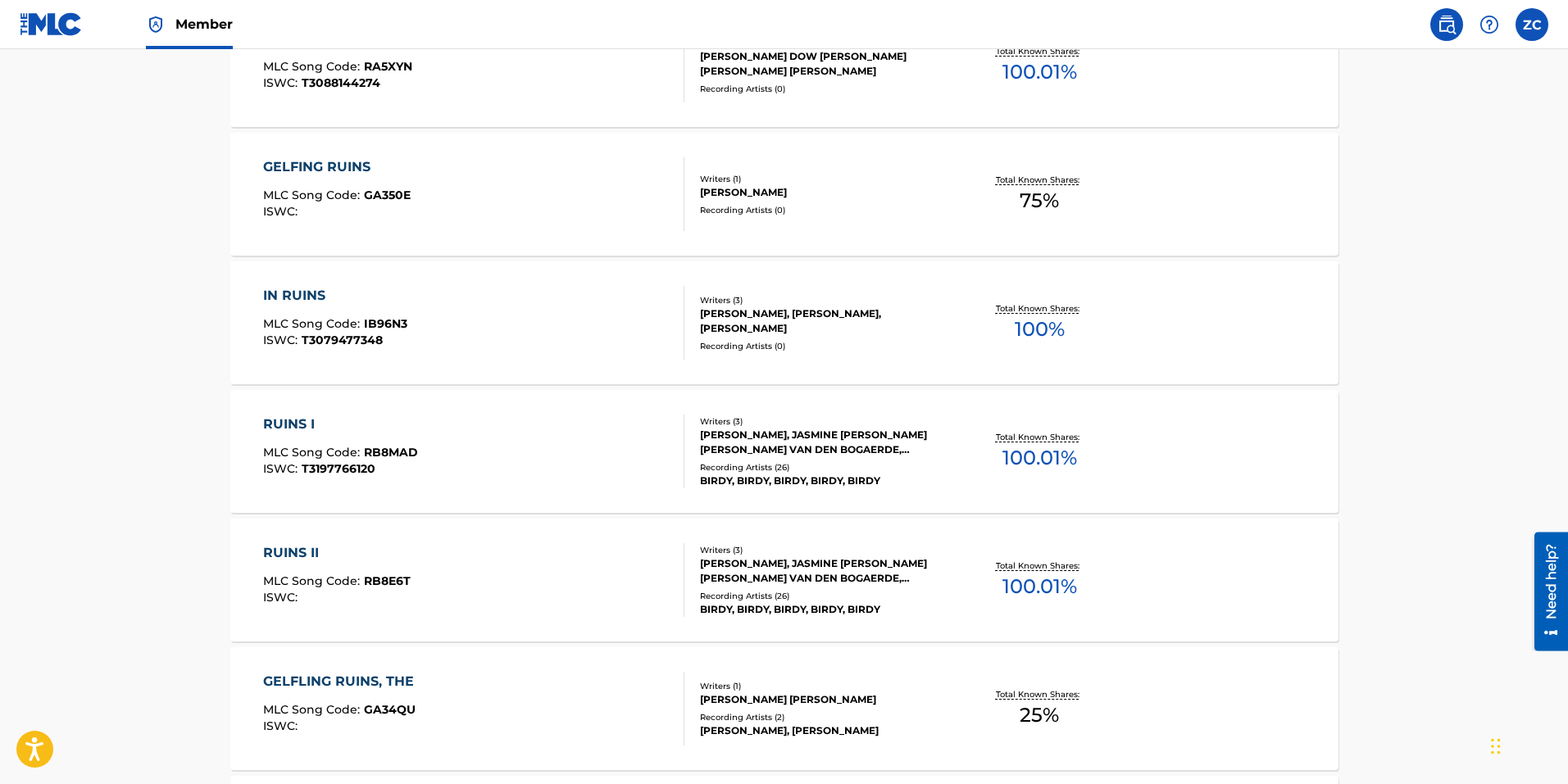
scroll to position [901, 0]
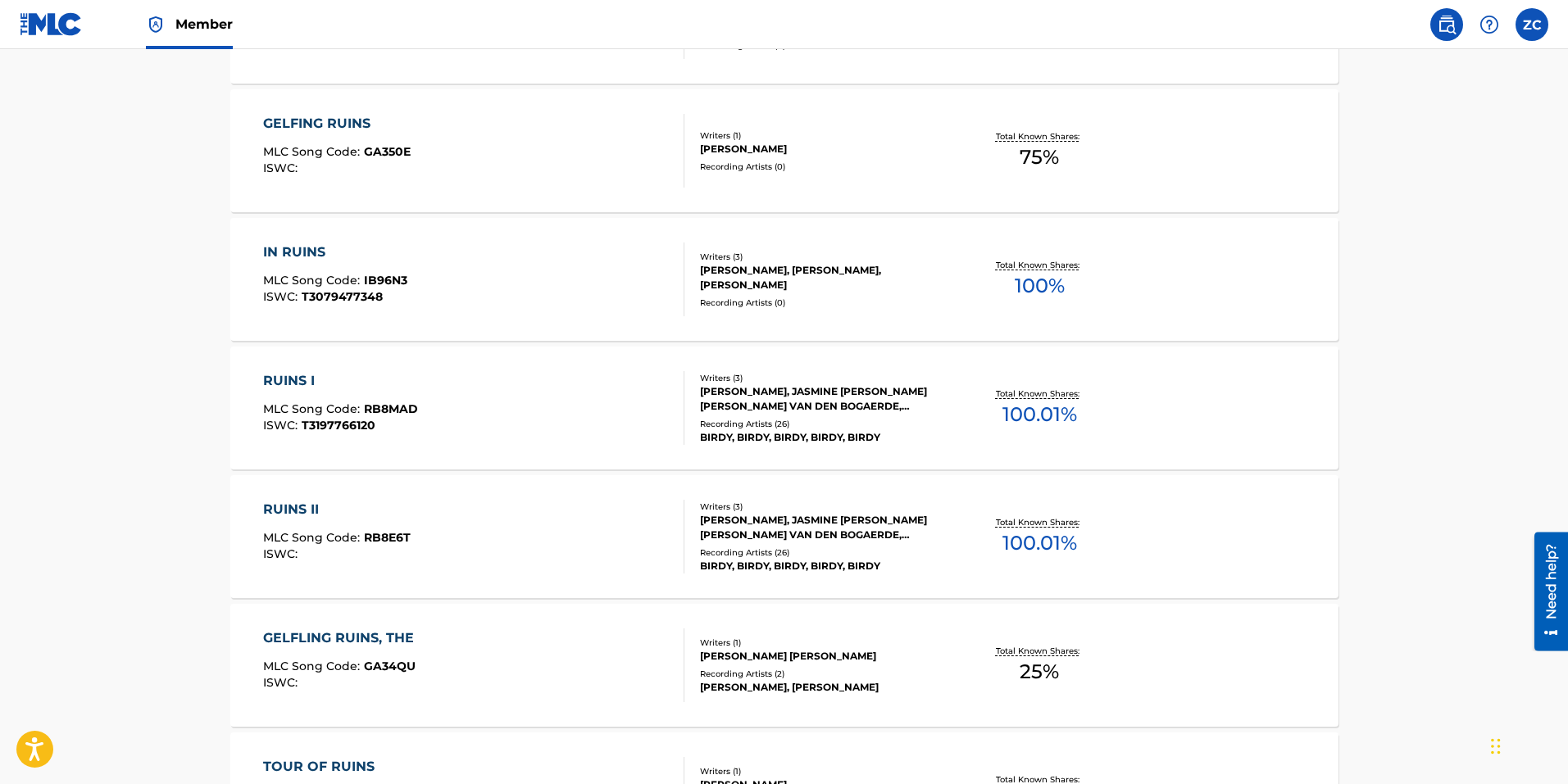
click at [866, 556] on div "Recording Artists ( 26 )" at bounding box center [824, 553] width 248 height 12
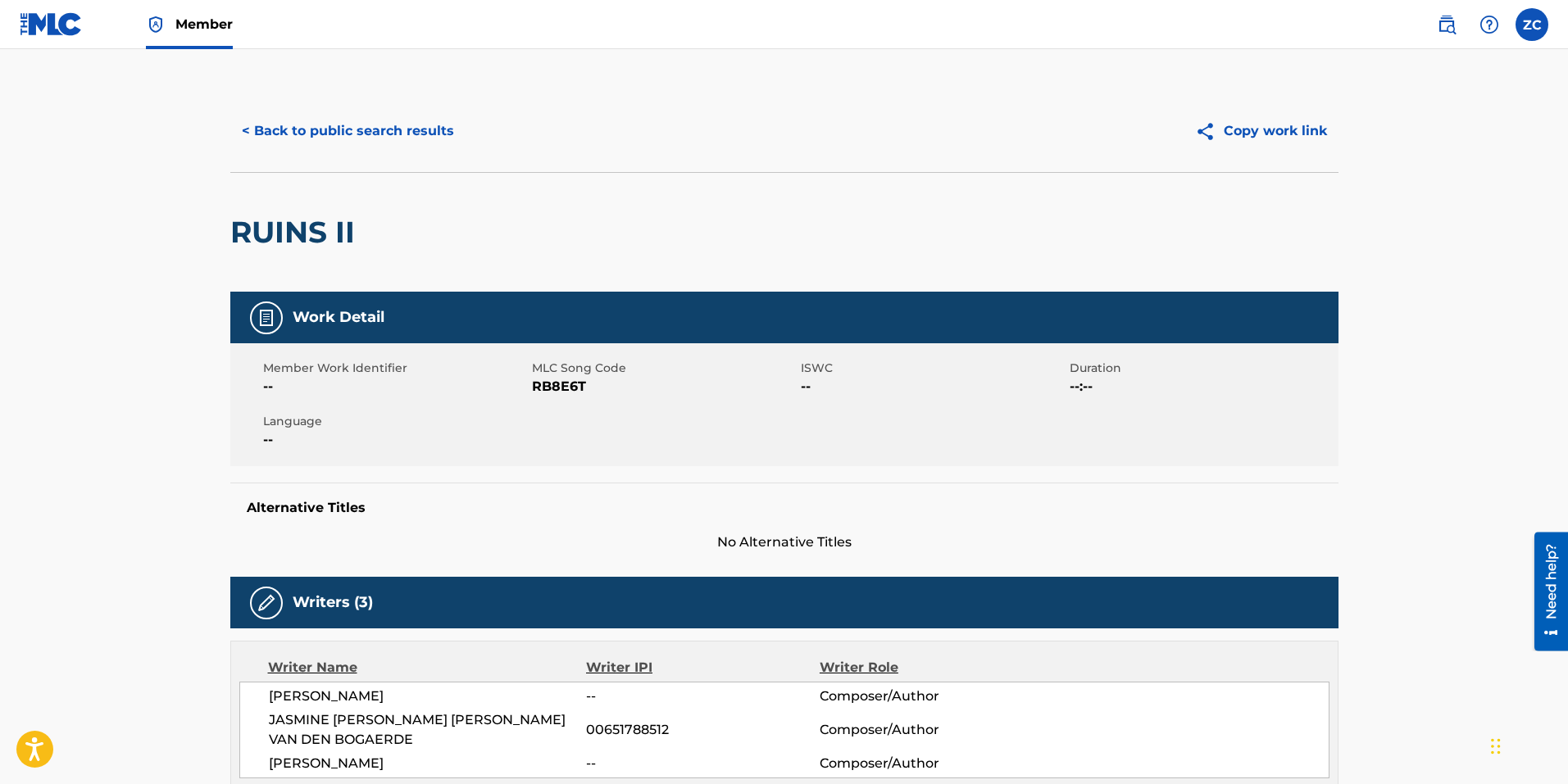
drag, startPoint x: 553, startPoint y: 401, endPoint x: 559, endPoint y: 393, distance: 10.0
click at [553, 400] on div "Member Work Identifier -- MLC Song Code RB8E6T ISWC -- Duration --:-- Language …" at bounding box center [784, 405] width 1108 height 123
click at [560, 391] on span "RB8E6T" at bounding box center [664, 387] width 265 height 20
copy span "RB8E6T"
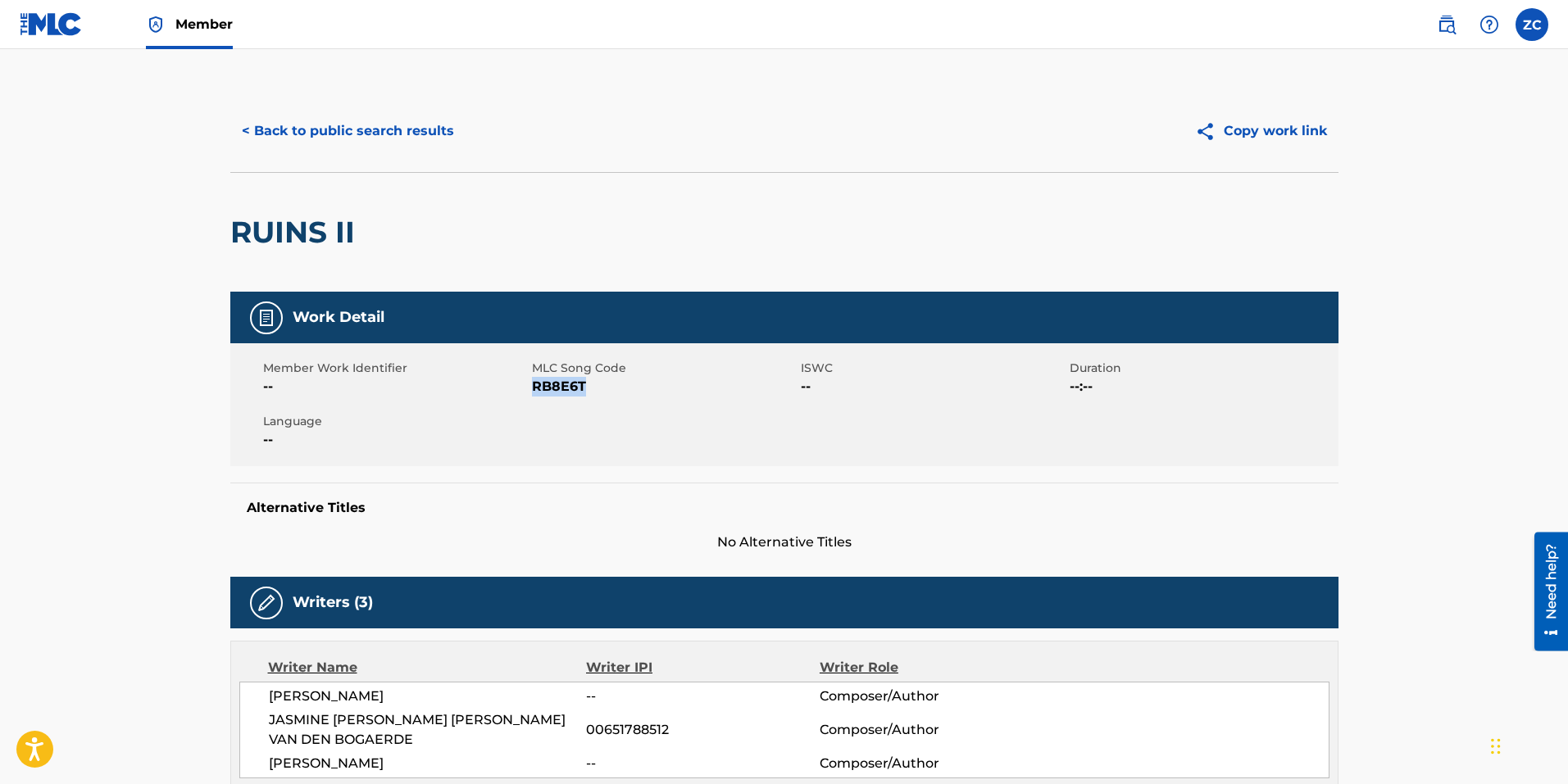
click at [349, 119] on button "< Back to public search results" at bounding box center [348, 130] width 235 height 41
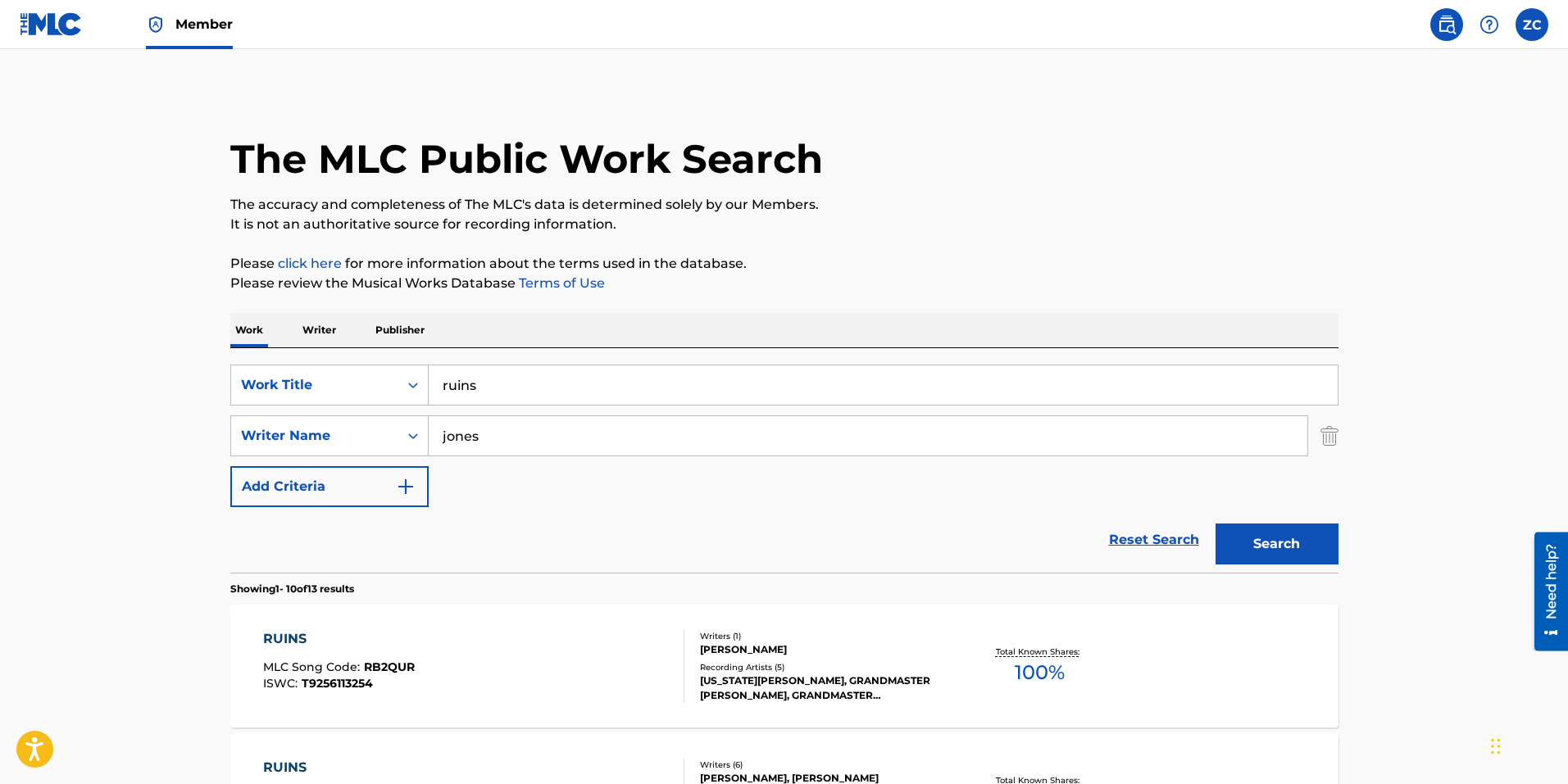
click at [580, 387] on input "ruins" at bounding box center [882, 385] width 909 height 40
click at [580, 385] on input "ruins" at bounding box center [882, 385] width 909 height 40
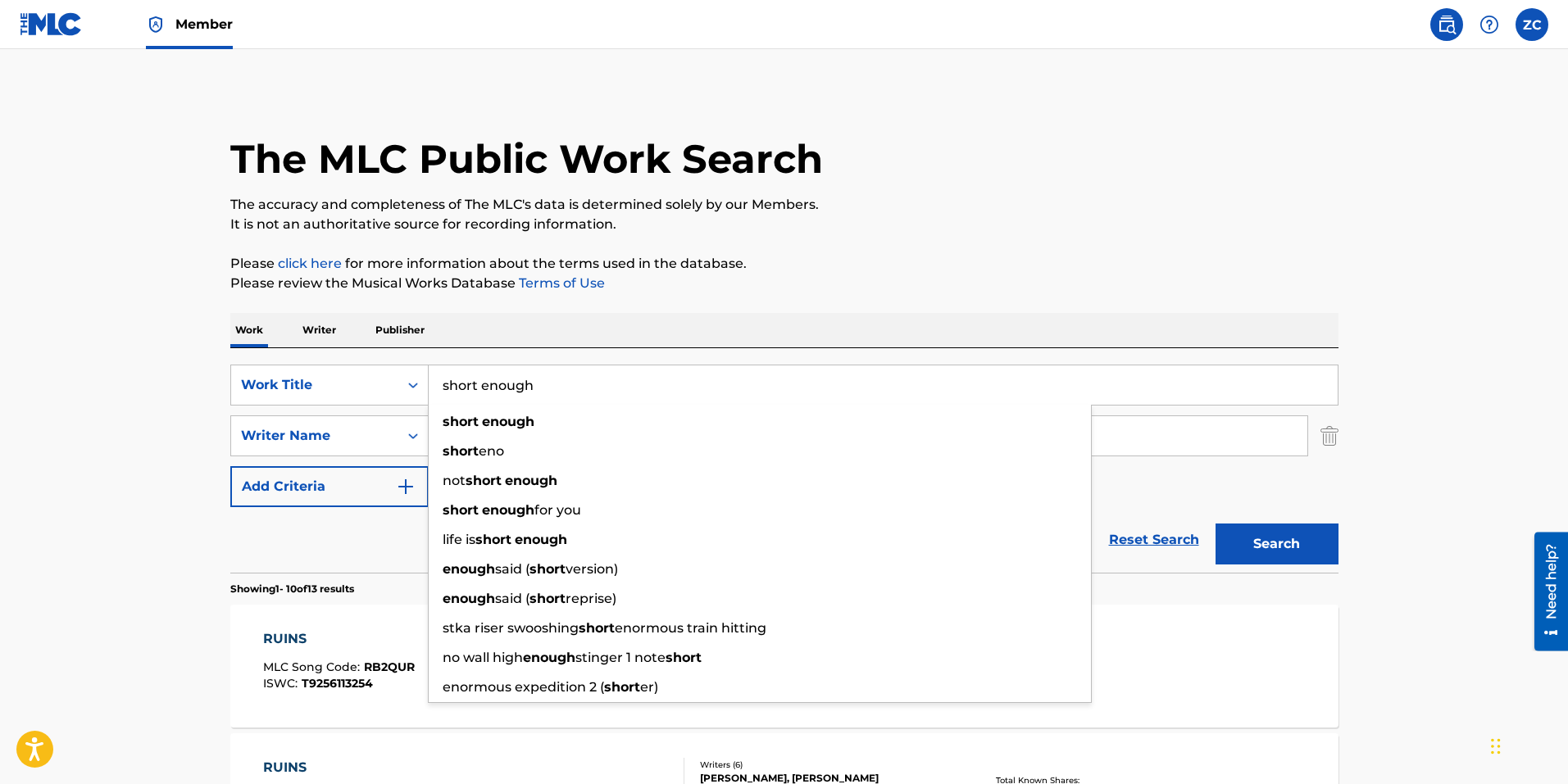
type input "short enough"
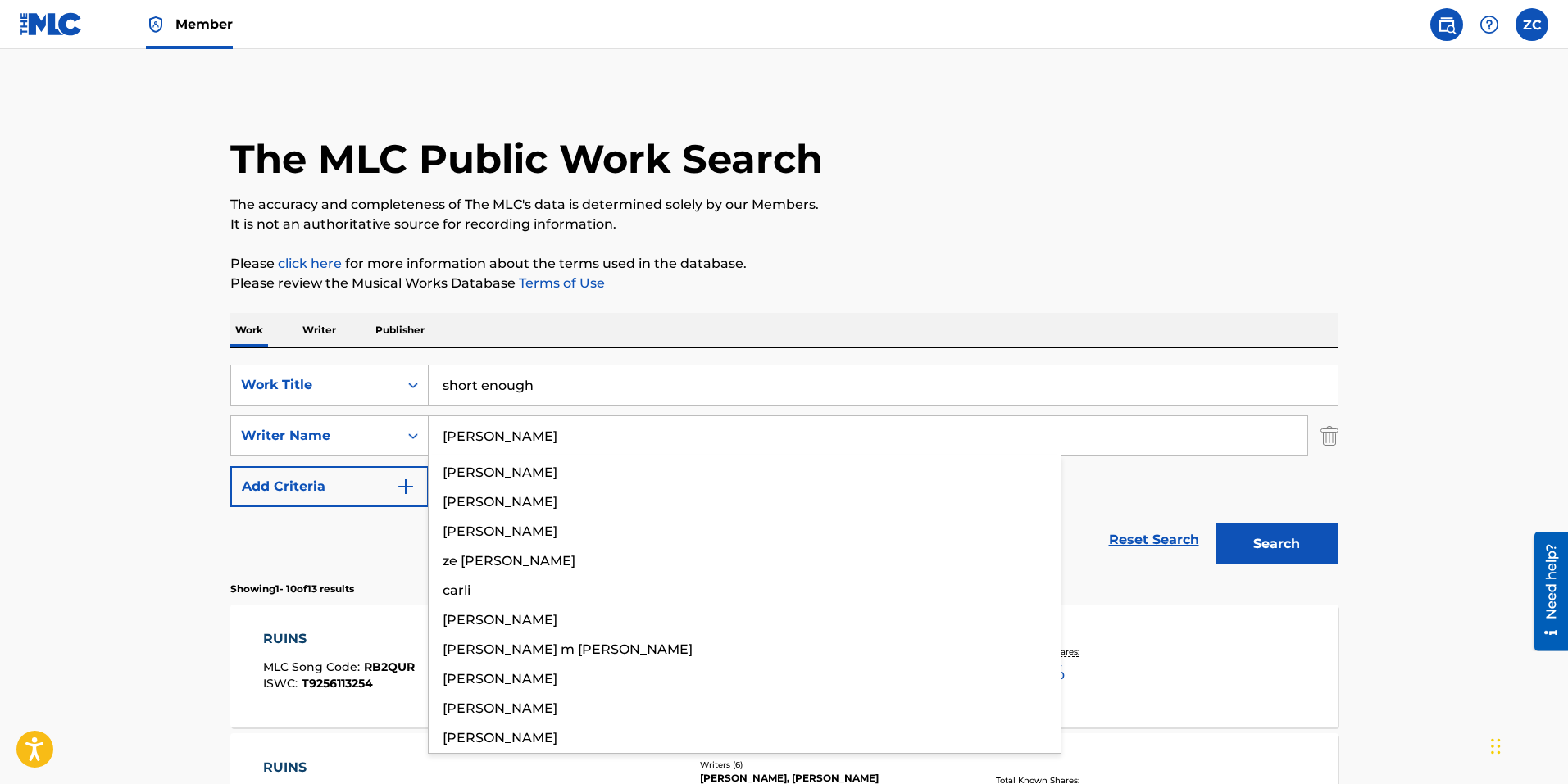
type input "[PERSON_NAME]"
click at [1215, 523] on button "Search" at bounding box center [1276, 543] width 123 height 41
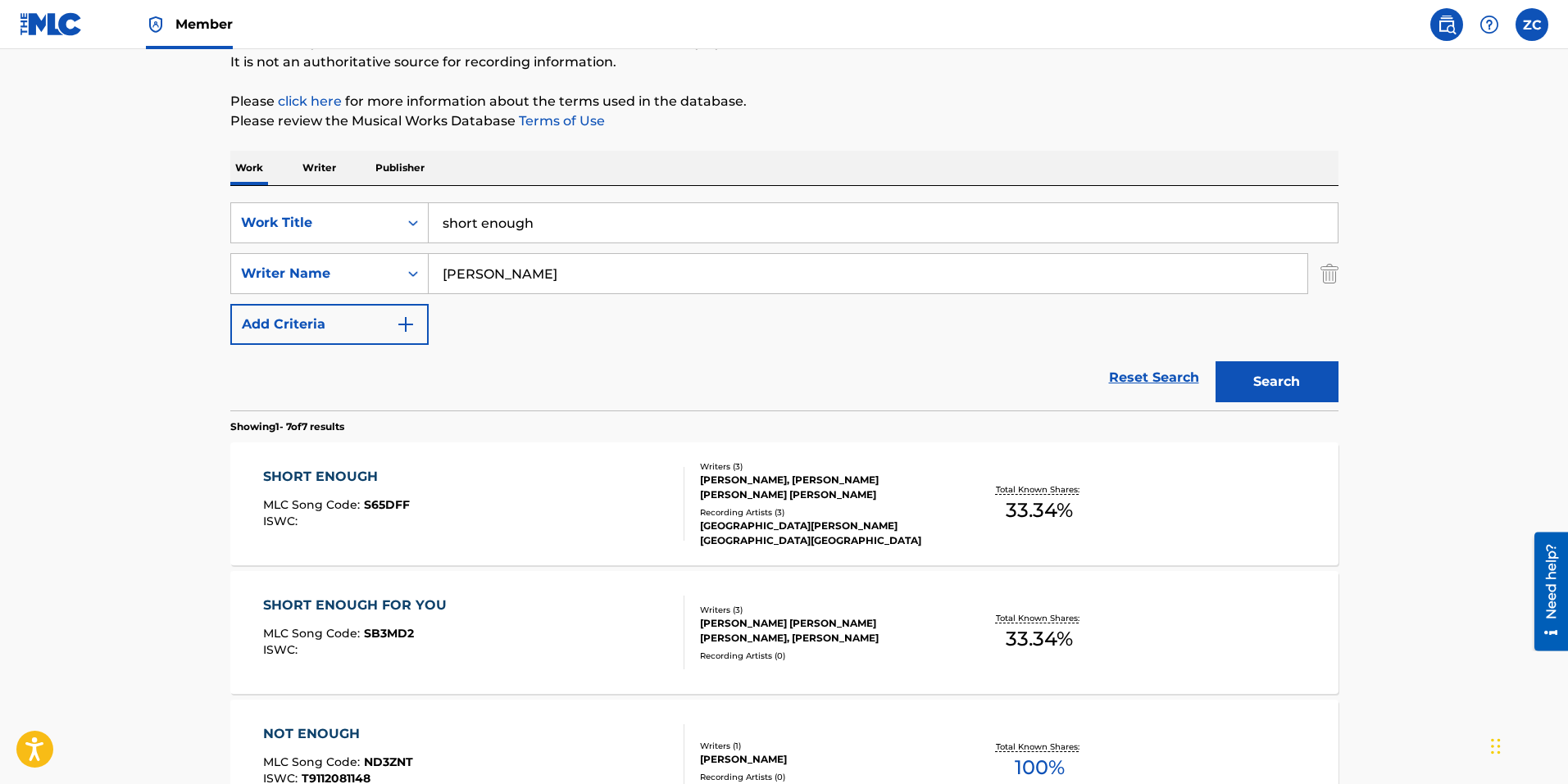
scroll to position [164, 0]
click at [576, 489] on div "SHORT ENOUGH MLC Song Code : S65DFF ISWC :" at bounding box center [474, 502] width 421 height 73
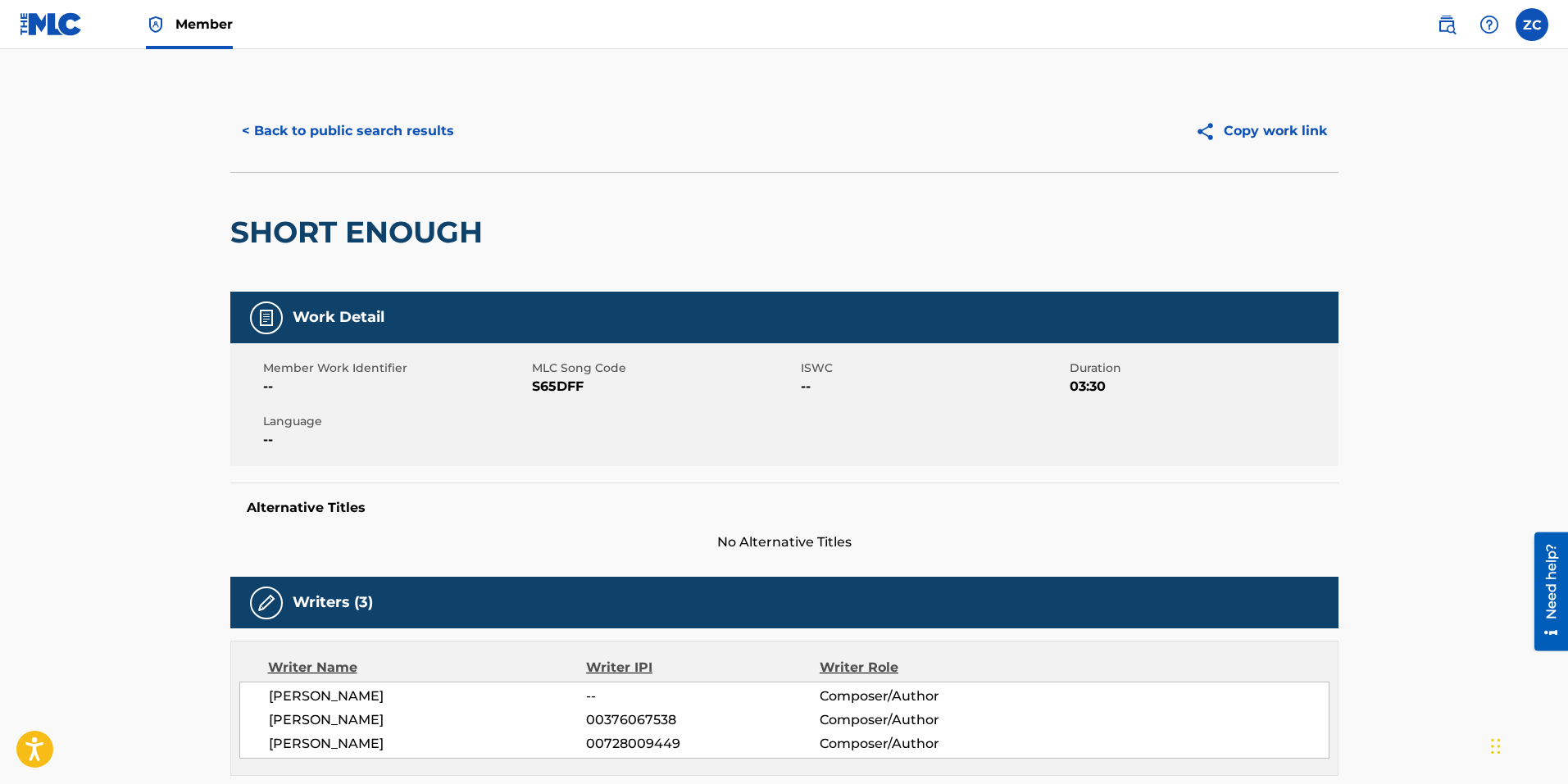
drag, startPoint x: 330, startPoint y: 152, endPoint x: 337, endPoint y: 139, distance: 14.8
click at [330, 151] on div "< Back to public search results Copy work link" at bounding box center [784, 130] width 1108 height 82
click at [339, 131] on button "< Back to public search results" at bounding box center [348, 130] width 235 height 41
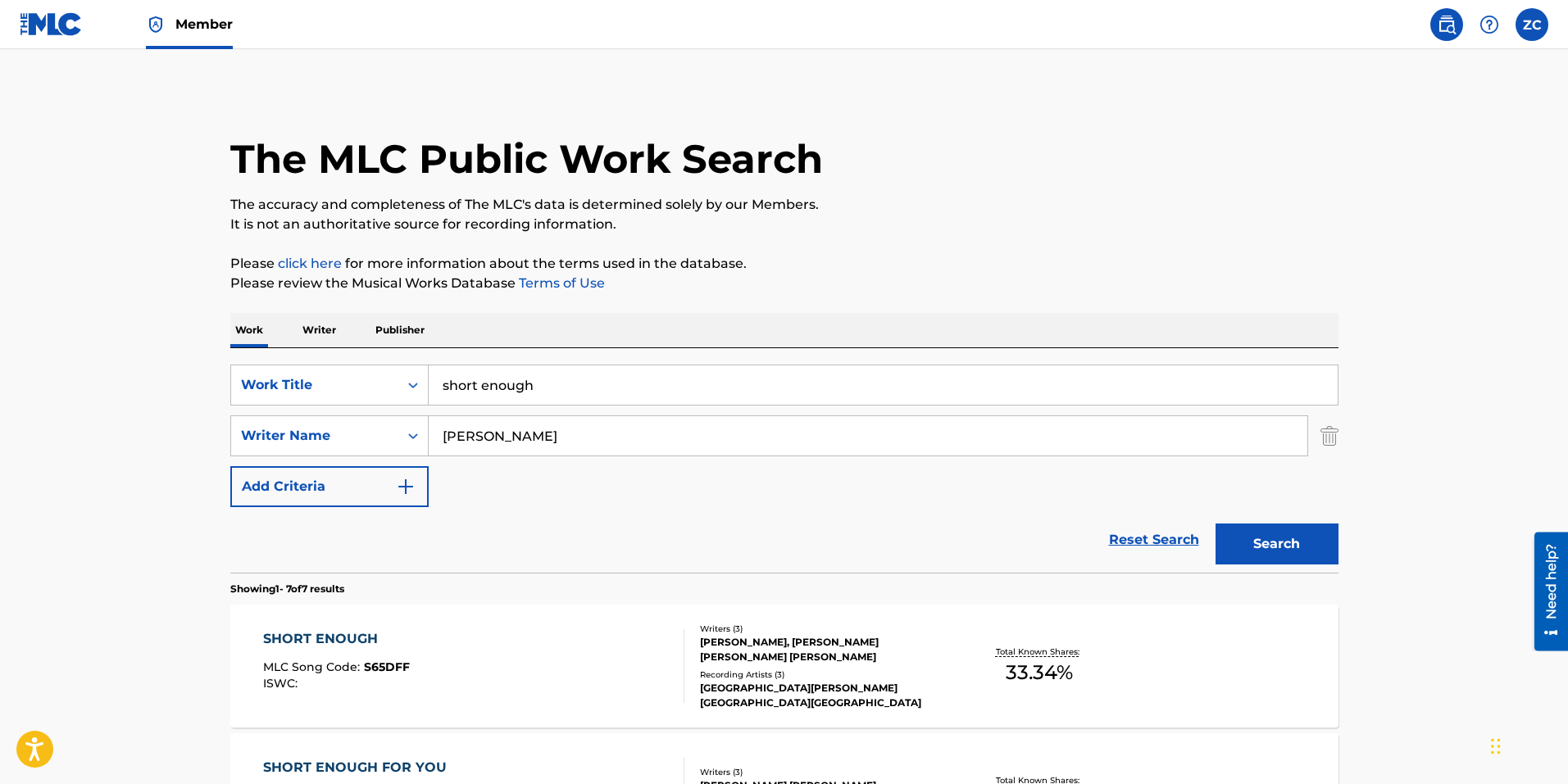
scroll to position [164, 0]
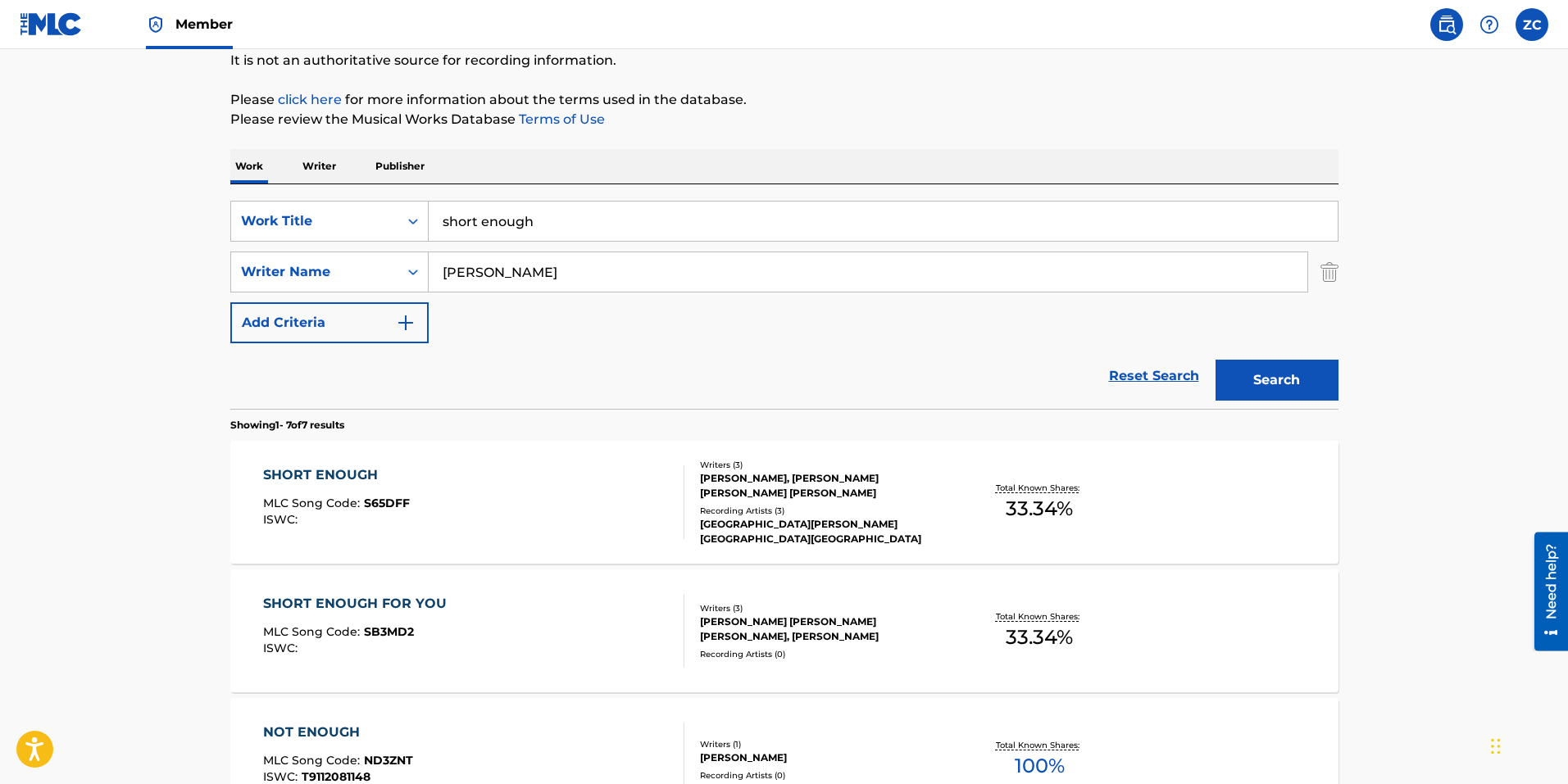
drag, startPoint x: 577, startPoint y: 236, endPoint x: 187, endPoint y: 200, distance: 391.7
click at [187, 200] on main "The MLC Public Work Search The accuracy and completeness of The MLC's data is d…" at bounding box center [784, 653] width 1568 height 1536
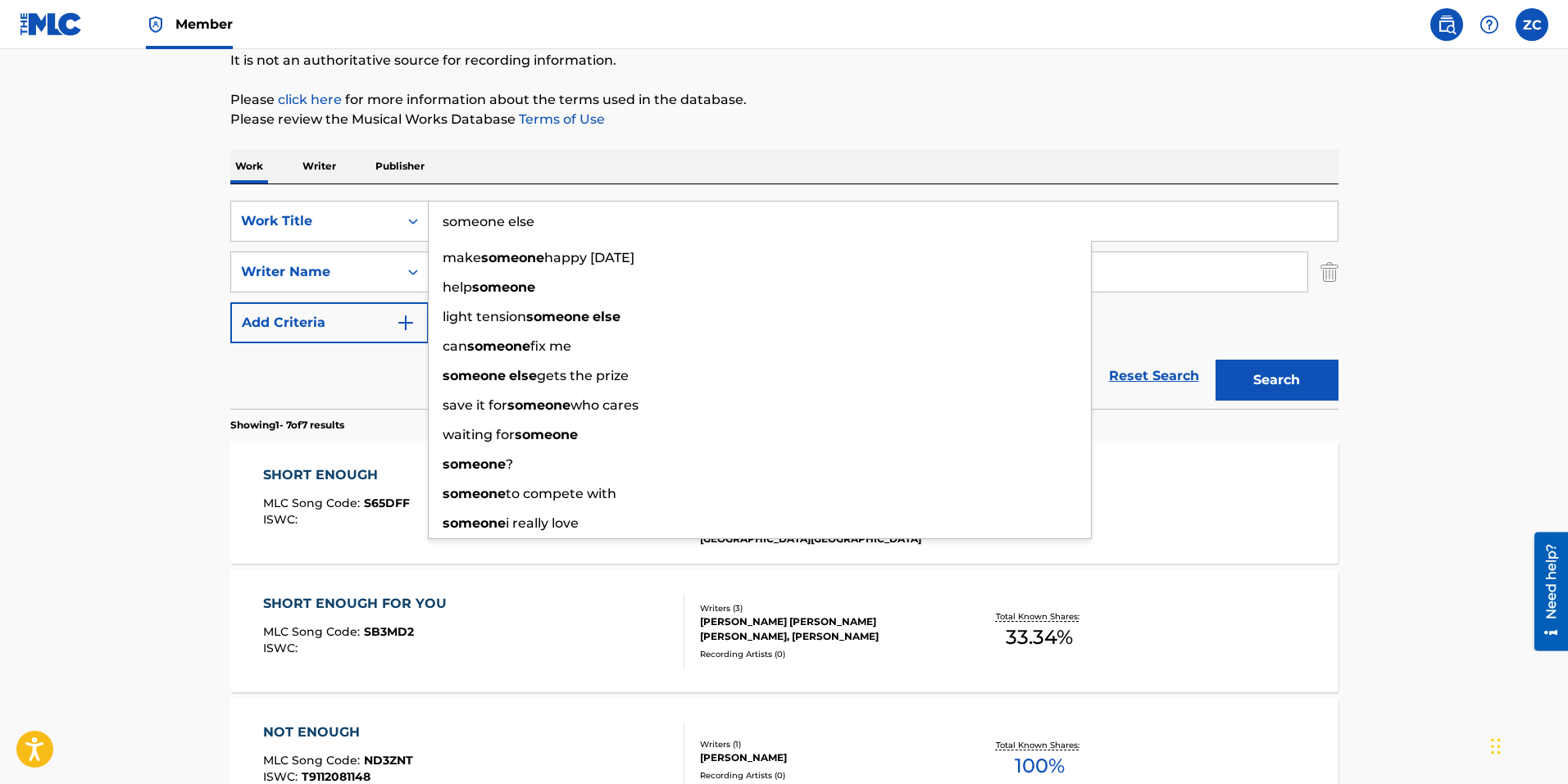
type input "someone else"
click at [1215, 360] on button "Search" at bounding box center [1276, 380] width 123 height 41
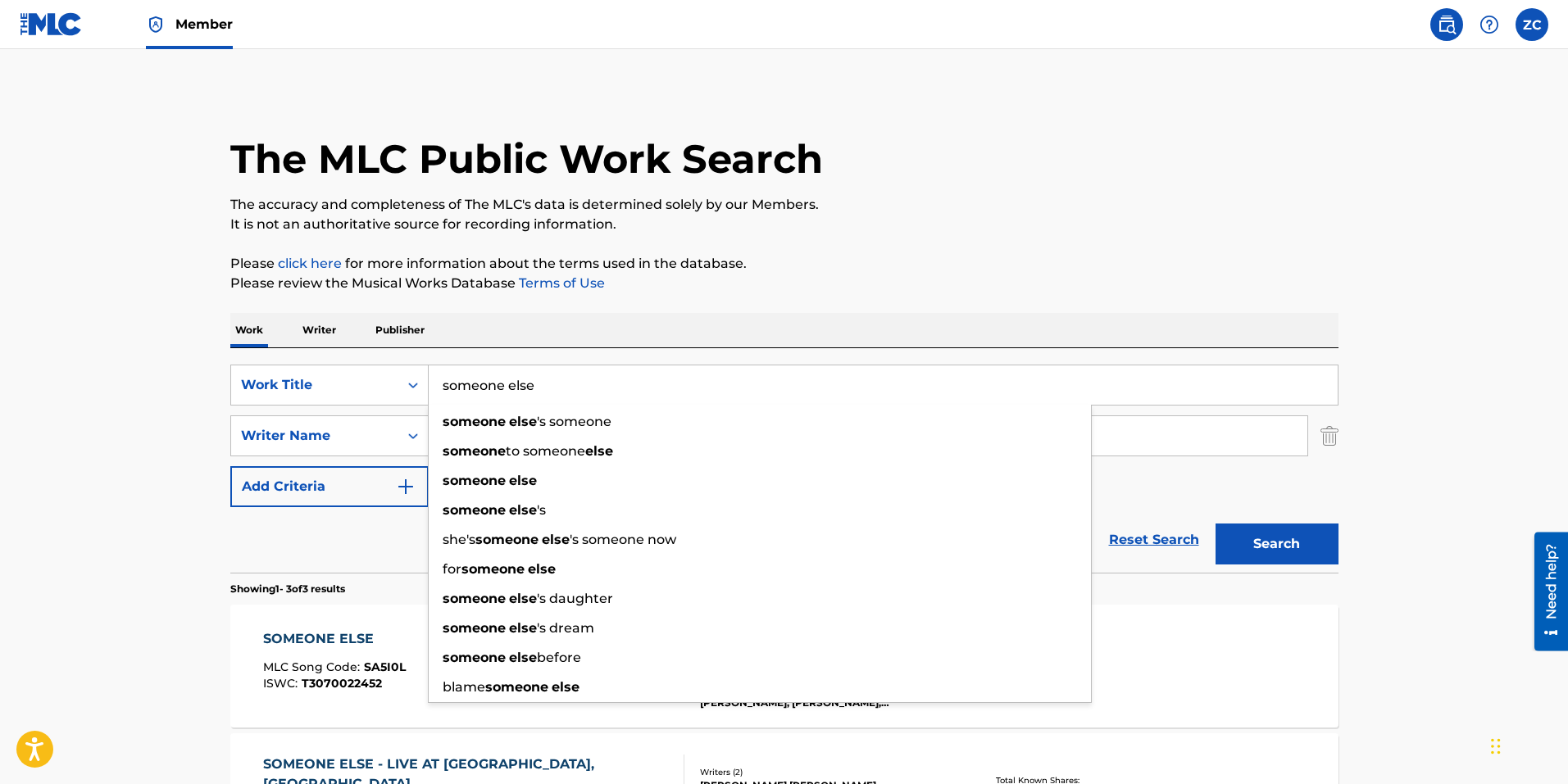
click at [135, 471] on main "The MLC Public Work Search The accuracy and completeness of The MLC's data is d…" at bounding box center [784, 560] width 1568 height 1021
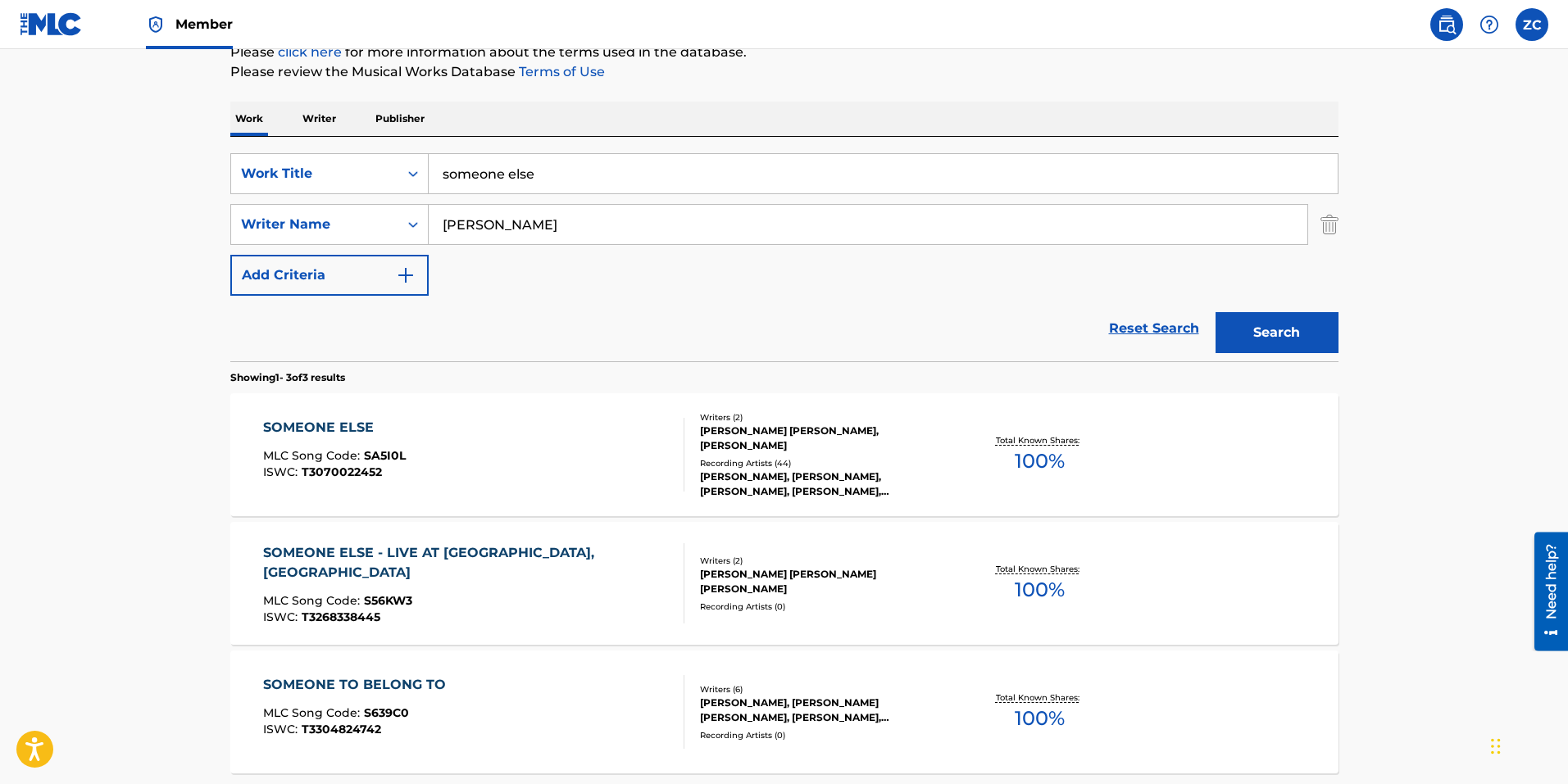
scroll to position [246, 0]
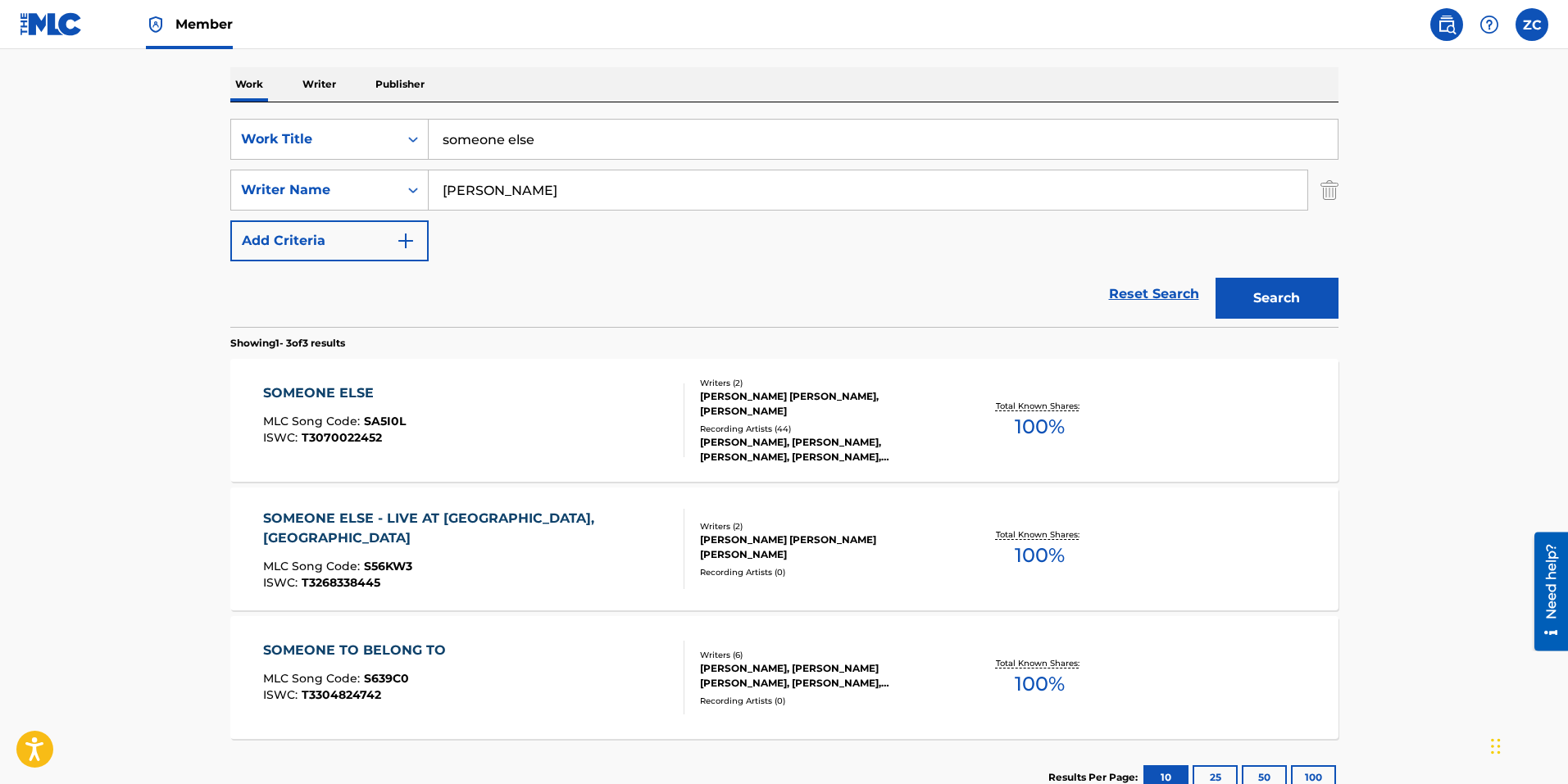
click at [577, 420] on div "SOMEONE ELSE MLC Song Code : SA5I0L ISWC : T3070022452" at bounding box center [474, 420] width 421 height 73
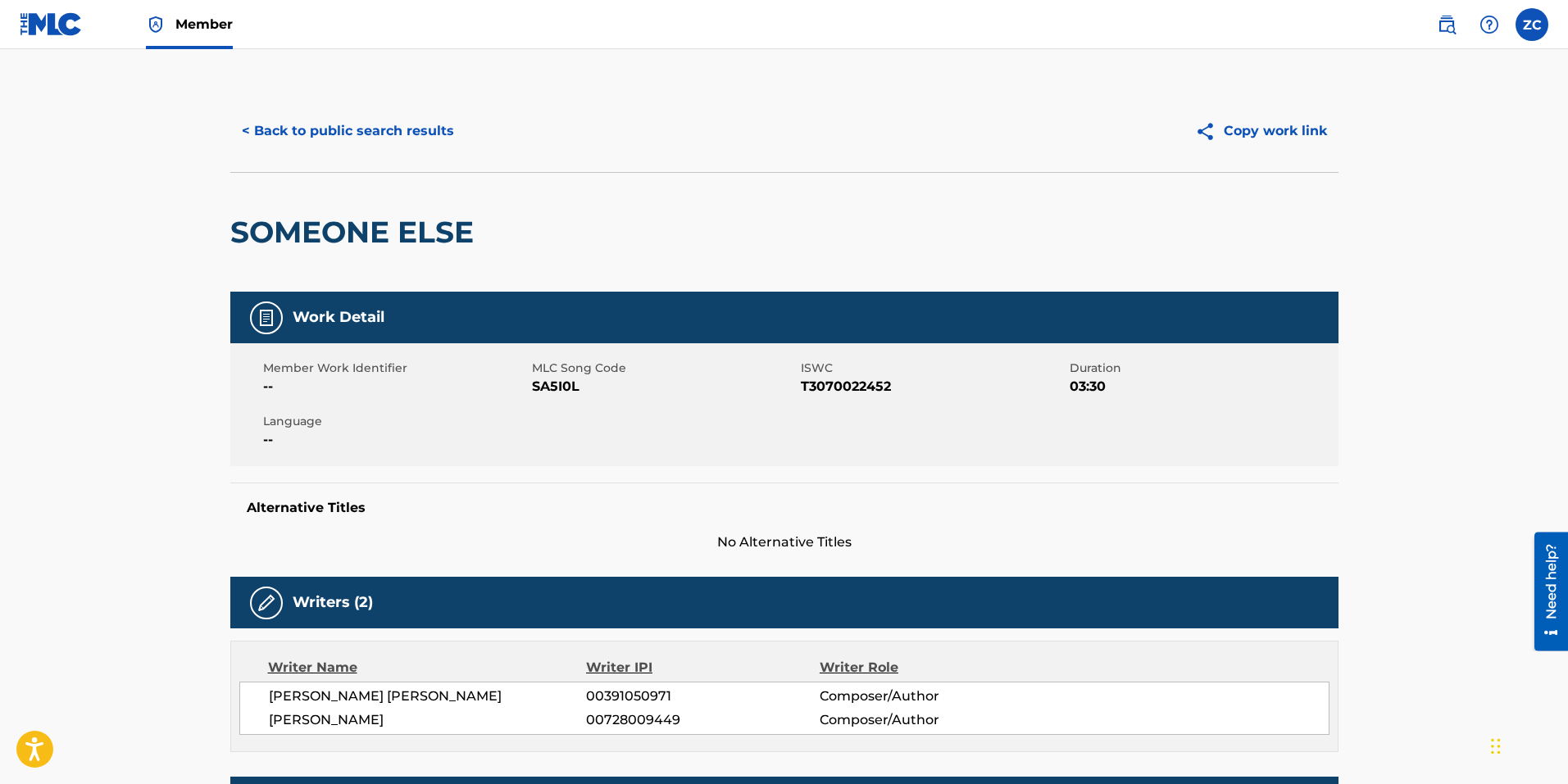
click at [458, 136] on button "< Back to public search results" at bounding box center [348, 130] width 235 height 41
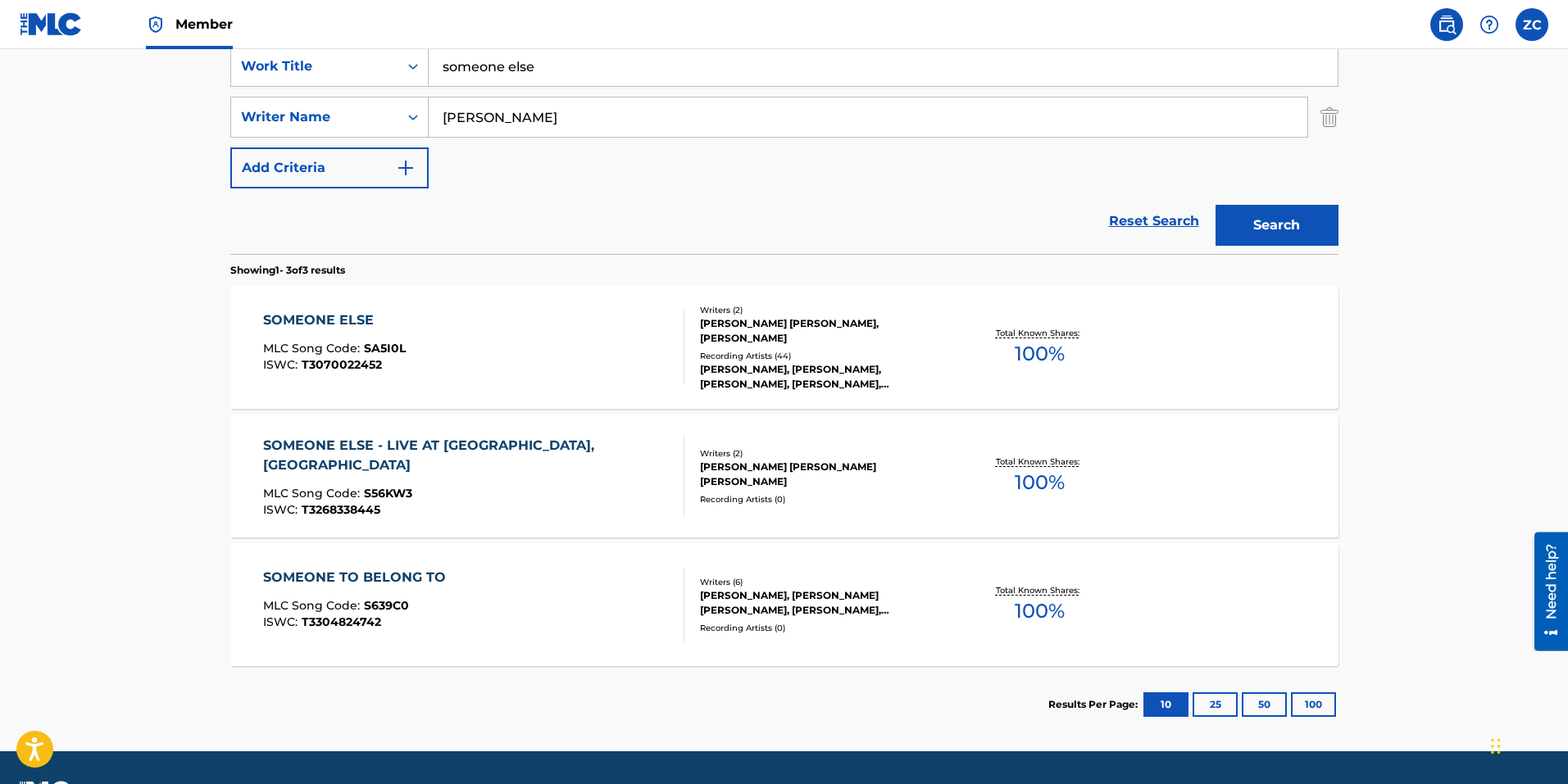
scroll to position [364, 0]
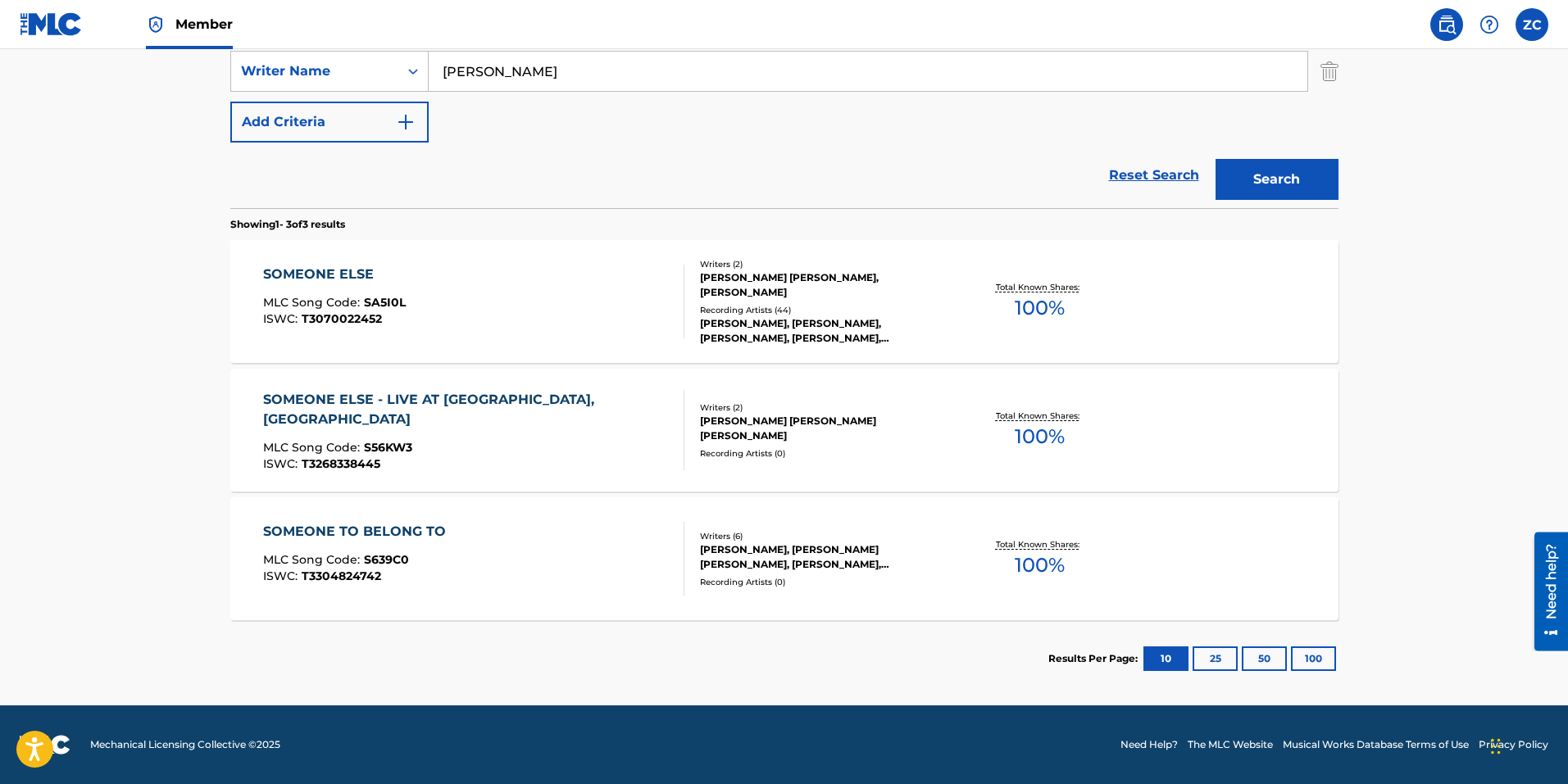
click at [493, 442] on div "MLC Song Code : S56KW3" at bounding box center [467, 450] width 408 height 16
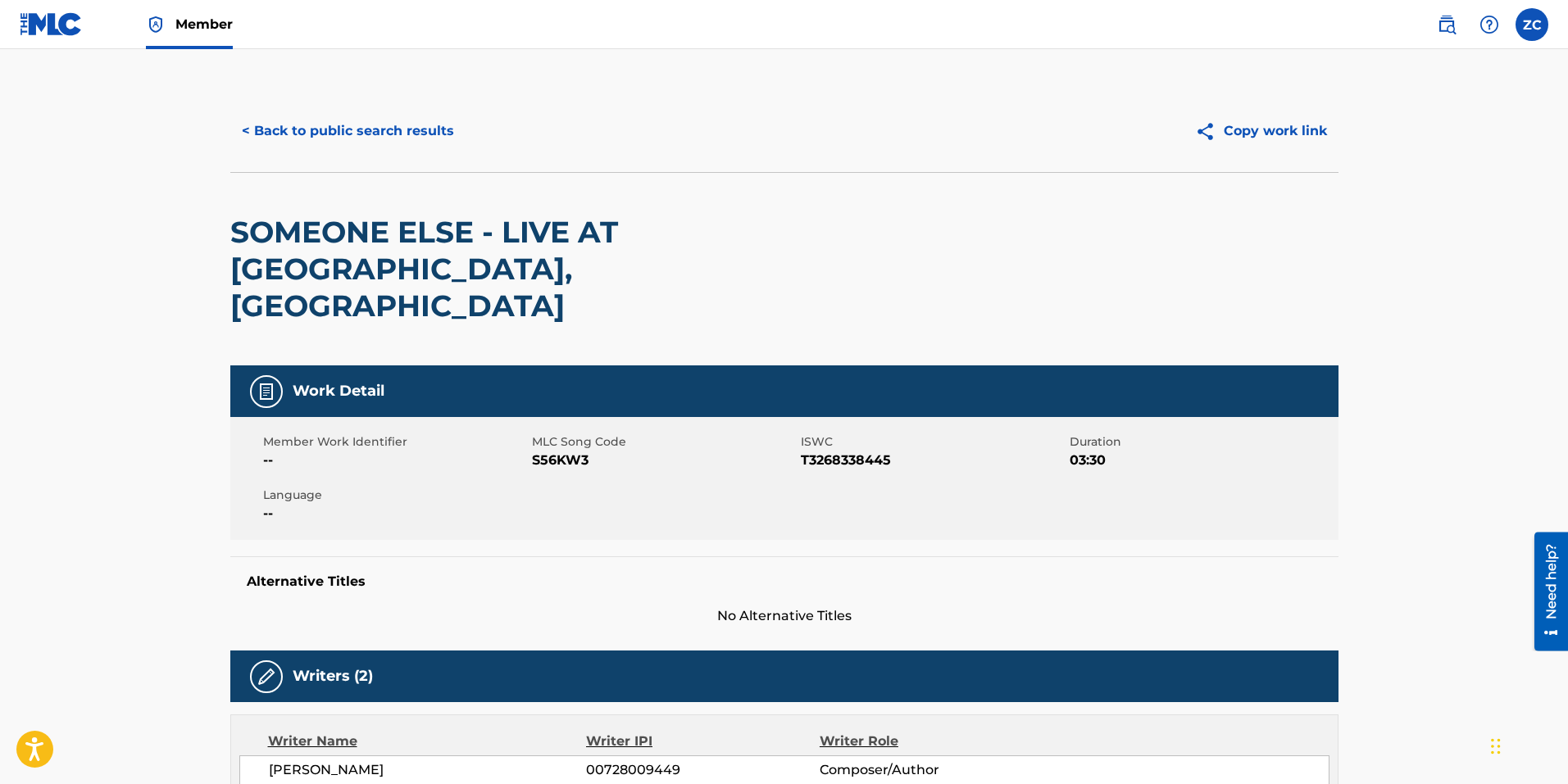
click at [384, 130] on button "< Back to public search results" at bounding box center [348, 130] width 235 height 41
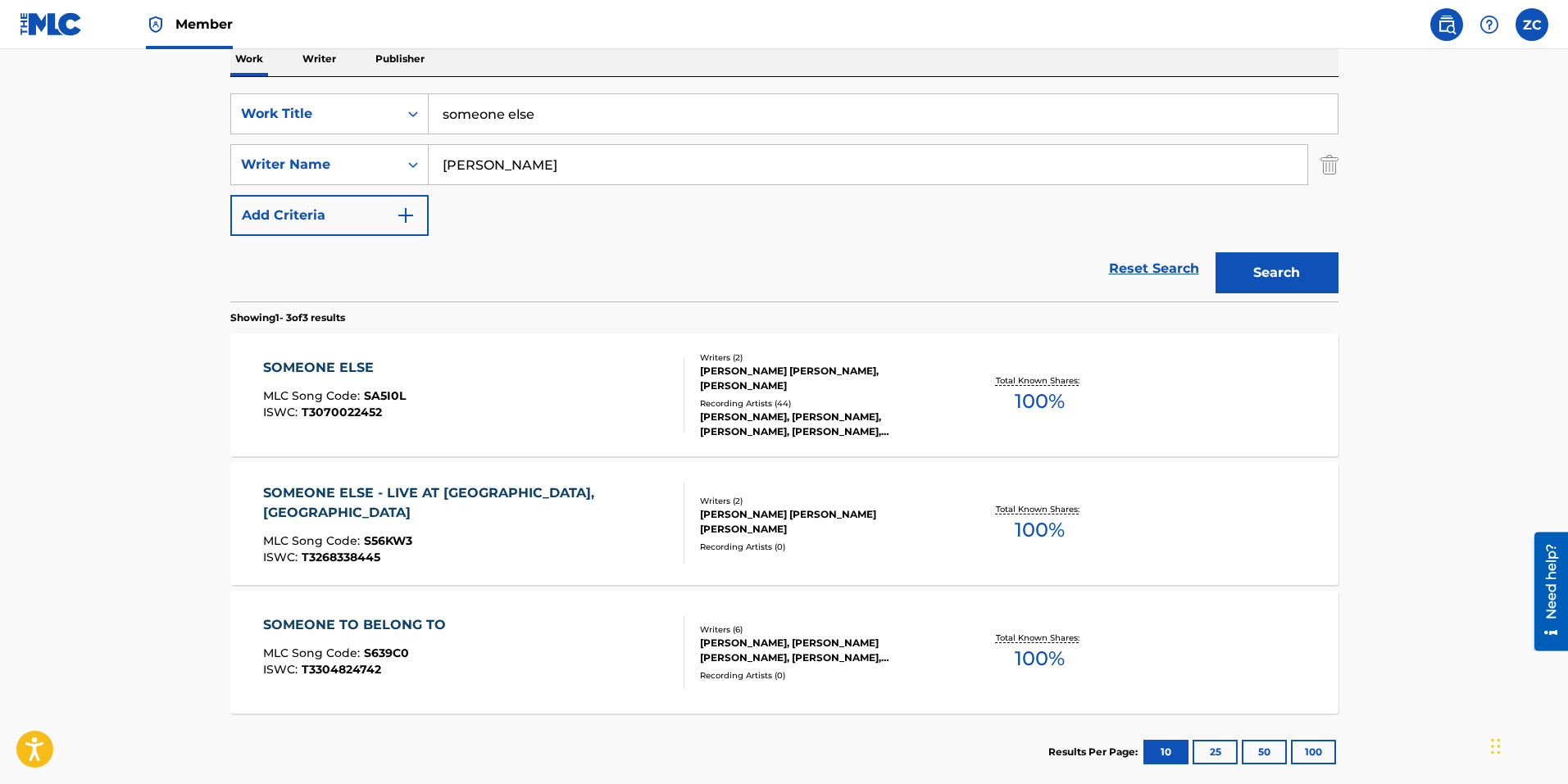
drag, startPoint x: 586, startPoint y: 104, endPoint x: 41, endPoint y: 104, distance: 545.0
click at [84, 104] on main "The MLC Public Work Search The accuracy and completeness of The MLC's data is d…" at bounding box center [784, 288] width 1568 height 1021
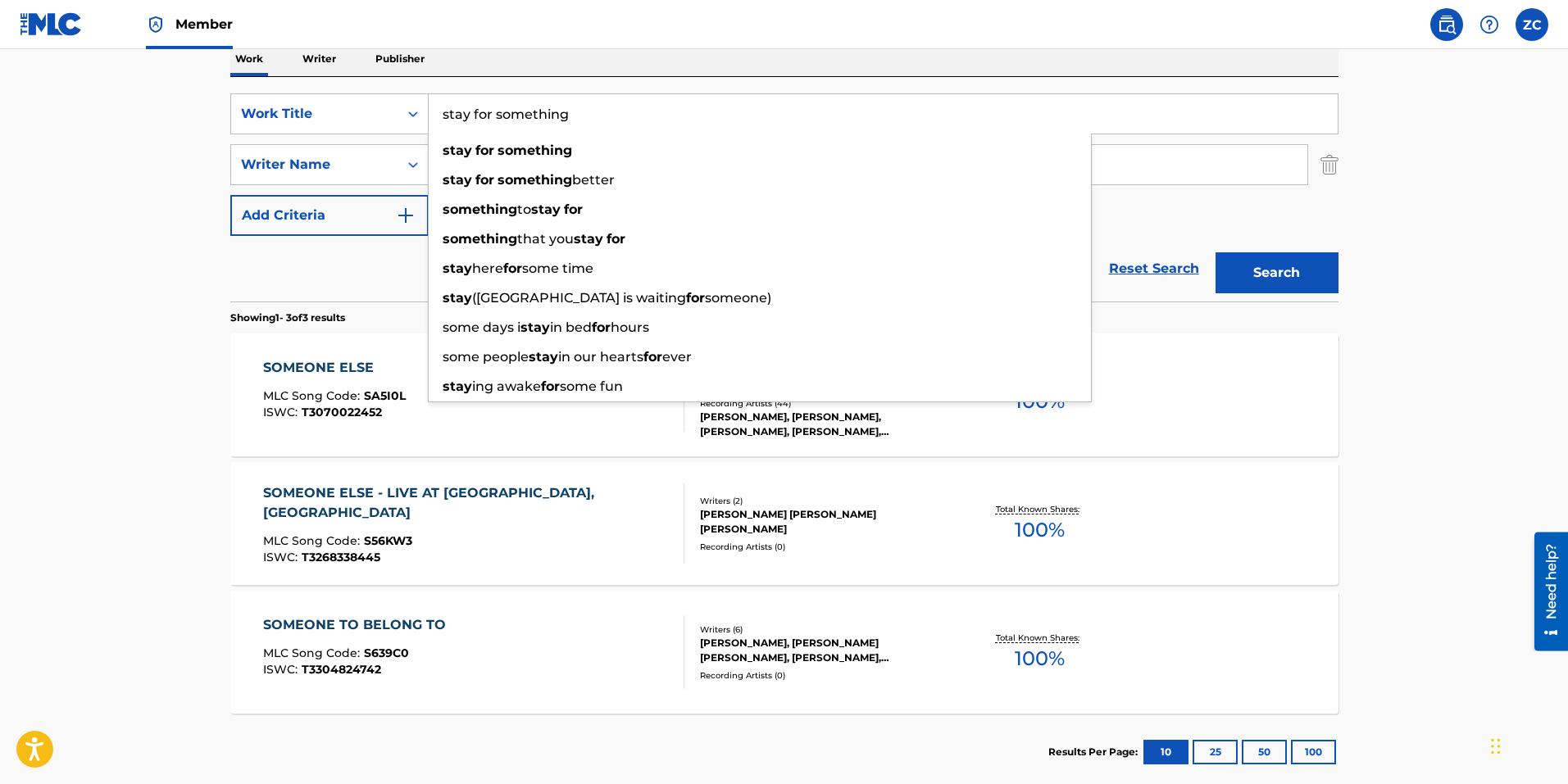
type input "stay for something"
click at [1215, 252] on button "Search" at bounding box center [1276, 272] width 123 height 41
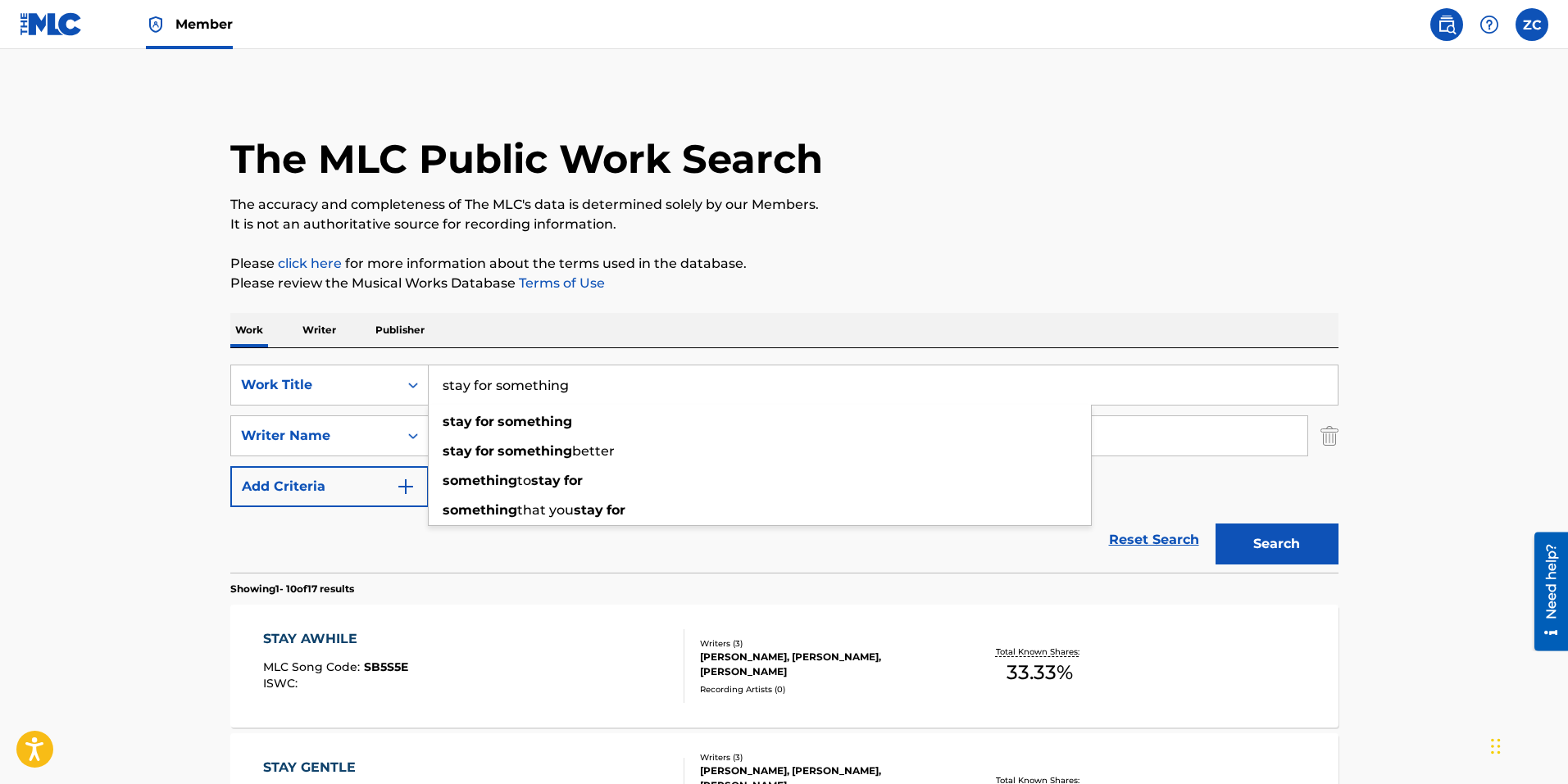
click at [600, 448] on input "[PERSON_NAME]" at bounding box center [867, 436] width 878 height 40
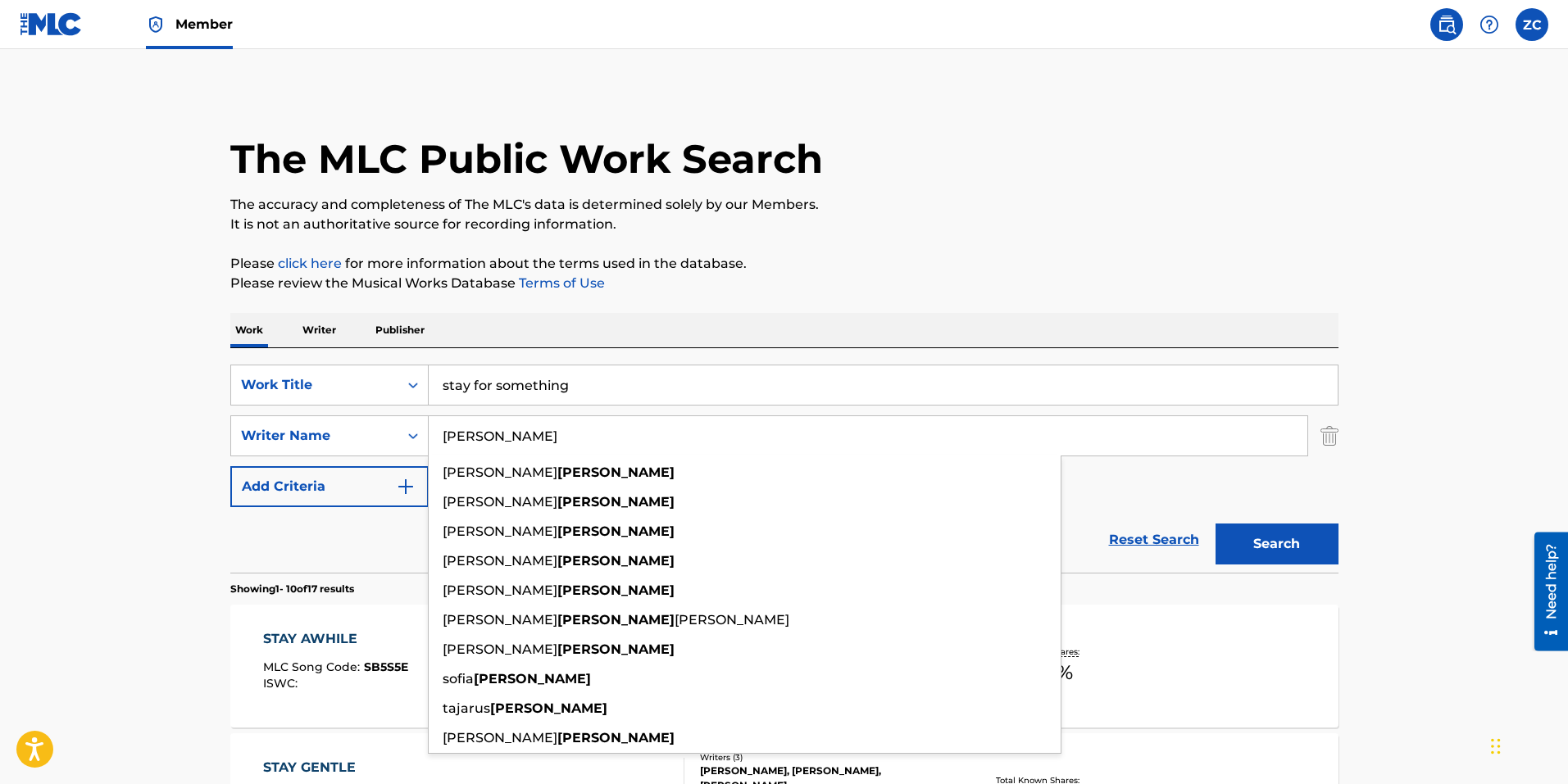
type input "[PERSON_NAME]"
click at [1215, 523] on button "Search" at bounding box center [1276, 543] width 123 height 41
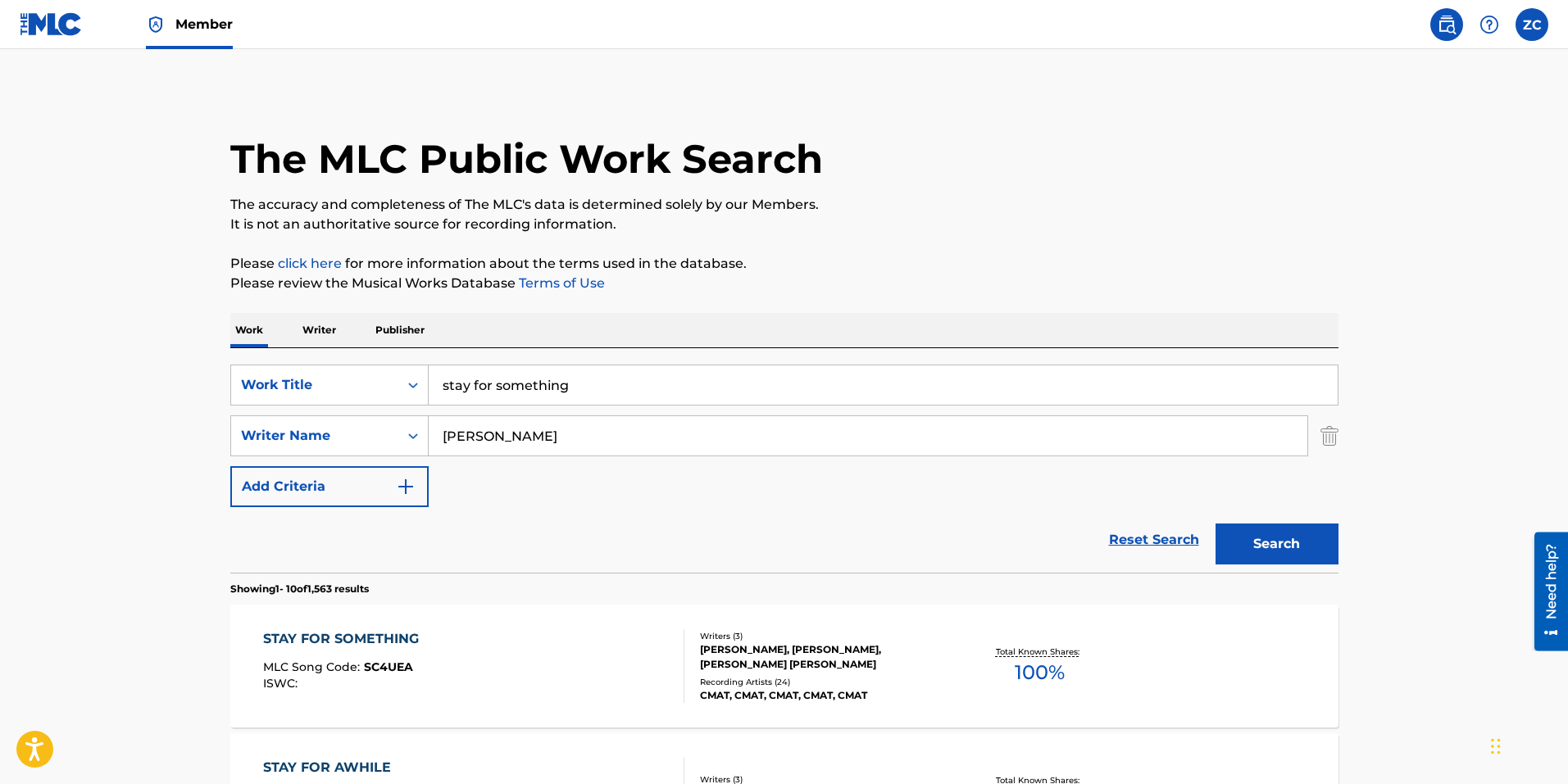
click at [1246, 534] on button "Search" at bounding box center [1276, 543] width 123 height 41
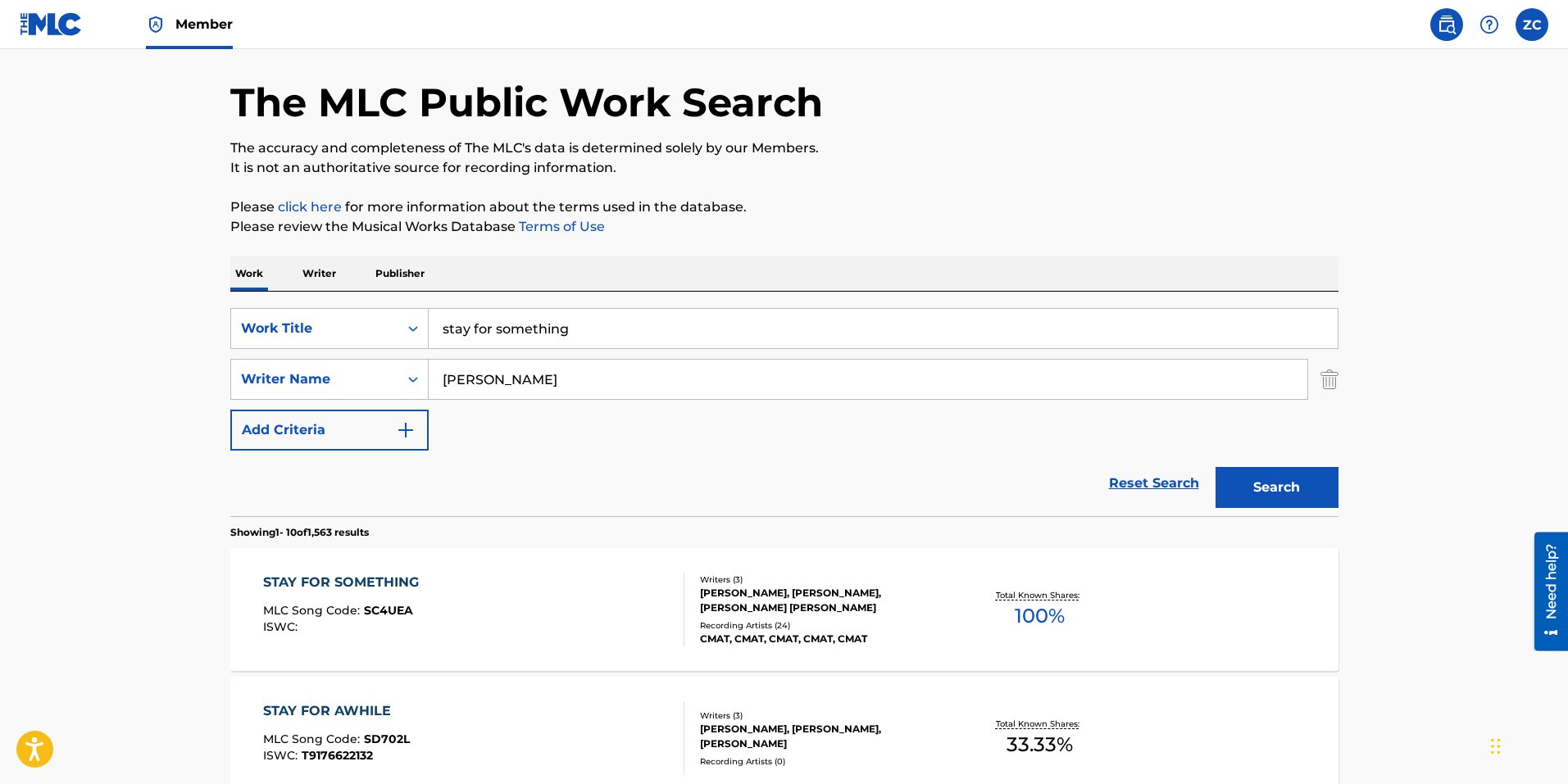
scroll to position [82, 0]
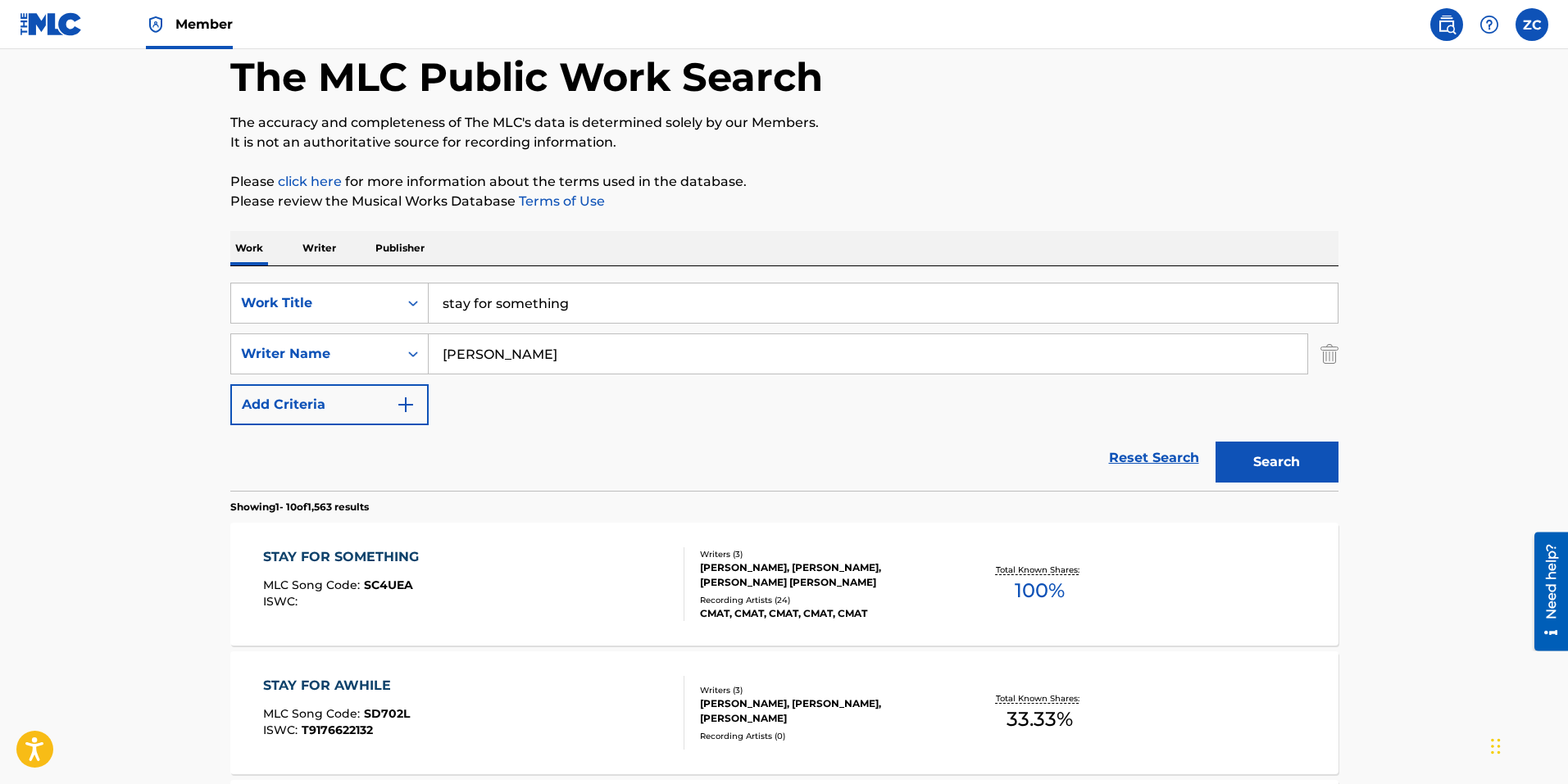
click at [422, 595] on div "STAY FOR SOMETHING MLC Song Code : SC4UEA ISWC :" at bounding box center [345, 584] width 164 height 73
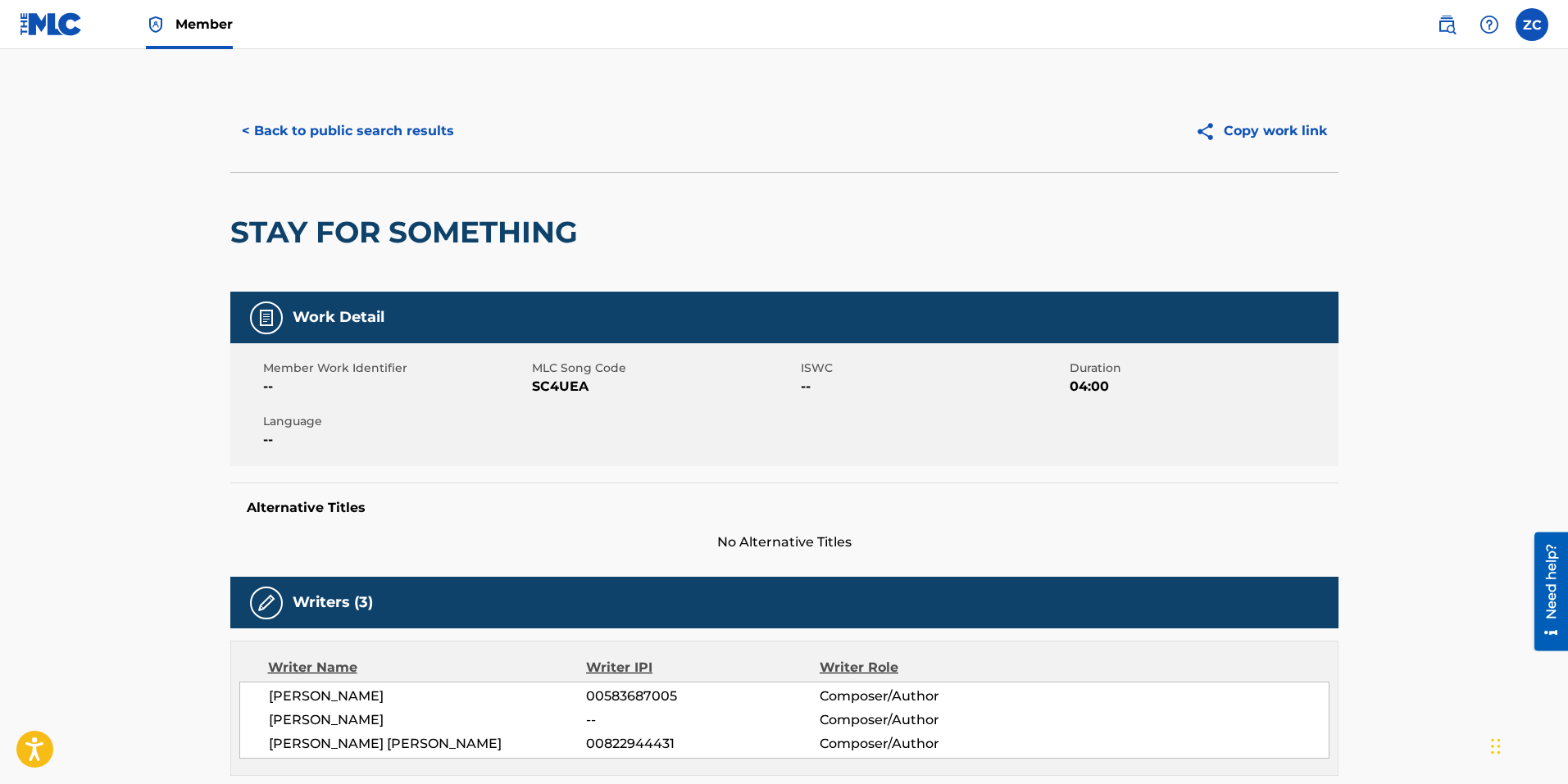
click at [553, 396] on div "Member Work Identifier -- MLC Song Code SC4UEA ISWC -- Duration 04:00 Language …" at bounding box center [784, 405] width 1108 height 123
click at [563, 388] on span "SC4UEA" at bounding box center [664, 387] width 265 height 20
click at [563, 387] on span "SC4UEA" at bounding box center [664, 387] width 265 height 20
copy span "SC4UEA"
click at [357, 130] on button "< Back to public search results" at bounding box center [348, 130] width 235 height 41
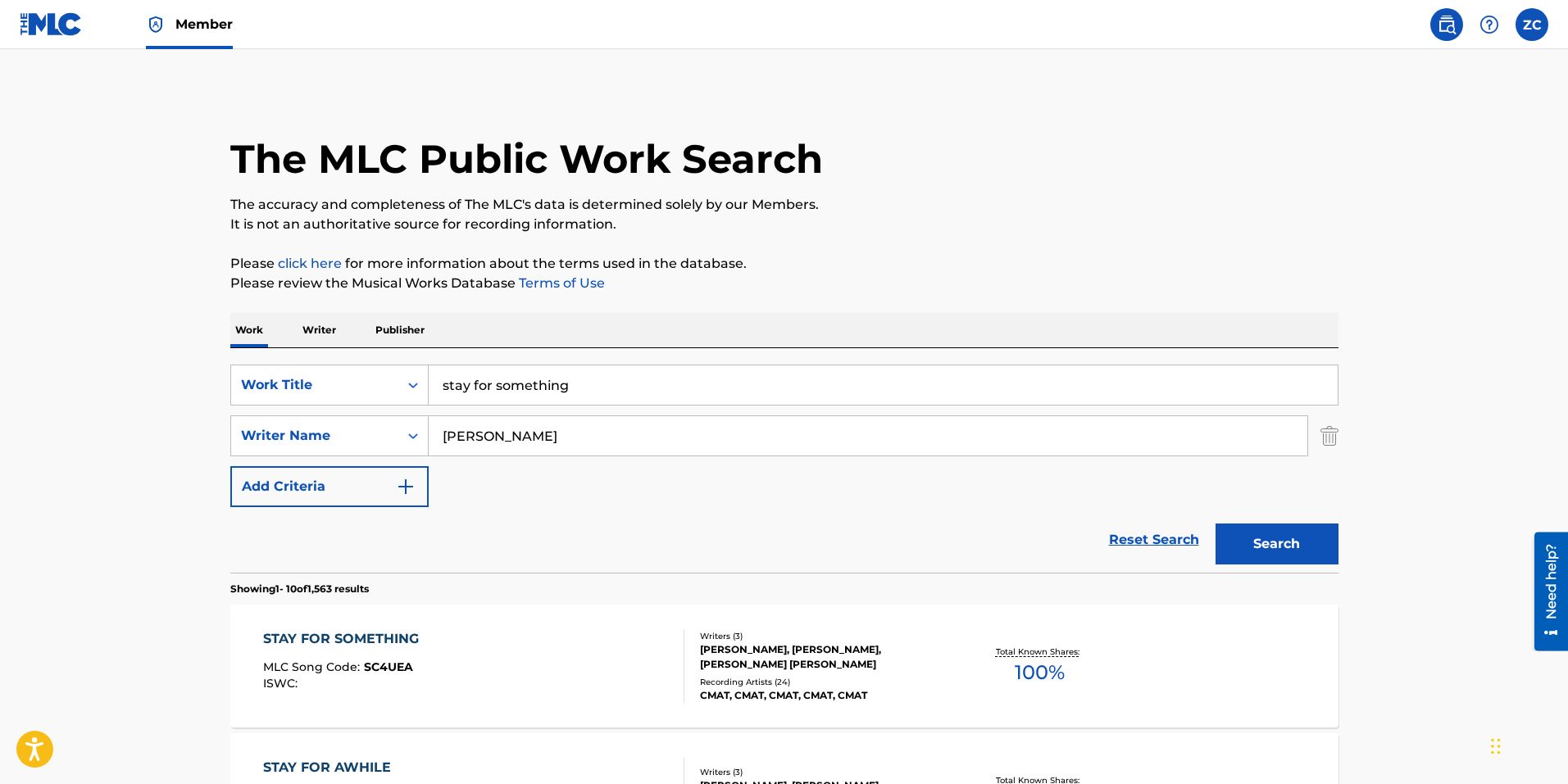
scroll to position [82, 0]
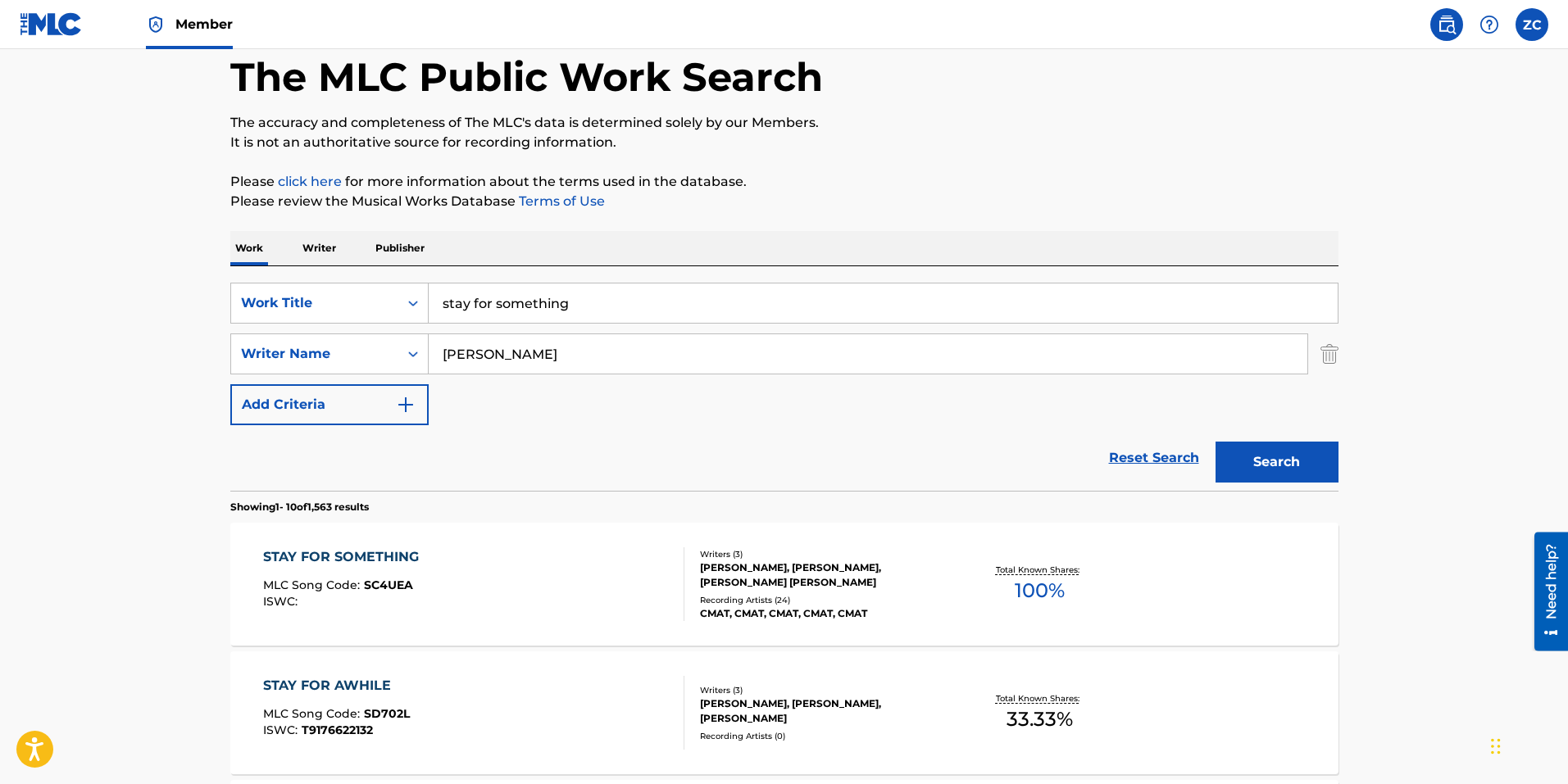
click at [610, 303] on input "stay for something" at bounding box center [882, 303] width 909 height 40
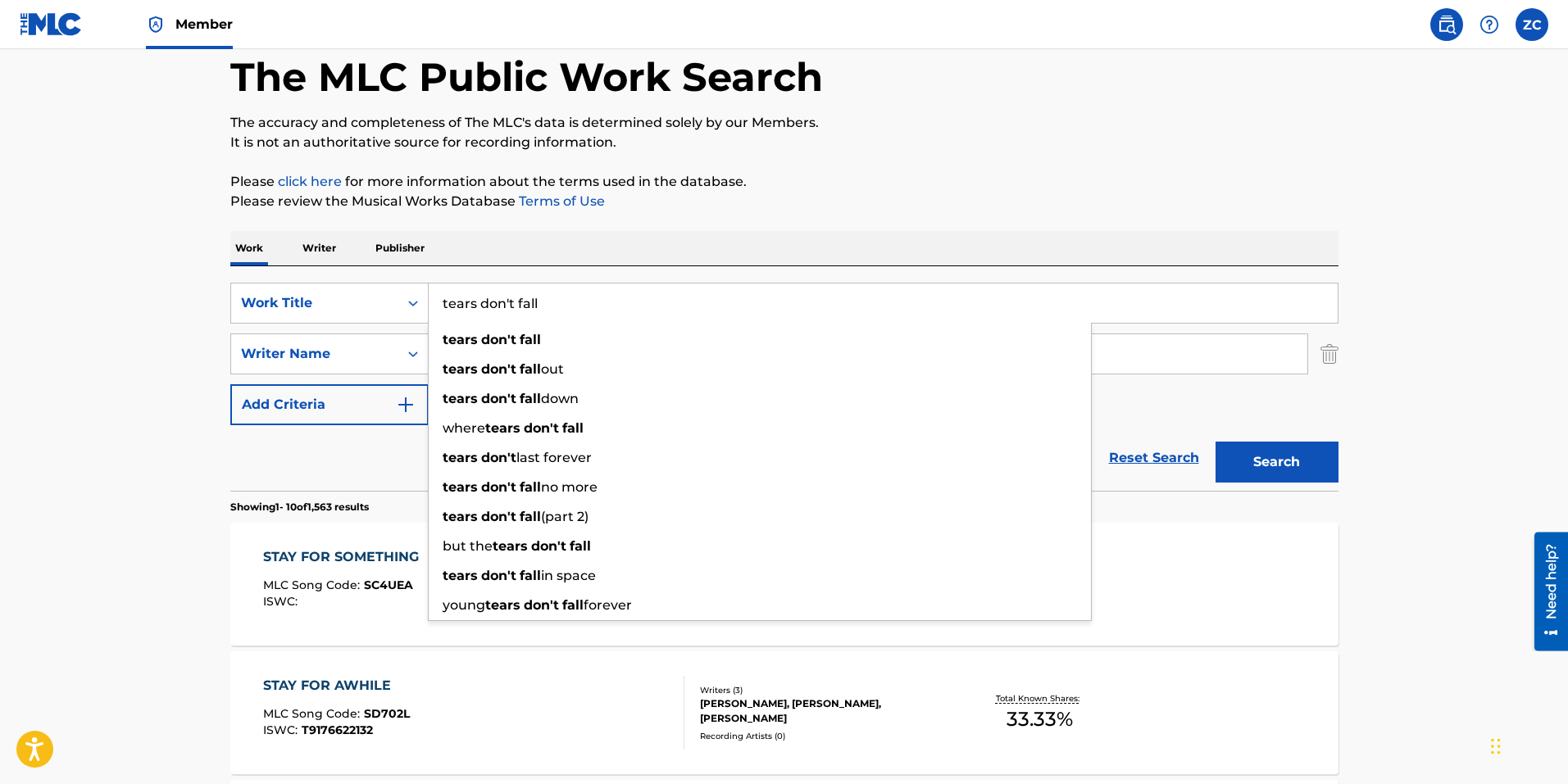
type input "tears don't fall"
click at [1215, 442] on button "Search" at bounding box center [1276, 462] width 123 height 41
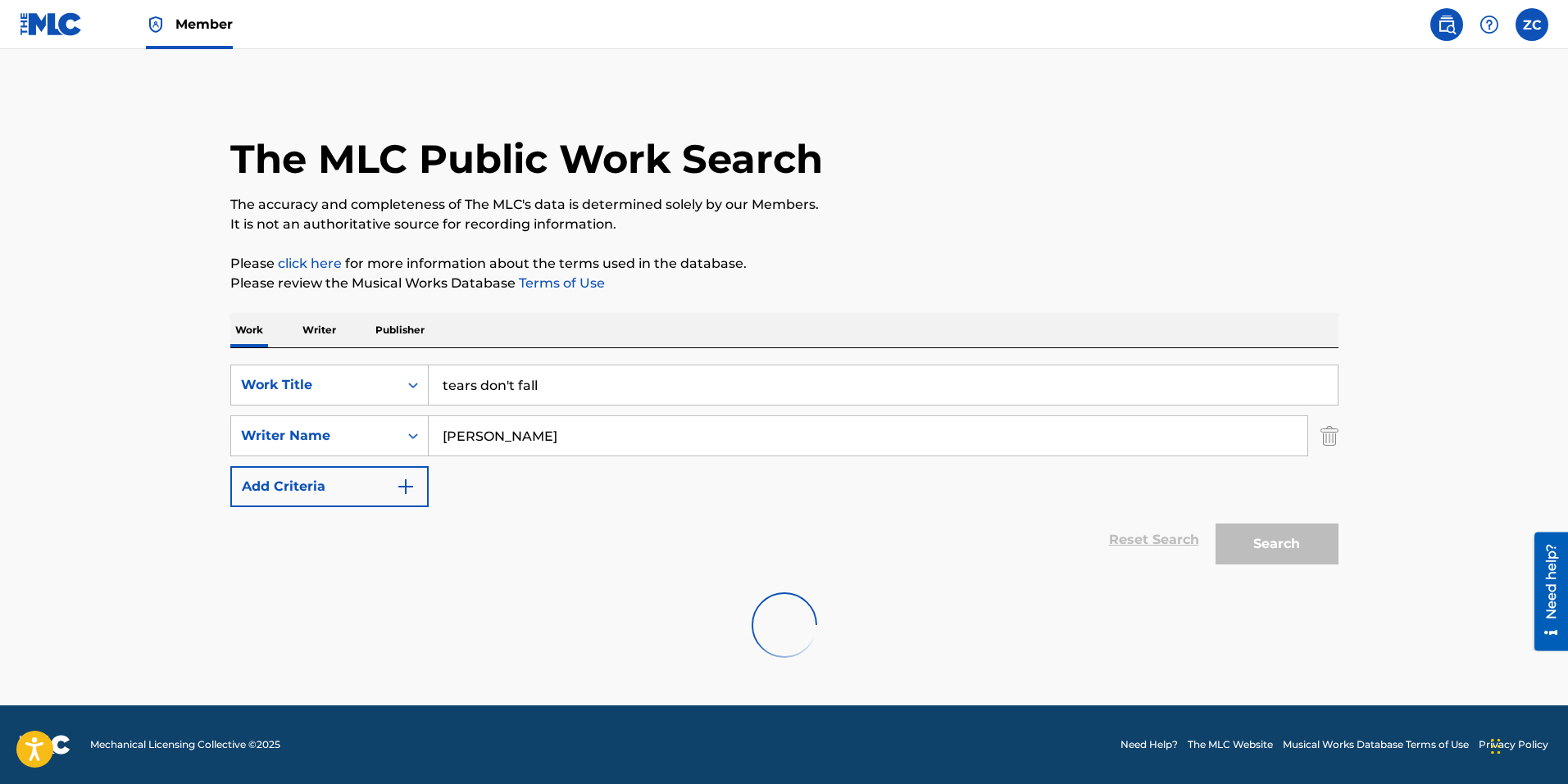
scroll to position [0, 0]
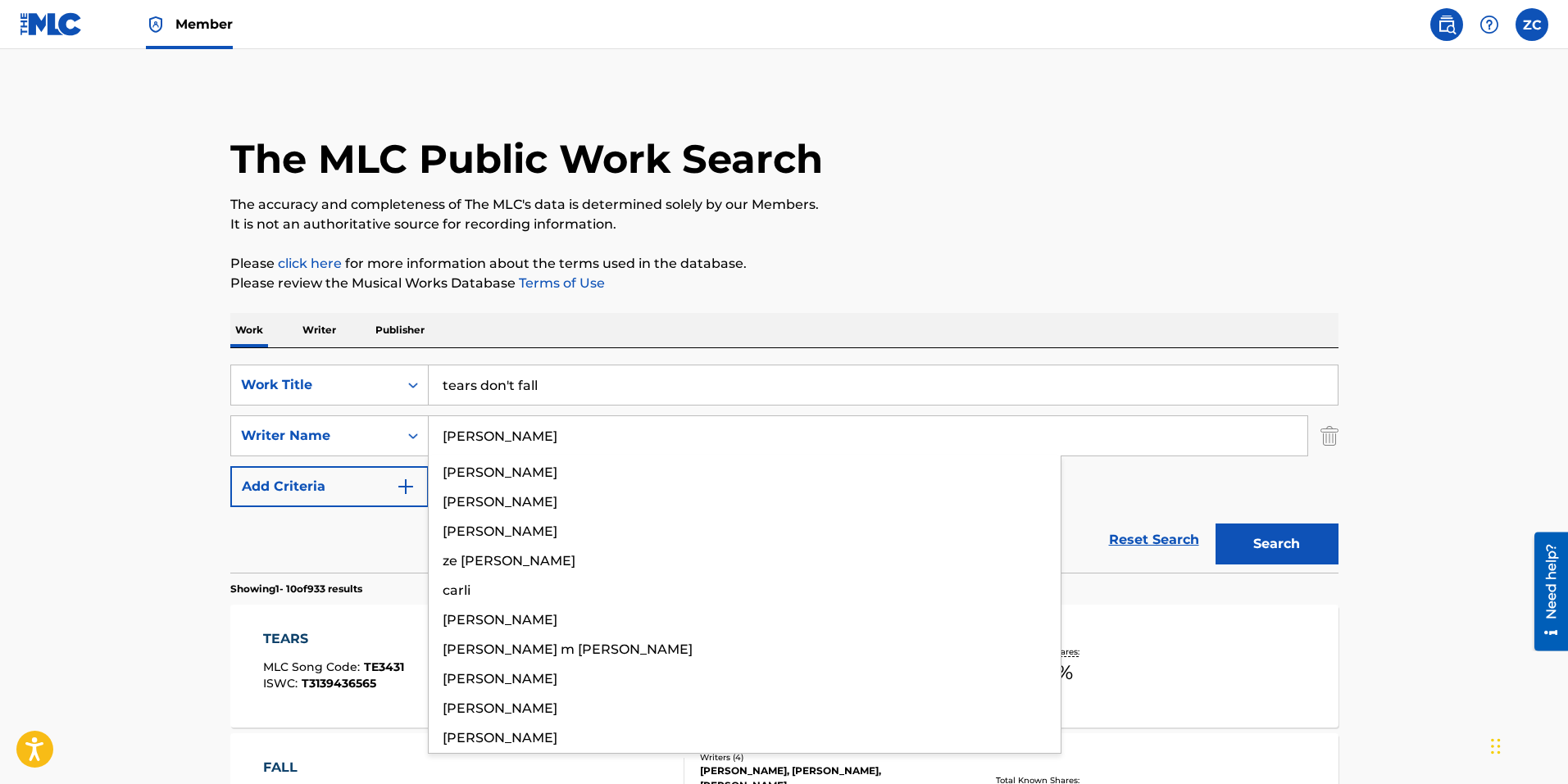
click at [1215, 523] on button "Search" at bounding box center [1276, 543] width 123 height 41
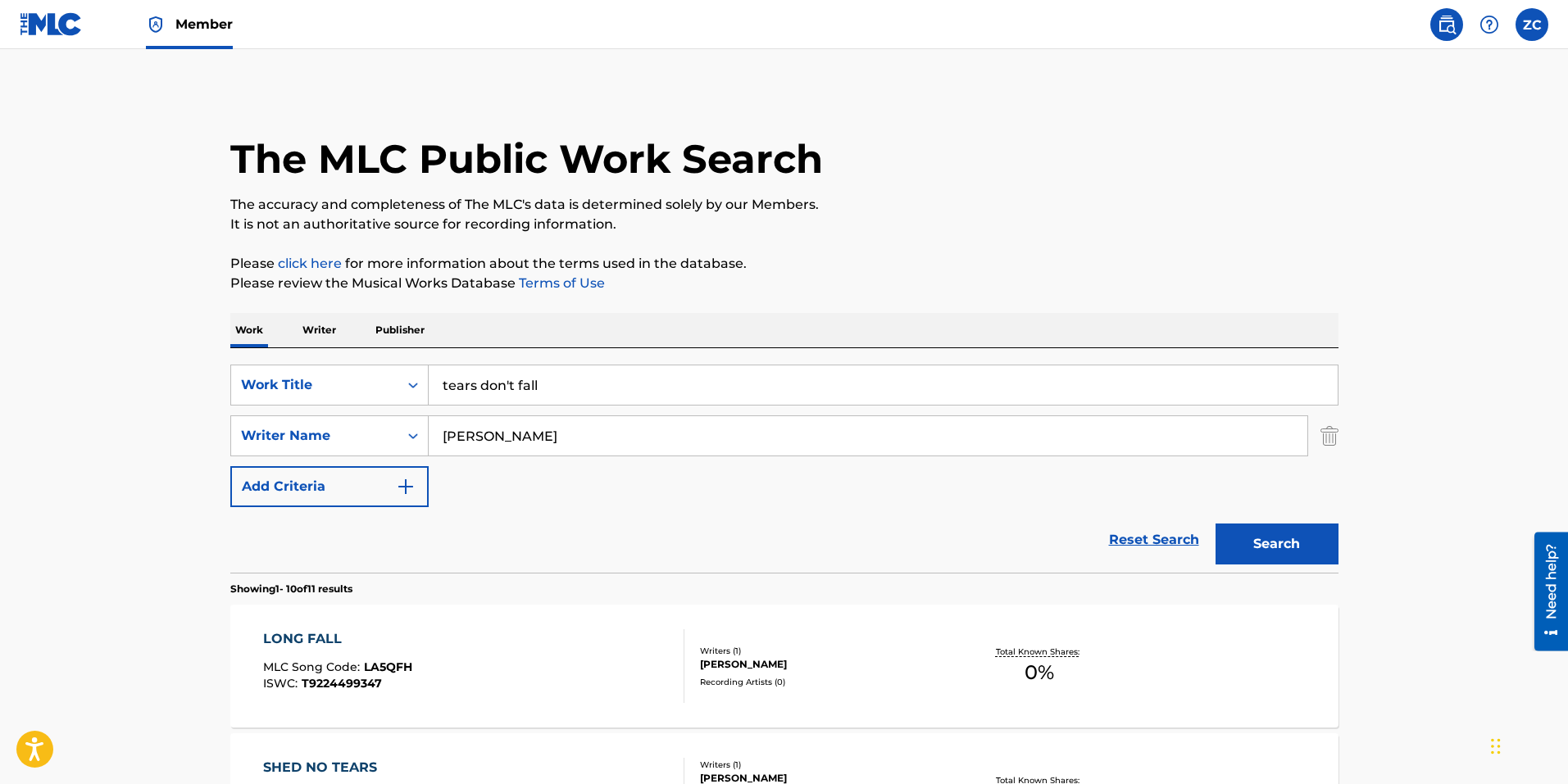
click at [513, 447] on input "[PERSON_NAME]" at bounding box center [867, 436] width 878 height 40
click at [513, 446] on input "[PERSON_NAME]" at bounding box center [867, 436] width 878 height 40
click at [513, 446] on input "[PERSON_NAME]" at bounding box center [867, 436] width 878 height 40
type input "jones"
click at [1215, 523] on button "Search" at bounding box center [1276, 543] width 123 height 41
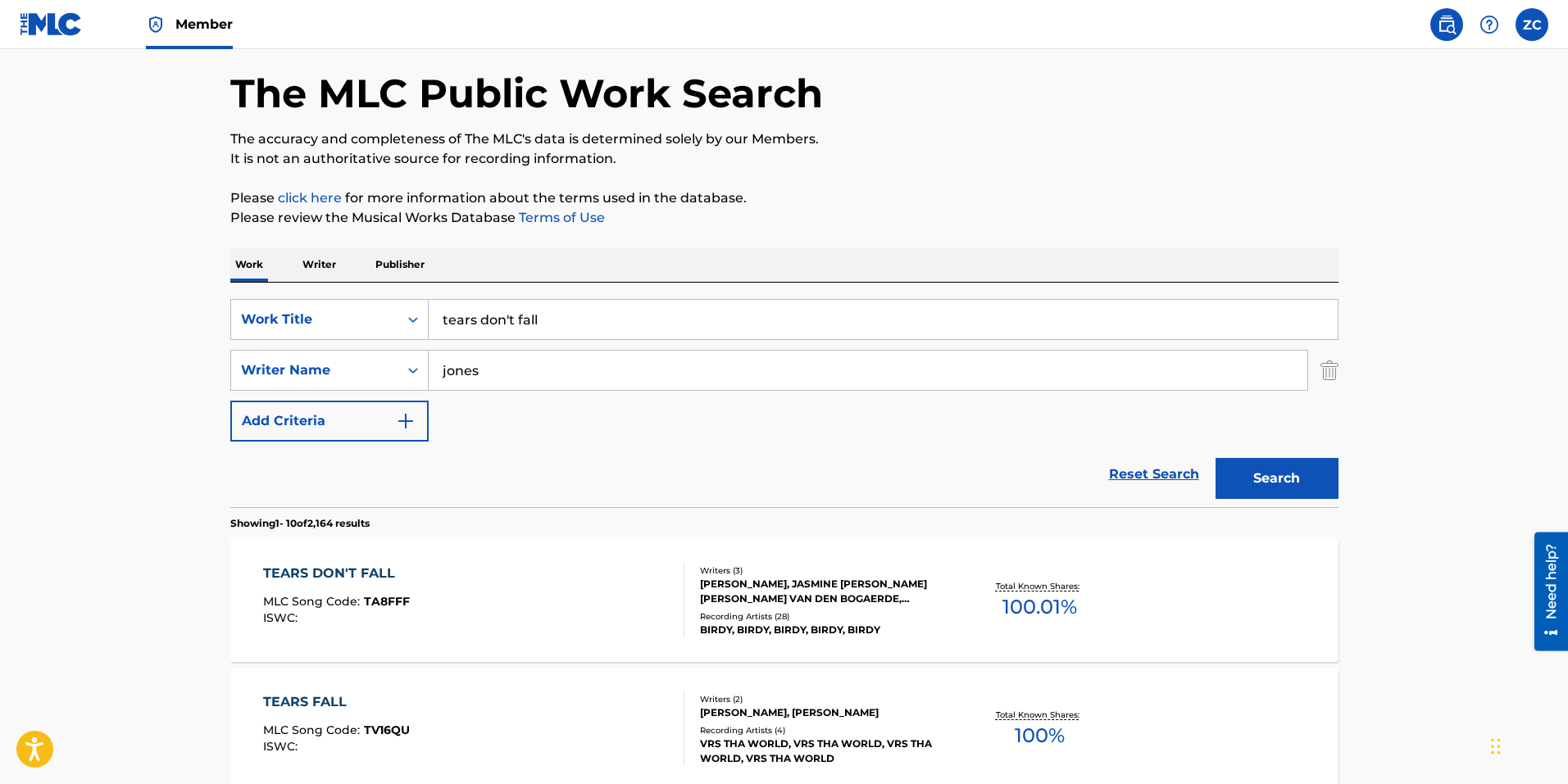
scroll to position [164, 0]
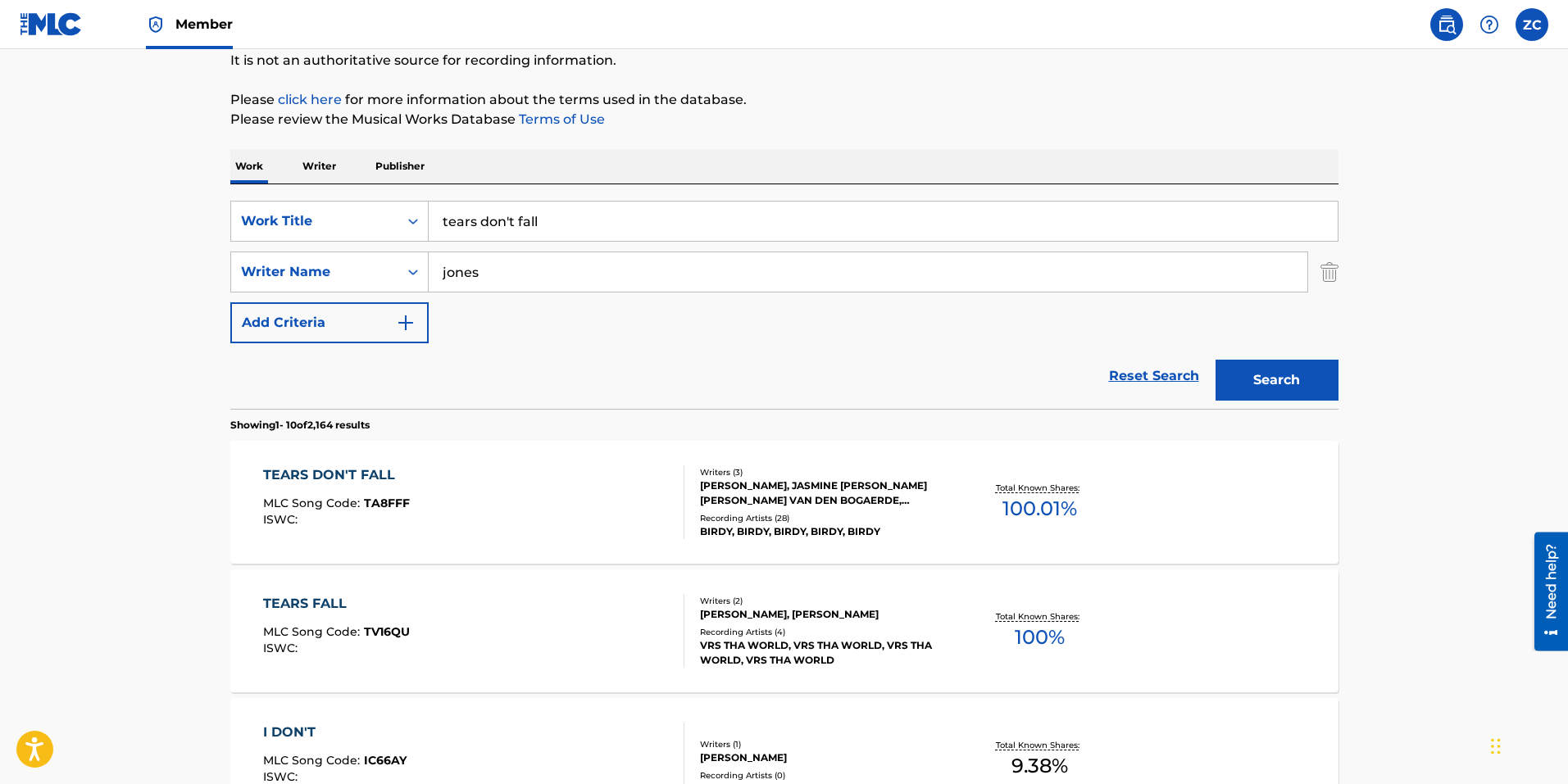
click at [543, 513] on div "TEARS DON'T FALL MLC Song Code : TA8FFF ISWC :" at bounding box center [474, 502] width 421 height 73
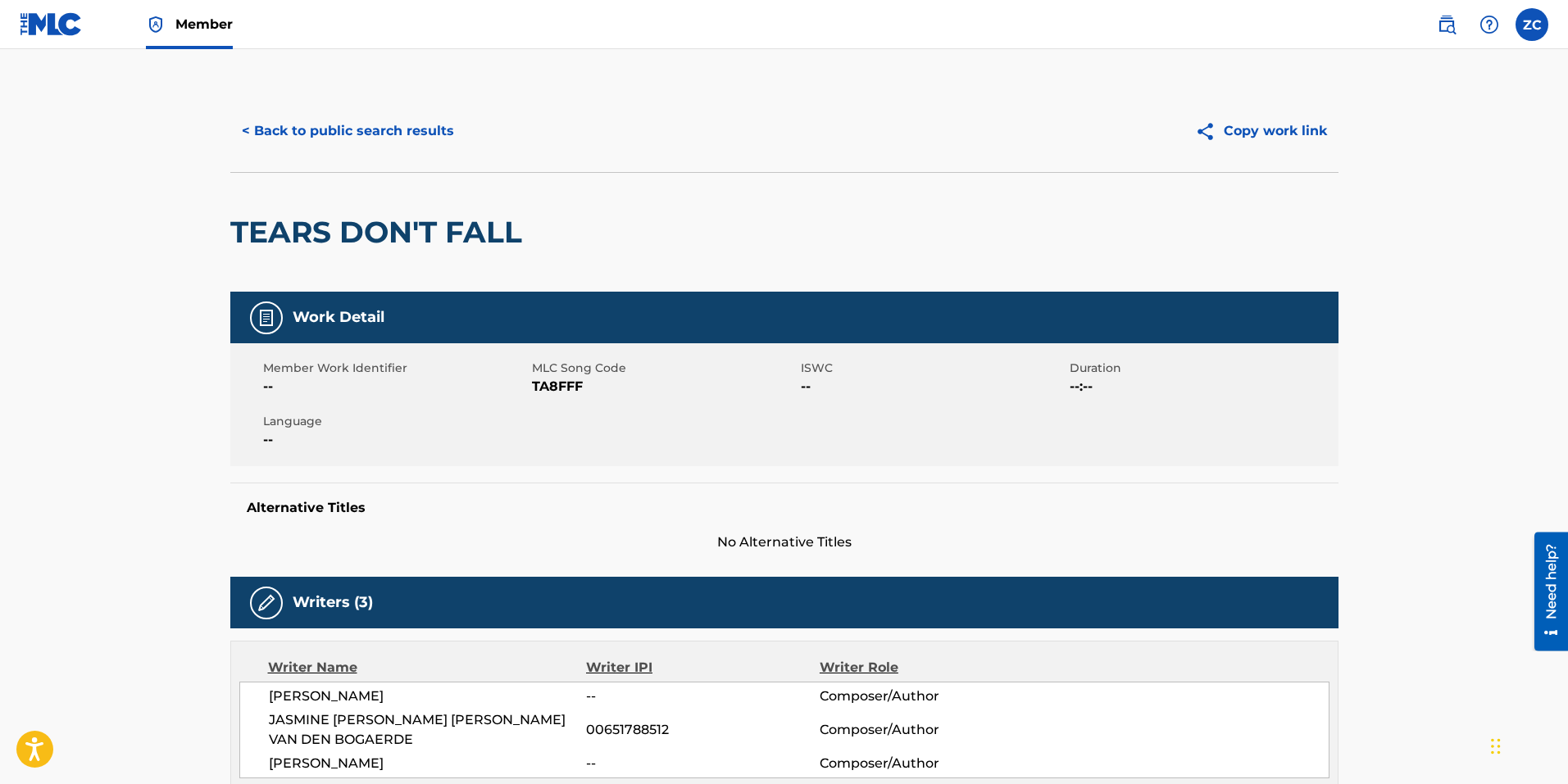
click at [542, 394] on span "TA8FFF" at bounding box center [664, 387] width 265 height 20
copy span "TA8FFF"
click at [387, 136] on button "< Back to public search results" at bounding box center [348, 130] width 235 height 41
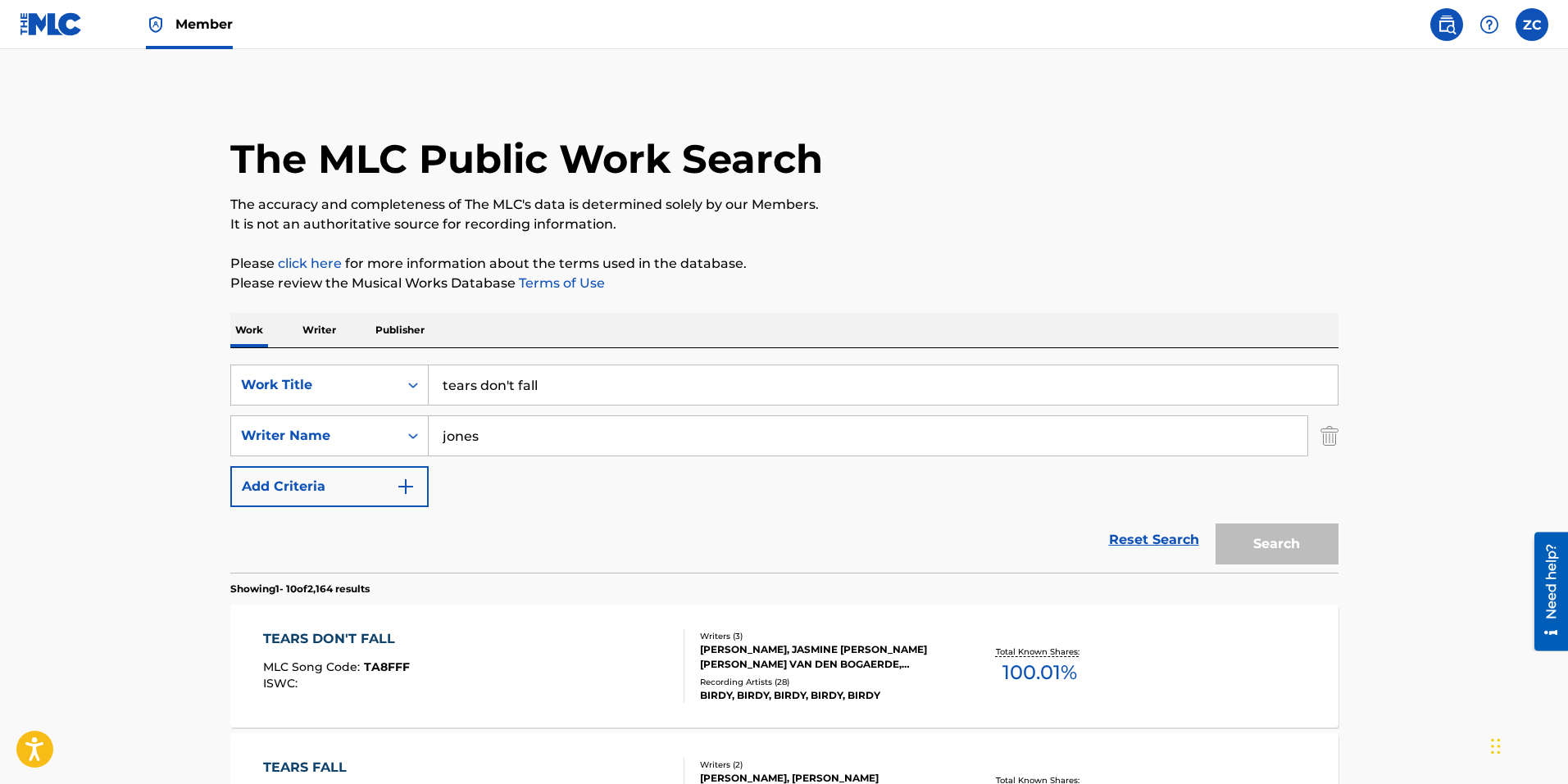
scroll to position [164, 0]
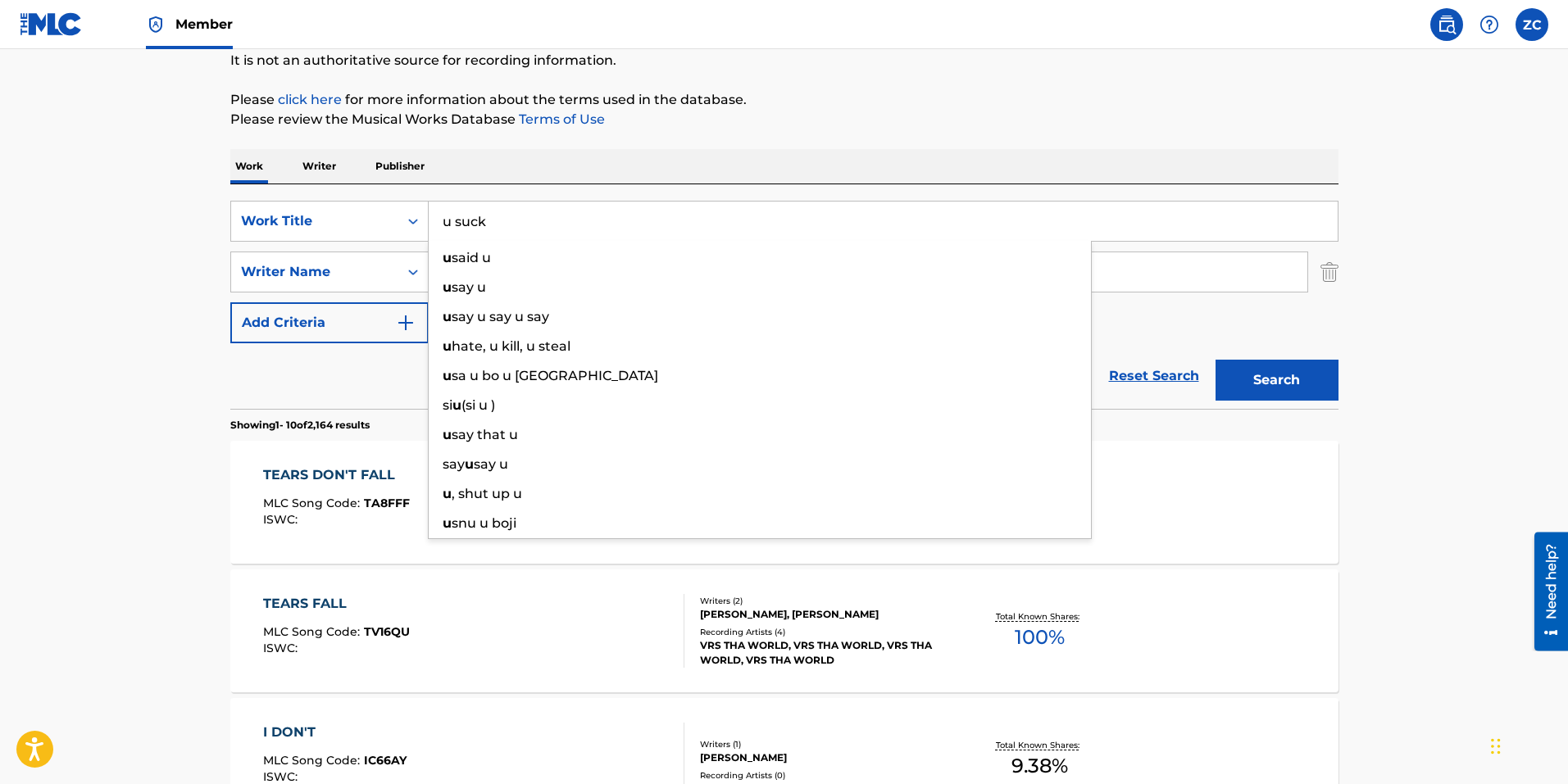
type input "u suck"
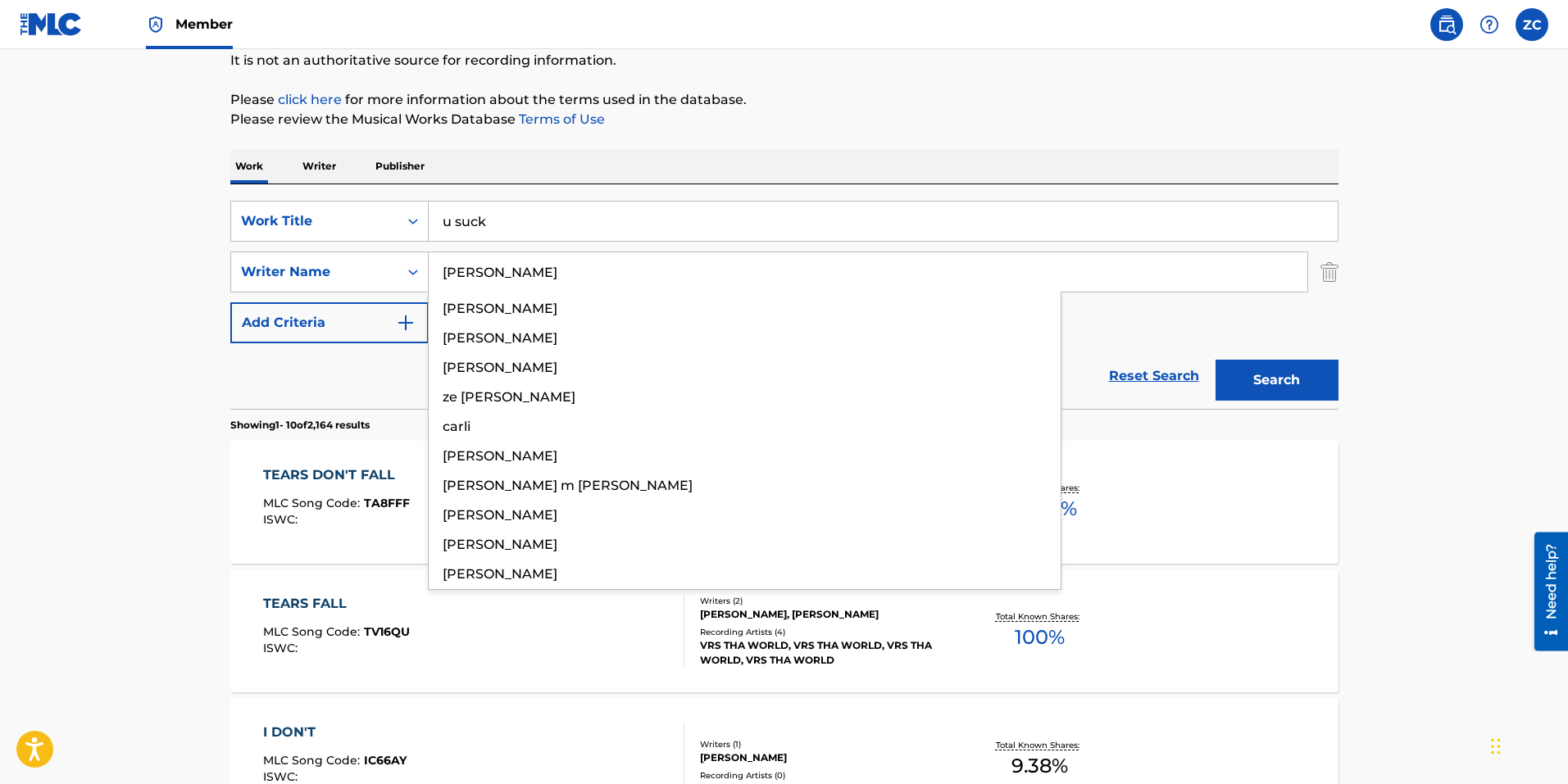
type input "[PERSON_NAME]"
click at [1215, 360] on button "Search" at bounding box center [1276, 380] width 123 height 41
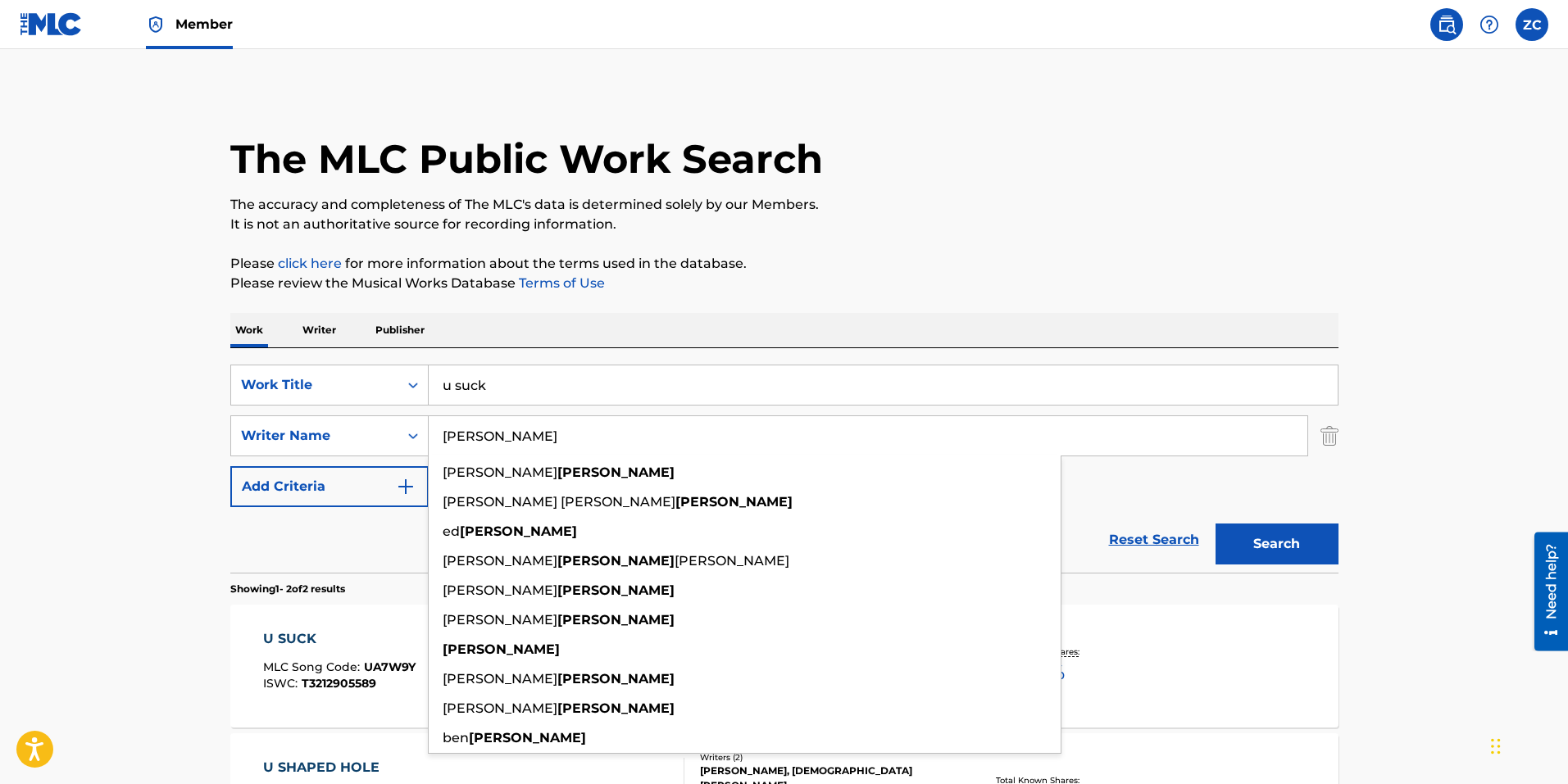
click at [168, 587] on main "The MLC Public Work Search The accuracy and completeness of The MLC's data is d…" at bounding box center [784, 496] width 1568 height 893
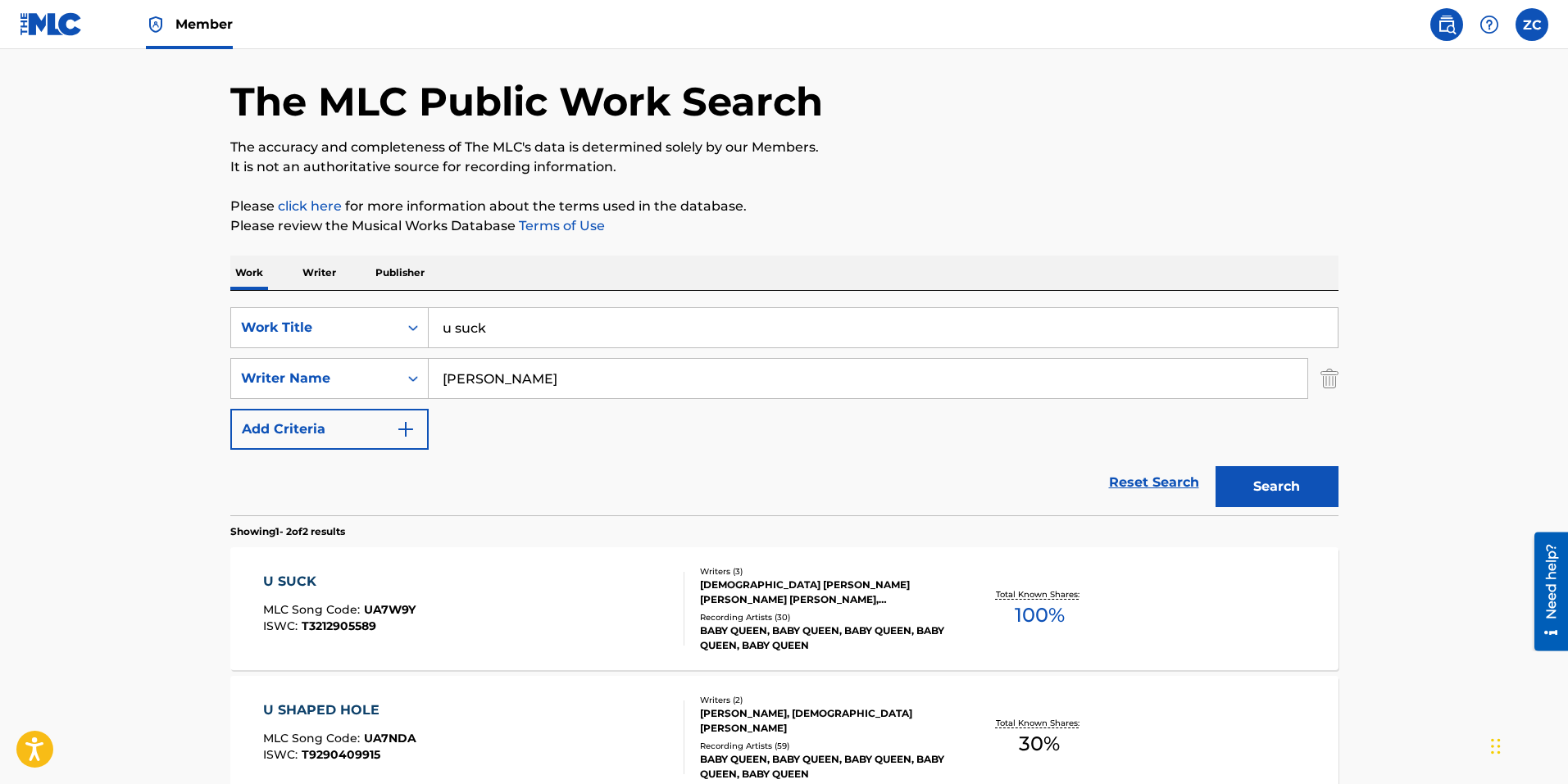
scroll to position [82, 0]
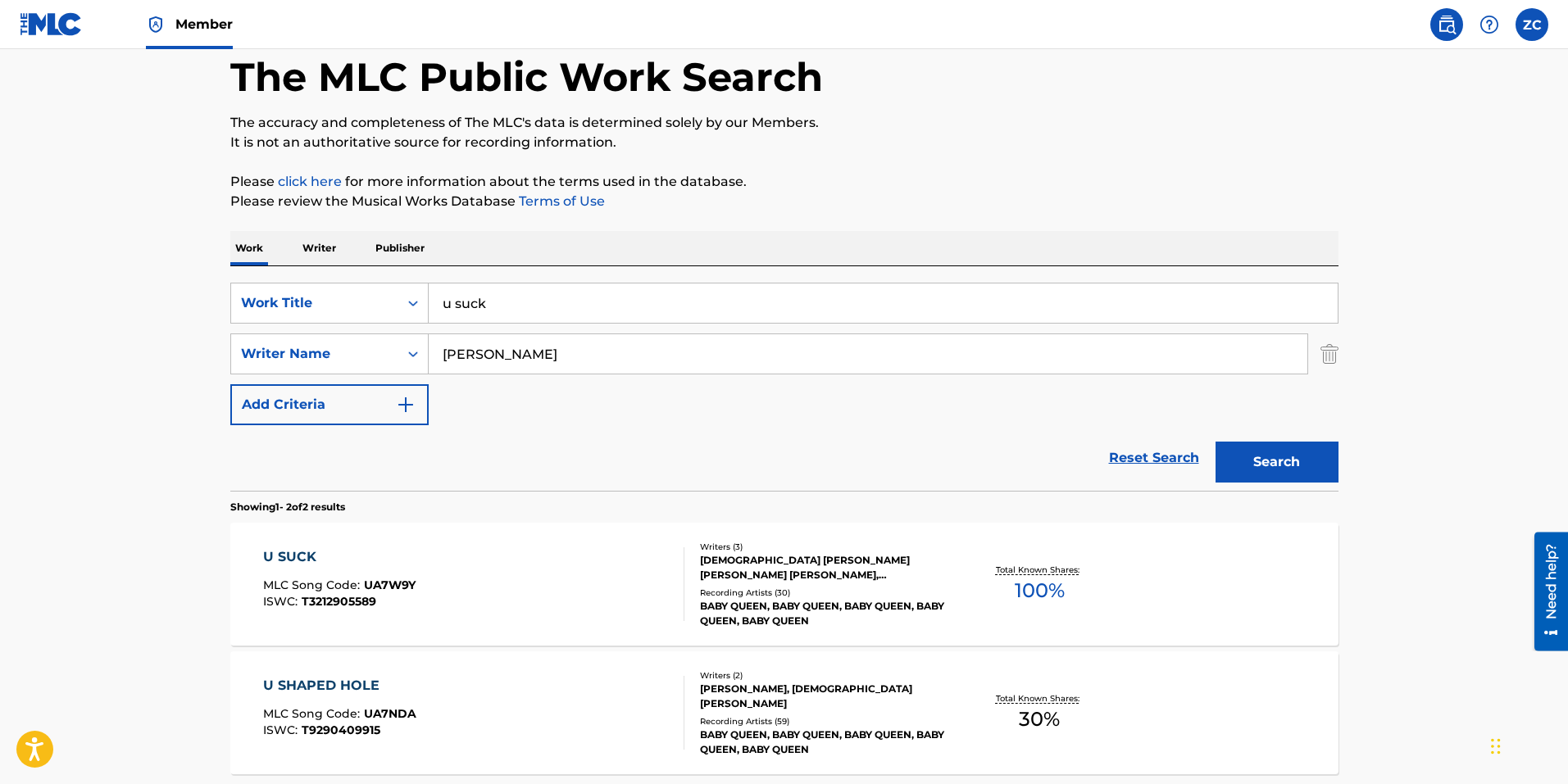
click at [392, 597] on div "ISWC : T3212905589" at bounding box center [339, 602] width 153 height 12
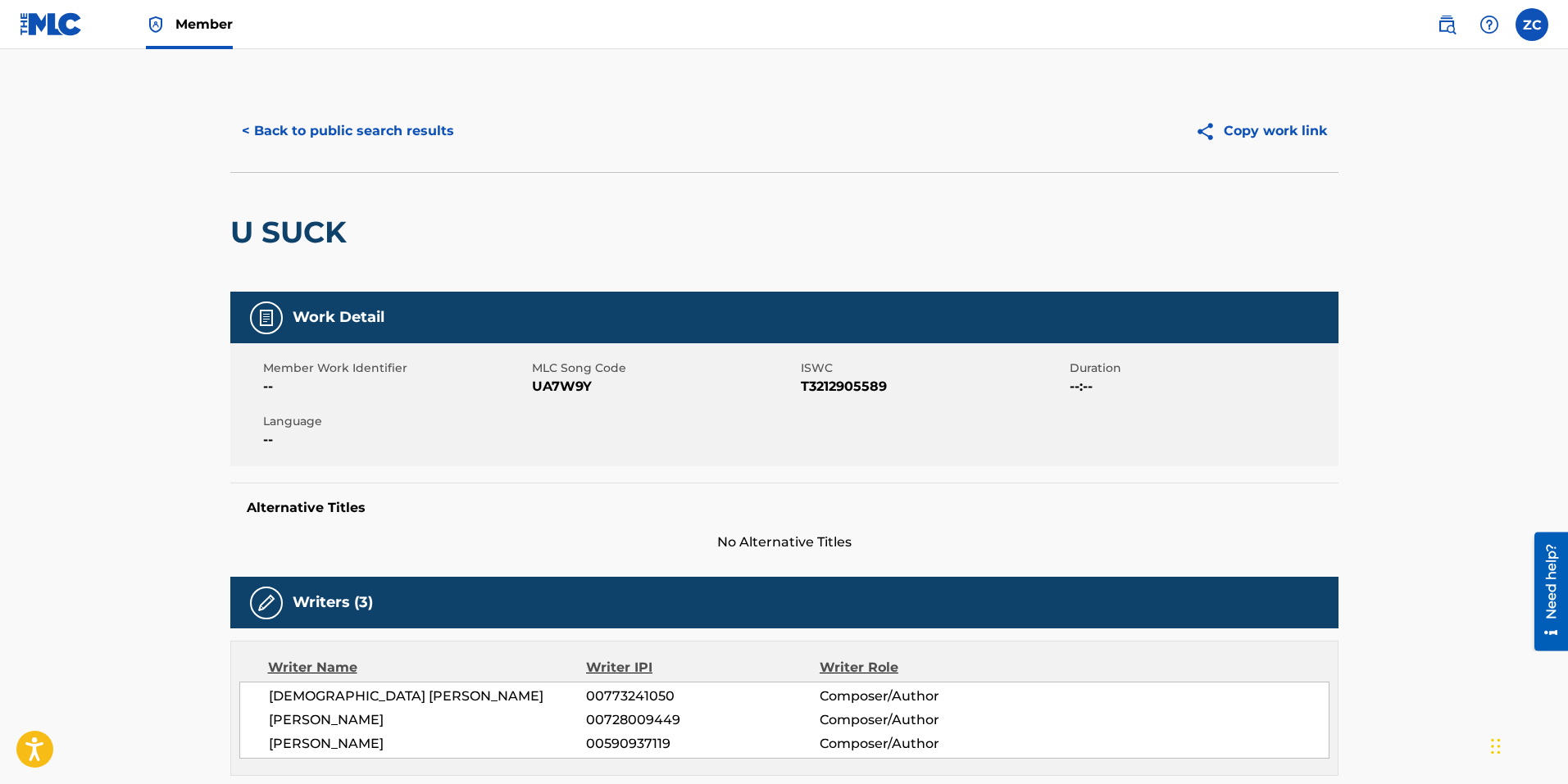
click at [326, 123] on button "< Back to public search results" at bounding box center [348, 130] width 235 height 41
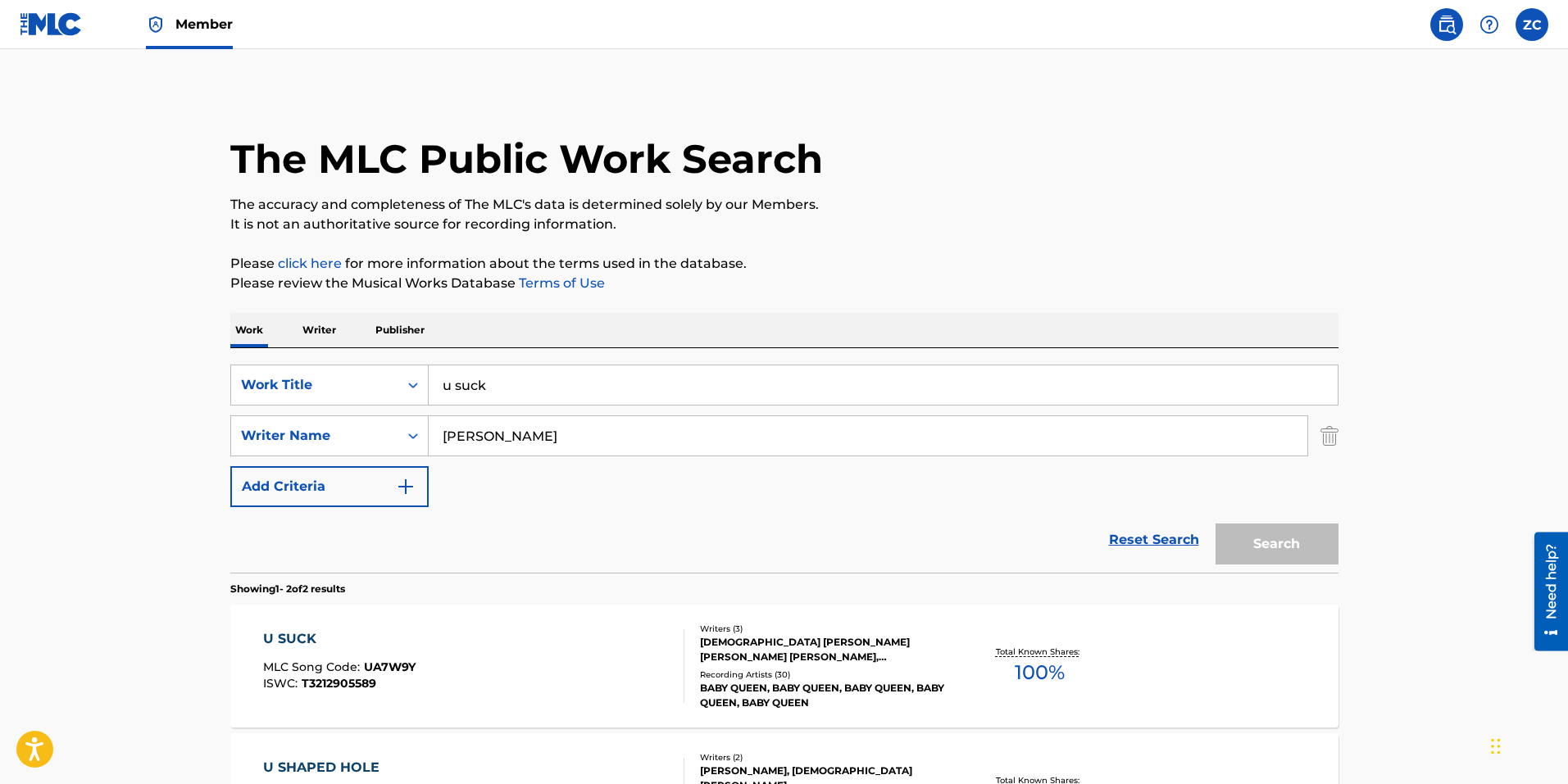
scroll to position [82, 0]
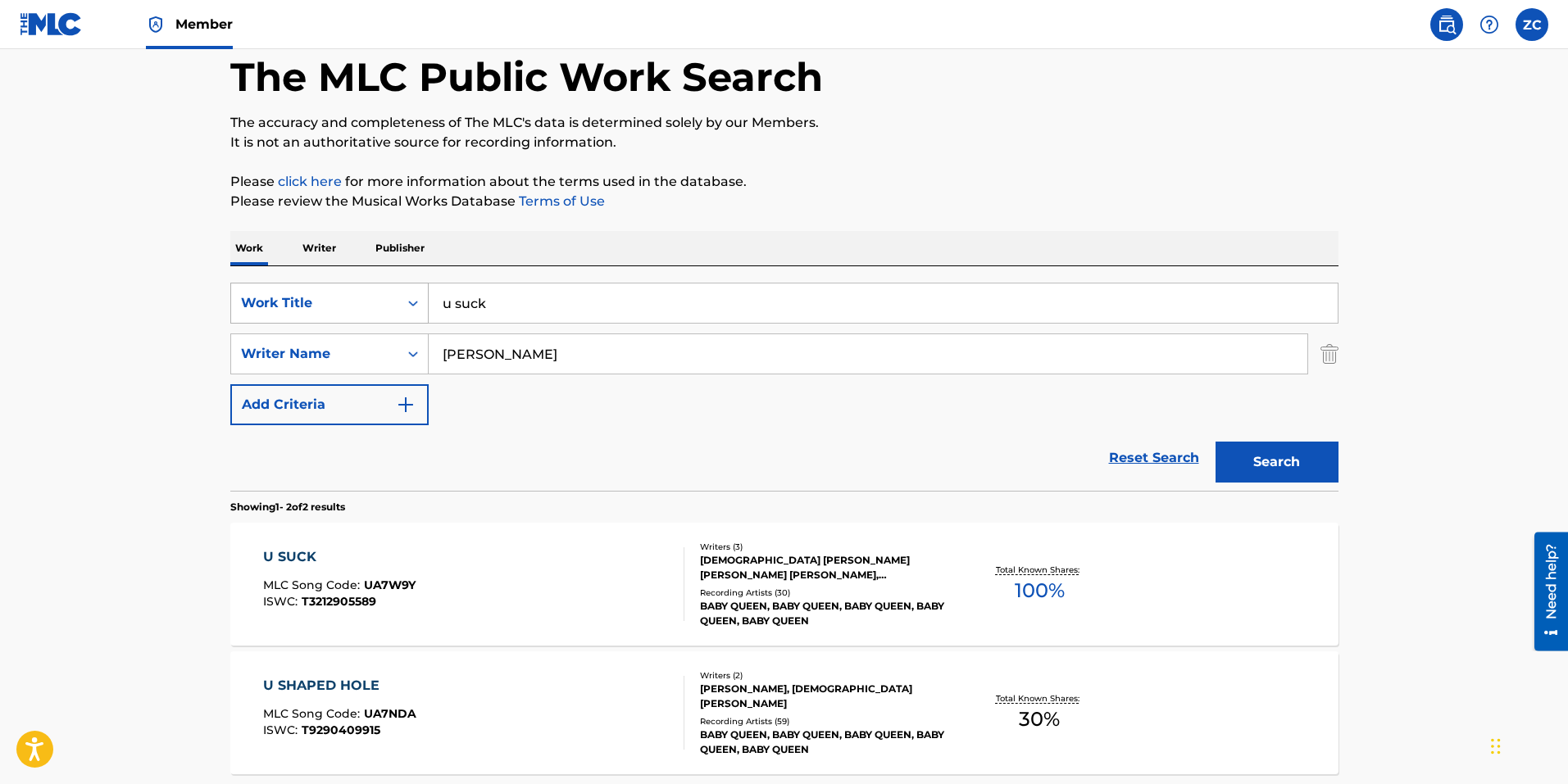
drag, startPoint x: 645, startPoint y: 309, endPoint x: 289, endPoint y: 282, distance: 357.0
click at [281, 285] on div "SearchWithCriteria8bc47480-775f-4fbe-b346-09da14d51da7 Work Title u suck" at bounding box center [784, 302] width 1108 height 41
paste input "6808550"
type input "why are you not scared"
click at [1215, 442] on button "Search" at bounding box center [1276, 462] width 123 height 41
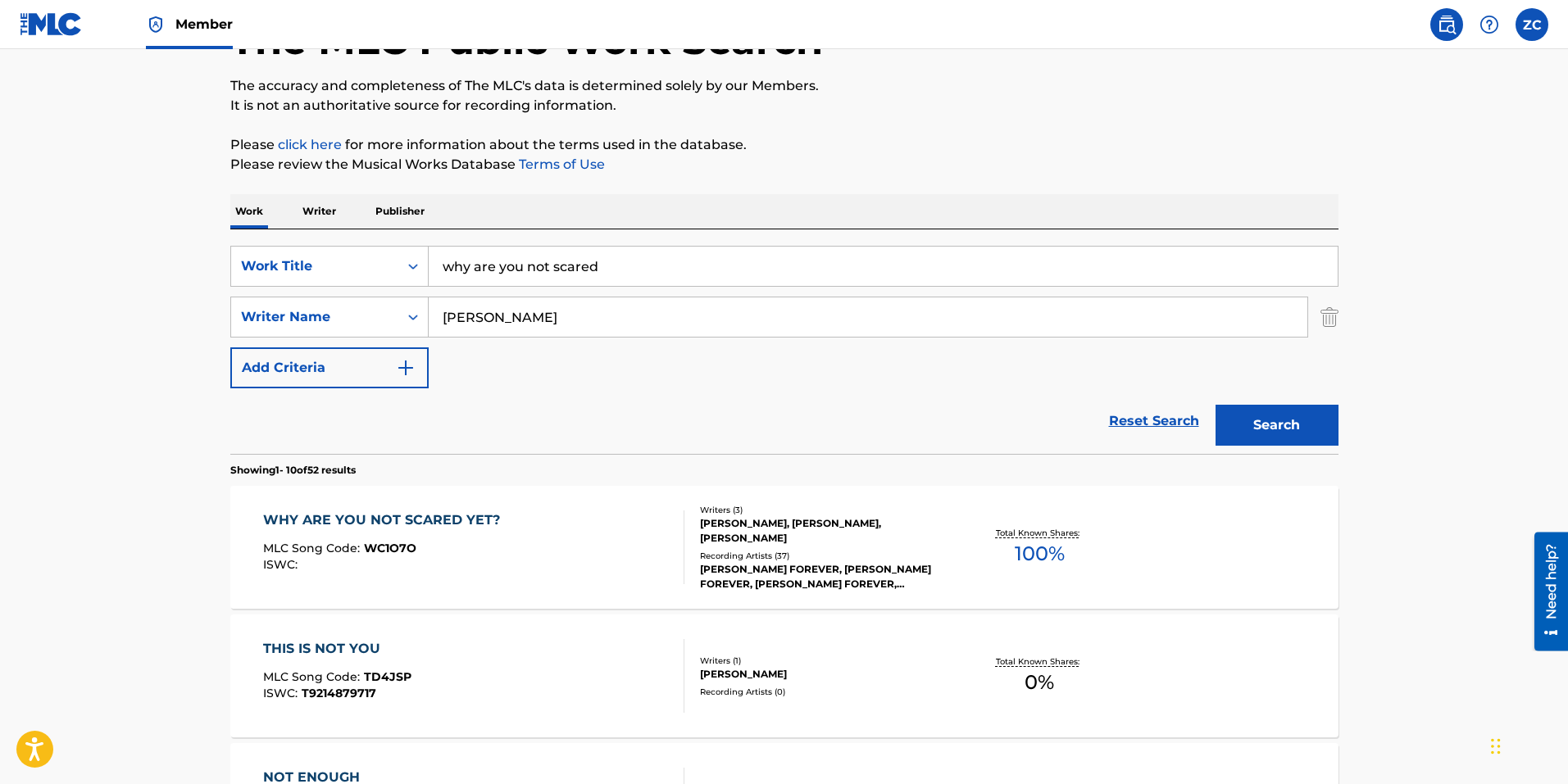
scroll to position [164, 0]
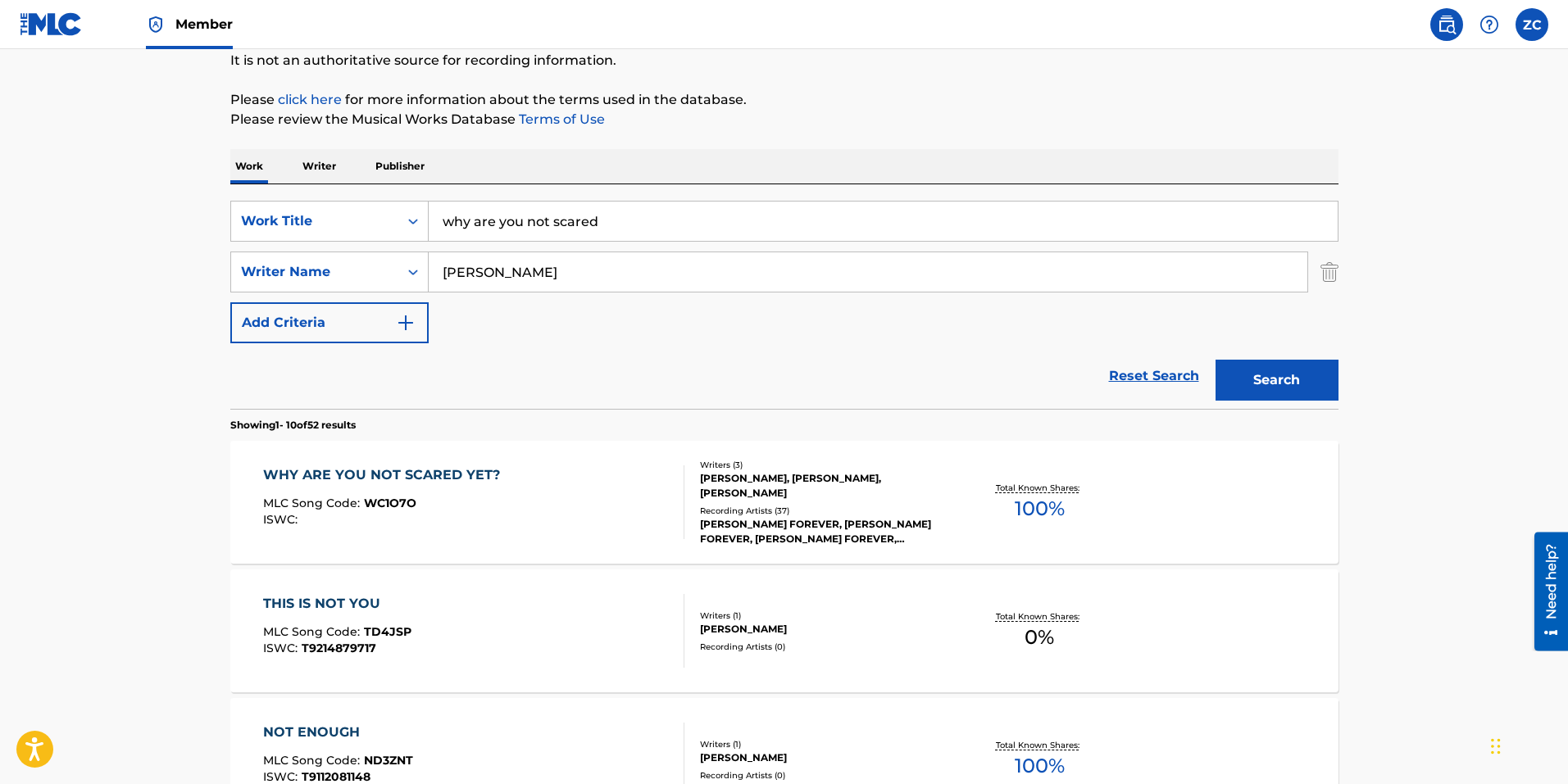
click at [771, 509] on div "Recording Artists ( 37 )" at bounding box center [824, 511] width 248 height 12
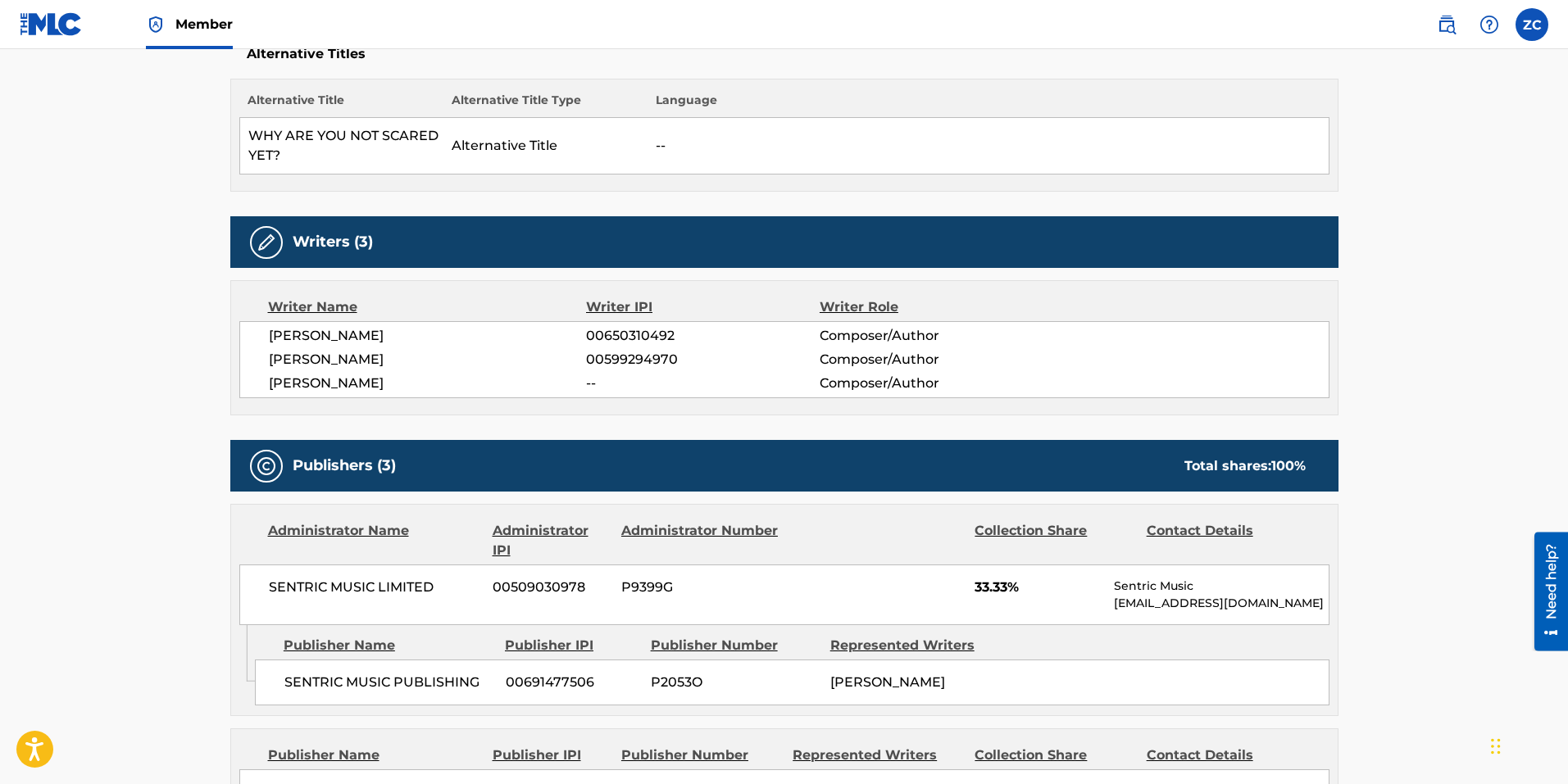
scroll to position [82, 0]
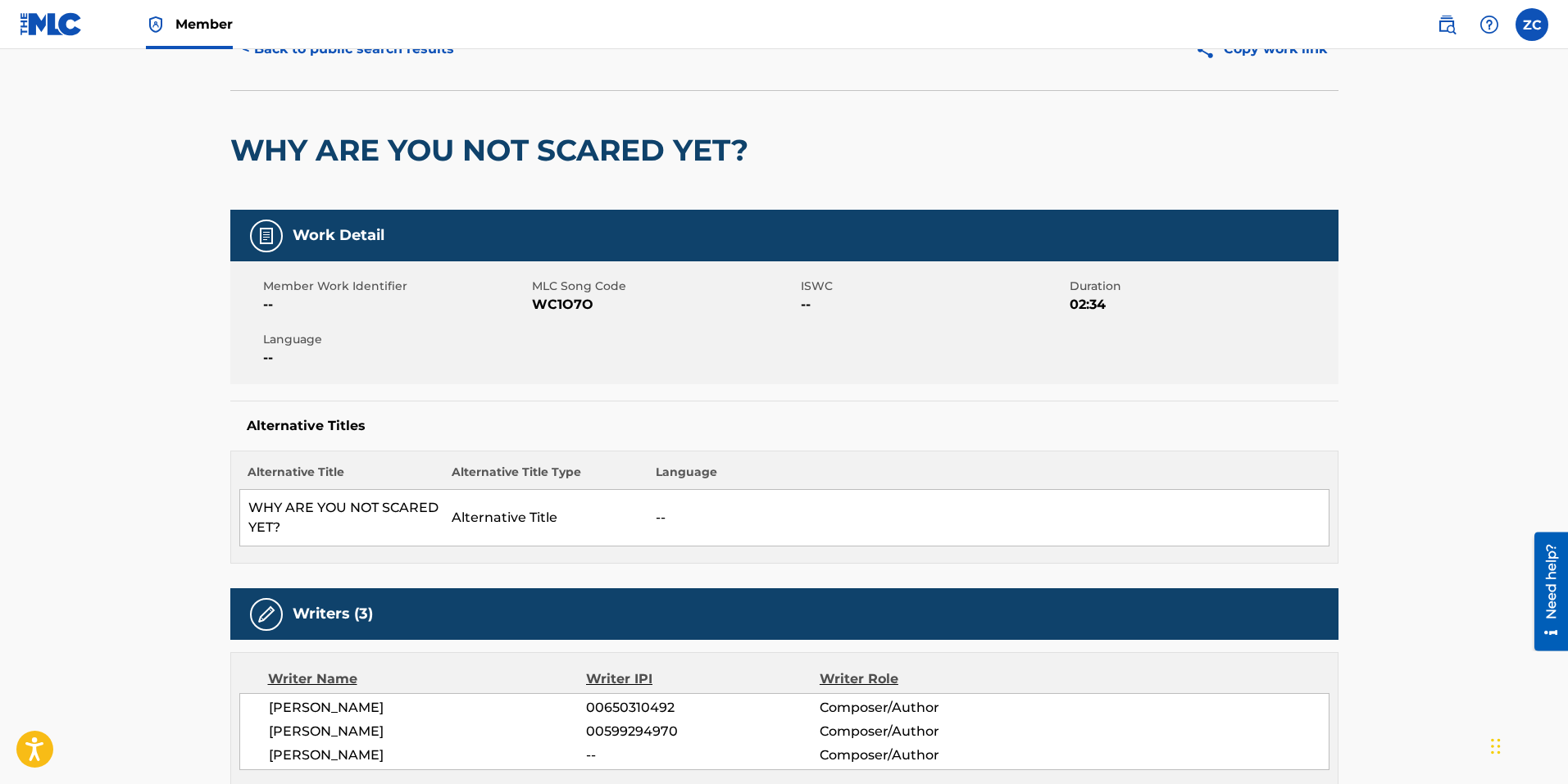
click at [536, 307] on span "WC1O7O" at bounding box center [664, 305] width 265 height 20
copy span "WC1O7O"
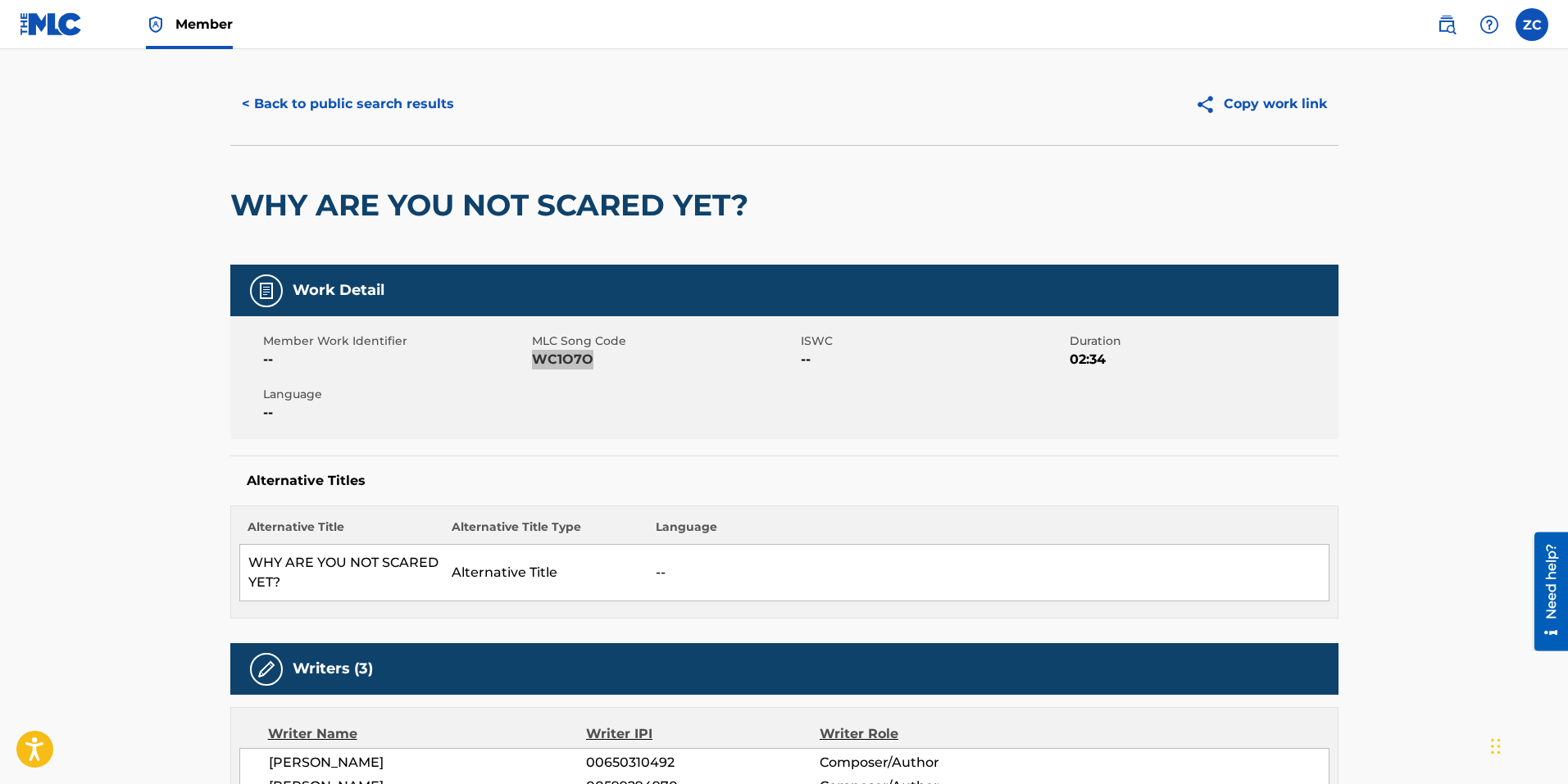
scroll to position [0, 0]
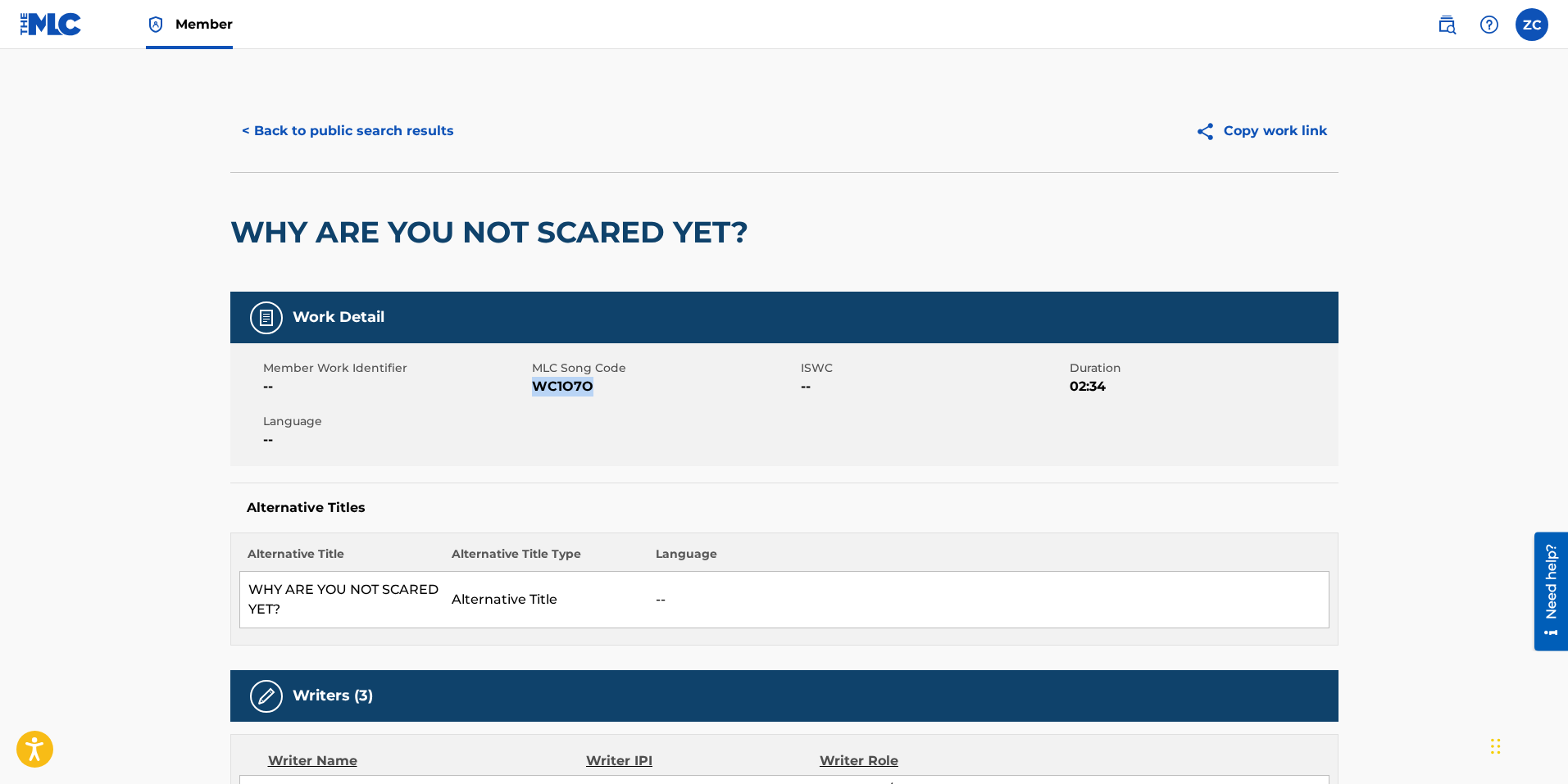
click at [398, 129] on button "< Back to public search results" at bounding box center [348, 130] width 235 height 41
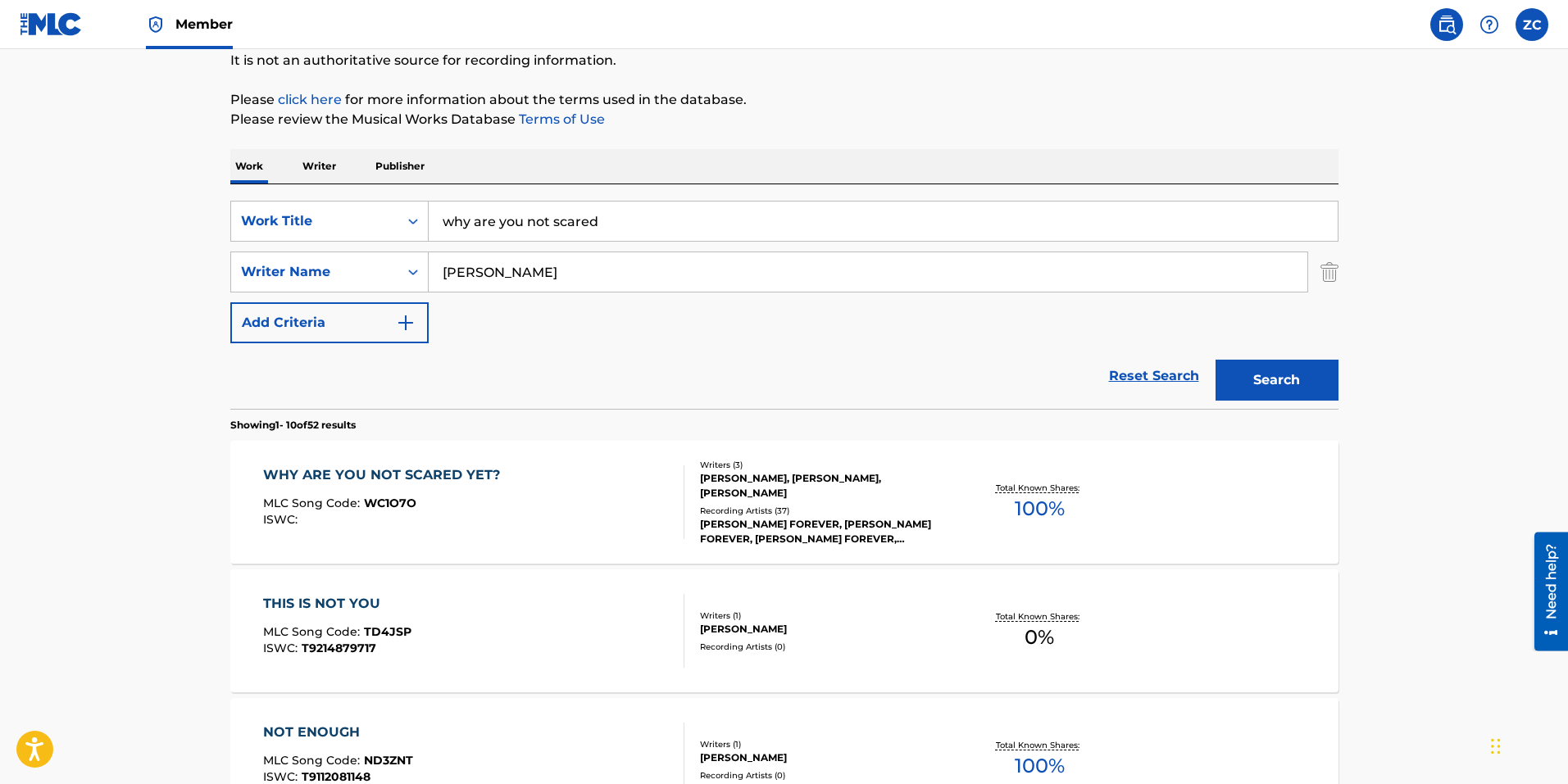
drag, startPoint x: 618, startPoint y: 213, endPoint x: 163, endPoint y: 164, distance: 457.6
type input "wine"
click at [1215, 360] on button "Search" at bounding box center [1276, 380] width 123 height 41
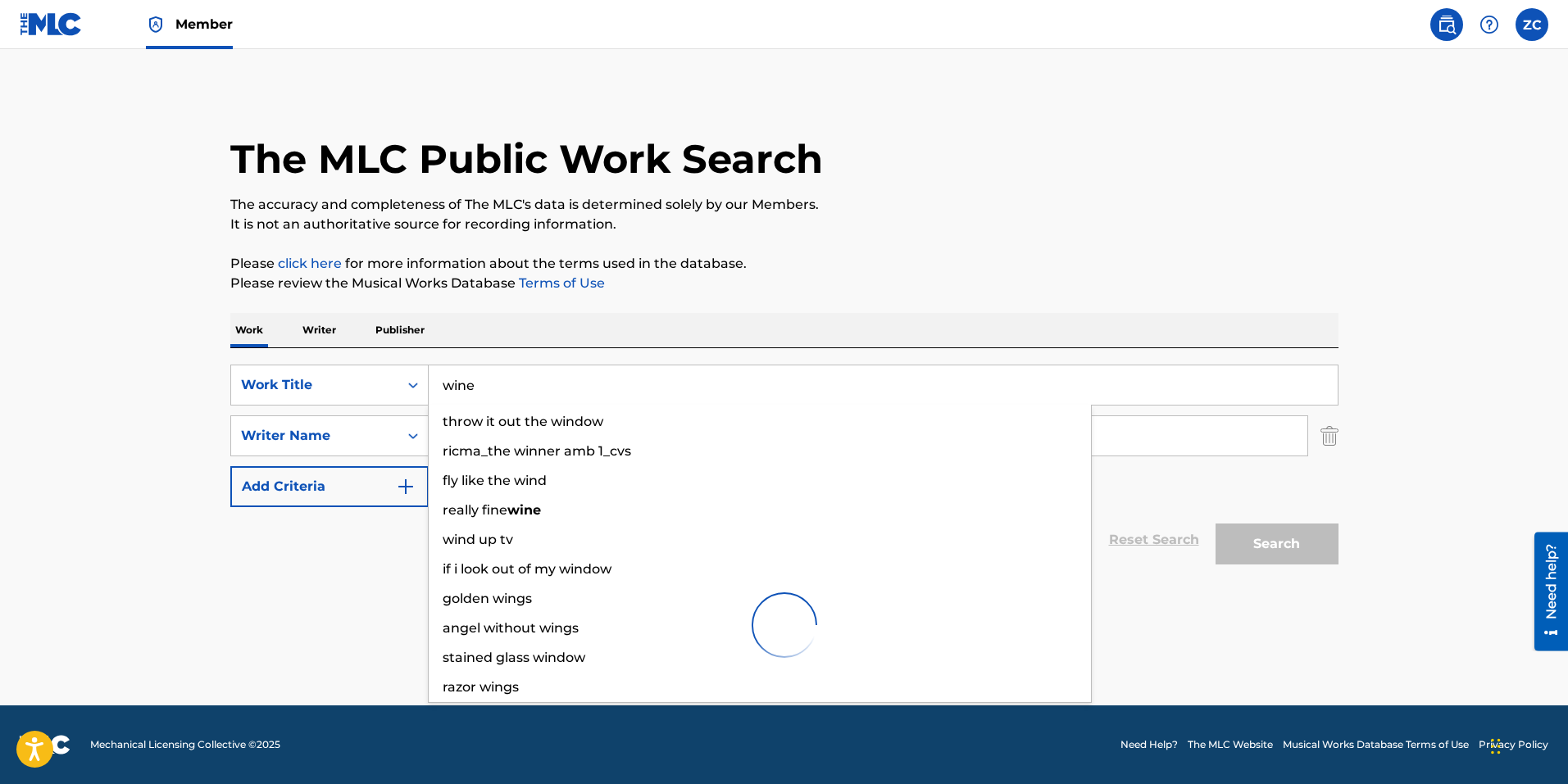
scroll to position [0, 0]
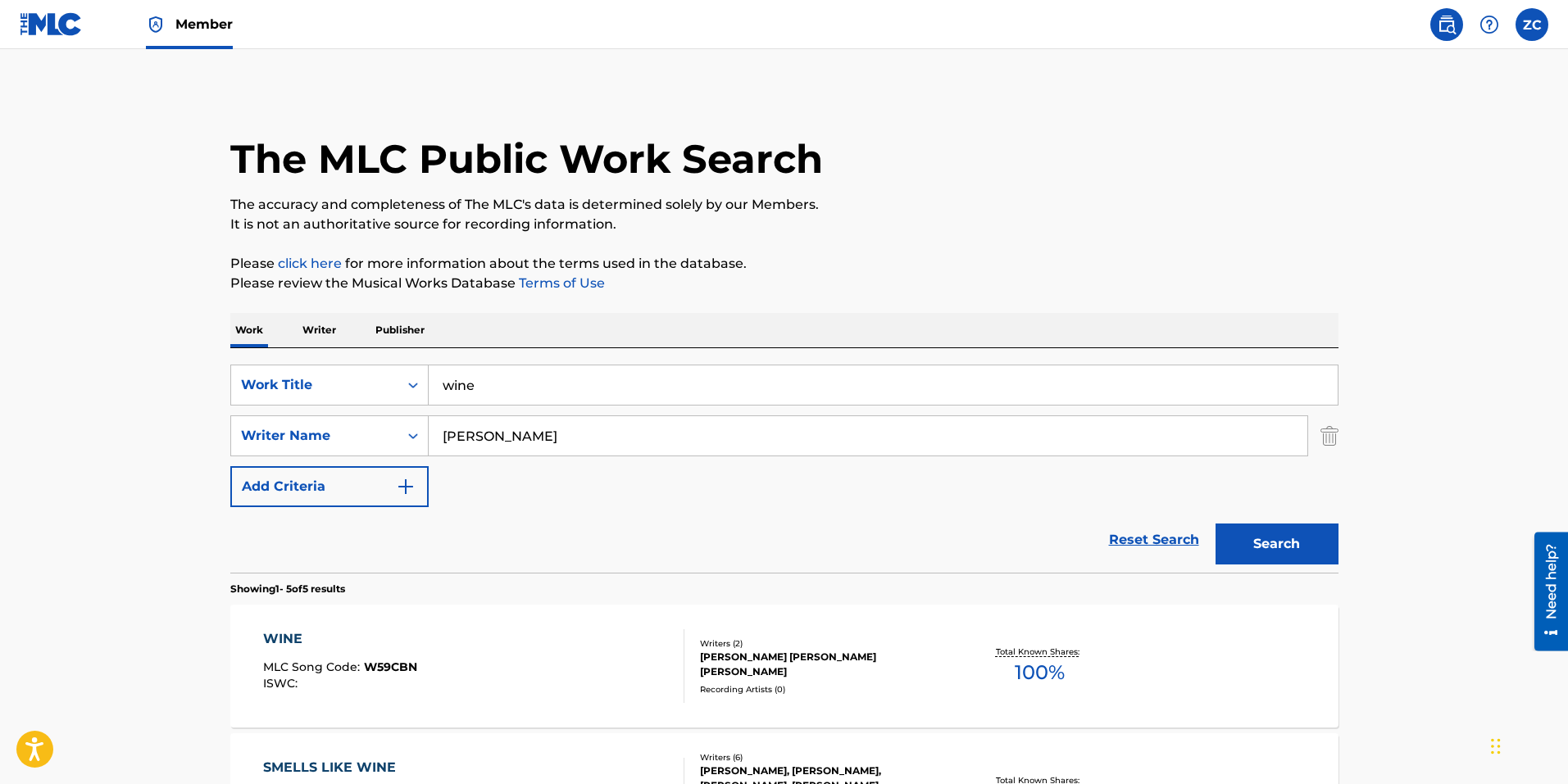
click at [43, 543] on main "The MLC Public Work Search The accuracy and completeness of The MLC's data is d…" at bounding box center [784, 688] width 1568 height 1279
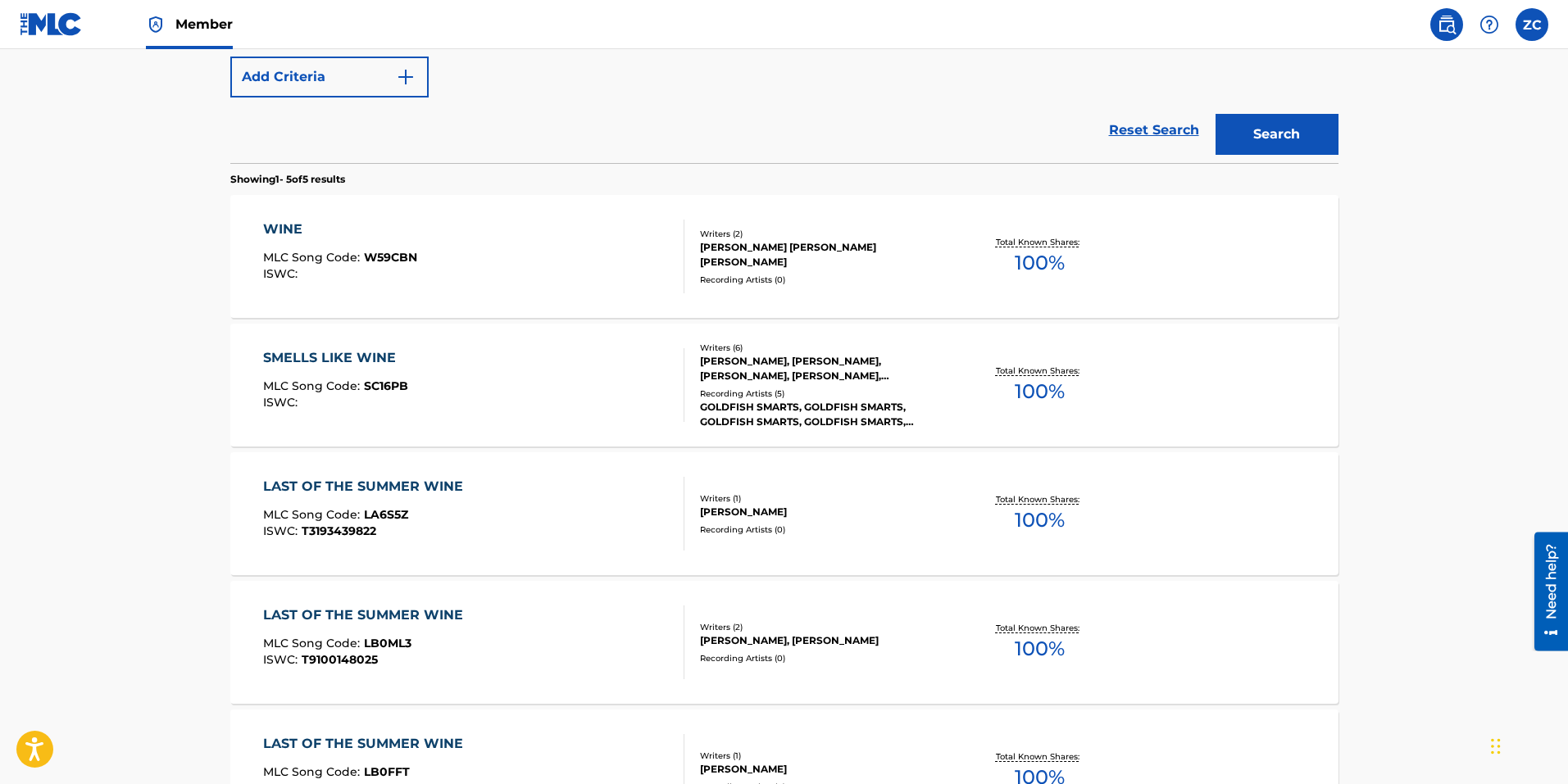
click at [414, 237] on div "WINE" at bounding box center [340, 229] width 154 height 20
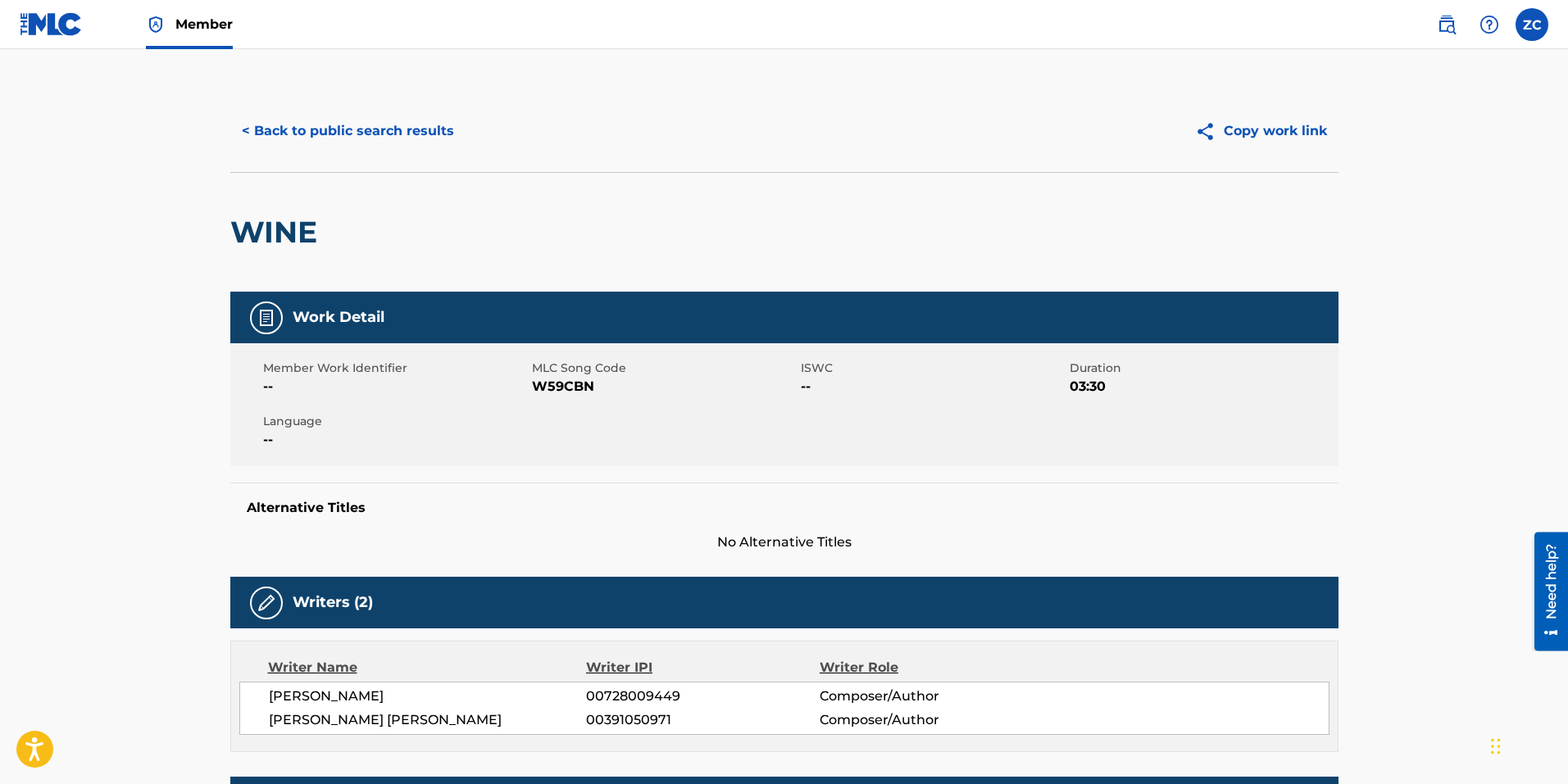
click at [321, 109] on div "< Back to public search results Copy work link" at bounding box center [784, 130] width 1108 height 82
click at [320, 117] on button "< Back to public search results" at bounding box center [348, 130] width 235 height 41
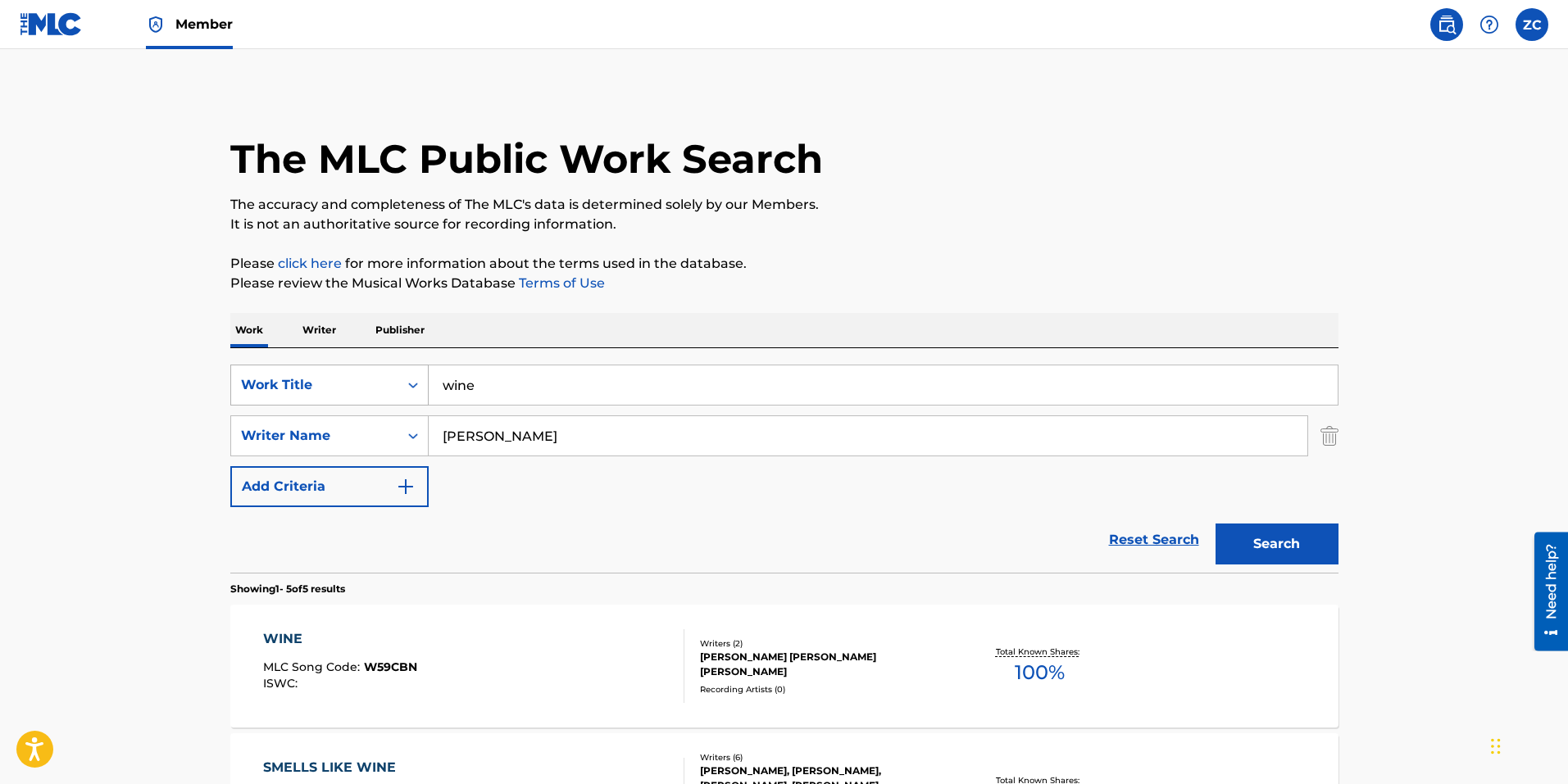
drag, startPoint x: 503, startPoint y: 395, endPoint x: 362, endPoint y: 377, distance: 142.1
click at [370, 380] on div "SearchWithCriteria8bc47480-775f-4fbe-b346-09da14d51da7 Work Title wine" at bounding box center [784, 384] width 1108 height 41
type input "worst person alive"
click at [1215, 523] on button "Search" at bounding box center [1276, 543] width 123 height 41
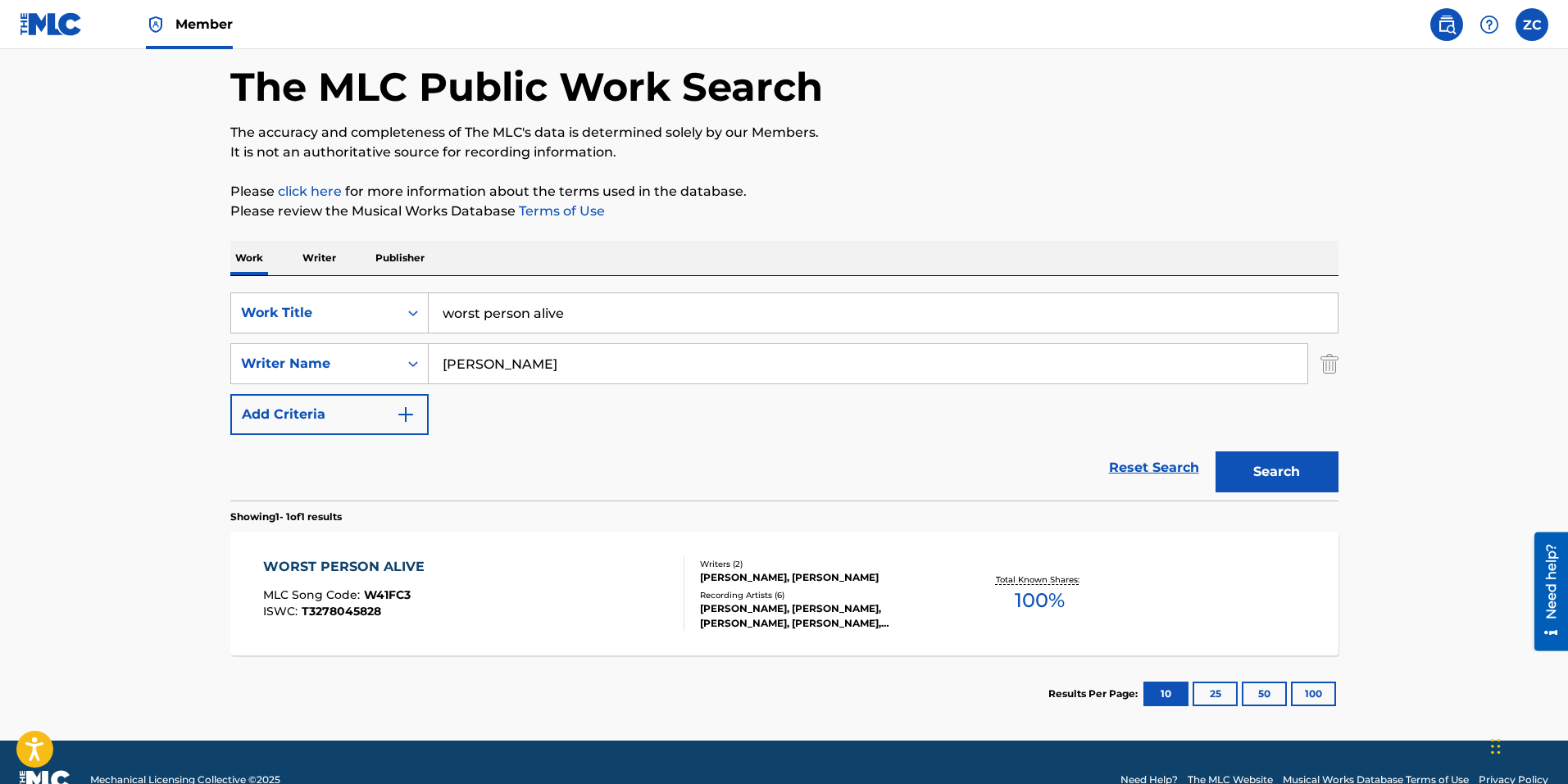
scroll to position [82, 0]
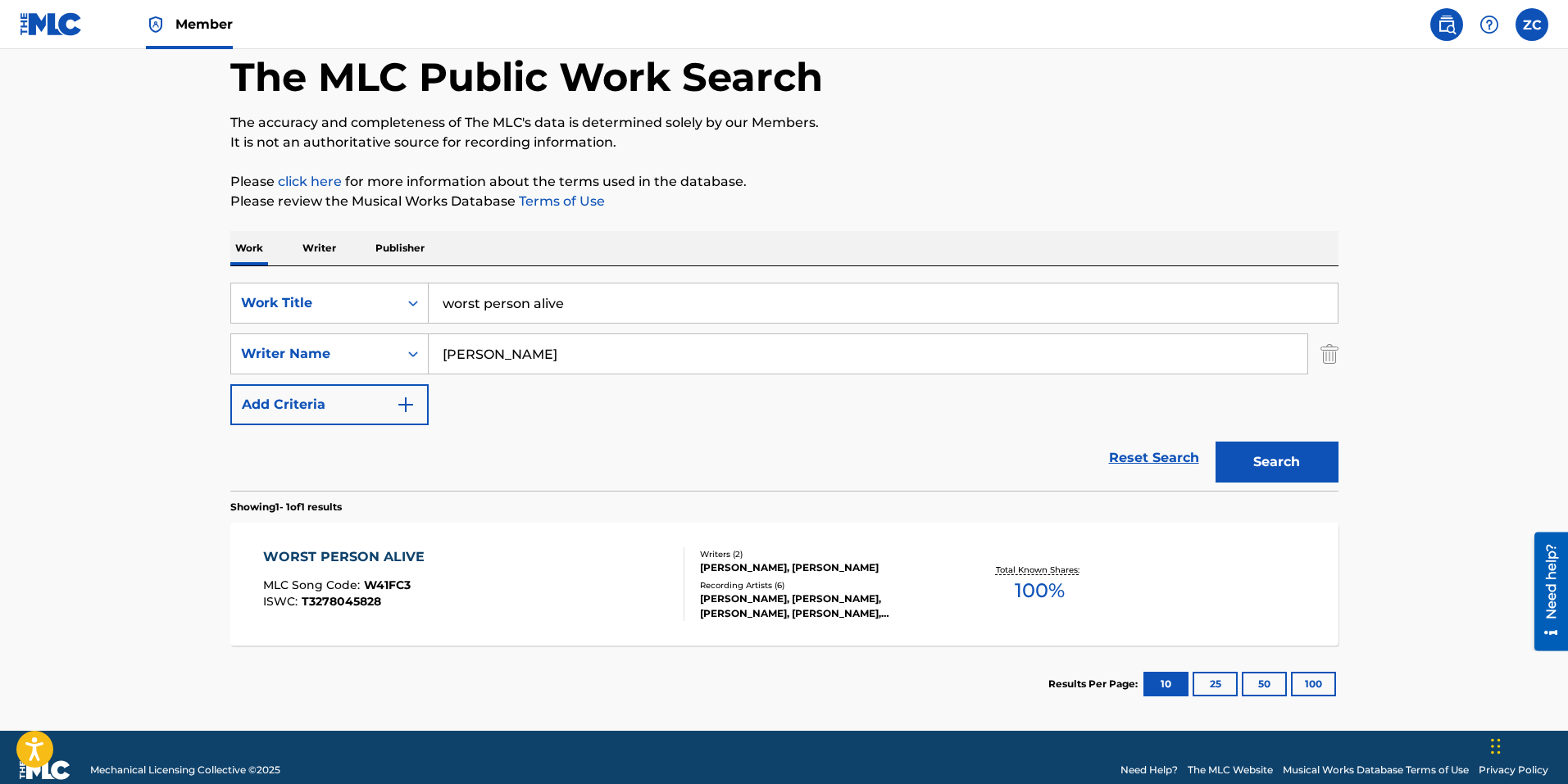
click at [838, 591] on div "[PERSON_NAME], [PERSON_NAME], [PERSON_NAME], [PERSON_NAME], [PERSON_NAME]" at bounding box center [824, 606] width 248 height 29
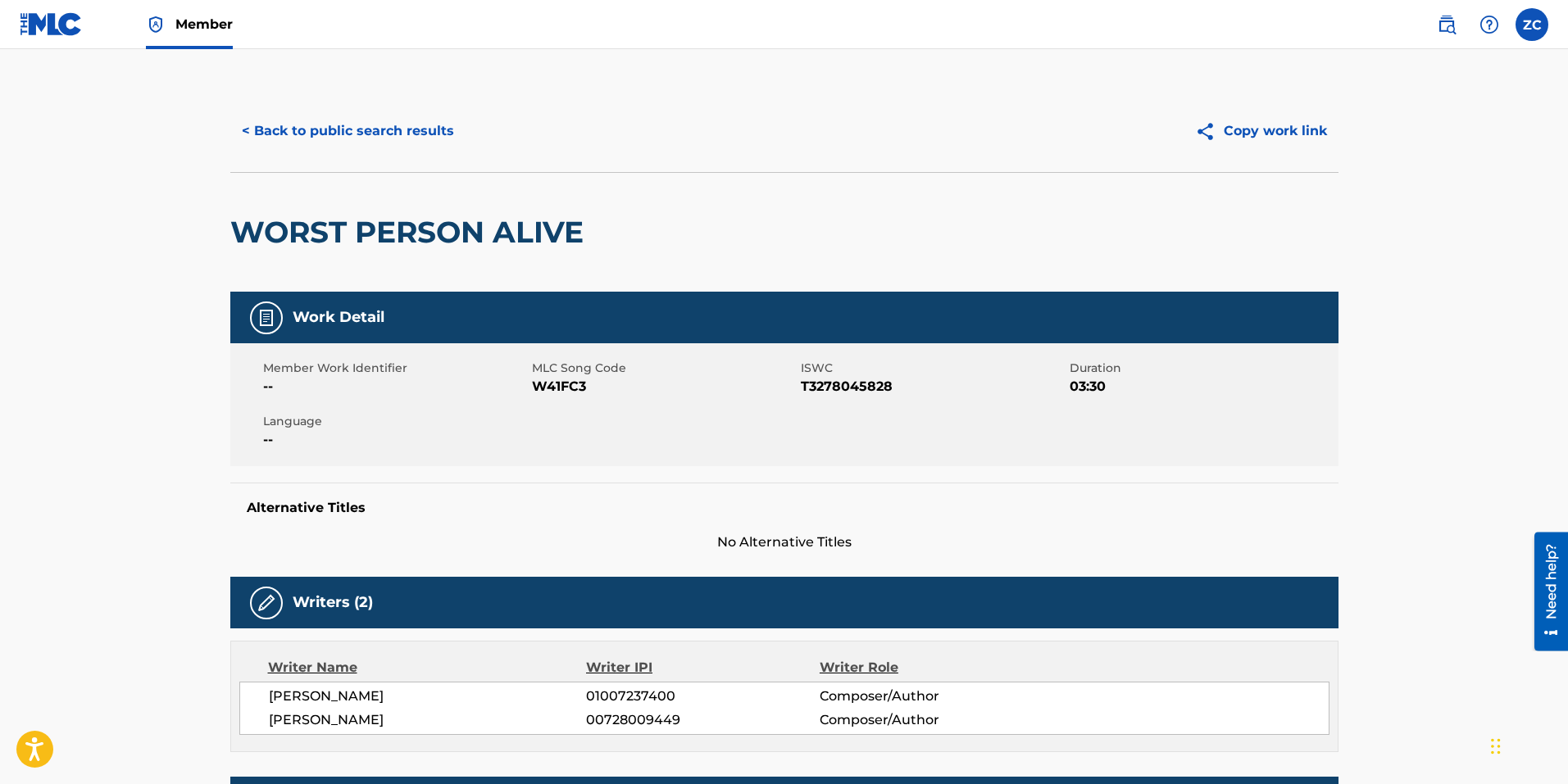
click at [332, 136] on button "< Back to public search results" at bounding box center [348, 130] width 235 height 41
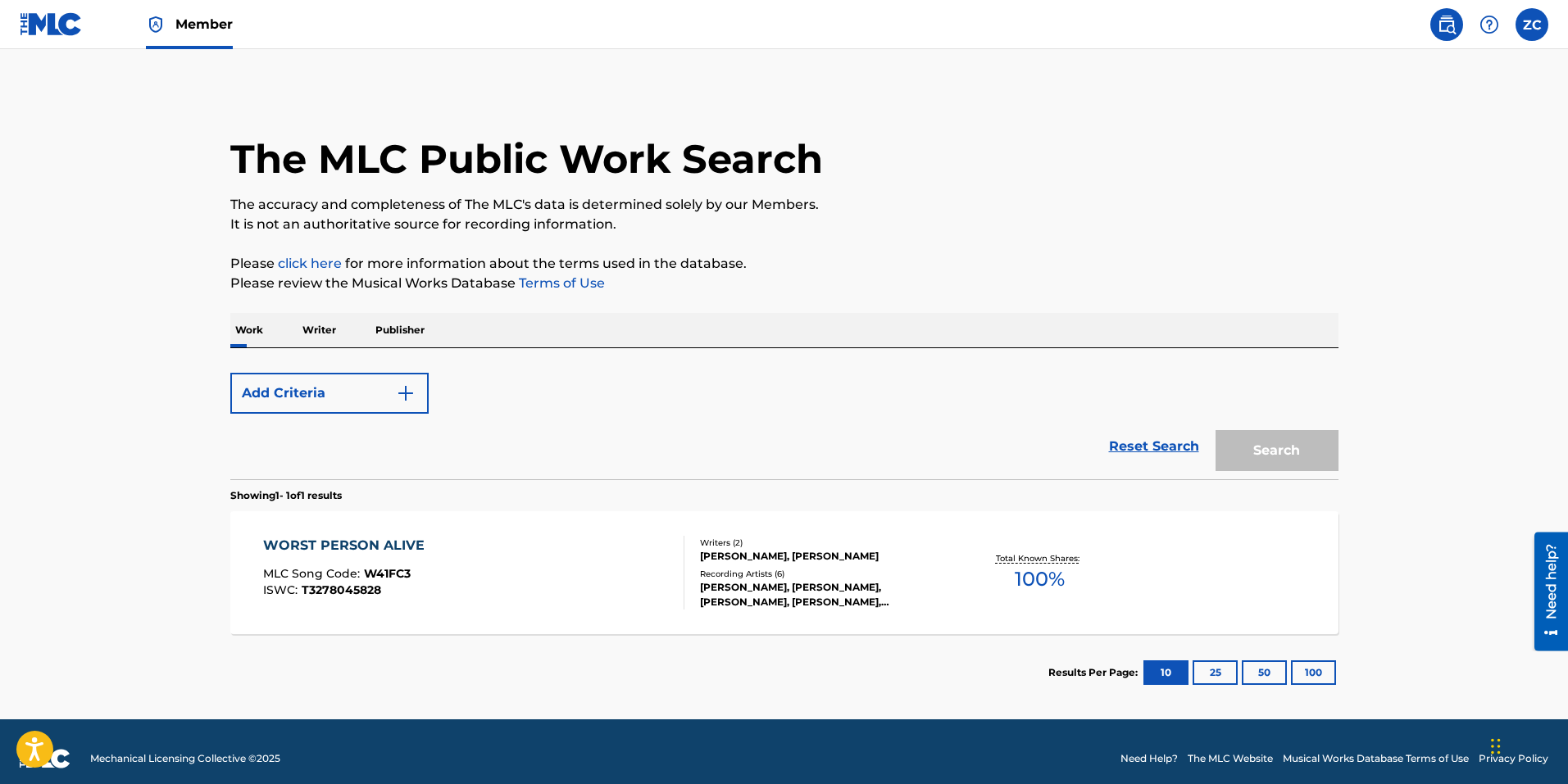
scroll to position [14, 0]
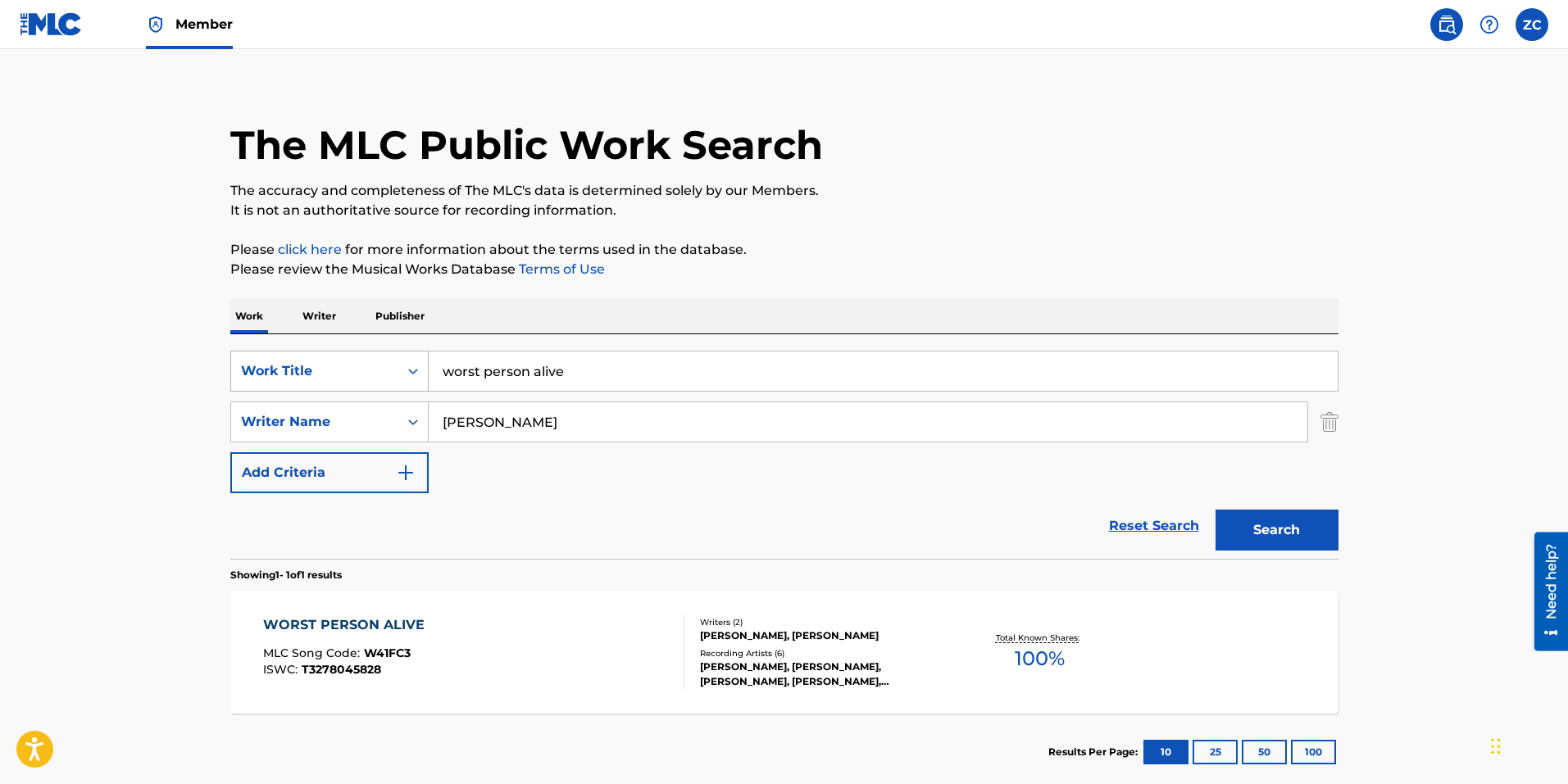
click at [383, 373] on div "SearchWithCriteria8bc47480-775f-4fbe-b346-09da14d51da7 Work Title worst person …" at bounding box center [784, 370] width 1108 height 41
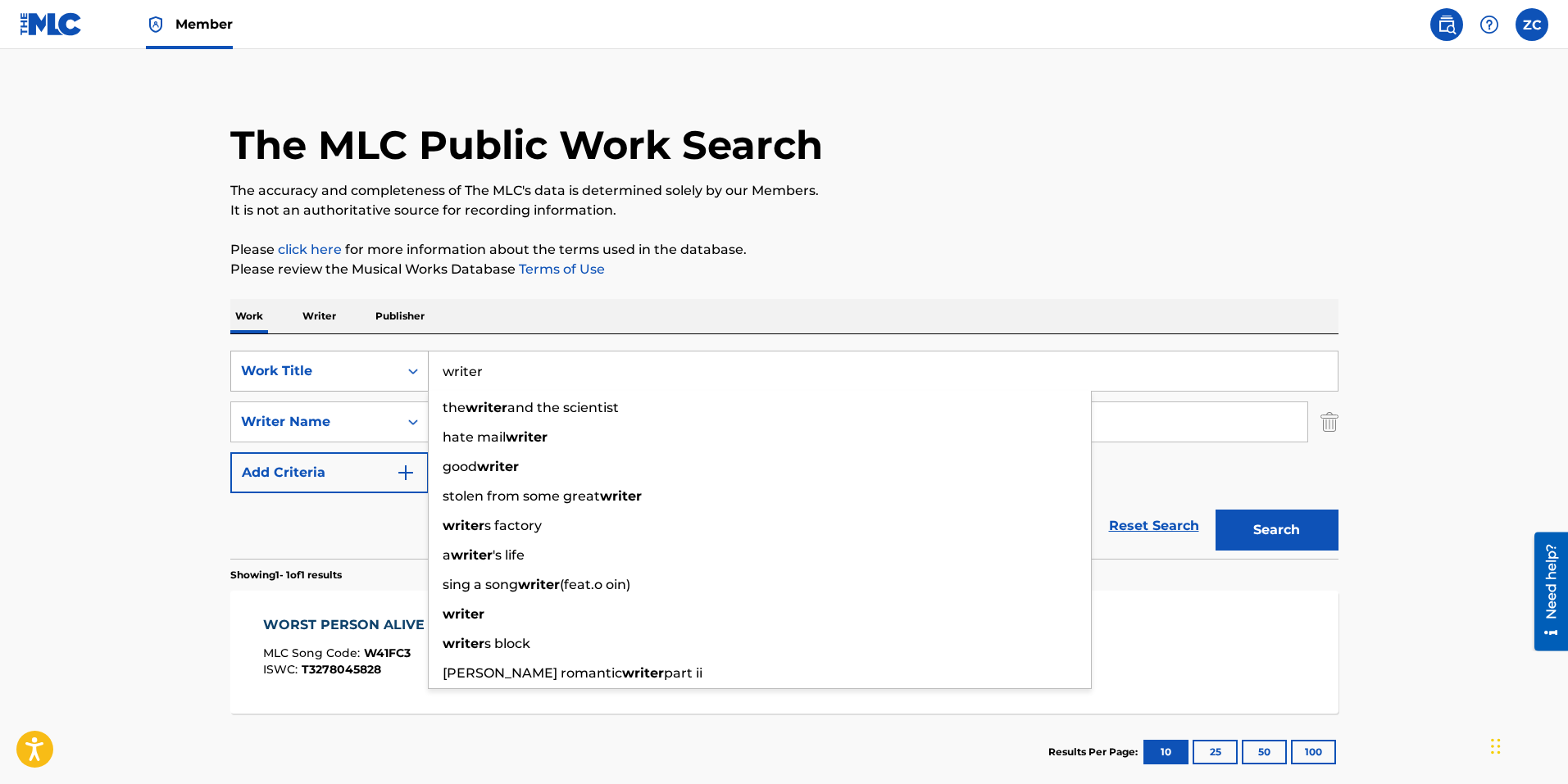
type input "writer"
click at [1215, 509] on button "Search" at bounding box center [1276, 529] width 123 height 41
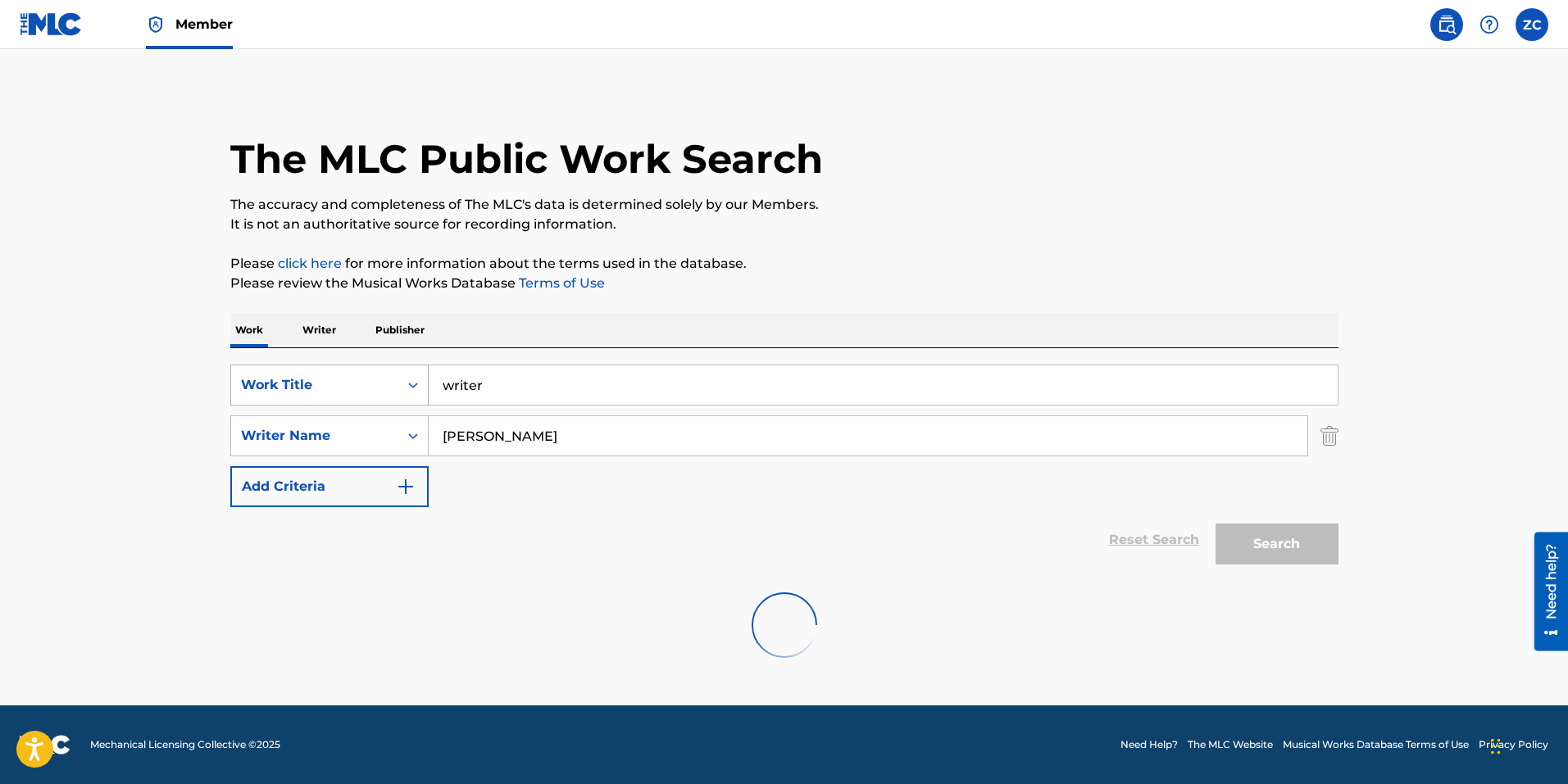
scroll to position [0, 0]
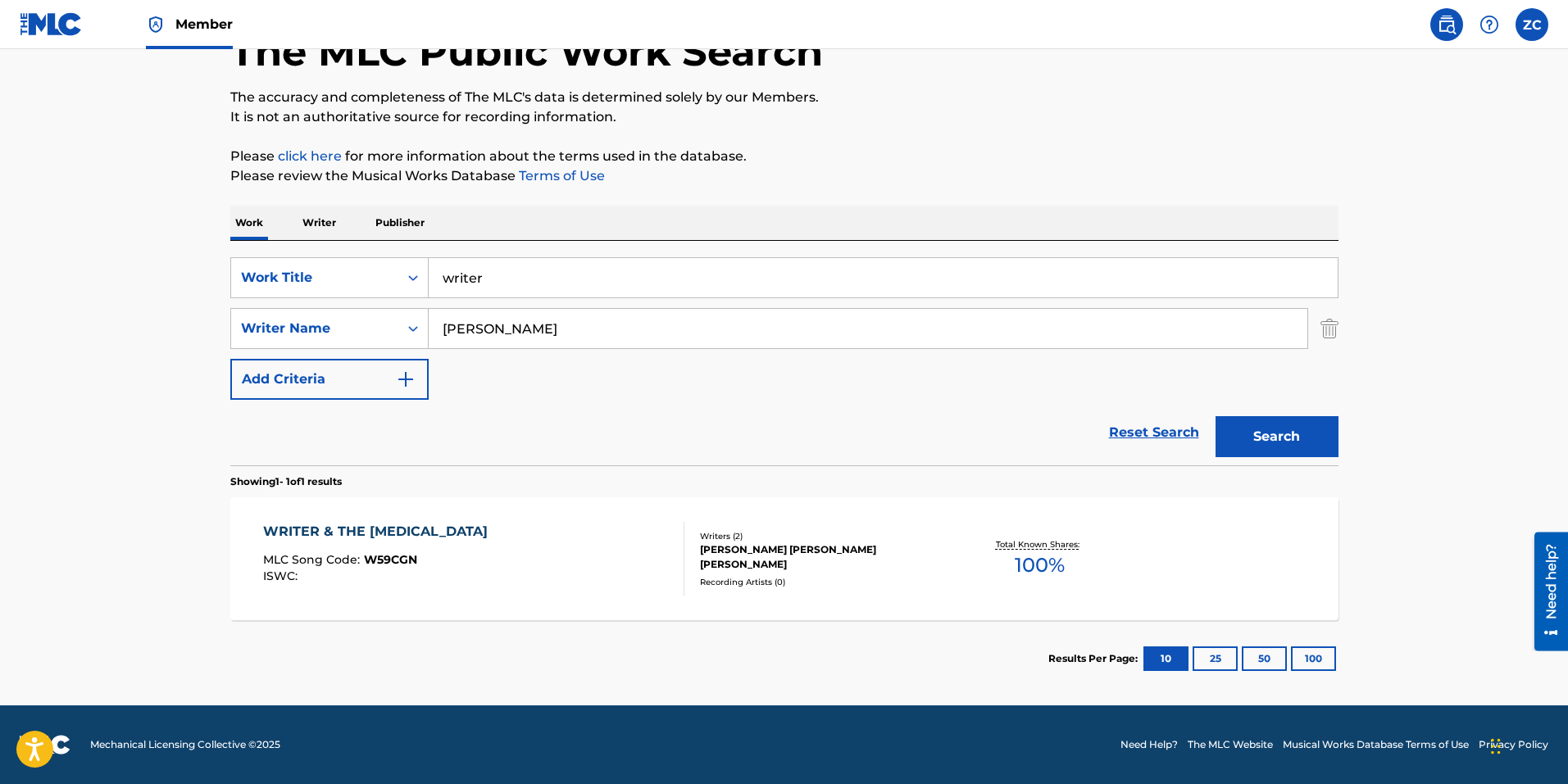
click at [458, 541] on div "WRITER & THE [MEDICAL_DATA] MLC Song Code : W59CGN ISWC :" at bounding box center [474, 559] width 421 height 73
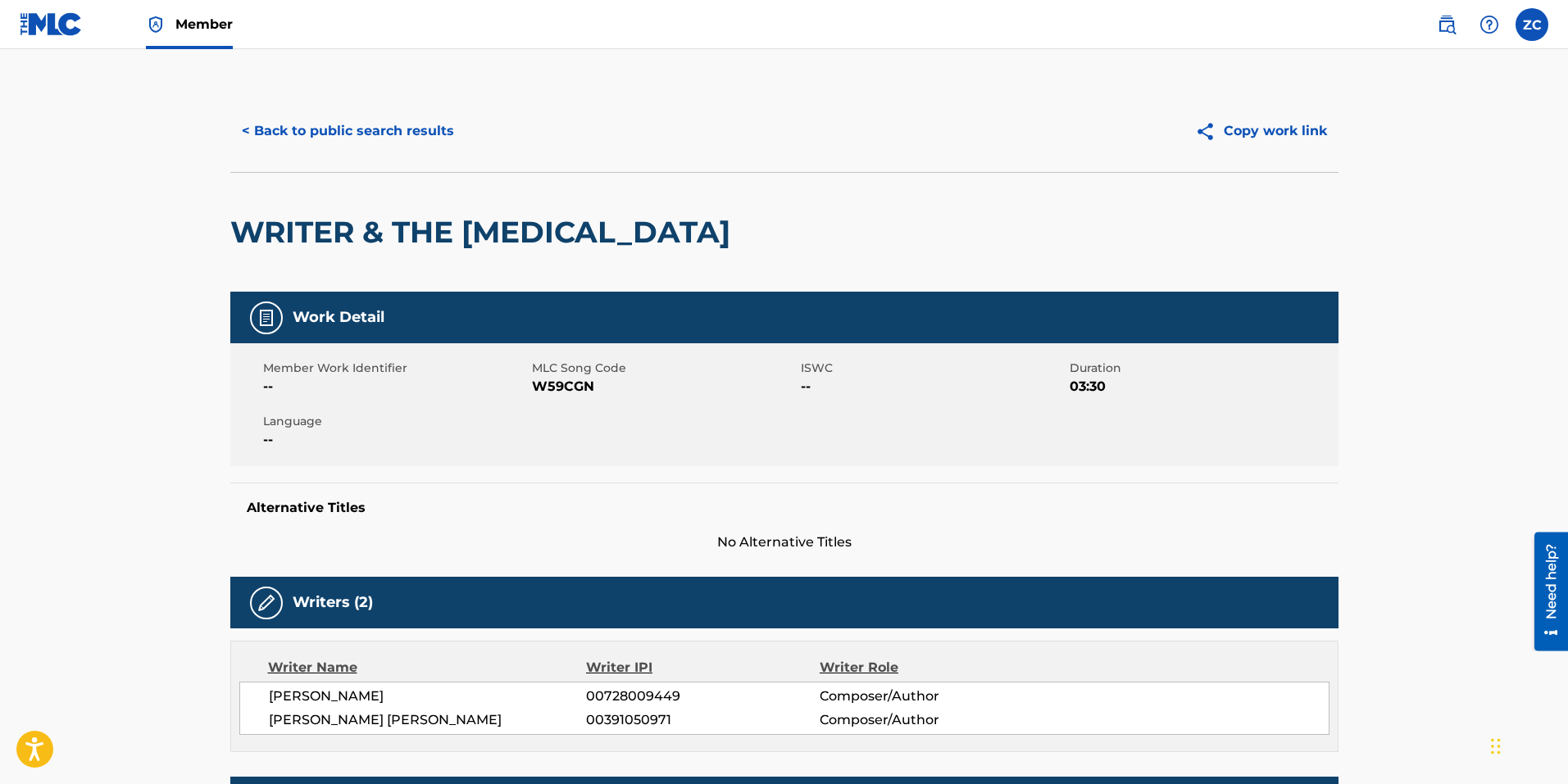
click at [369, 114] on button "< Back to public search results" at bounding box center [348, 130] width 235 height 41
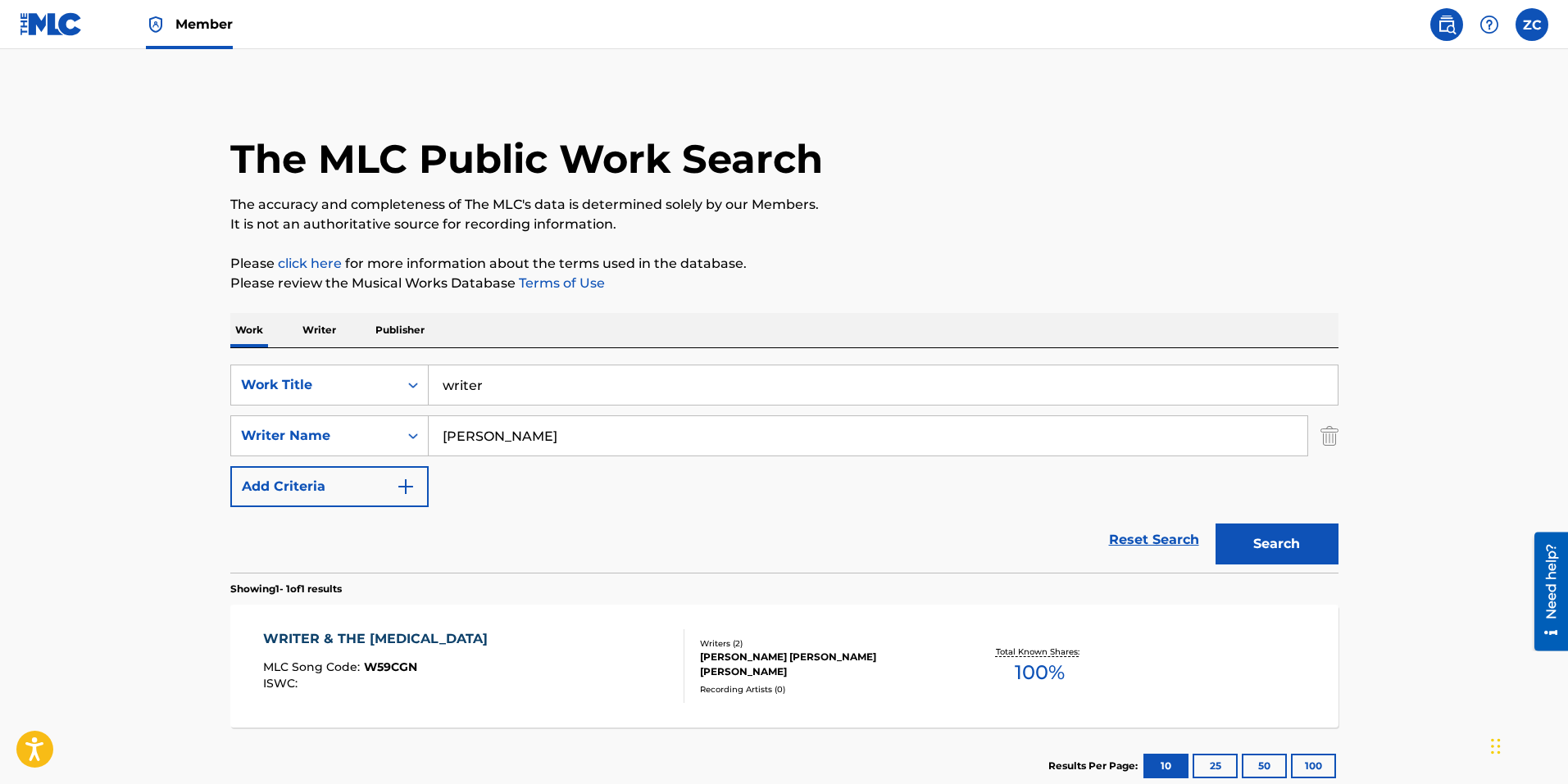
scroll to position [14, 0]
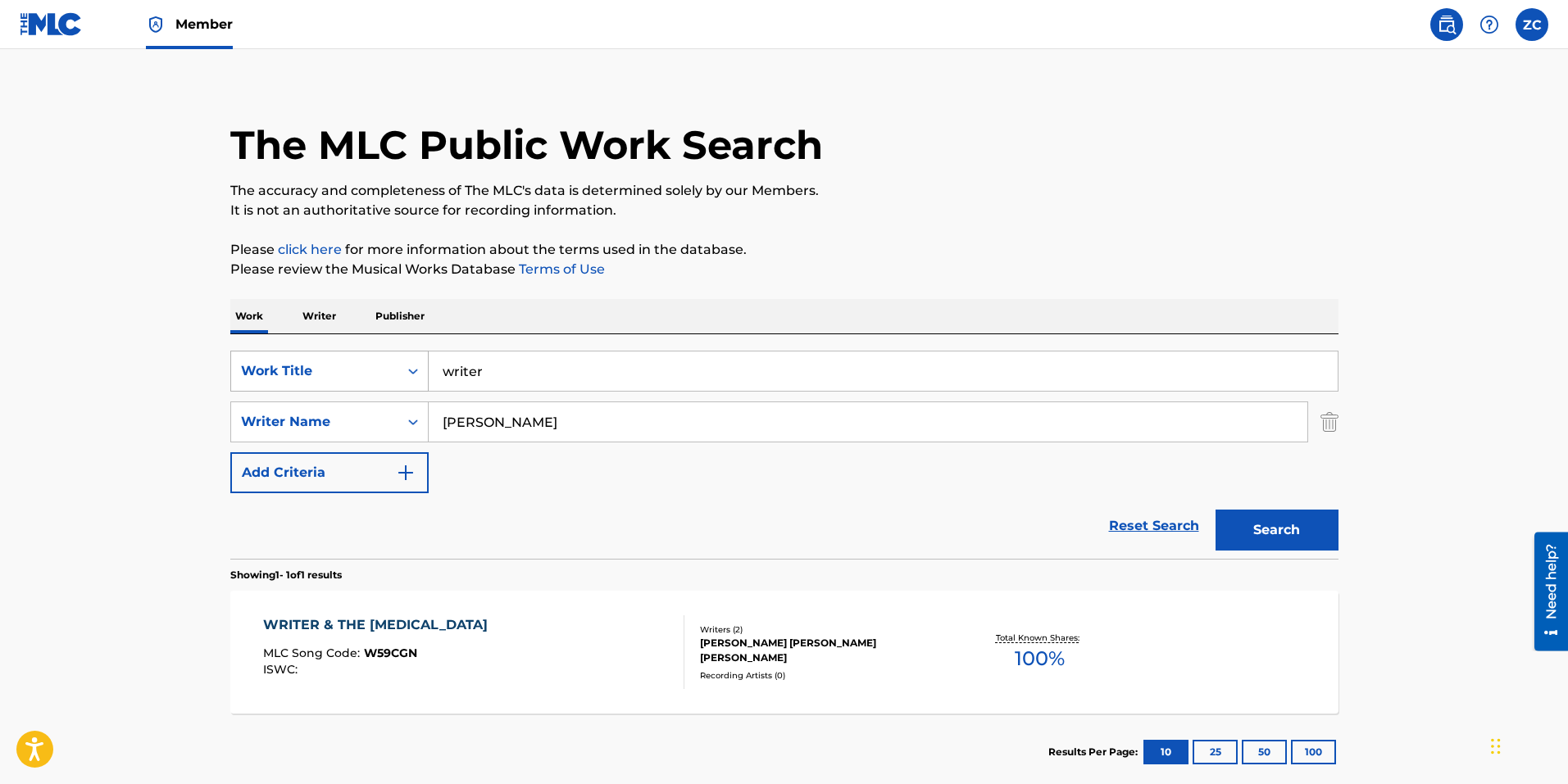
drag, startPoint x: 493, startPoint y: 375, endPoint x: 241, endPoint y: 357, distance: 252.6
click at [237, 351] on div "SearchWithCriteria8bc47480-775f-4fbe-b346-09da14d51da7 Work Title writer" at bounding box center [784, 370] width 1108 height 41
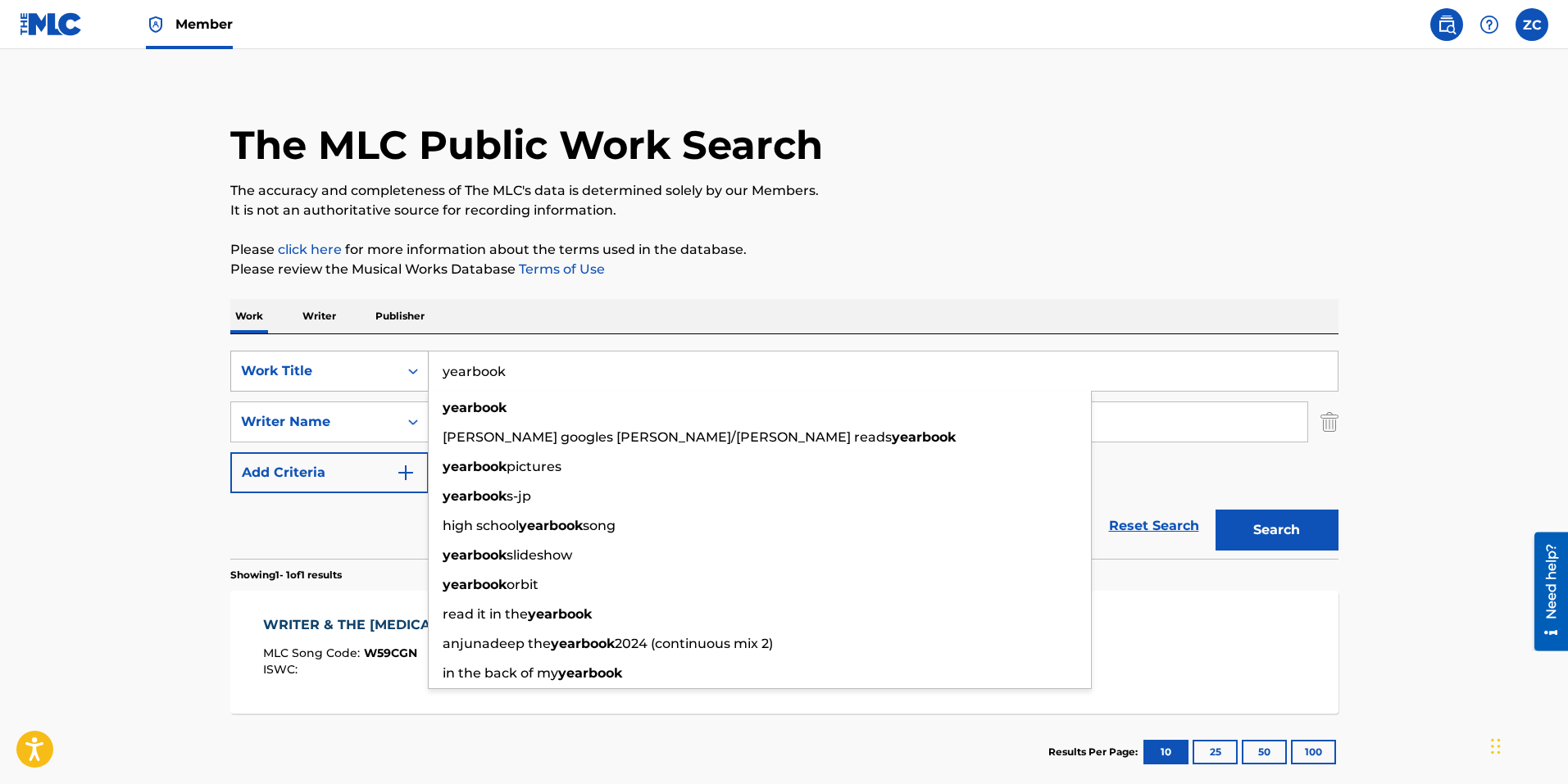
type input "yearbook"
click at [1215, 509] on button "Search" at bounding box center [1276, 529] width 123 height 41
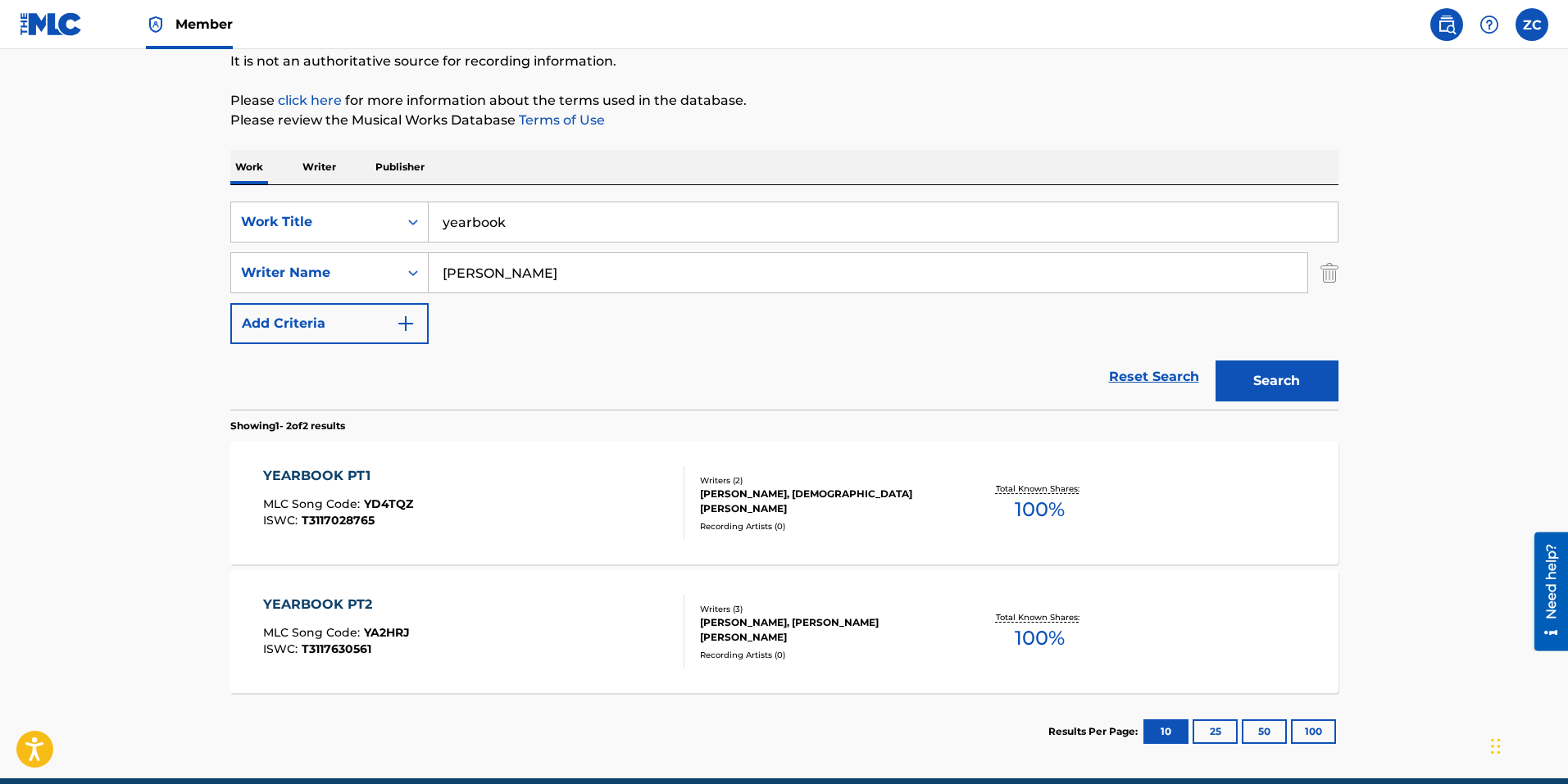
scroll to position [164, 0]
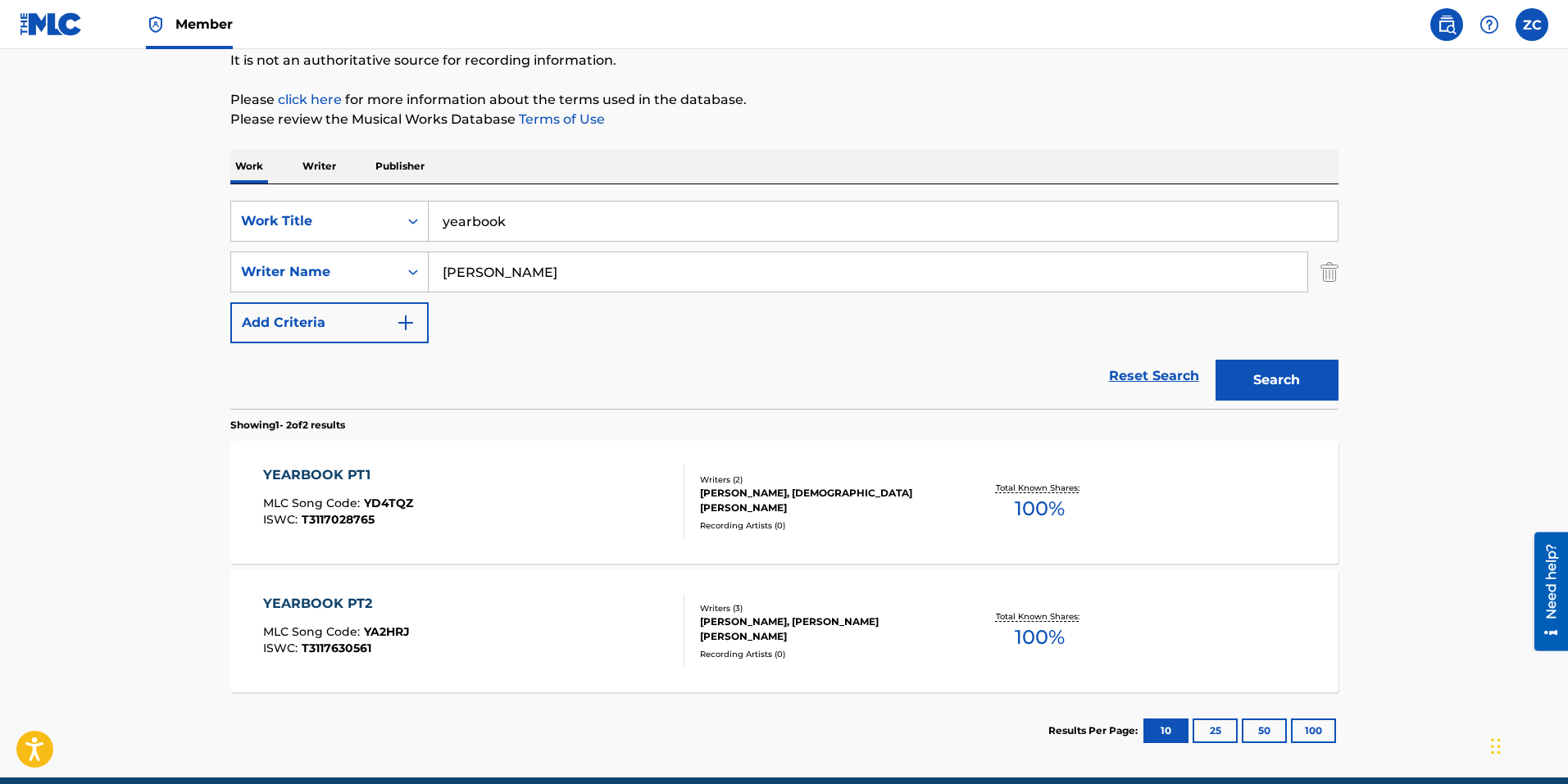
click at [627, 474] on div "YEARBOOK PT1 MLC Song Code : YD4TQZ ISWC : T3117028765" at bounding box center [474, 502] width 421 height 73
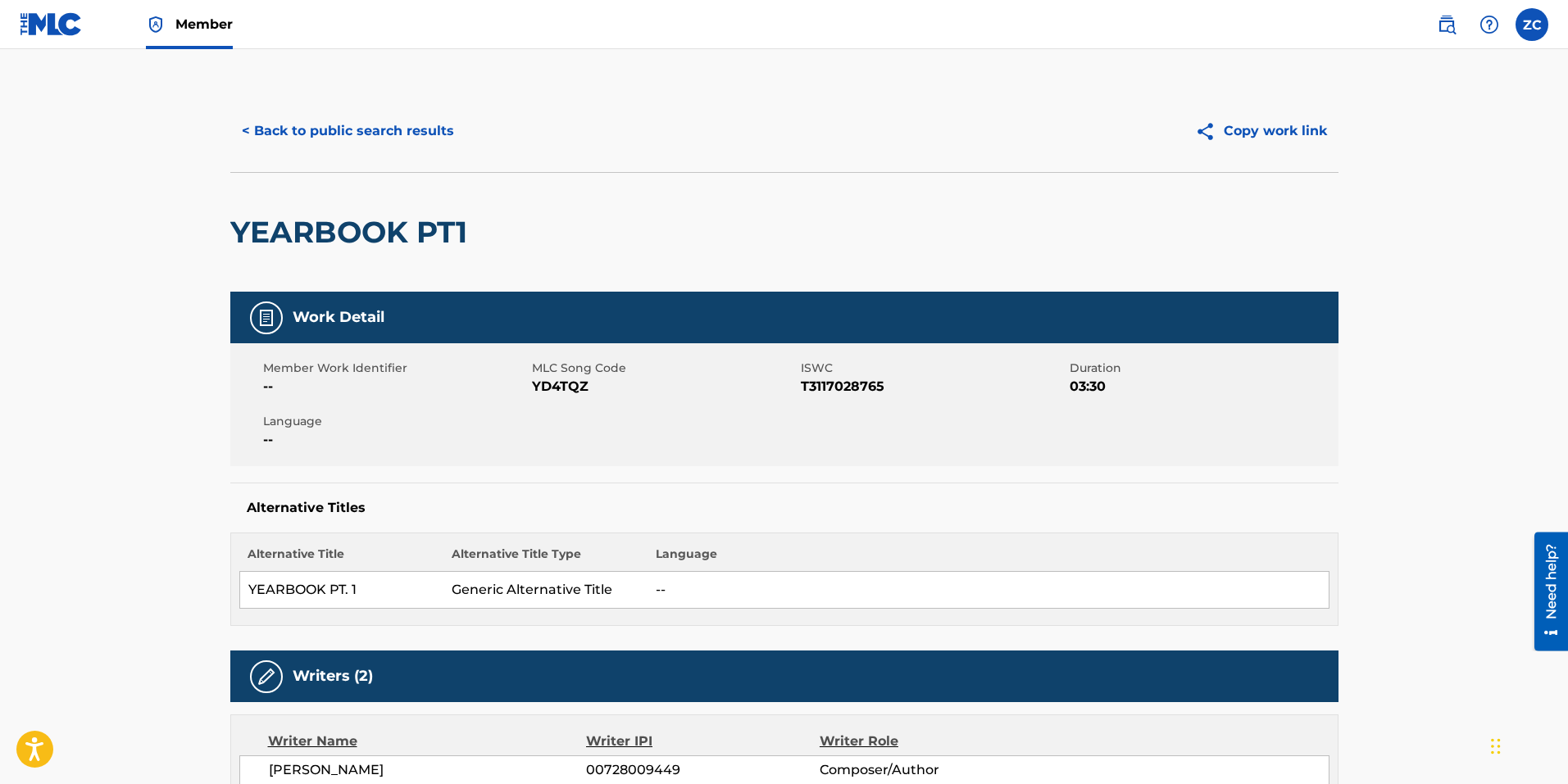
click at [386, 140] on button "< Back to public search results" at bounding box center [348, 130] width 235 height 41
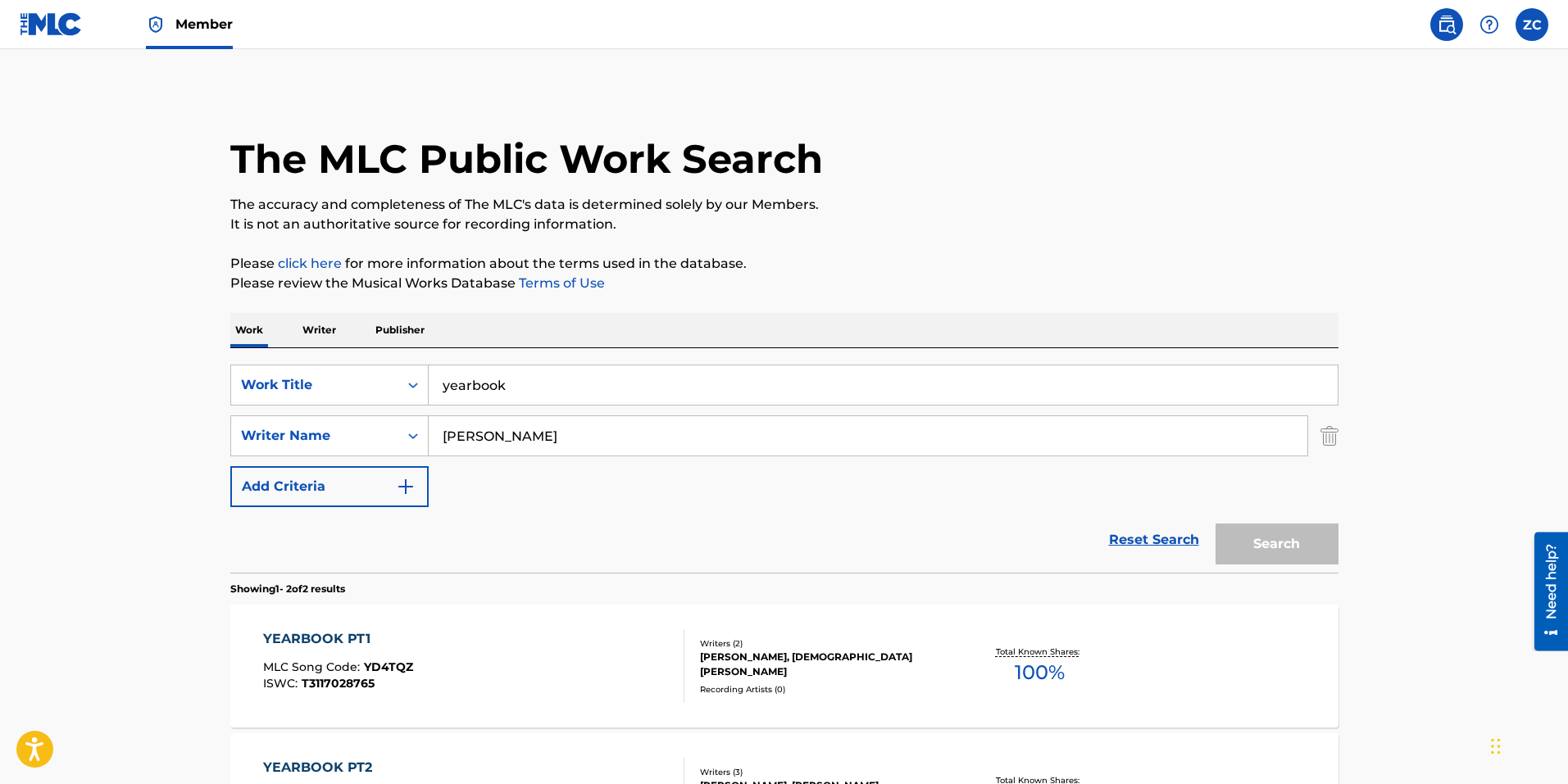
scroll to position [142, 0]
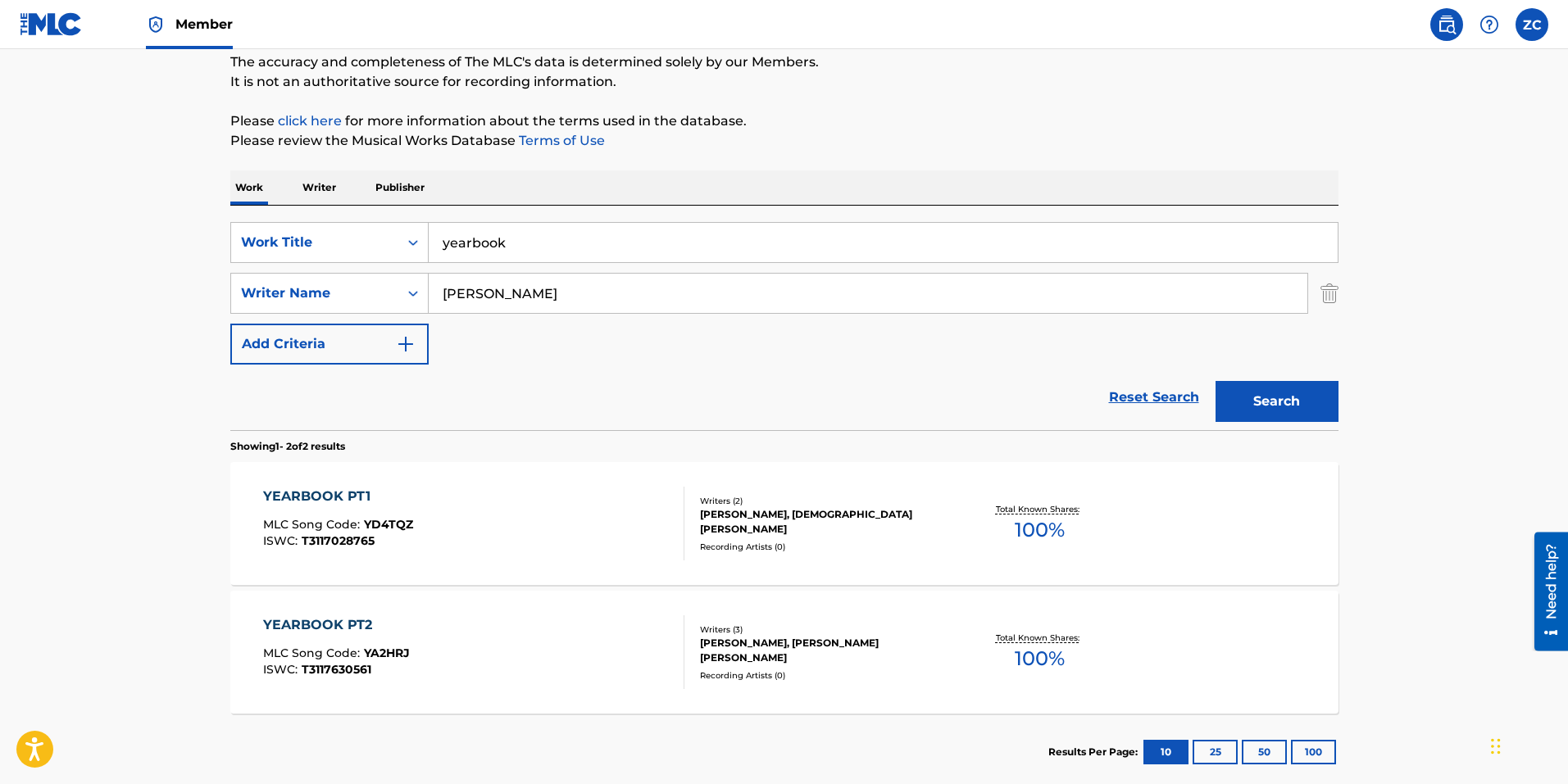
drag, startPoint x: 486, startPoint y: 250, endPoint x: 142, endPoint y: 245, distance: 344.0
click at [160, 247] on main "The MLC Public Work Search The accuracy and completeness of The MLC's data is d…" at bounding box center [784, 353] width 1568 height 893
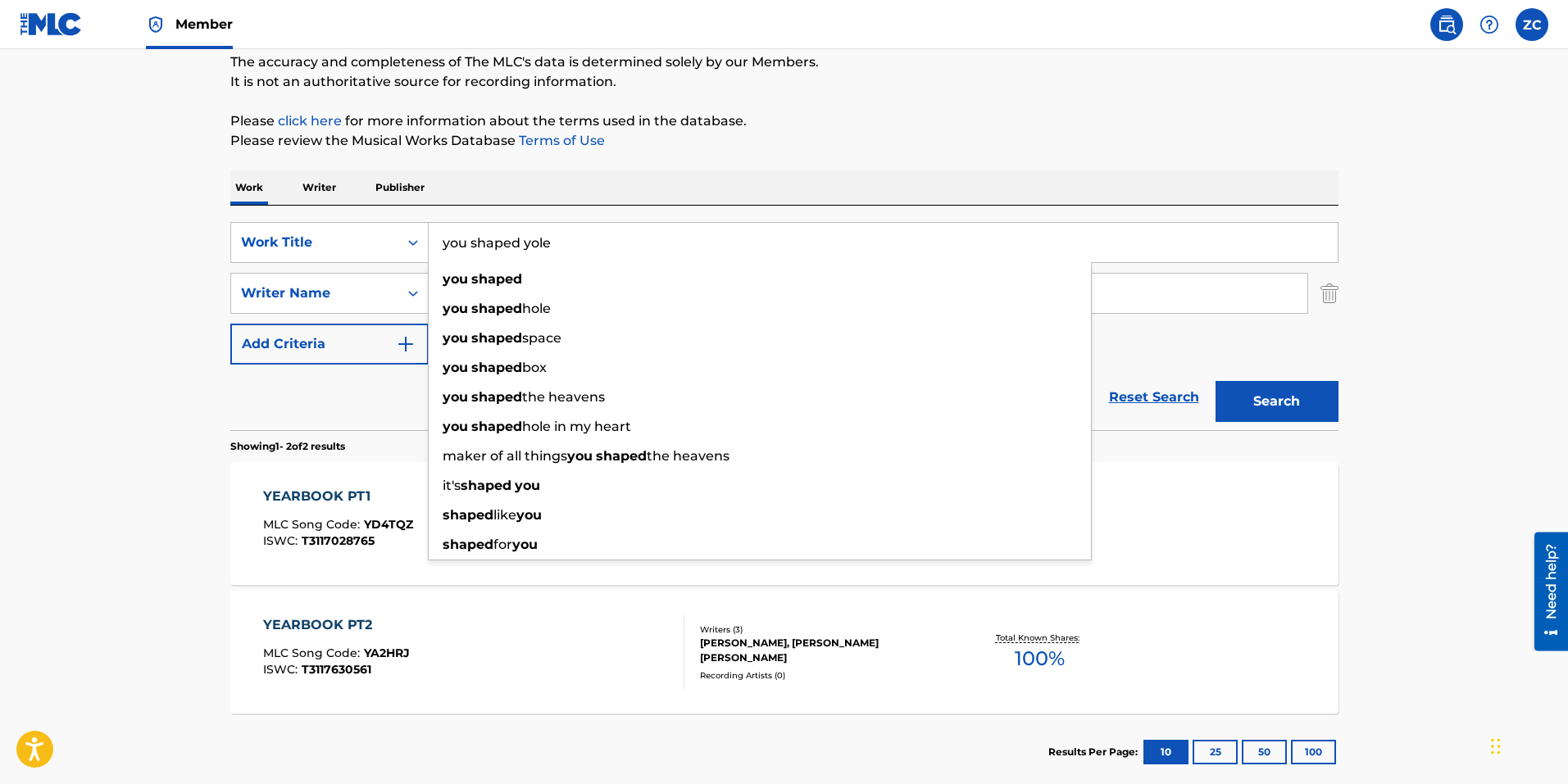
click at [1215, 381] on button "Search" at bounding box center [1276, 401] width 123 height 41
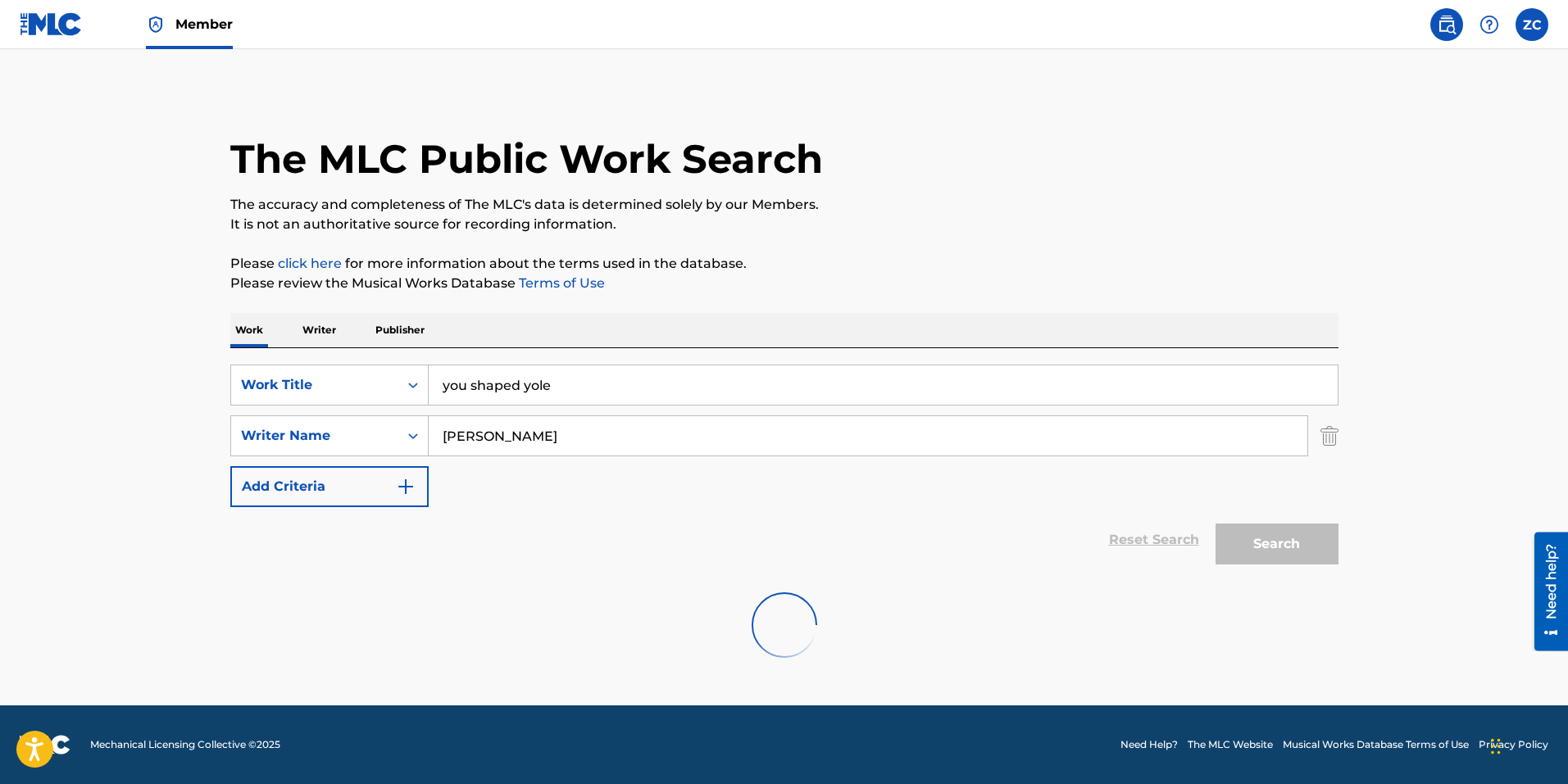
scroll to position [0, 0]
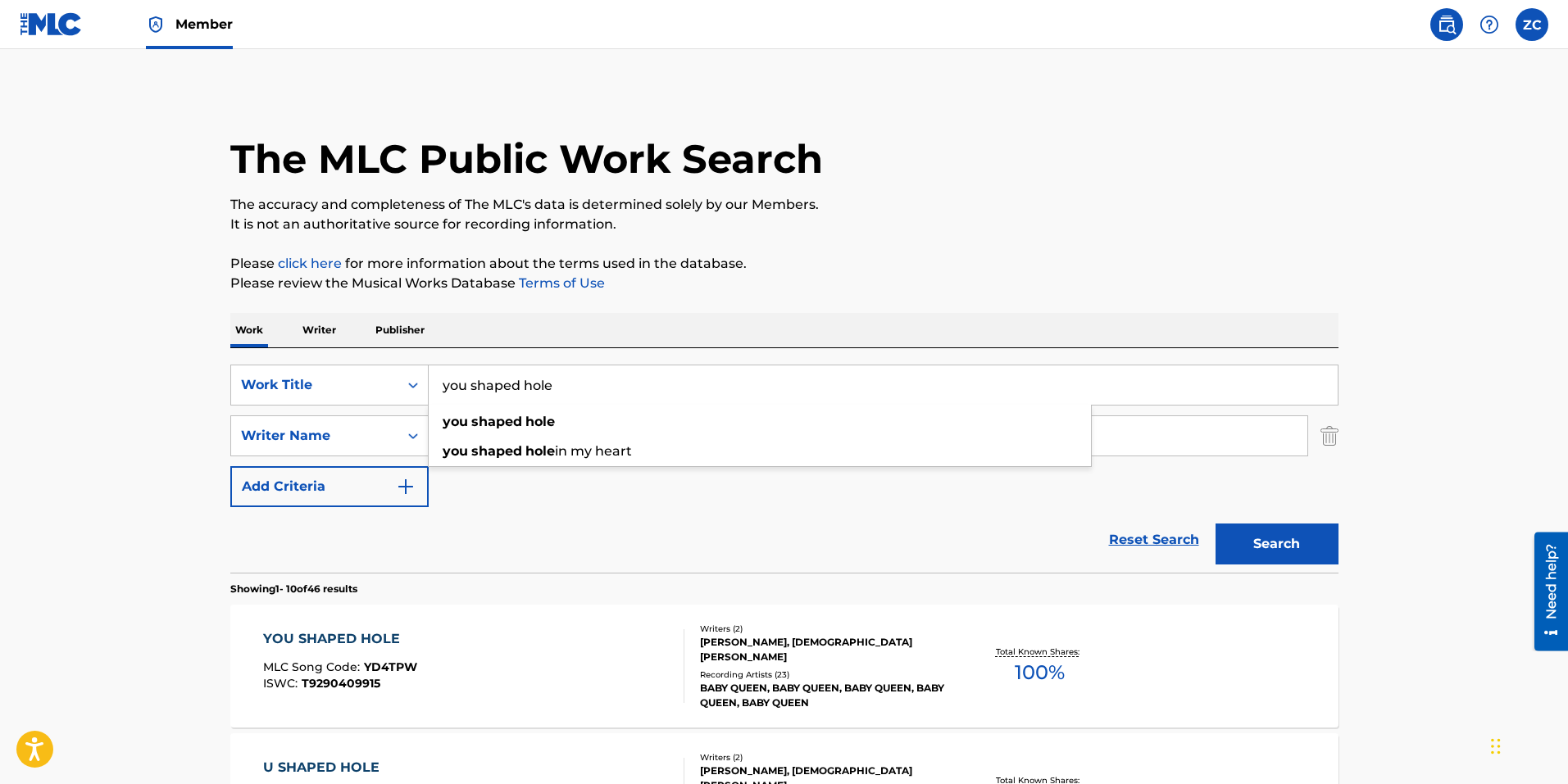
type input "you shaped hole"
click at [1215, 523] on button "Search" at bounding box center [1276, 543] width 123 height 41
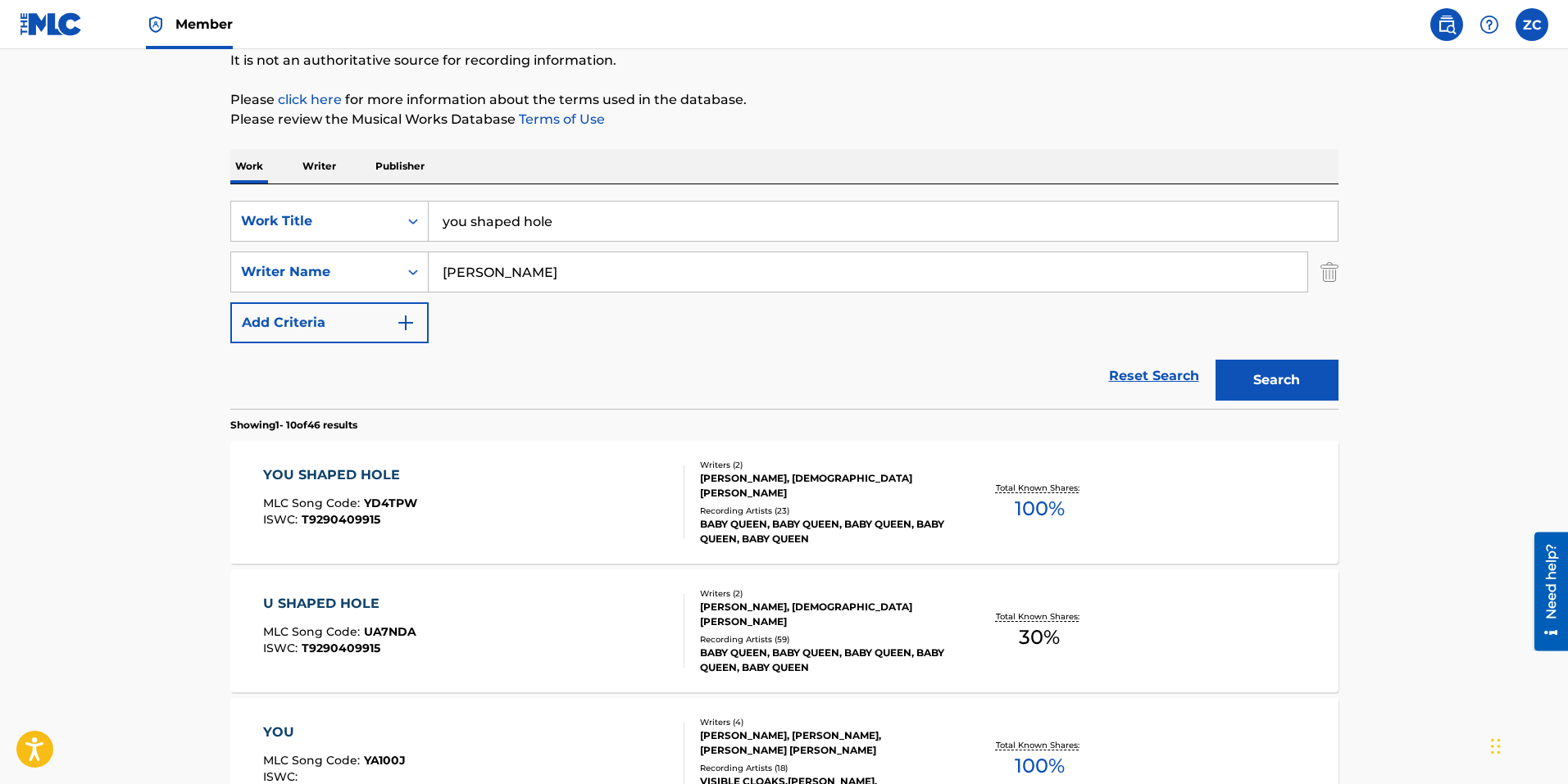
scroll to position [246, 0]
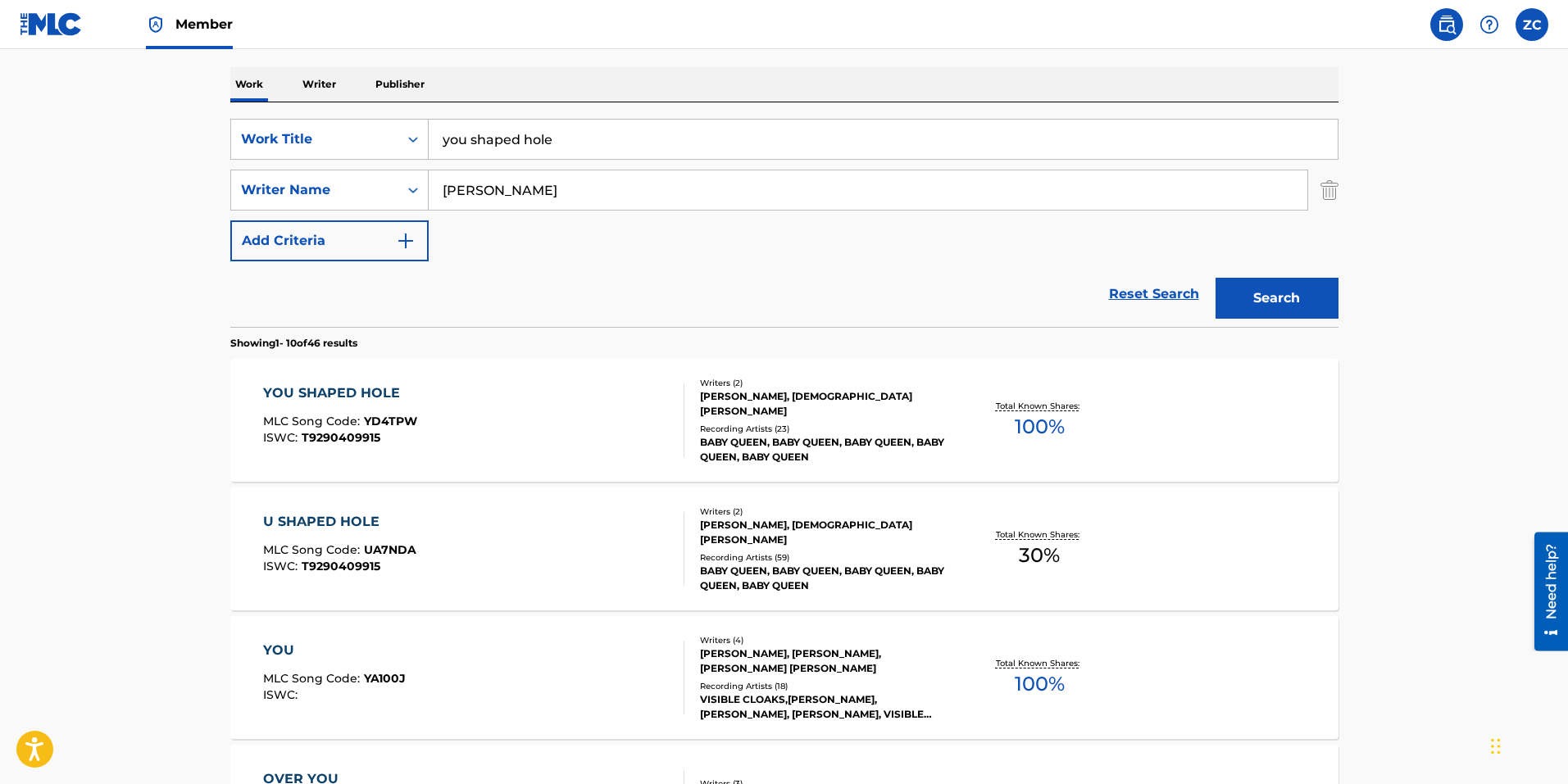
click at [458, 426] on div "YOU SHAPED HOLE MLC Song Code : YD4TPW ISWC : T9290409915" at bounding box center [474, 420] width 421 height 73
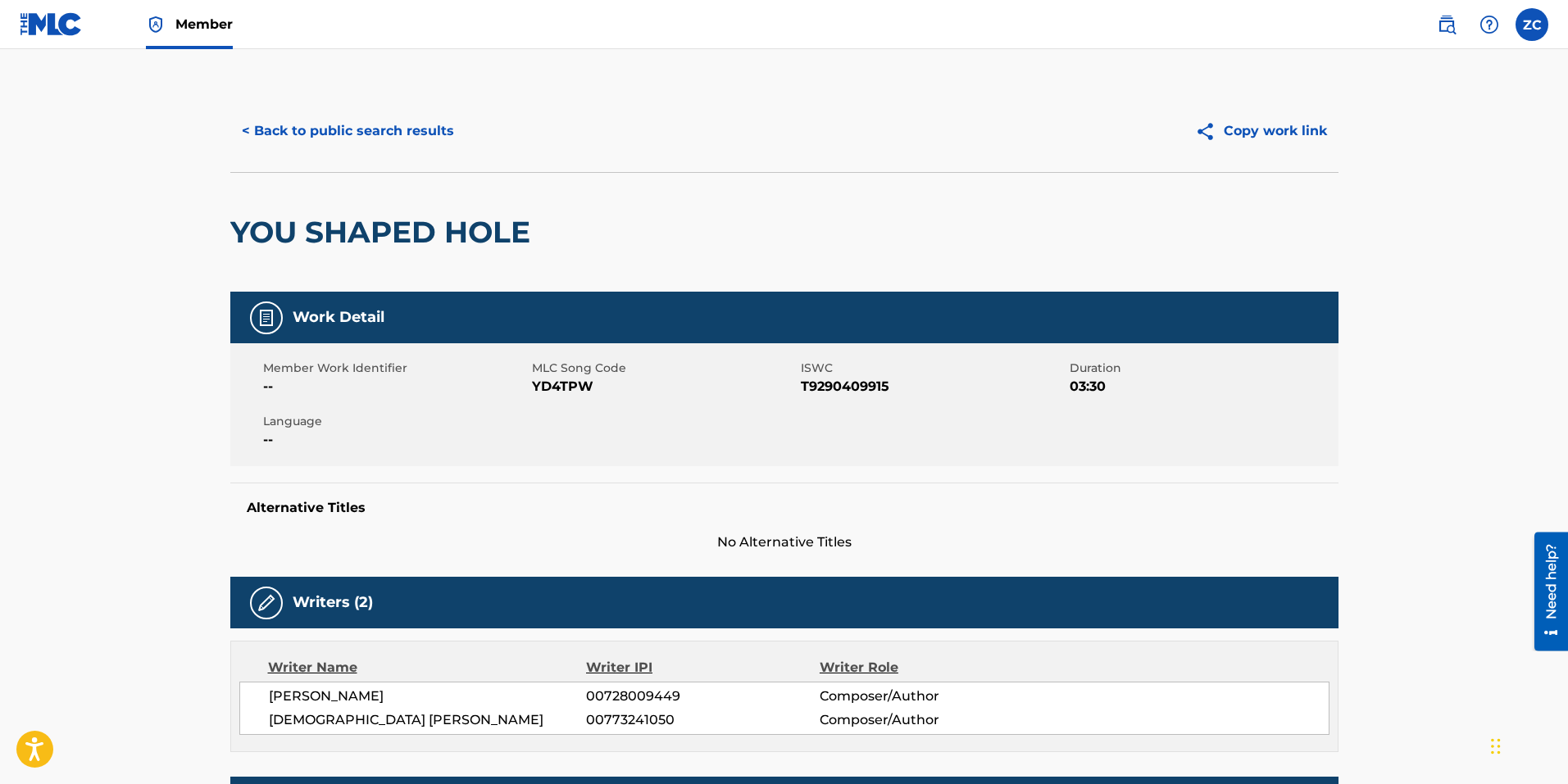
drag, startPoint x: 351, startPoint y: 130, endPoint x: 438, endPoint y: 180, distance: 100.3
click at [351, 129] on button "< Back to public search results" at bounding box center [348, 130] width 235 height 41
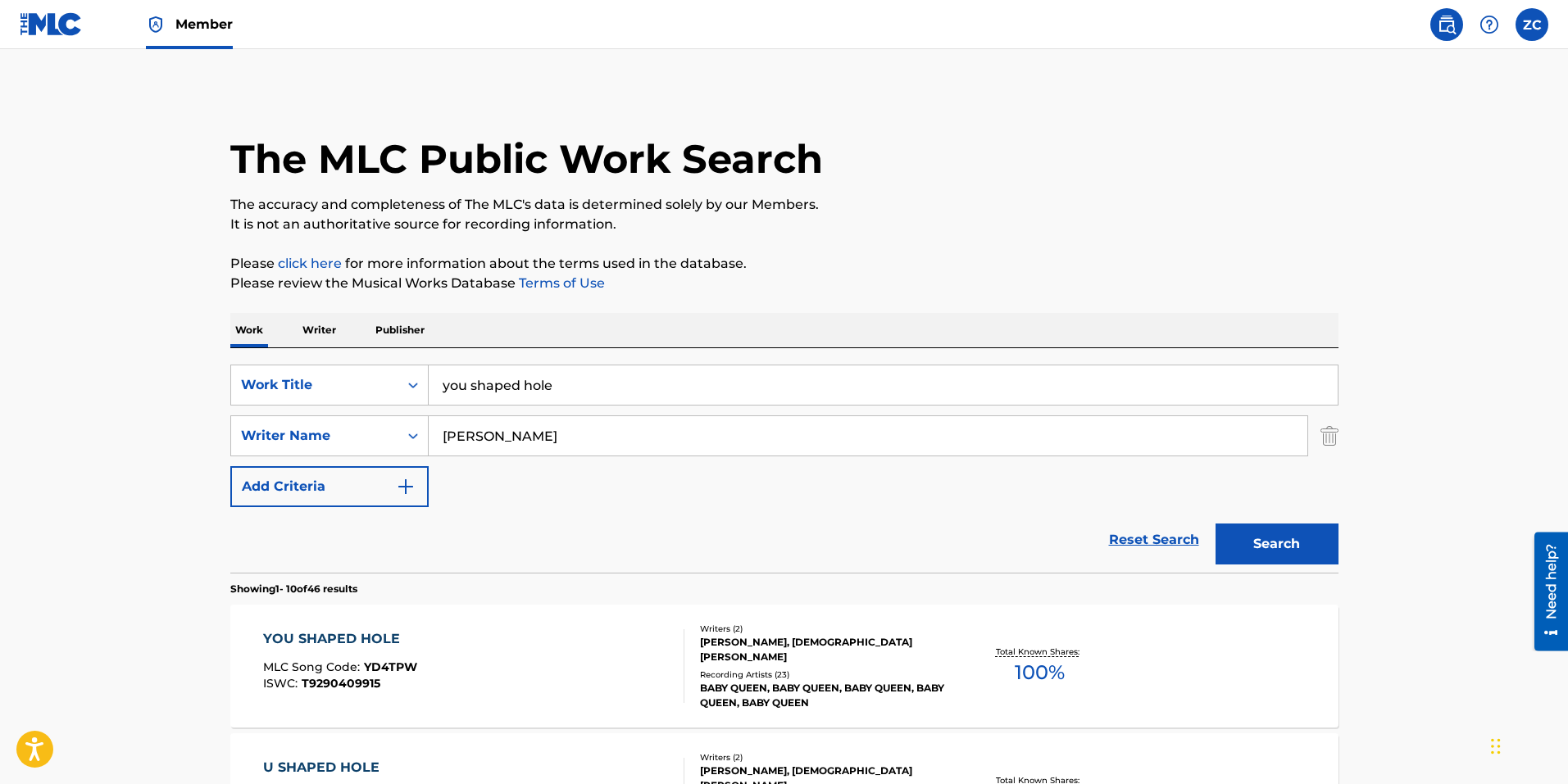
scroll to position [246, 0]
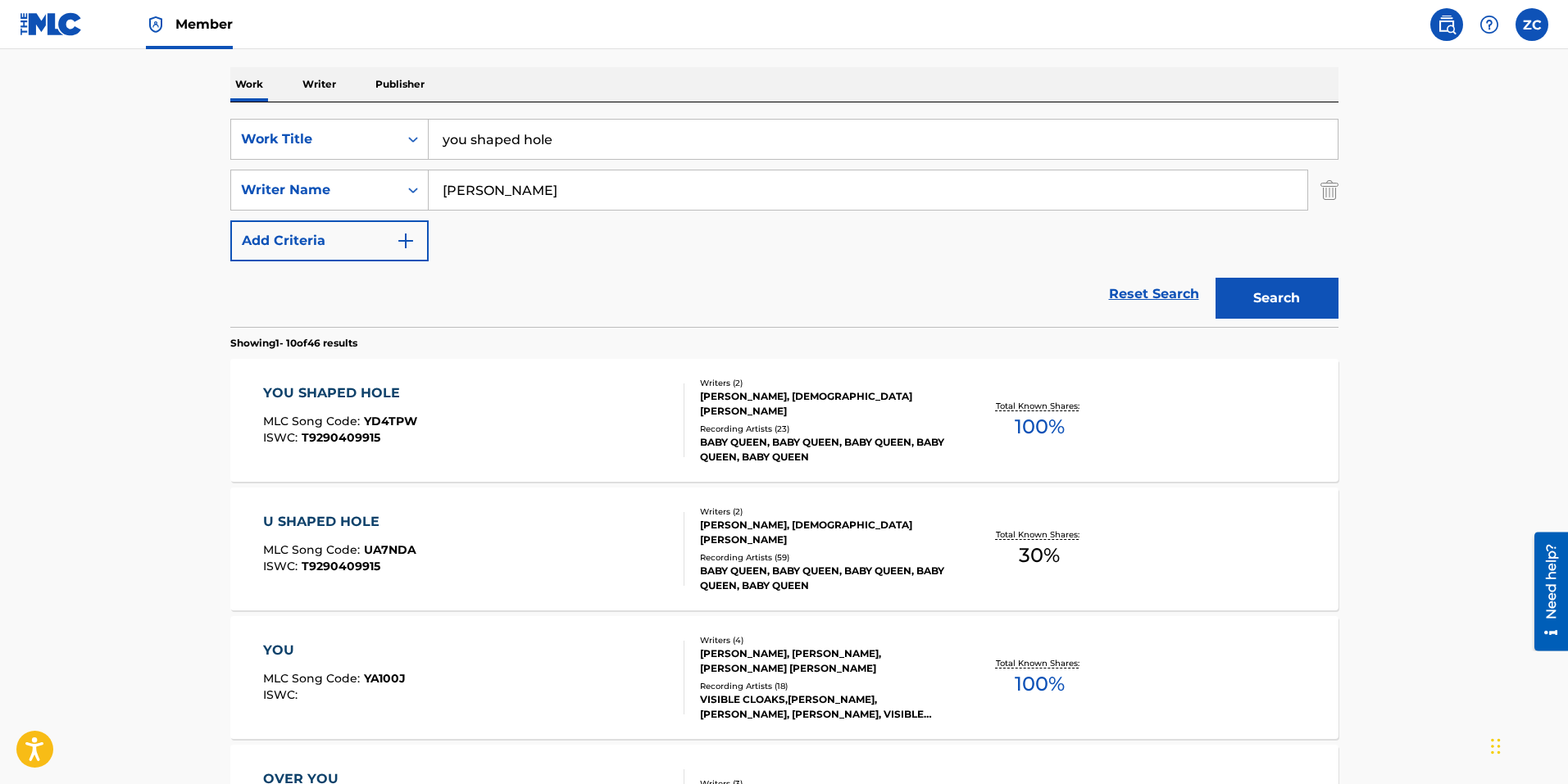
drag, startPoint x: 548, startPoint y: 139, endPoint x: 213, endPoint y: 137, distance: 335.0
click at [213, 137] on div "The MLC Public Work Search The accuracy and completeness of The MLC's data is d…" at bounding box center [784, 784] width 1148 height 1880
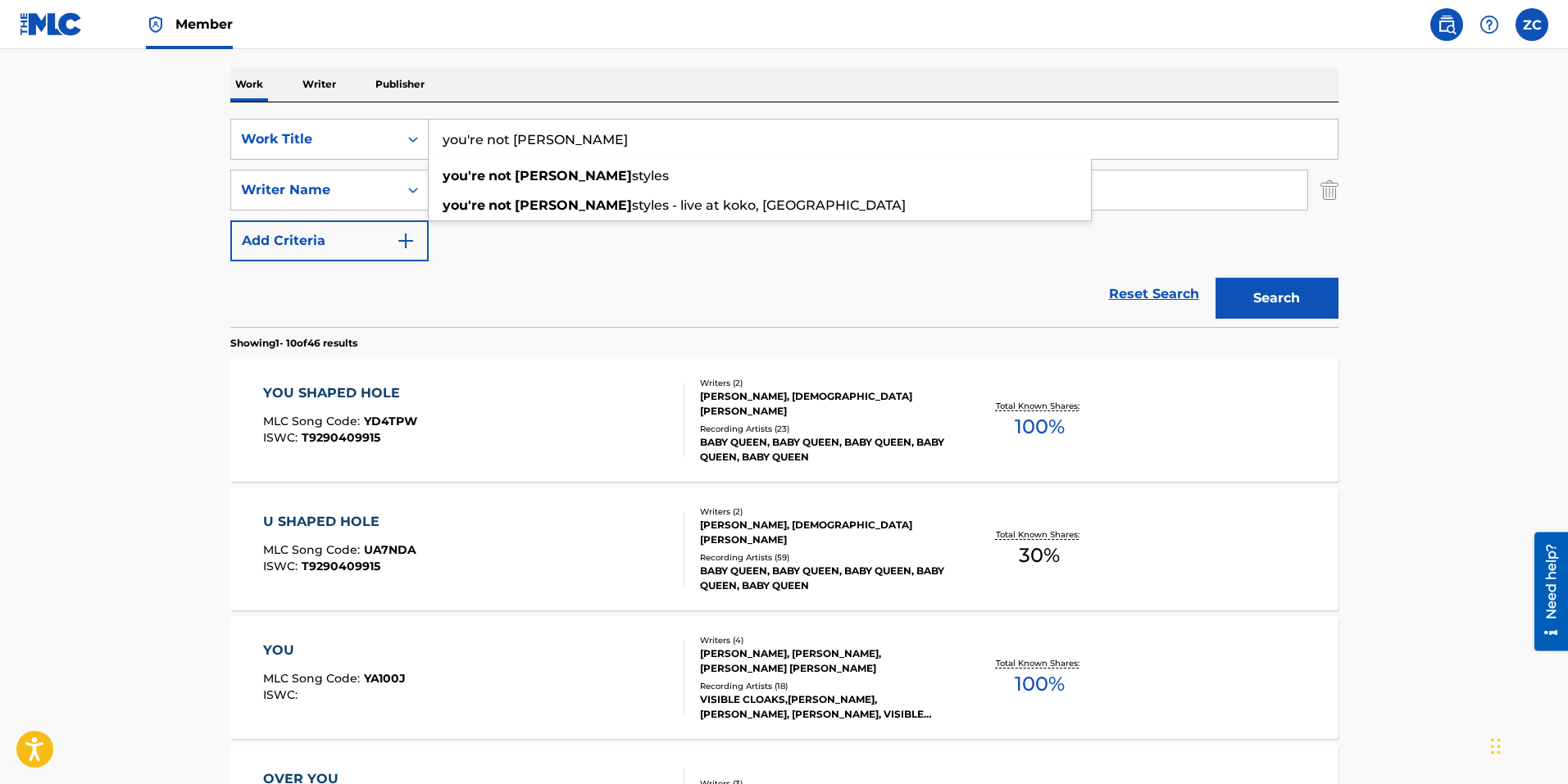
type input "you're not [PERSON_NAME]"
click at [1215, 278] on button "Search" at bounding box center [1276, 298] width 123 height 41
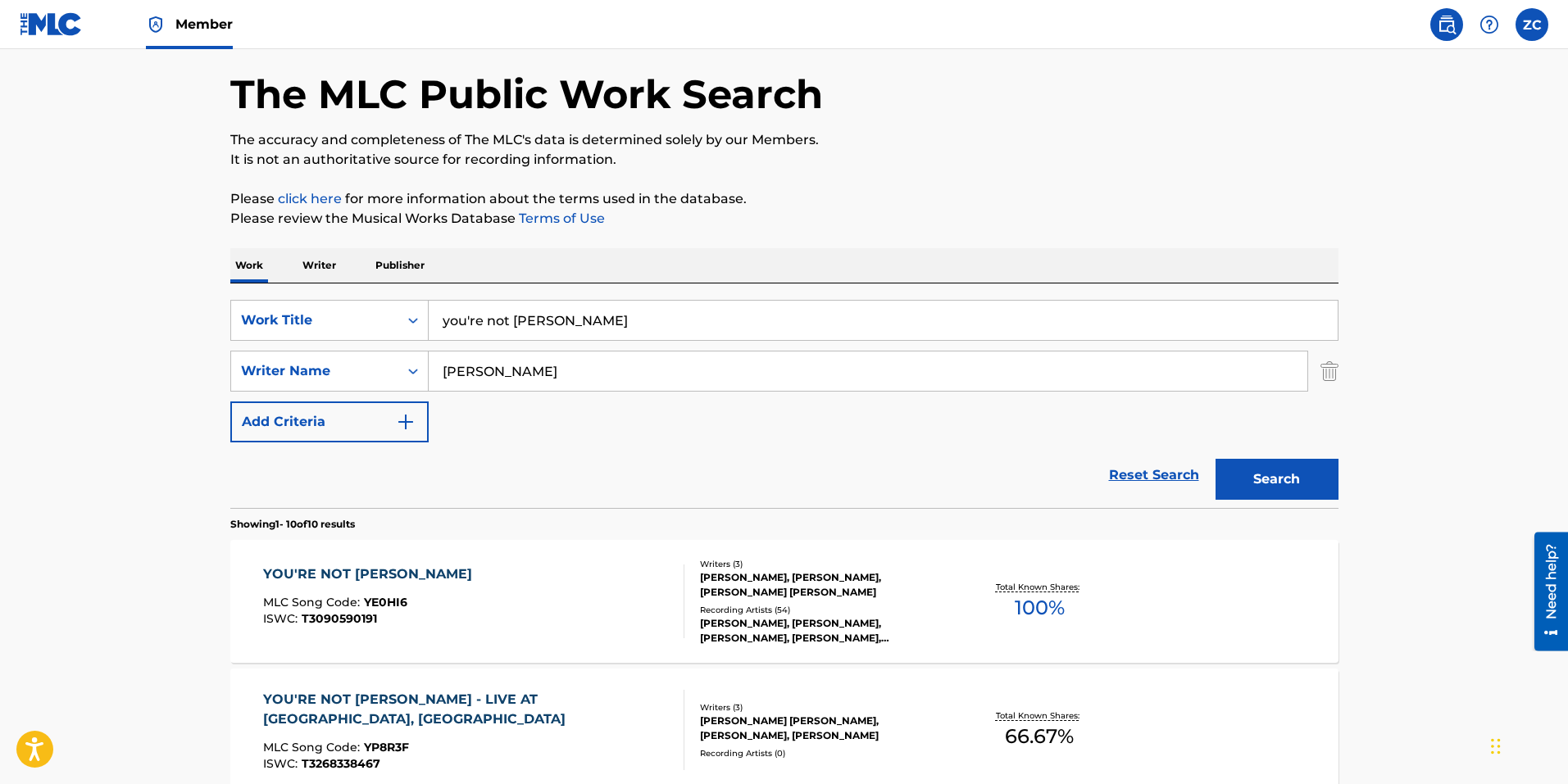
scroll to position [82, 0]
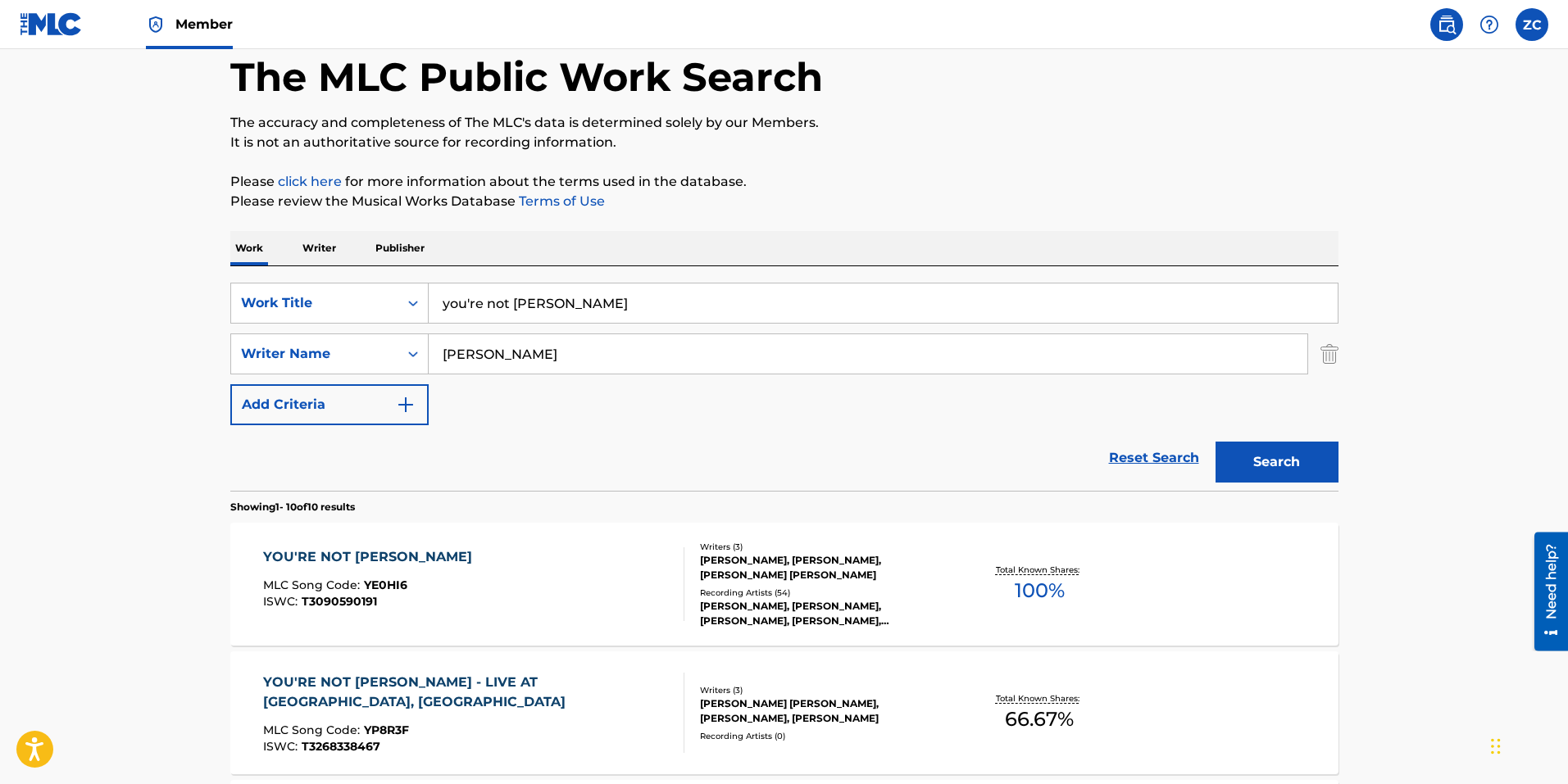
click at [623, 565] on div "YOU'RE NOT [PERSON_NAME] MLC Song Code : YE0HI6 ISWC : T3090590191" at bounding box center [474, 584] width 421 height 73
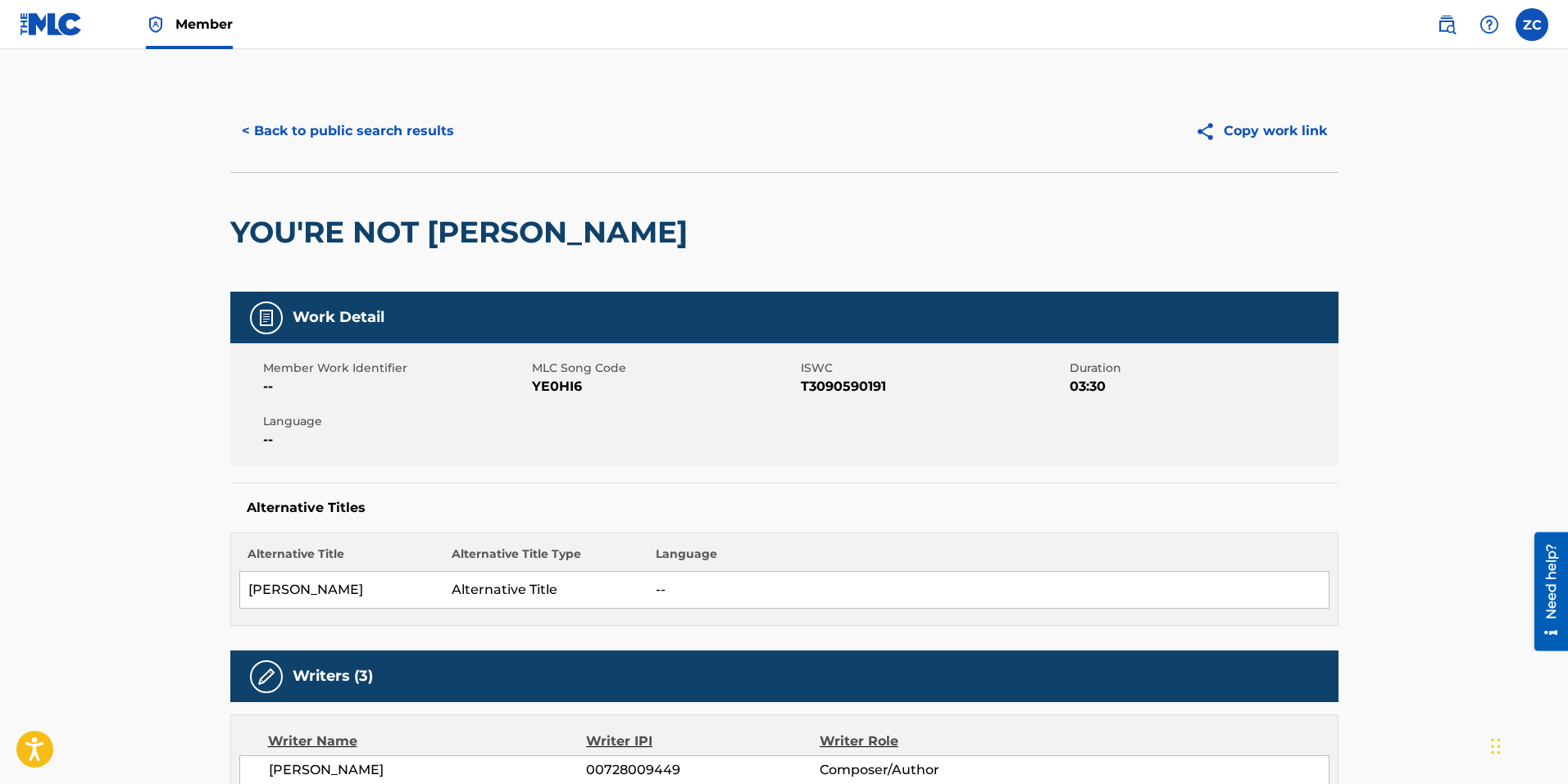
click at [372, 114] on button "< Back to public search results" at bounding box center [348, 130] width 235 height 41
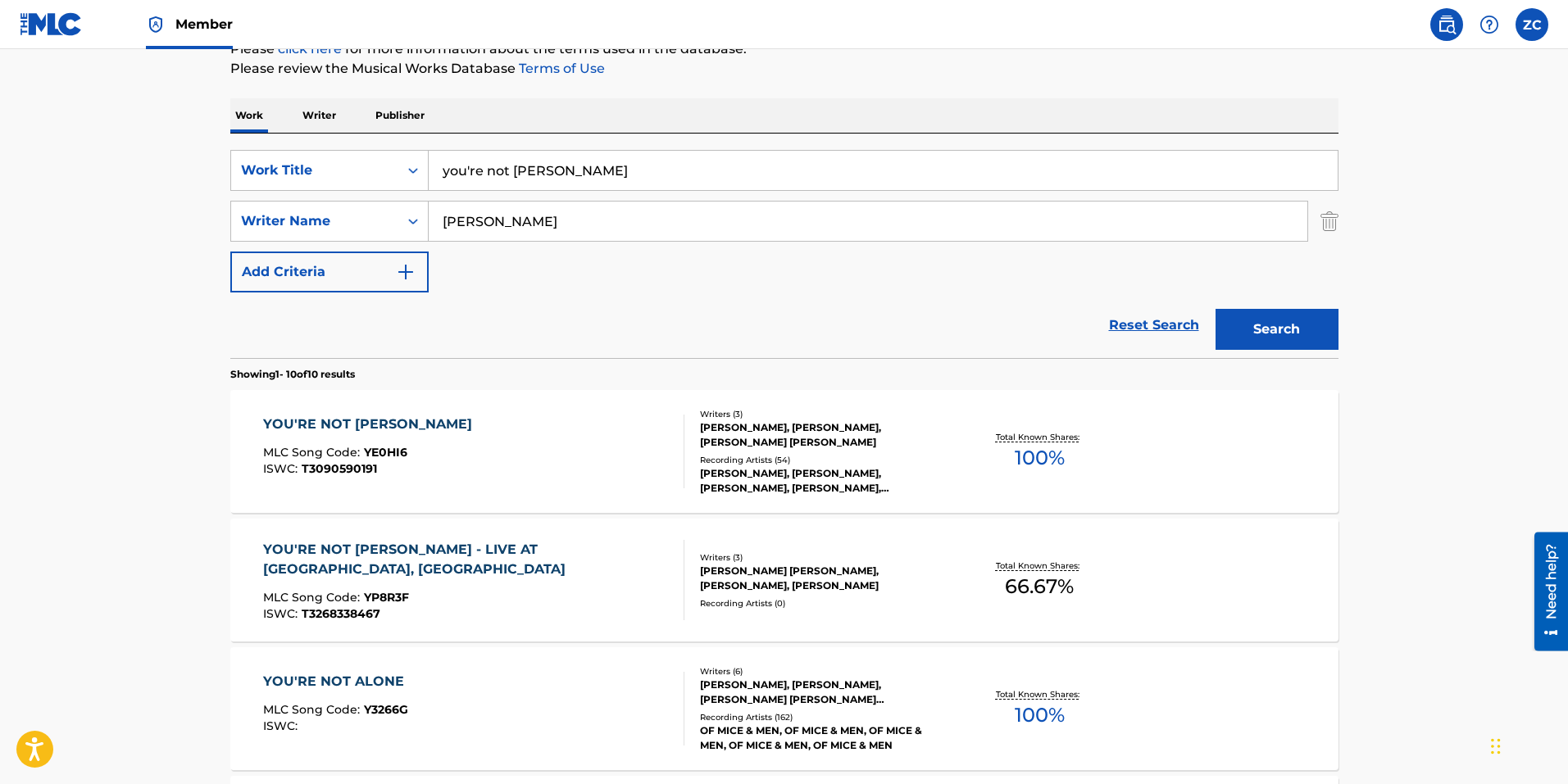
scroll to position [328, 0]
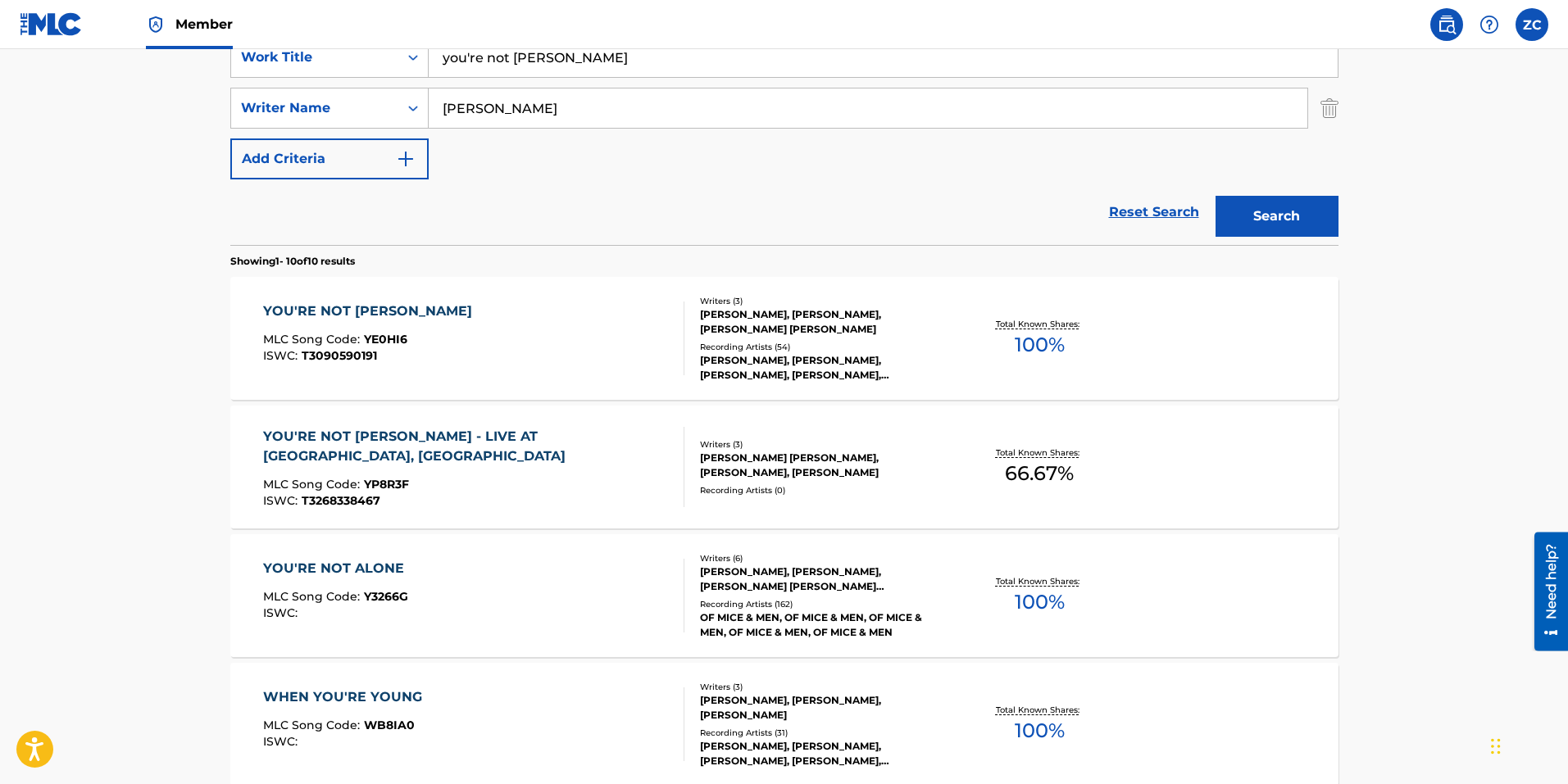
click at [537, 511] on div "YOU'RE NOT [PERSON_NAME] - LIVE AT [GEOGRAPHIC_DATA], LONDON MLC Song Code : YP…" at bounding box center [784, 467] width 1108 height 123
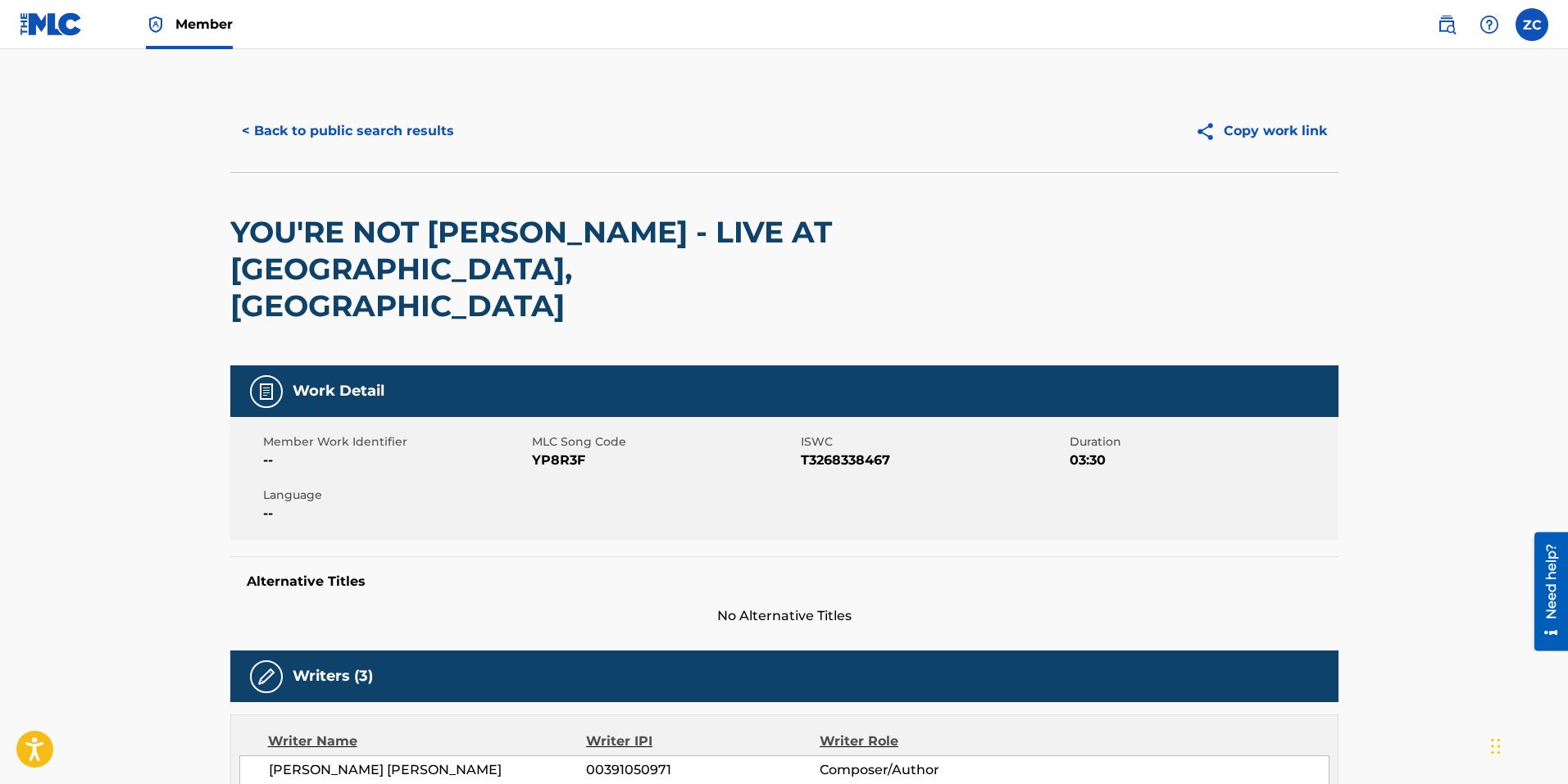
click at [382, 127] on button "< Back to public search results" at bounding box center [348, 130] width 235 height 41
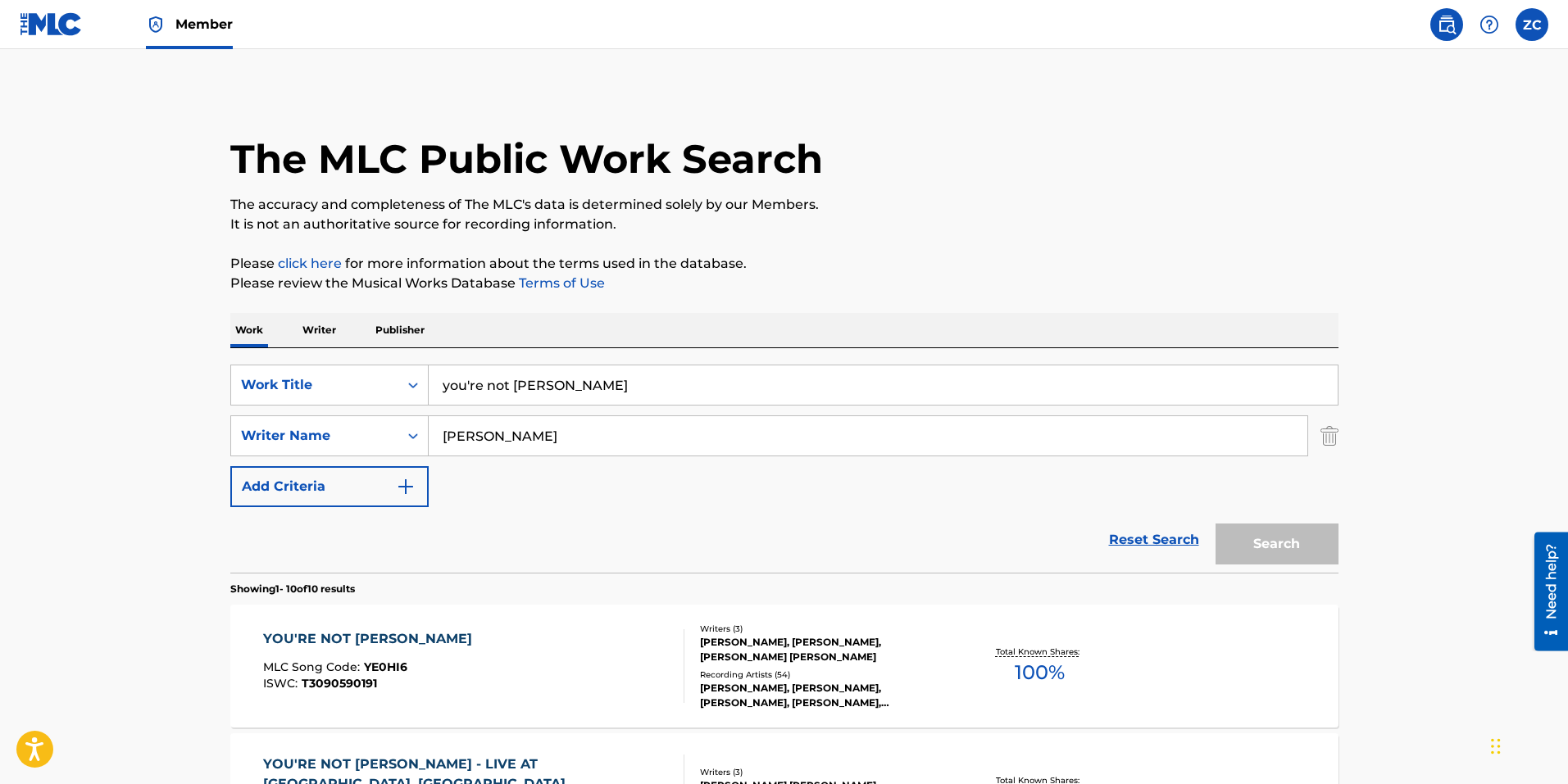
scroll to position [328, 0]
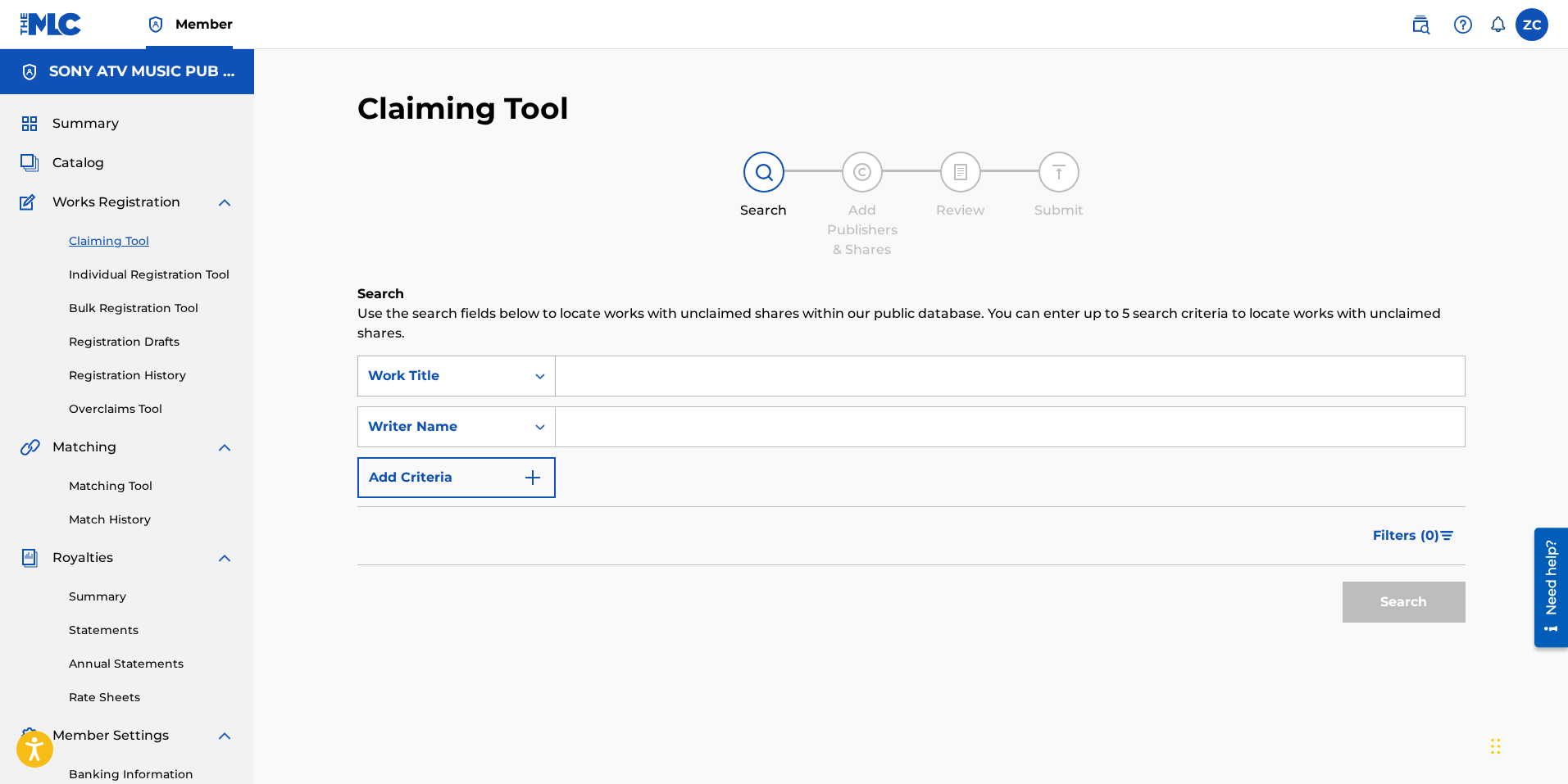
click at [521, 370] on div "Work Title" at bounding box center [442, 376] width 168 height 31
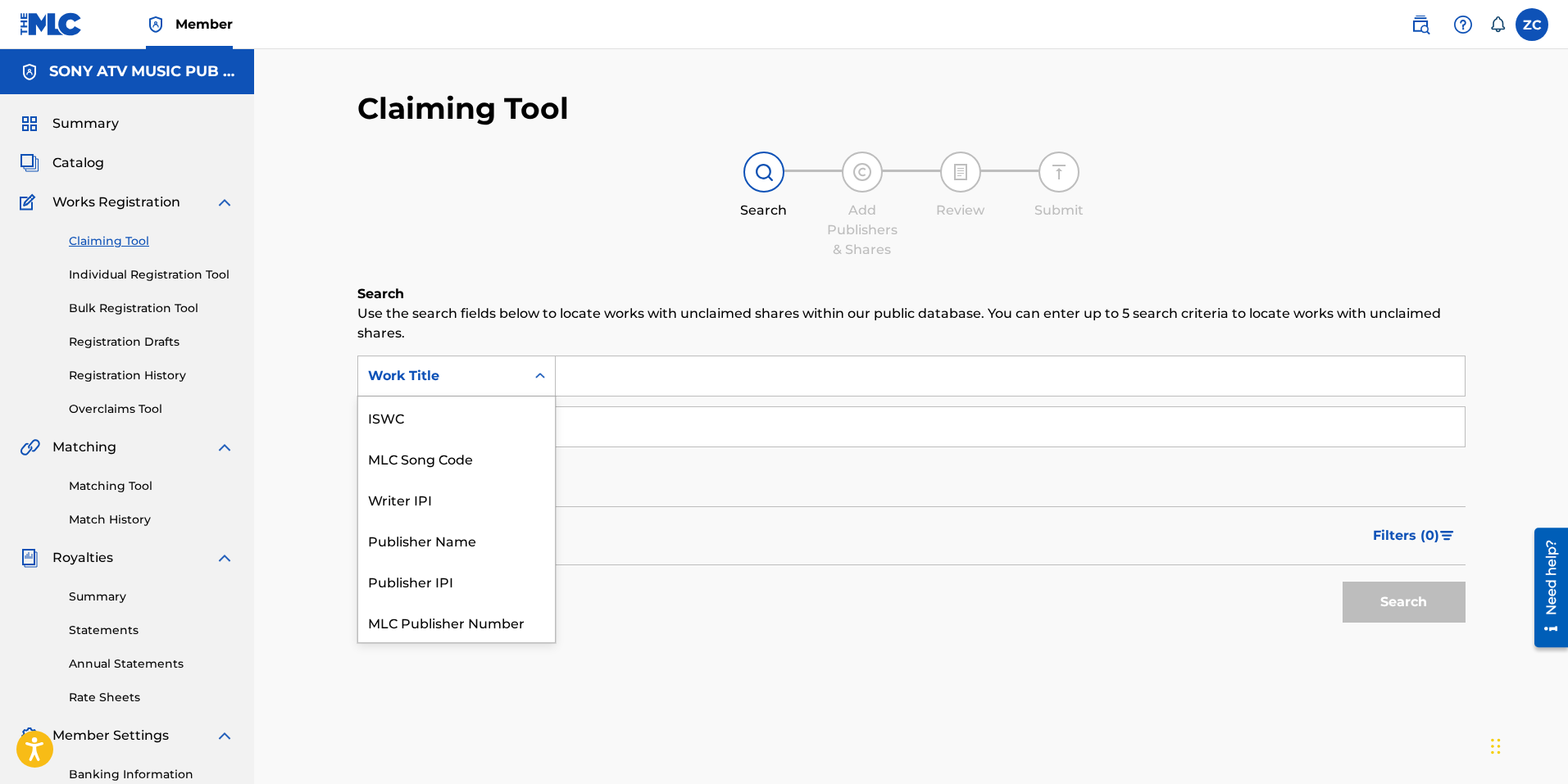
scroll to position [41, 0]
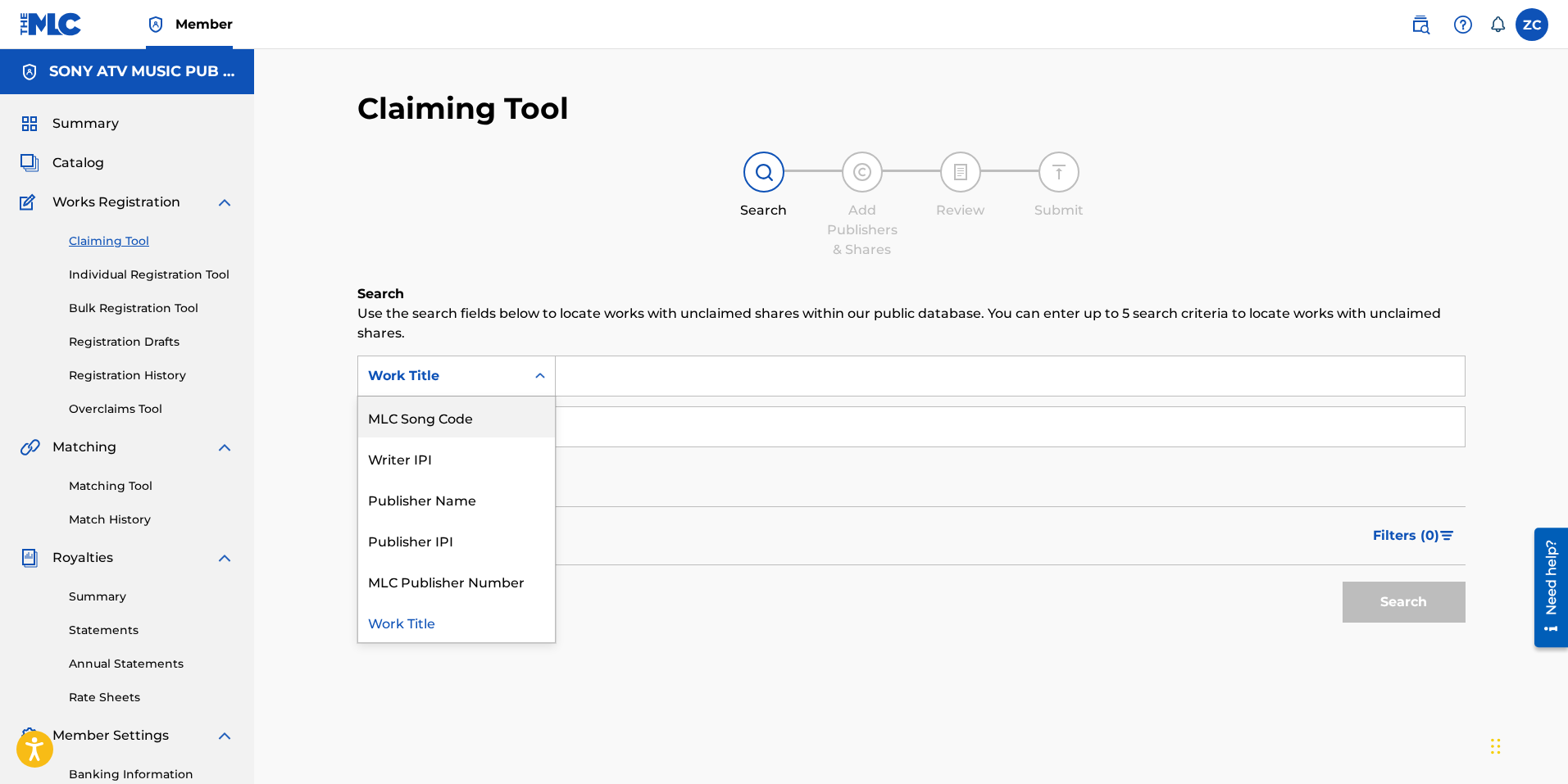
click at [79, 167] on span "Catalog" at bounding box center [79, 162] width 52 height 20
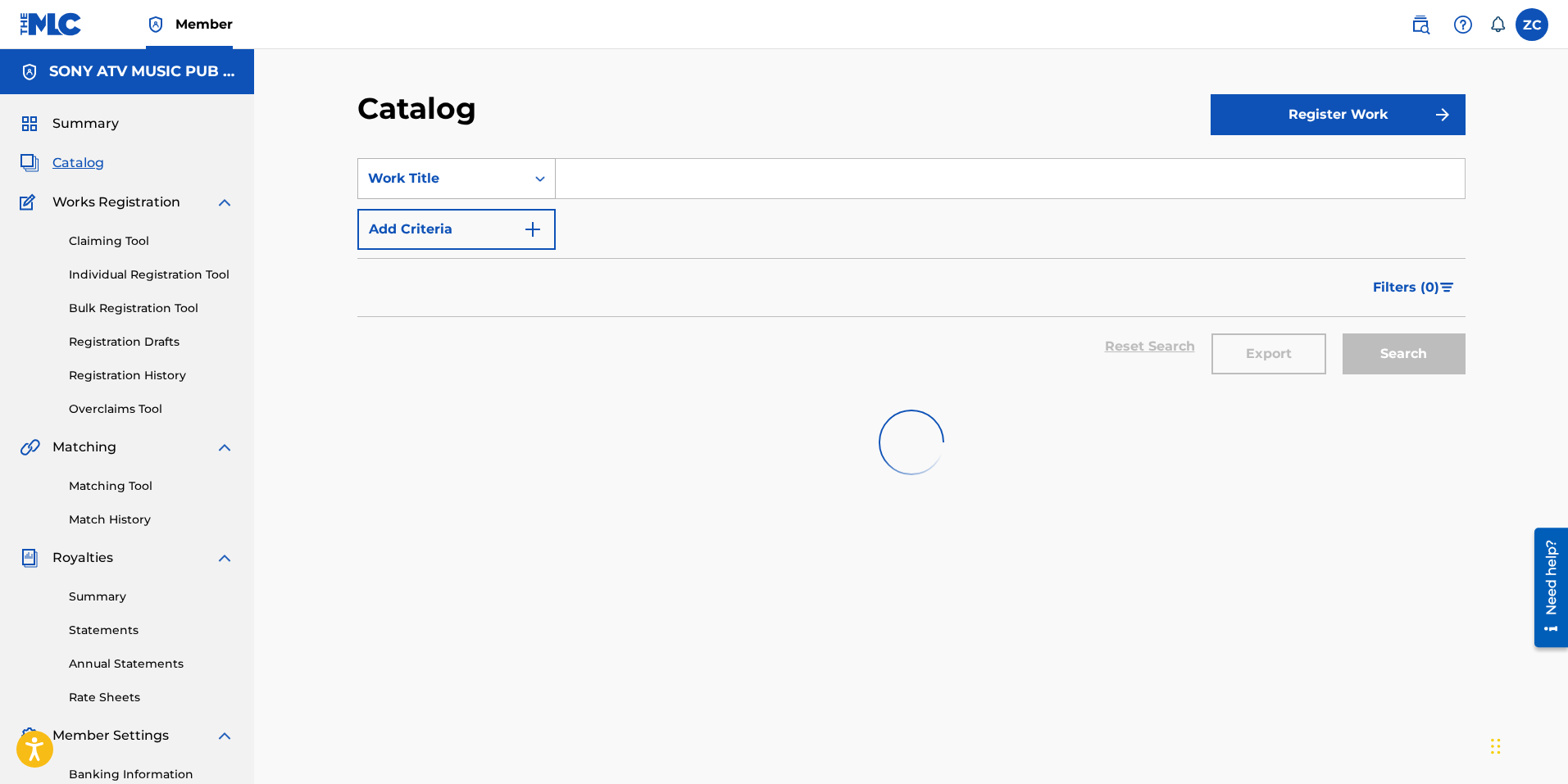
click at [462, 161] on div "Work Title" at bounding box center [457, 178] width 199 height 41
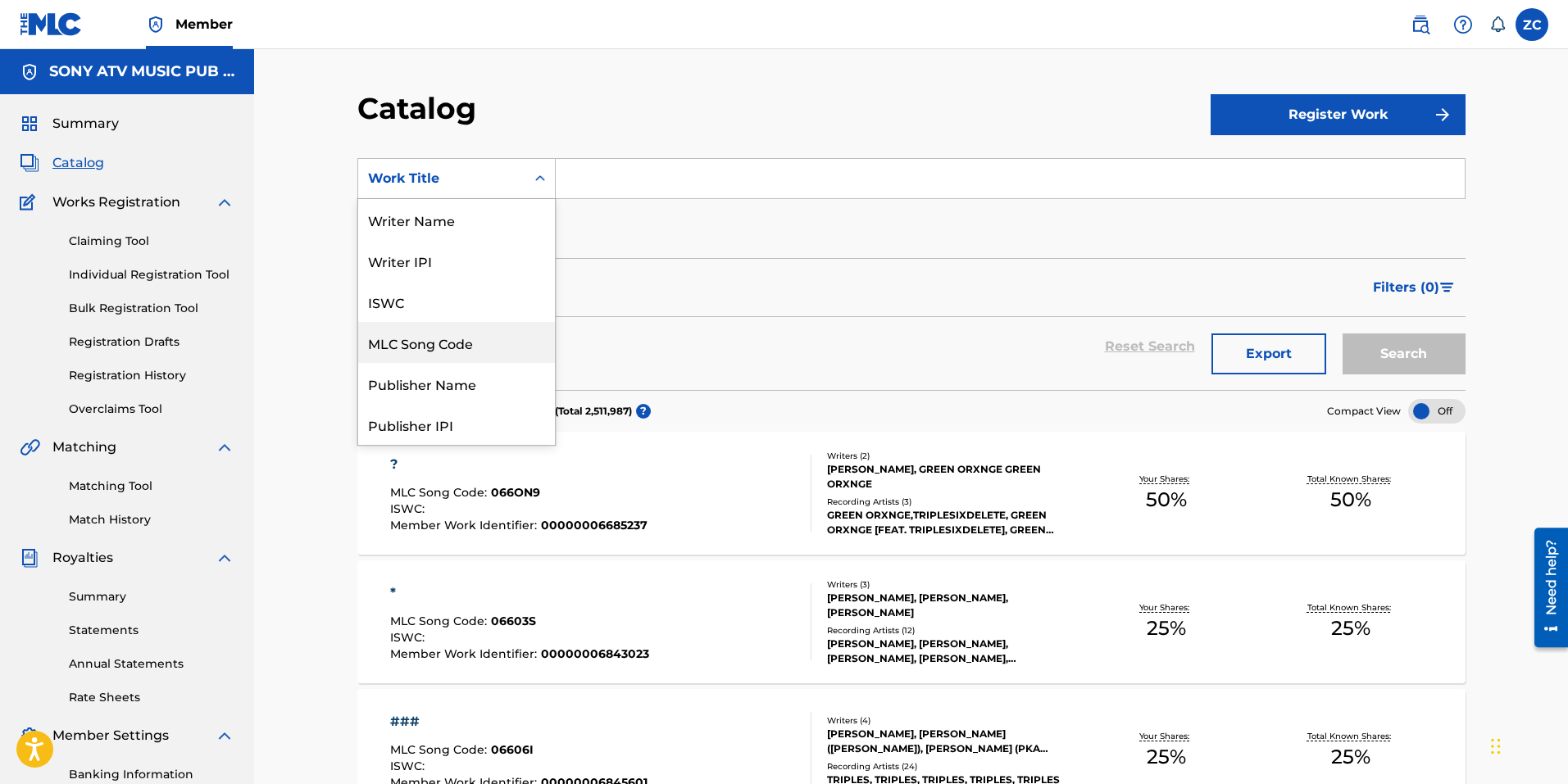
drag, startPoint x: 446, startPoint y: 355, endPoint x: 462, endPoint y: 339, distance: 22.6
click at [446, 354] on div "MLC Song Code" at bounding box center [457, 342] width 197 height 41
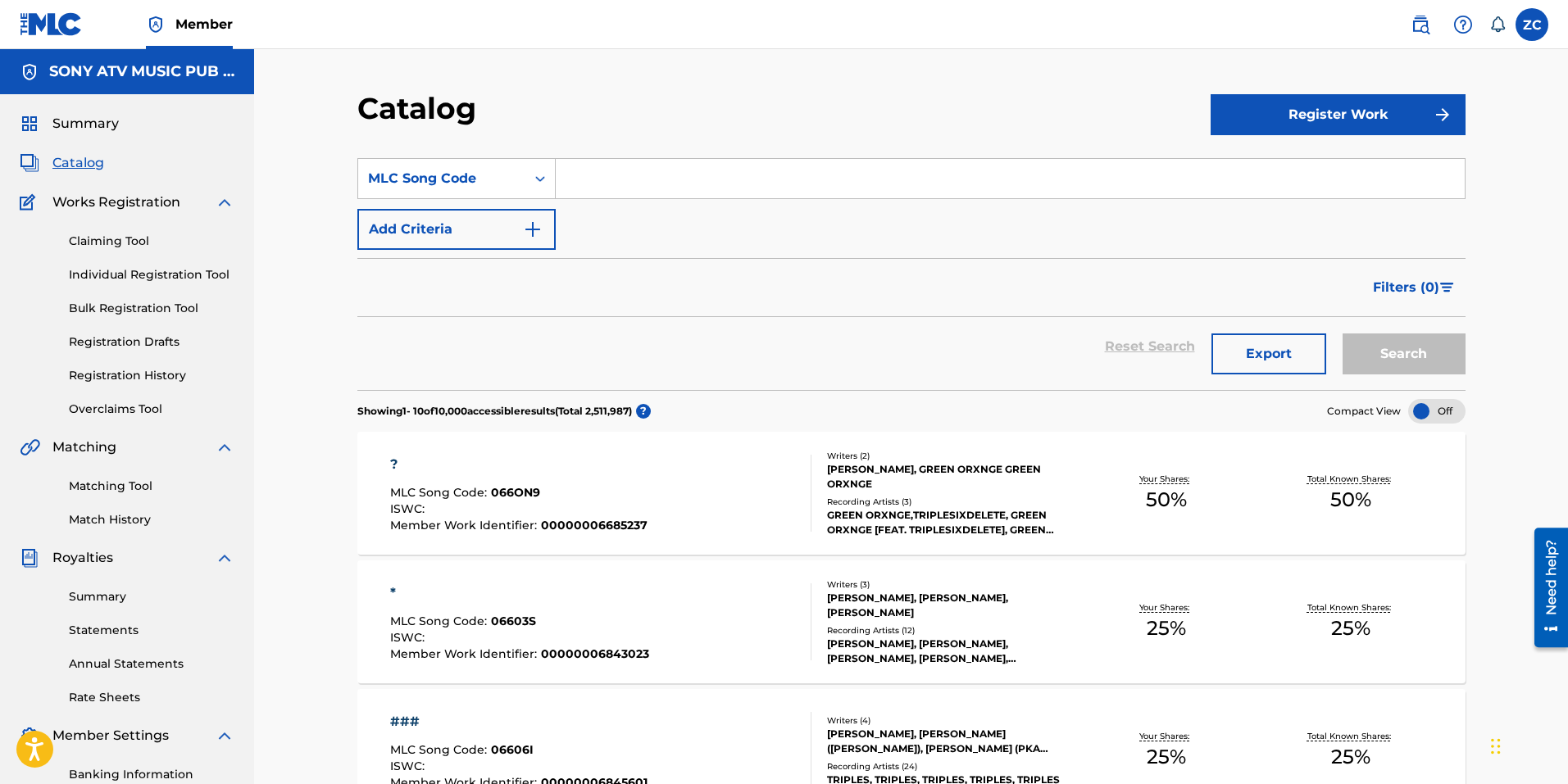
drag, startPoint x: 677, startPoint y: 139, endPoint x: 647, endPoint y: 179, distance: 50.0
click at [676, 140] on section "SearchWithCriteria8035ed1a-8837-4b7f-b902-39d8d0762772 MLC Song Code Add Criter…" at bounding box center [911, 263] width 1108 height 251
click at [646, 180] on input "Search Form" at bounding box center [1009, 179] width 909 height 40
paste input "DC0HFE"
type input "DC0HFE"
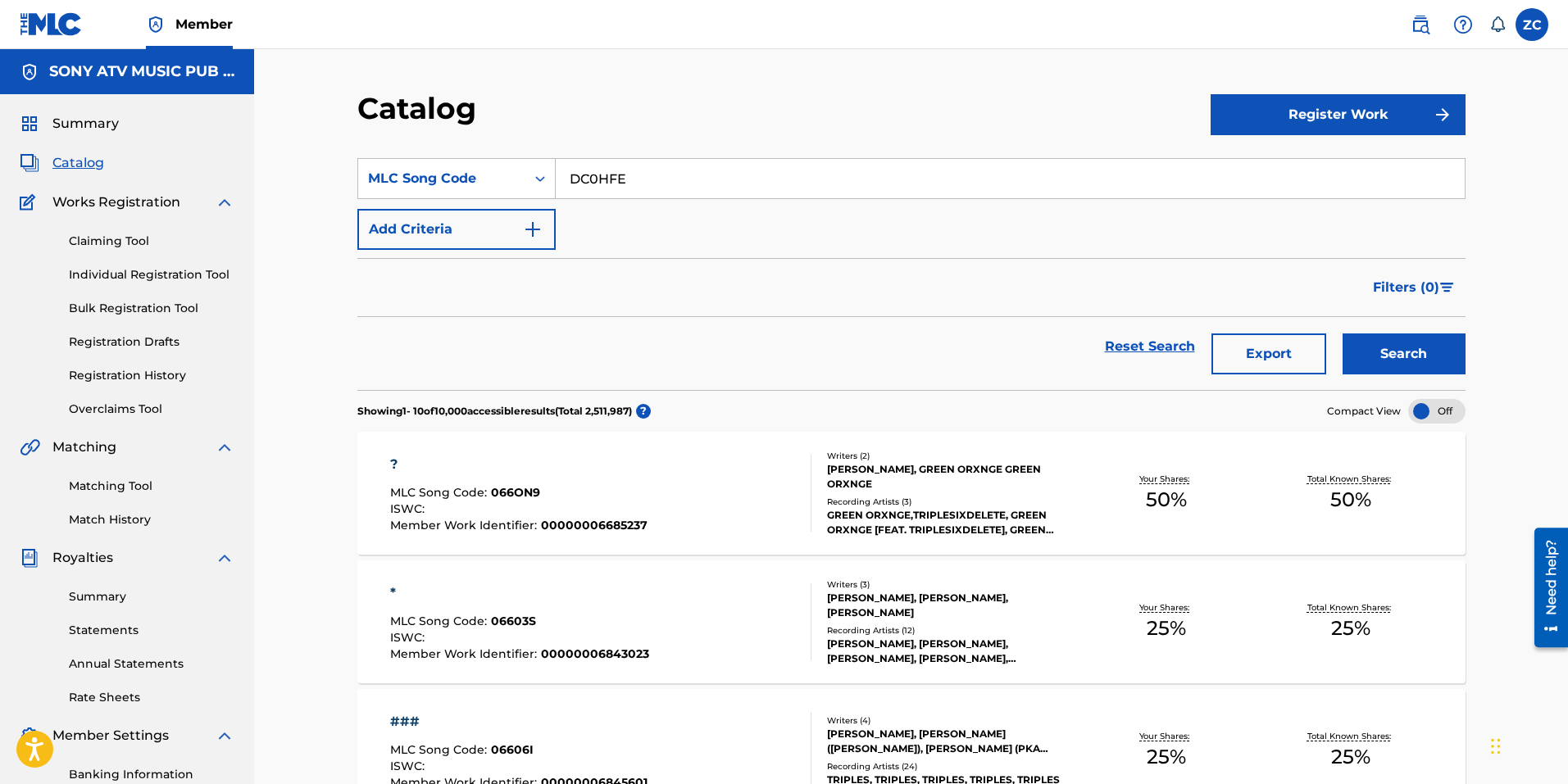
click at [1343, 333] on button "Search" at bounding box center [1404, 353] width 123 height 41
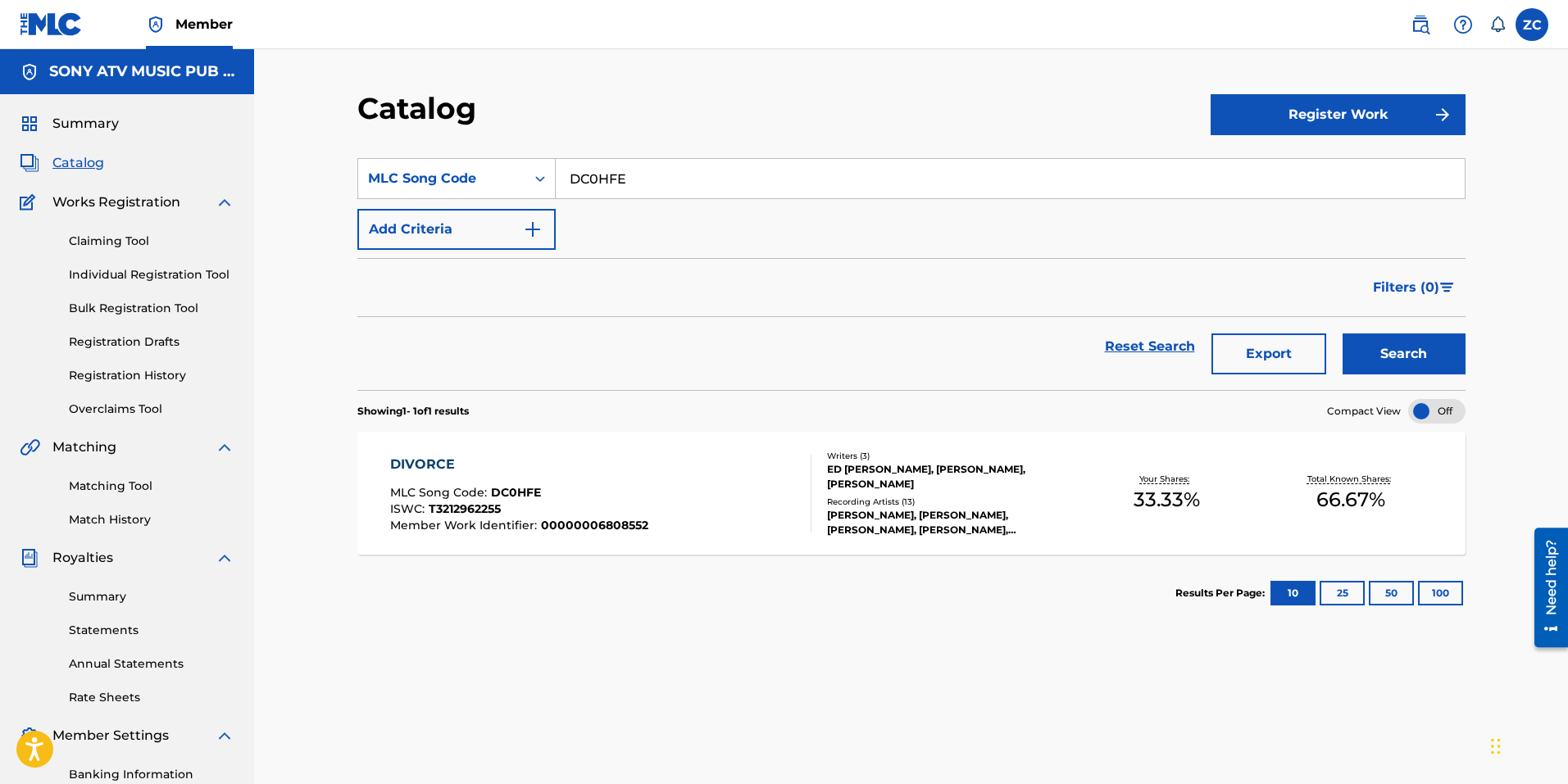
click at [437, 462] on div "DIVORCE" at bounding box center [519, 465] width 258 height 20
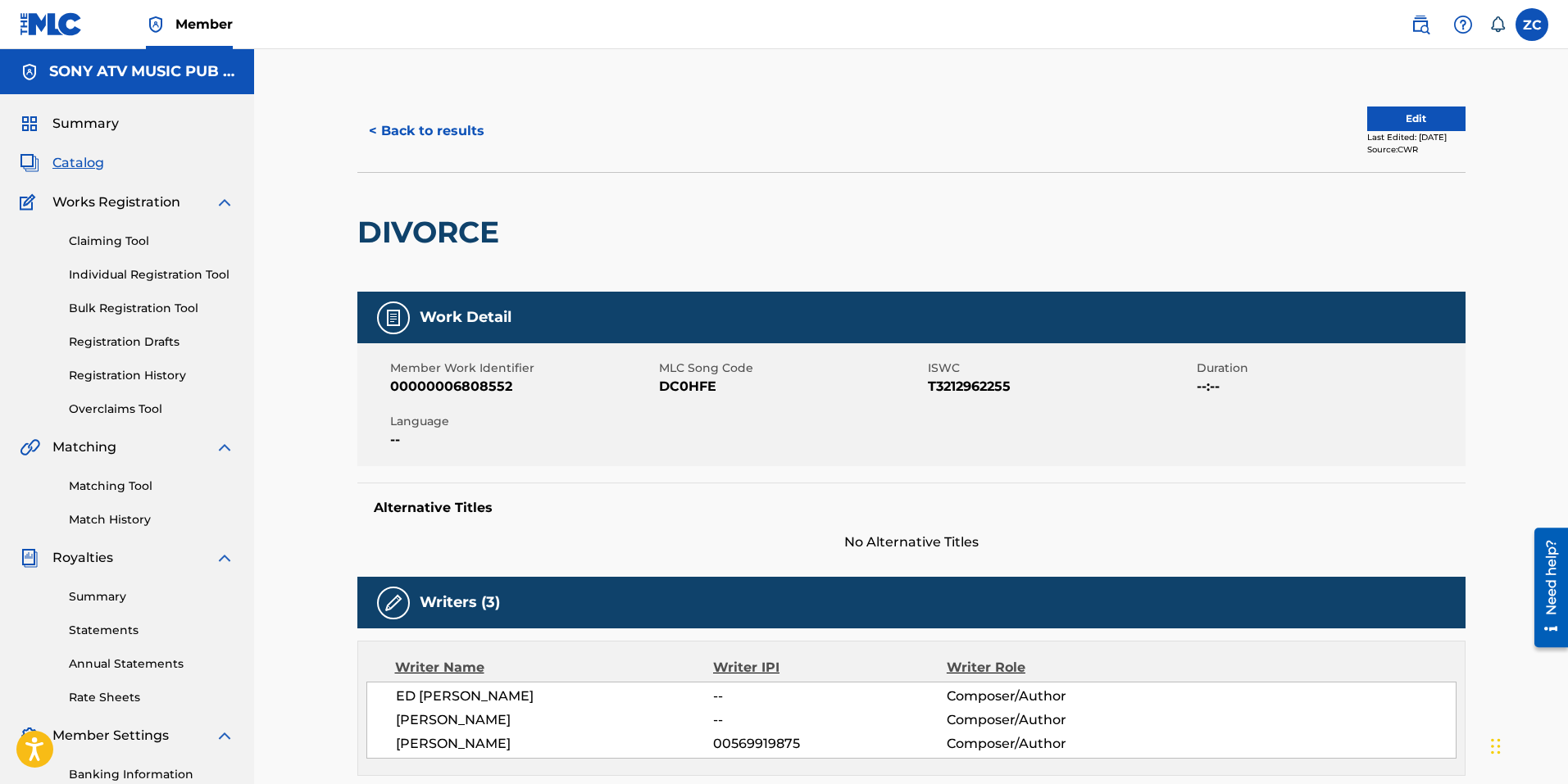
click at [1411, 117] on button "Edit" at bounding box center [1416, 118] width 98 height 24
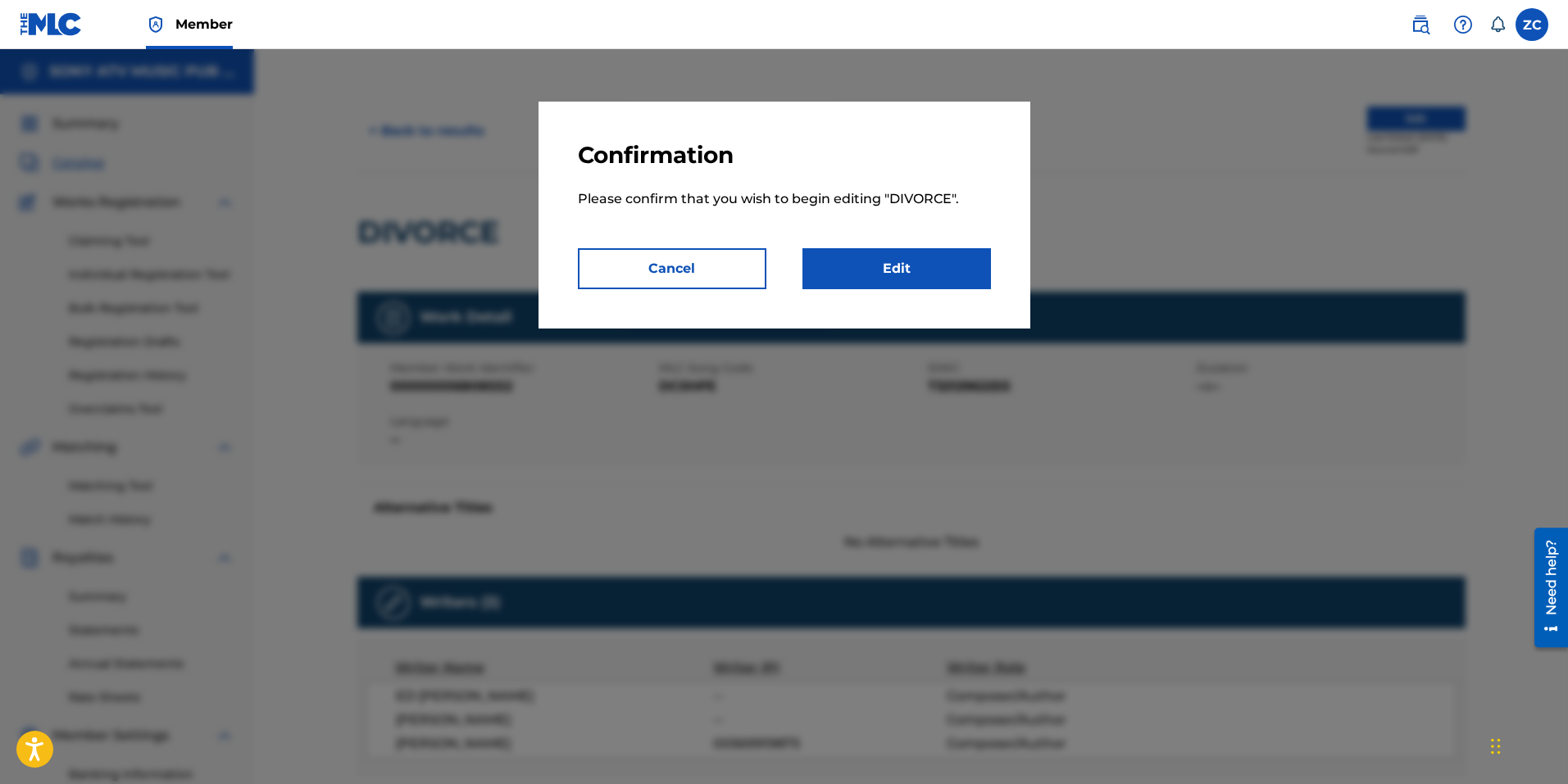
click at [850, 267] on link "Edit" at bounding box center [896, 269] width 188 height 41
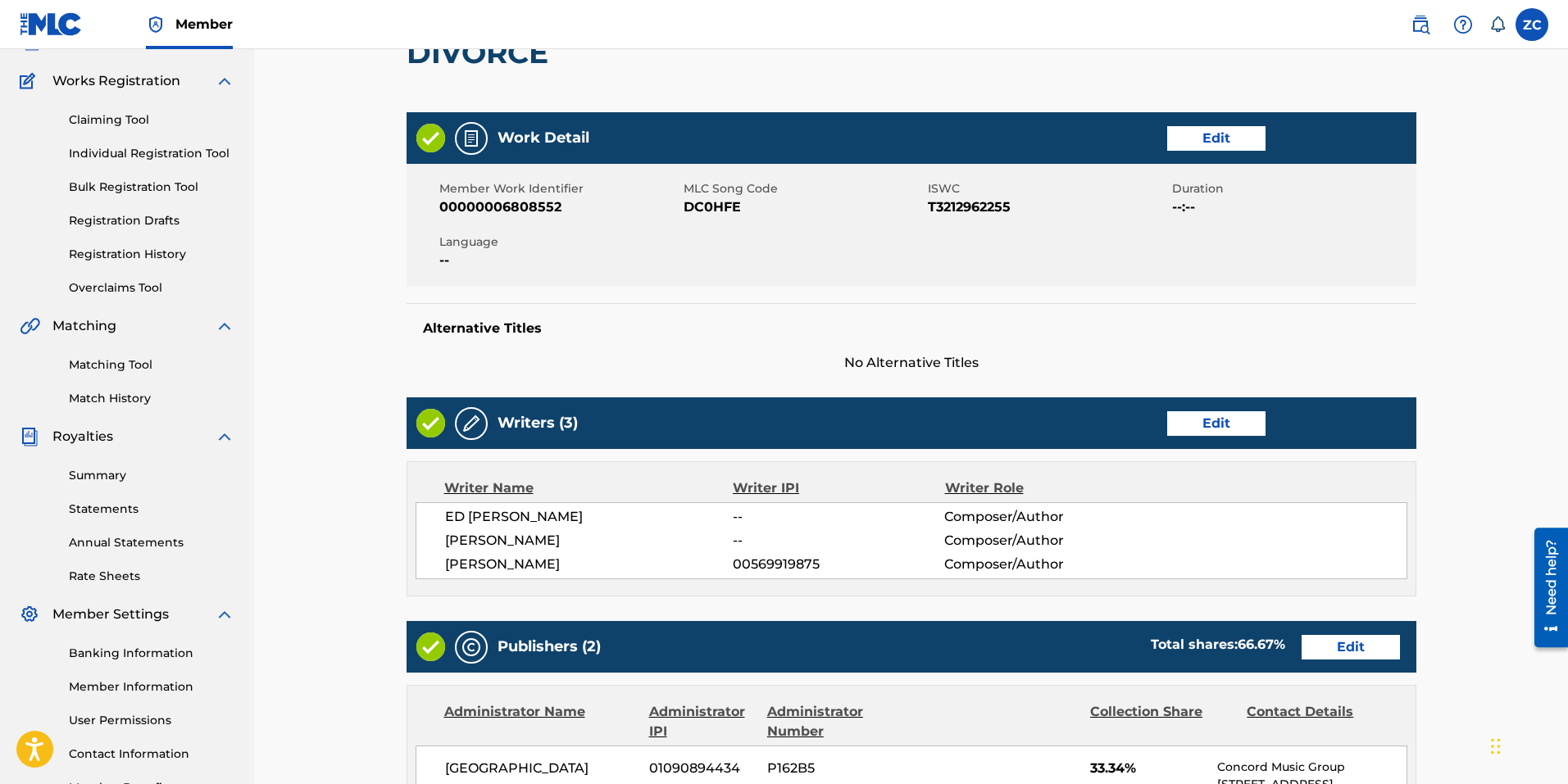
scroll to position [328, 0]
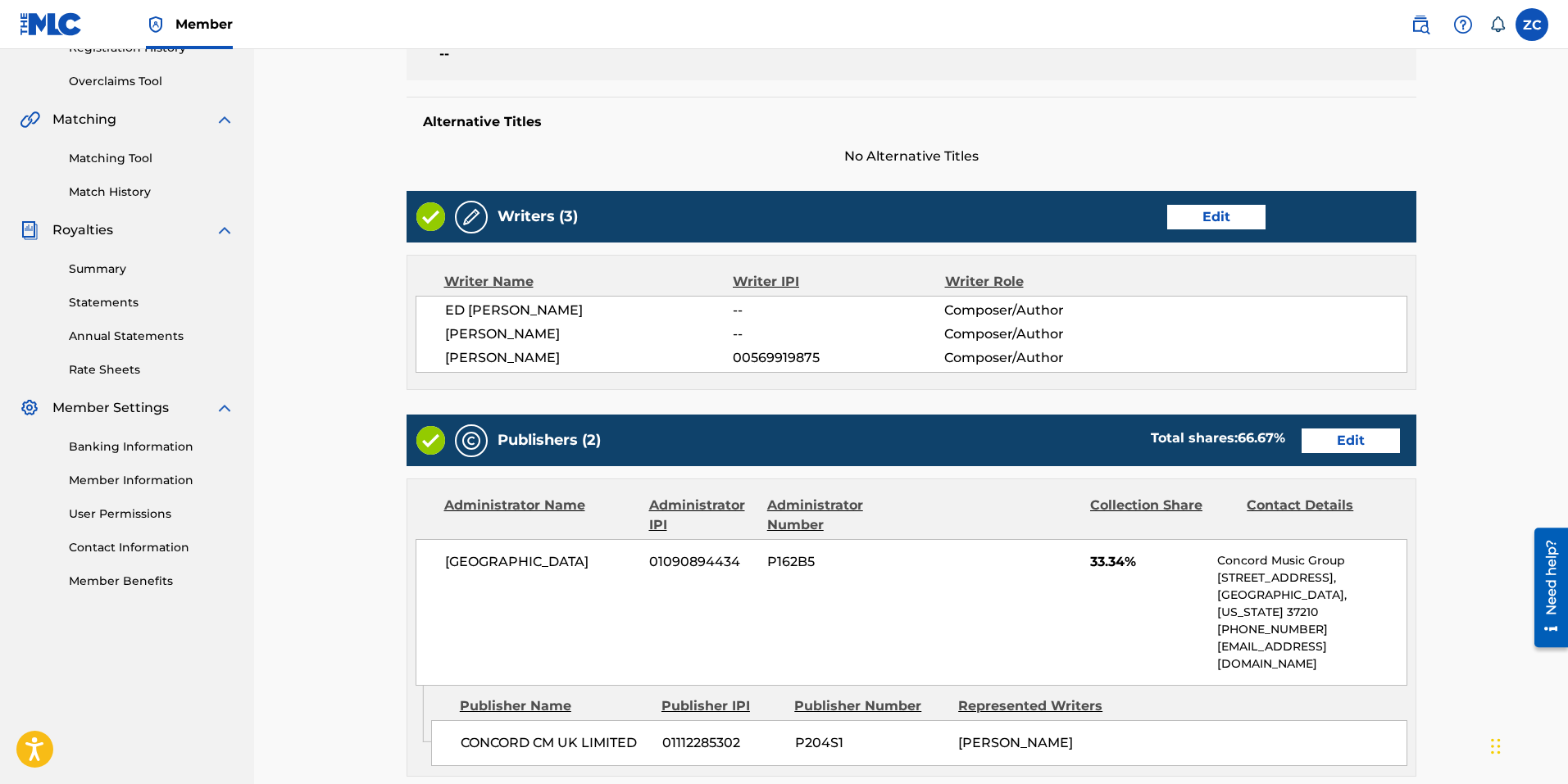
click at [1244, 218] on link "Edit" at bounding box center [1216, 217] width 98 height 24
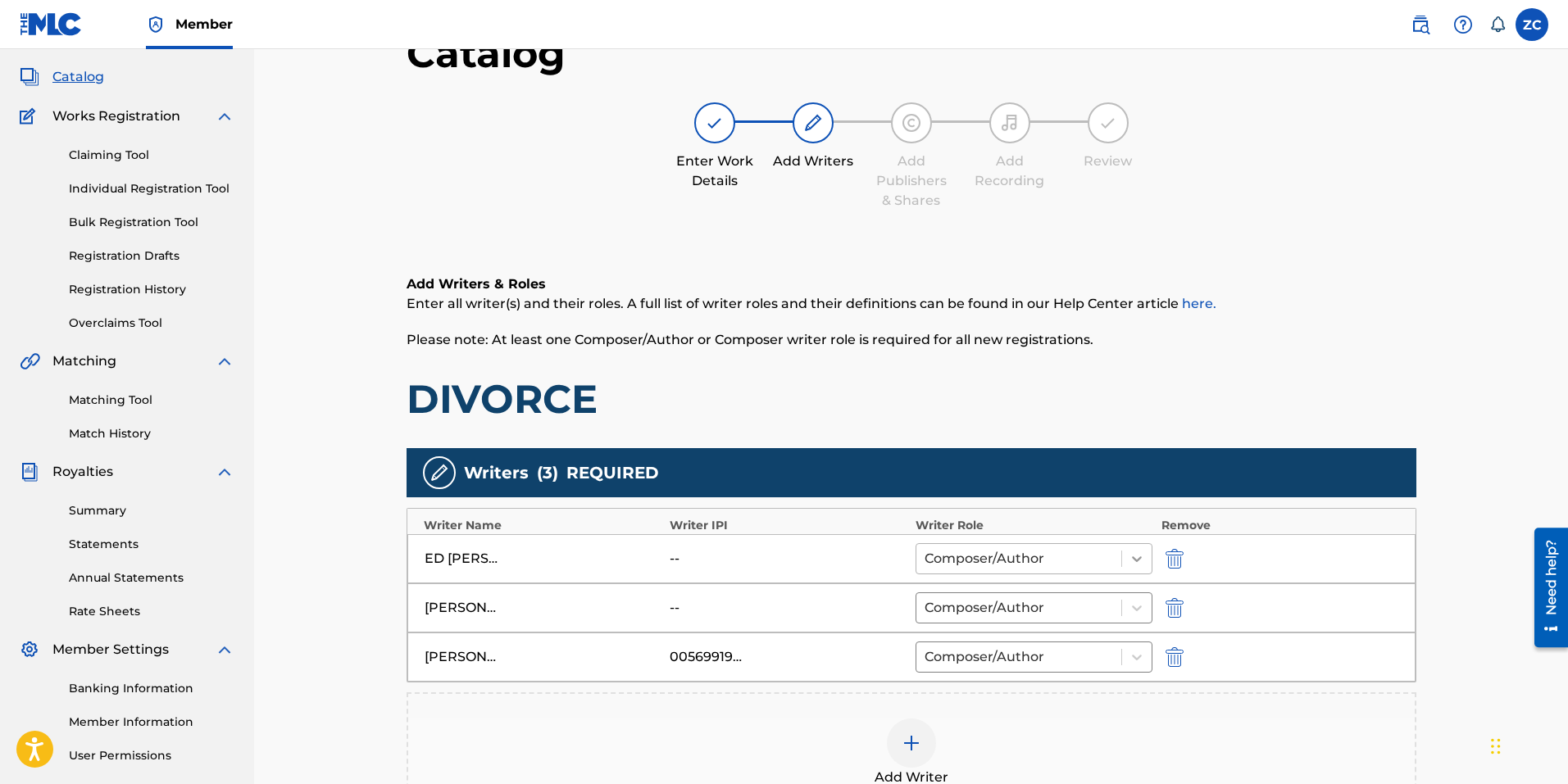
scroll to position [246, 0]
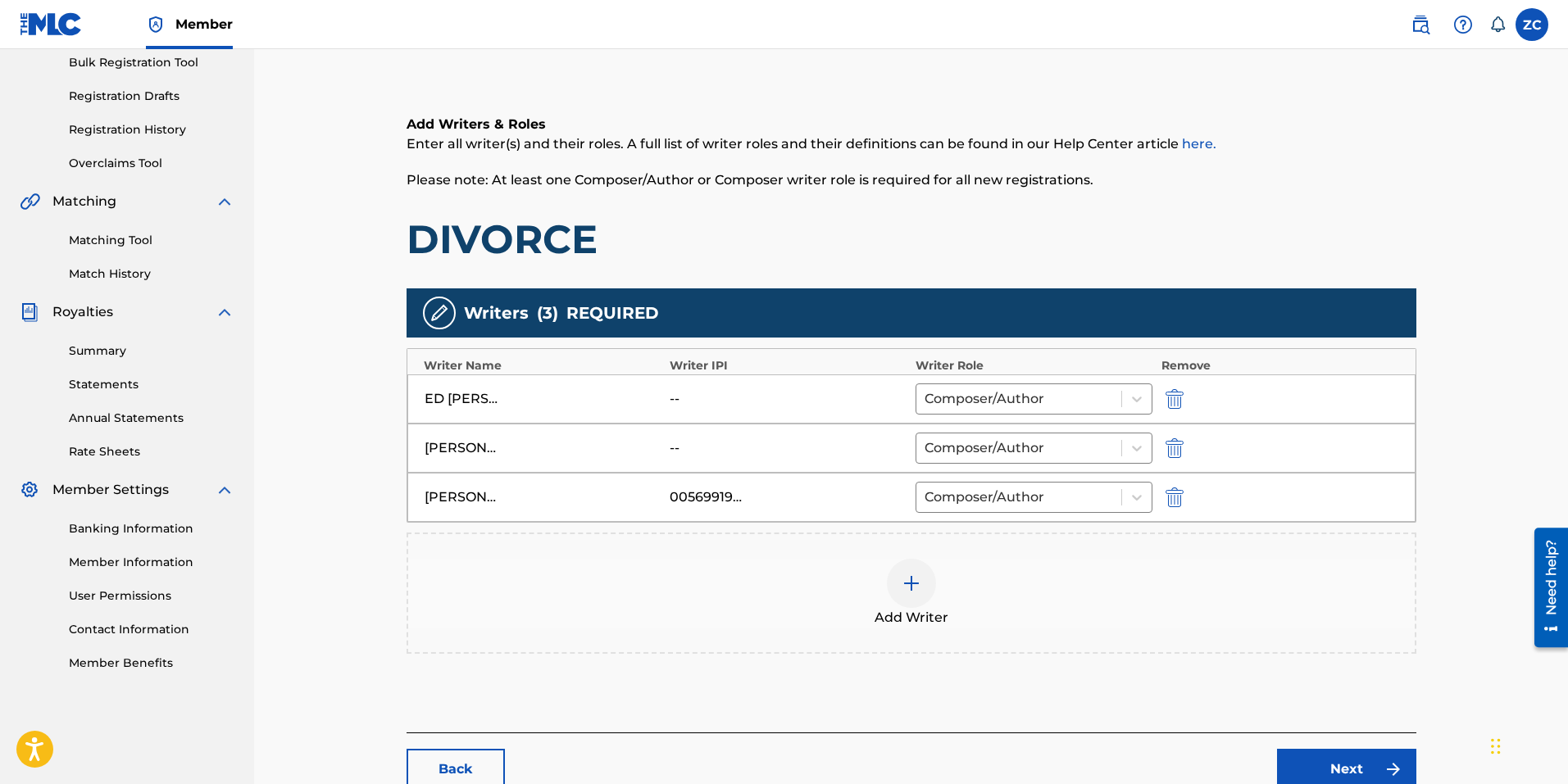
click at [1177, 395] on img "submit" at bounding box center [1174, 399] width 18 height 20
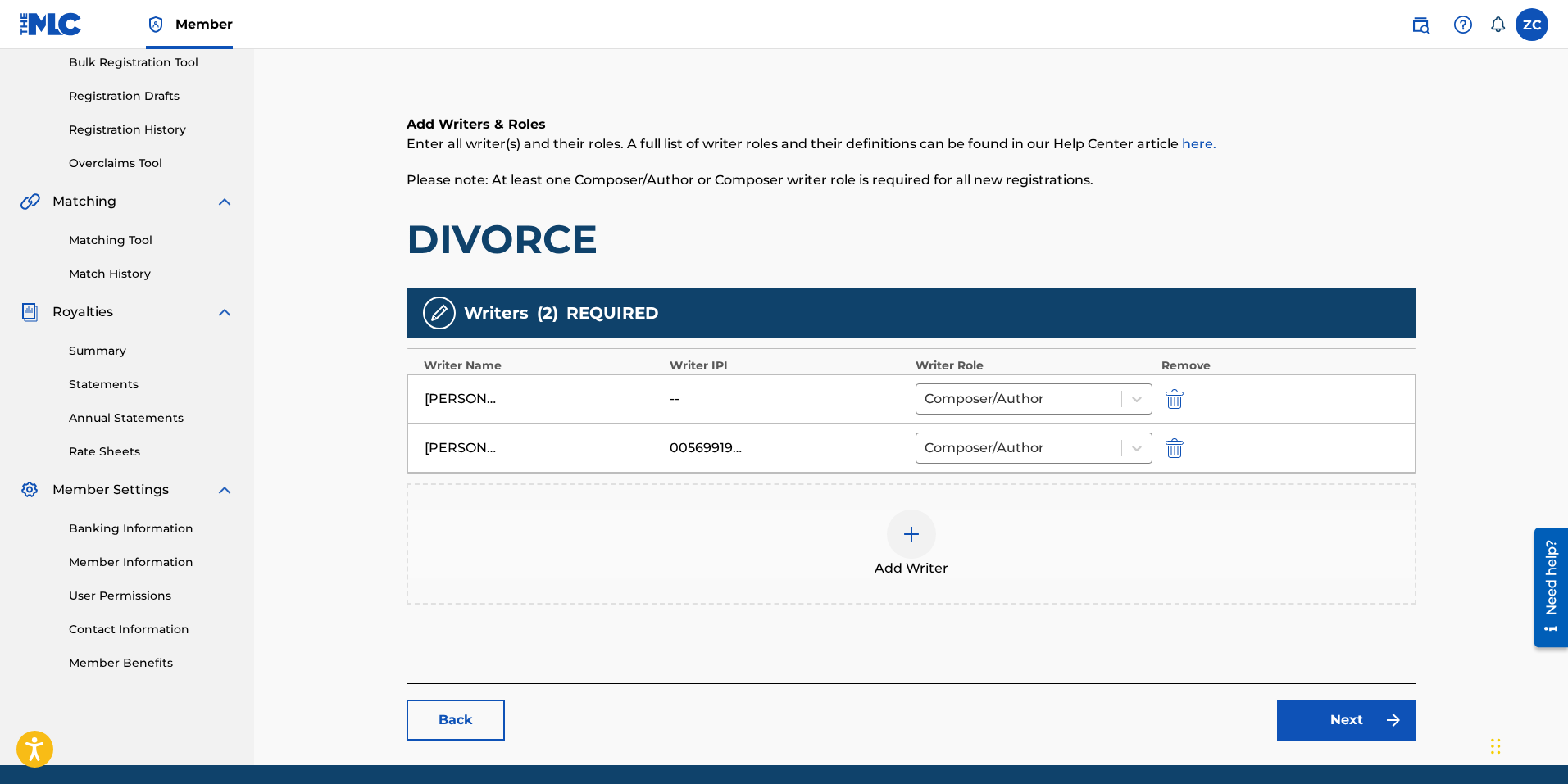
click at [926, 512] on div "Add Writer" at bounding box center [911, 544] width 1006 height 69
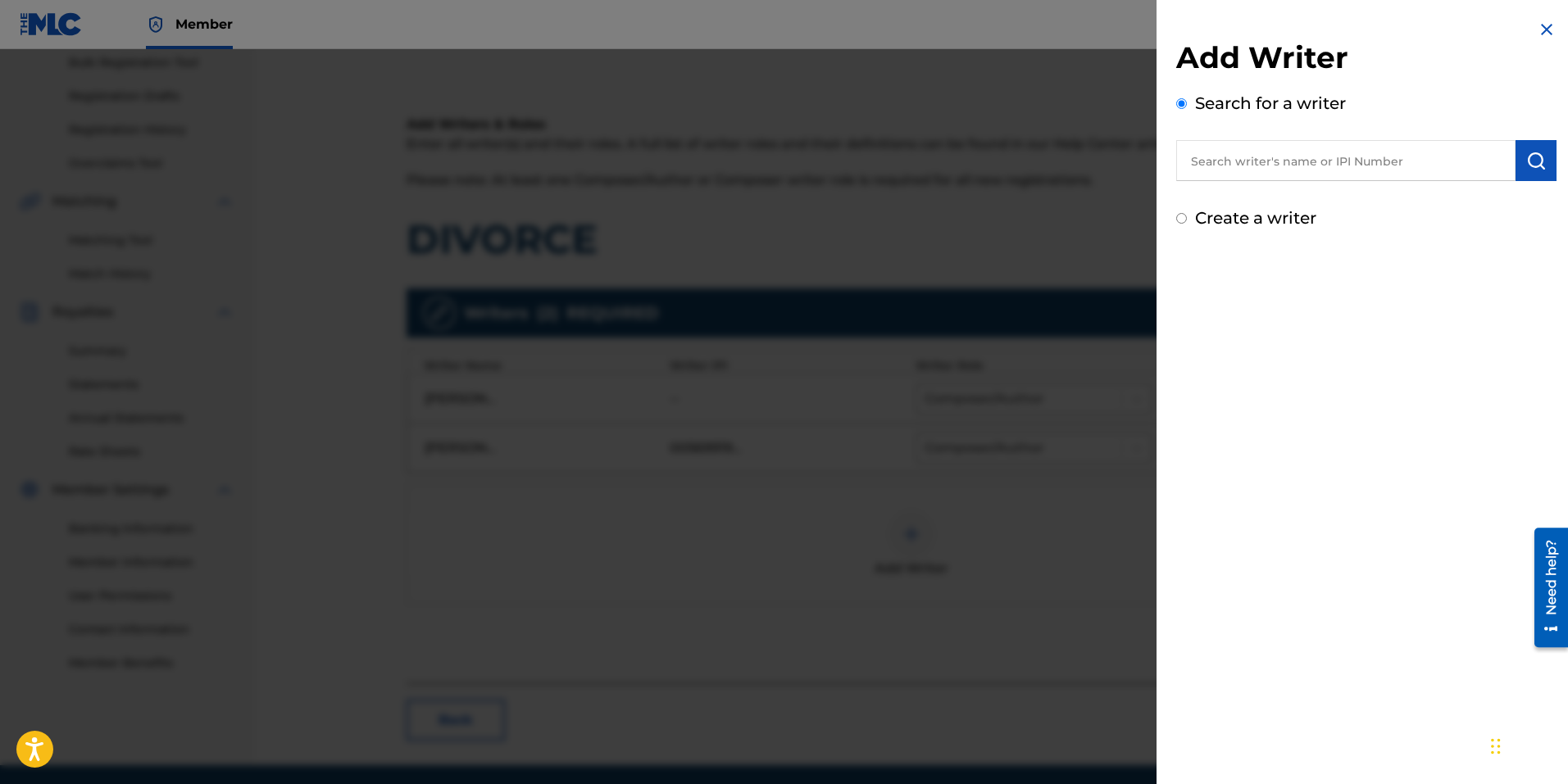
click at [1327, 153] on input "text" at bounding box center [1345, 160] width 339 height 41
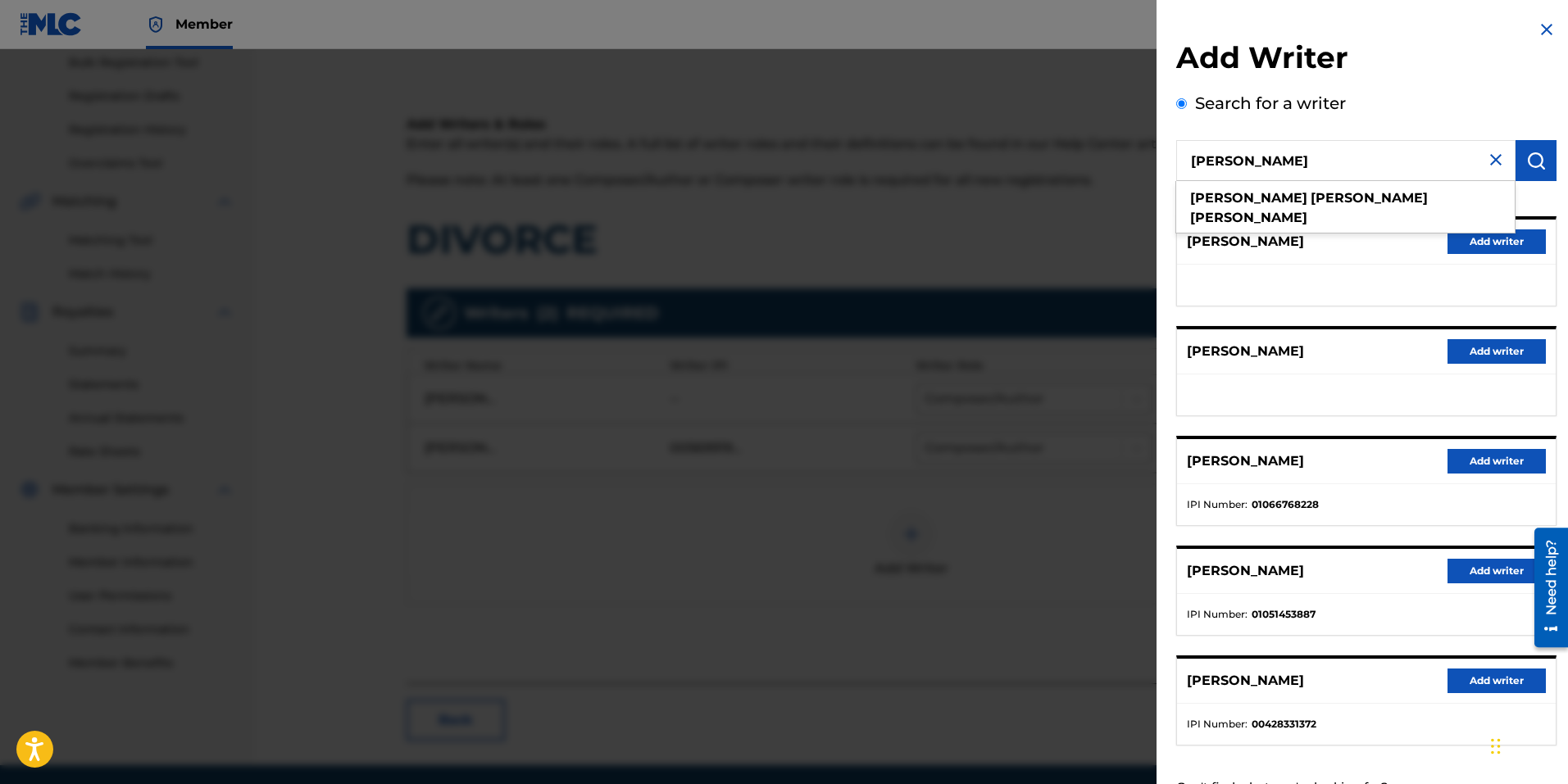
type input "edward james carlile"
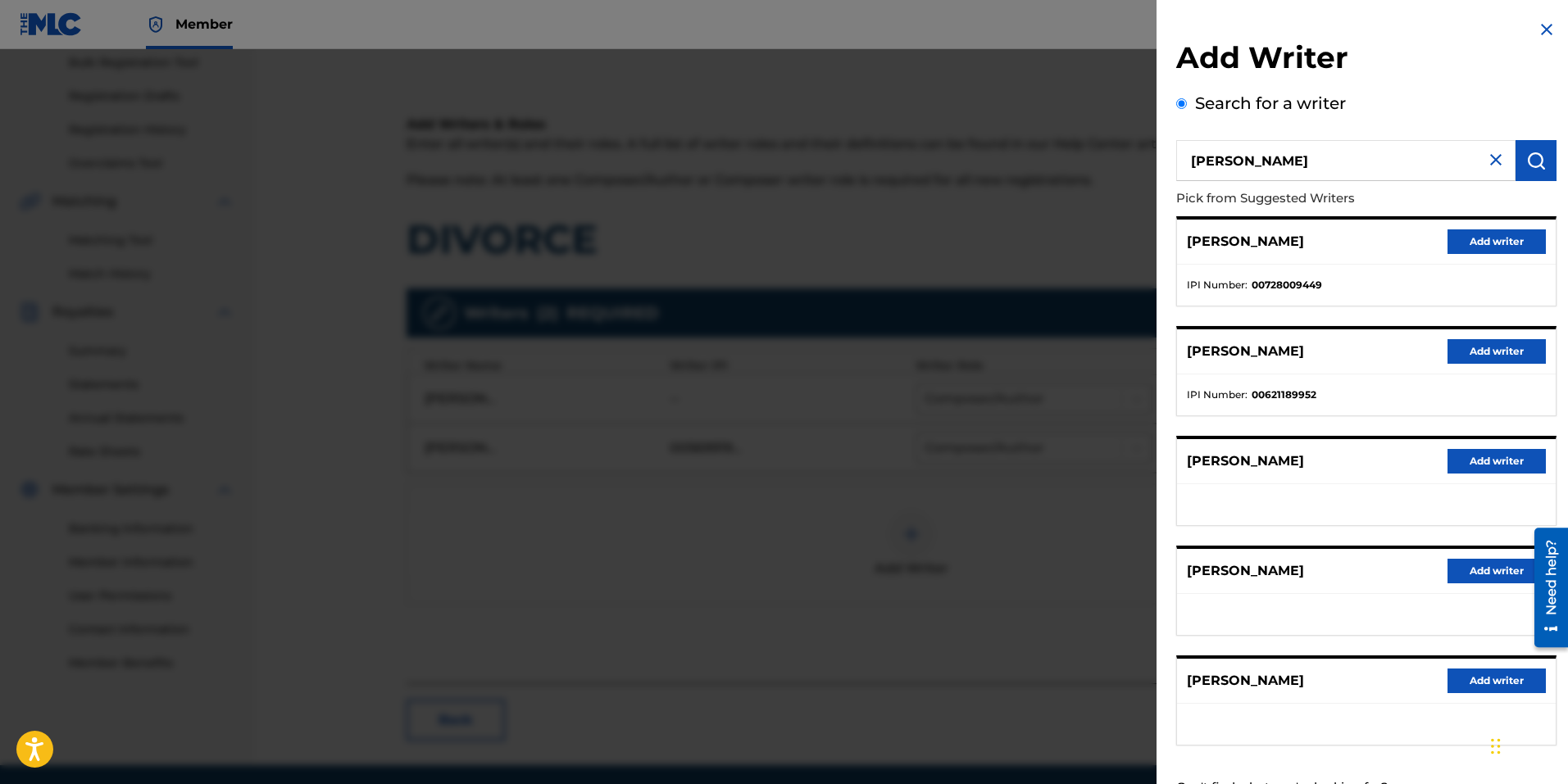
click at [1477, 237] on button "Add writer" at bounding box center [1496, 242] width 98 height 24
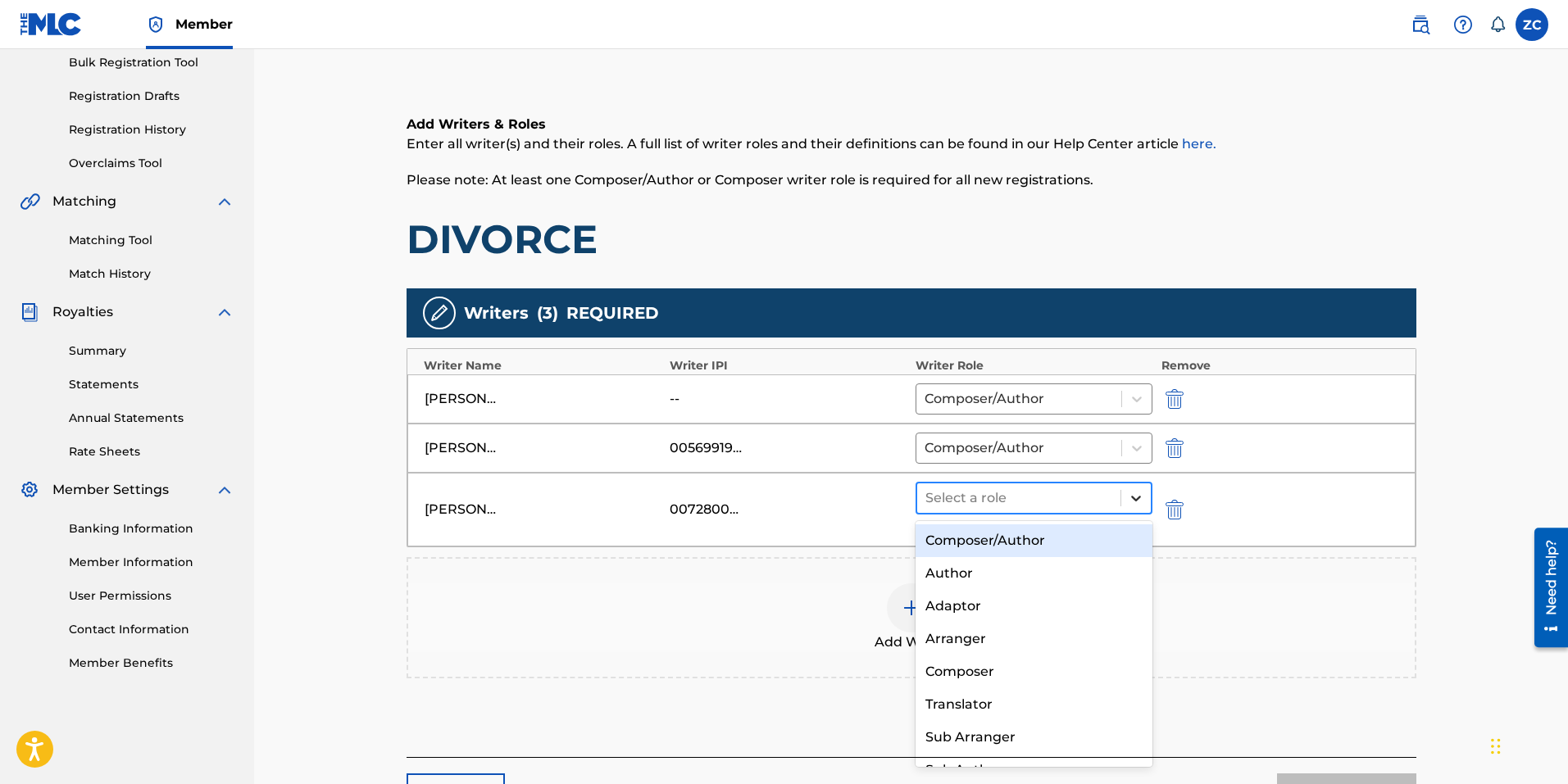
click at [1138, 504] on icon at bounding box center [1135, 498] width 16 height 16
click at [1060, 545] on div "Composer/Author" at bounding box center [1034, 541] width 237 height 33
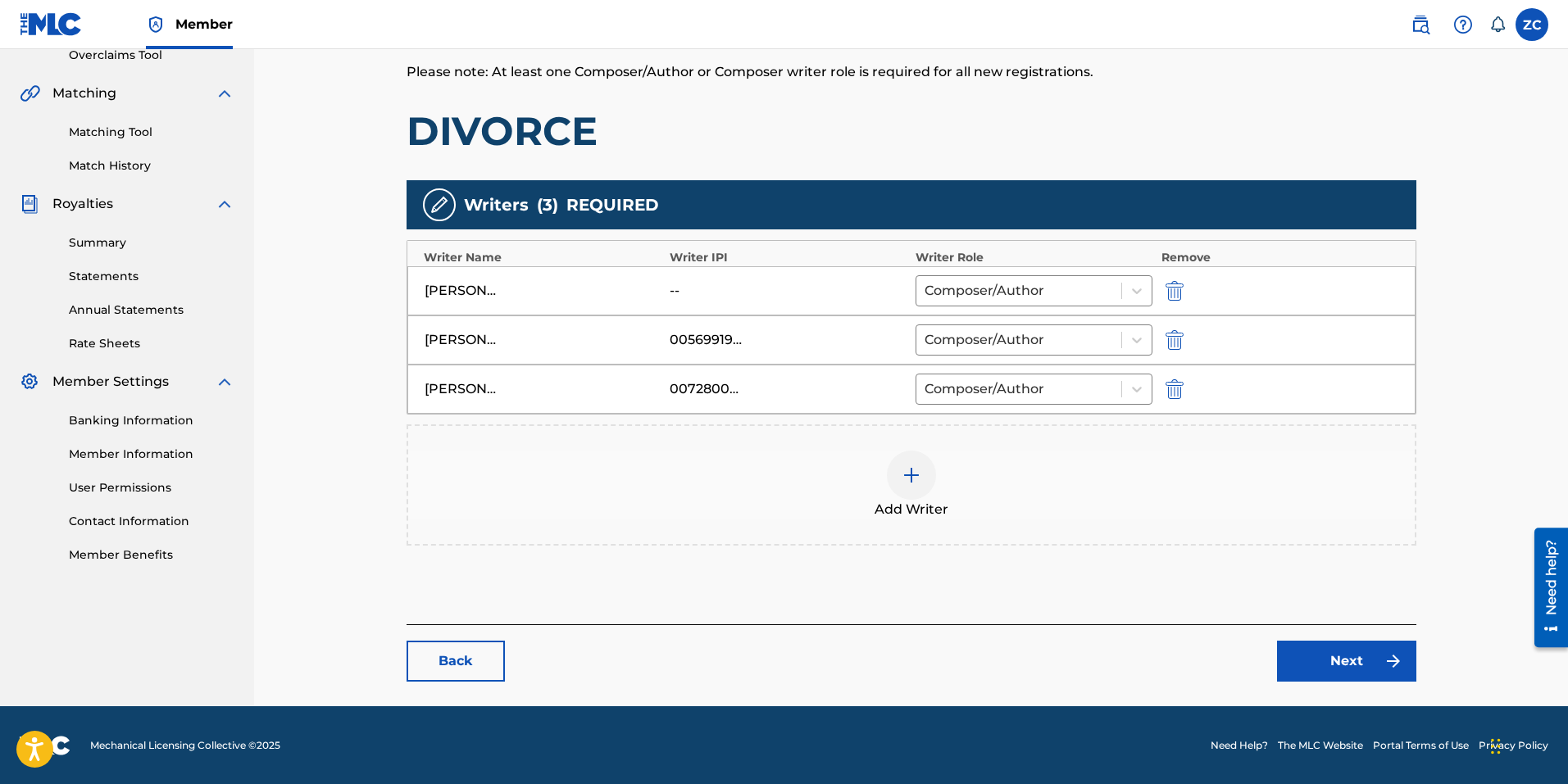
scroll to position [355, 0]
click at [1365, 665] on link "Next" at bounding box center [1346, 660] width 139 height 41
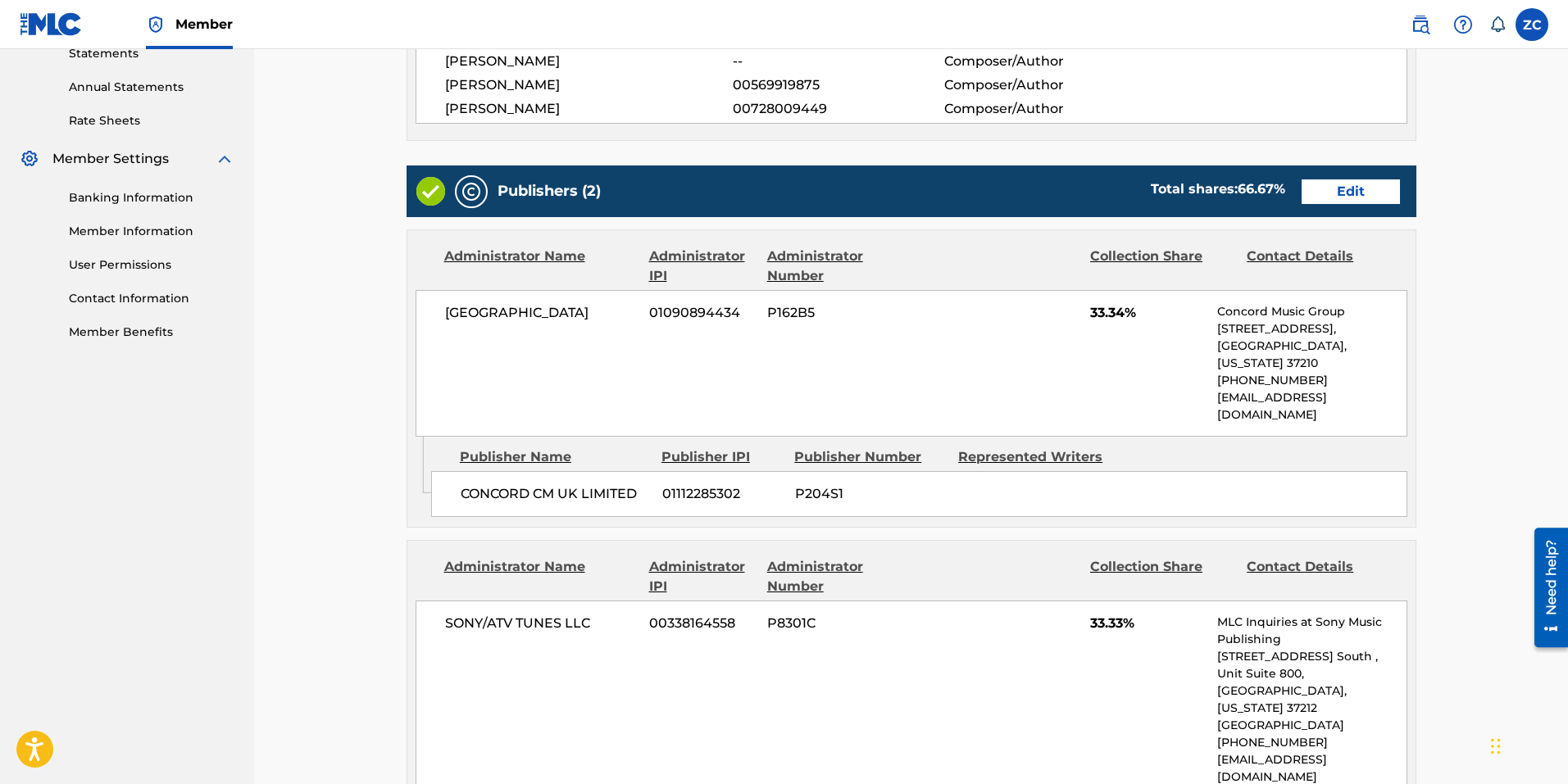
scroll to position [573, 0]
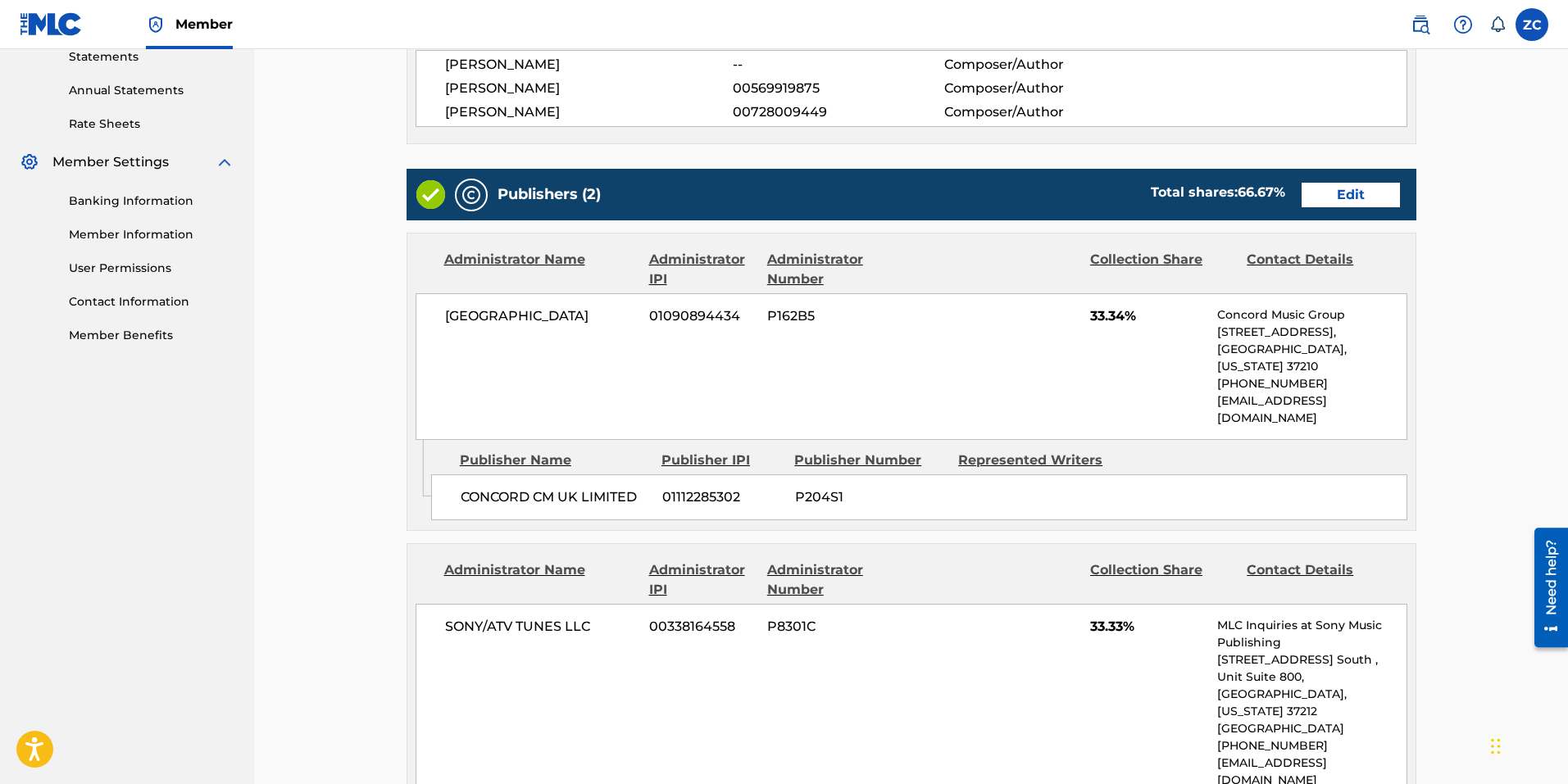
click at [1370, 195] on link "Edit" at bounding box center [1350, 195] width 98 height 24
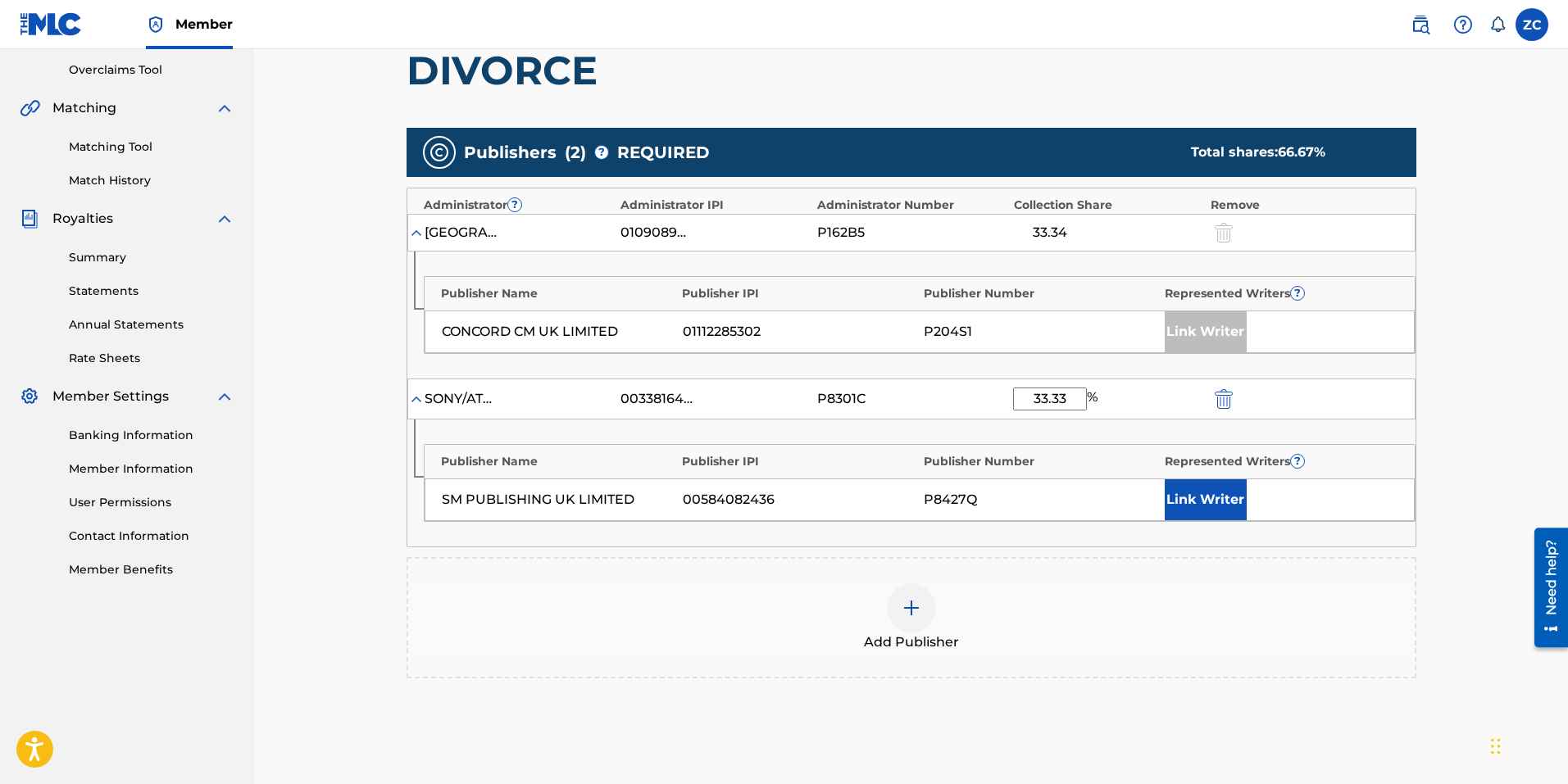
scroll to position [410, 0]
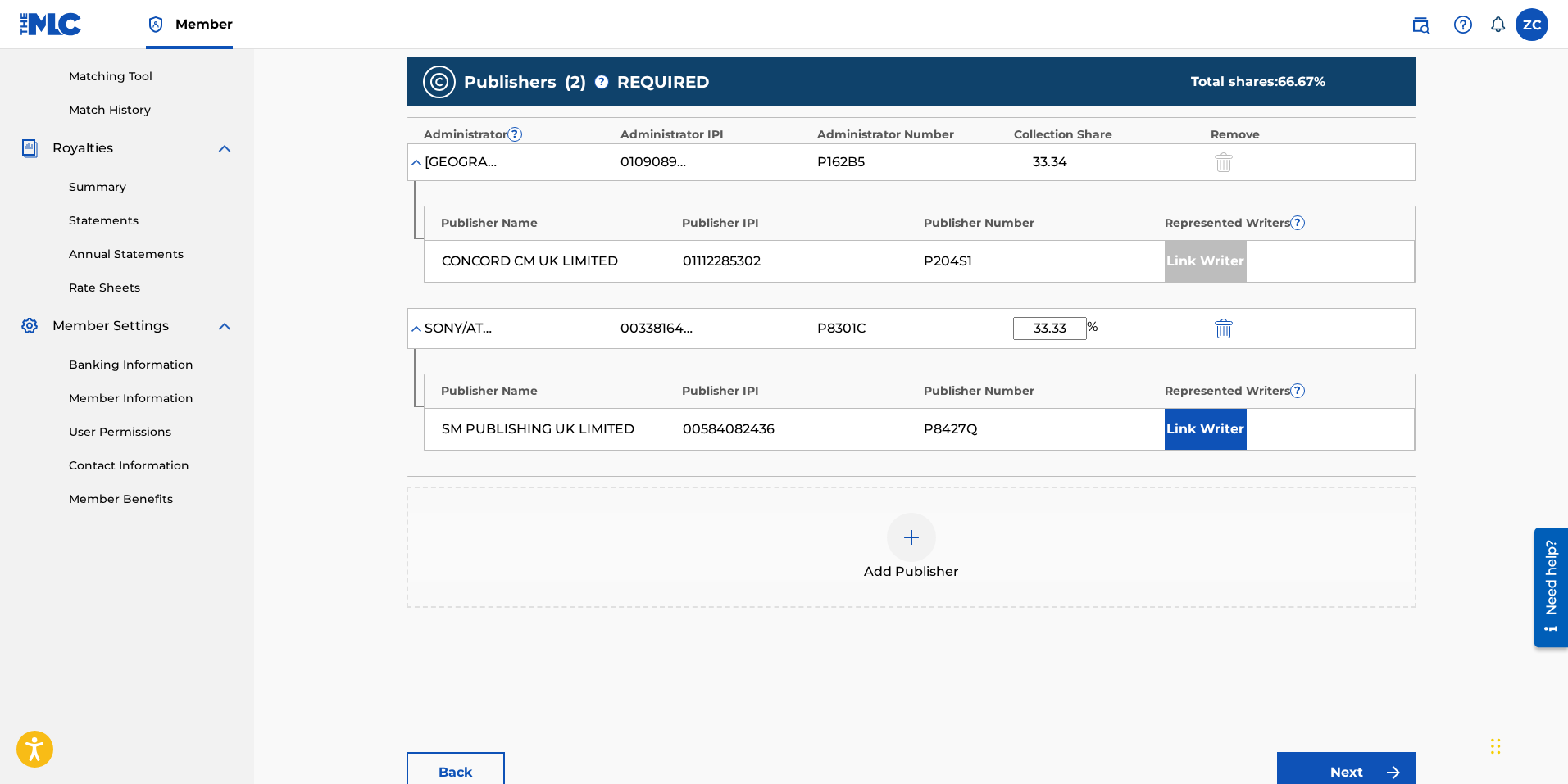
click at [1193, 425] on button "Link Writer" at bounding box center [1205, 429] width 82 height 41
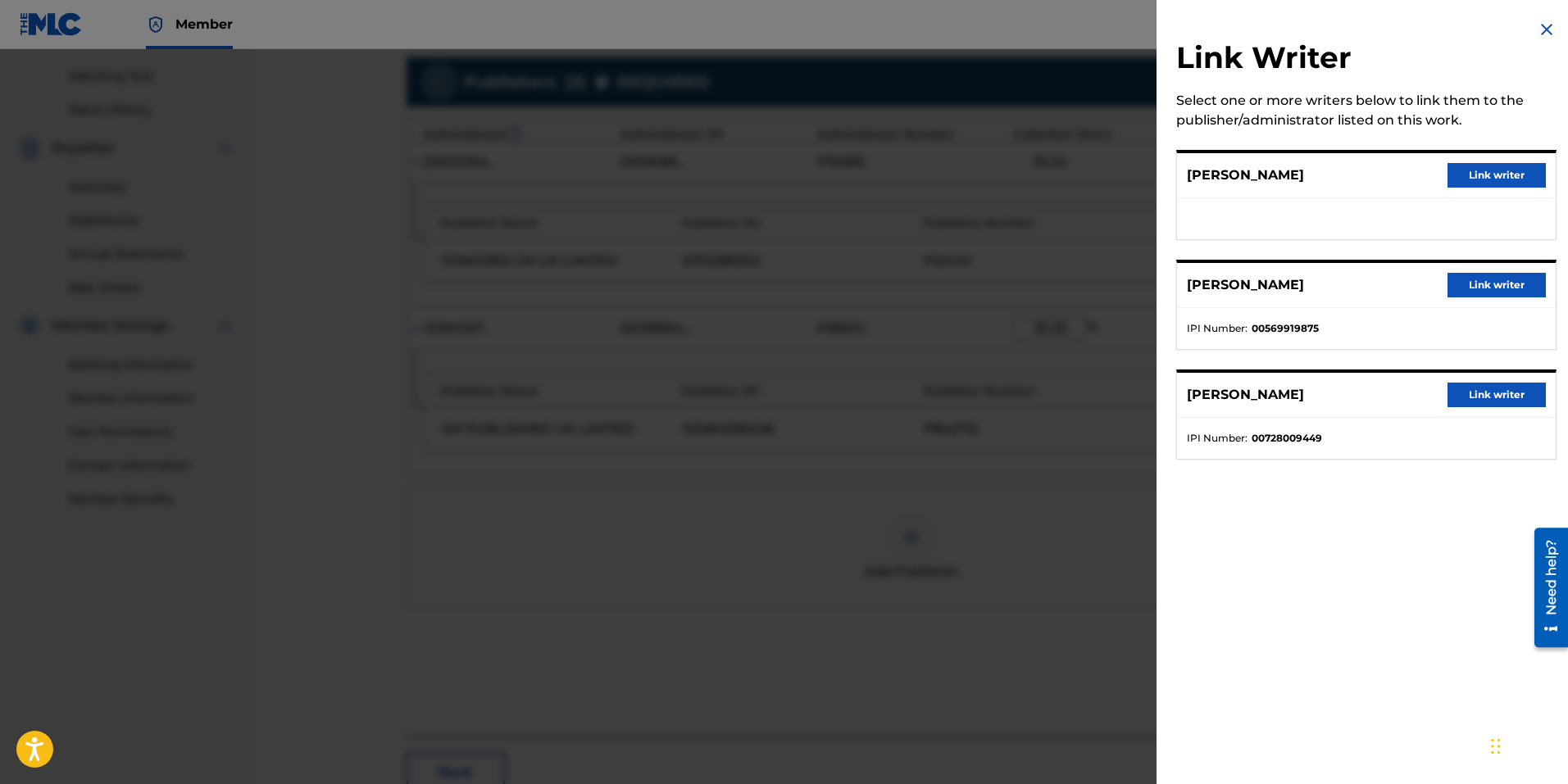
click at [1521, 403] on button "Link writer" at bounding box center [1496, 395] width 98 height 24
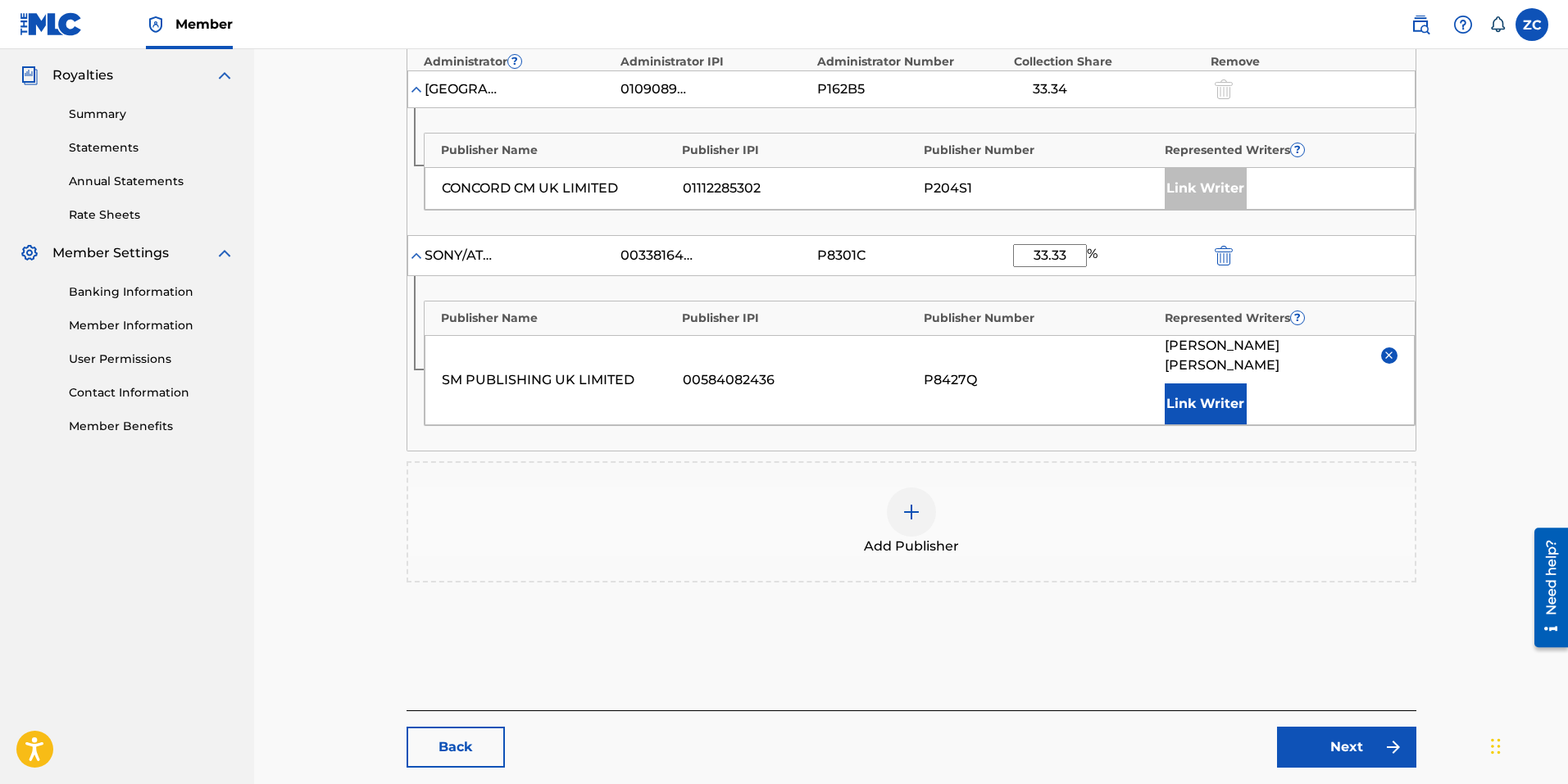
scroll to position [550, 0]
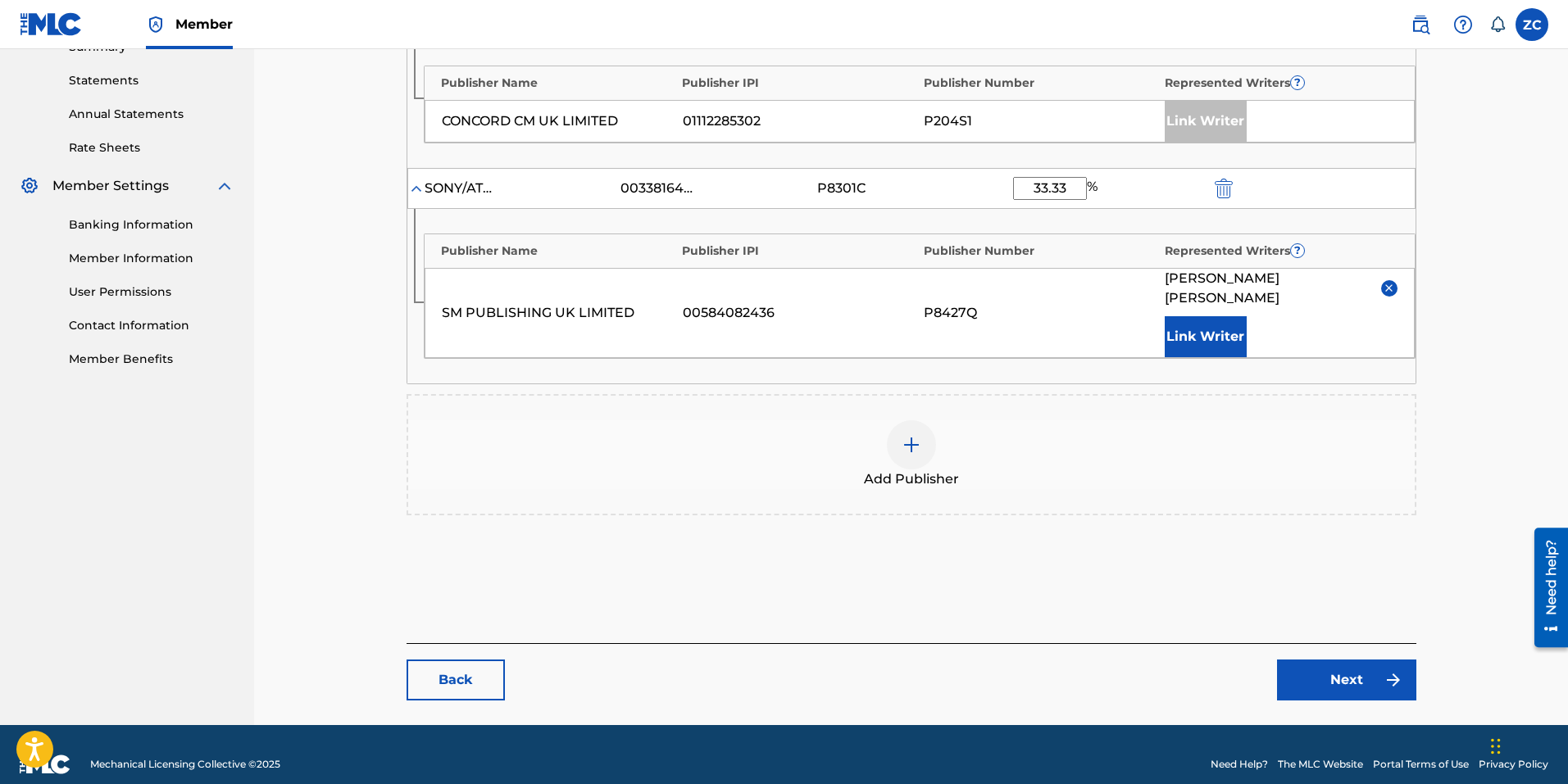
click at [1352, 661] on link "Next" at bounding box center [1346, 680] width 139 height 41
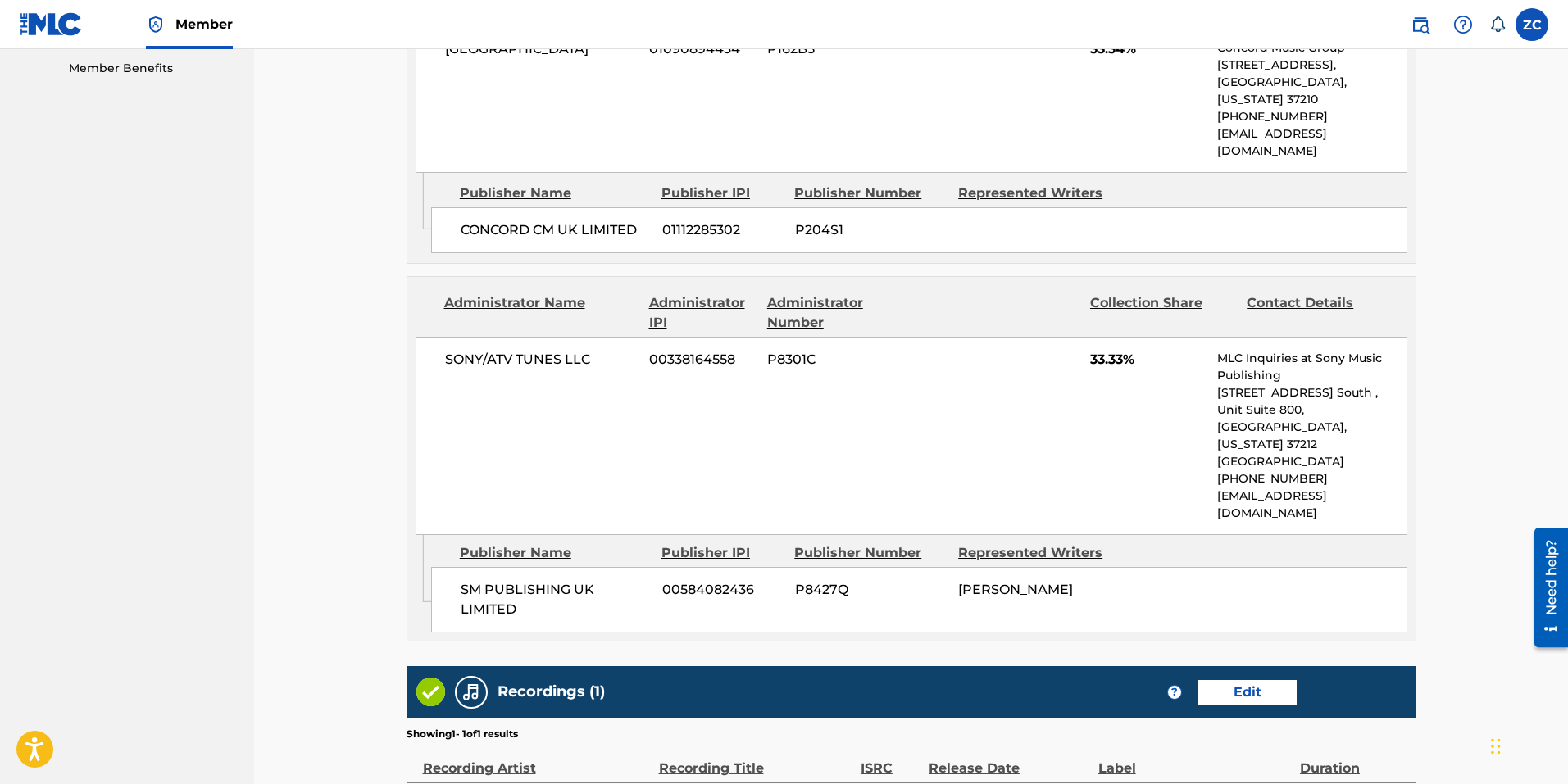
scroll to position [997, 0]
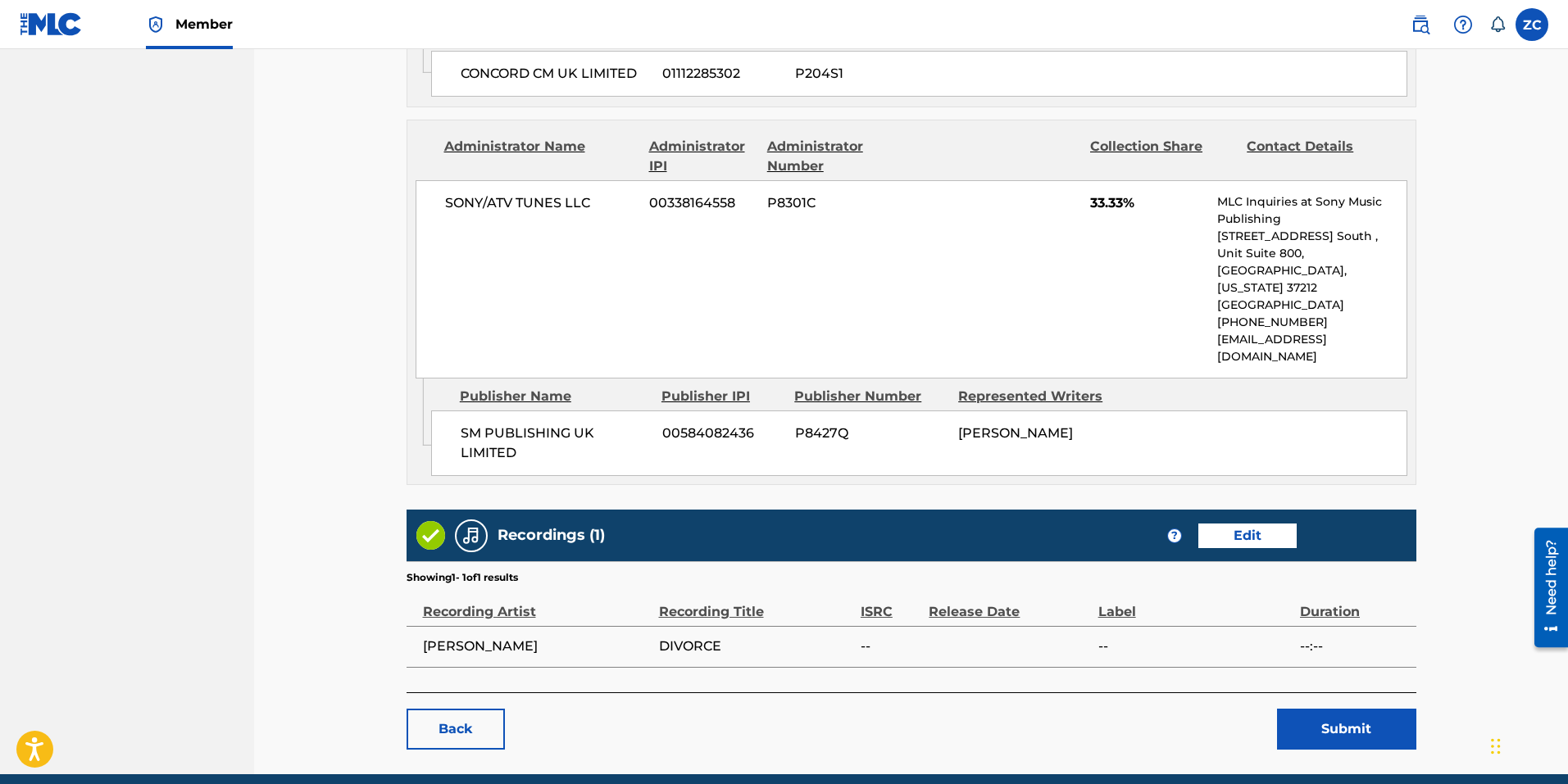
click at [1319, 709] on button "Submit" at bounding box center [1346, 729] width 139 height 41
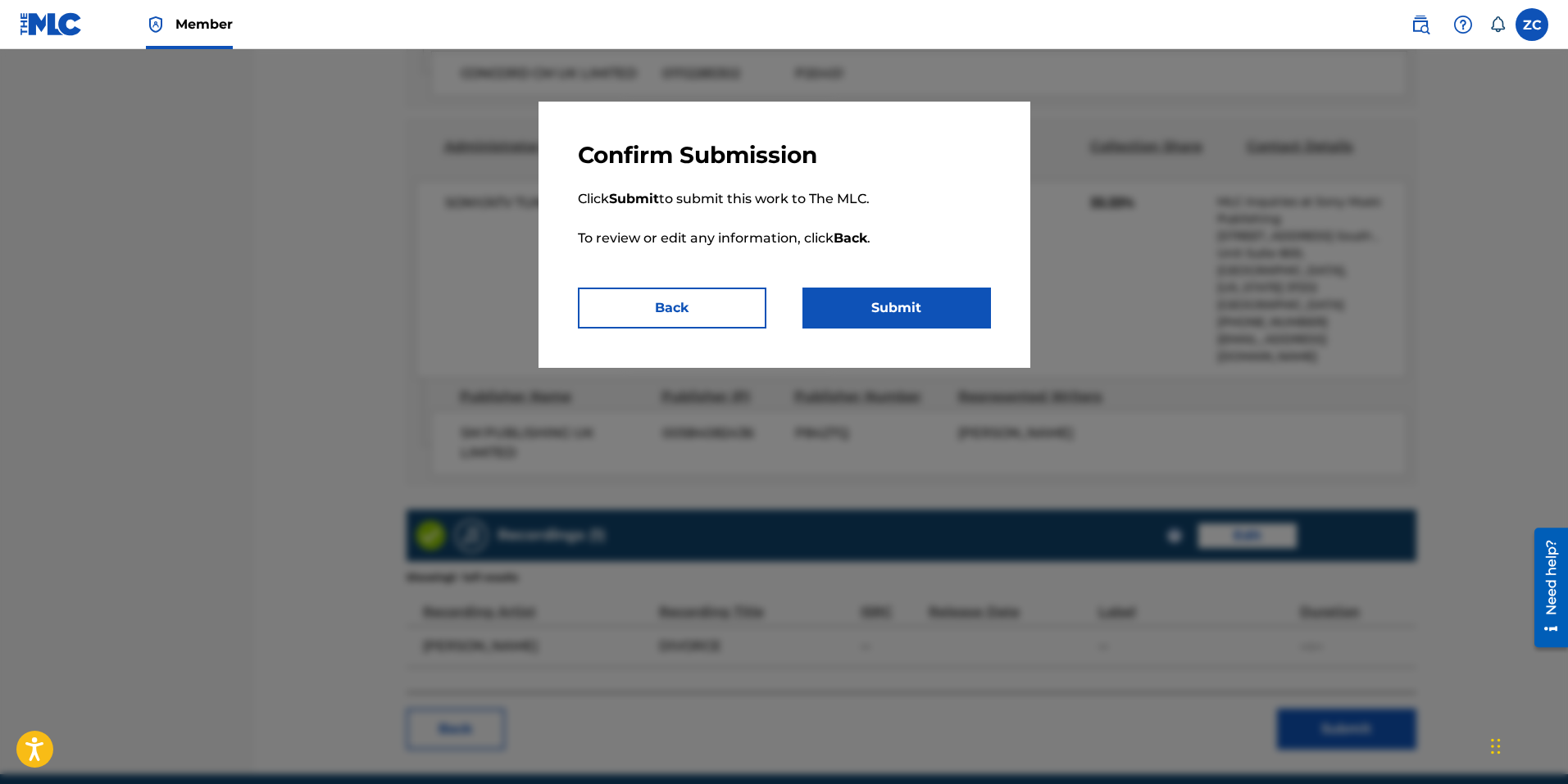
click at [915, 302] on button "Submit" at bounding box center [896, 307] width 188 height 41
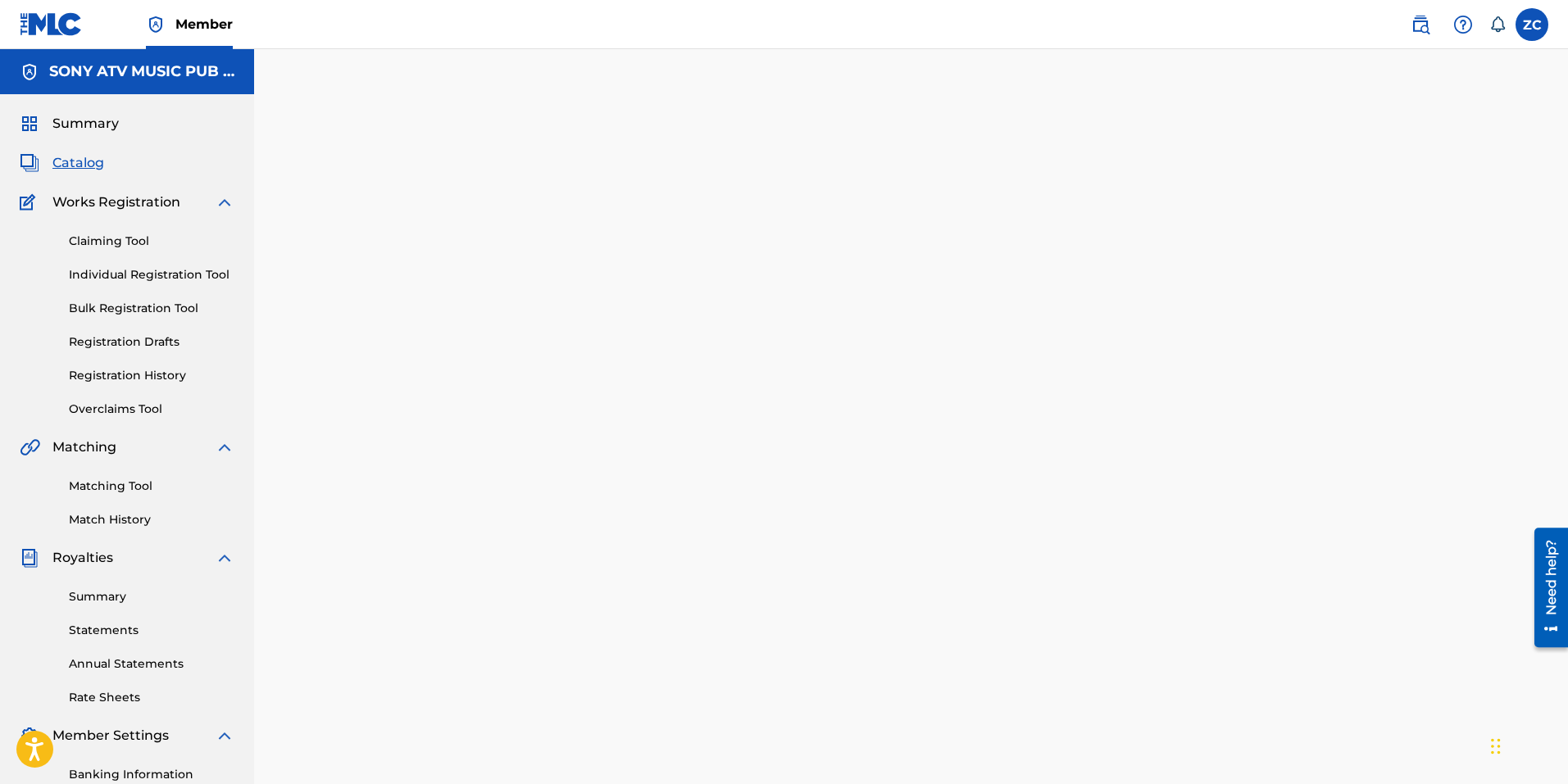
click at [137, 243] on link "Claiming Tool" at bounding box center [152, 242] width 166 height 17
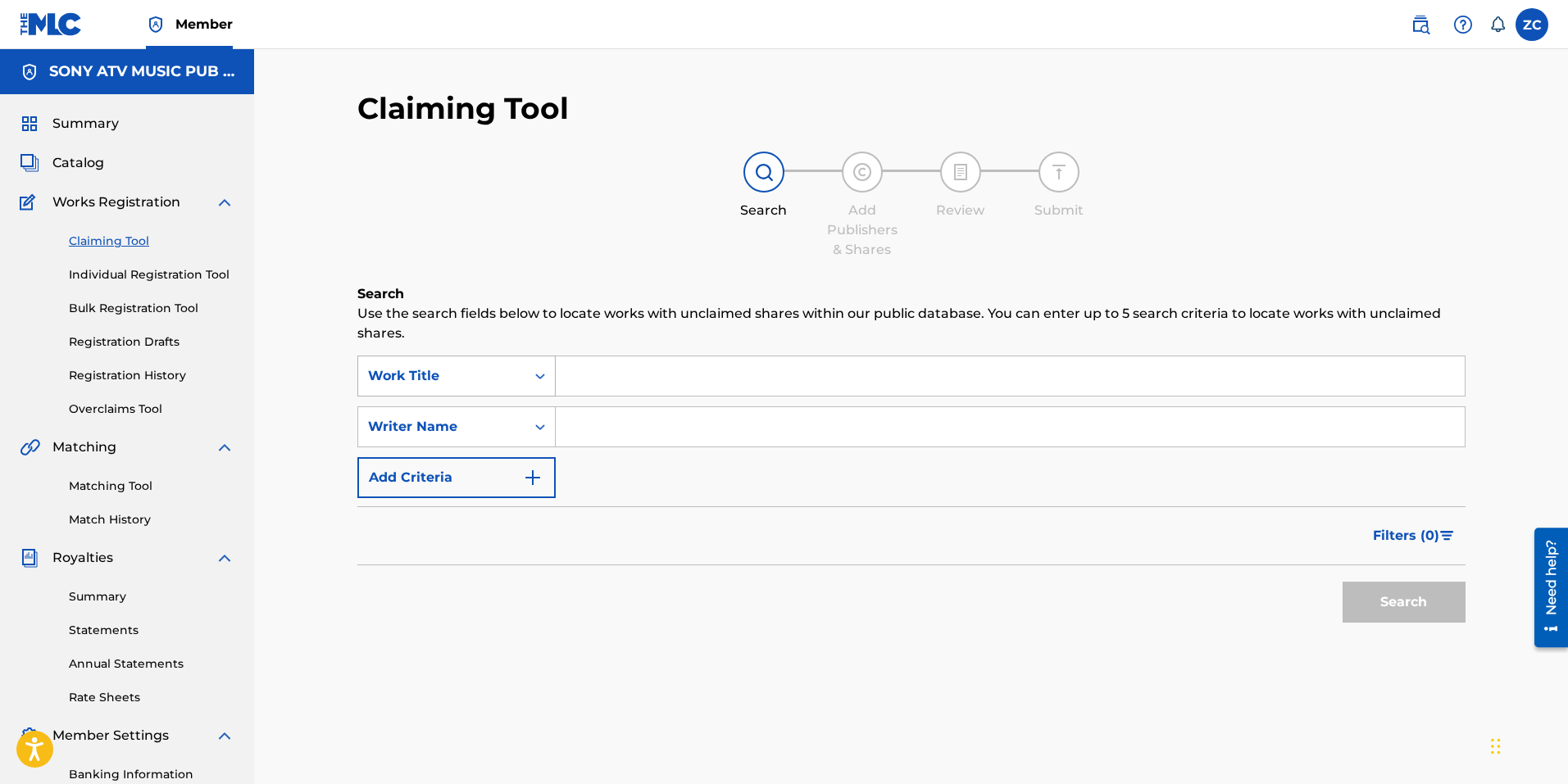
click at [509, 387] on div "Work Title" at bounding box center [442, 376] width 168 height 31
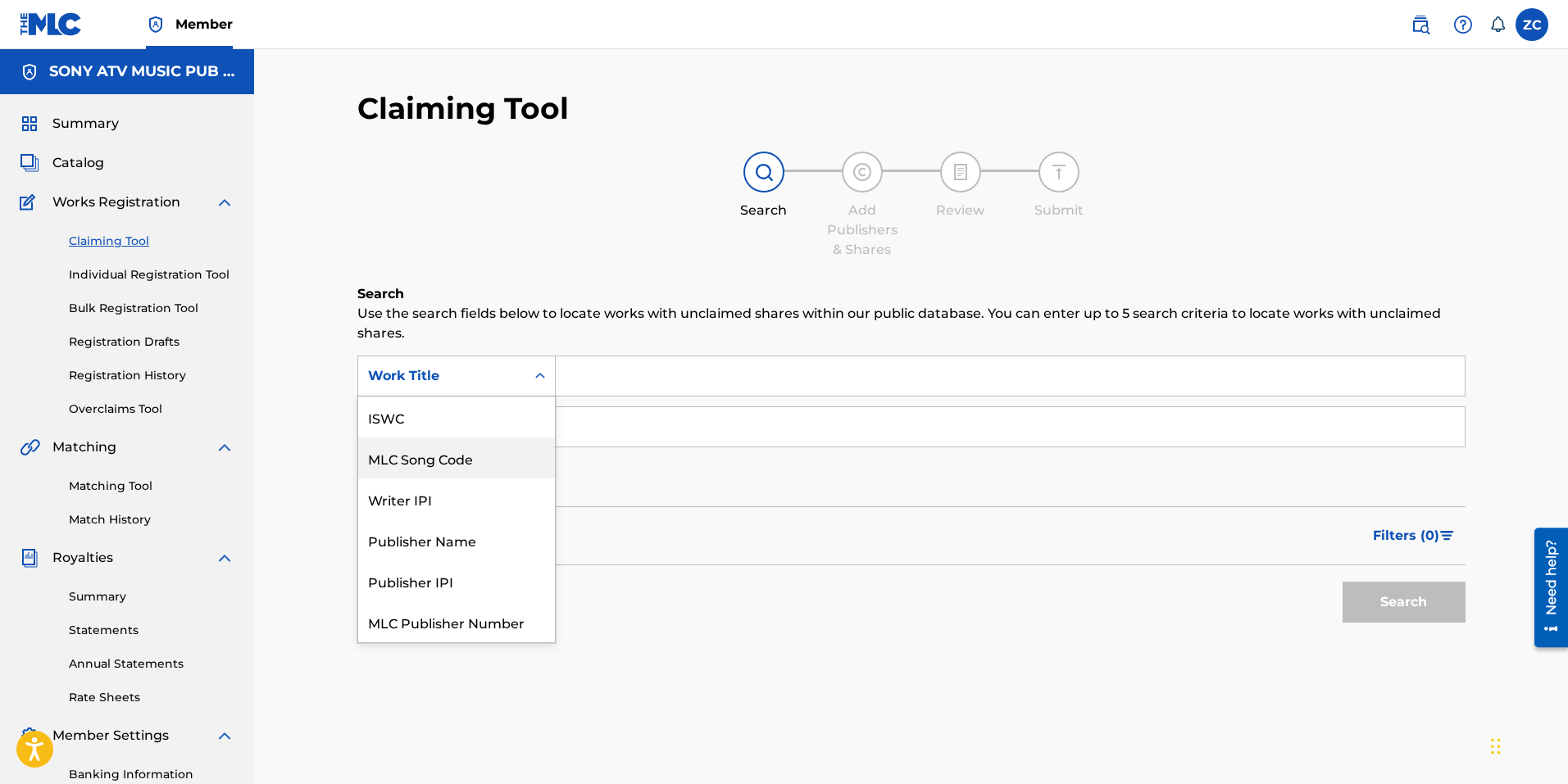
scroll to position [41, 0]
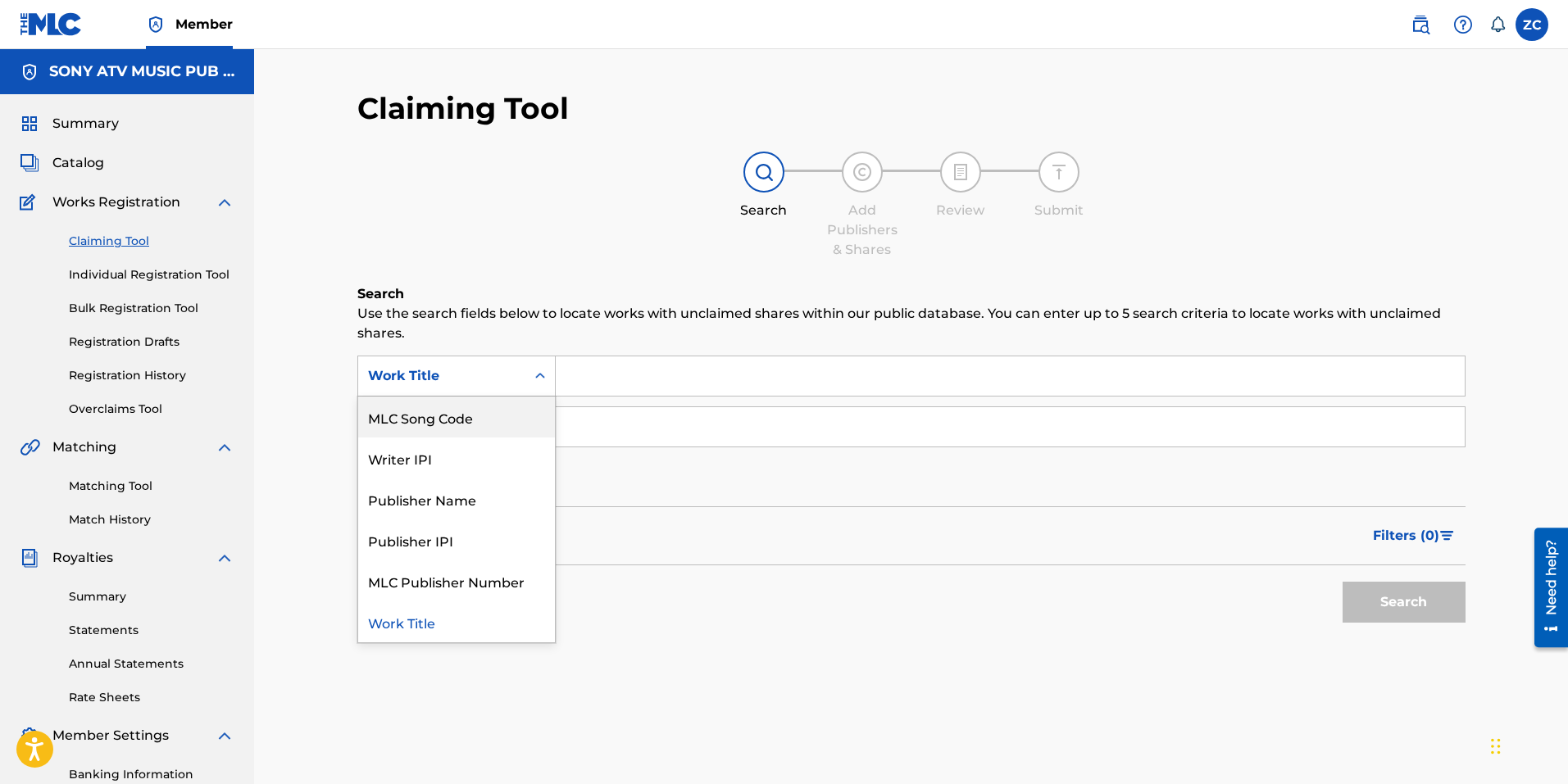
click at [514, 424] on div "MLC Song Code" at bounding box center [457, 416] width 197 height 41
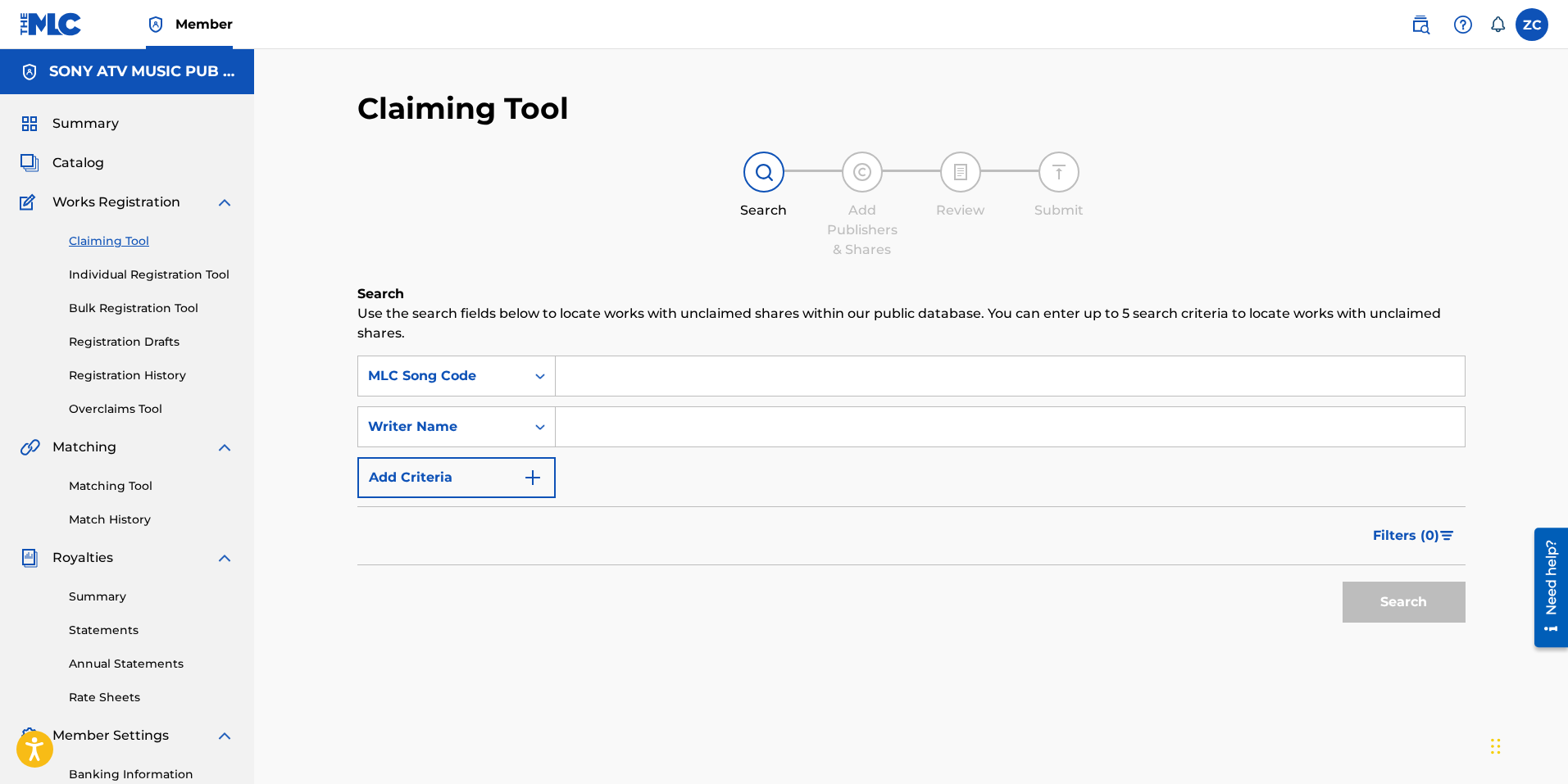
click at [591, 389] on input "Search Form" at bounding box center [1009, 376] width 909 height 40
paste input "LD978V"
type input "LD978V"
click at [1343, 582] on button "Search" at bounding box center [1404, 602] width 123 height 41
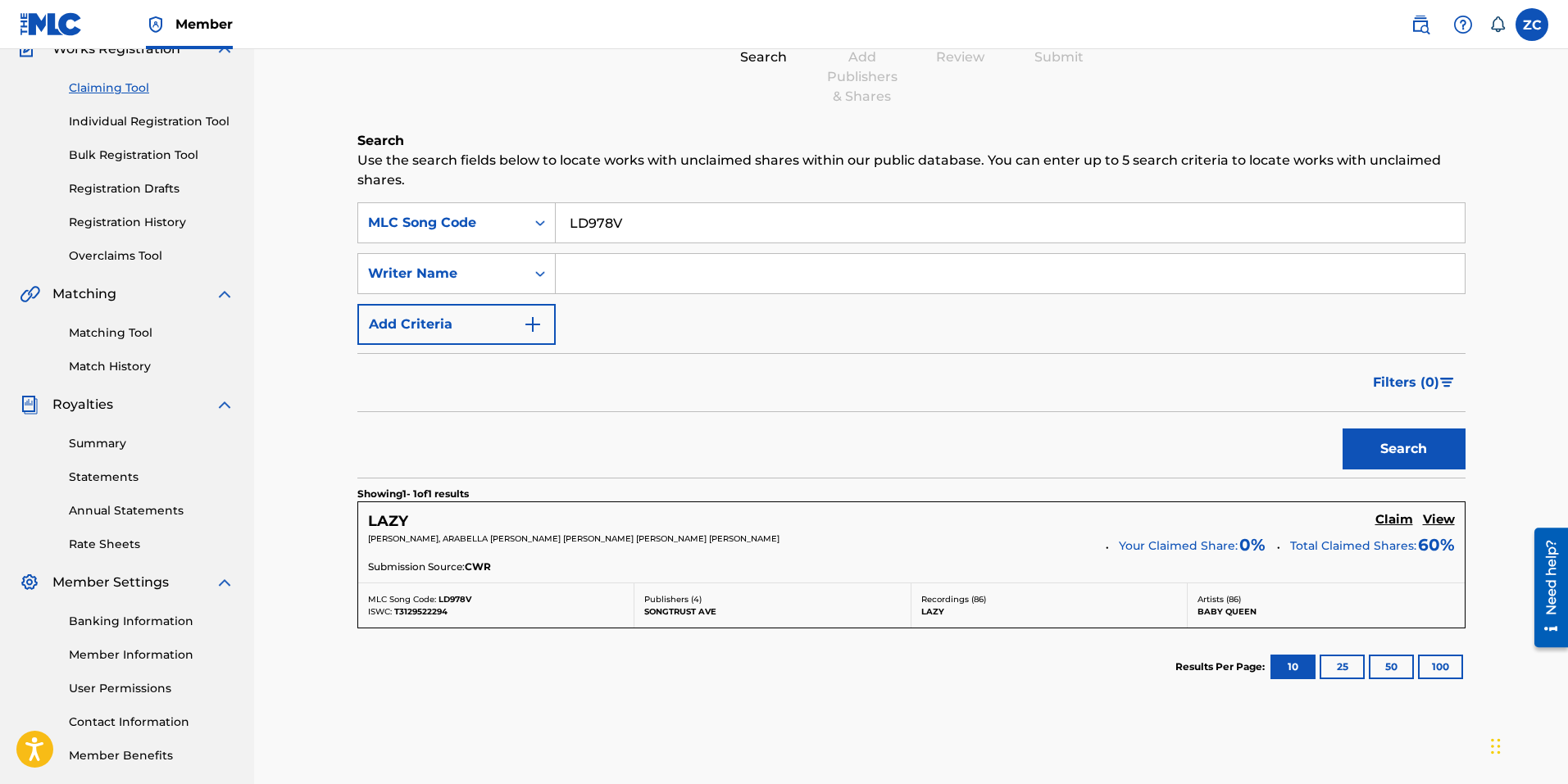
scroll to position [164, 0]
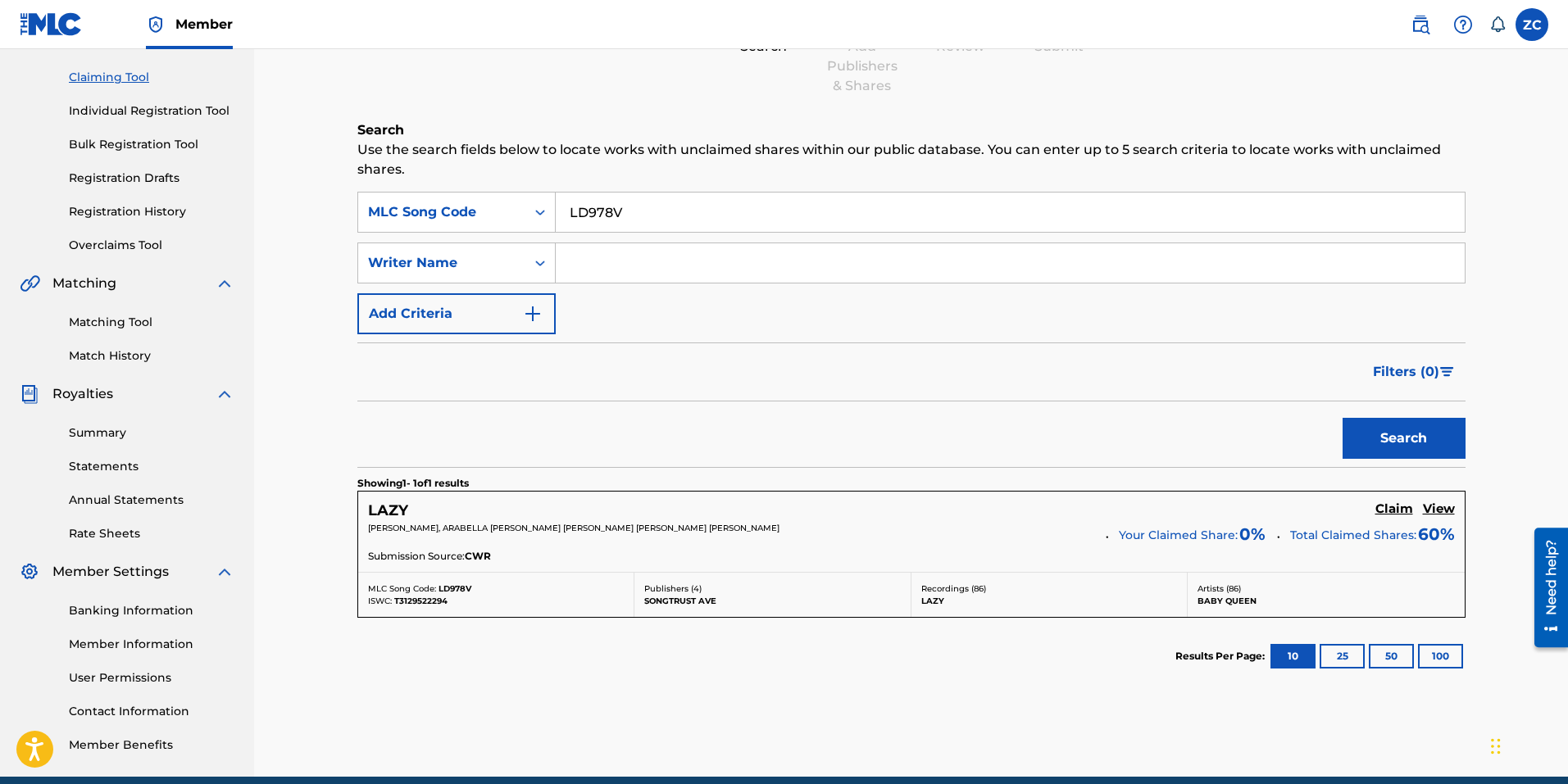
click at [1390, 506] on h5 "Claim" at bounding box center [1394, 509] width 38 height 16
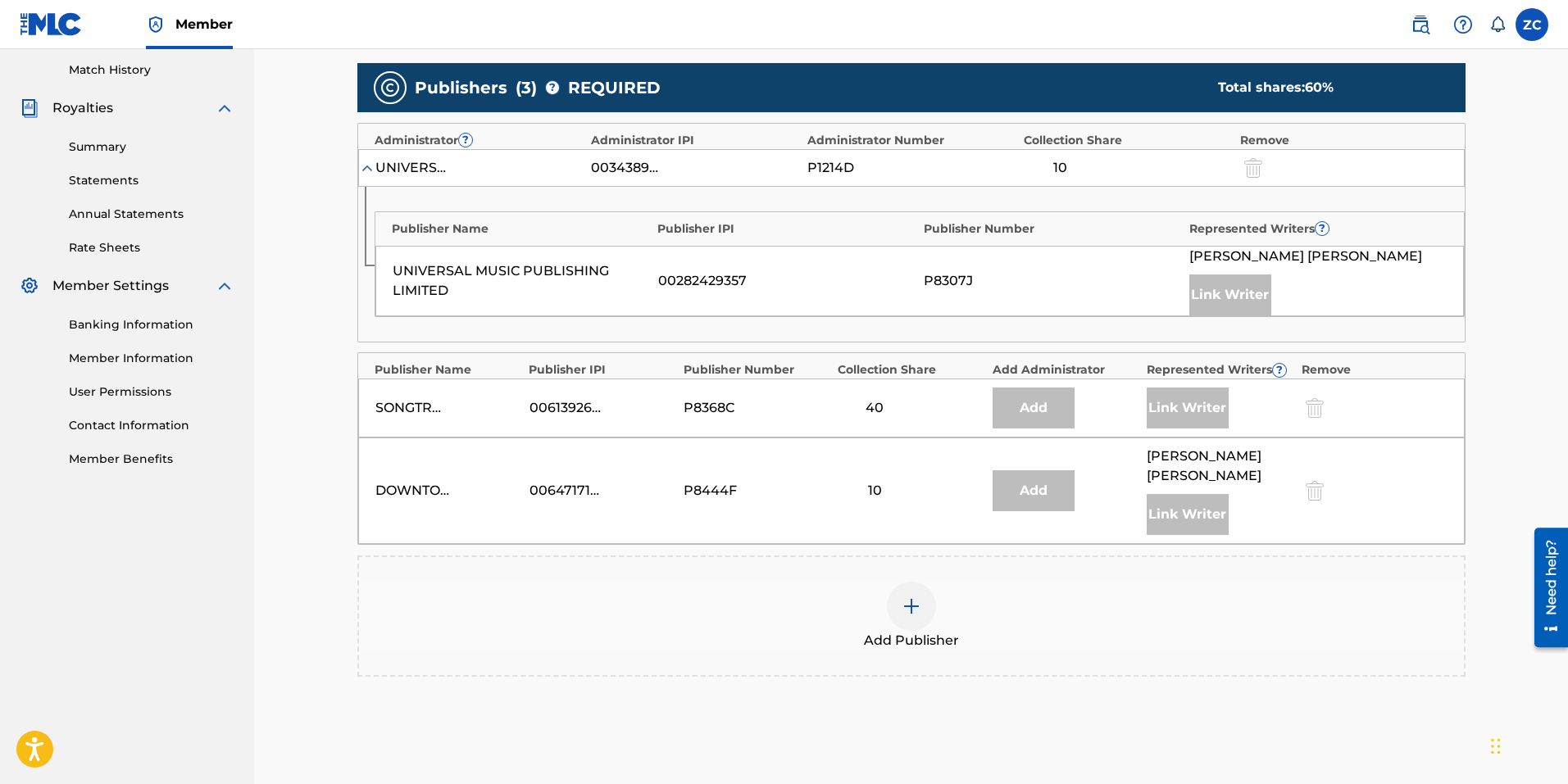
scroll to position [491, 0]
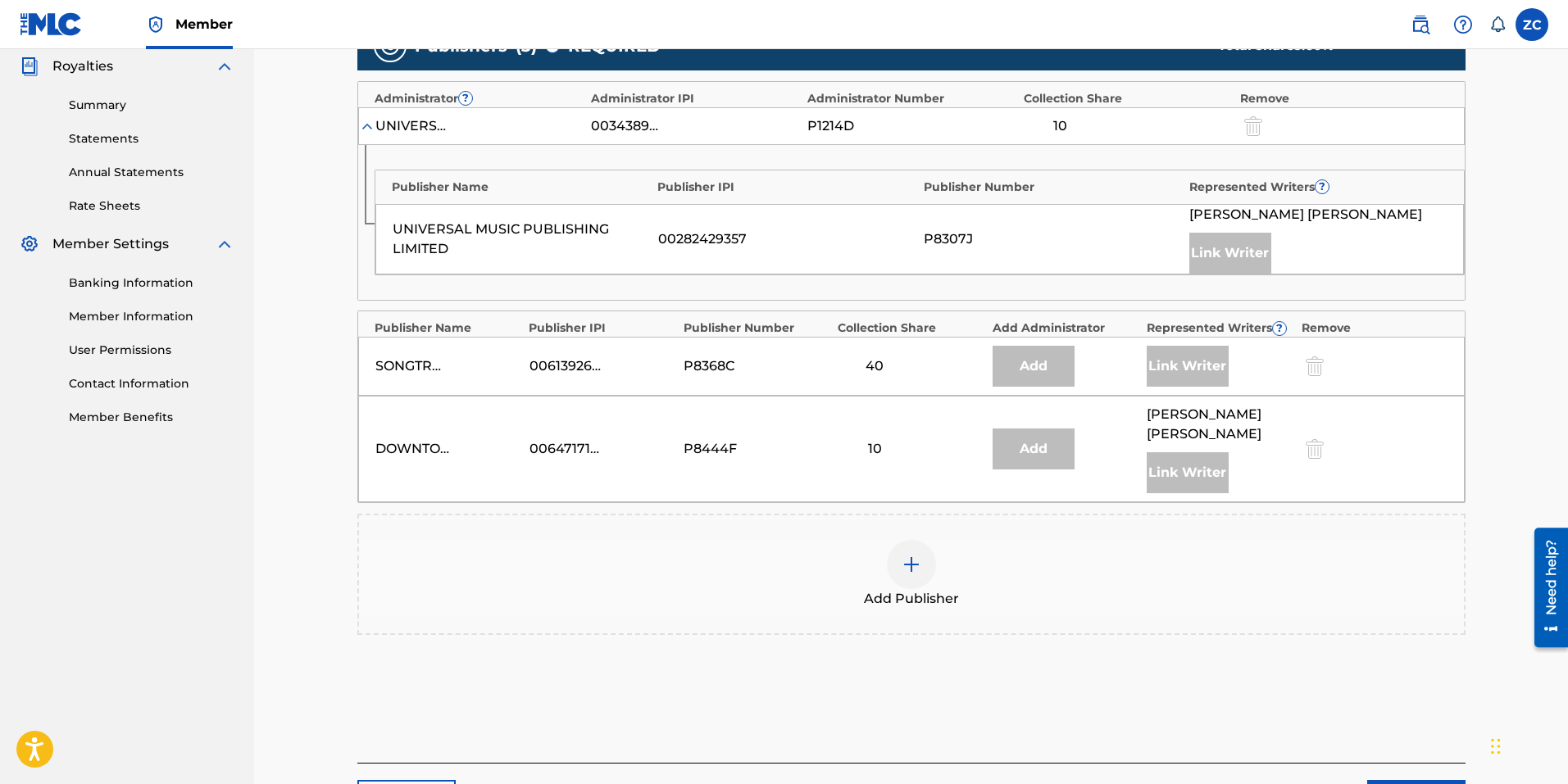
click at [915, 566] on img at bounding box center [911, 565] width 20 height 20
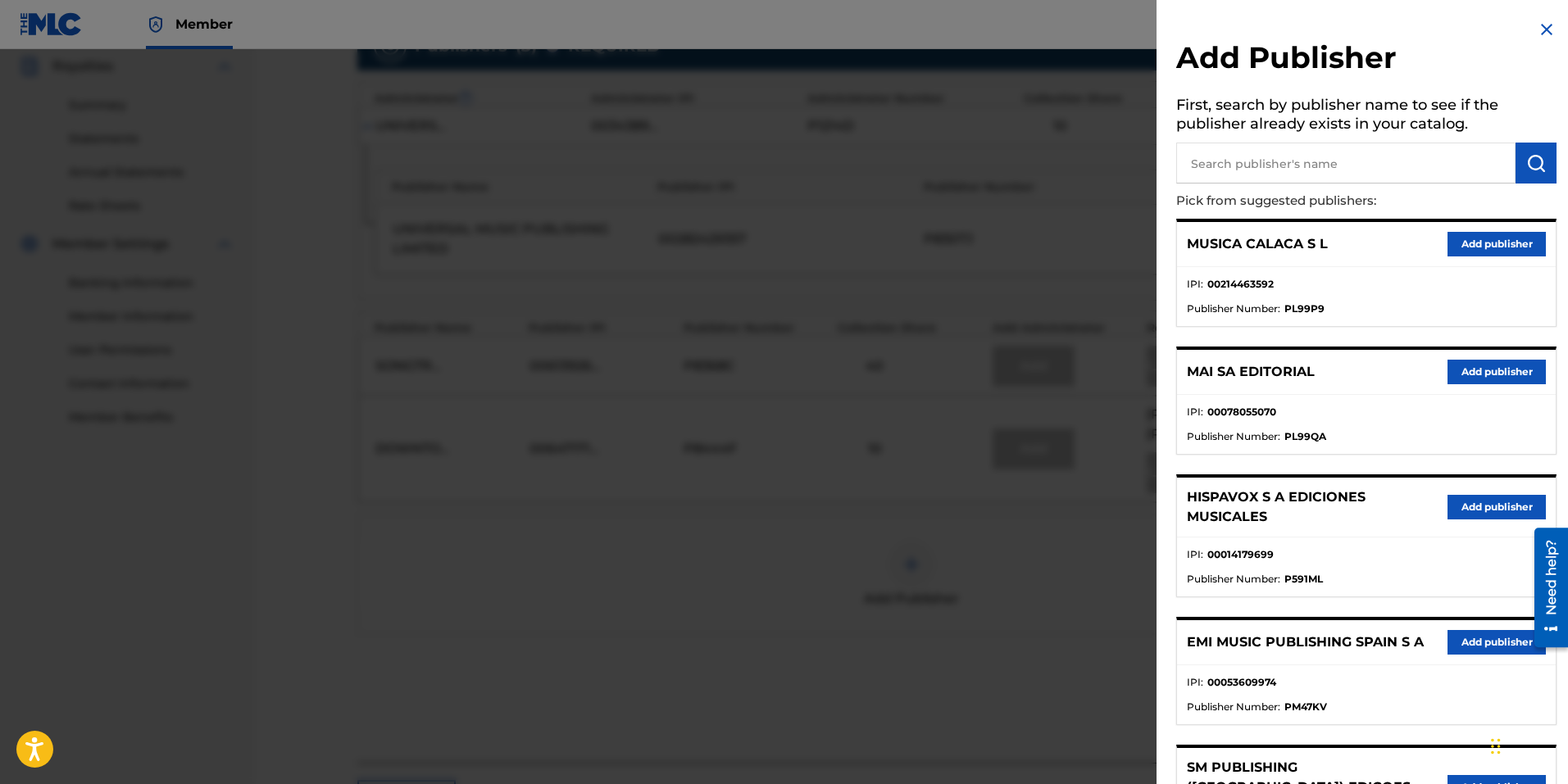
click at [1255, 158] on input "text" at bounding box center [1345, 162] width 339 height 41
click at [1382, 153] on input "text" at bounding box center [1345, 162] width 339 height 41
click at [1273, 159] on input "text" at bounding box center [1345, 162] width 339 height 41
type input "sony music publishing (UK"
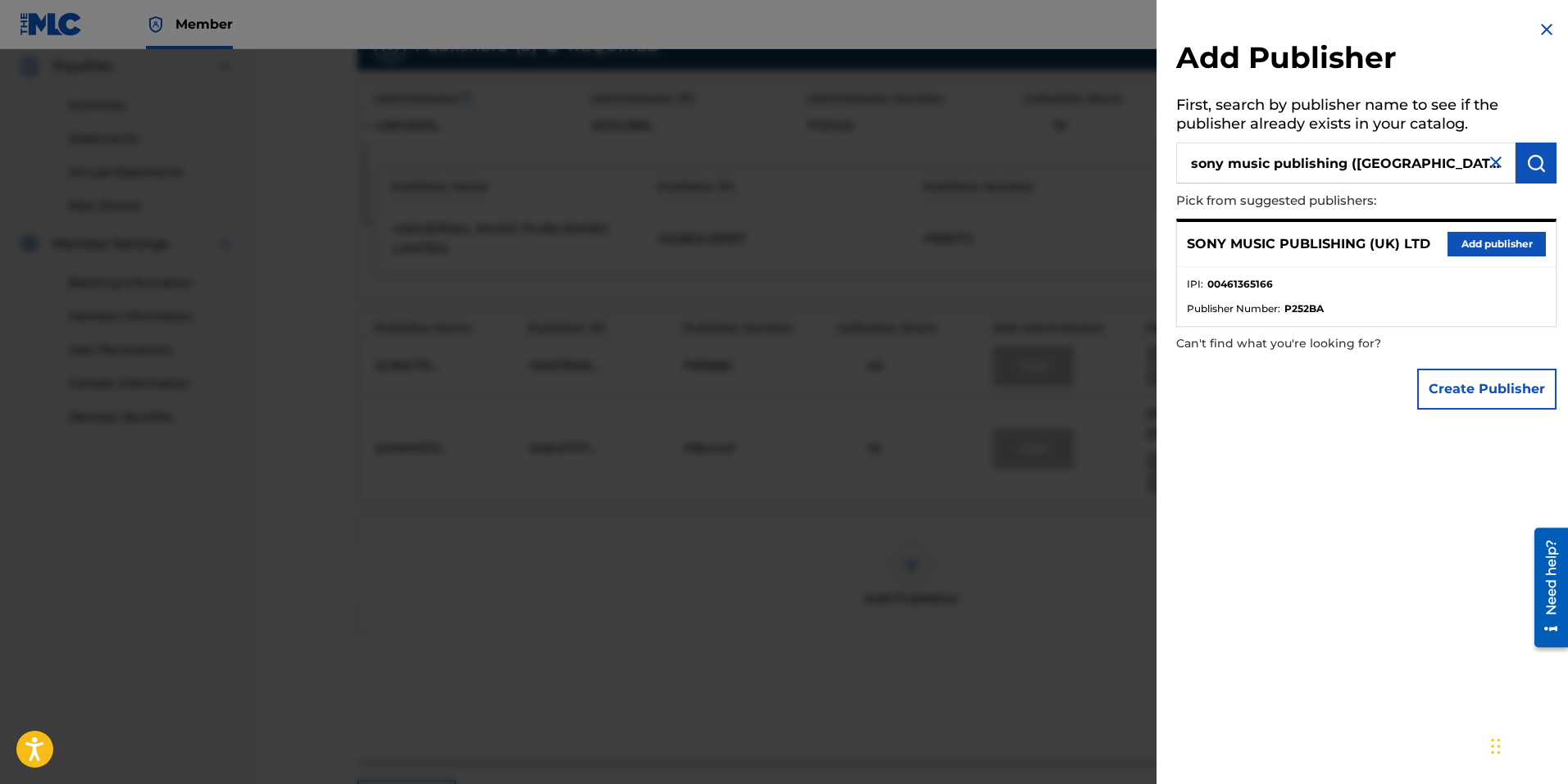
click at [1496, 247] on button "Add publisher" at bounding box center [1496, 244] width 98 height 24
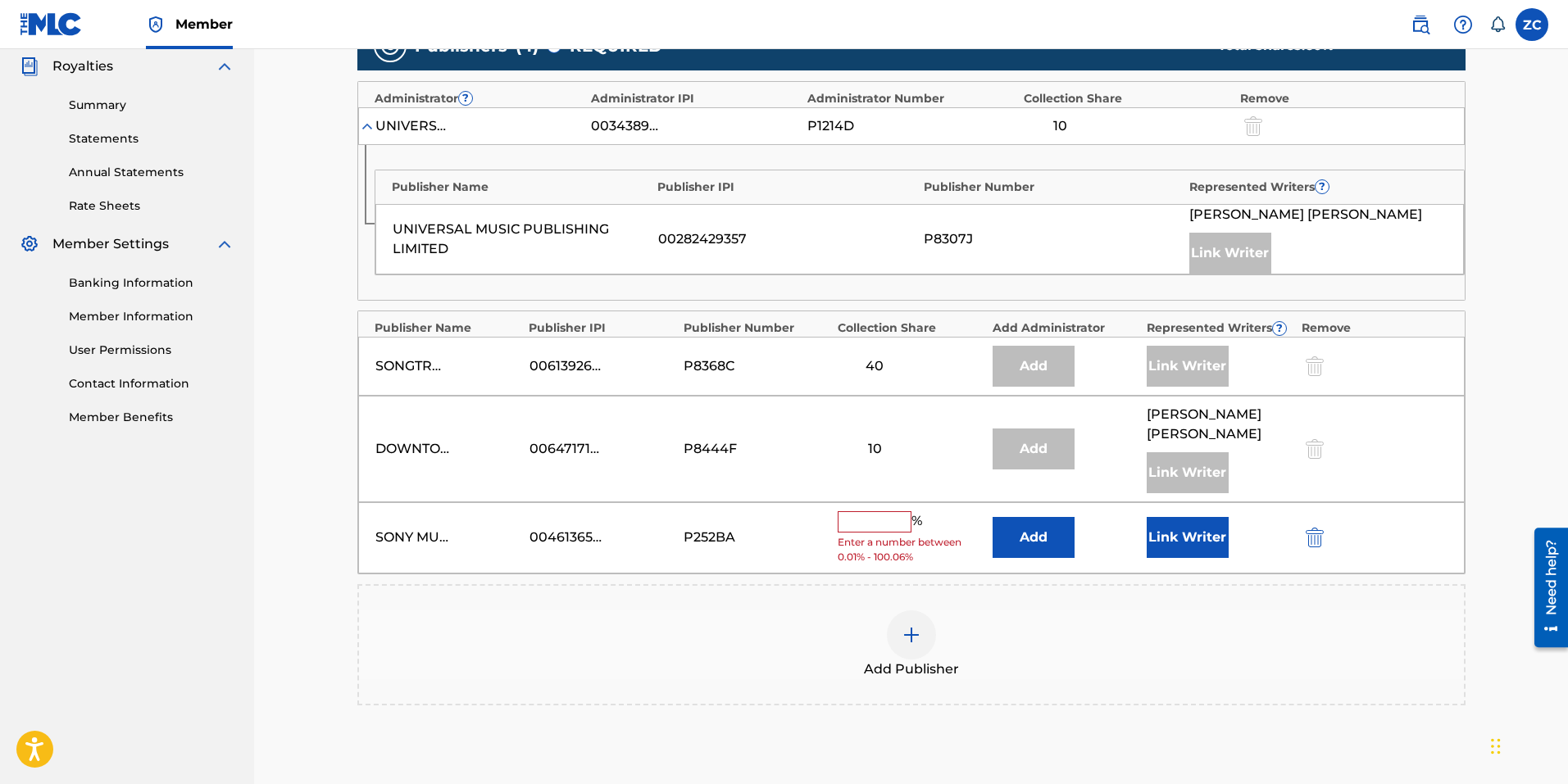
click at [877, 516] on input "text" at bounding box center [874, 522] width 73 height 22
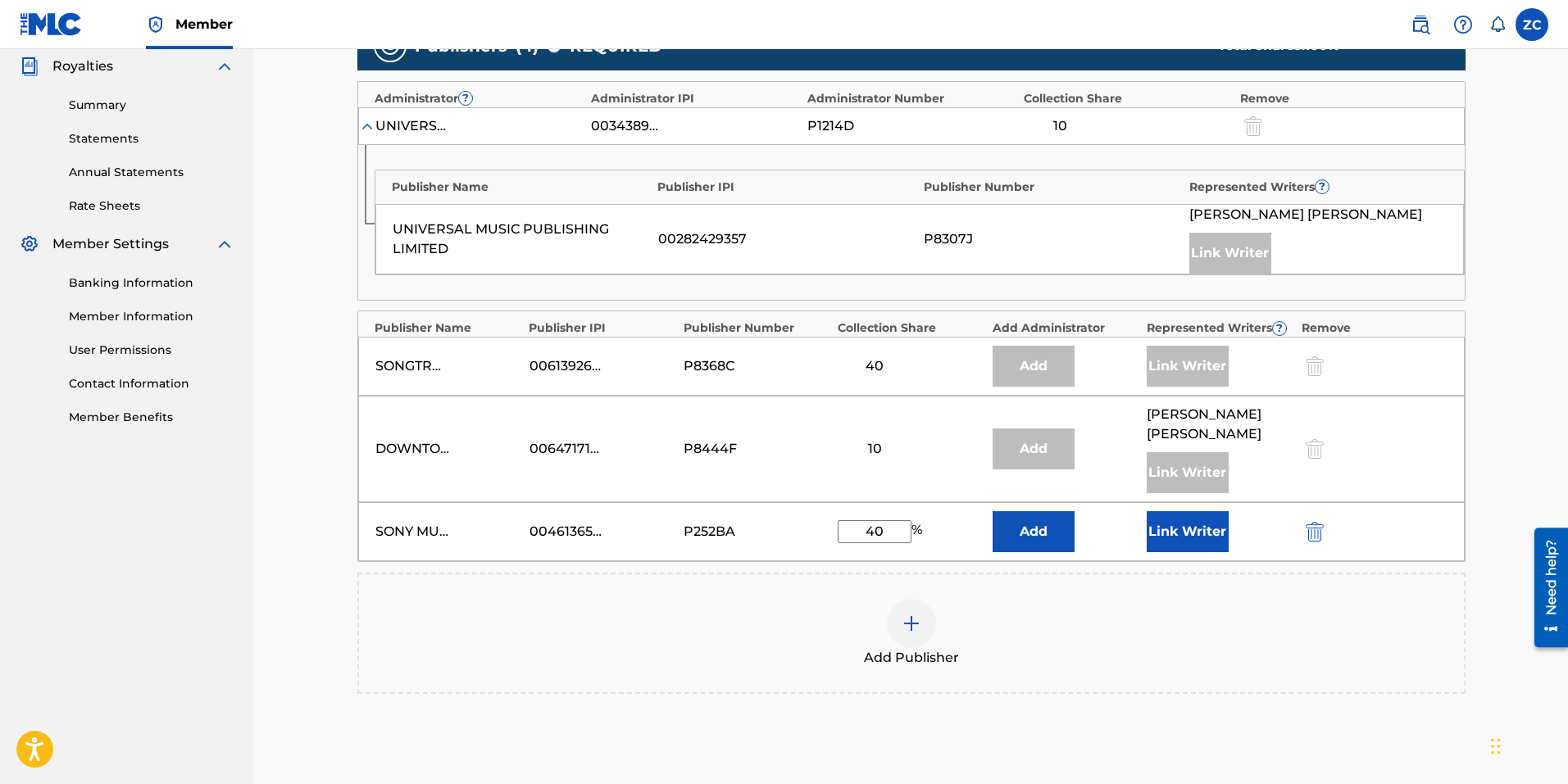
type input "40"
click at [1015, 534] on button "Add" at bounding box center [1033, 531] width 82 height 41
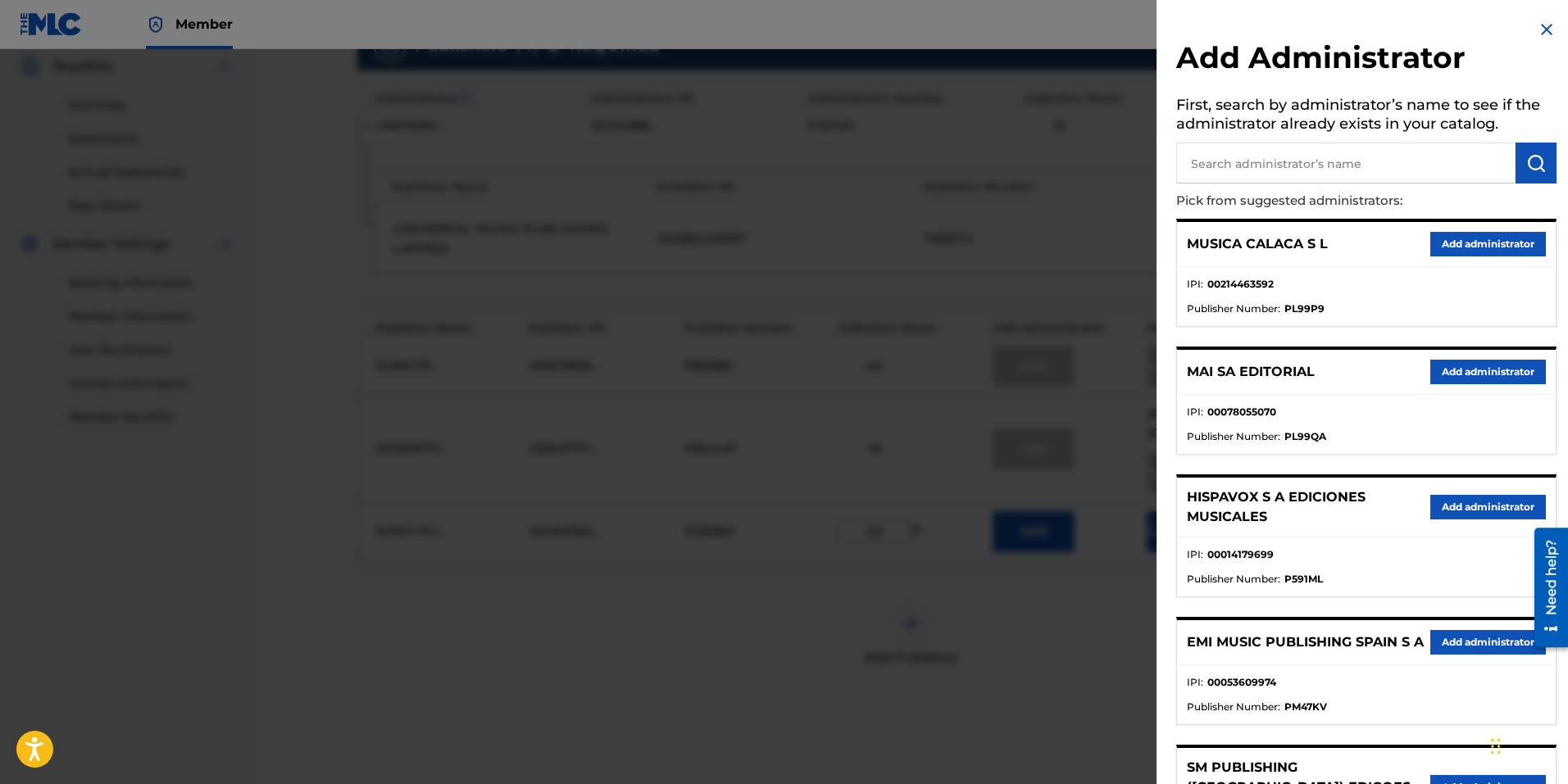
click at [1218, 159] on input "text" at bounding box center [1345, 162] width 339 height 41
type input "sony sounds"
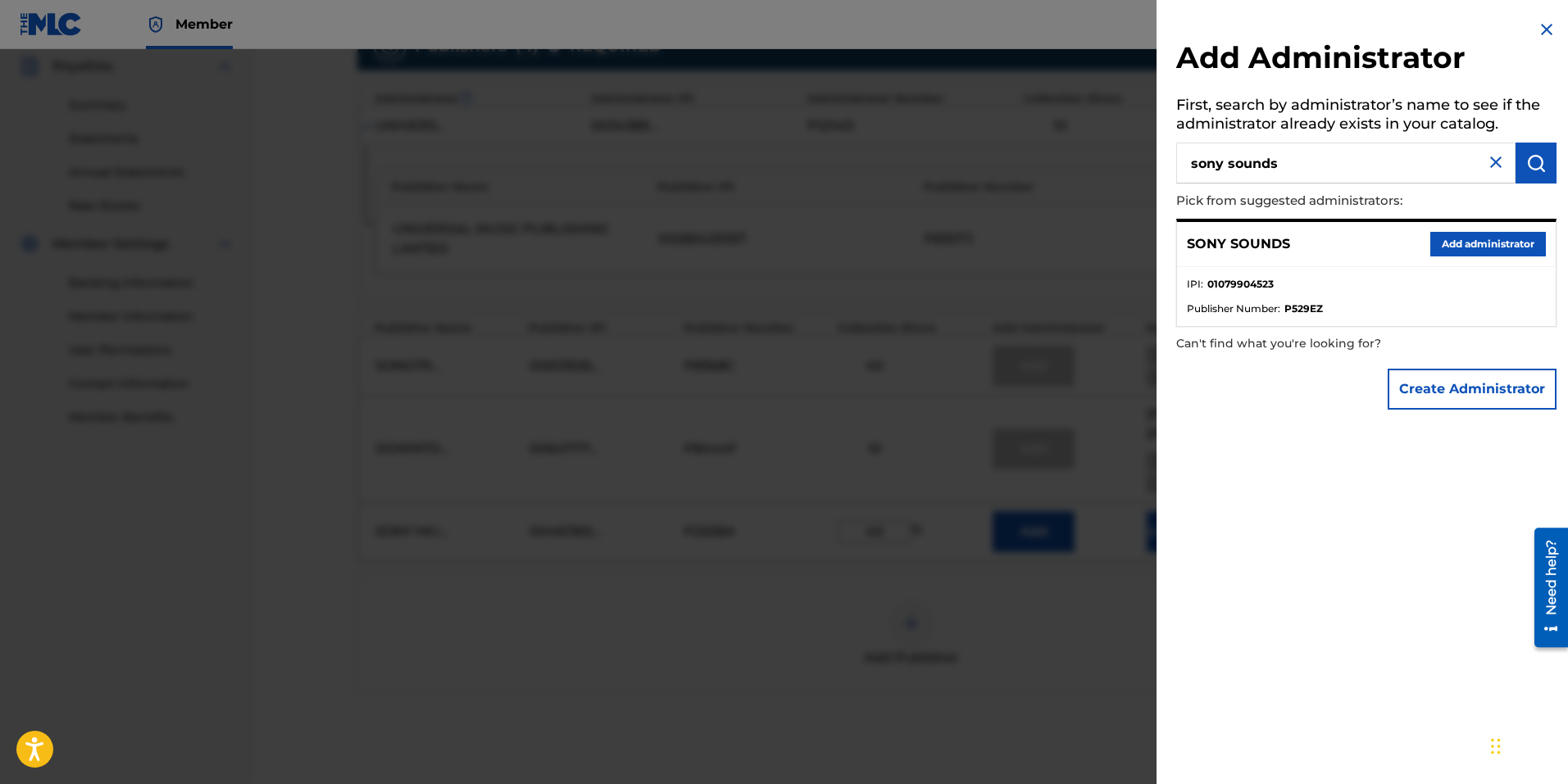
click at [1480, 246] on button "Add administrator" at bounding box center [1488, 244] width 116 height 24
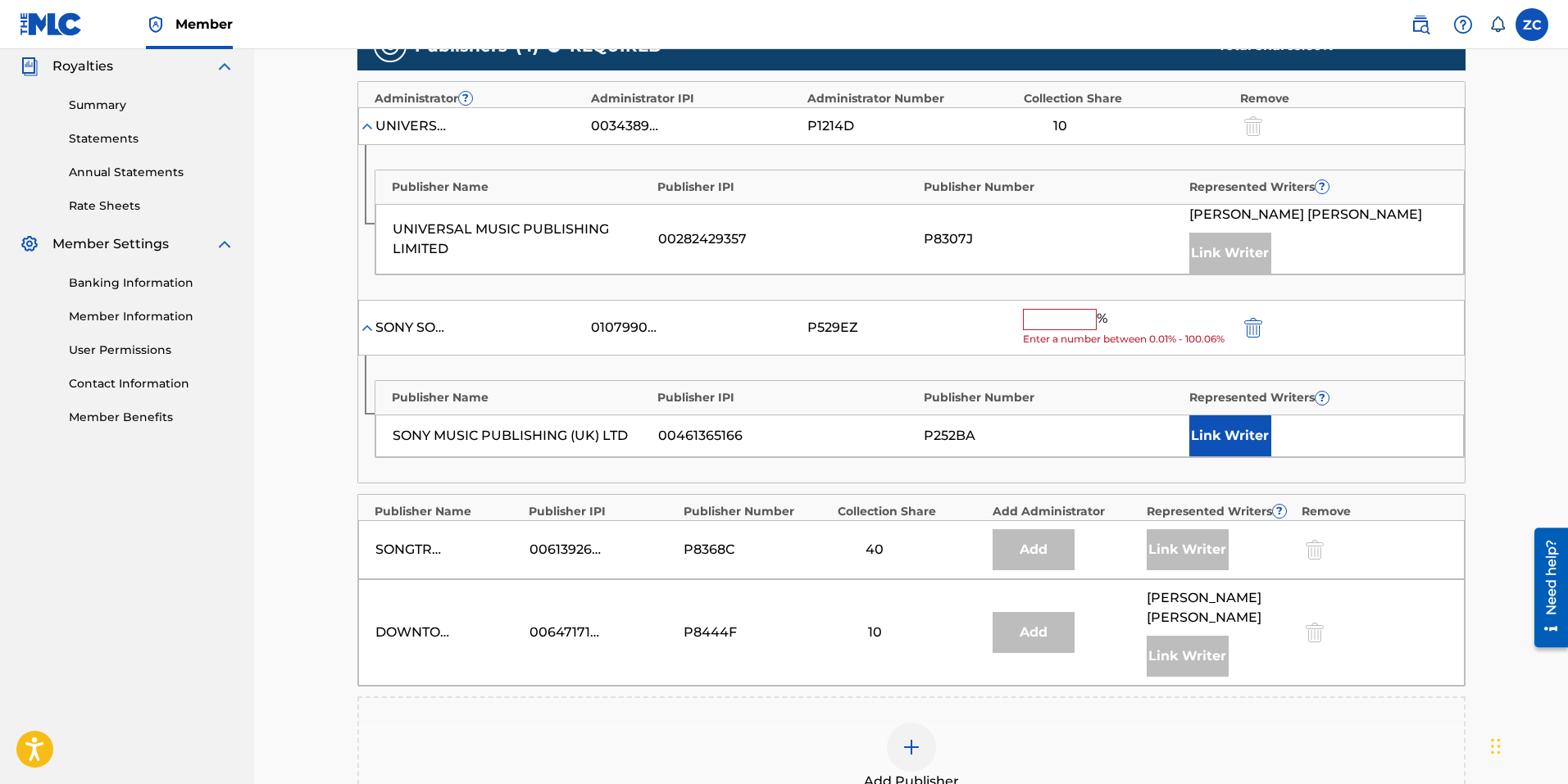
click at [1042, 330] on input "text" at bounding box center [1059, 319] width 73 height 22
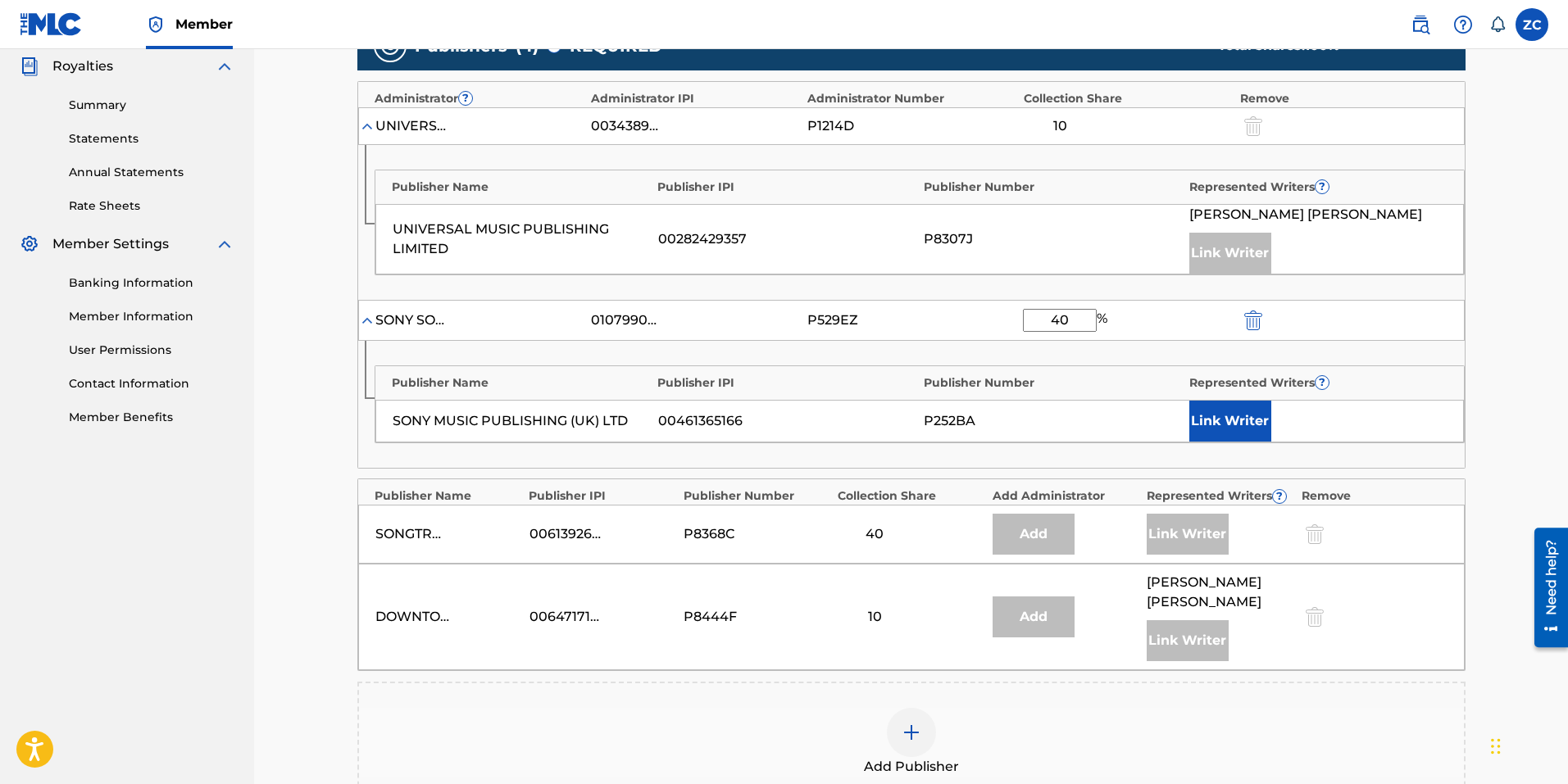
type input "40"
click at [1400, 315] on div "SONY SOUNDS 01079904523 P529EZ 40 %" at bounding box center [911, 319] width 1106 height 41
click at [1243, 427] on button "Link Writer" at bounding box center [1230, 420] width 82 height 41
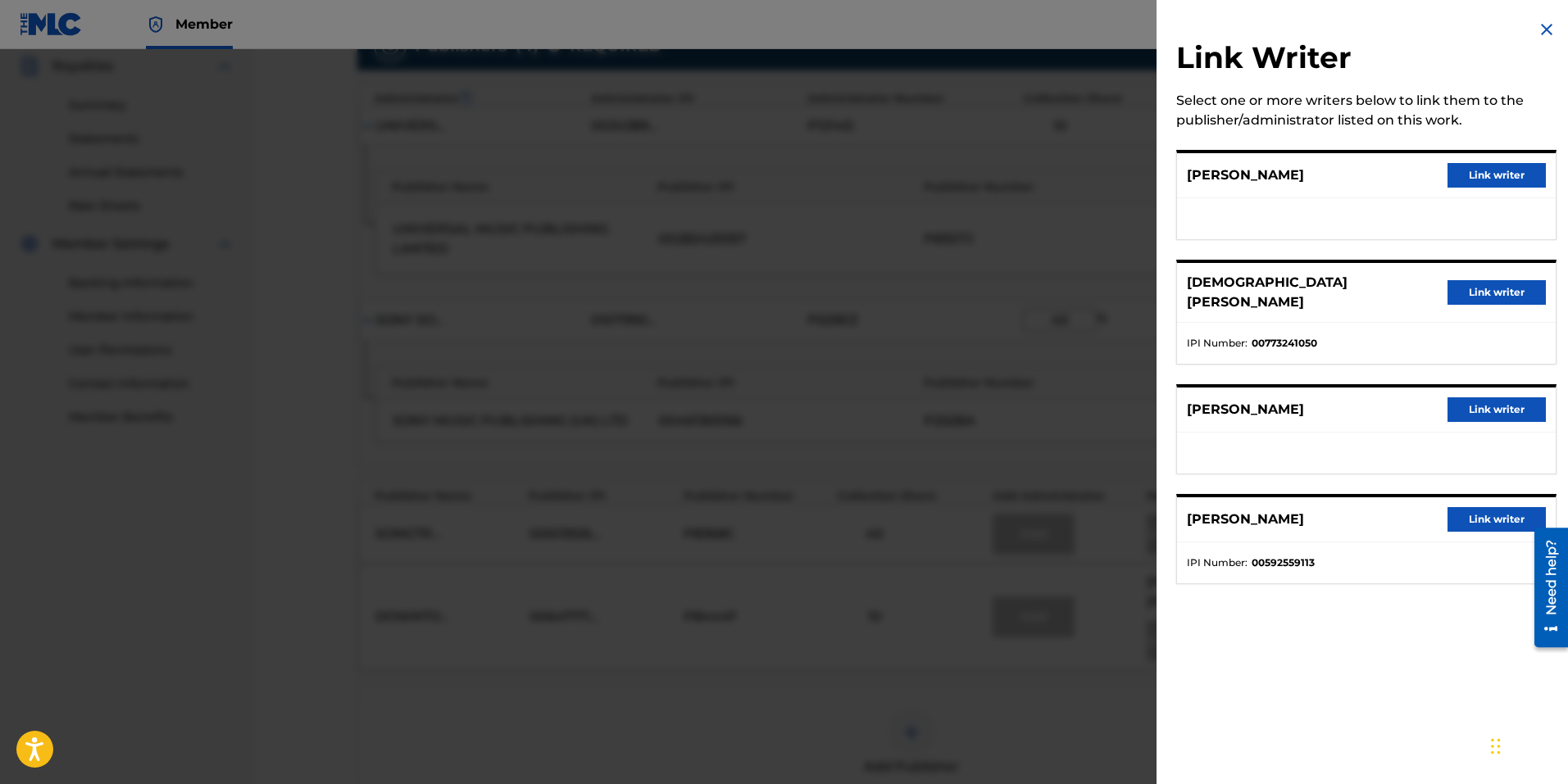
click at [1465, 286] on button "Link writer" at bounding box center [1496, 293] width 98 height 24
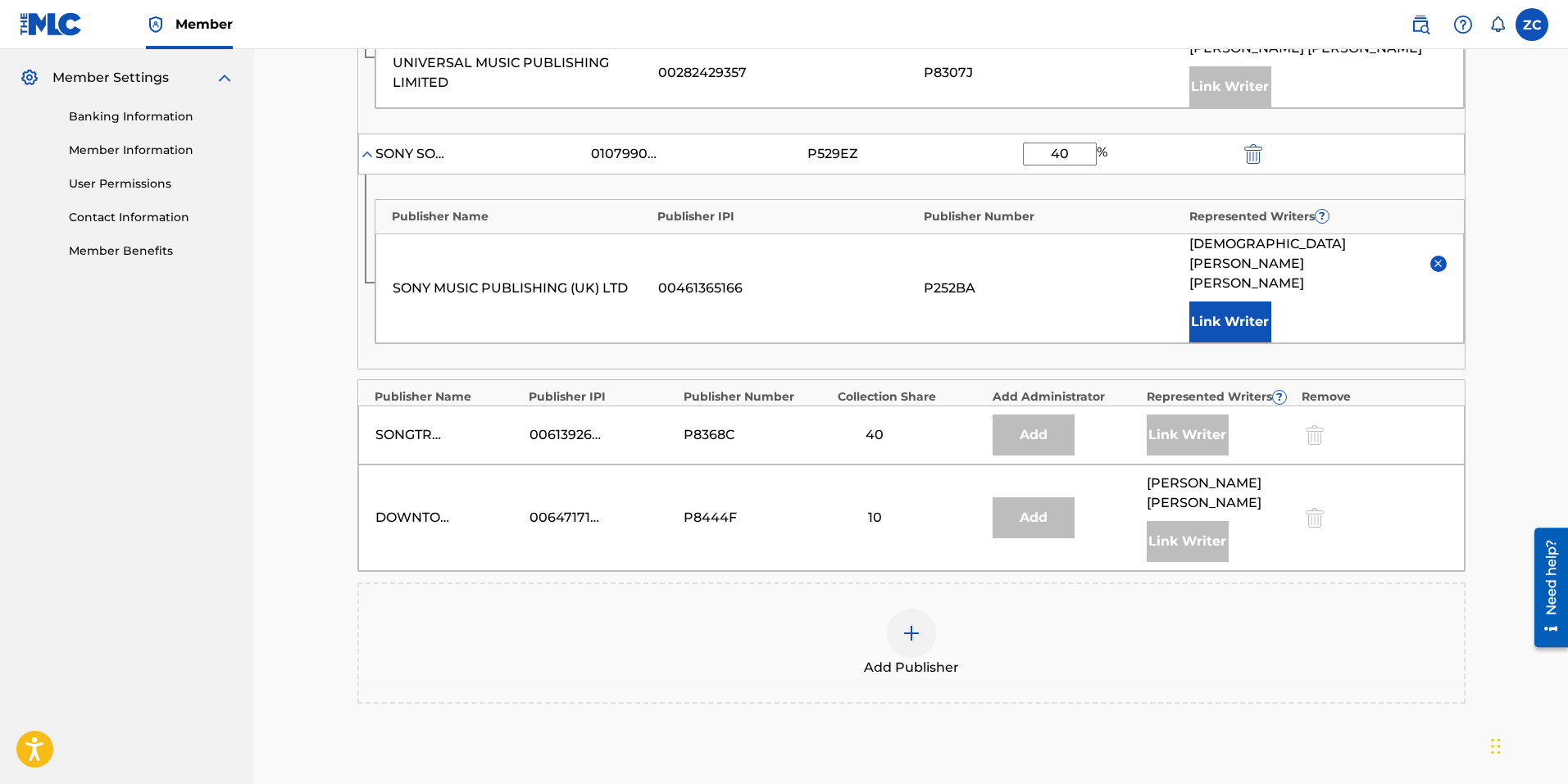
scroll to position [823, 0]
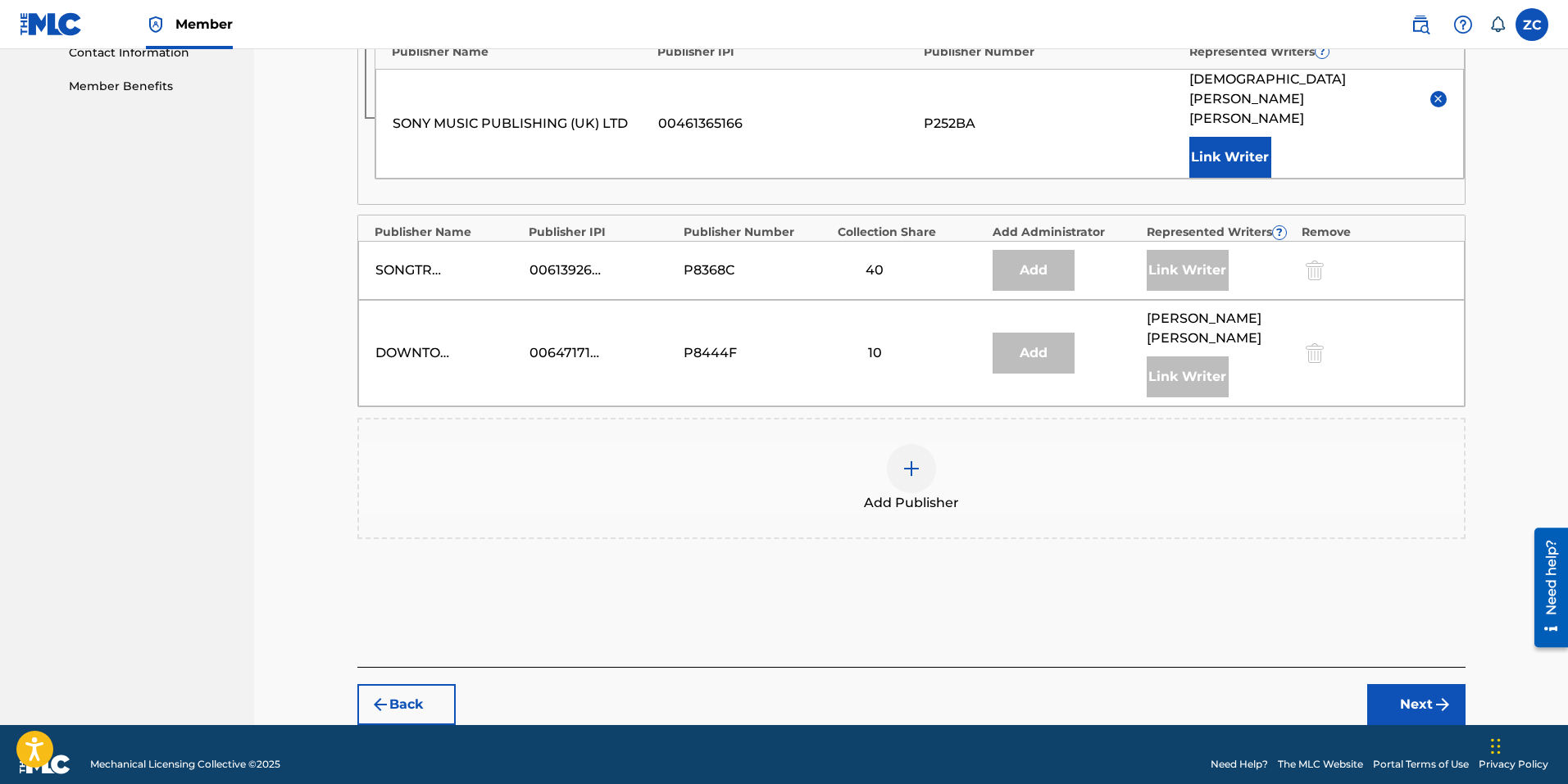
click at [1407, 684] on button "Next" at bounding box center [1416, 704] width 98 height 41
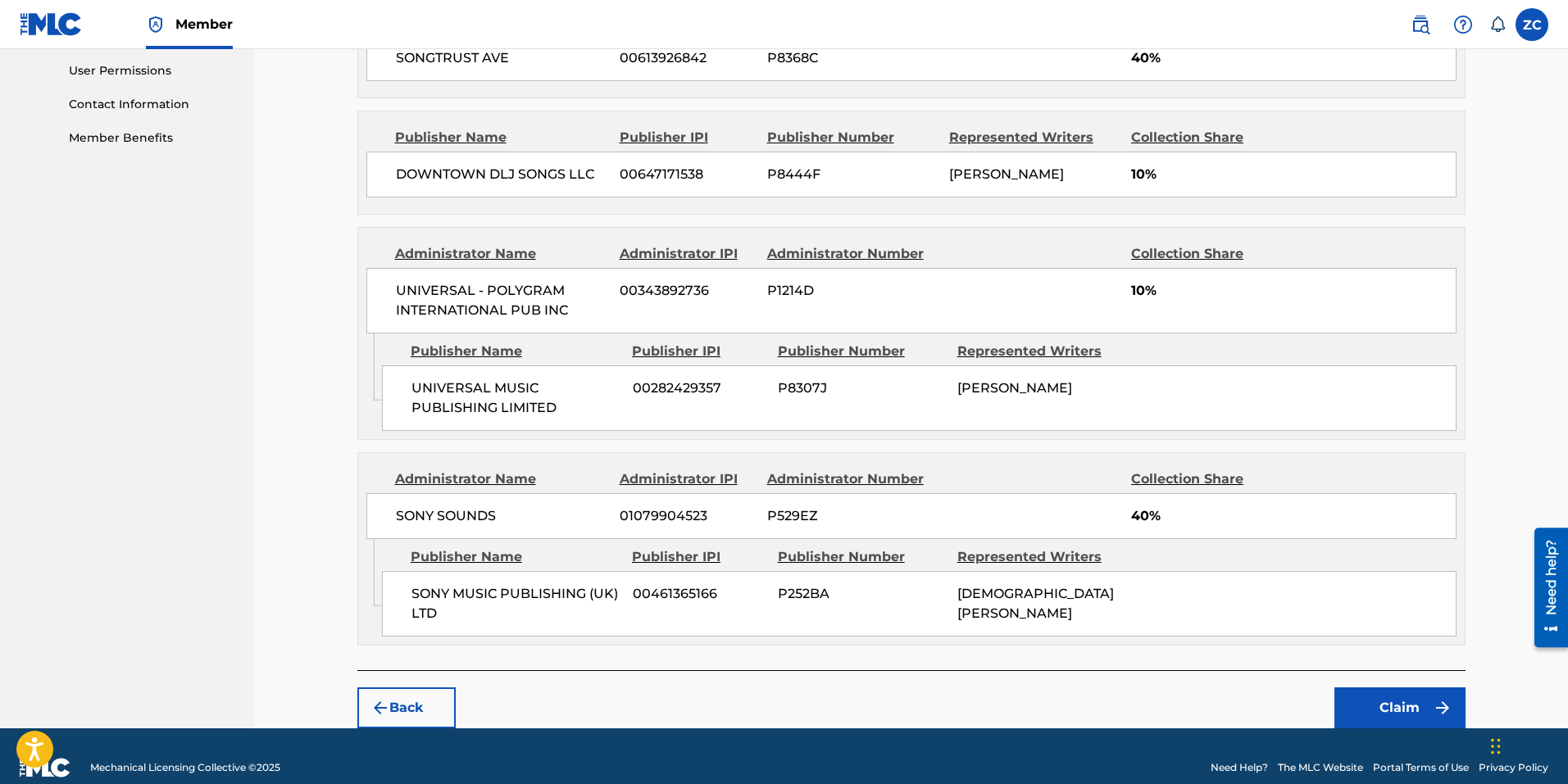
scroll to position [794, 0]
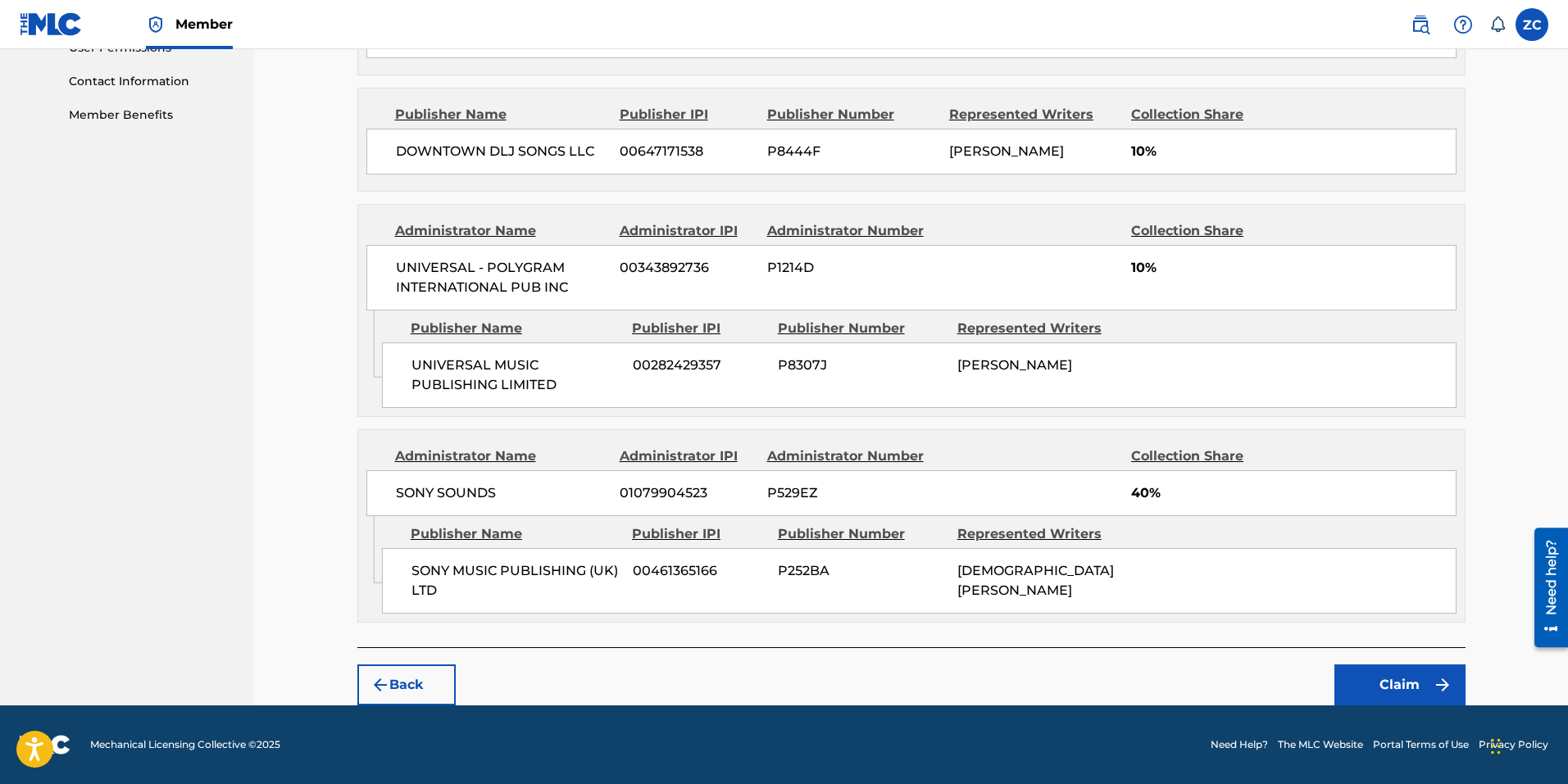
click at [1356, 675] on button "Claim" at bounding box center [1400, 685] width 131 height 41
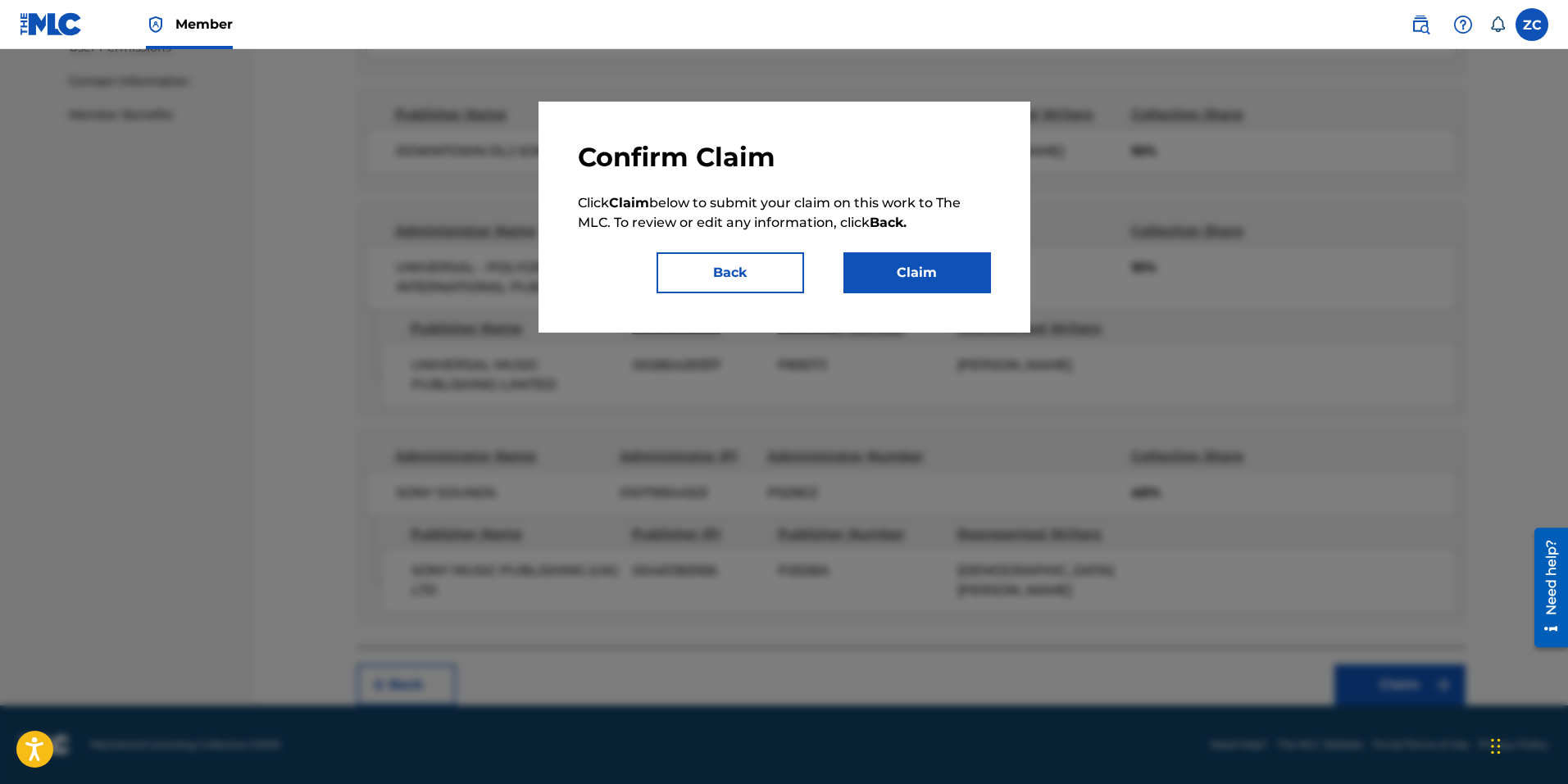
click at [970, 269] on button "Claim" at bounding box center [917, 272] width 148 height 41
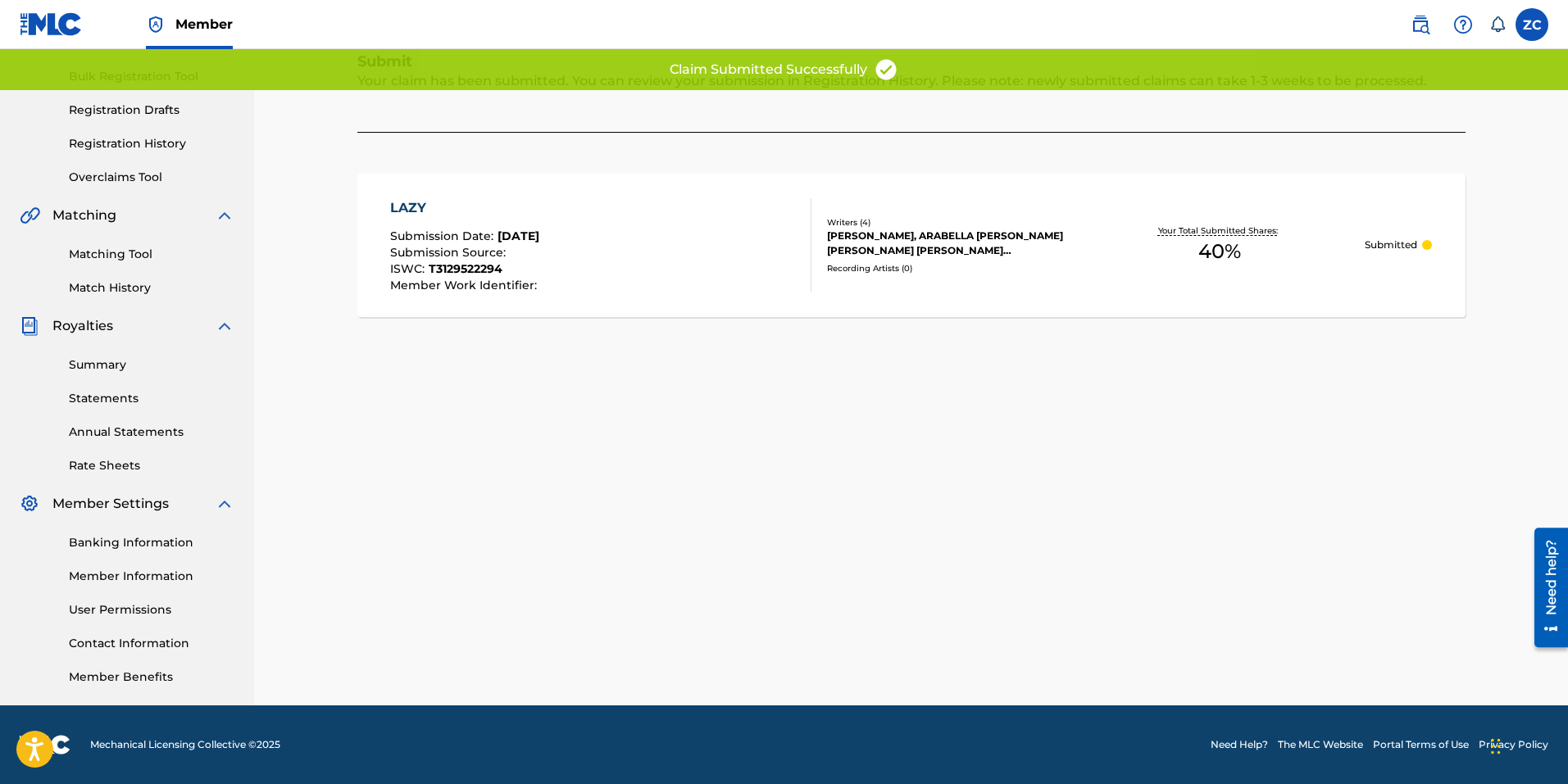
scroll to position [232, 0]
click at [762, 490] on div "Claiming Tool Search Add Publishers & Shares Review Submit Submit Your claim ha…" at bounding box center [911, 281] width 1148 height 847
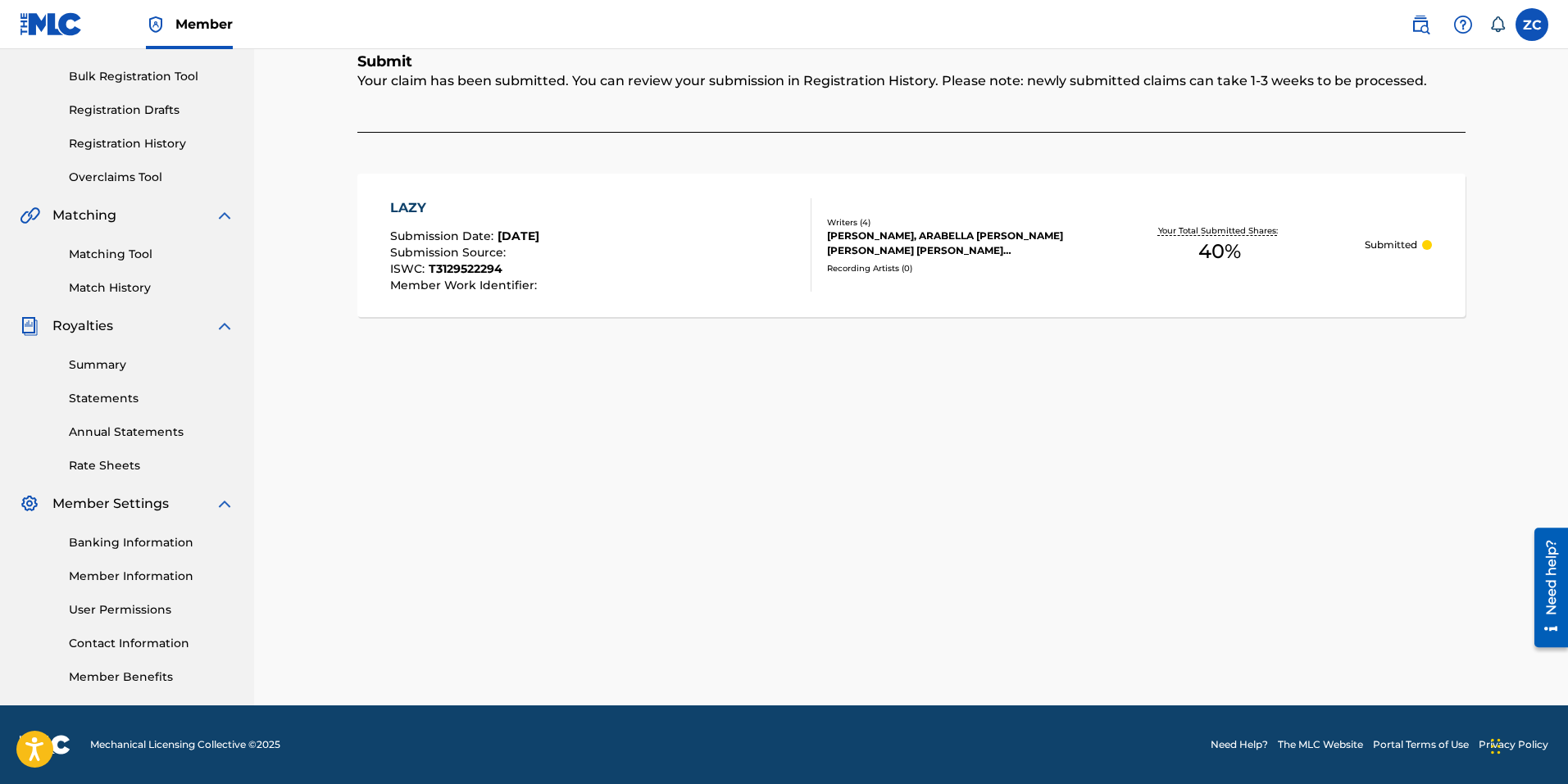
drag, startPoint x: 678, startPoint y: 662, endPoint x: 625, endPoint y: 508, distance: 162.9
click at [678, 662] on div "Claiming Tool Search Add Publishers & Shares Review Submit Submit Your claim ha…" at bounding box center [911, 281] width 1148 height 847
